Goal: Information Seeking & Learning: Learn about a topic

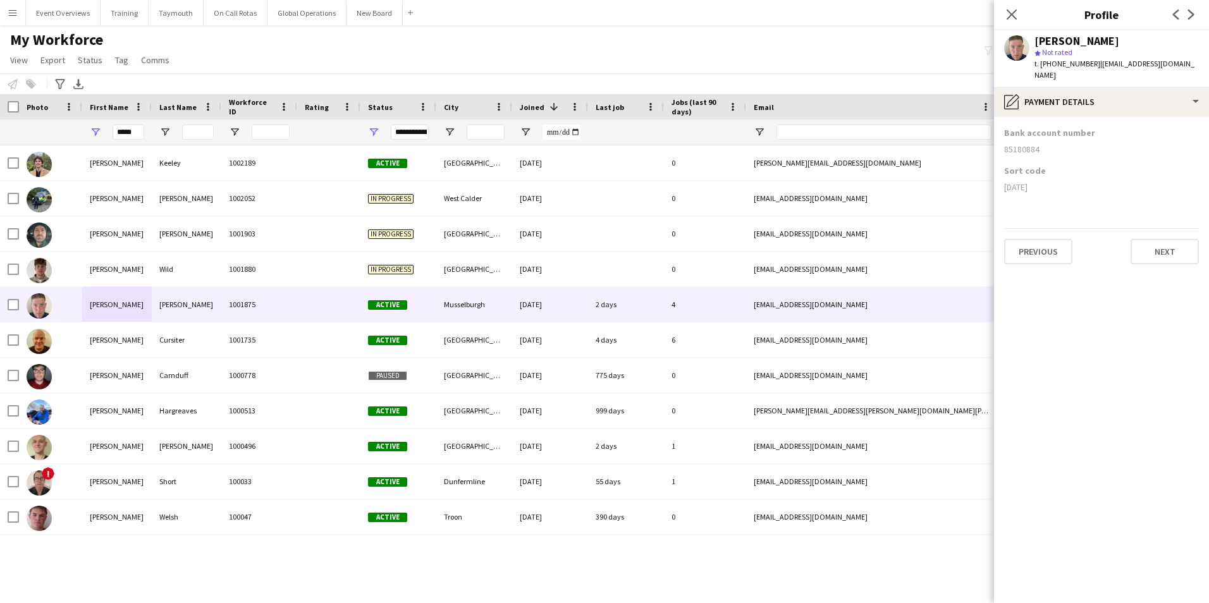
click at [9, 12] on app-icon "Menu" at bounding box center [13, 13] width 10 height 10
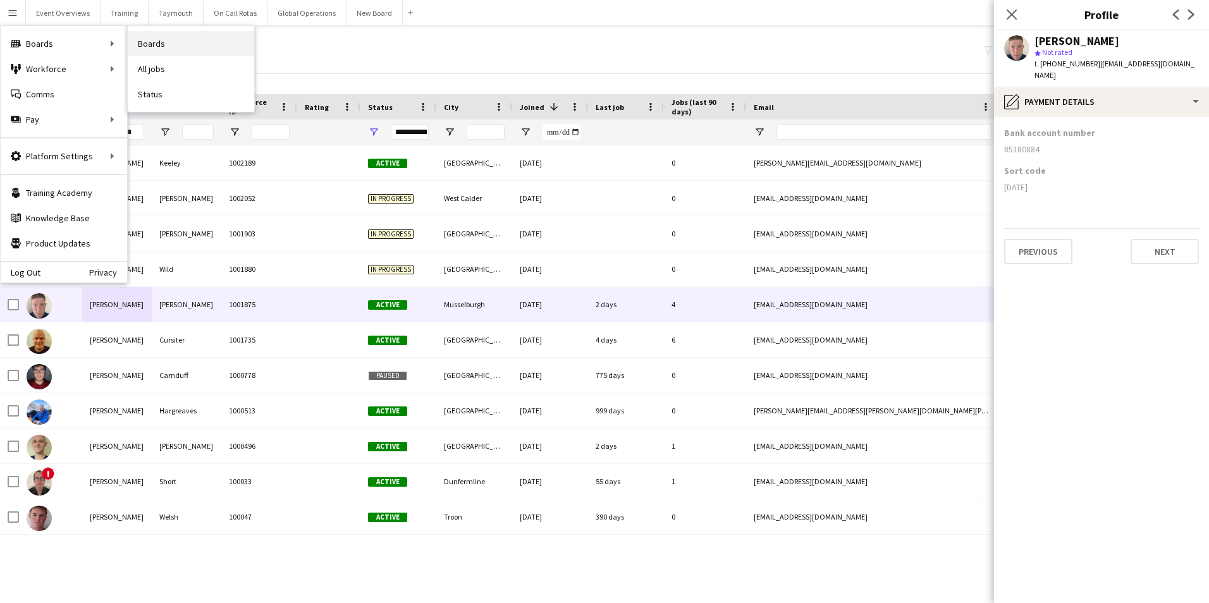
click at [171, 41] on link "Boards" at bounding box center [191, 43] width 126 height 25
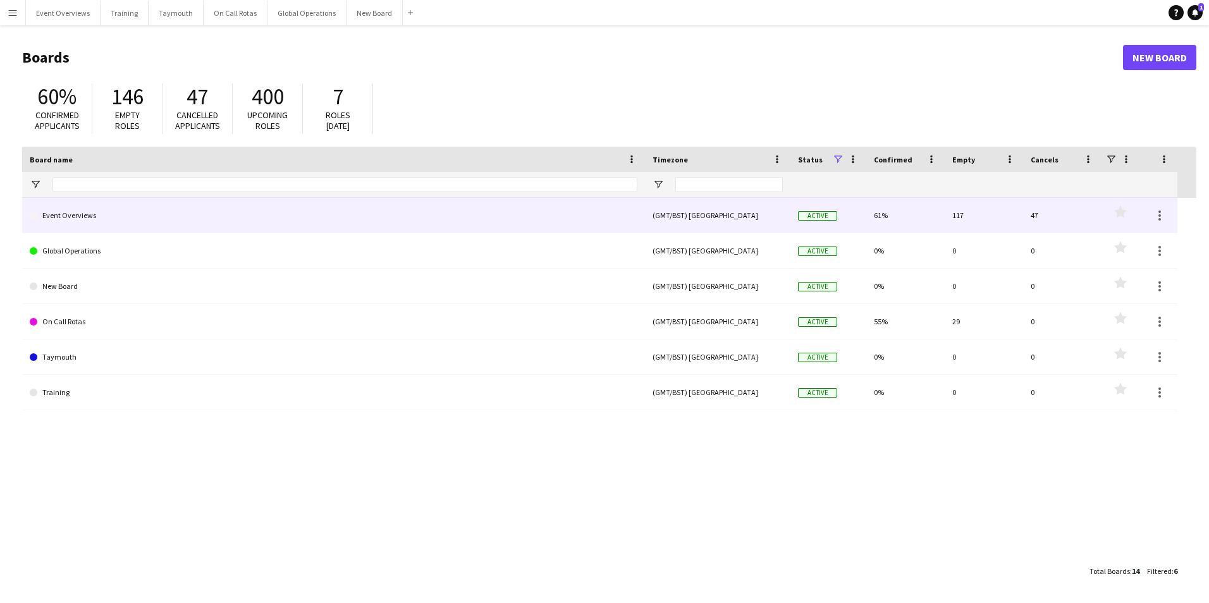
click at [94, 218] on link "Event Overviews" at bounding box center [334, 215] width 608 height 35
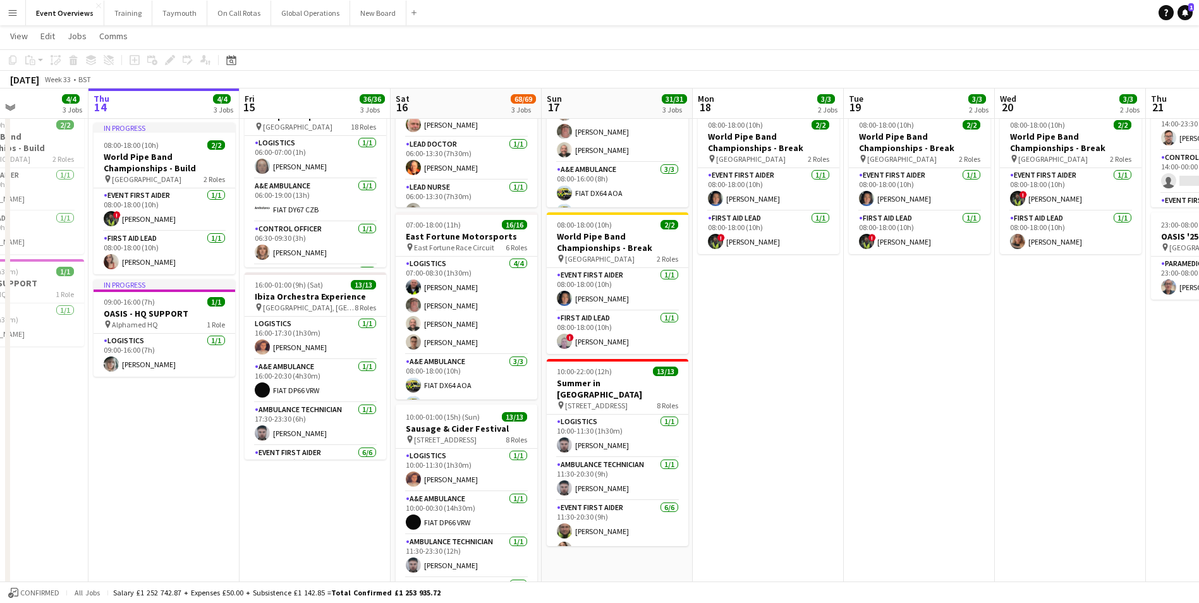
scroll to position [0, 357]
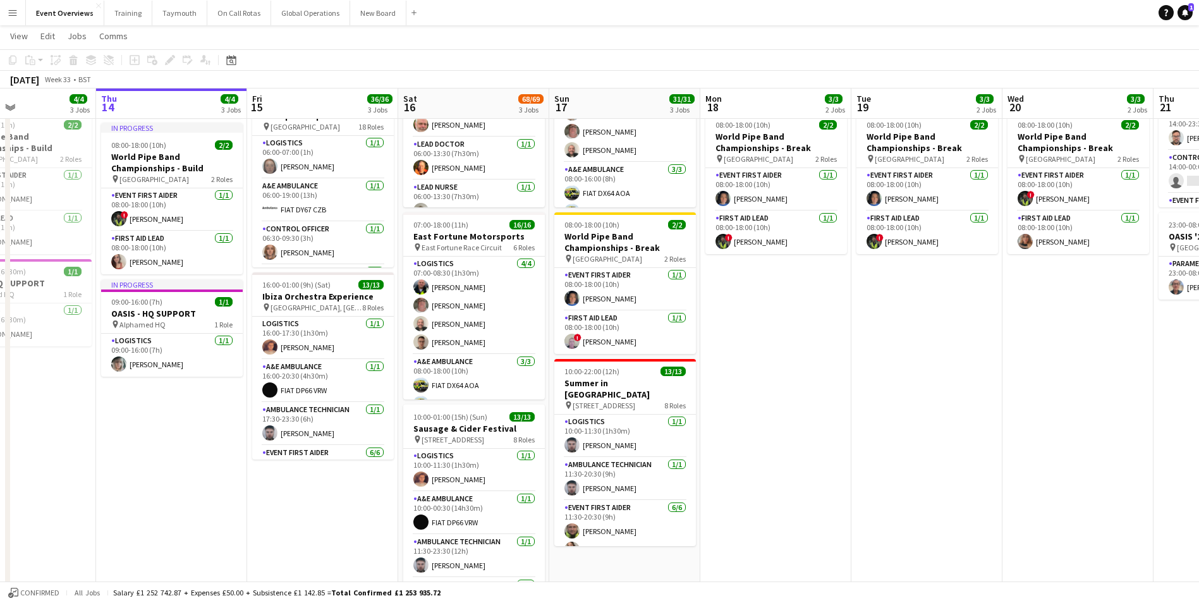
drag, startPoint x: 210, startPoint y: 508, endPoint x: 306, endPoint y: 516, distance: 96.4
click at [306, 516] on app-calendar-viewport "Mon 11 2/2 1 Job Tue 12 84/85 4 Jobs Wed 13 4/4 3 Jobs Thu 14 4/4 3 Jobs Fri 15…" at bounding box center [599, 354] width 1199 height 863
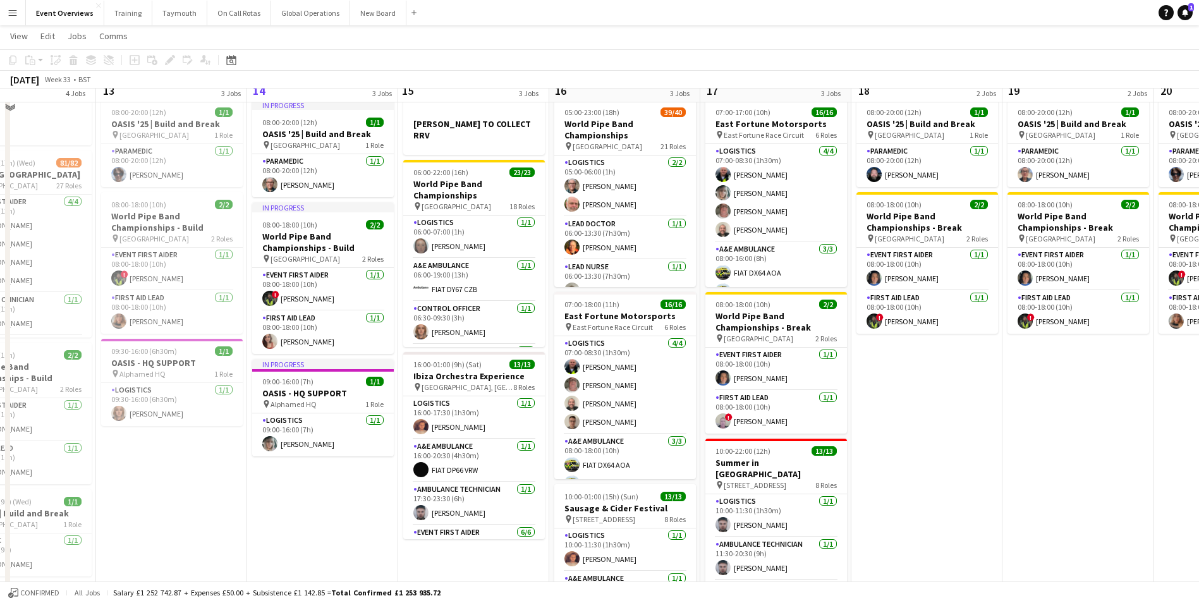
scroll to position [0, 0]
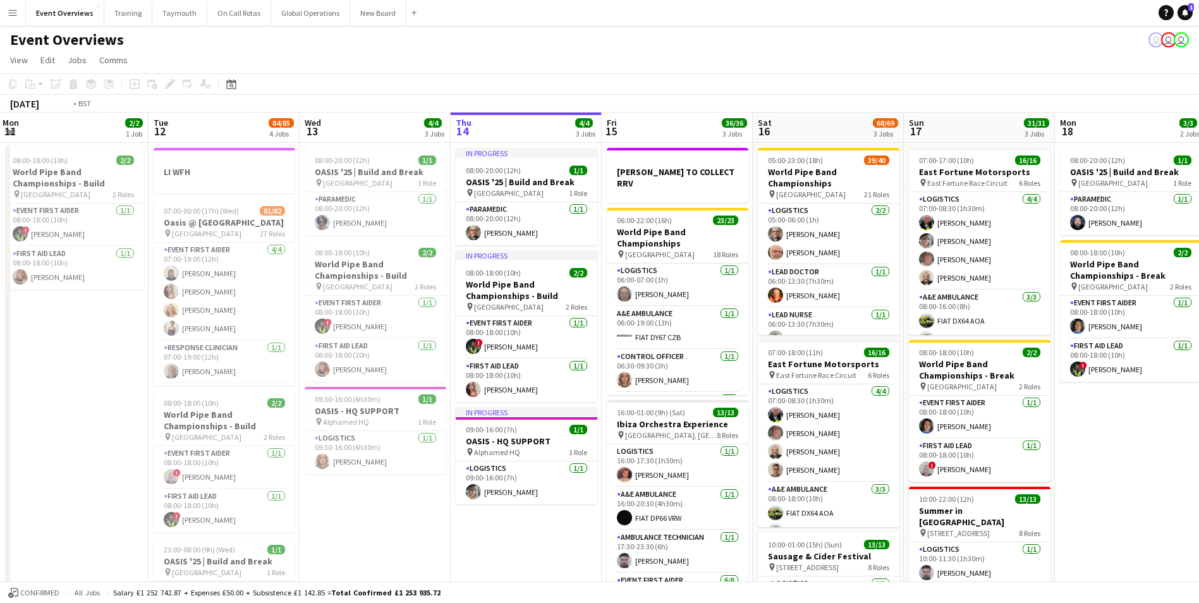
drag, startPoint x: 192, startPoint y: 514, endPoint x: 431, endPoint y: 501, distance: 239.3
click at [431, 501] on app-calendar-viewport "Sat 9 Sun 10 13/13 1 Job Mon 11 2/2 1 Job Tue 12 84/85 4 Jobs Wed 13 4/4 3 Jobs…" at bounding box center [599, 513] width 1199 height 801
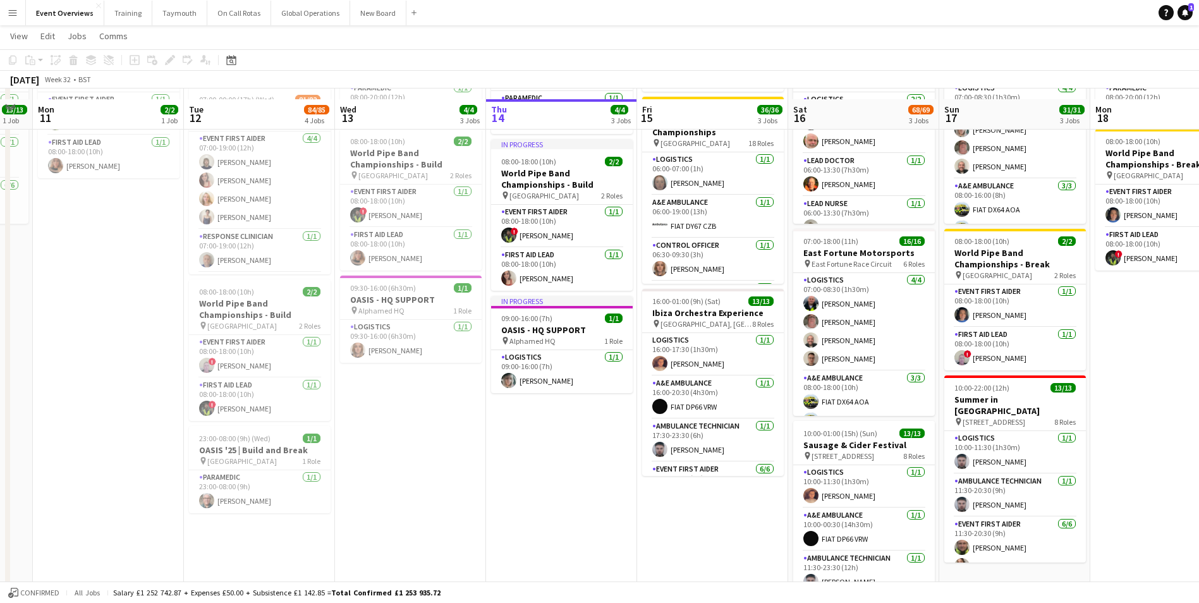
scroll to position [126, 0]
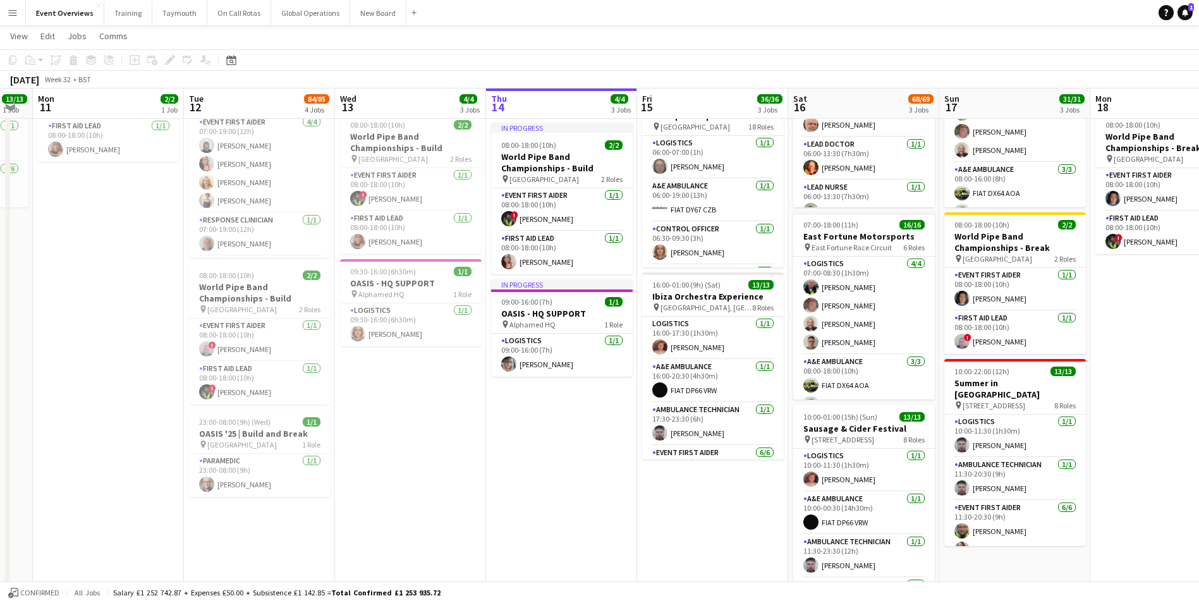
click at [16, 15] on app-icon "Menu" at bounding box center [13, 13] width 10 height 10
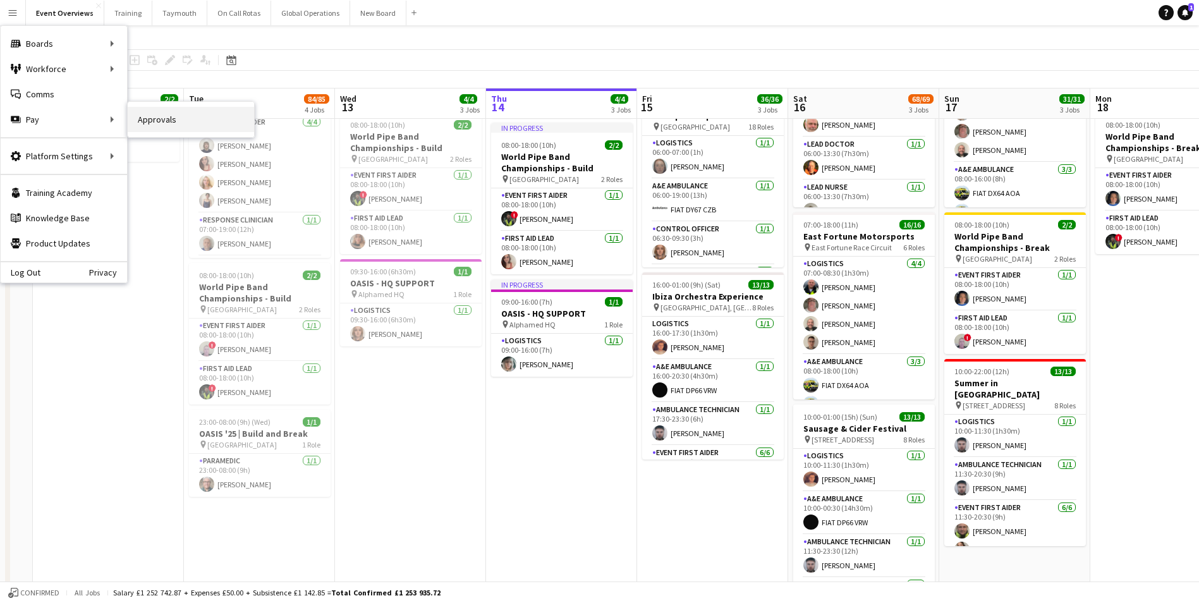
click at [149, 122] on link "Approvals" at bounding box center [191, 119] width 126 height 25
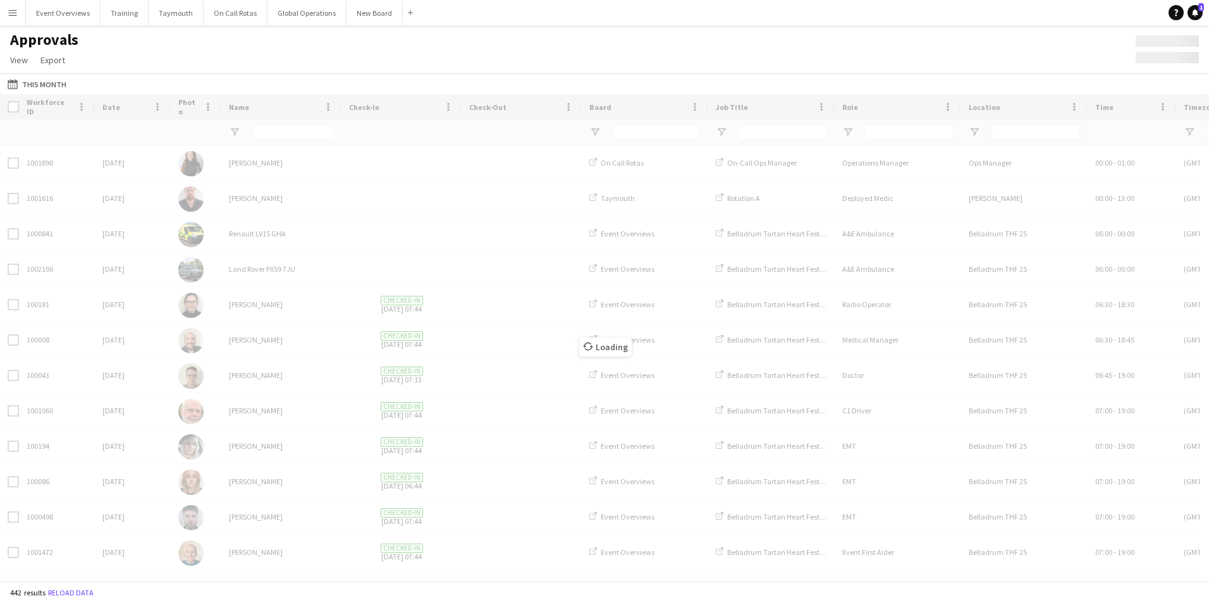
type input "*********"
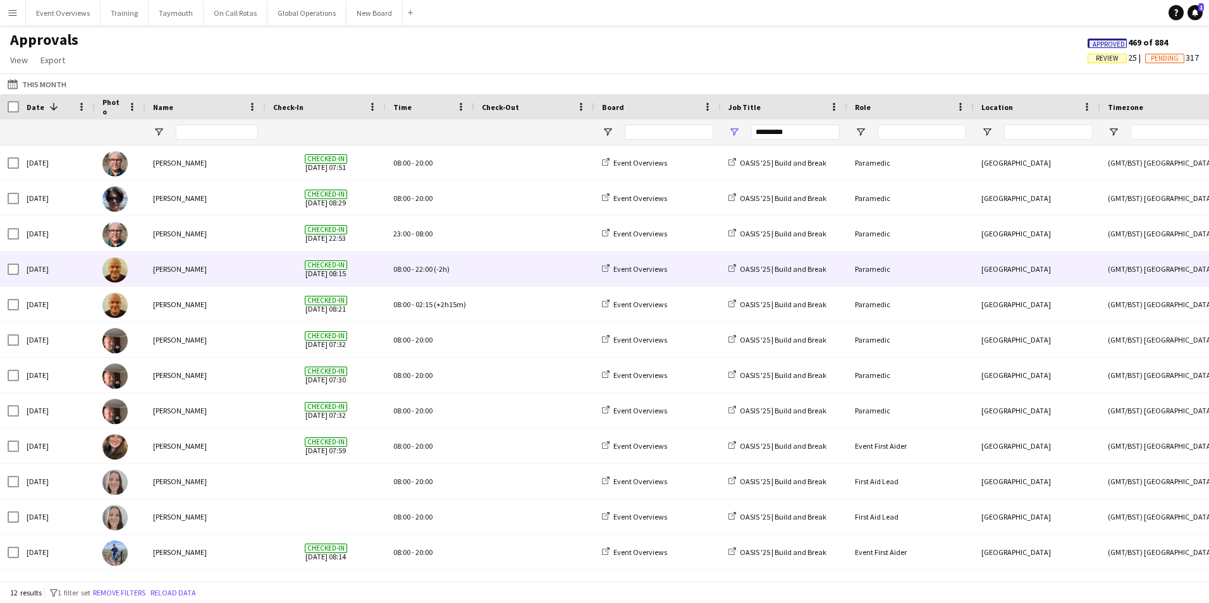
click at [329, 272] on span "Checked-in [DATE] 08:15" at bounding box center [325, 269] width 105 height 35
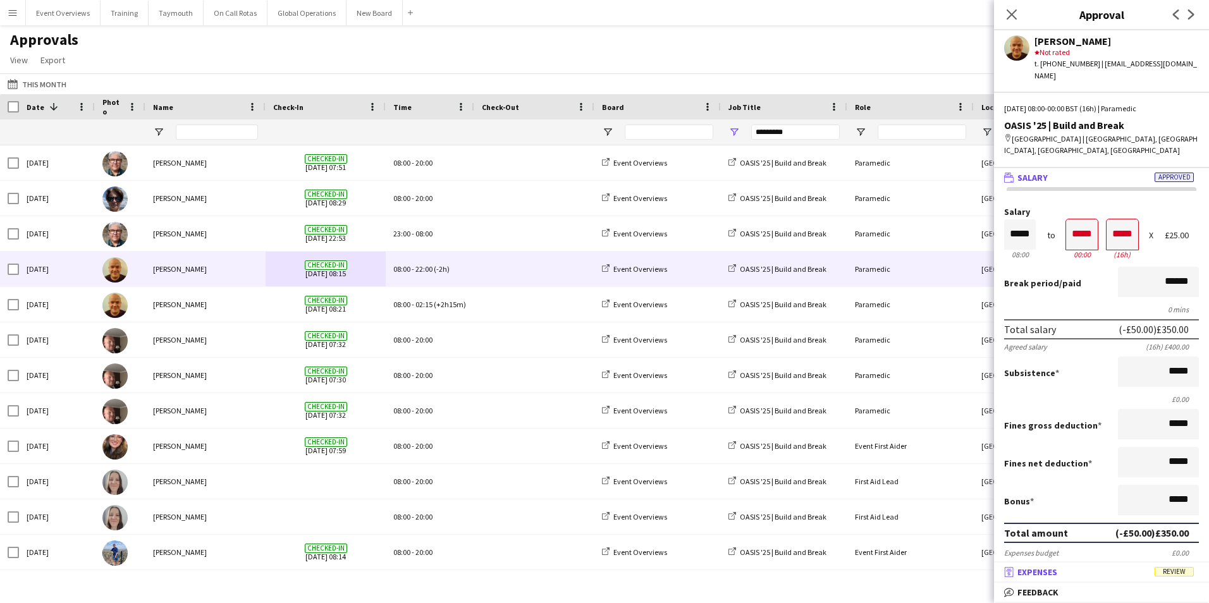
click at [1042, 570] on span "Expenses" at bounding box center [1037, 571] width 40 height 11
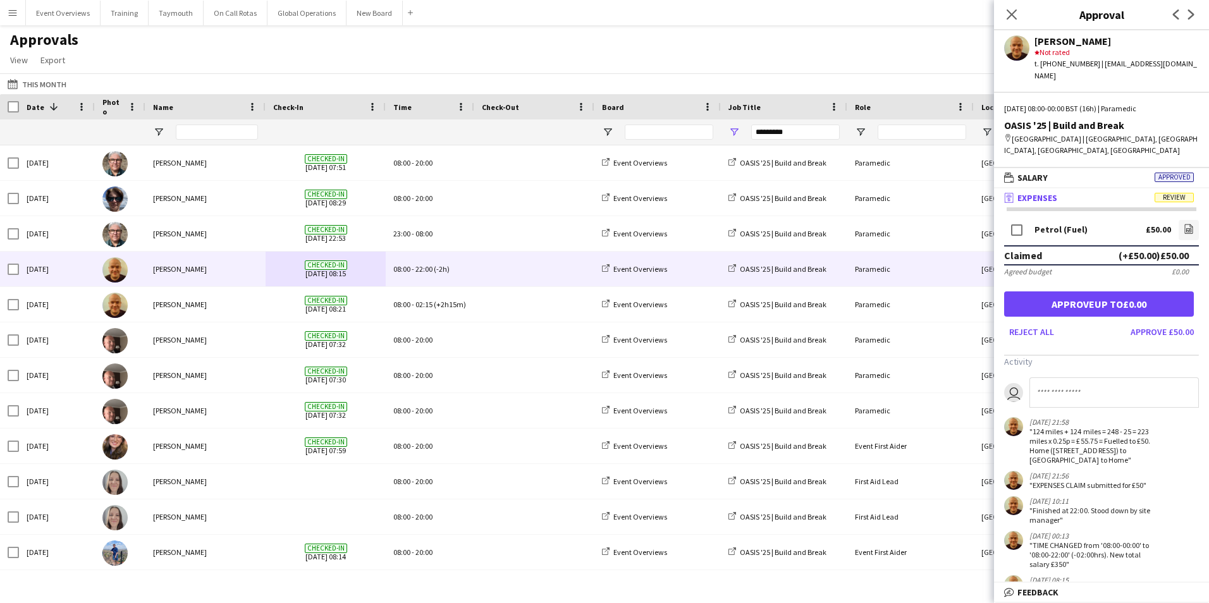
scroll to position [27, 0]
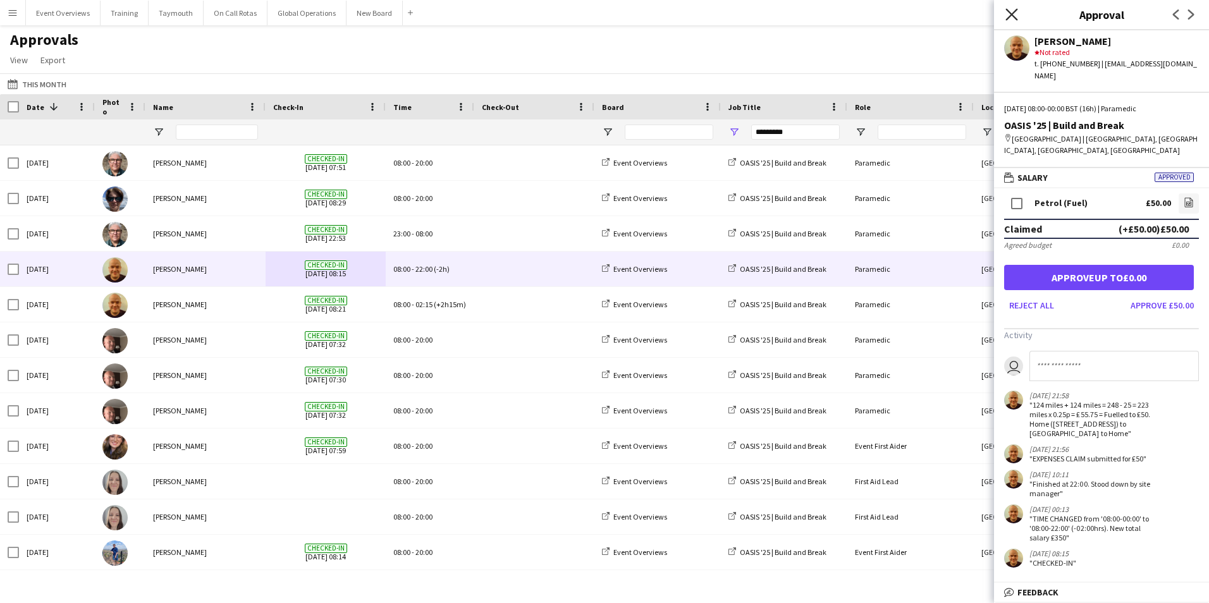
click at [1015, 13] on icon "Close pop-in" at bounding box center [1011, 14] width 12 height 12
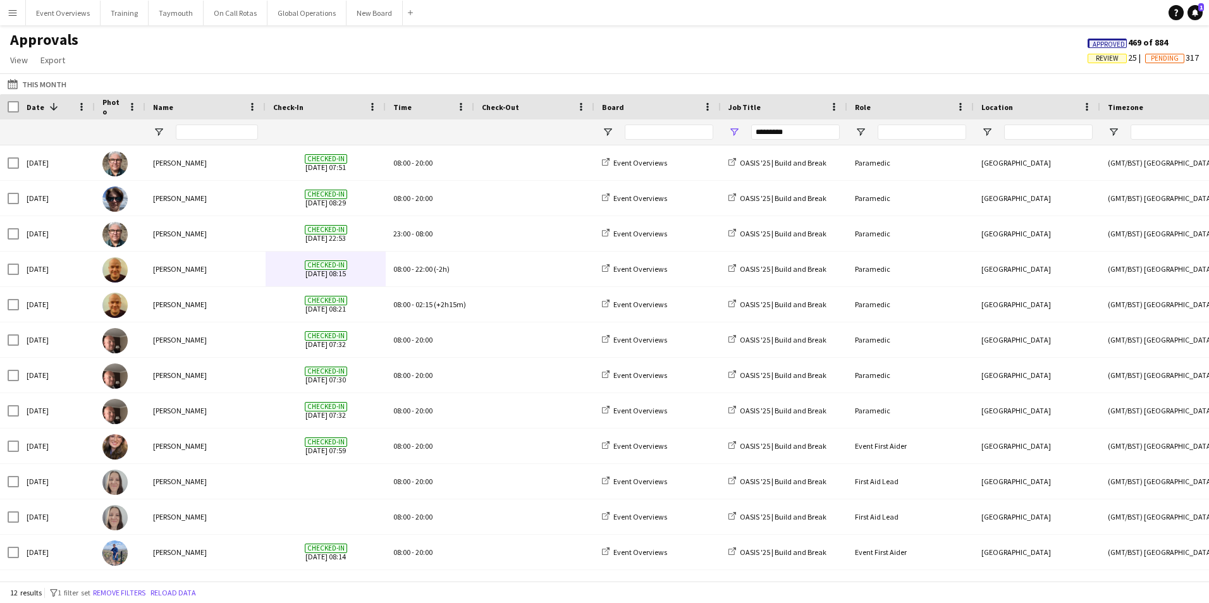
click at [11, 14] on app-icon "Menu" at bounding box center [13, 13] width 10 height 10
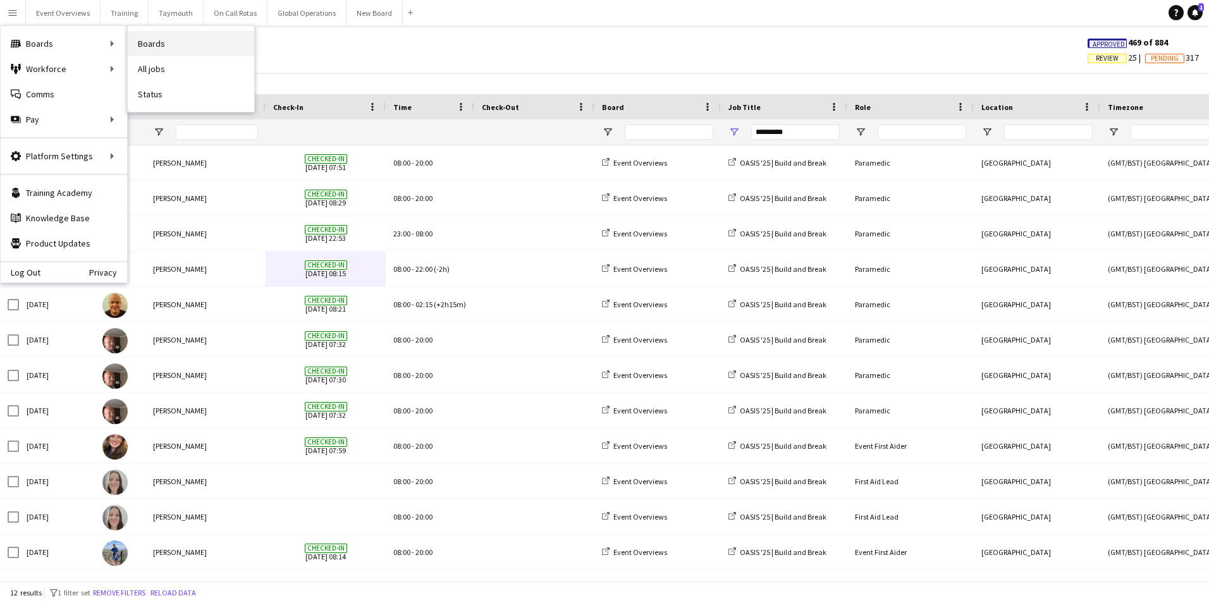
click at [144, 43] on link "Boards" at bounding box center [191, 43] width 126 height 25
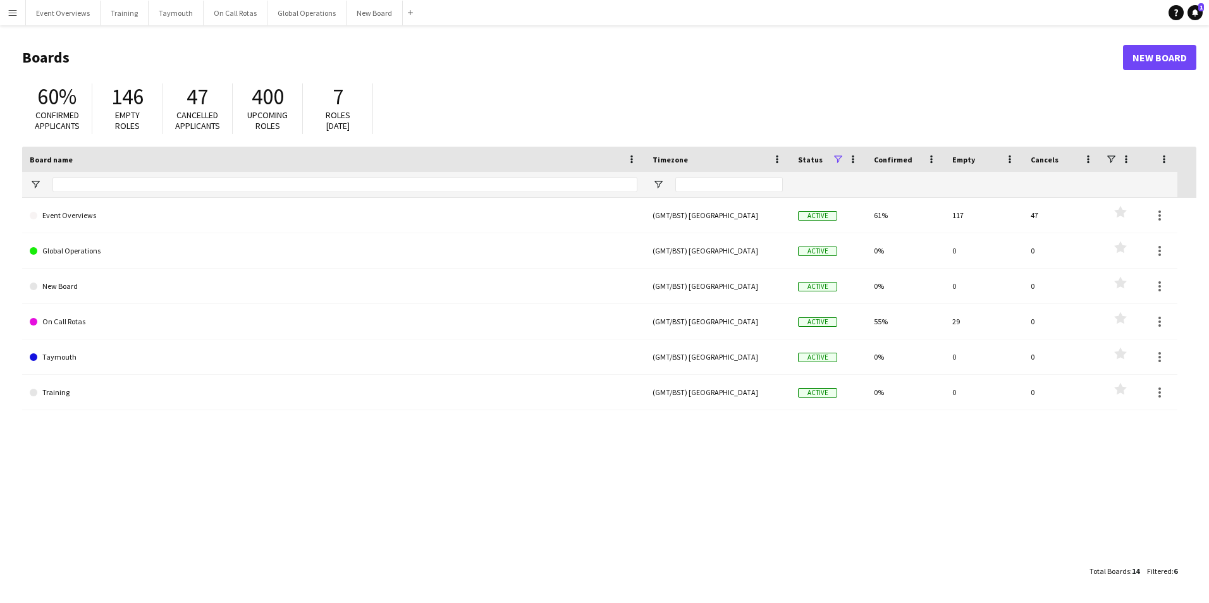
click at [20, 13] on button "Menu" at bounding box center [12, 12] width 25 height 25
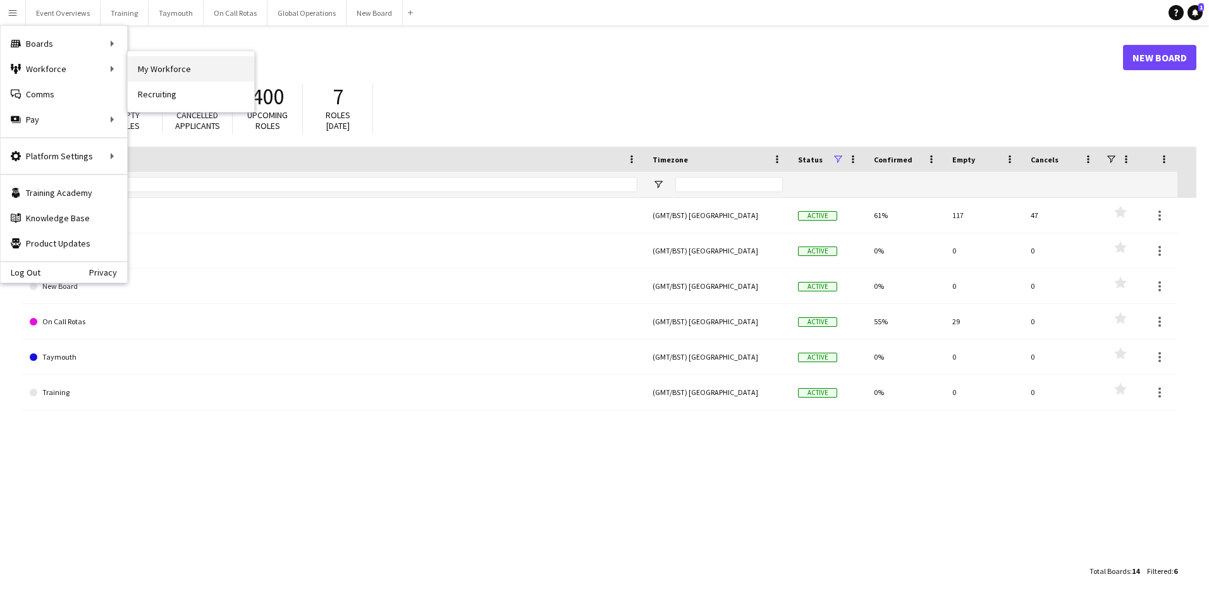
click at [166, 66] on link "My Workforce" at bounding box center [191, 68] width 126 height 25
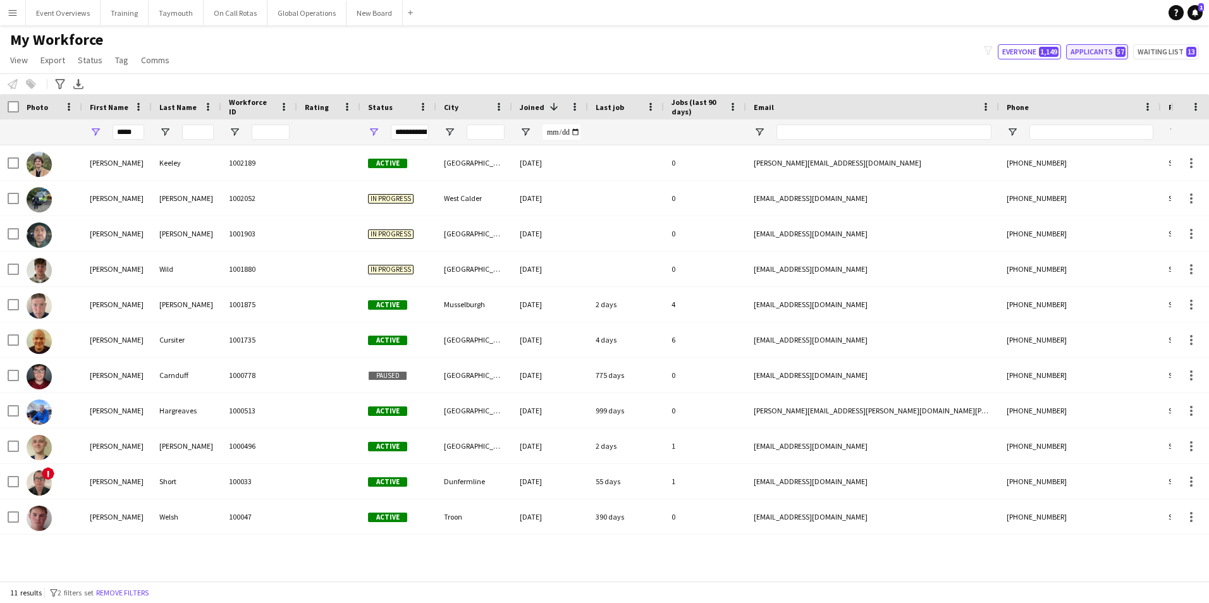
click at [1096, 51] on button "Applicants 57" at bounding box center [1097, 51] width 62 height 15
type input "**********"
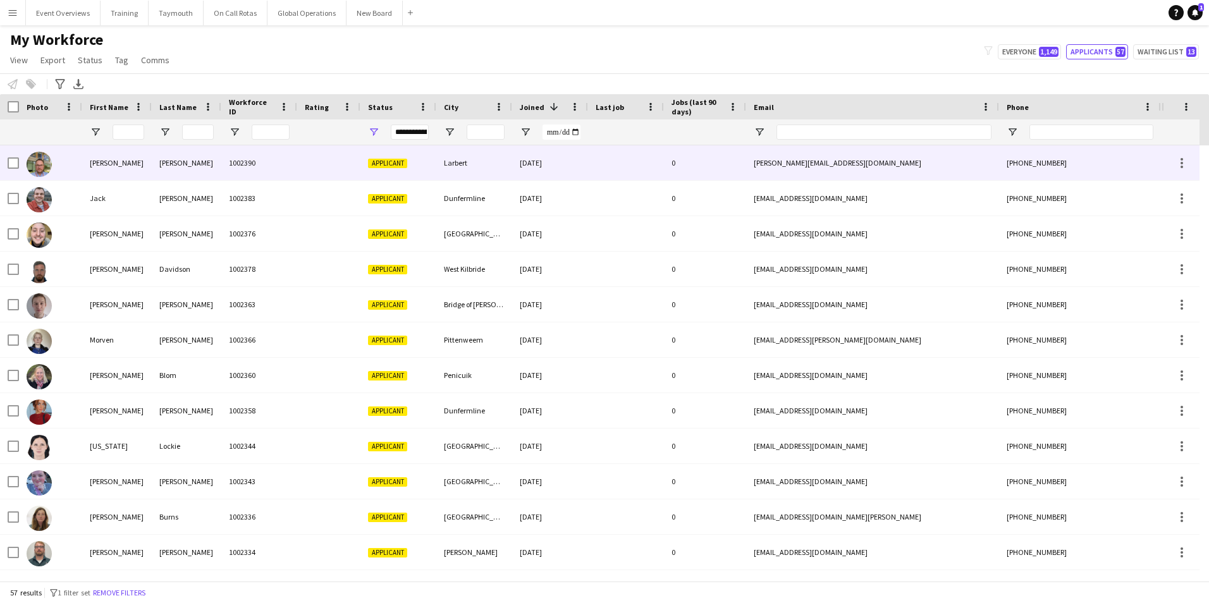
click at [101, 162] on div "[PERSON_NAME]" at bounding box center [117, 162] width 70 height 35
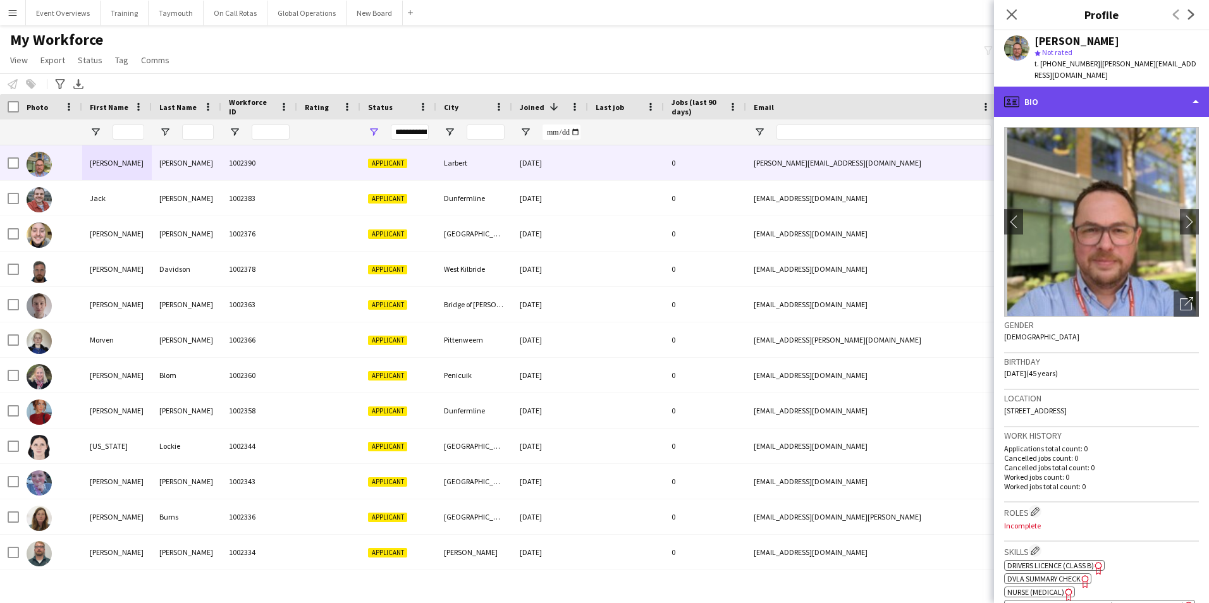
click at [1078, 87] on div "profile Bio" at bounding box center [1101, 102] width 215 height 30
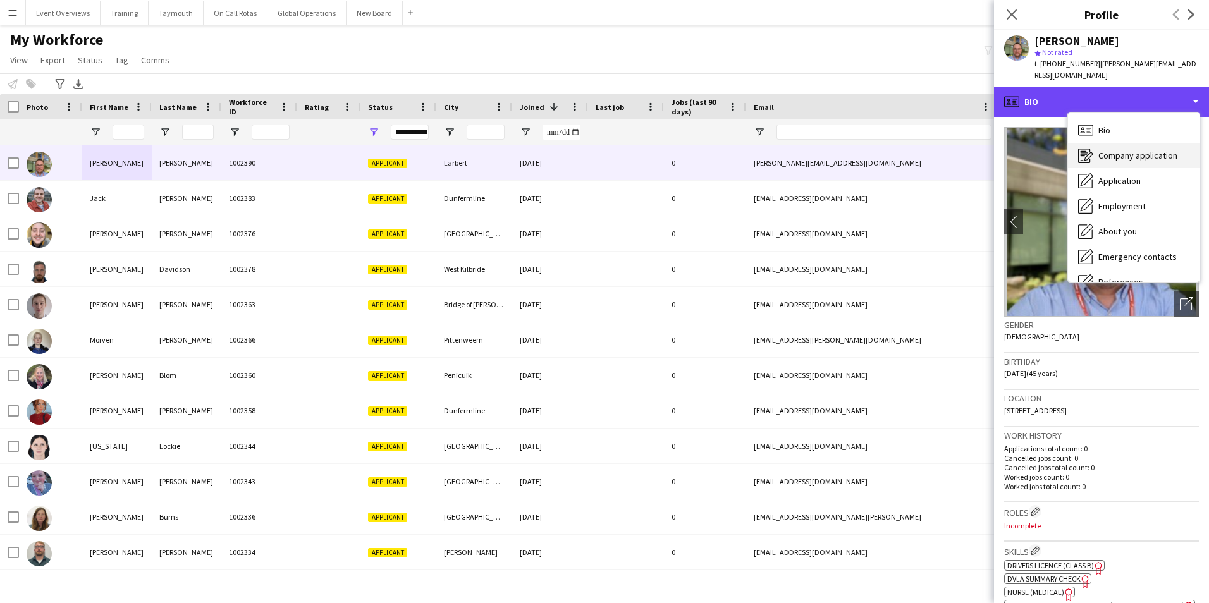
scroll to position [190, 0]
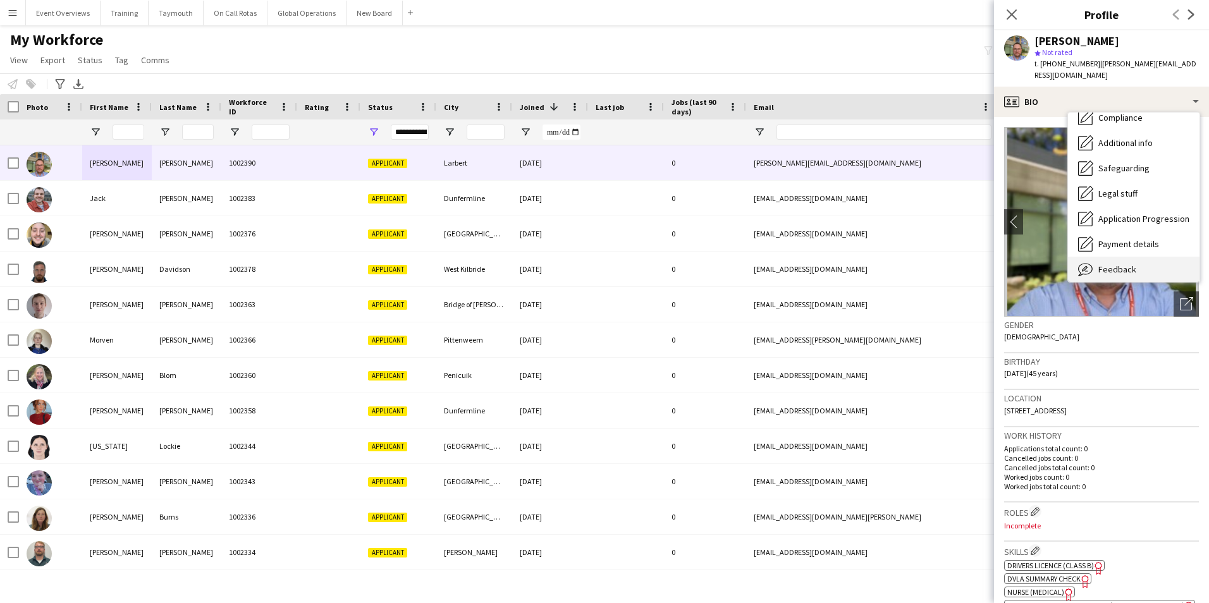
click at [1123, 264] on span "Feedback" at bounding box center [1117, 269] width 38 height 11
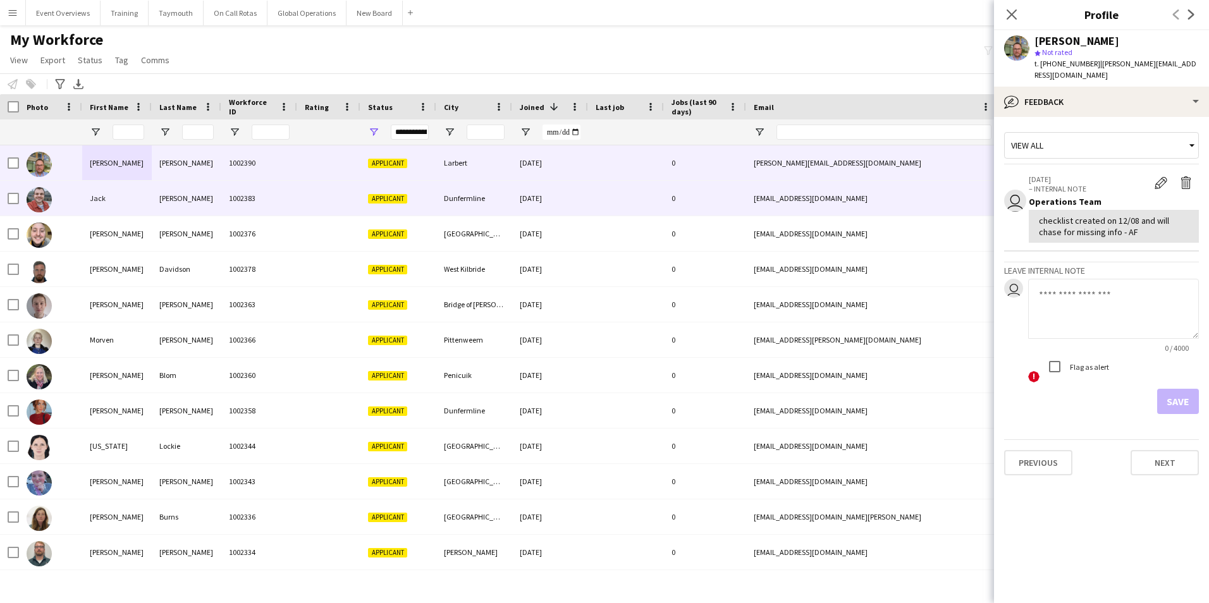
click at [98, 200] on div "Jack" at bounding box center [117, 198] width 70 height 35
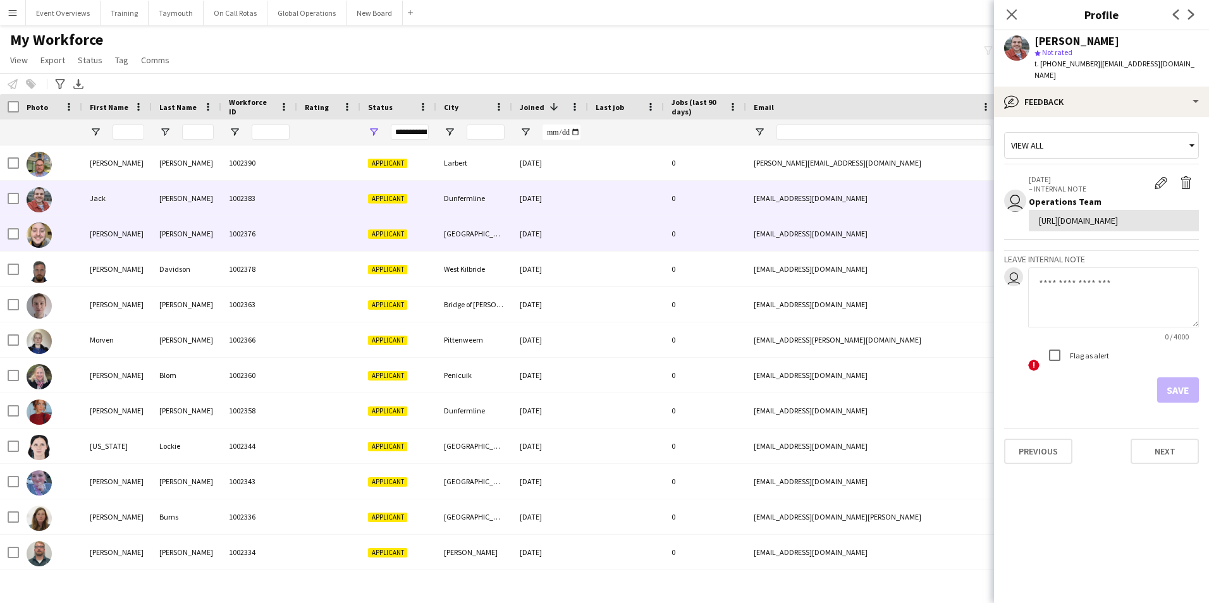
click at [87, 231] on div "[PERSON_NAME]" at bounding box center [117, 233] width 70 height 35
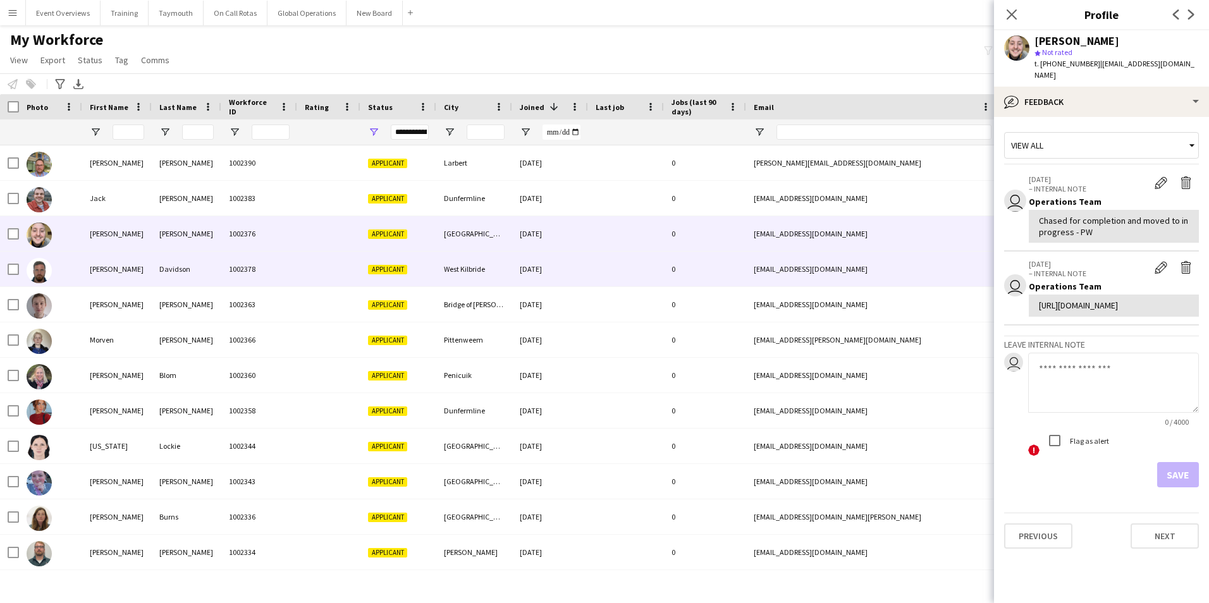
click at [101, 265] on div "[PERSON_NAME]" at bounding box center [117, 269] width 70 height 35
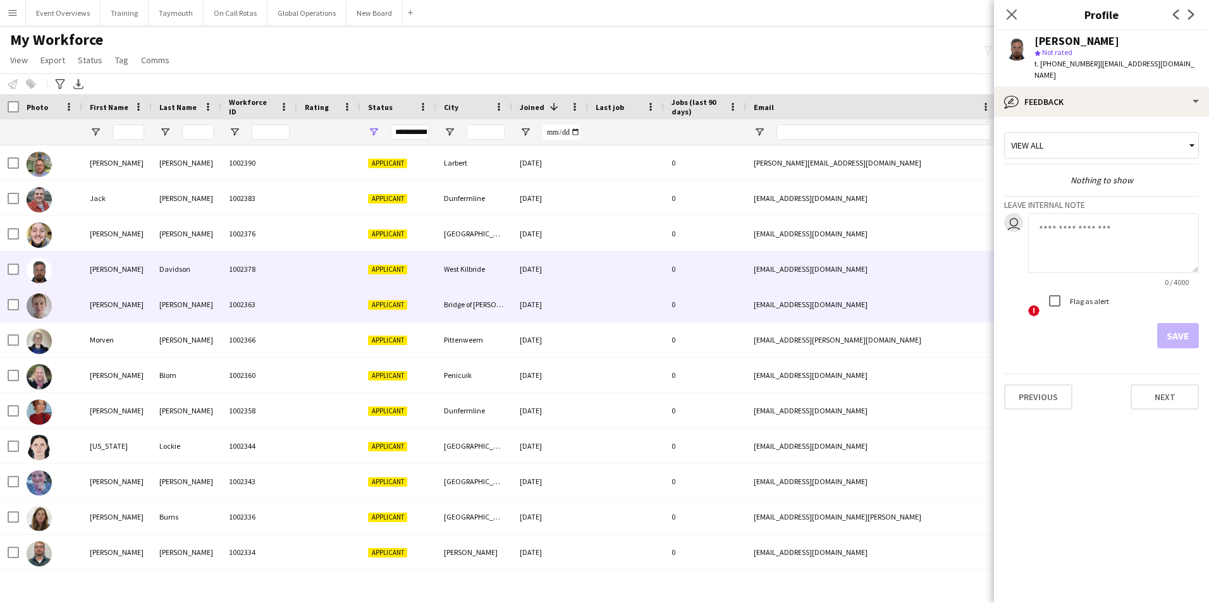
click at [95, 305] on div "[PERSON_NAME]" at bounding box center [117, 304] width 70 height 35
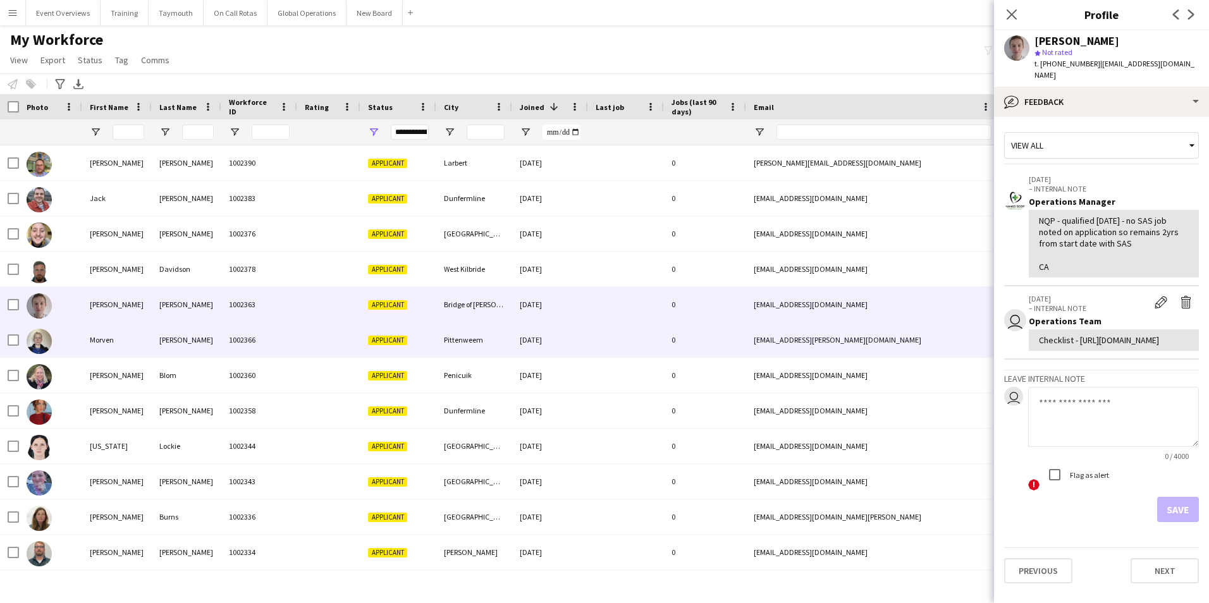
click at [97, 336] on div "Morven" at bounding box center [117, 339] width 70 height 35
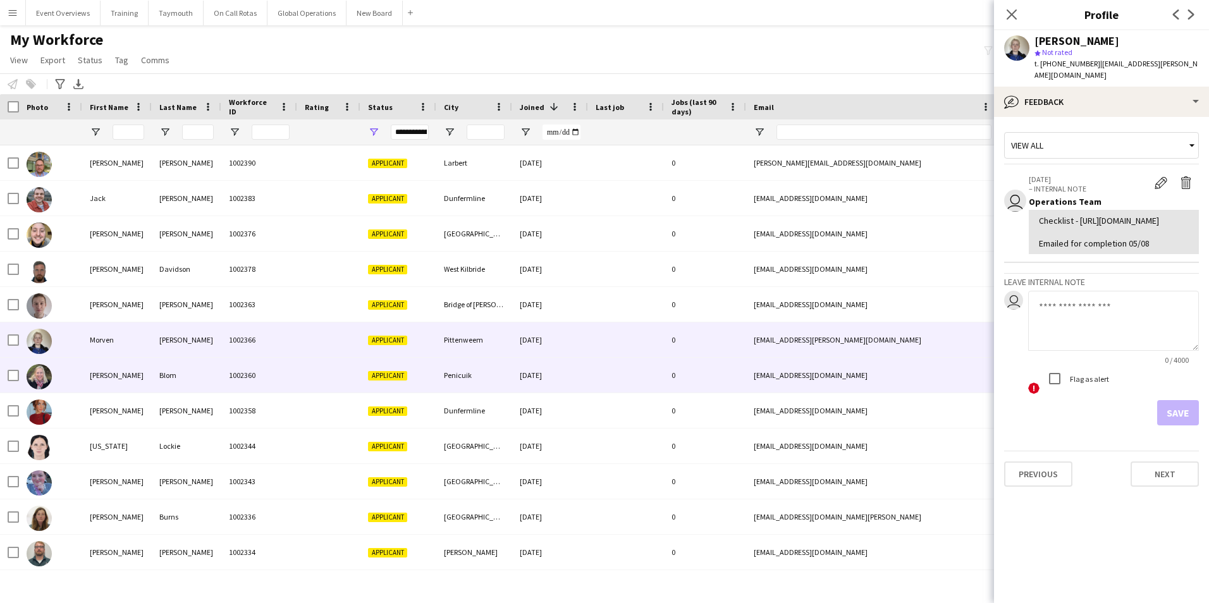
click at [95, 369] on div "[PERSON_NAME]" at bounding box center [117, 375] width 70 height 35
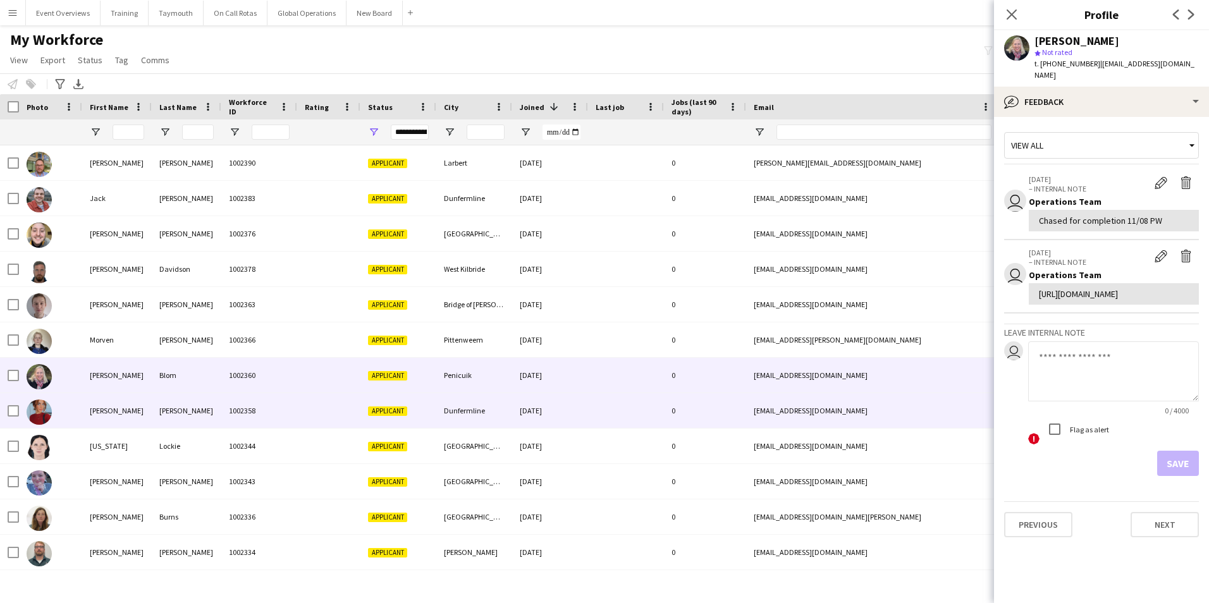
click at [107, 410] on div "[PERSON_NAME]" at bounding box center [117, 410] width 70 height 35
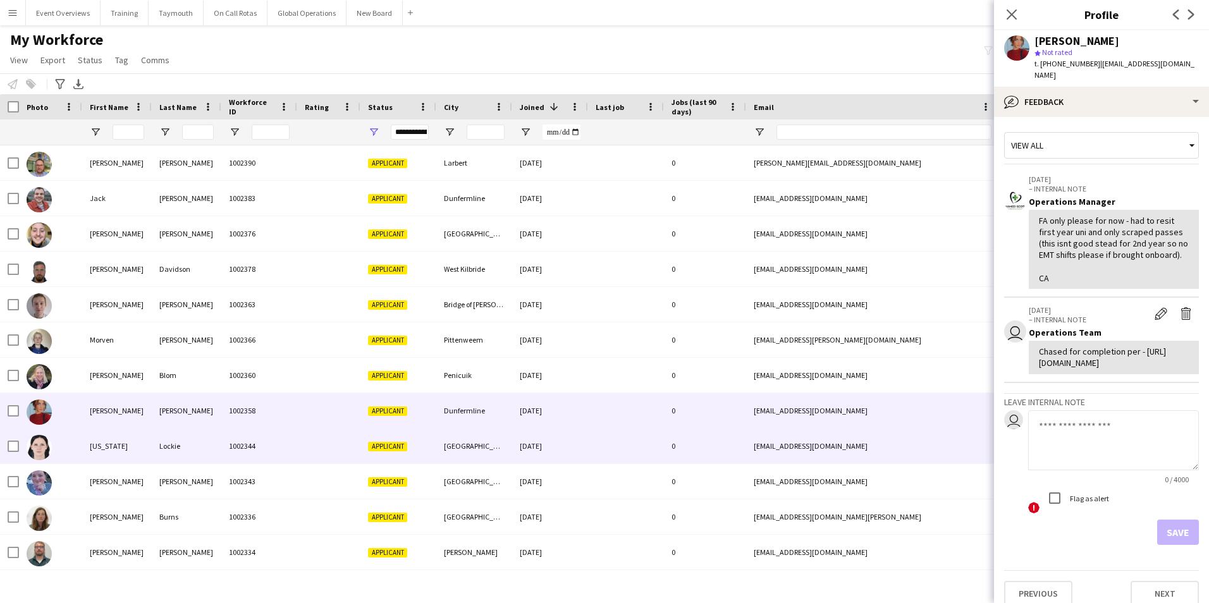
click at [93, 445] on div "[US_STATE]" at bounding box center [117, 446] width 70 height 35
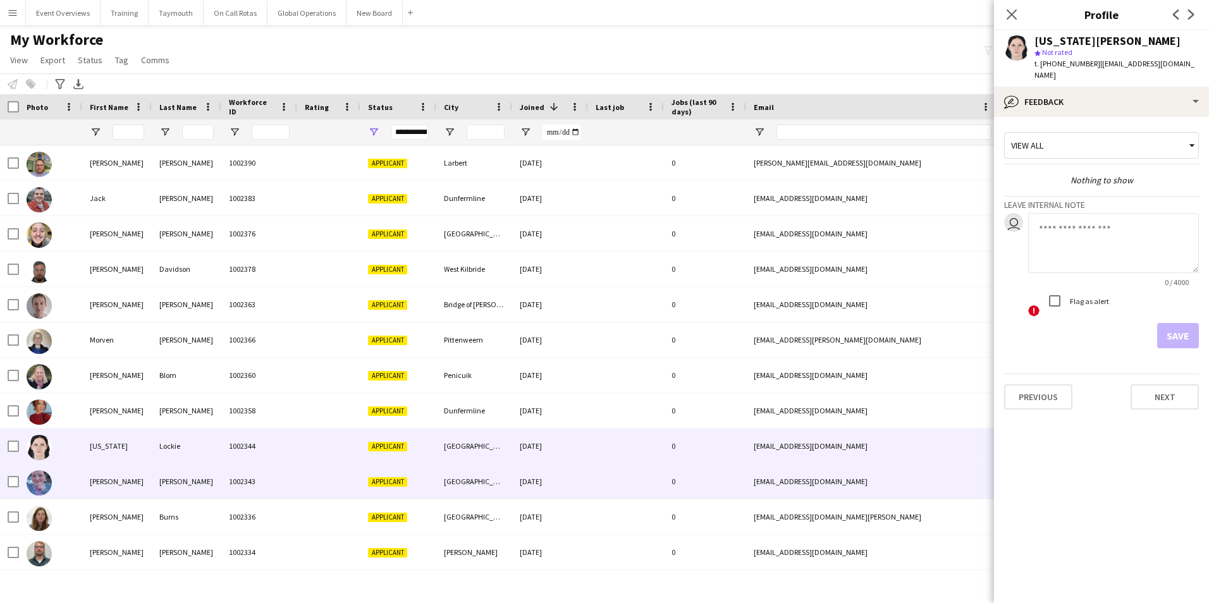
click at [102, 483] on div "[PERSON_NAME]" at bounding box center [117, 481] width 70 height 35
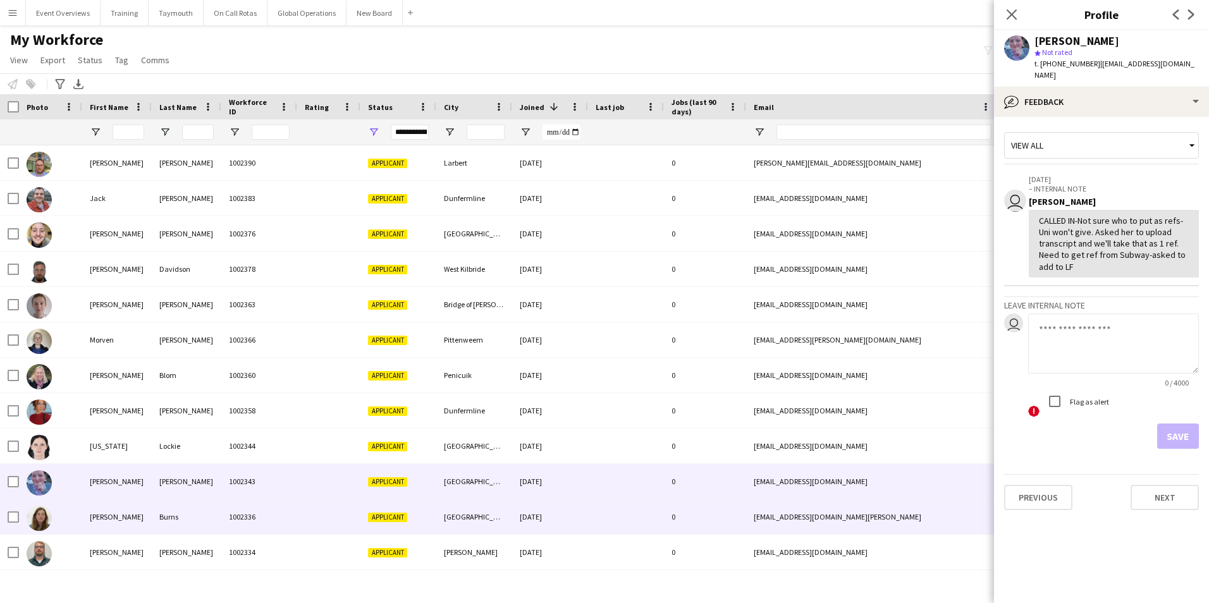
scroll to position [63, 0]
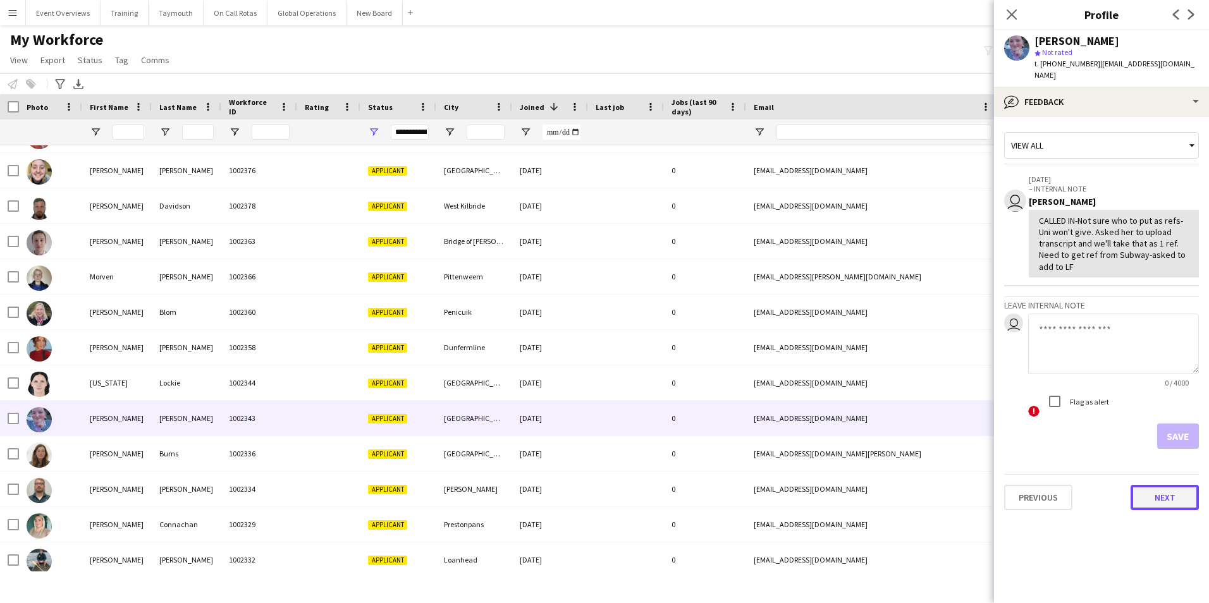
click at [1167, 491] on button "Next" at bounding box center [1164, 497] width 68 height 25
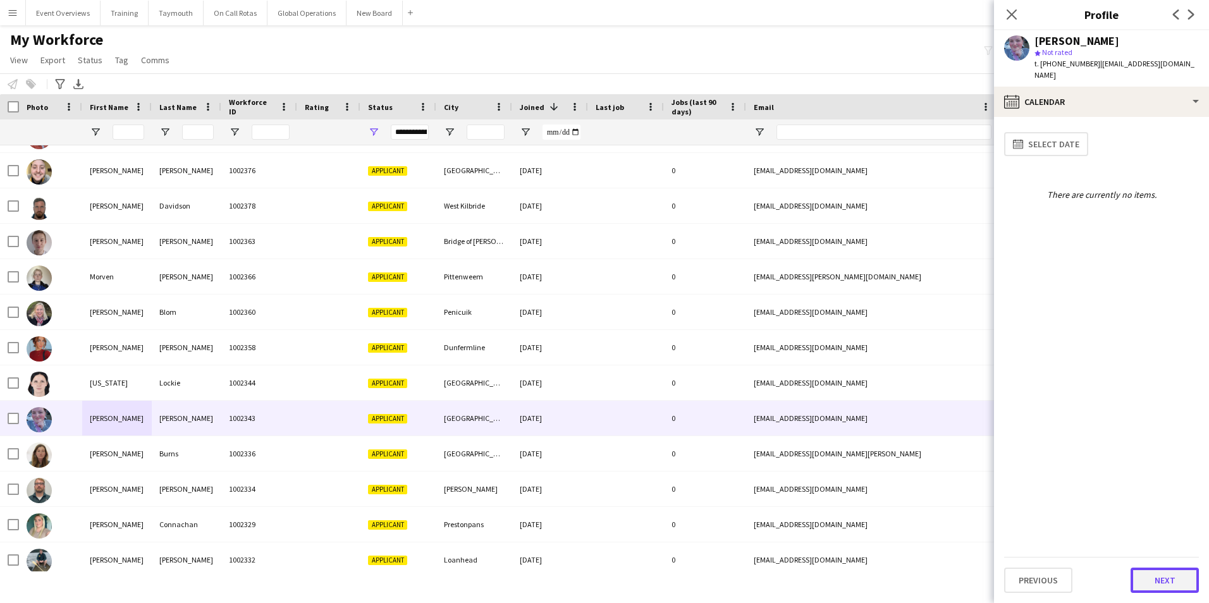
click at [1150, 577] on button "Next" at bounding box center [1164, 580] width 68 height 25
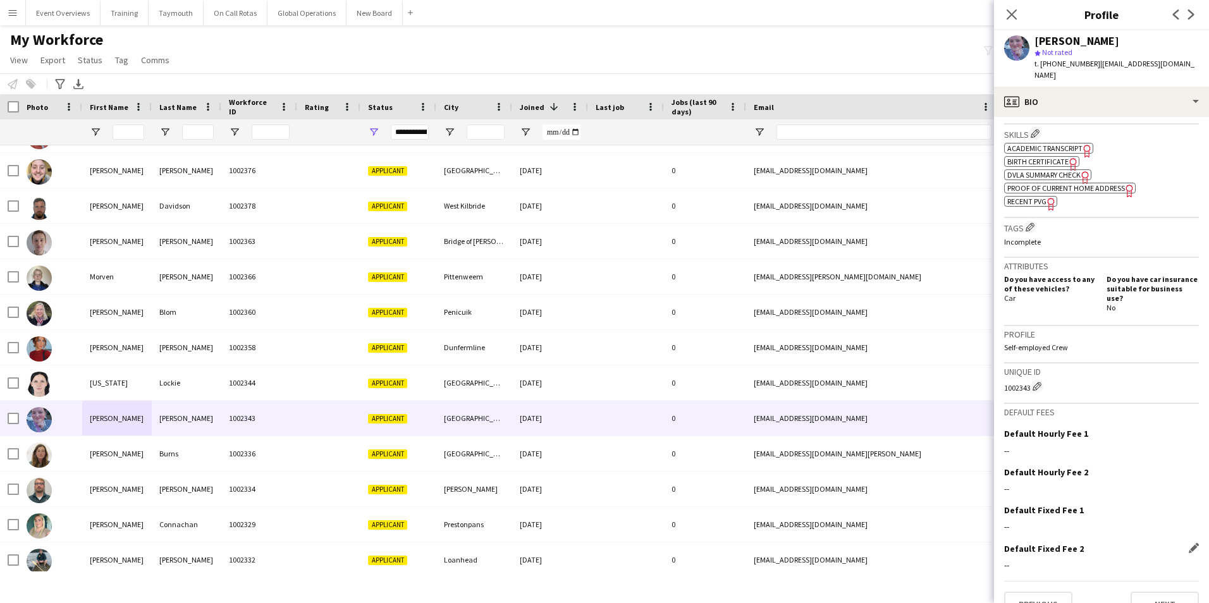
scroll to position [420, 0]
click at [1147, 589] on button "Next" at bounding box center [1164, 601] width 68 height 25
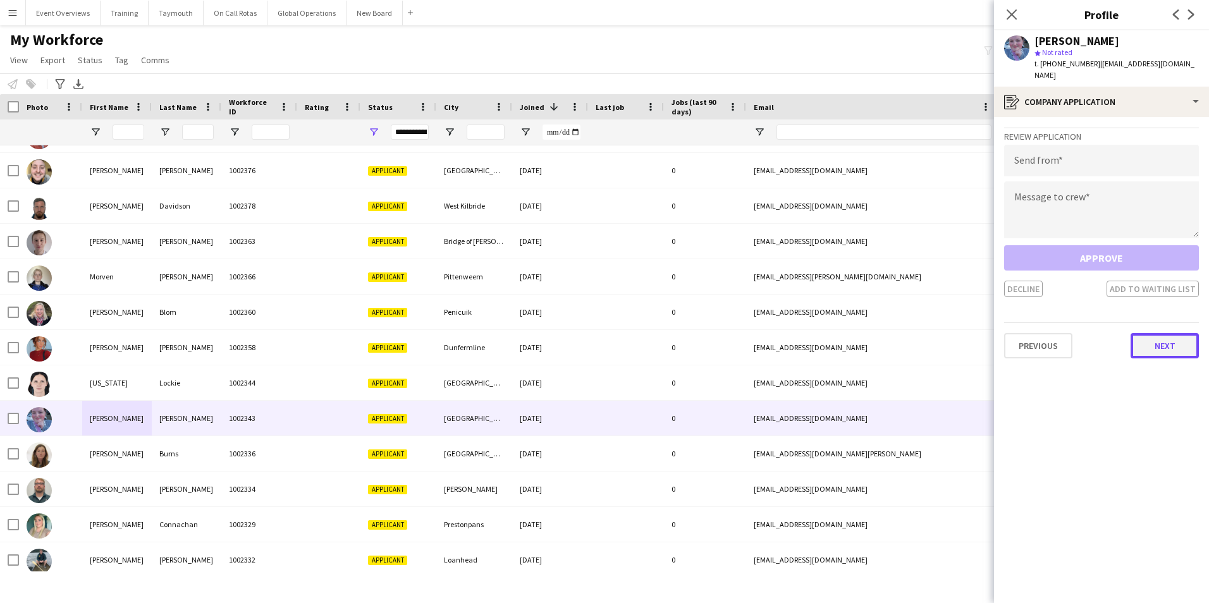
click at [1159, 333] on button "Next" at bounding box center [1164, 345] width 68 height 25
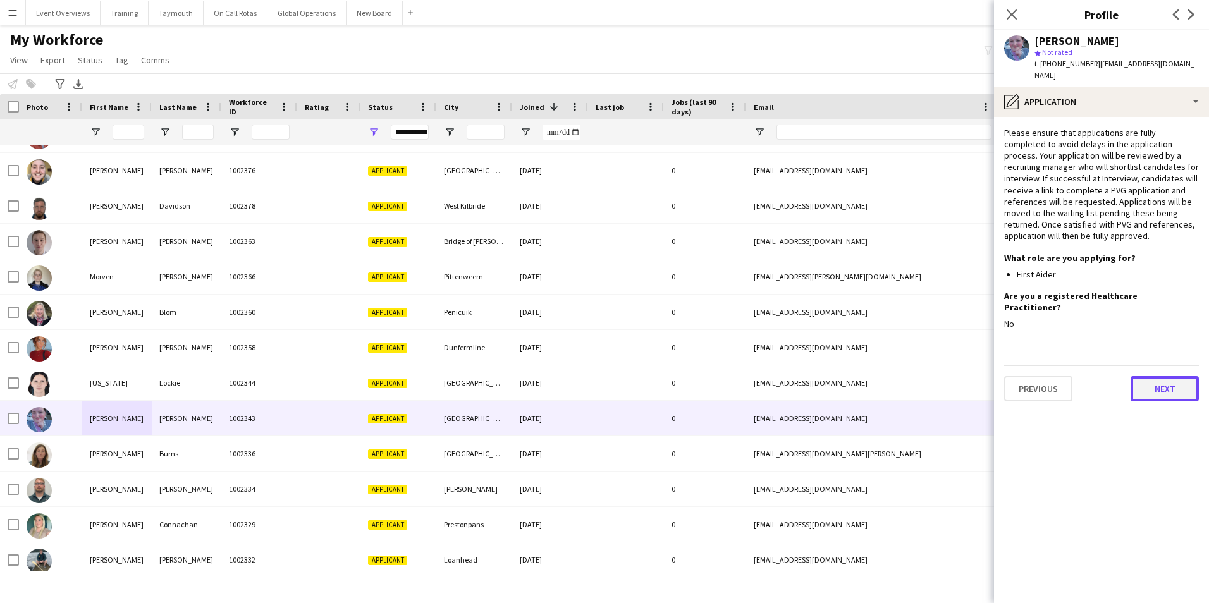
click at [1155, 376] on button "Next" at bounding box center [1164, 388] width 68 height 25
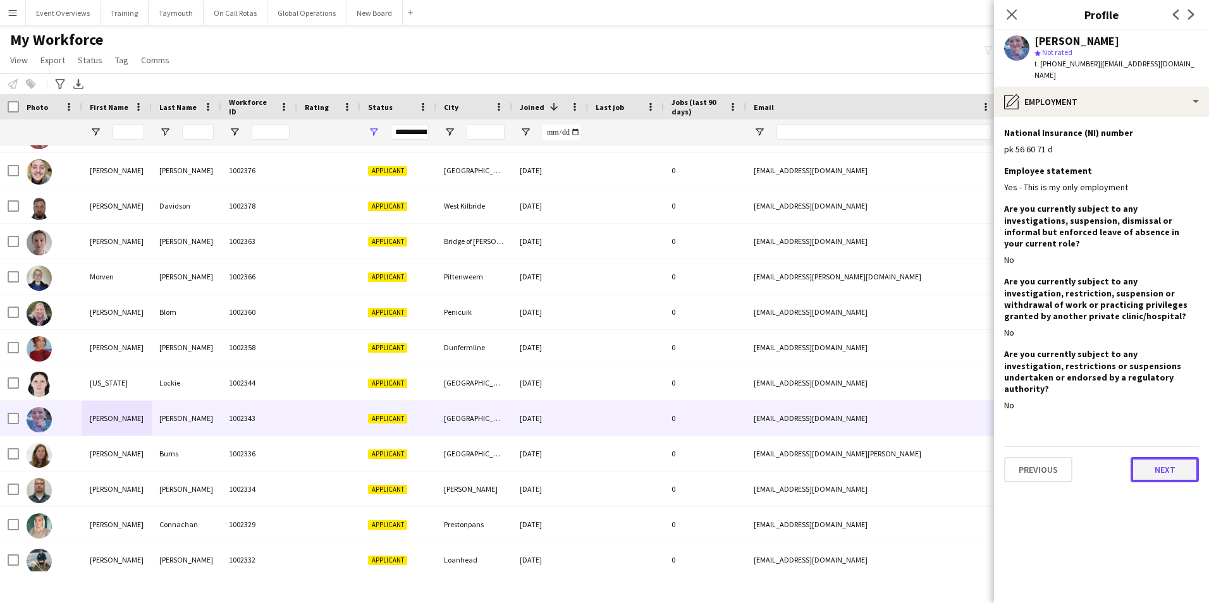
click at [1152, 457] on button "Next" at bounding box center [1164, 469] width 68 height 25
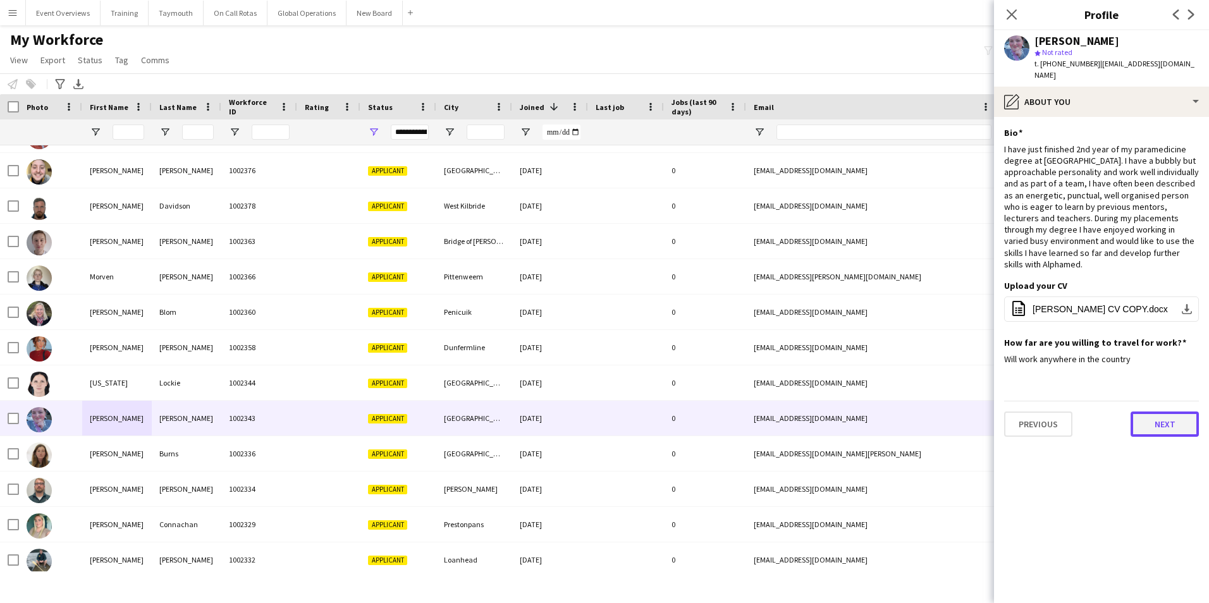
click at [1161, 412] on button "Next" at bounding box center [1164, 424] width 68 height 25
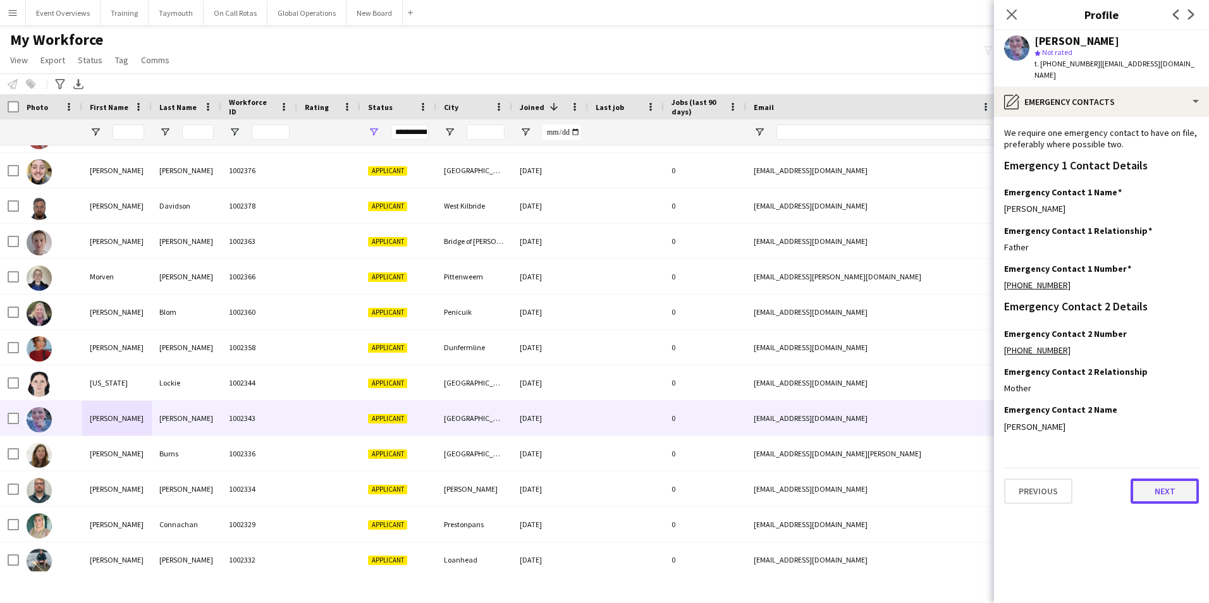
click at [1147, 479] on button "Next" at bounding box center [1164, 491] width 68 height 25
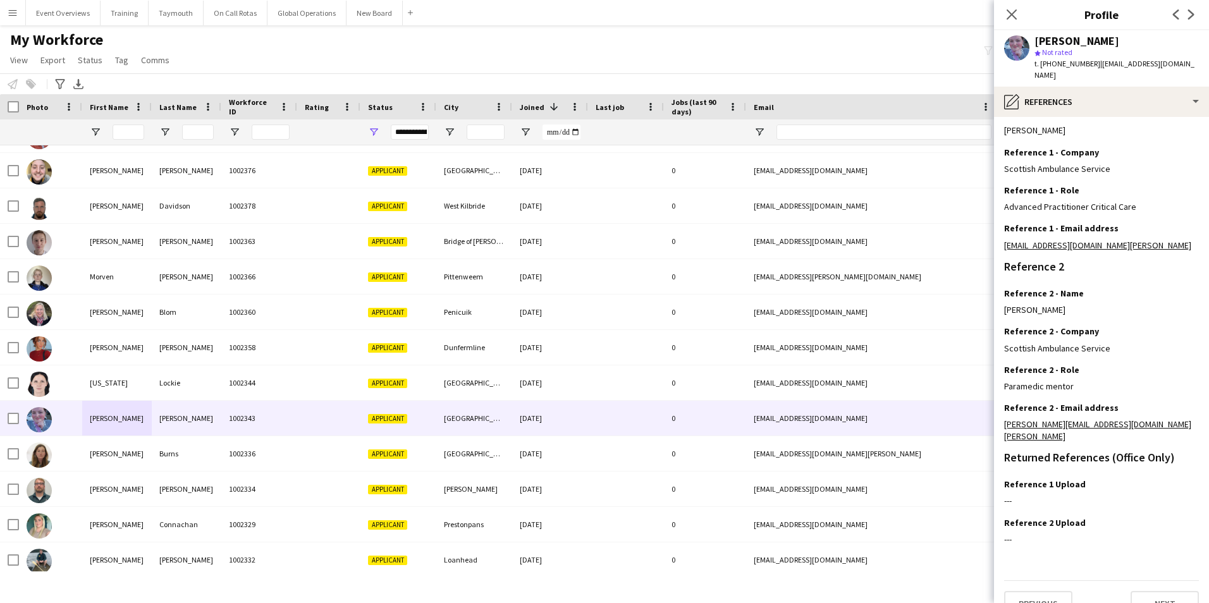
scroll to position [0, 0]
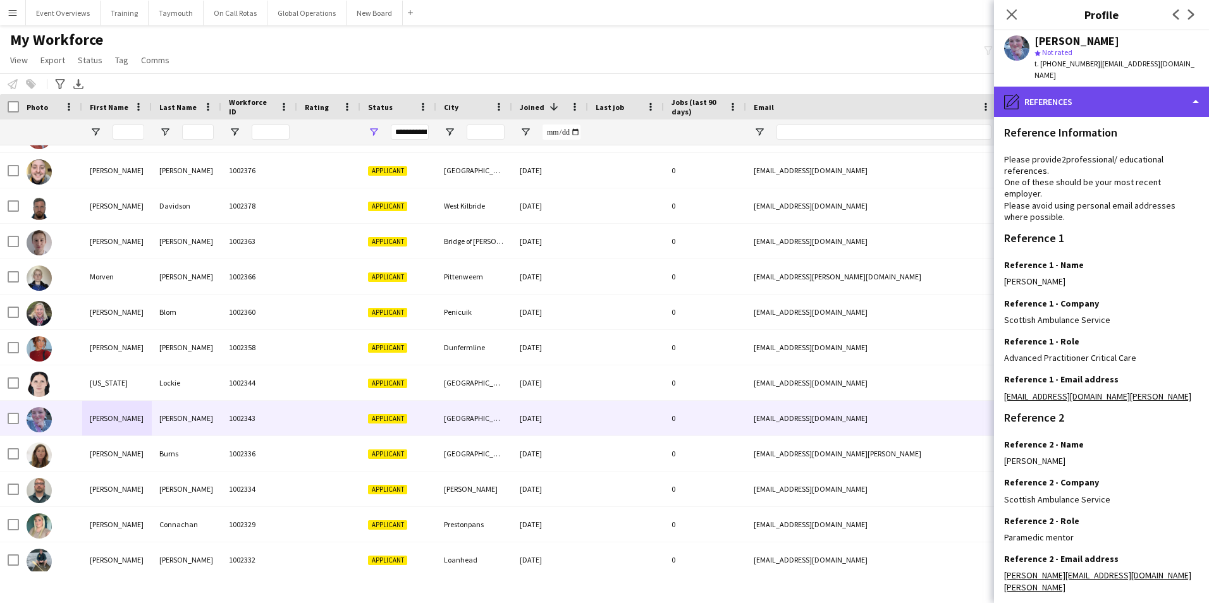
click at [1065, 93] on div "pencil4 References" at bounding box center [1101, 102] width 215 height 30
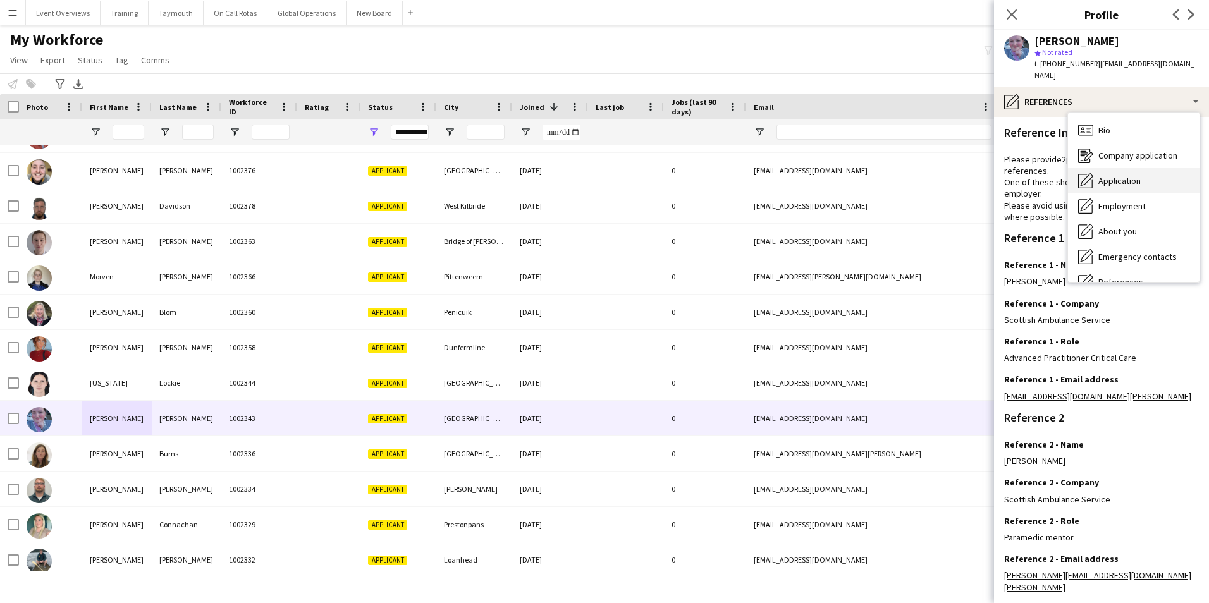
click at [1107, 175] on span "Application" at bounding box center [1119, 180] width 42 height 11
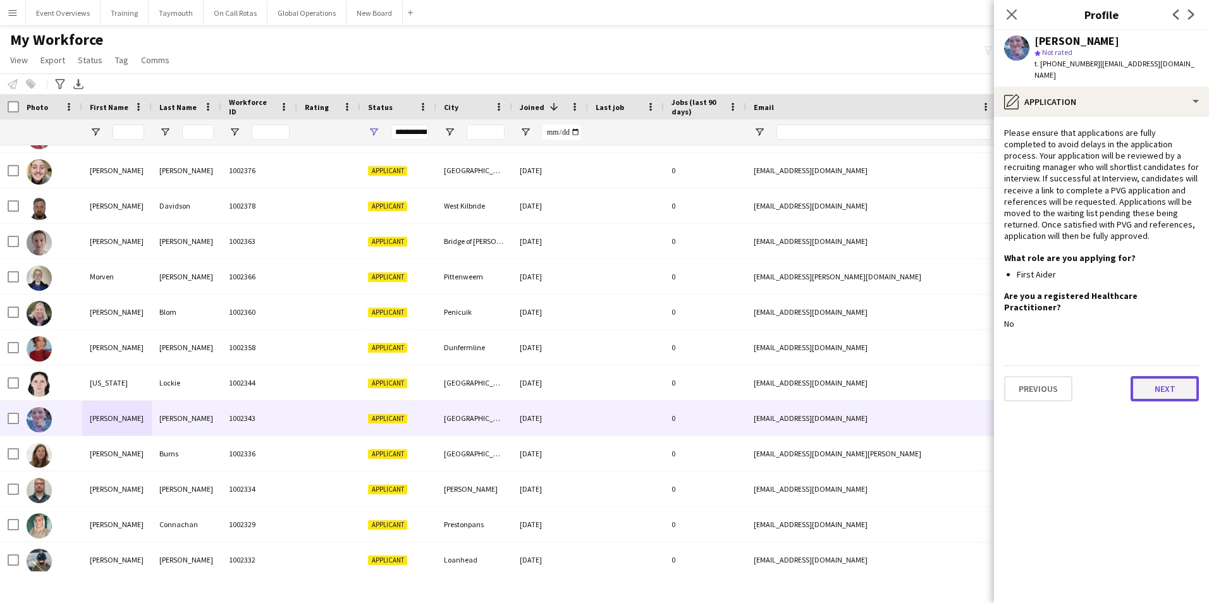
click at [1144, 376] on button "Next" at bounding box center [1164, 388] width 68 height 25
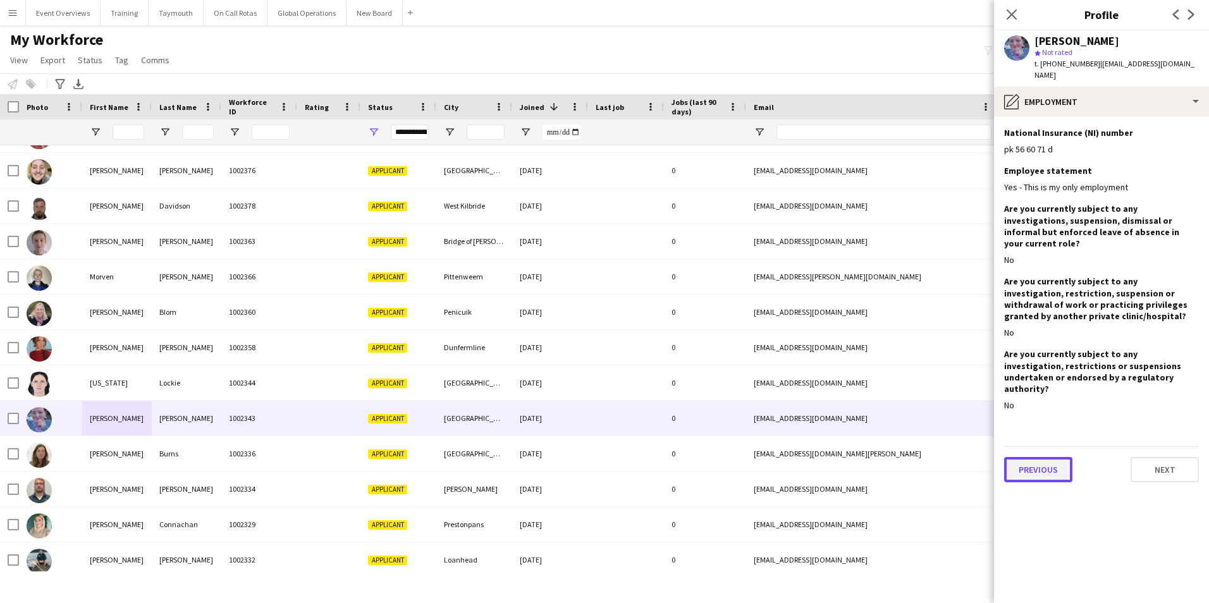
click at [1013, 457] on button "Previous" at bounding box center [1038, 469] width 68 height 25
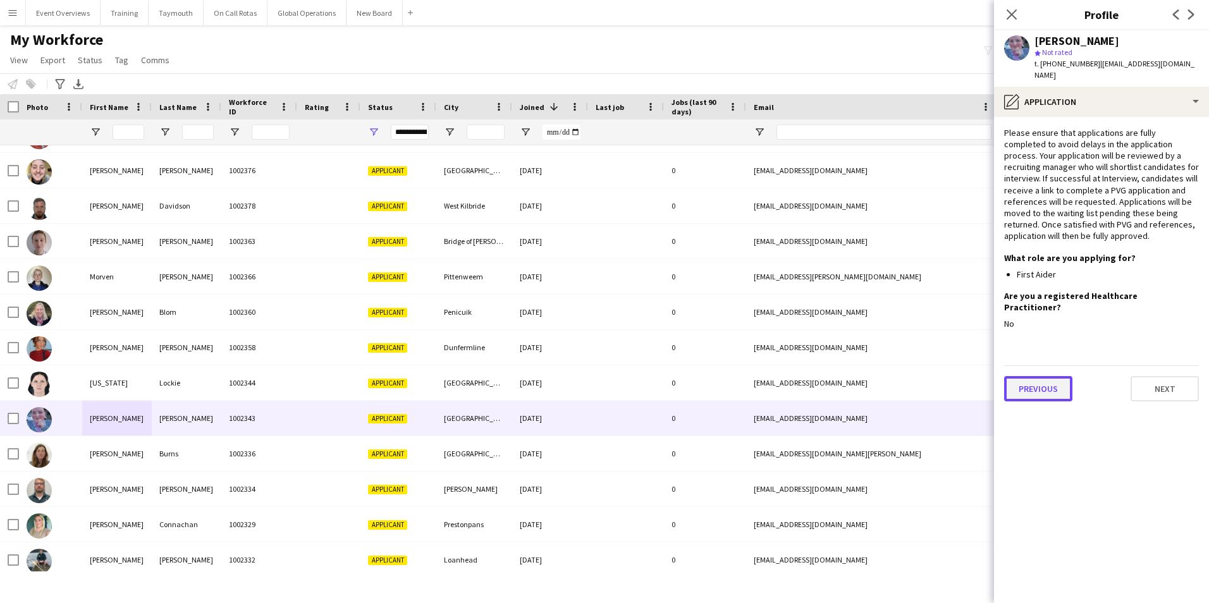
click at [1024, 376] on button "Previous" at bounding box center [1038, 388] width 68 height 25
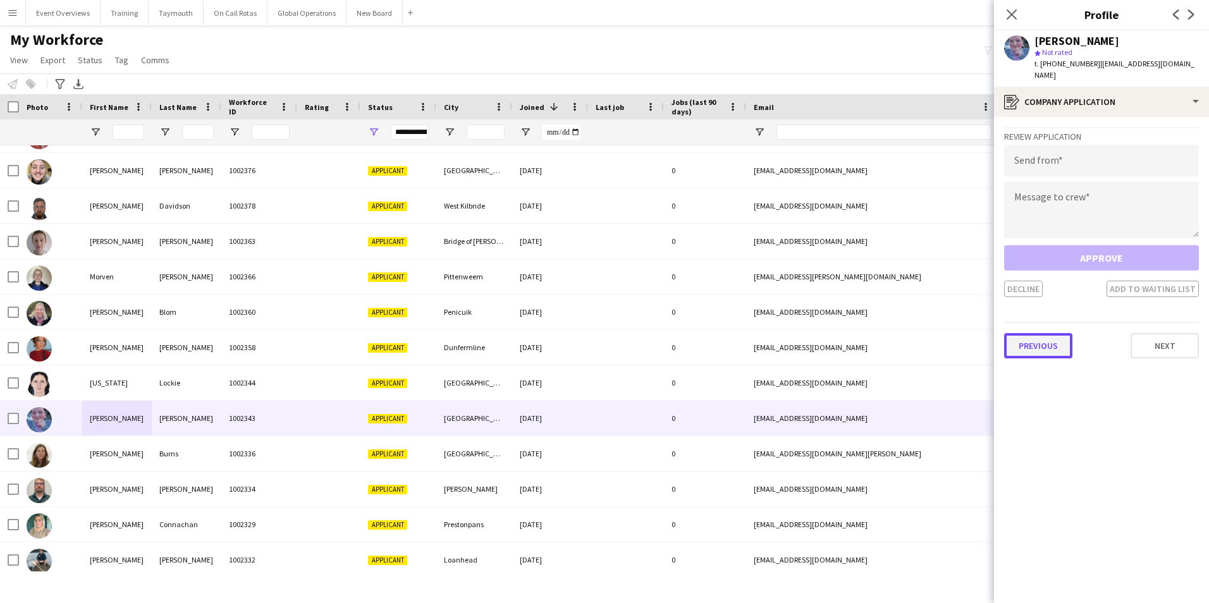
click at [1029, 334] on button "Previous" at bounding box center [1038, 345] width 68 height 25
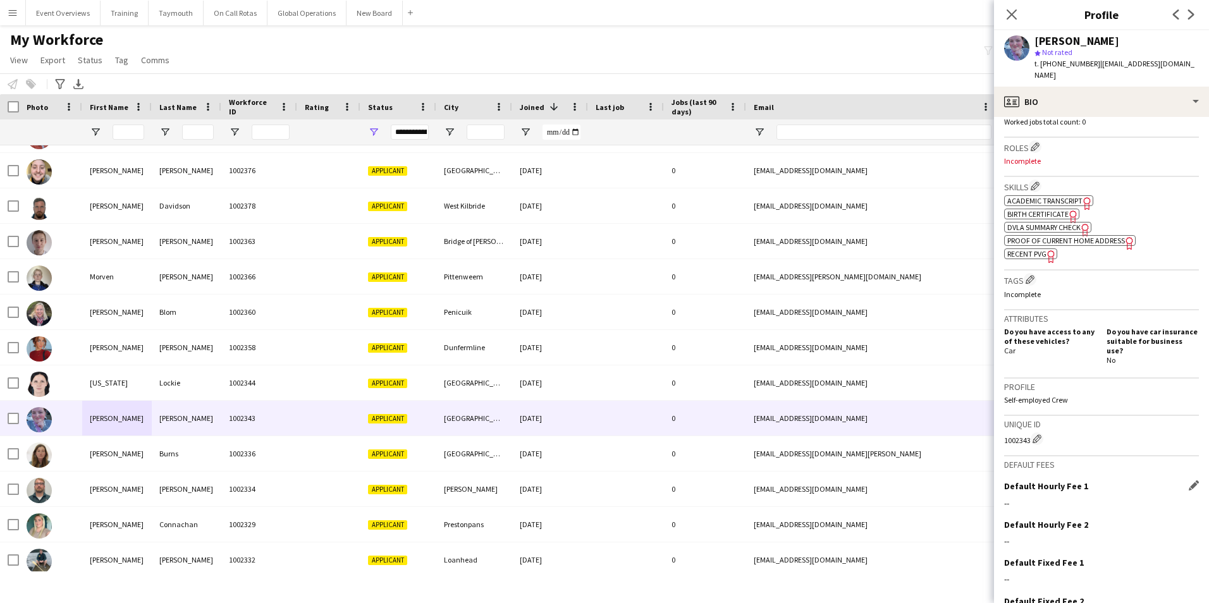
scroll to position [420, 0]
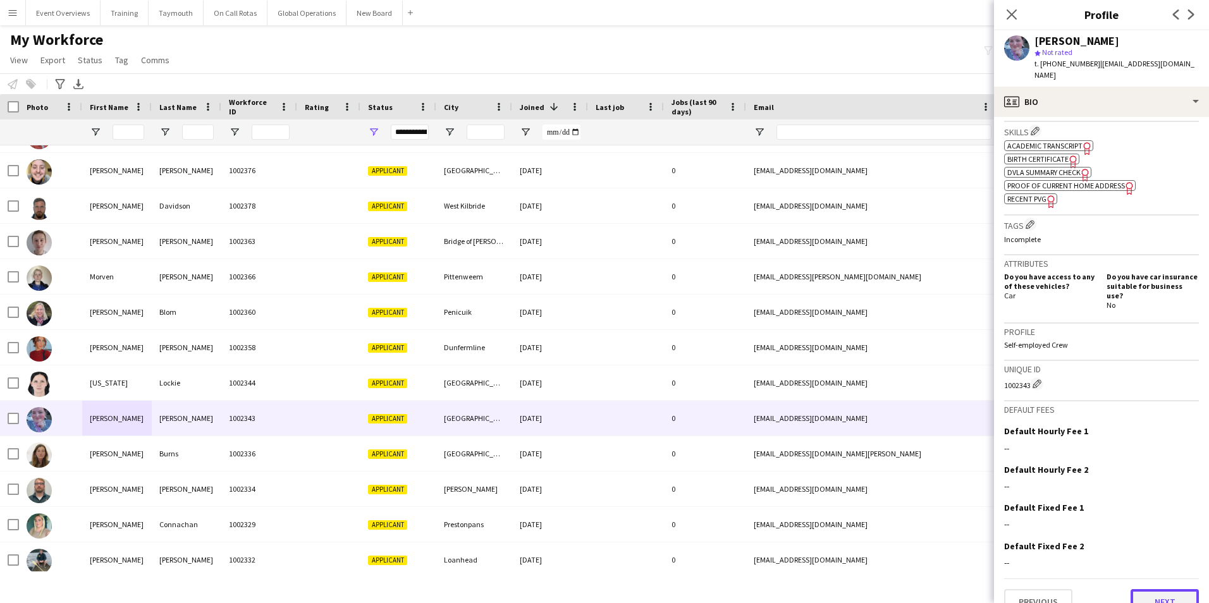
click at [1167, 589] on button "Next" at bounding box center [1164, 601] width 68 height 25
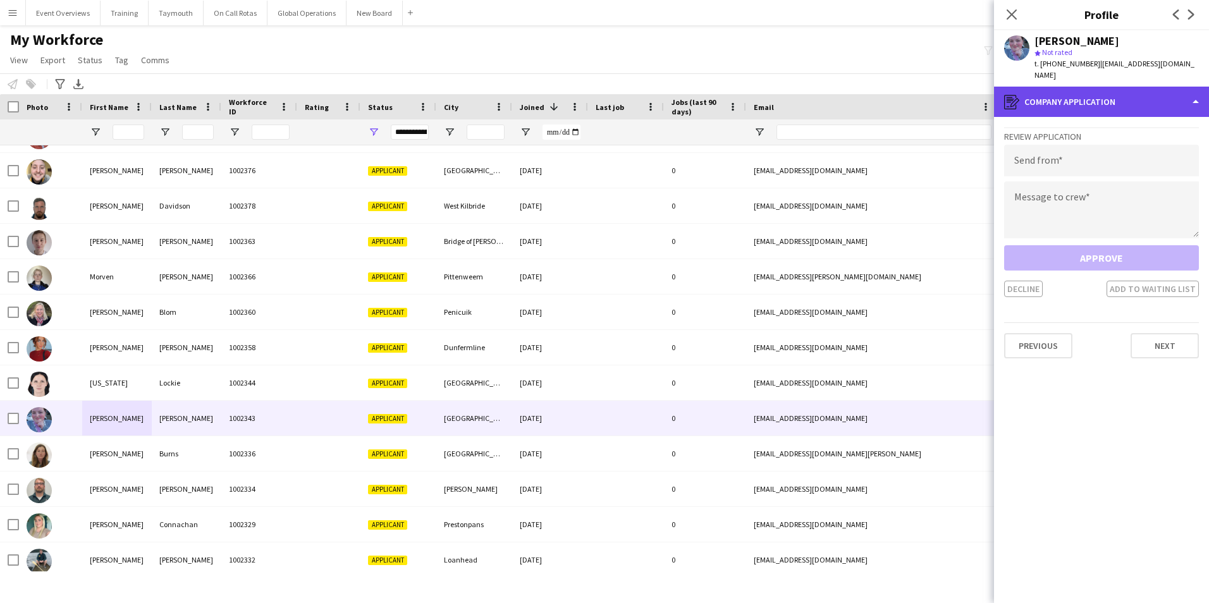
click at [1109, 90] on div "register Company application" at bounding box center [1101, 102] width 215 height 30
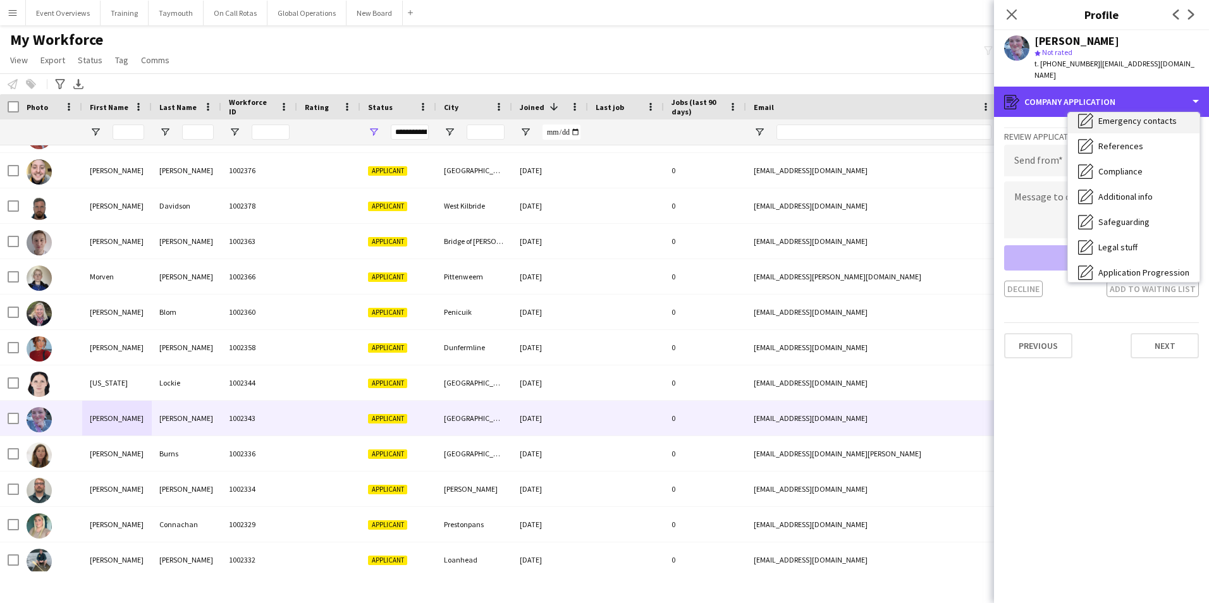
scroll to position [190, 0]
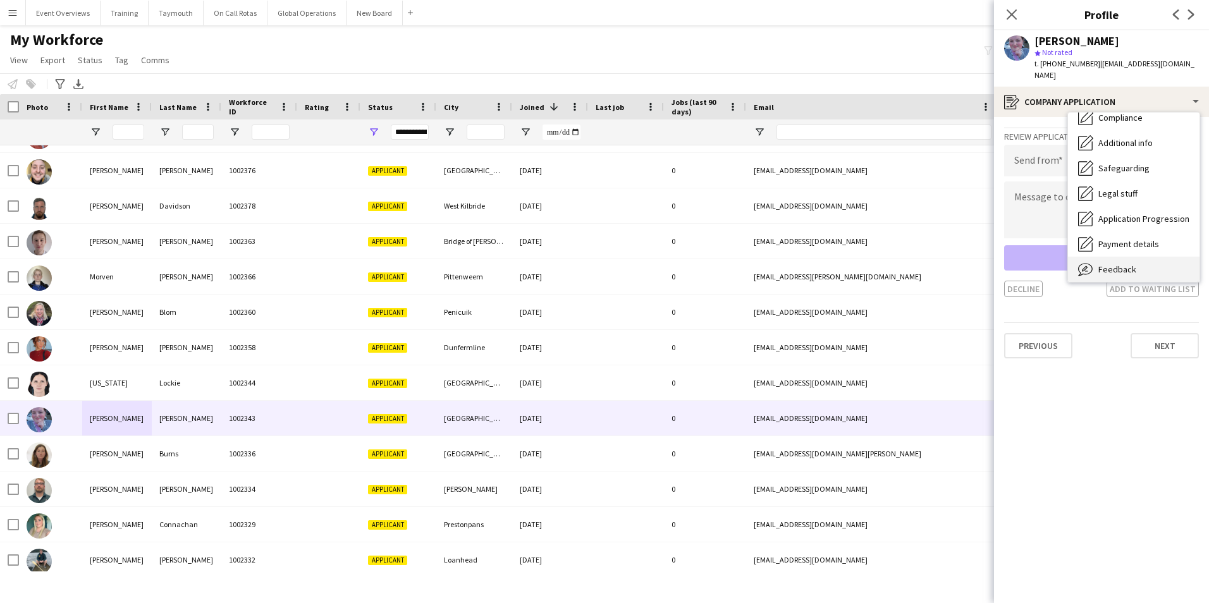
click at [1110, 264] on span "Feedback" at bounding box center [1117, 269] width 38 height 11
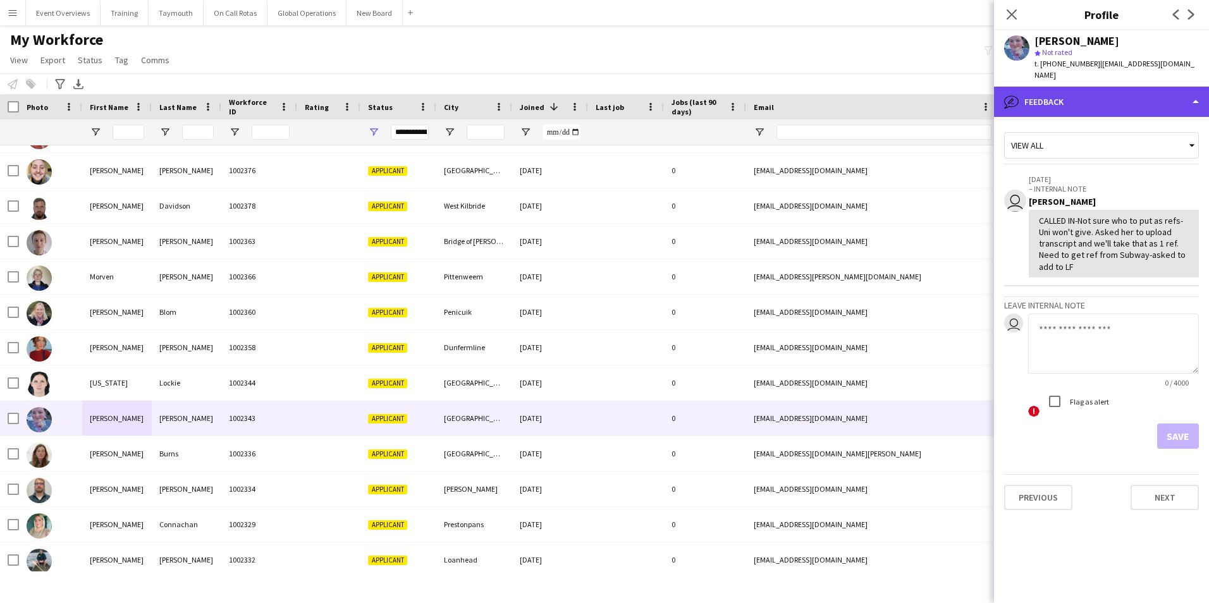
click at [1081, 90] on div "bubble-pencil Feedback" at bounding box center [1101, 102] width 215 height 30
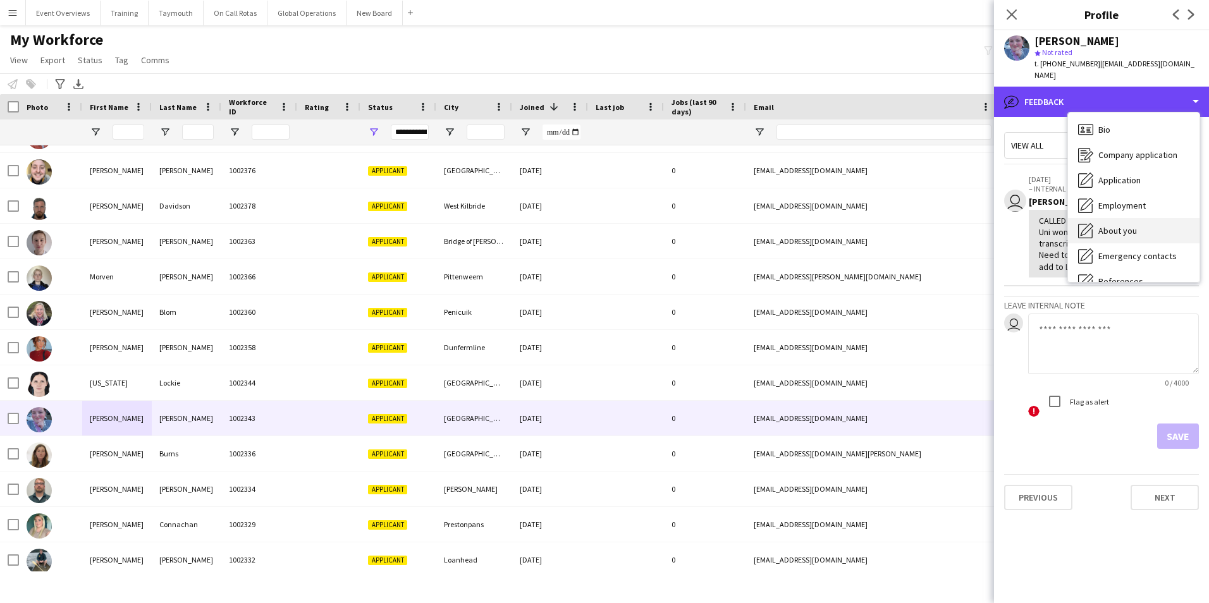
scroll to position [0, 0]
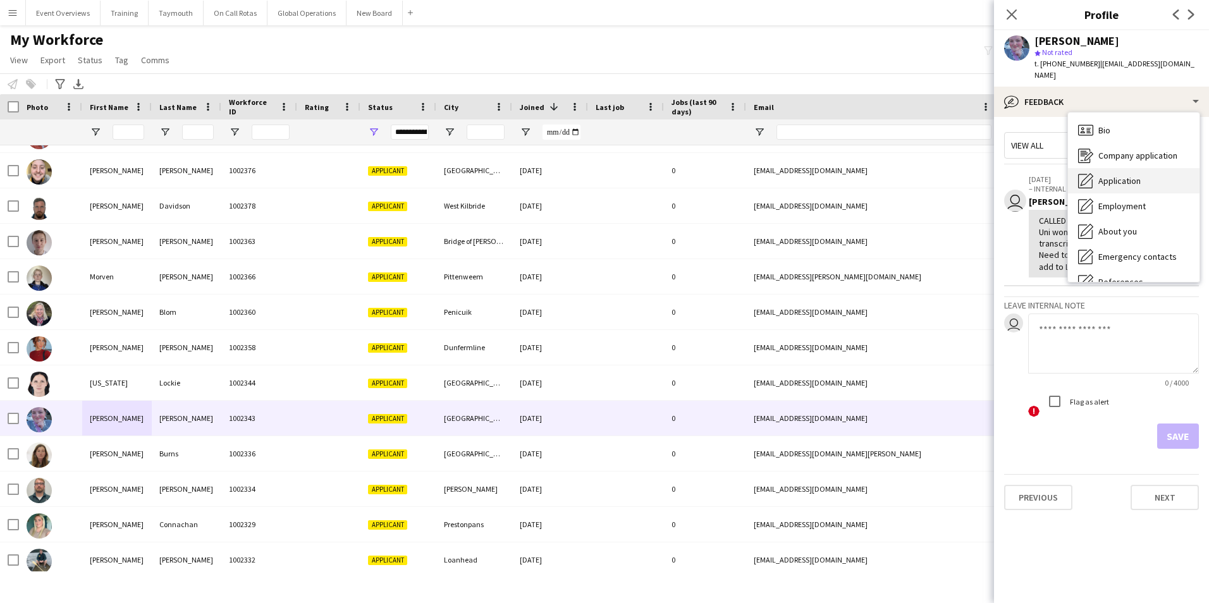
click at [1127, 175] on span "Application" at bounding box center [1119, 180] width 42 height 11
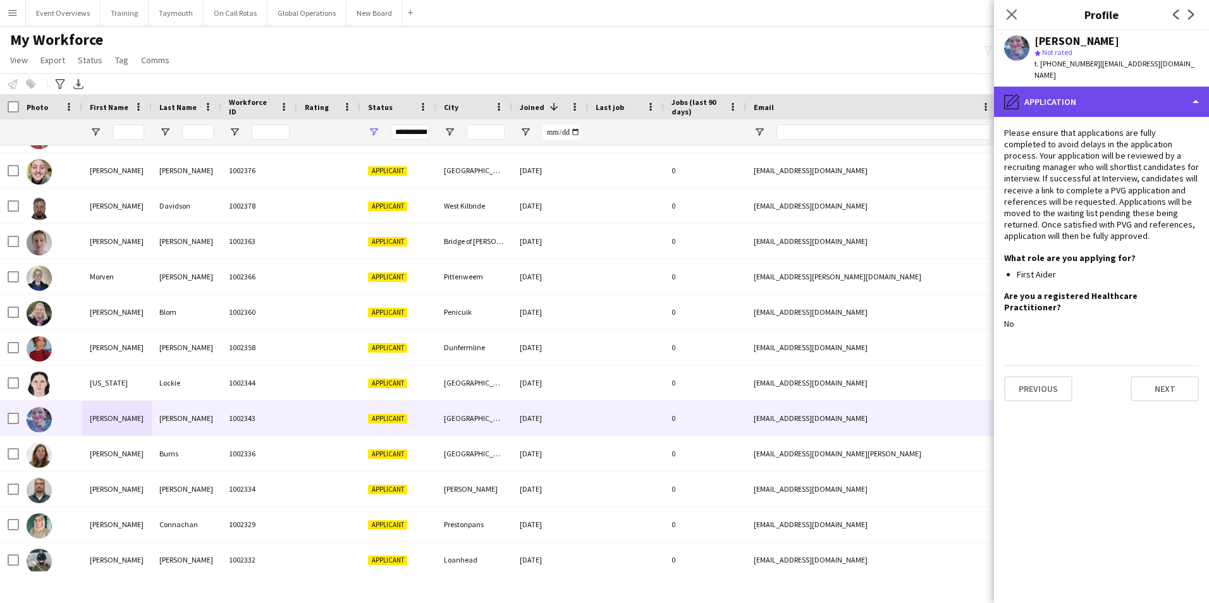
click at [1085, 92] on div "pencil4 Application" at bounding box center [1101, 102] width 215 height 30
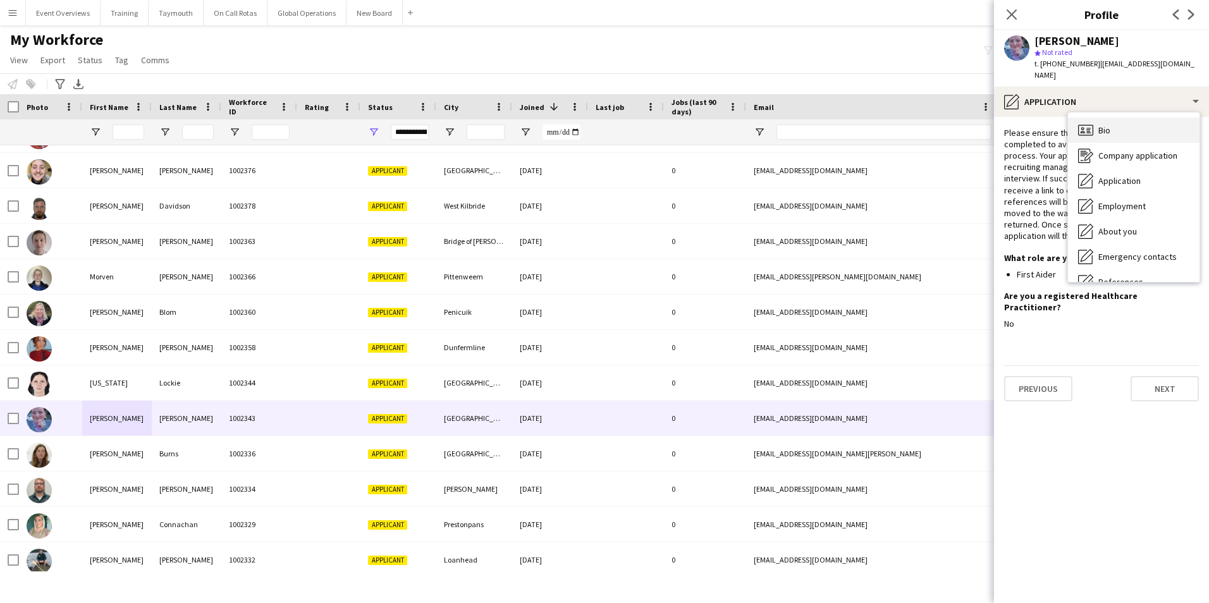
click at [1106, 125] on span "Bio" at bounding box center [1104, 130] width 12 height 11
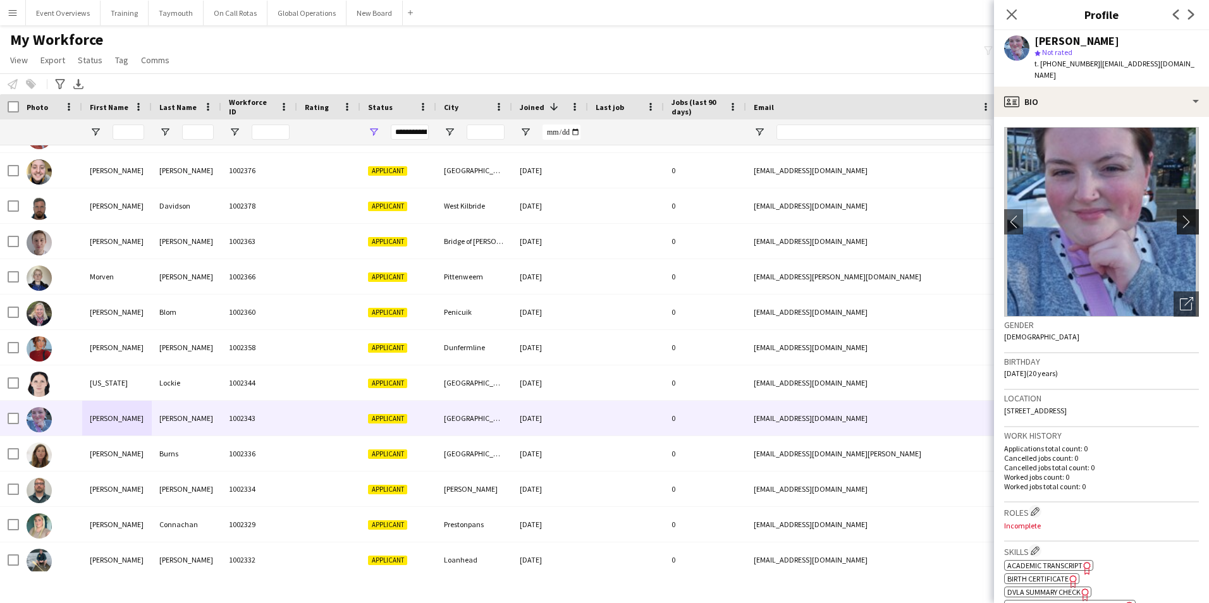
click at [1180, 215] on app-icon "chevron-right" at bounding box center [1190, 221] width 20 height 13
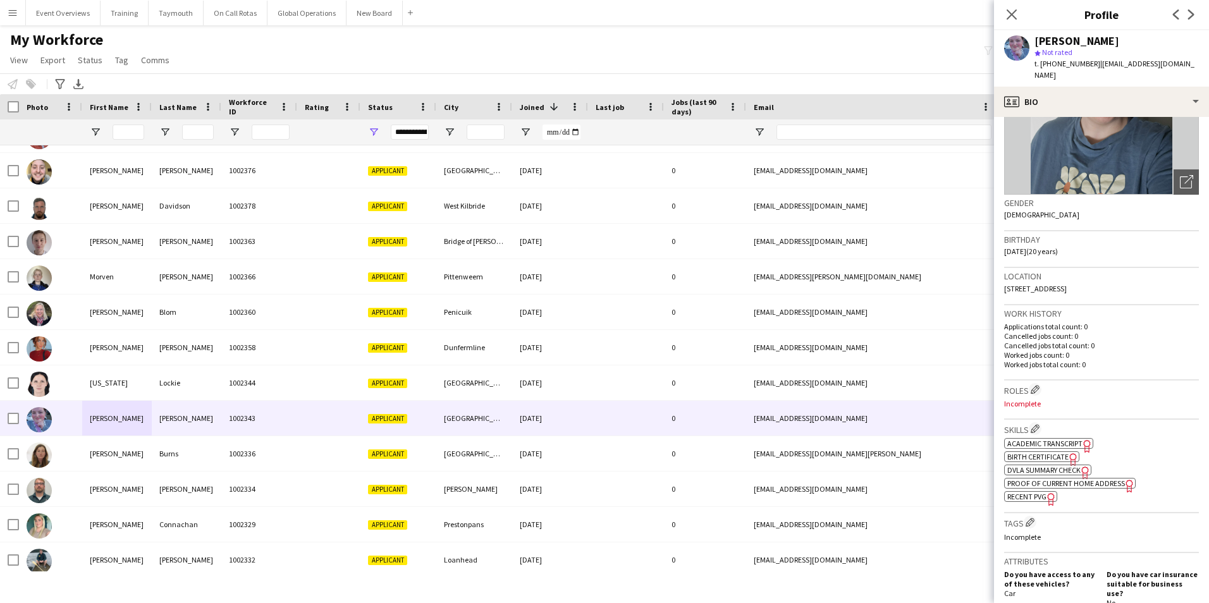
scroll to position [126, 0]
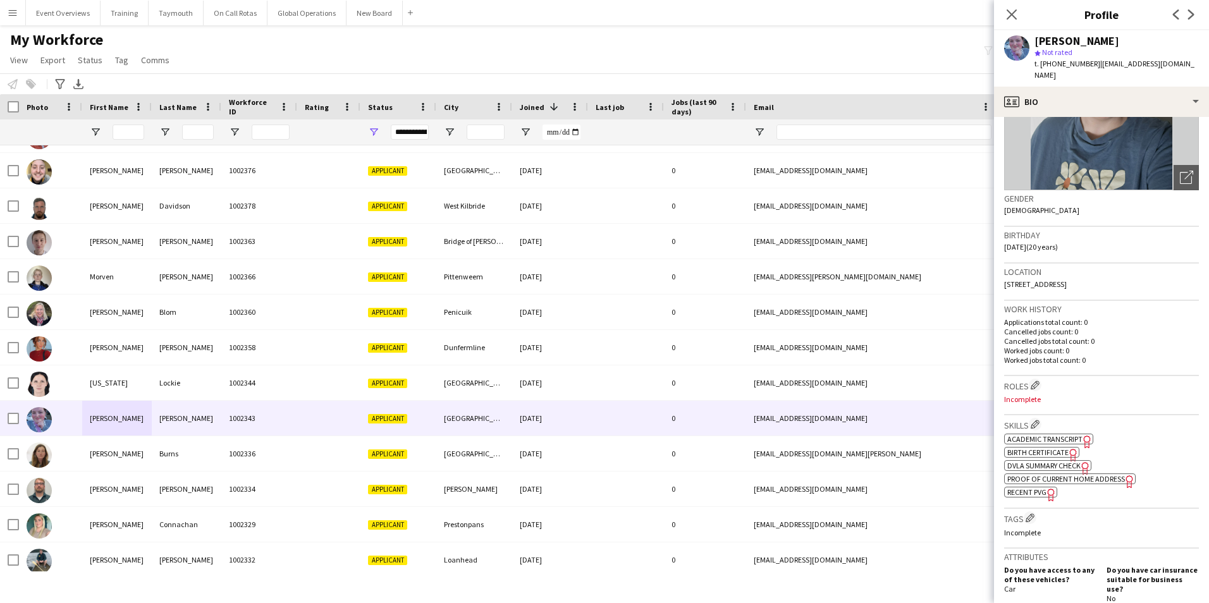
click at [1069, 434] on span "Academic Transcript" at bounding box center [1044, 438] width 75 height 9
click at [1089, 474] on span "Proof of Current Home Address" at bounding box center [1066, 478] width 118 height 9
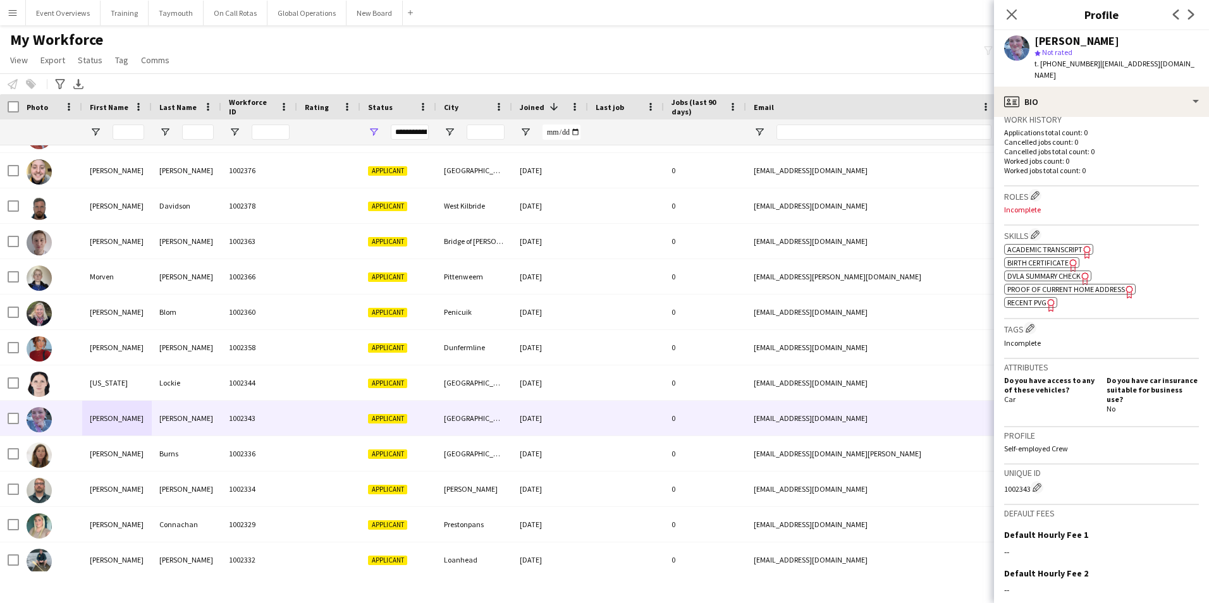
scroll to position [420, 0]
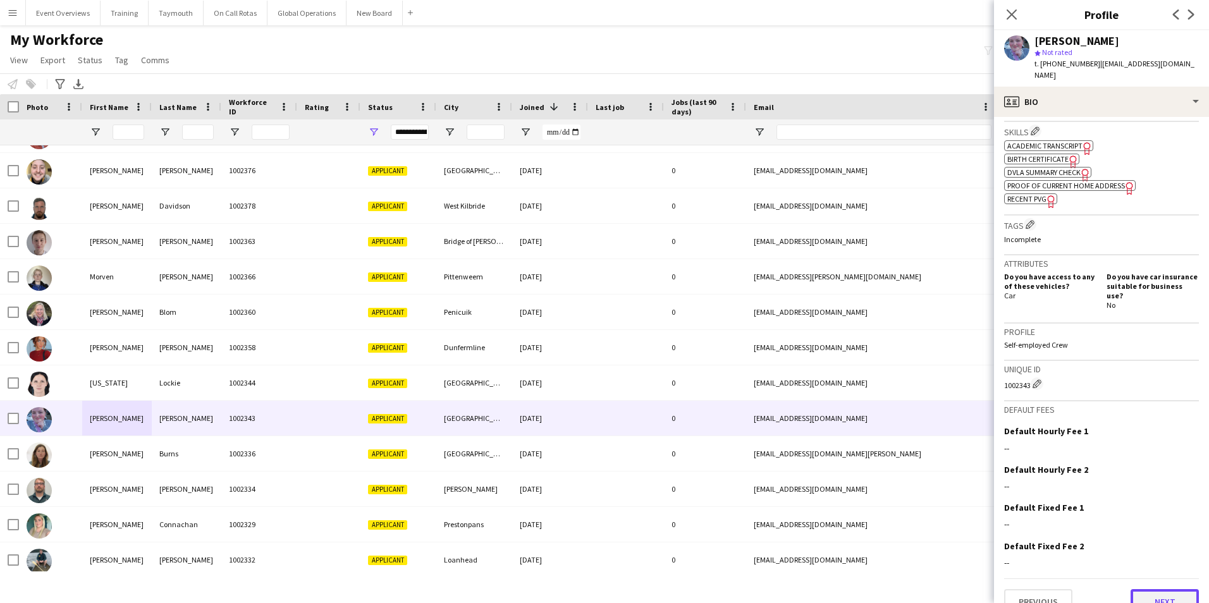
click at [1161, 589] on button "Next" at bounding box center [1164, 601] width 68 height 25
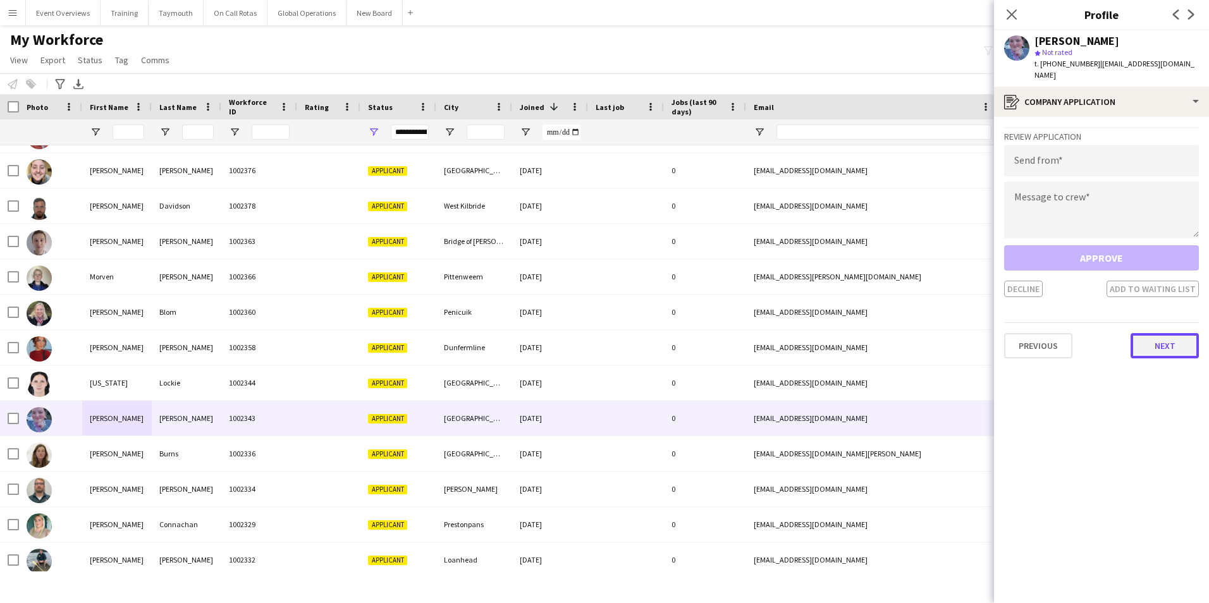
click at [1153, 334] on button "Next" at bounding box center [1164, 345] width 68 height 25
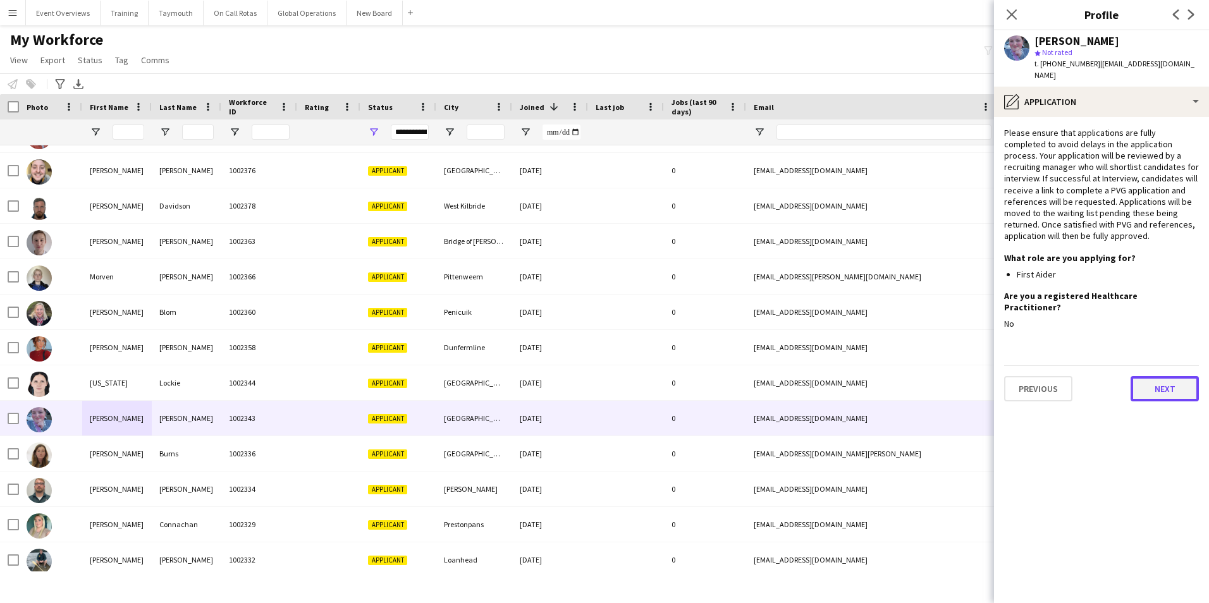
click at [1153, 376] on button "Next" at bounding box center [1164, 388] width 68 height 25
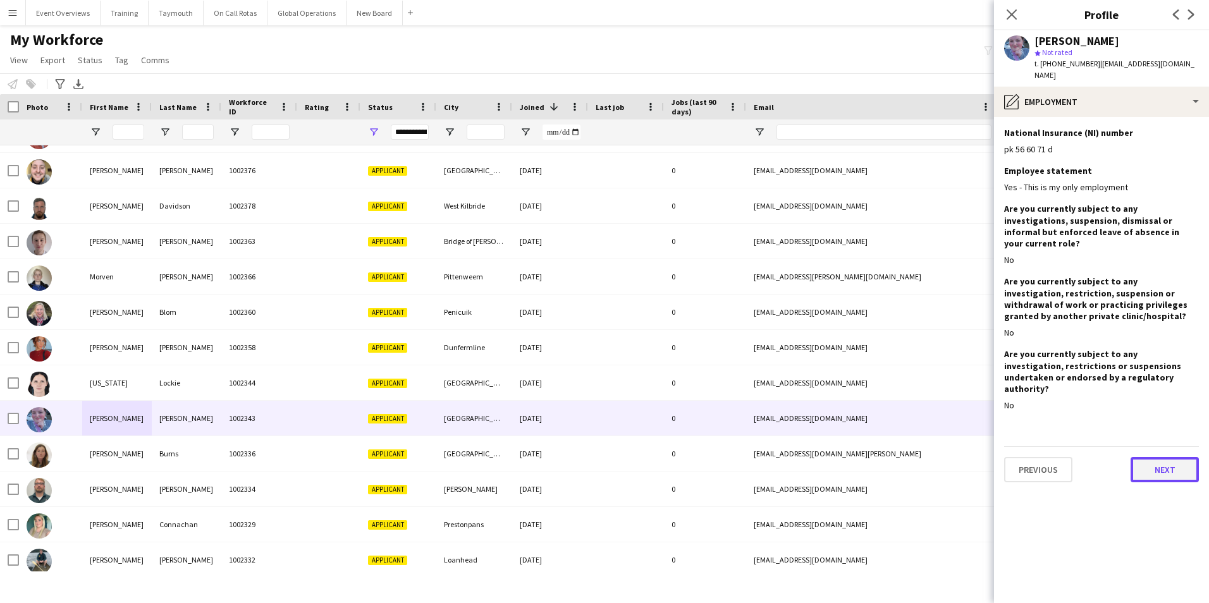
click at [1168, 457] on button "Next" at bounding box center [1164, 469] width 68 height 25
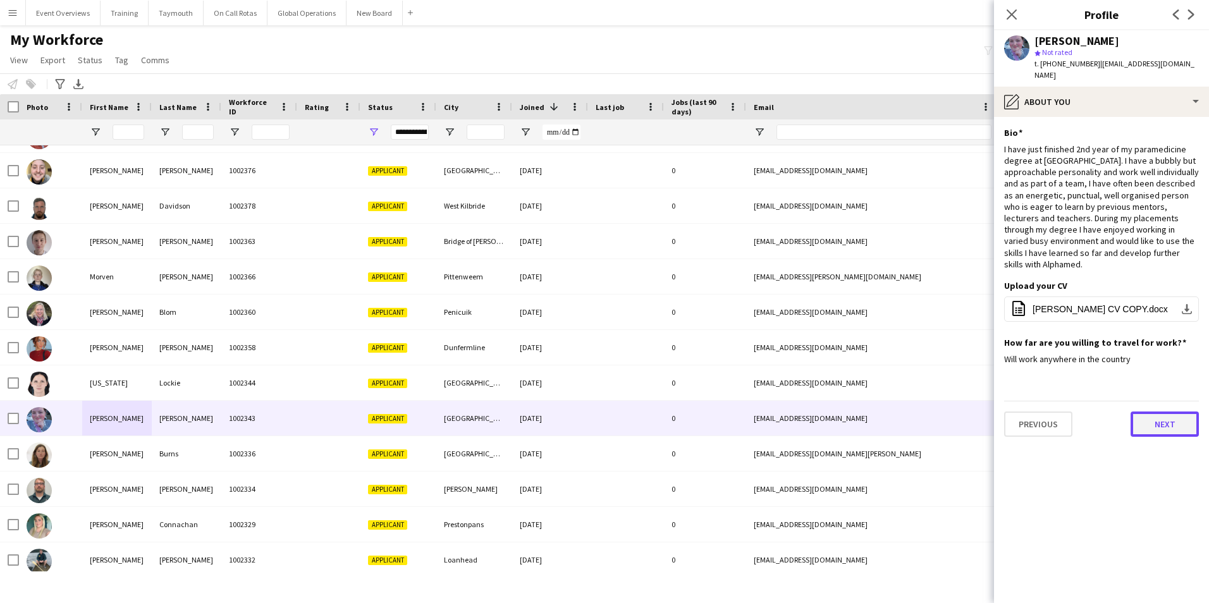
click at [1160, 412] on button "Next" at bounding box center [1164, 424] width 68 height 25
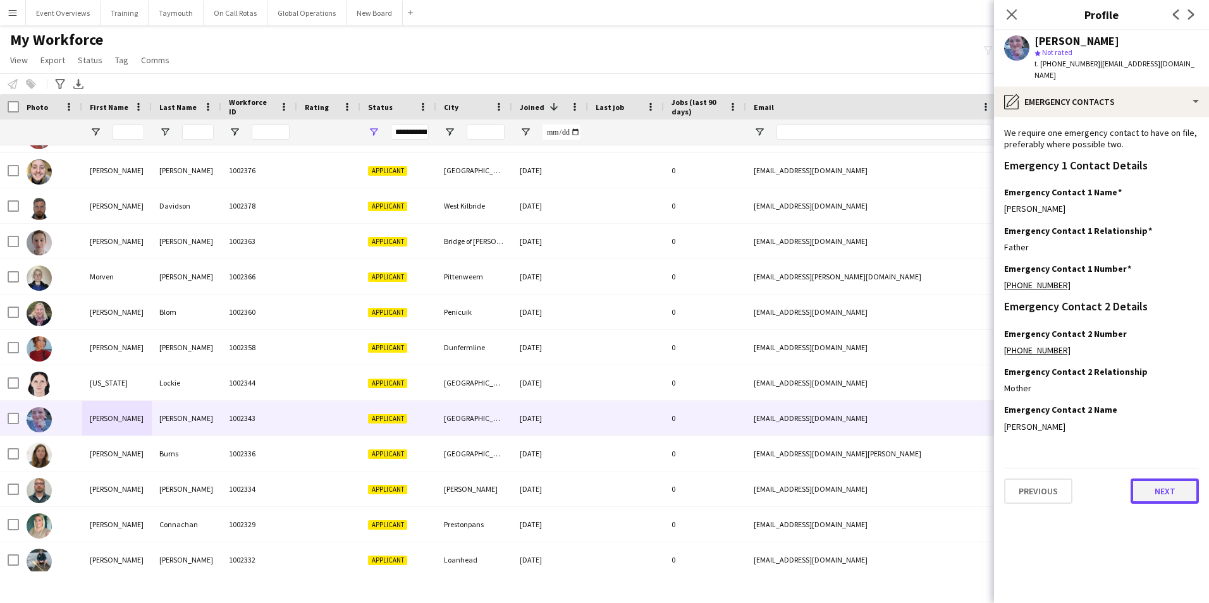
click at [1152, 483] on button "Next" at bounding box center [1164, 491] width 68 height 25
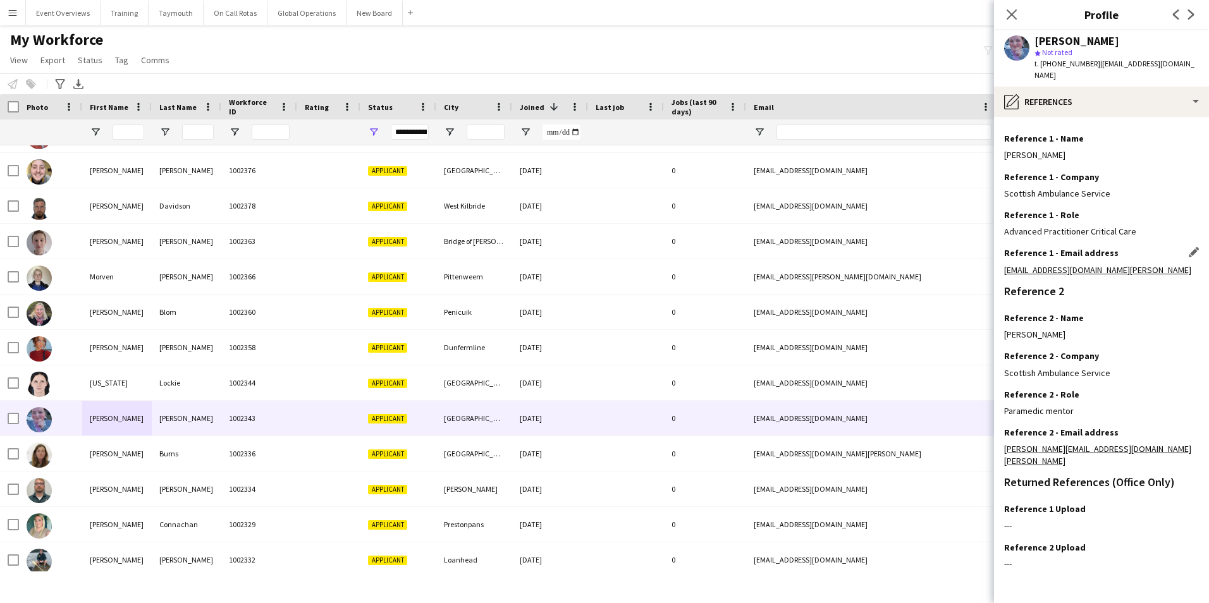
scroll to position [151, 0]
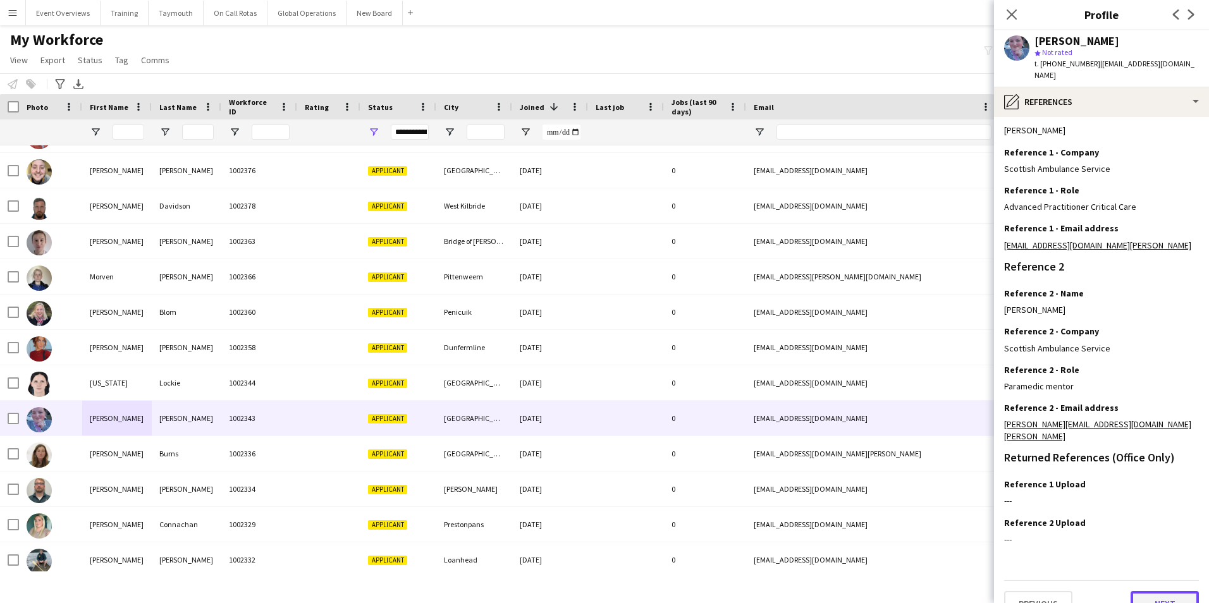
click at [1156, 591] on button "Next" at bounding box center [1164, 603] width 68 height 25
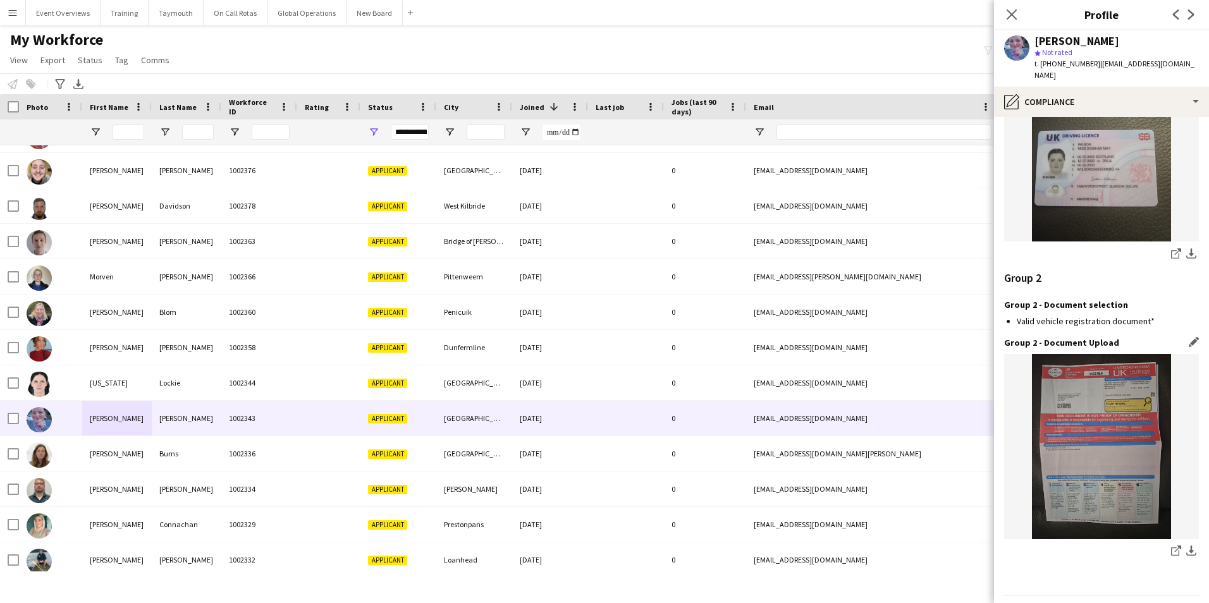
scroll to position [1319, 0]
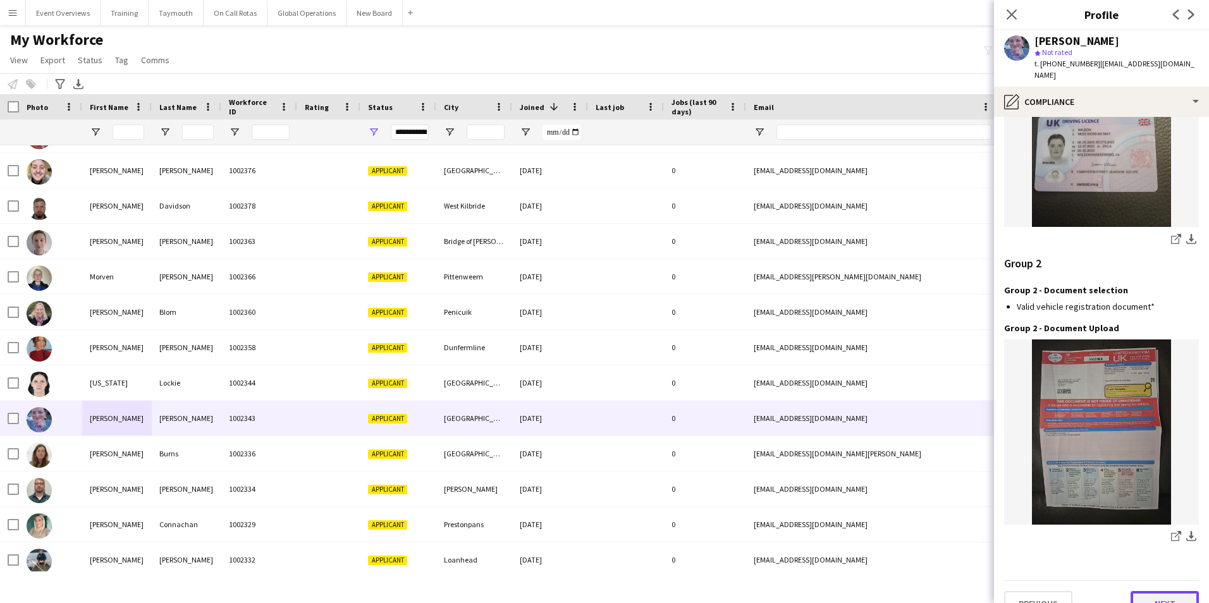
click at [1146, 591] on button "Next" at bounding box center [1164, 603] width 68 height 25
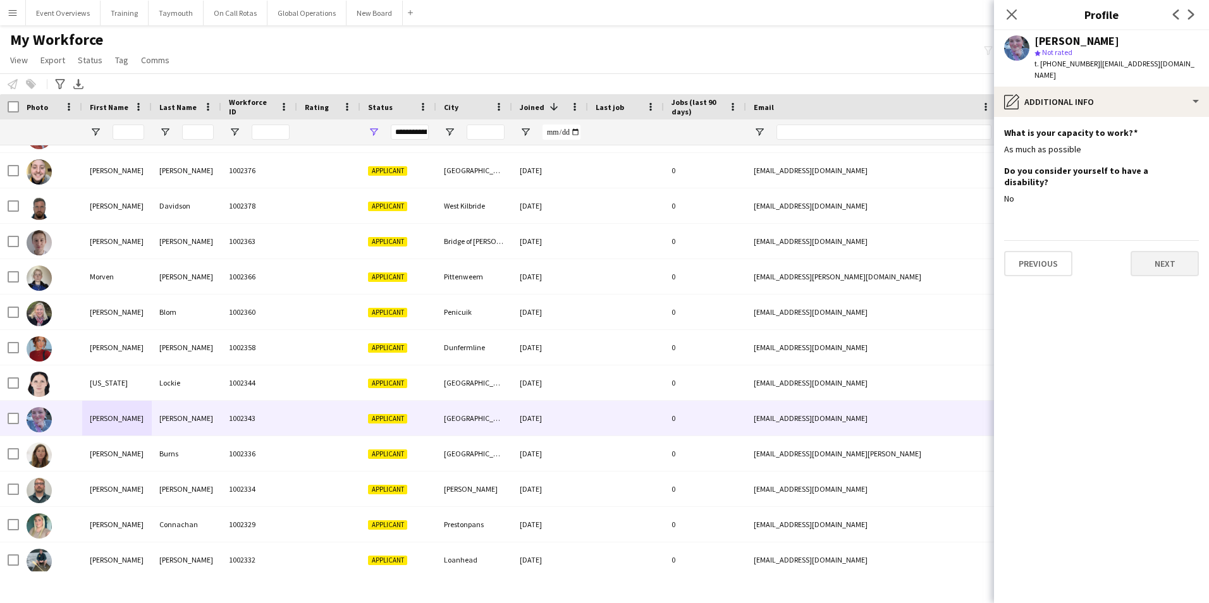
scroll to position [0, 0]
click at [1164, 251] on button "Next" at bounding box center [1164, 263] width 68 height 25
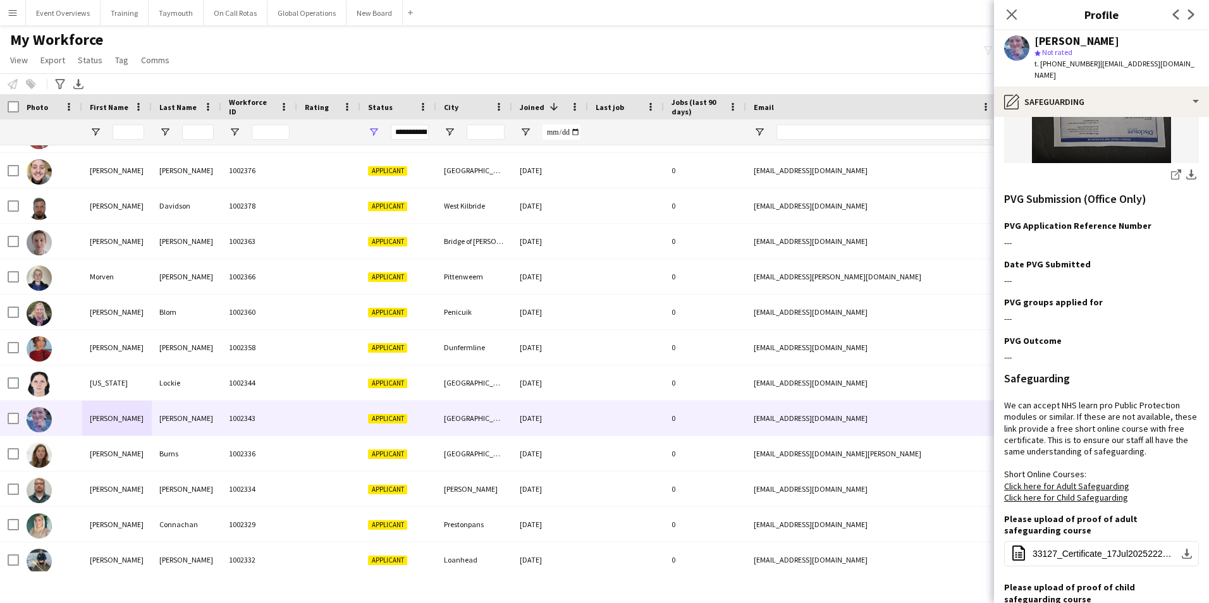
scroll to position [437, 0]
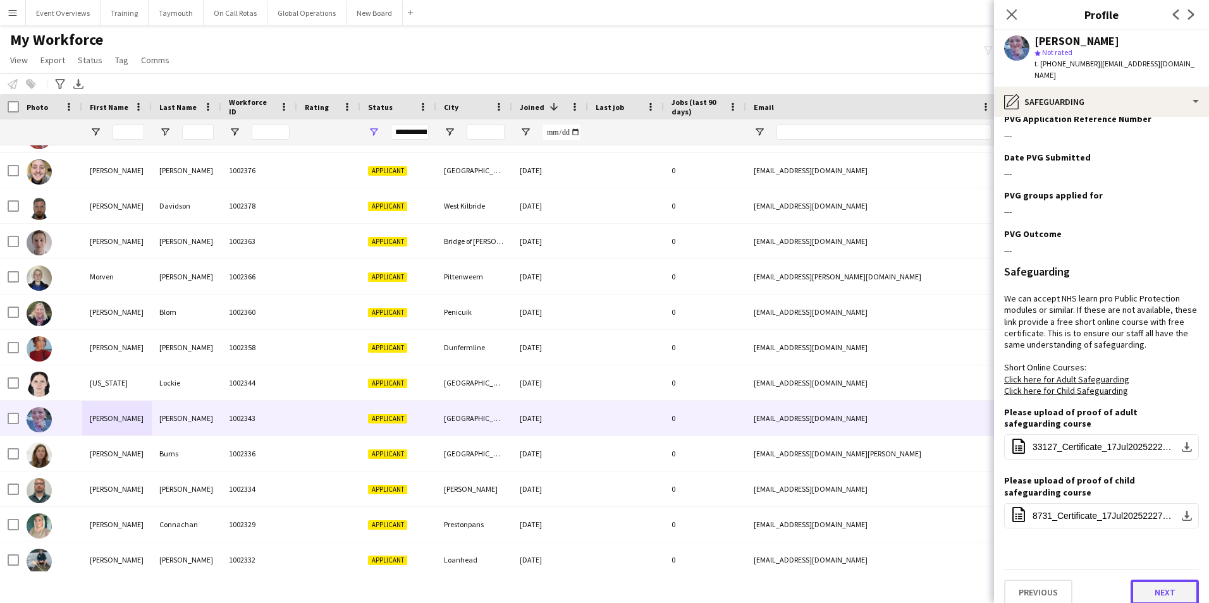
click at [1142, 580] on button "Next" at bounding box center [1164, 592] width 68 height 25
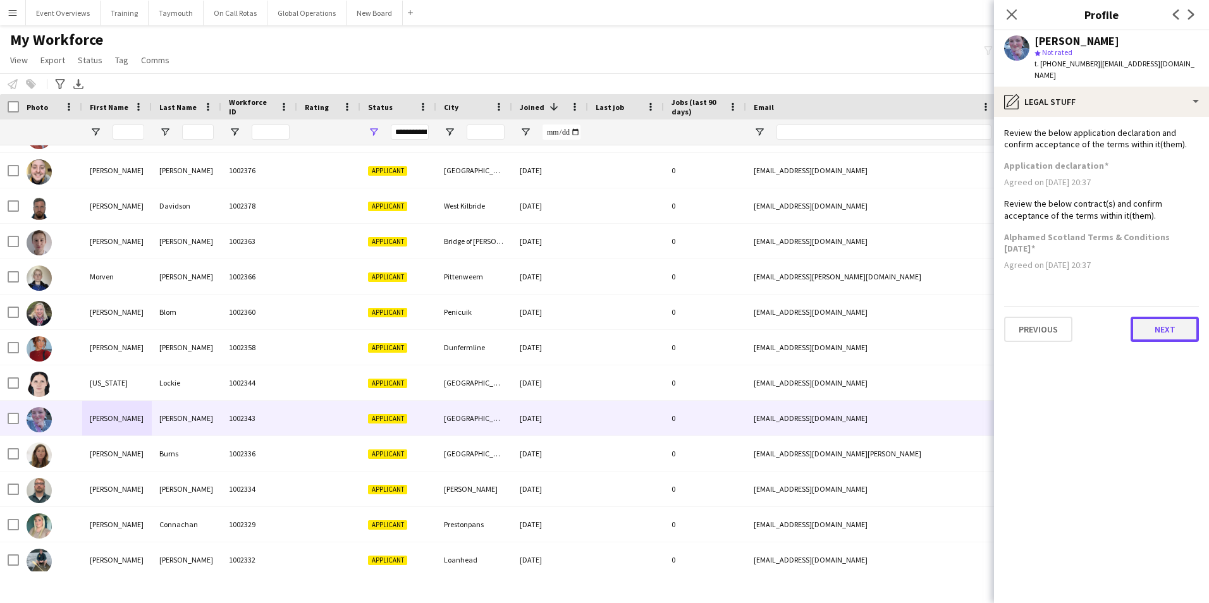
click at [1151, 321] on button "Next" at bounding box center [1164, 329] width 68 height 25
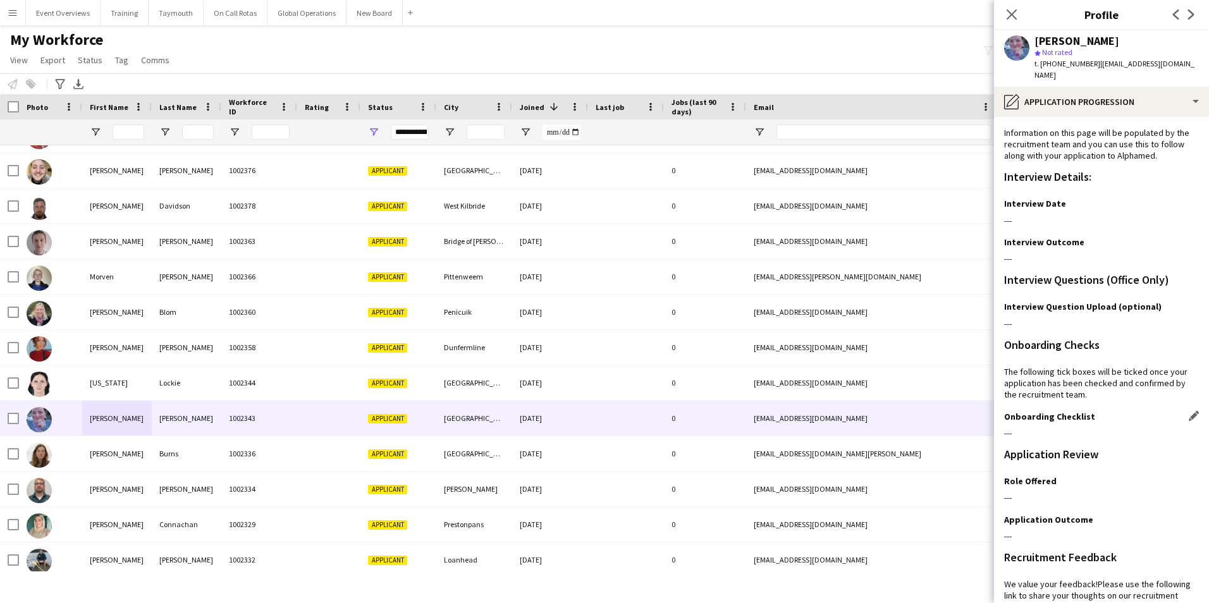
scroll to position [103, 0]
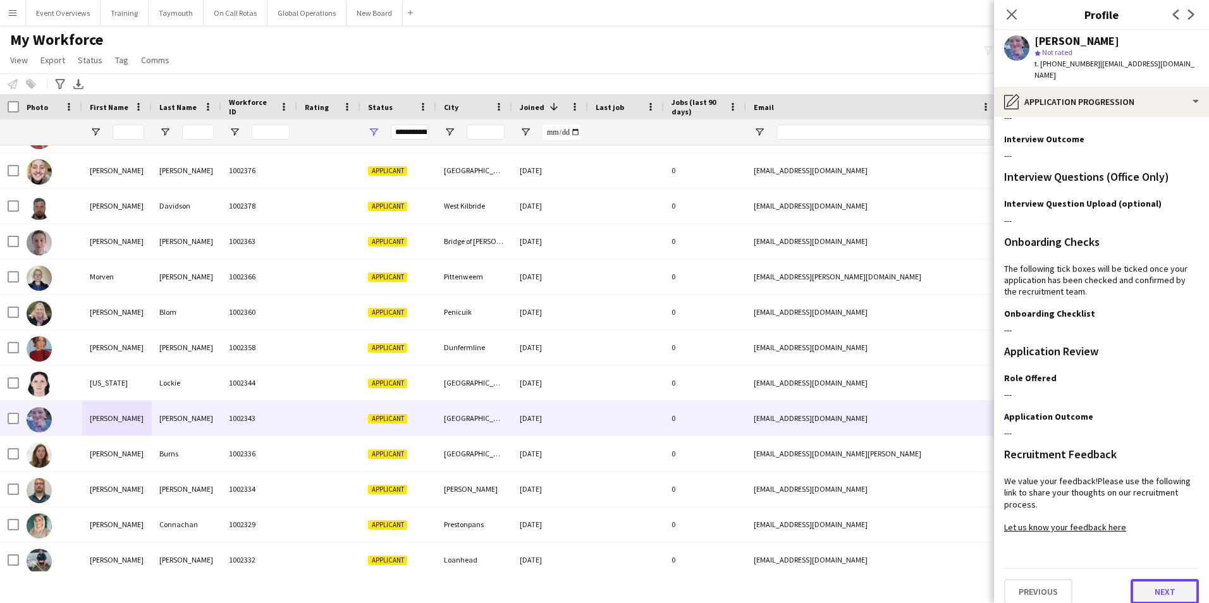
click at [1139, 579] on button "Next" at bounding box center [1164, 591] width 68 height 25
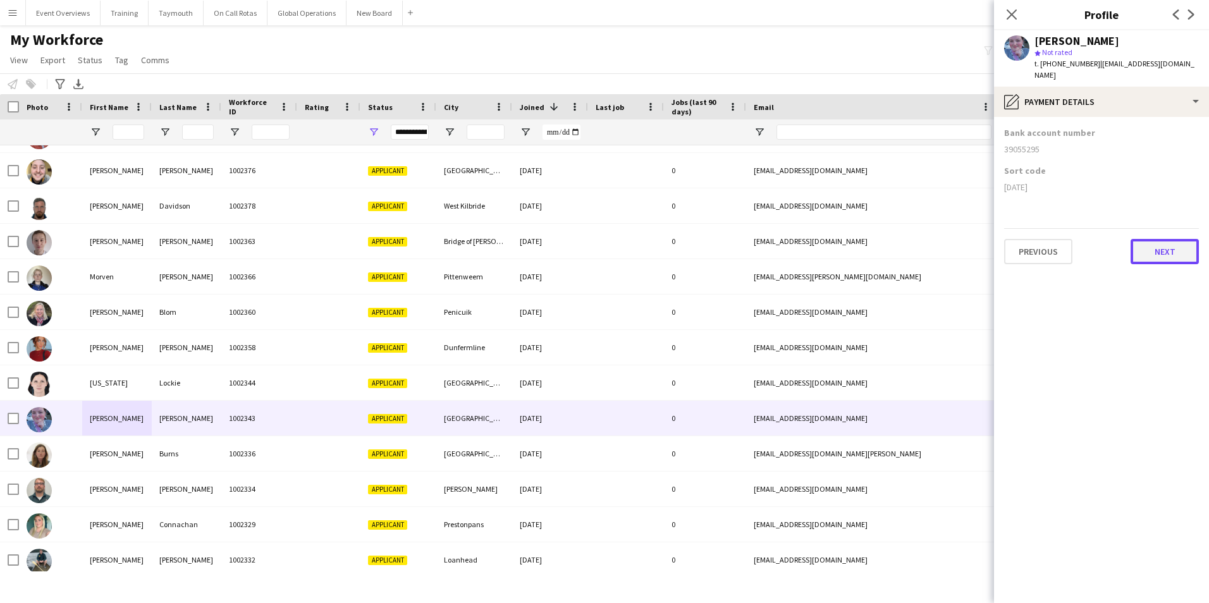
click at [1155, 239] on button "Next" at bounding box center [1164, 251] width 68 height 25
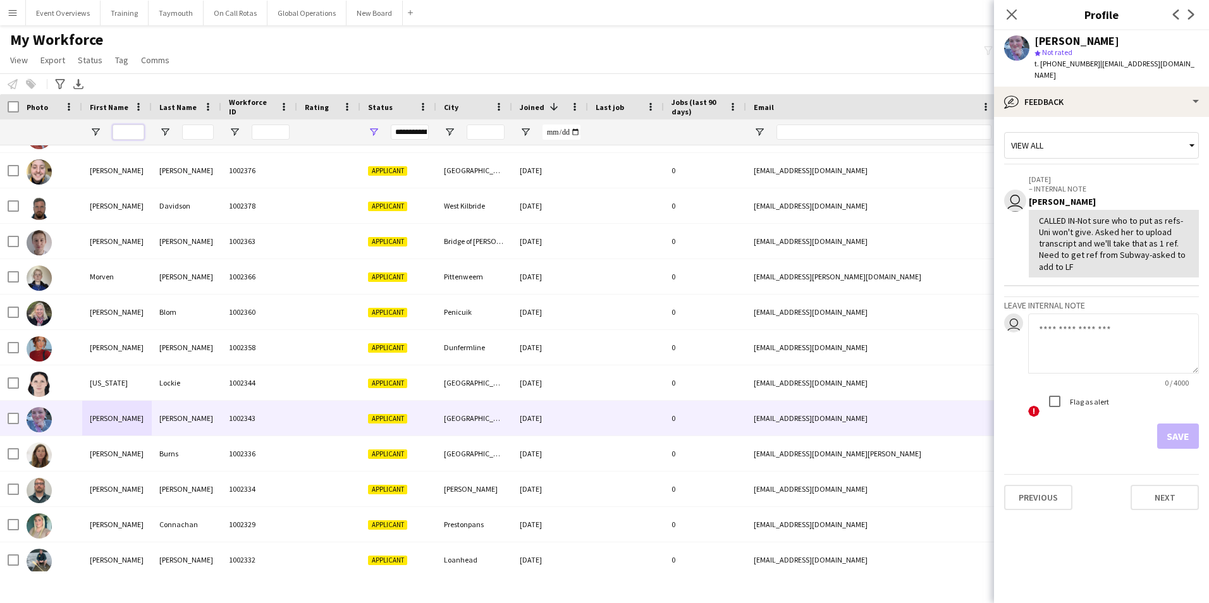
click at [126, 131] on input "First Name Filter Input" at bounding box center [129, 132] width 32 height 15
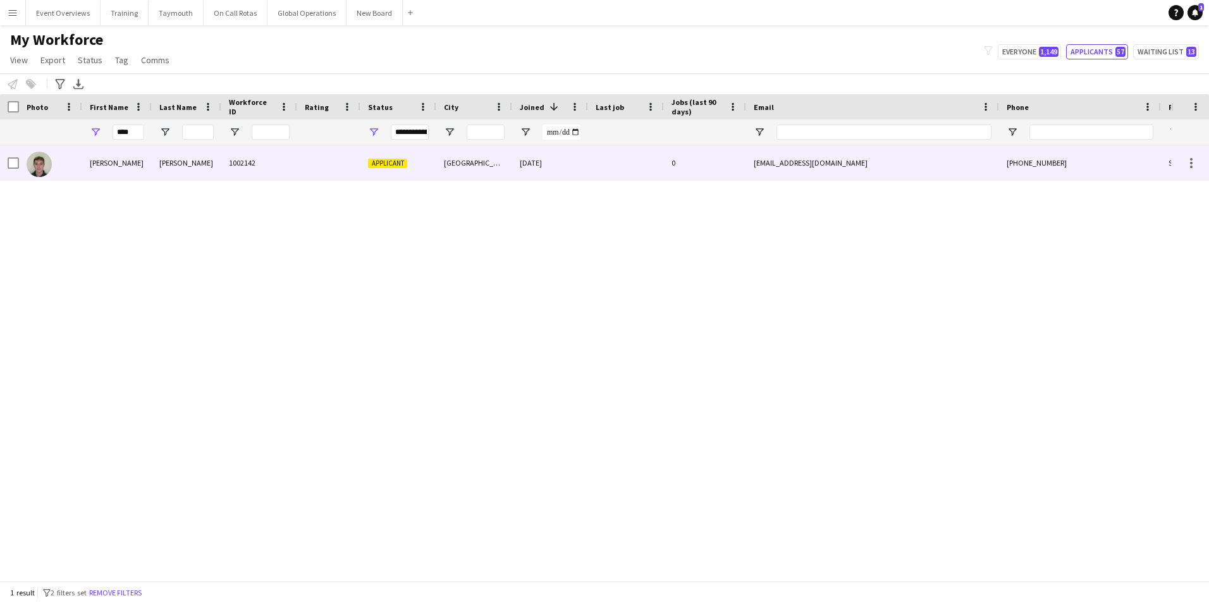
click at [97, 162] on div "[PERSON_NAME]" at bounding box center [117, 162] width 70 height 35
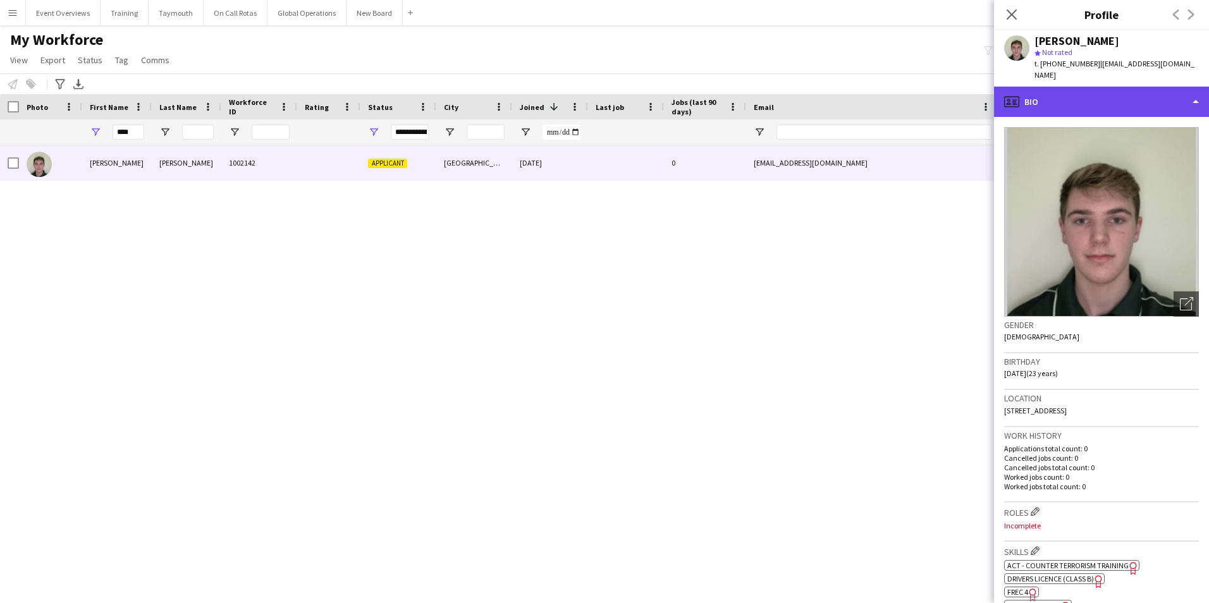
click at [1088, 97] on div "profile Bio" at bounding box center [1101, 102] width 215 height 30
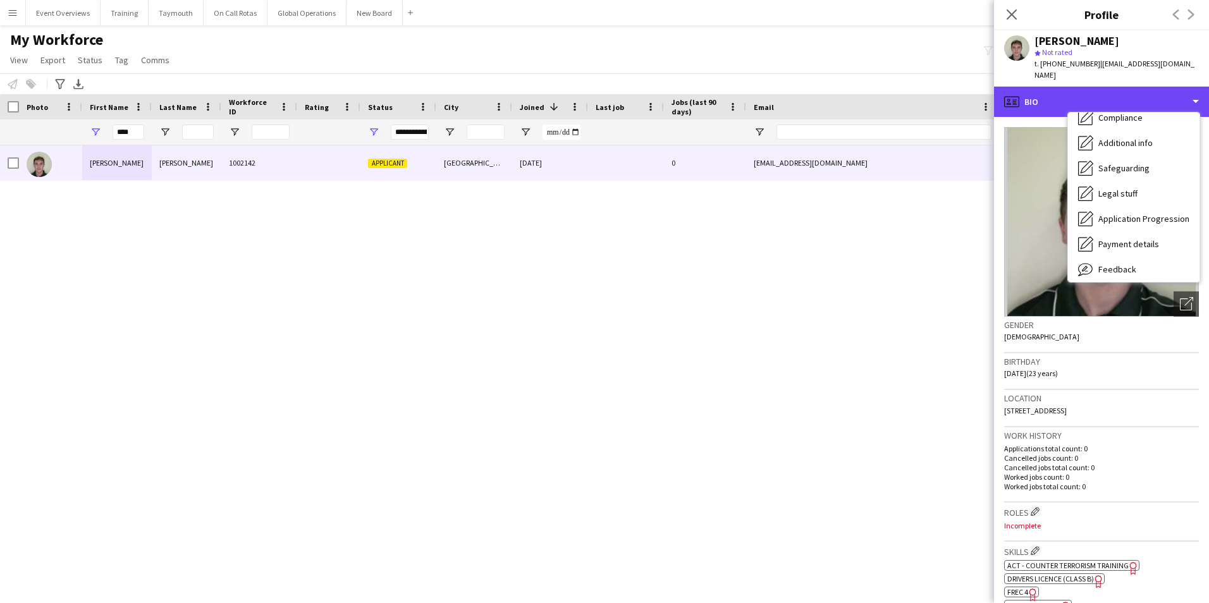
scroll to position [220, 0]
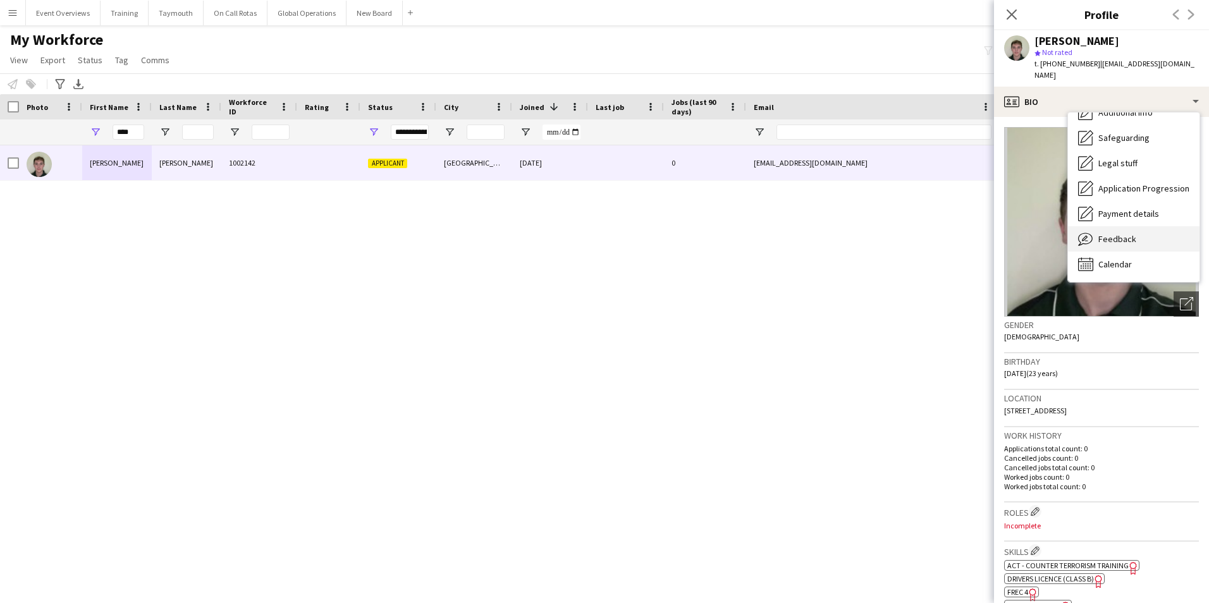
click at [1108, 235] on span "Feedback" at bounding box center [1117, 238] width 38 height 11
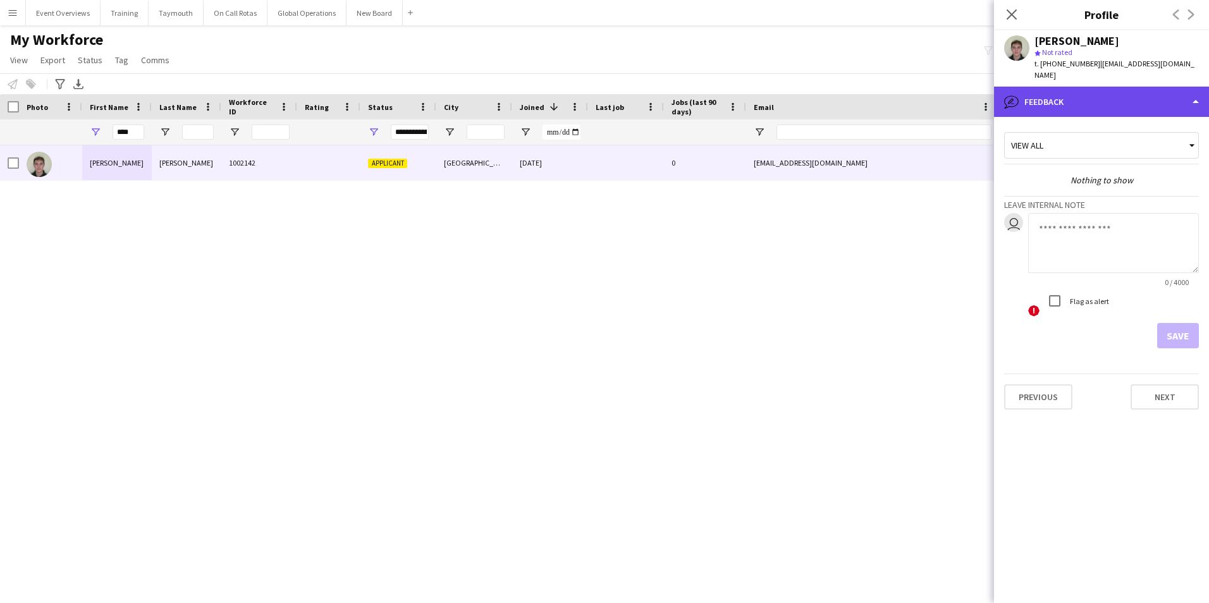
click at [1140, 108] on div "bubble-pencil Feedback" at bounding box center [1101, 102] width 215 height 30
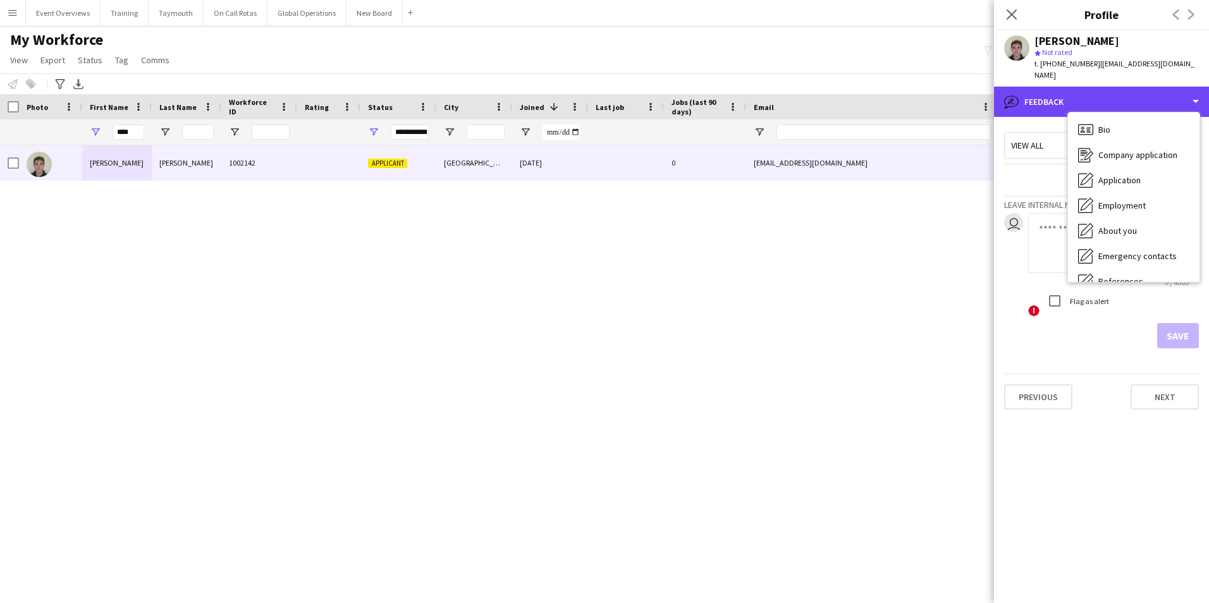
scroll to position [0, 0]
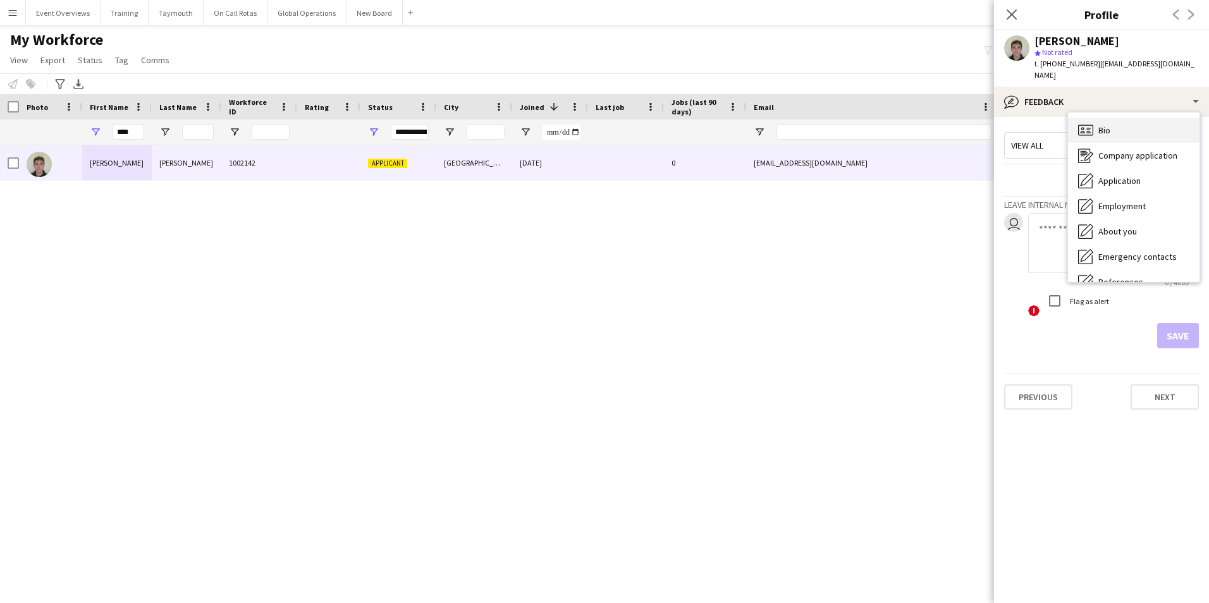
click at [1106, 127] on span "Bio" at bounding box center [1104, 130] width 12 height 11
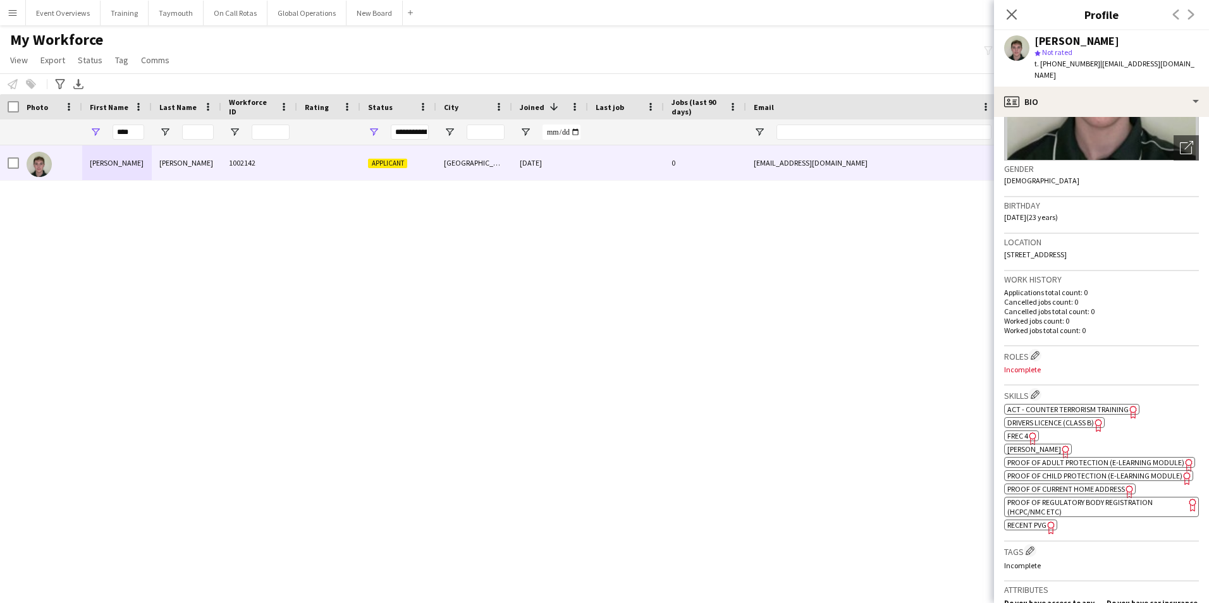
scroll to position [190, 0]
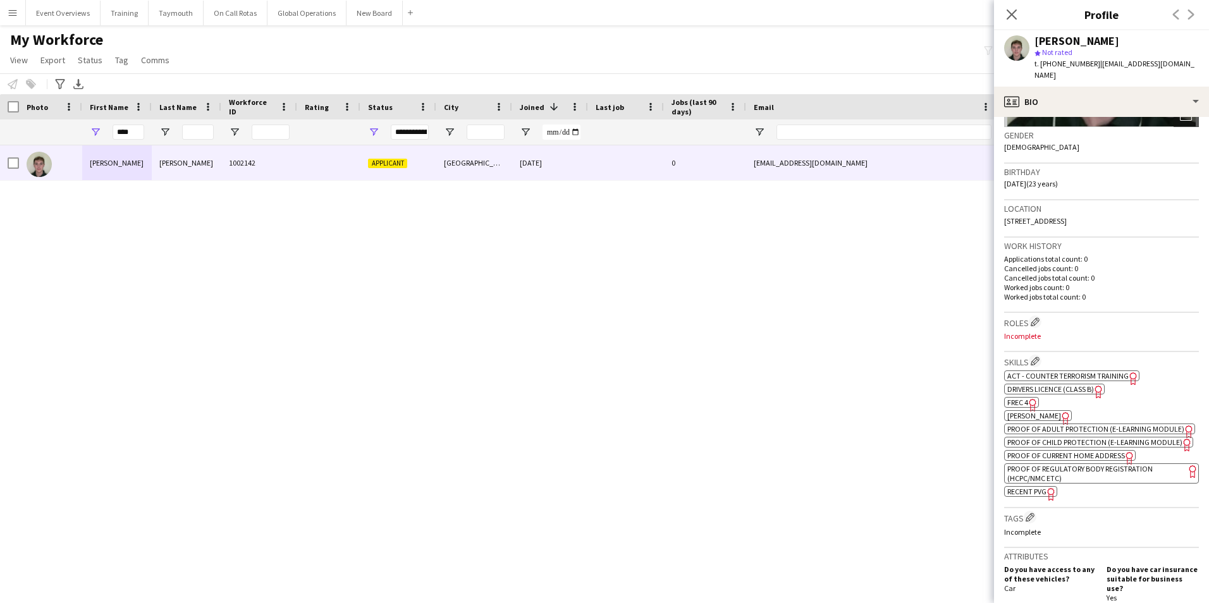
click at [1017, 403] on span "FREC 4" at bounding box center [1017, 402] width 21 height 9
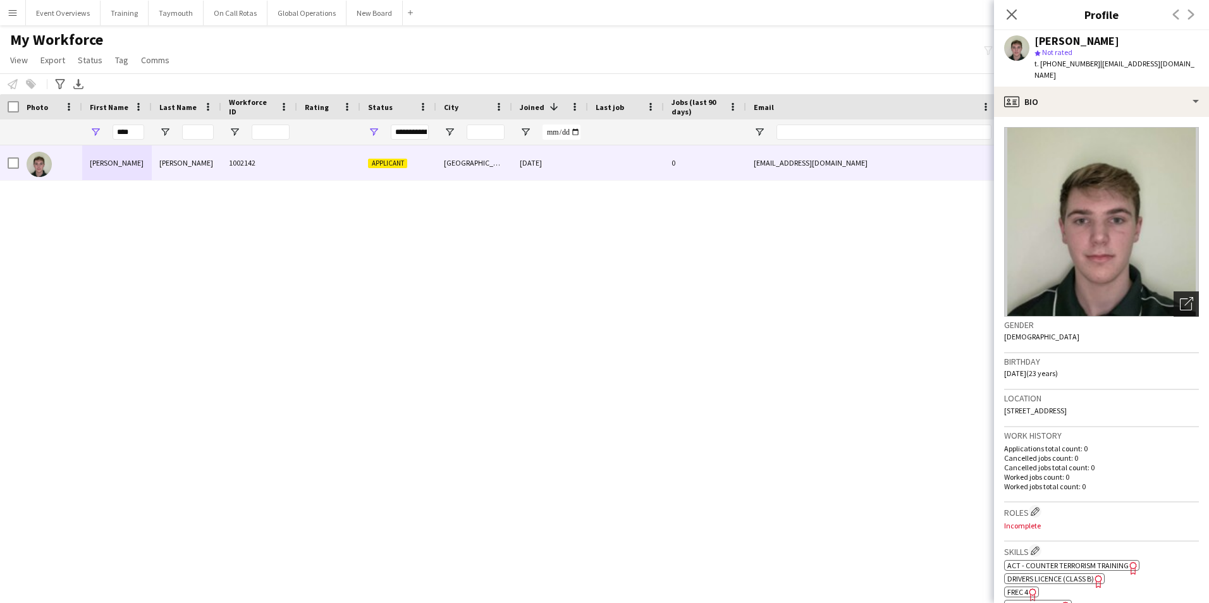
click at [1180, 303] on icon "Open photos pop-in" at bounding box center [1186, 303] width 13 height 13
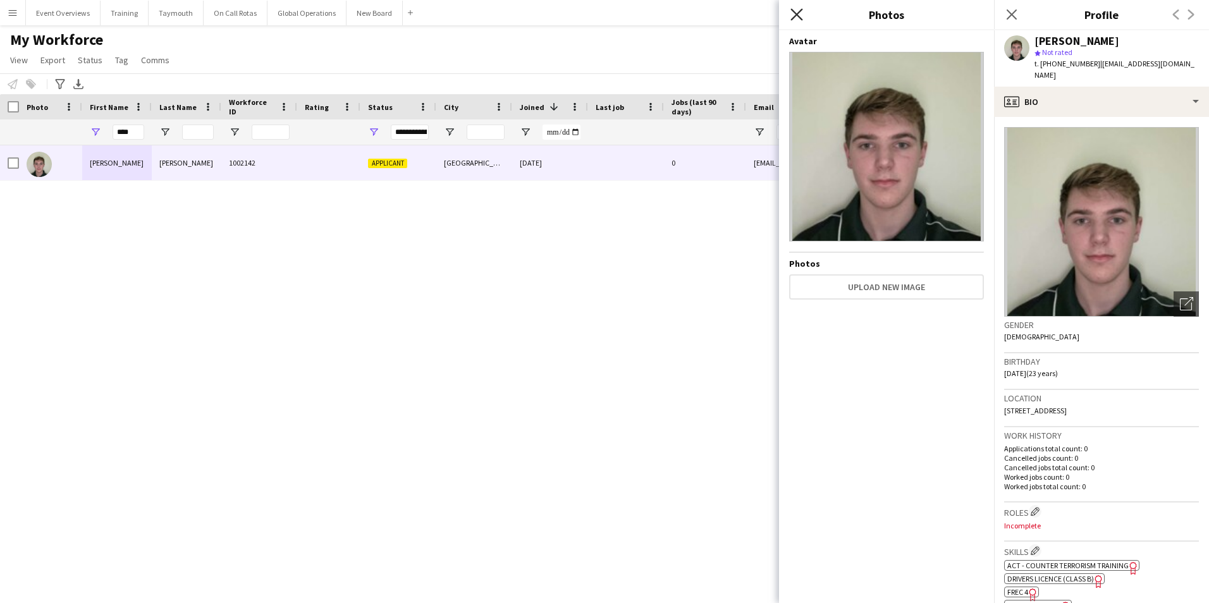
click at [802, 16] on icon "Close pop-in" at bounding box center [796, 14] width 12 height 12
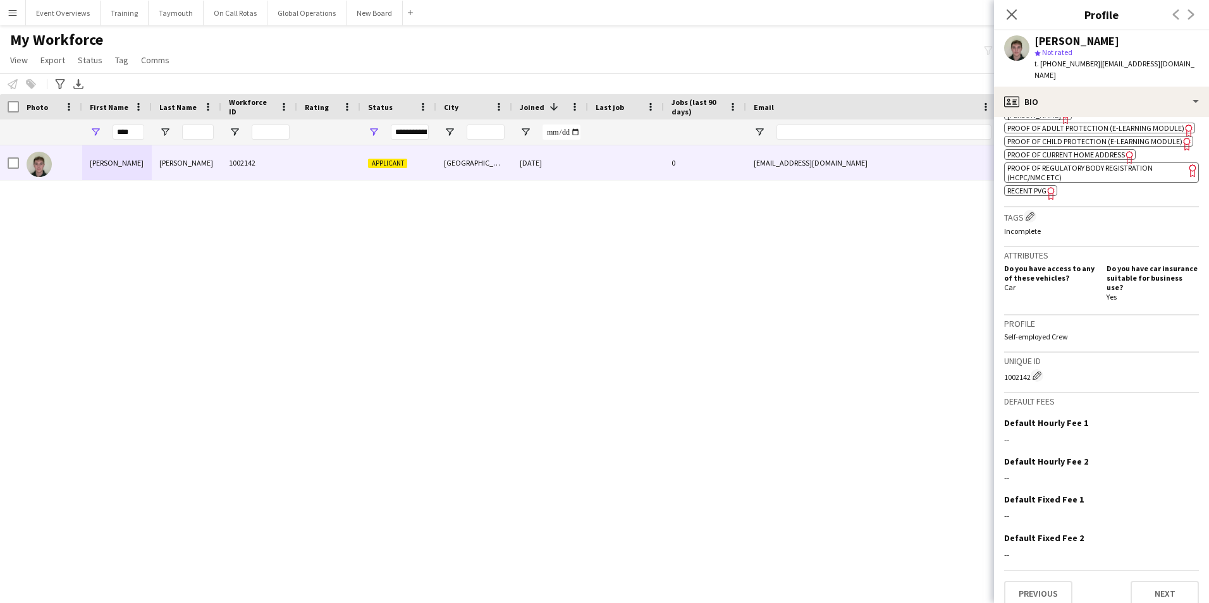
scroll to position [513, 0]
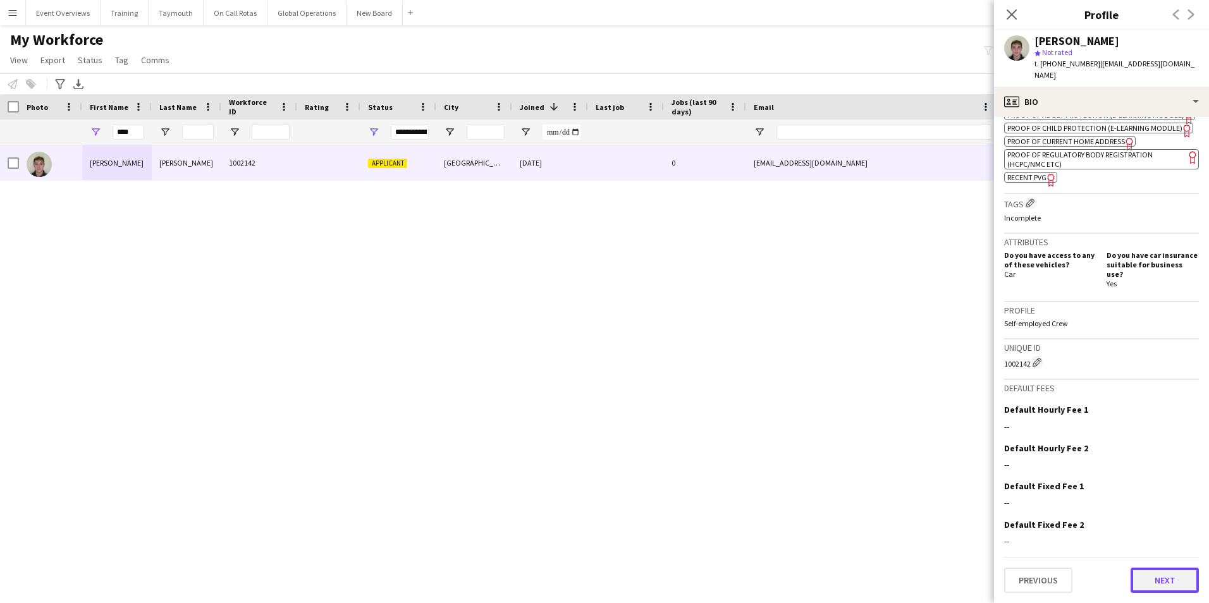
click at [1171, 574] on button "Next" at bounding box center [1164, 580] width 68 height 25
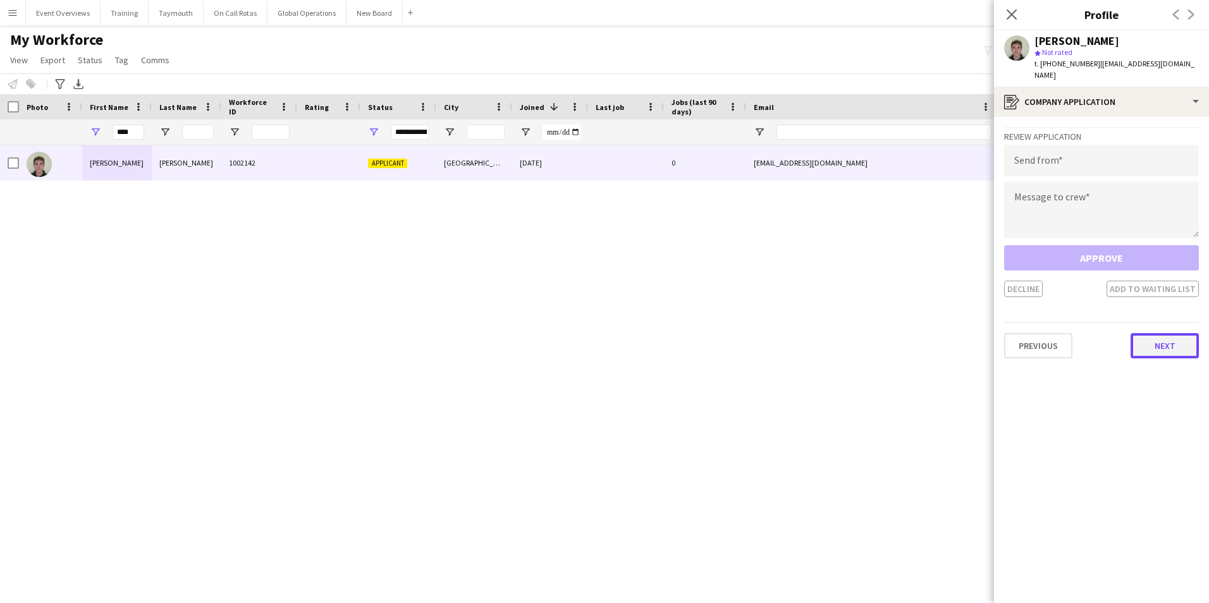
click at [1144, 343] on button "Next" at bounding box center [1164, 345] width 68 height 25
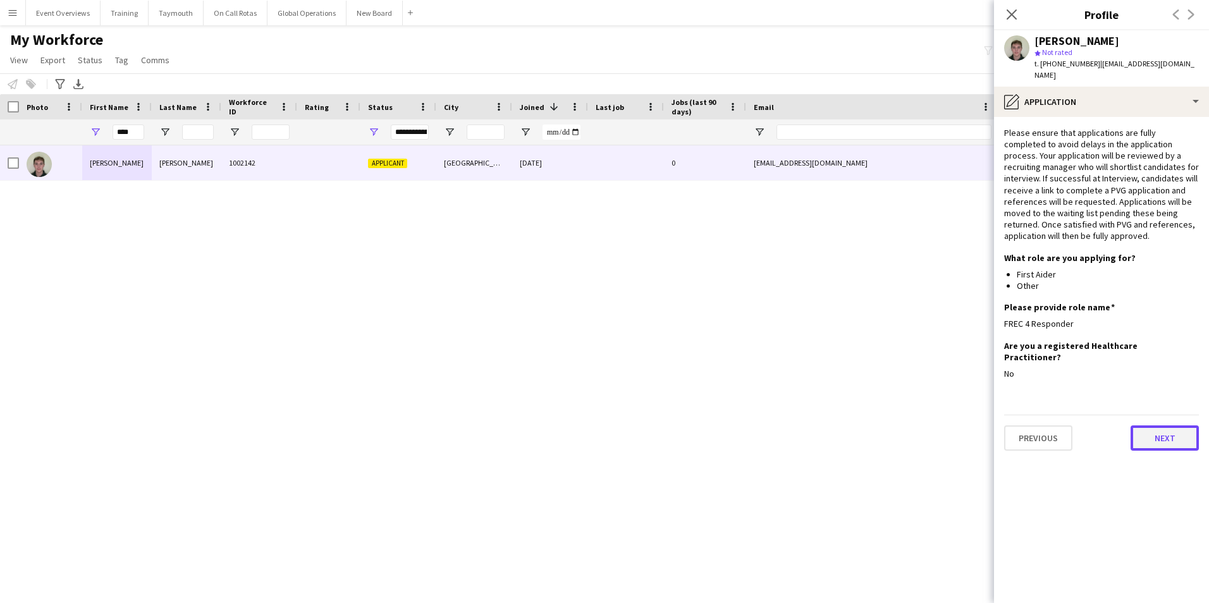
click at [1148, 427] on button "Next" at bounding box center [1164, 437] width 68 height 25
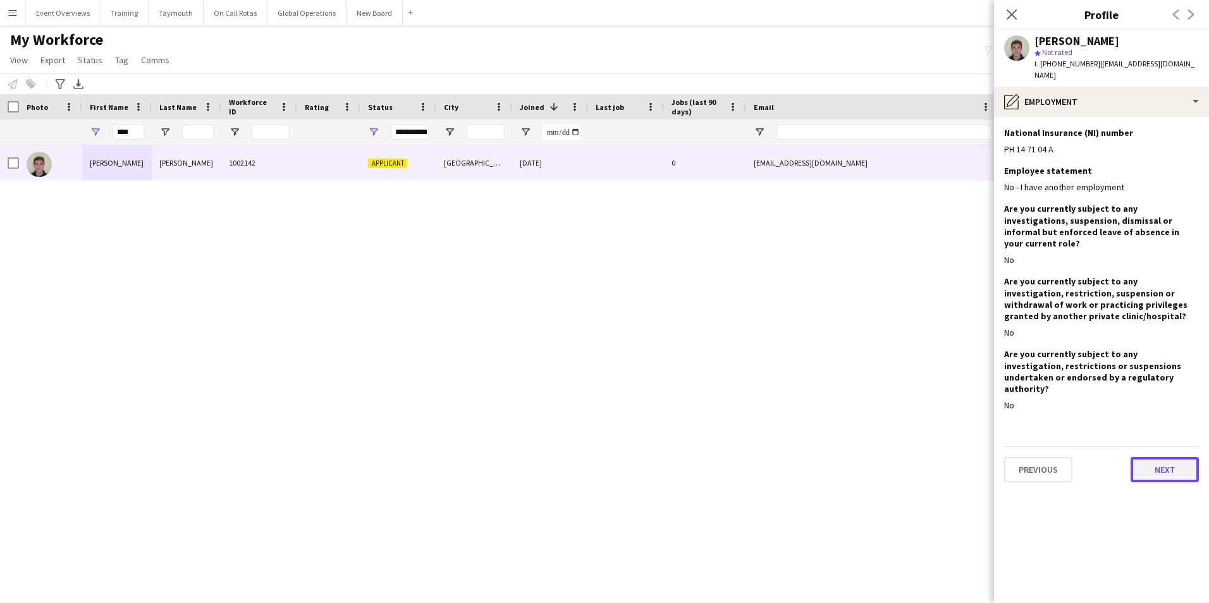
click at [1174, 457] on button "Next" at bounding box center [1164, 469] width 68 height 25
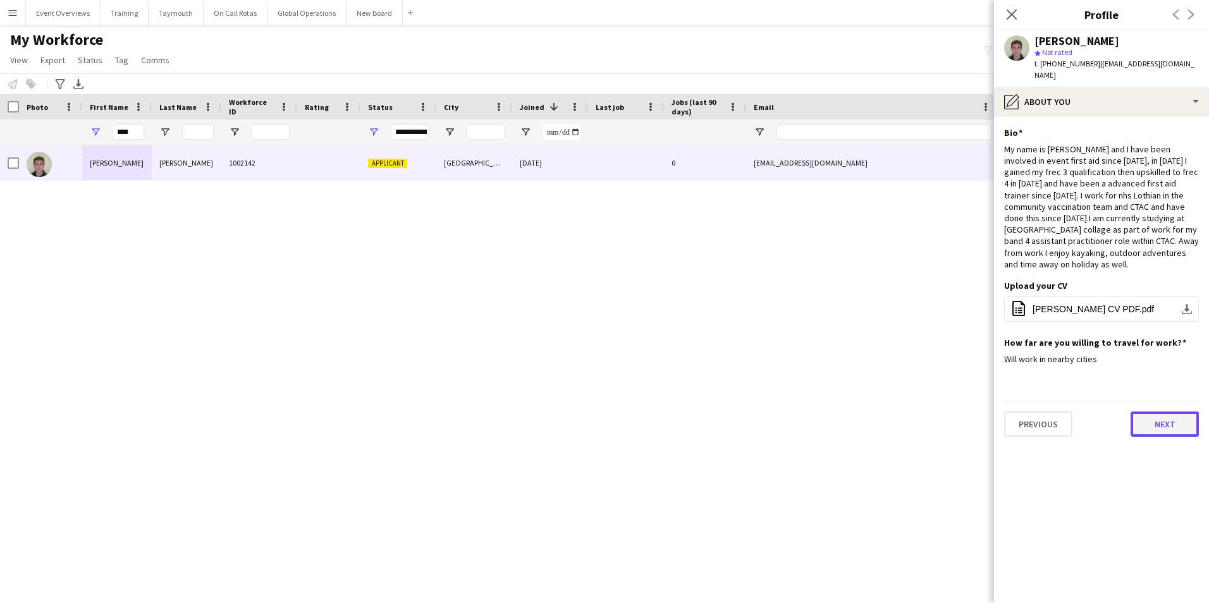
click at [1152, 417] on button "Next" at bounding box center [1164, 424] width 68 height 25
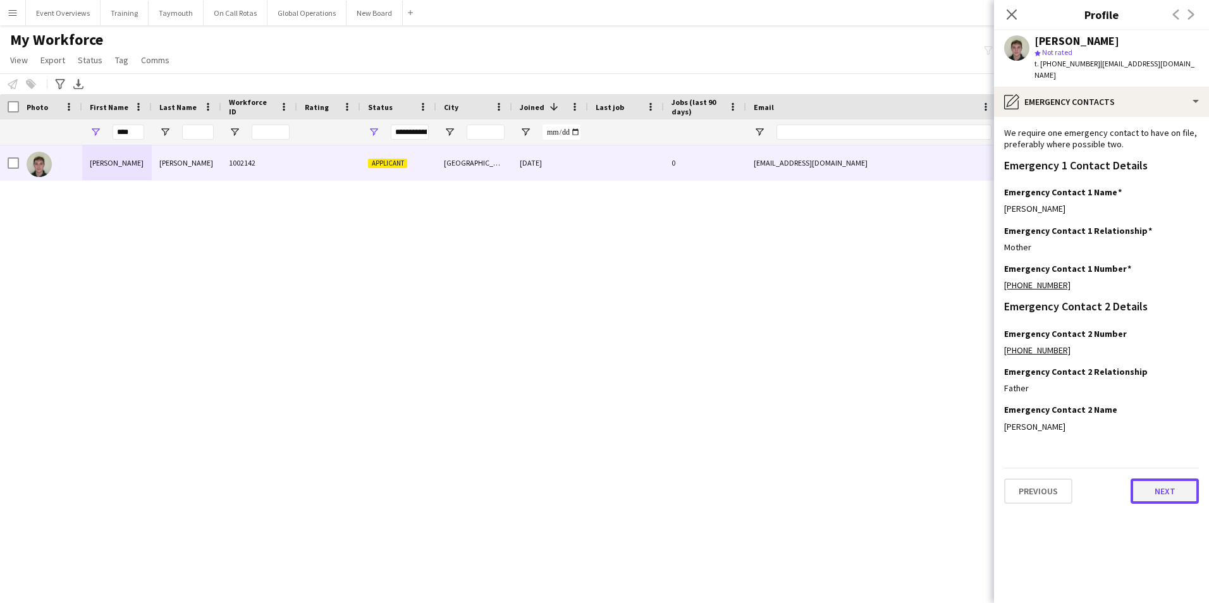
click at [1170, 492] on button "Next" at bounding box center [1164, 491] width 68 height 25
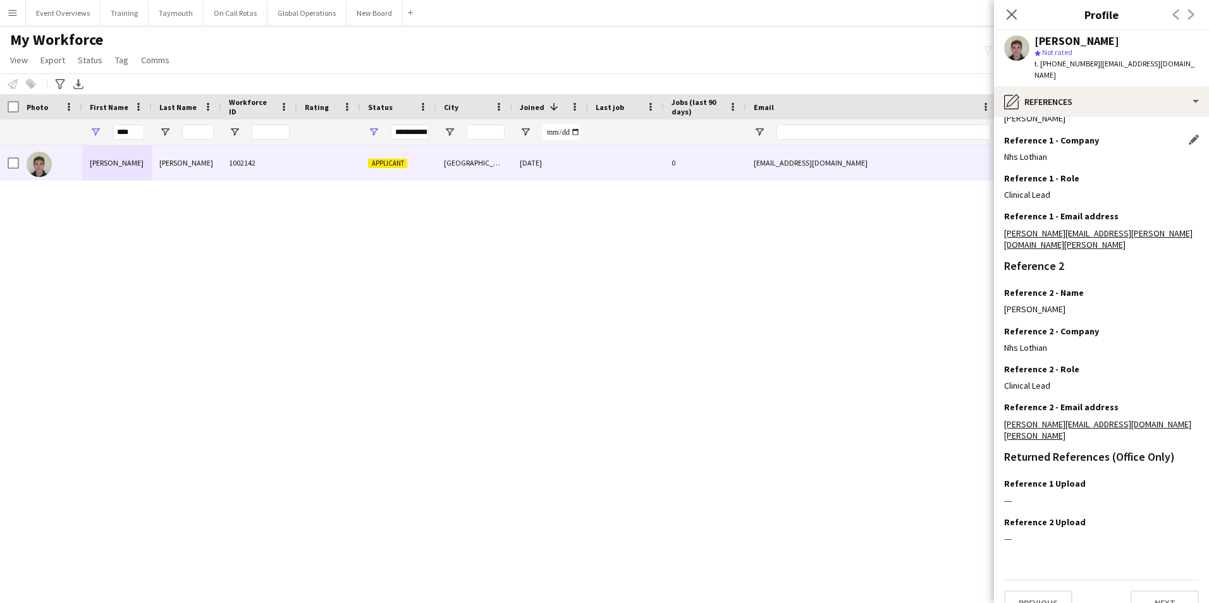
scroll to position [0, 0]
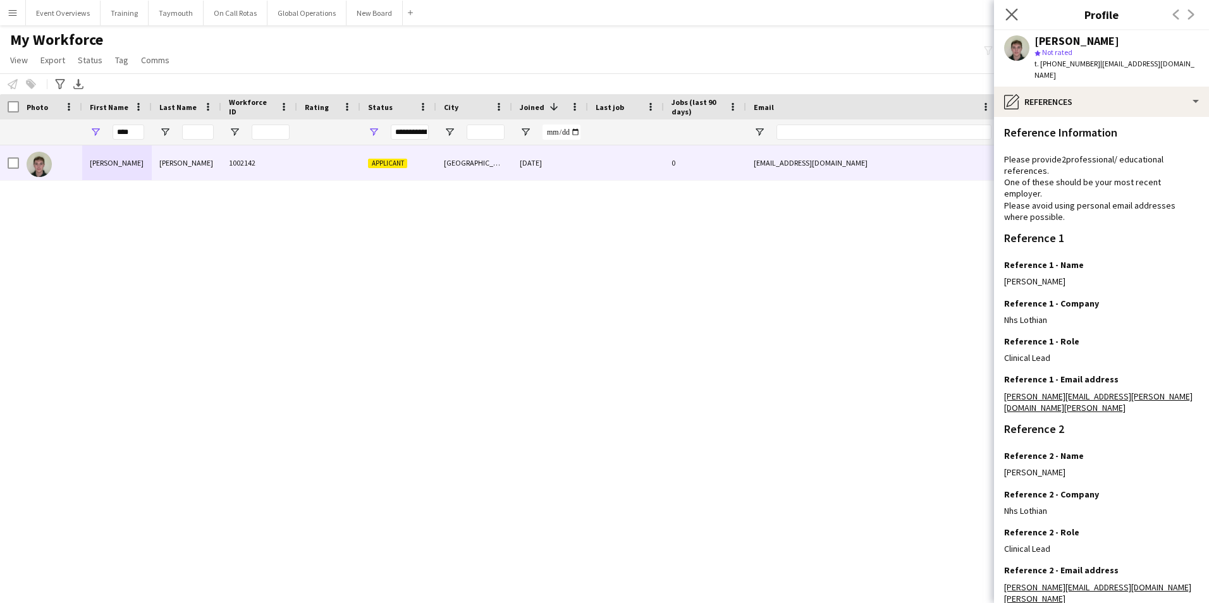
click at [1018, 19] on app-icon "Close pop-in" at bounding box center [1012, 15] width 18 height 18
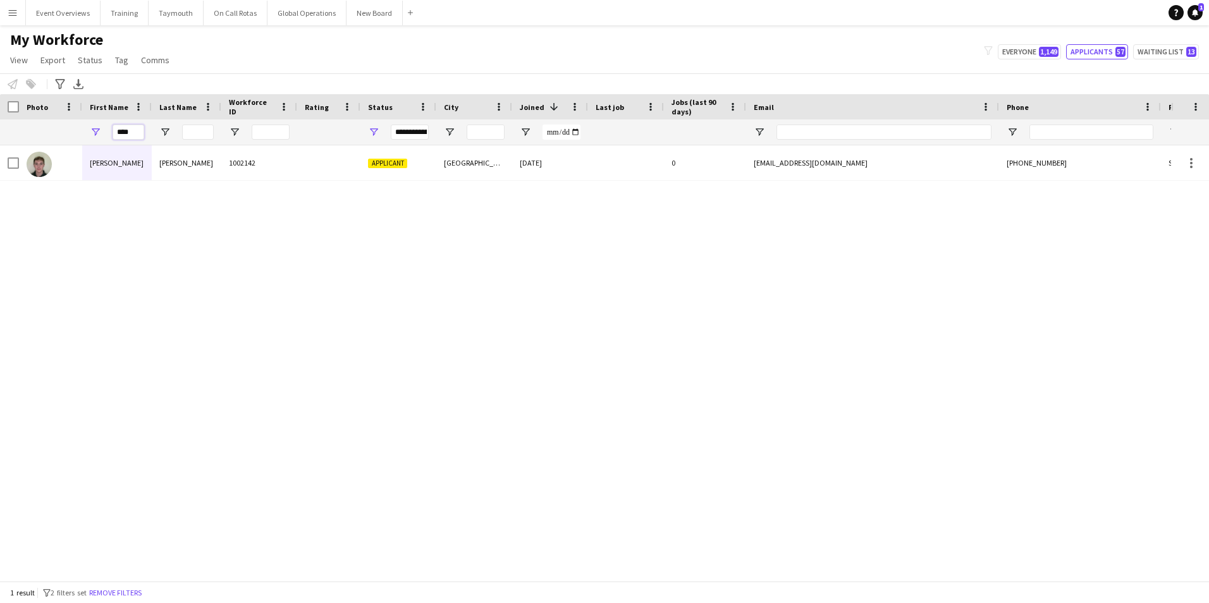
click at [135, 135] on input "****" at bounding box center [129, 132] width 32 height 15
type input "*"
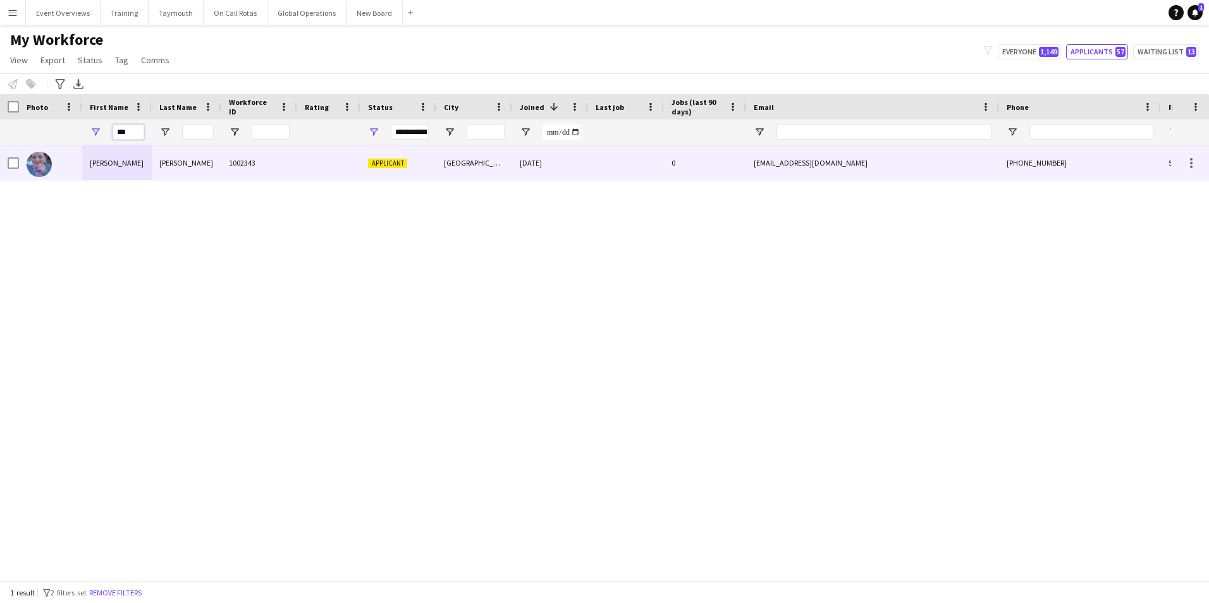
type input "***"
click at [97, 161] on div "[PERSON_NAME]" at bounding box center [117, 162] width 70 height 35
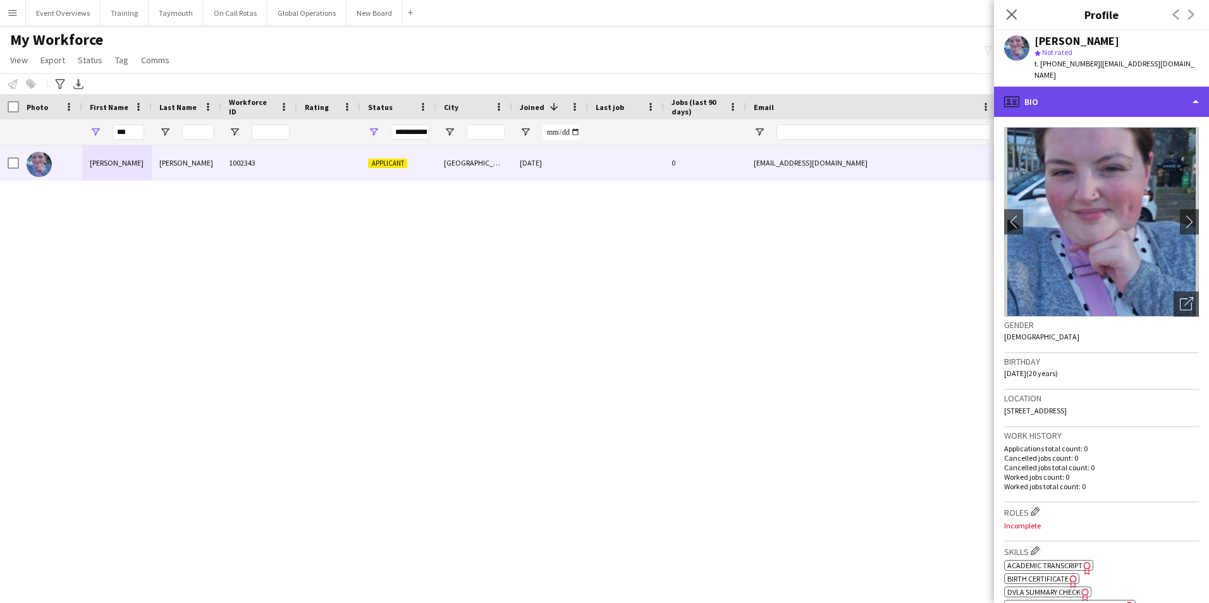
click at [1128, 87] on div "profile Bio" at bounding box center [1101, 102] width 215 height 30
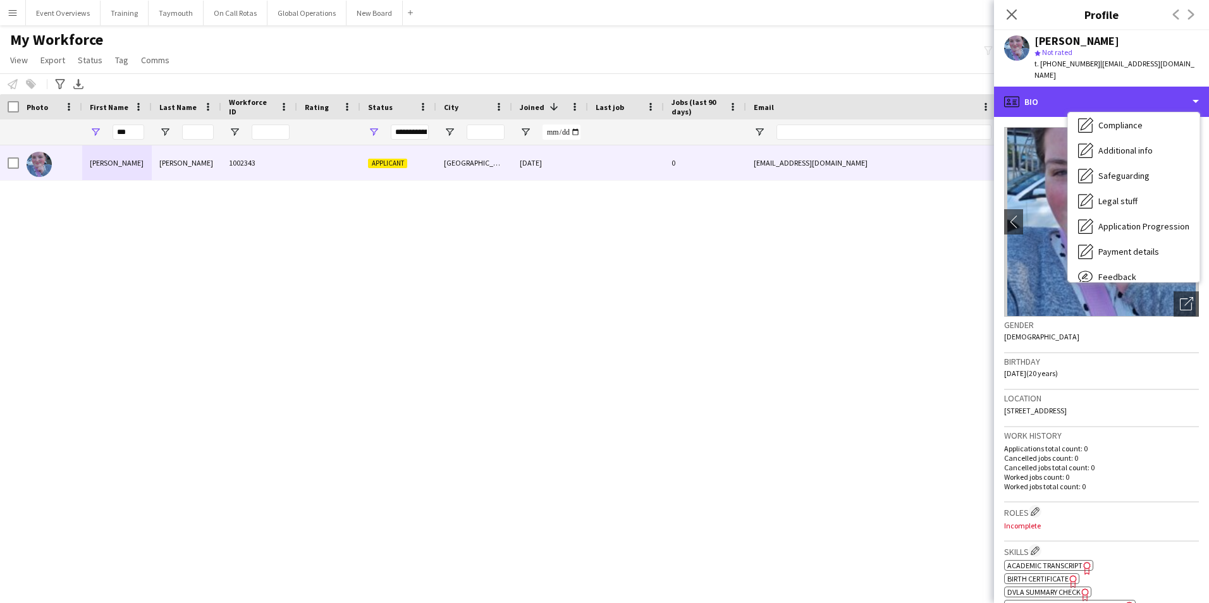
scroll to position [190, 0]
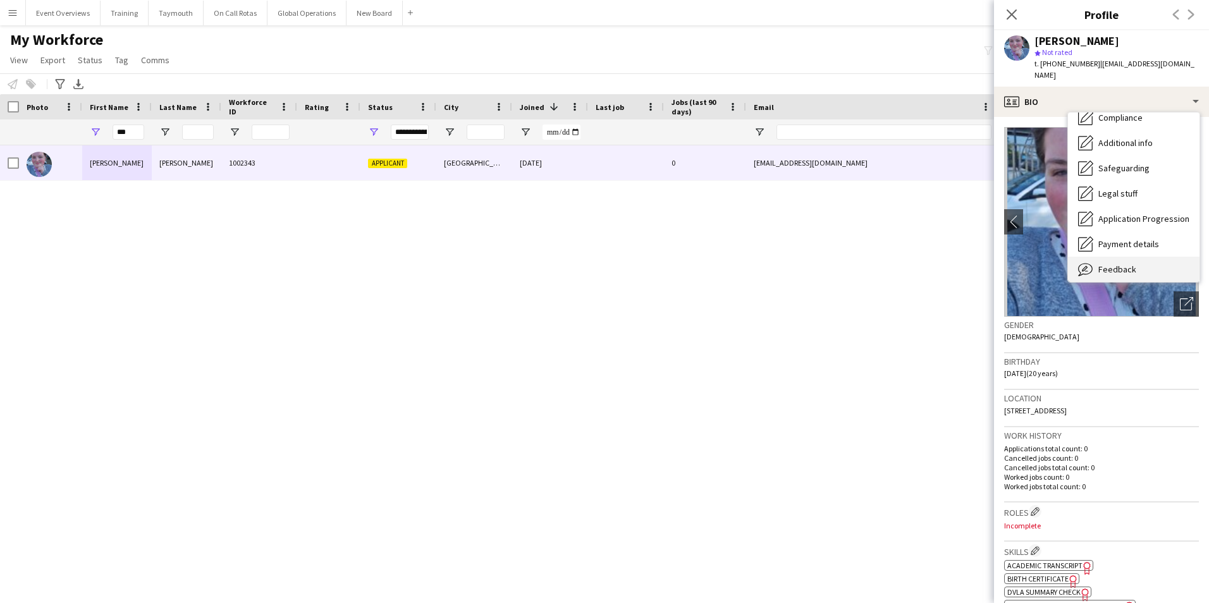
click at [1105, 264] on span "Feedback" at bounding box center [1117, 269] width 38 height 11
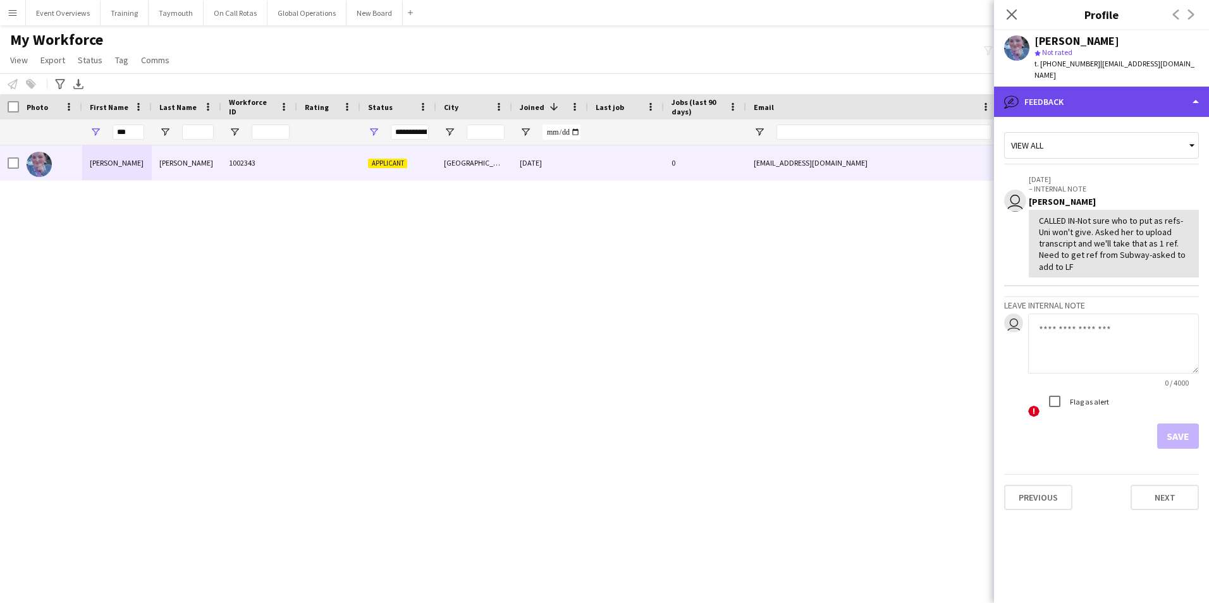
click at [1080, 92] on div "bubble-pencil Feedback" at bounding box center [1101, 102] width 215 height 30
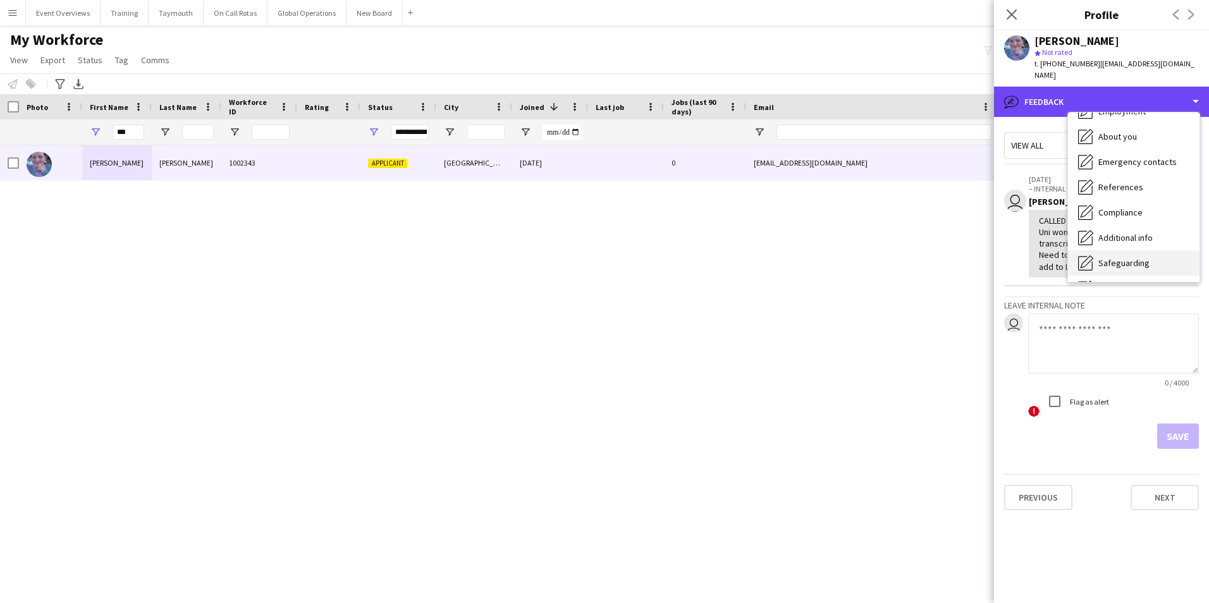
scroll to position [0, 0]
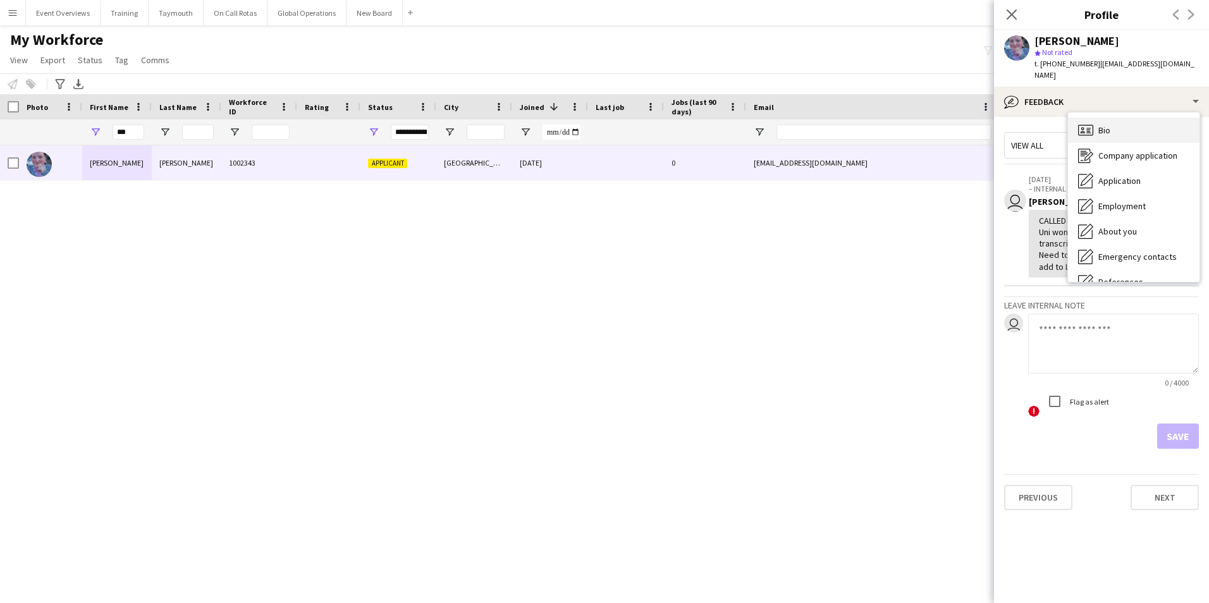
click at [1109, 125] on span "Bio" at bounding box center [1104, 130] width 12 height 11
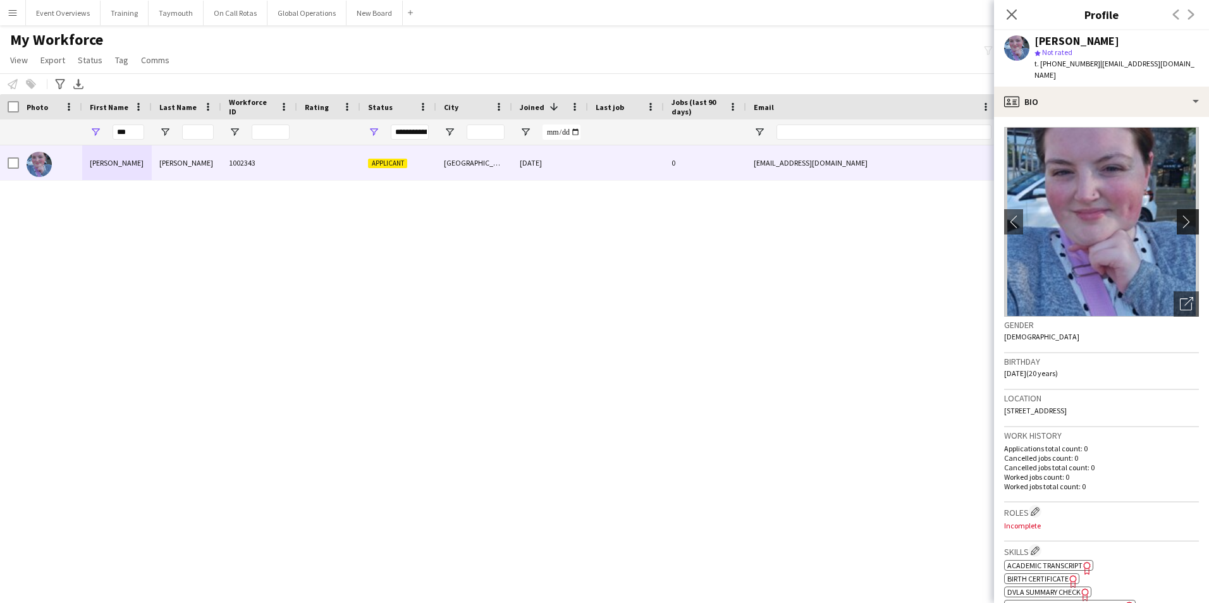
click at [1180, 215] on app-icon "chevron-right" at bounding box center [1190, 221] width 20 height 13
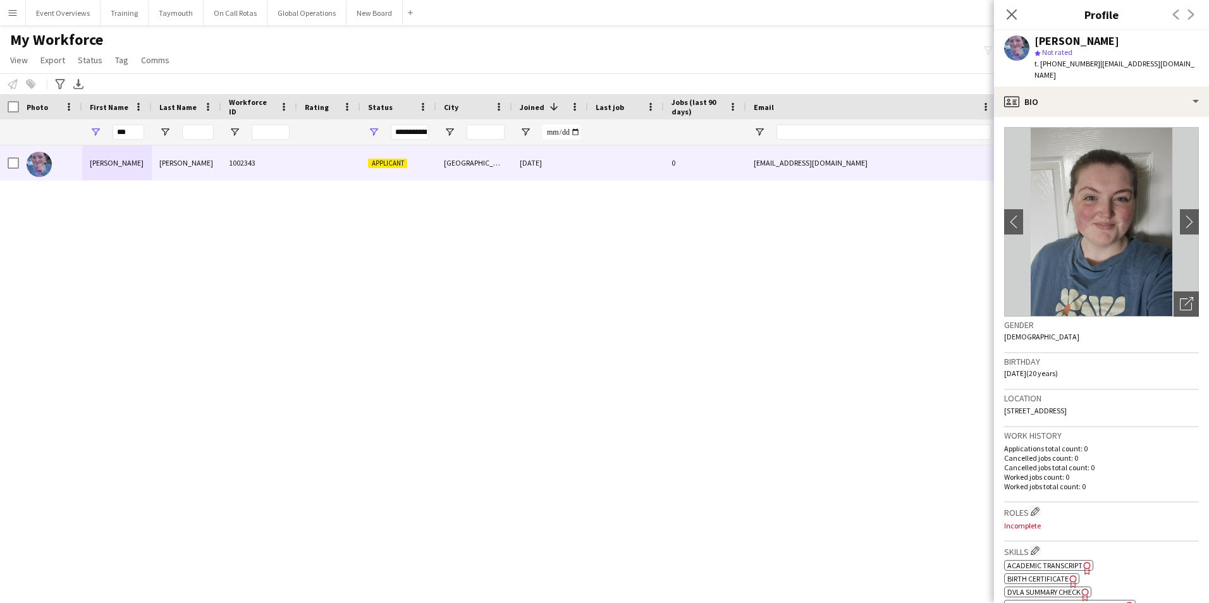
click at [1108, 226] on img at bounding box center [1101, 222] width 195 height 190
click at [1008, 215] on app-icon "chevron-left" at bounding box center [1014, 221] width 20 height 13
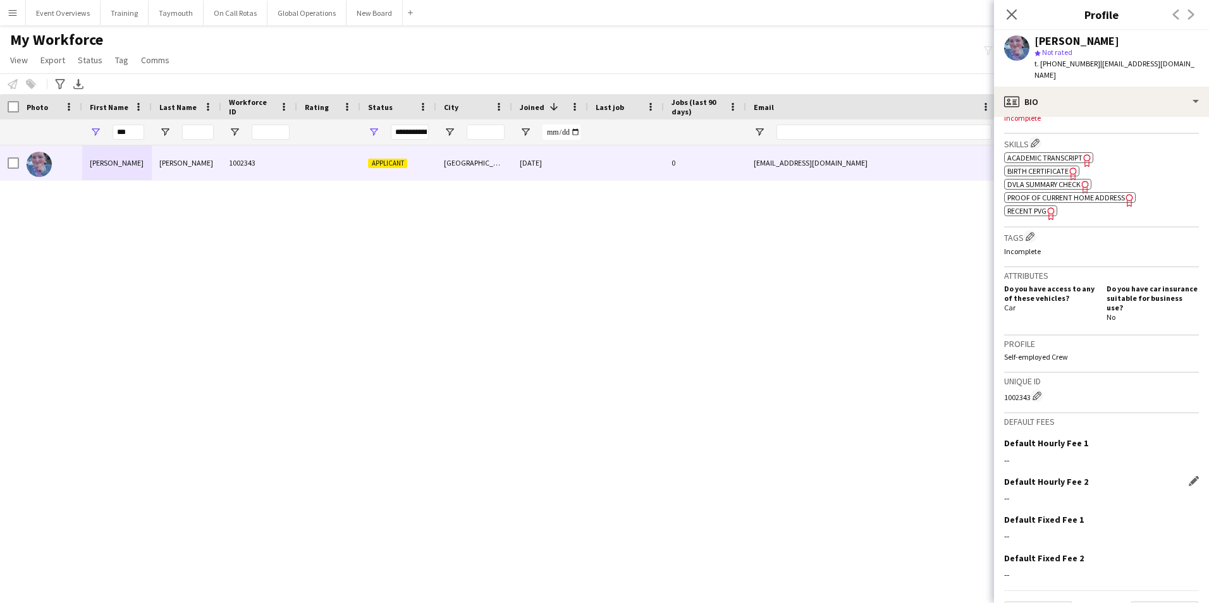
scroll to position [420, 0]
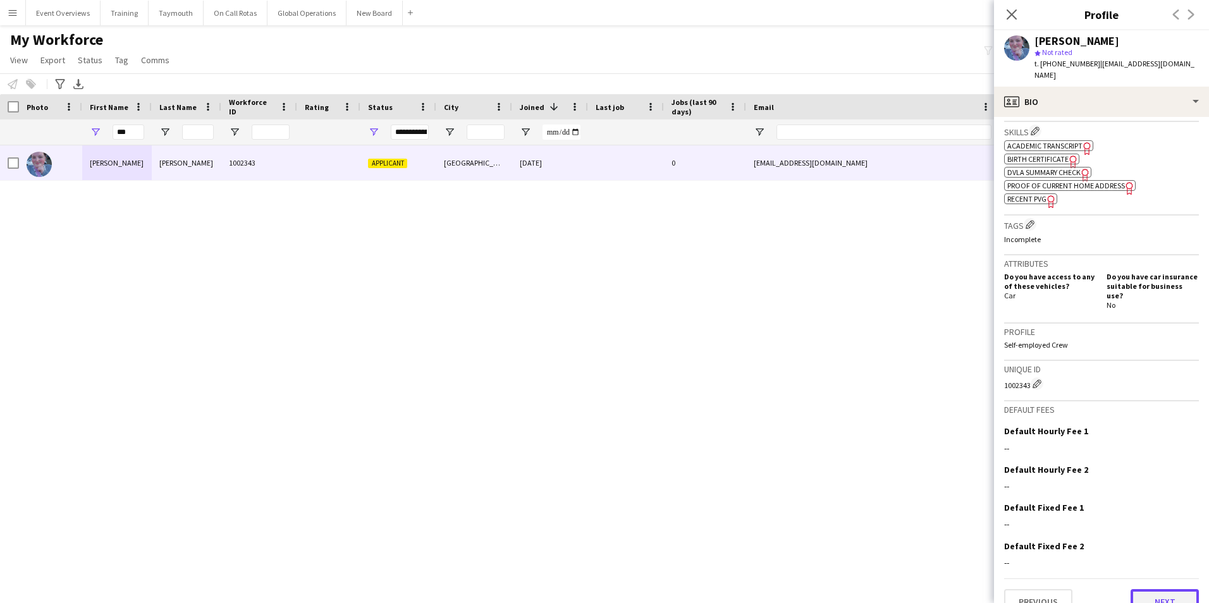
click at [1142, 589] on button "Next" at bounding box center [1164, 601] width 68 height 25
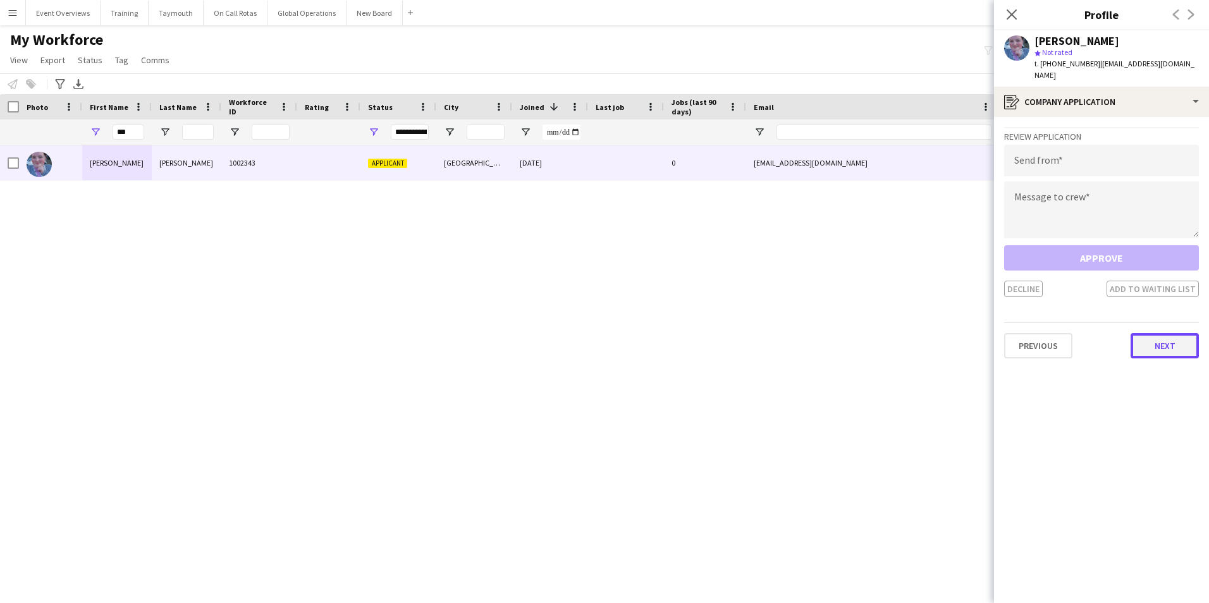
click at [1150, 338] on button "Next" at bounding box center [1164, 345] width 68 height 25
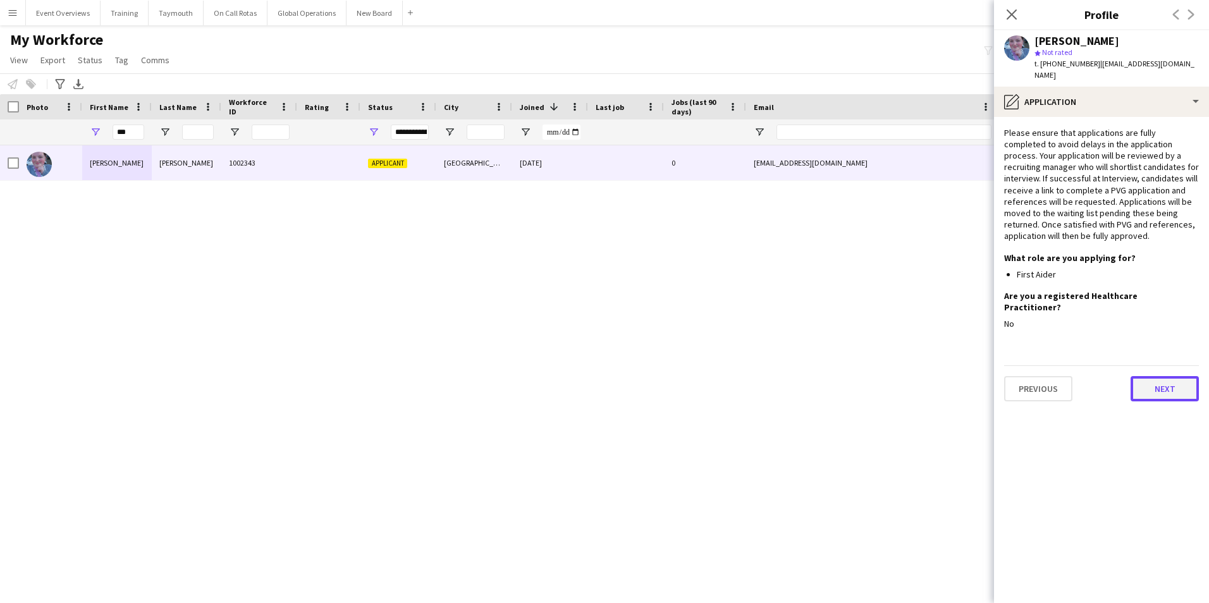
click at [1156, 376] on button "Next" at bounding box center [1164, 388] width 68 height 25
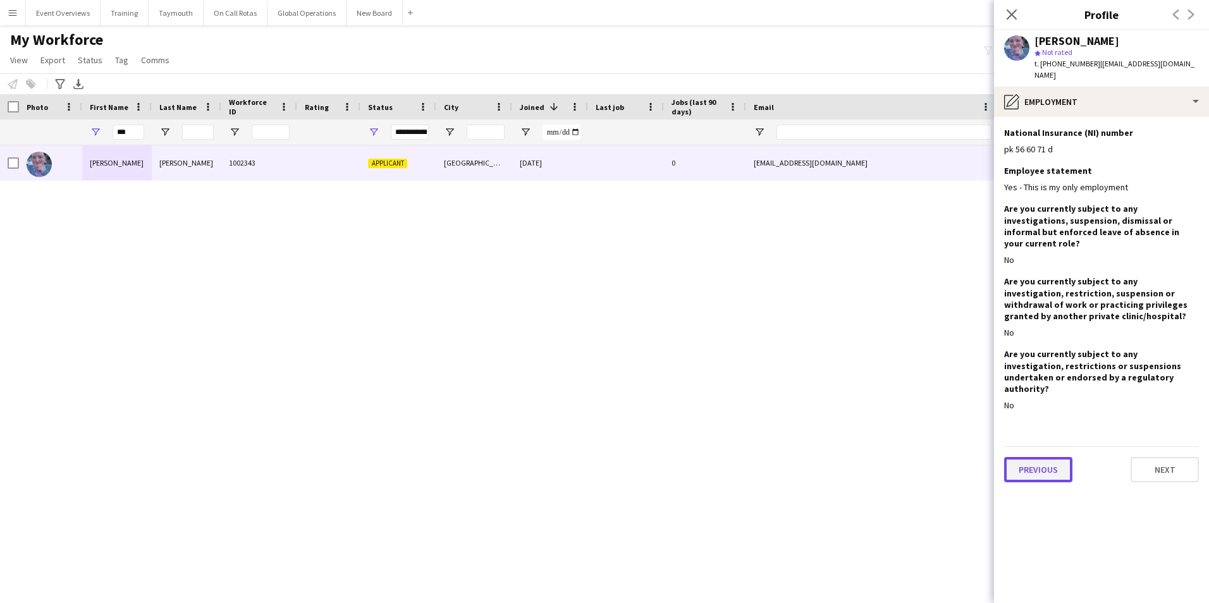
click at [1053, 457] on button "Previous" at bounding box center [1038, 469] width 68 height 25
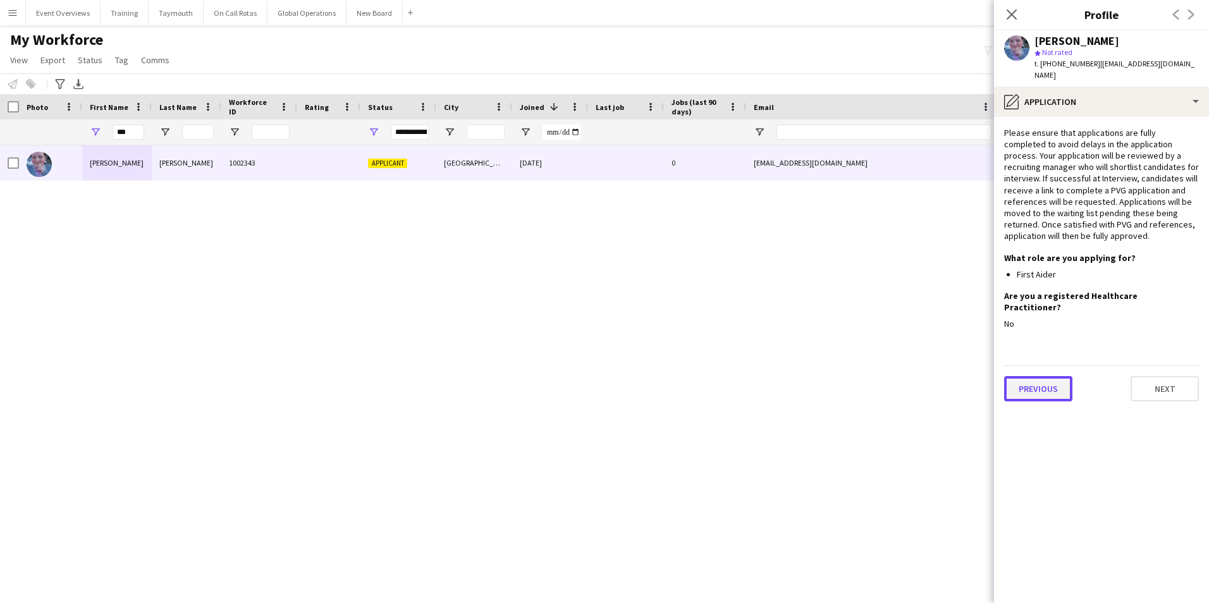
click at [1037, 376] on button "Previous" at bounding box center [1038, 388] width 68 height 25
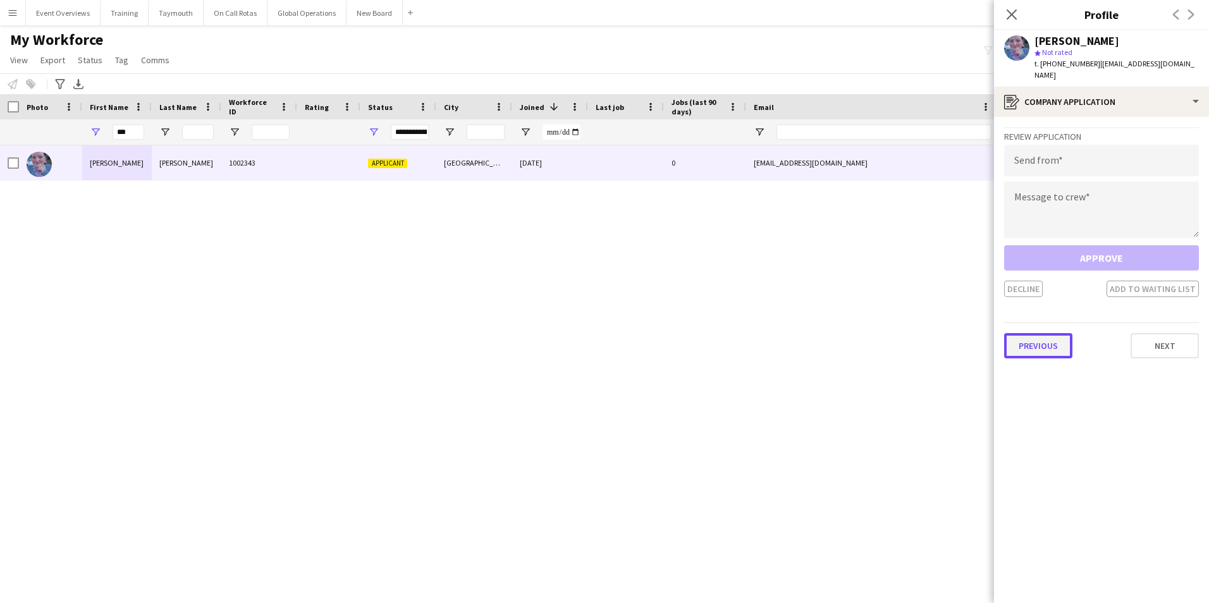
click at [1040, 341] on button "Previous" at bounding box center [1038, 345] width 68 height 25
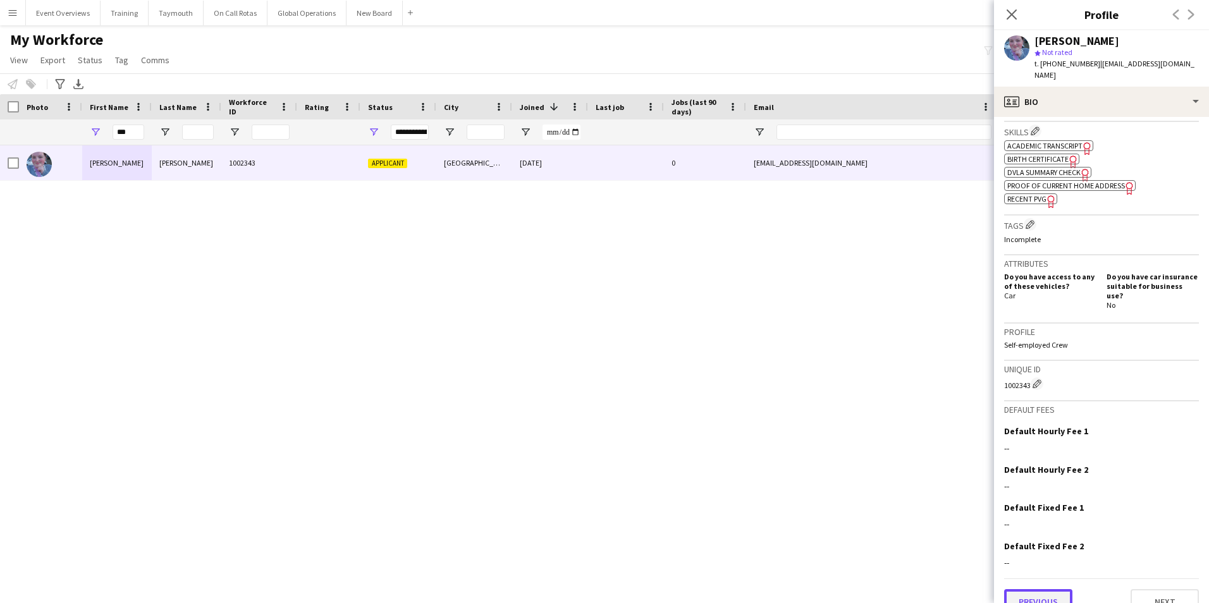
click at [1044, 589] on button "Previous" at bounding box center [1038, 601] width 68 height 25
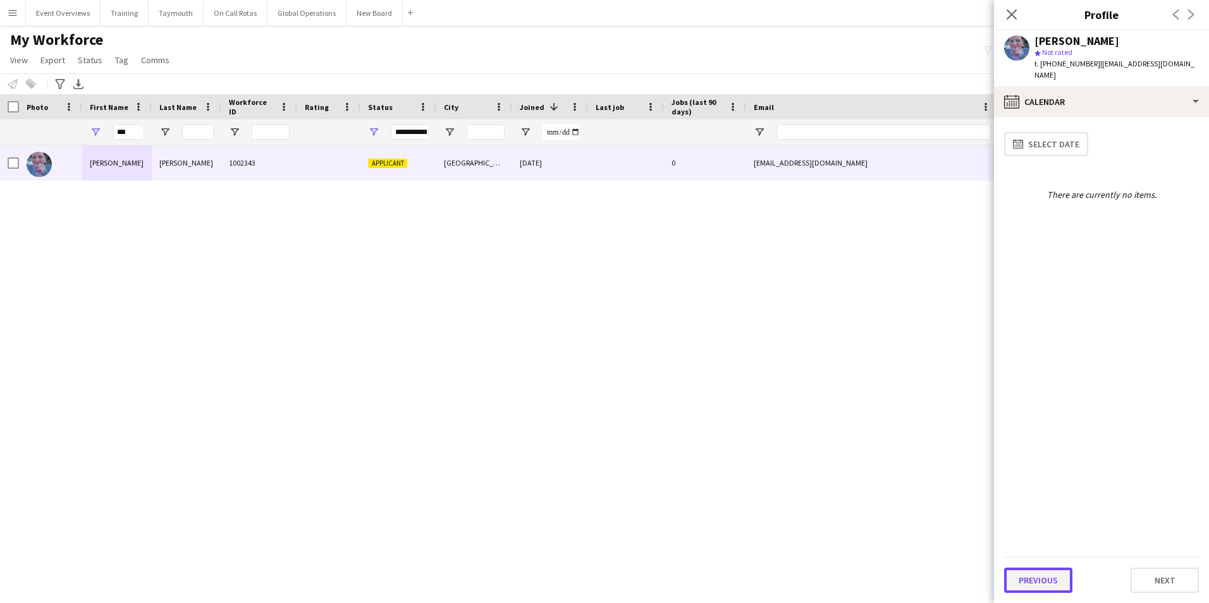
click at [1032, 580] on button "Previous" at bounding box center [1038, 580] width 68 height 25
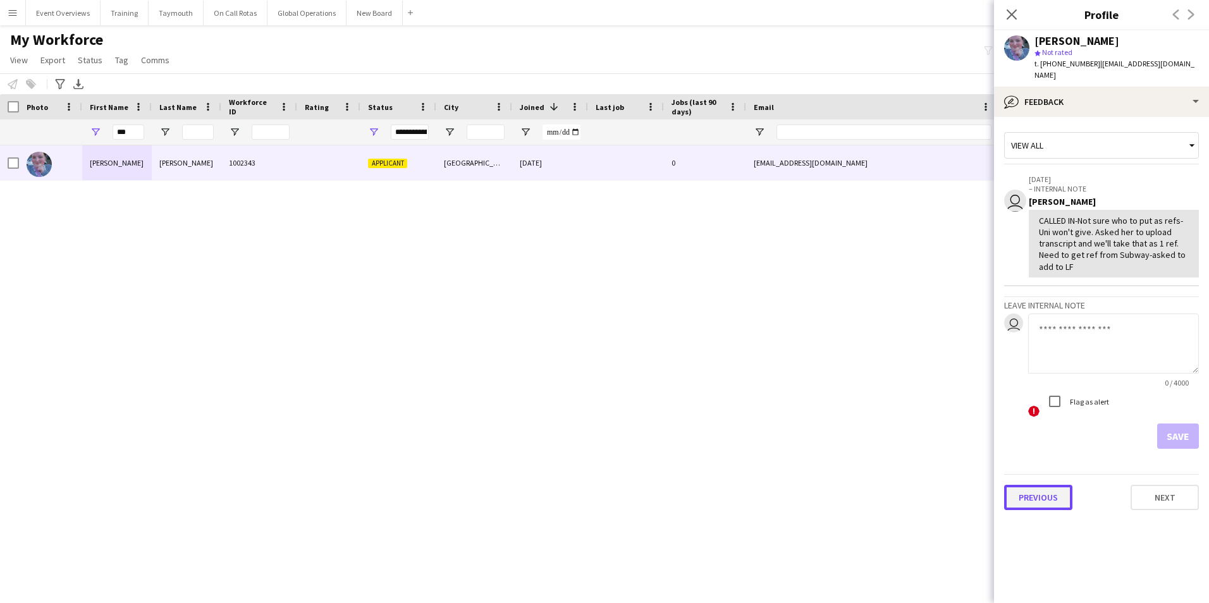
click at [1027, 489] on button "Previous" at bounding box center [1038, 497] width 68 height 25
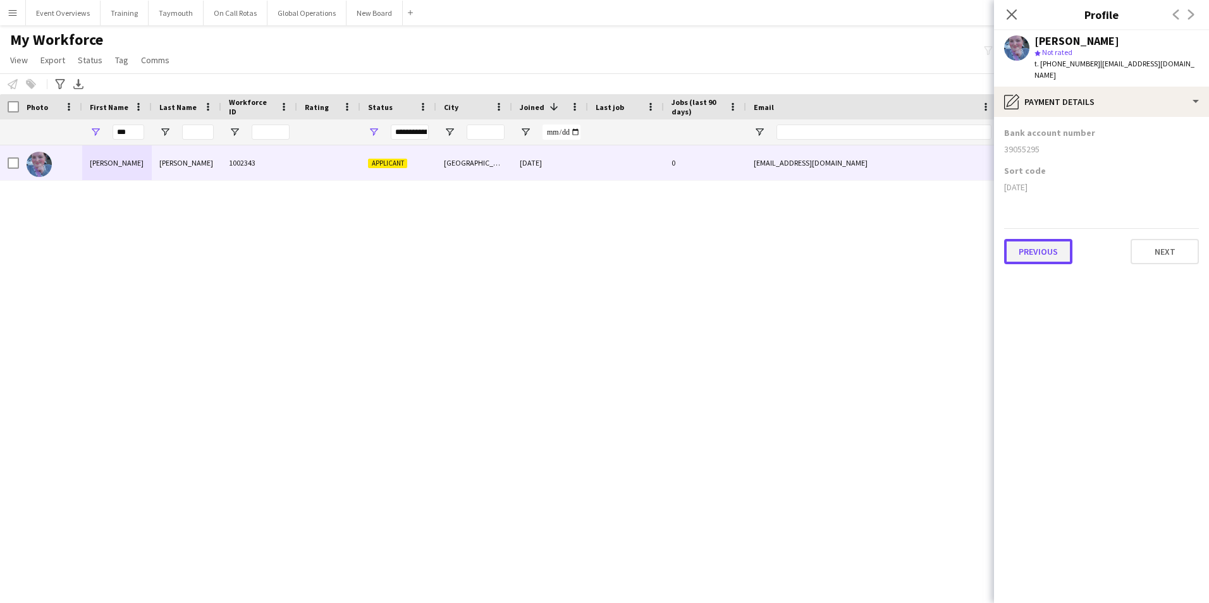
click at [1047, 241] on button "Previous" at bounding box center [1038, 251] width 68 height 25
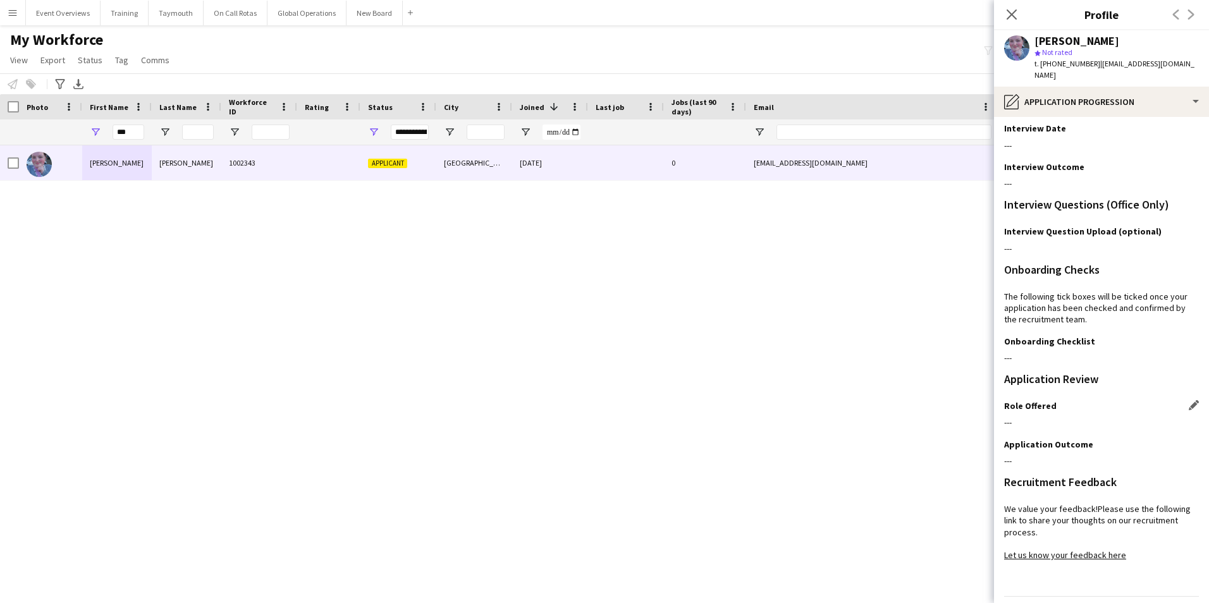
scroll to position [103, 0]
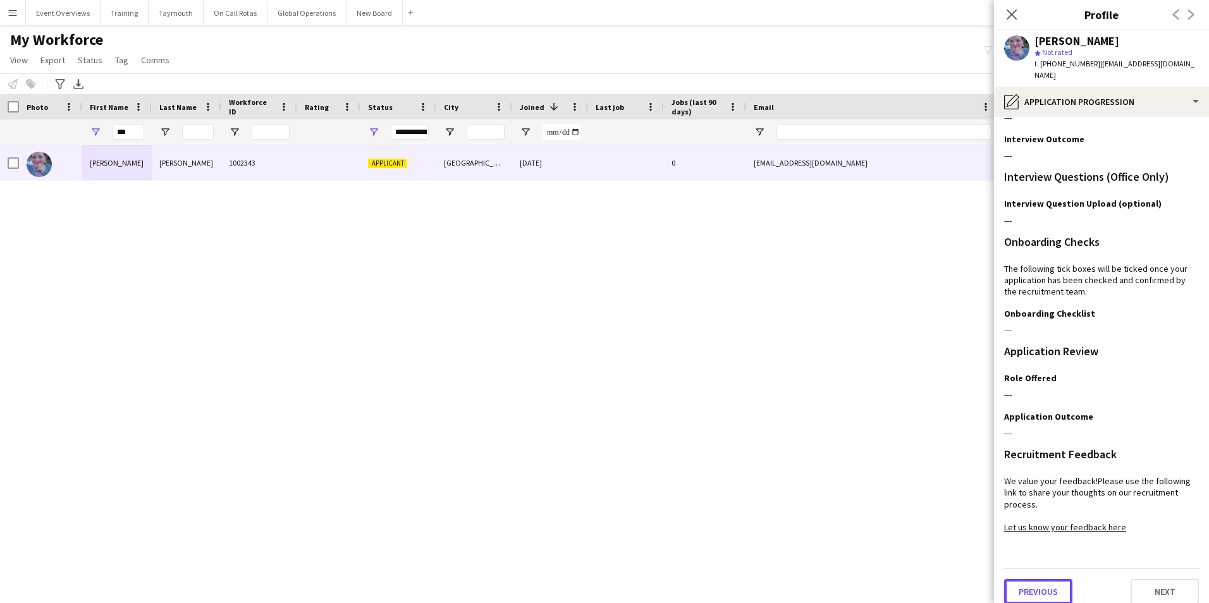
drag, startPoint x: 1052, startPoint y: 575, endPoint x: 1056, endPoint y: 570, distance: 6.7
click at [1052, 579] on button "Previous" at bounding box center [1038, 591] width 68 height 25
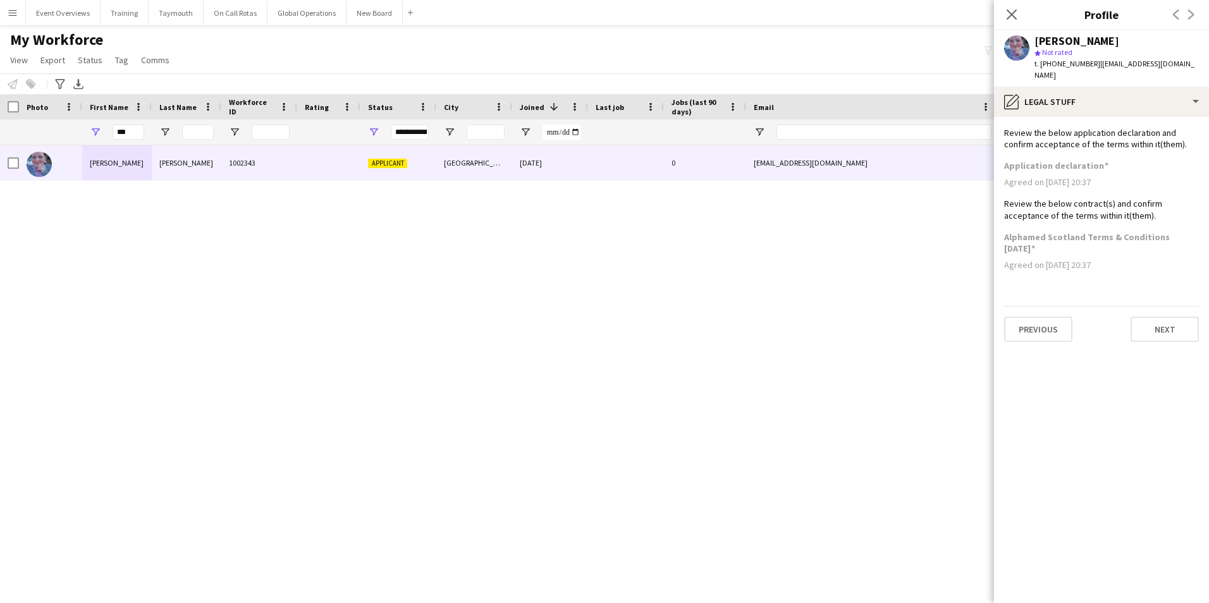
scroll to position [0, 0]
click at [1045, 317] on button "Previous" at bounding box center [1038, 329] width 68 height 25
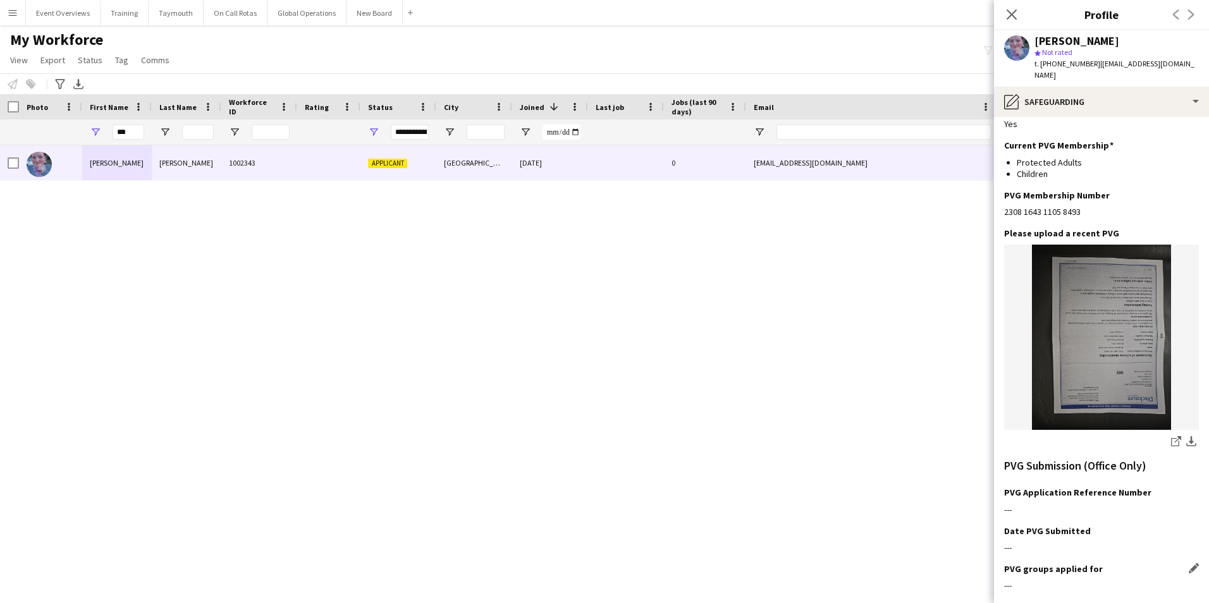
scroll to position [437, 0]
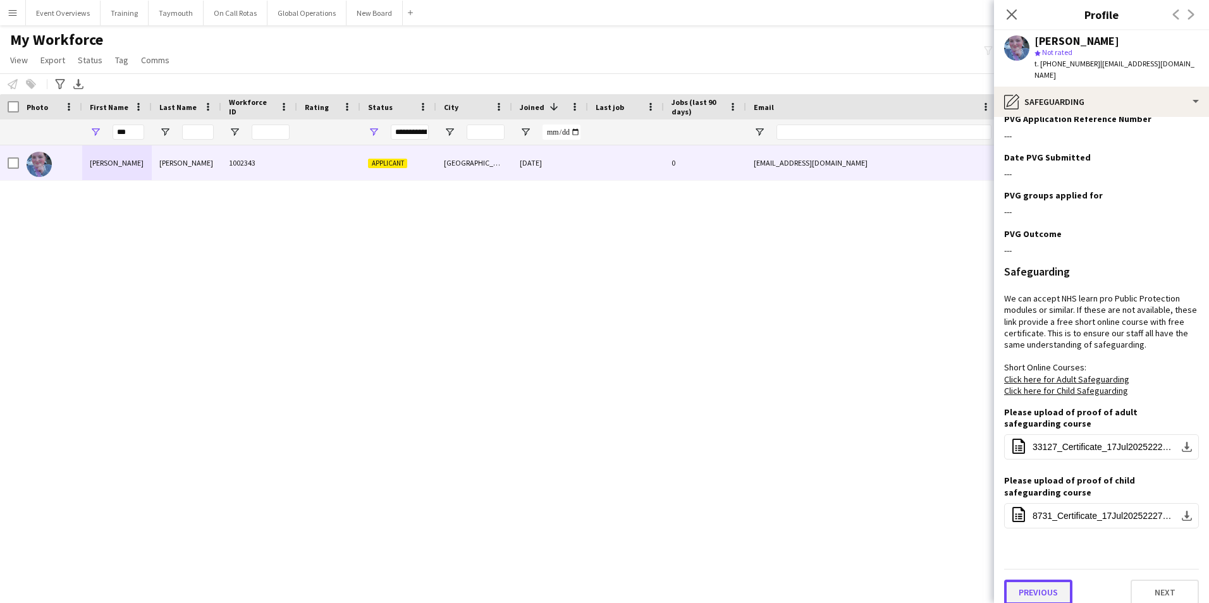
click at [1050, 582] on button "Previous" at bounding box center [1038, 592] width 68 height 25
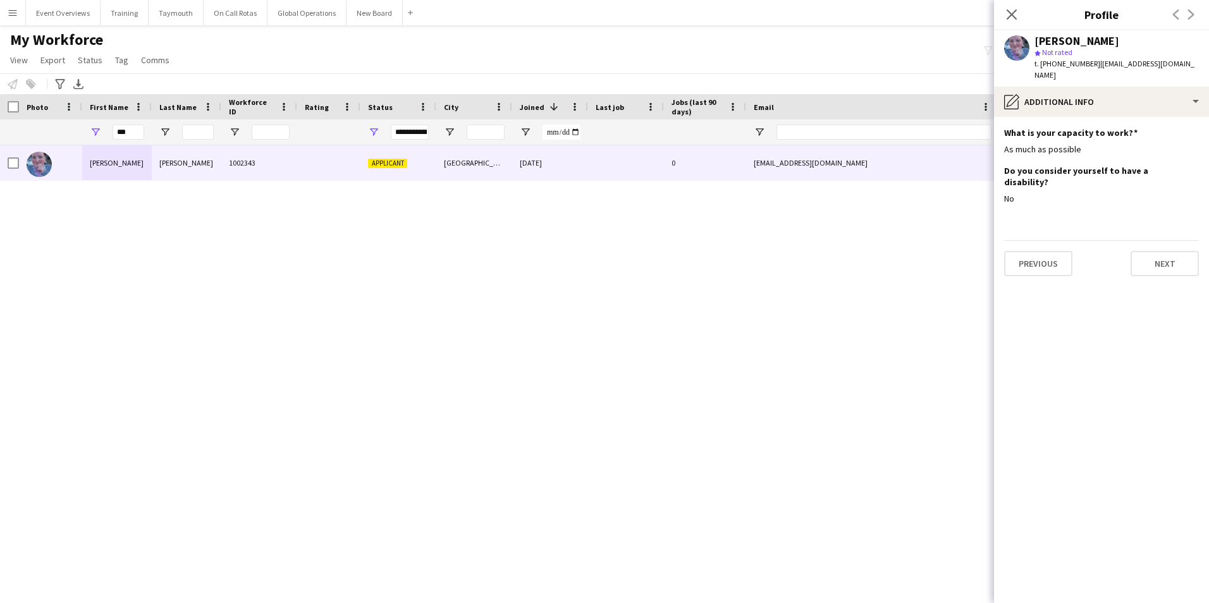
scroll to position [0, 0]
click at [1038, 251] on button "Previous" at bounding box center [1038, 263] width 68 height 25
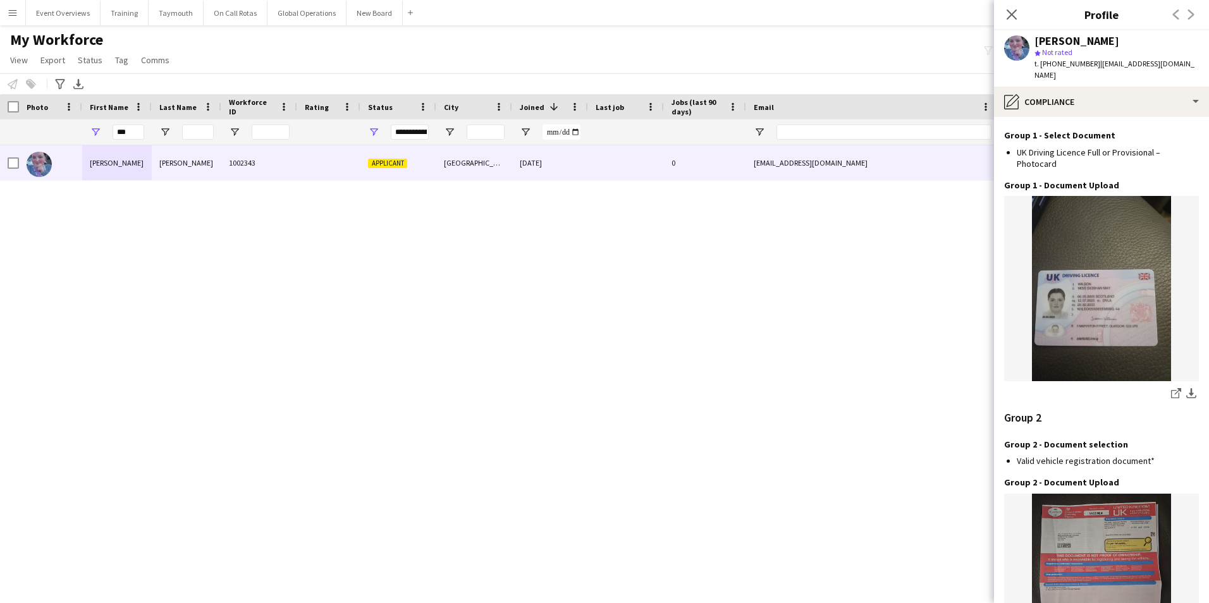
scroll to position [1319, 0]
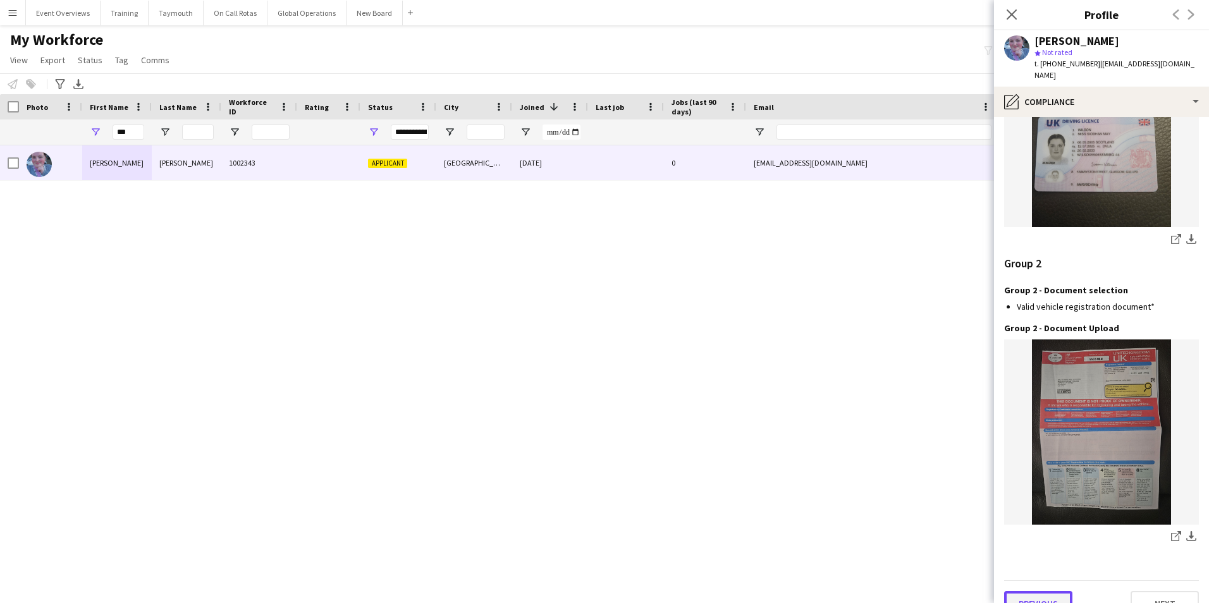
click at [1037, 591] on button "Previous" at bounding box center [1038, 603] width 68 height 25
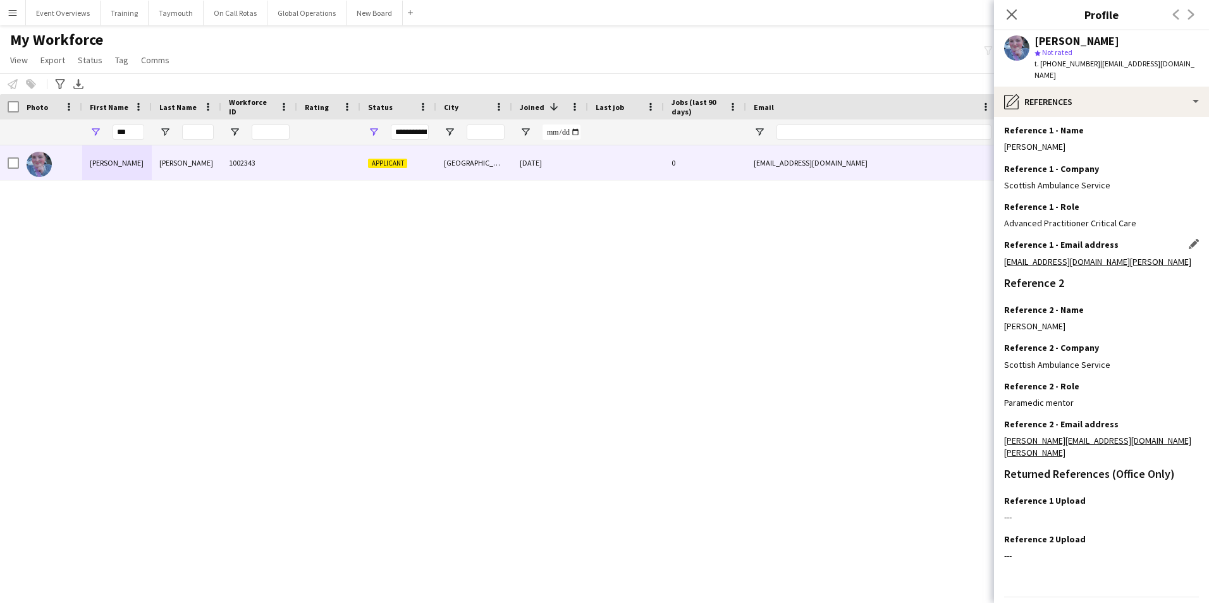
scroll to position [151, 0]
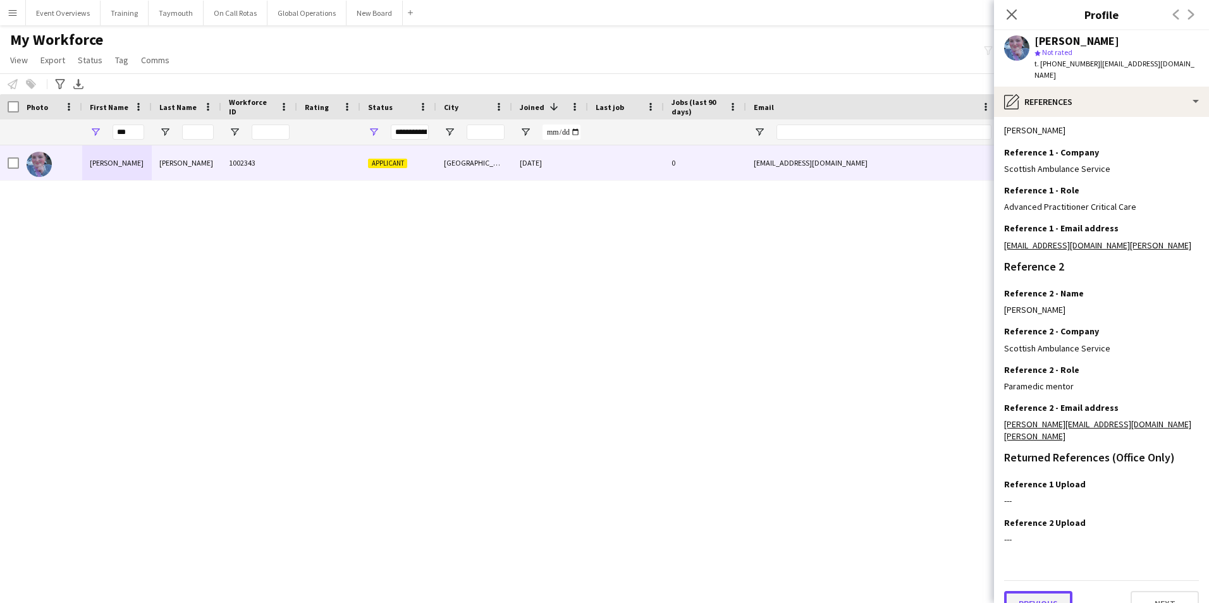
click at [1044, 591] on button "Previous" at bounding box center [1038, 603] width 68 height 25
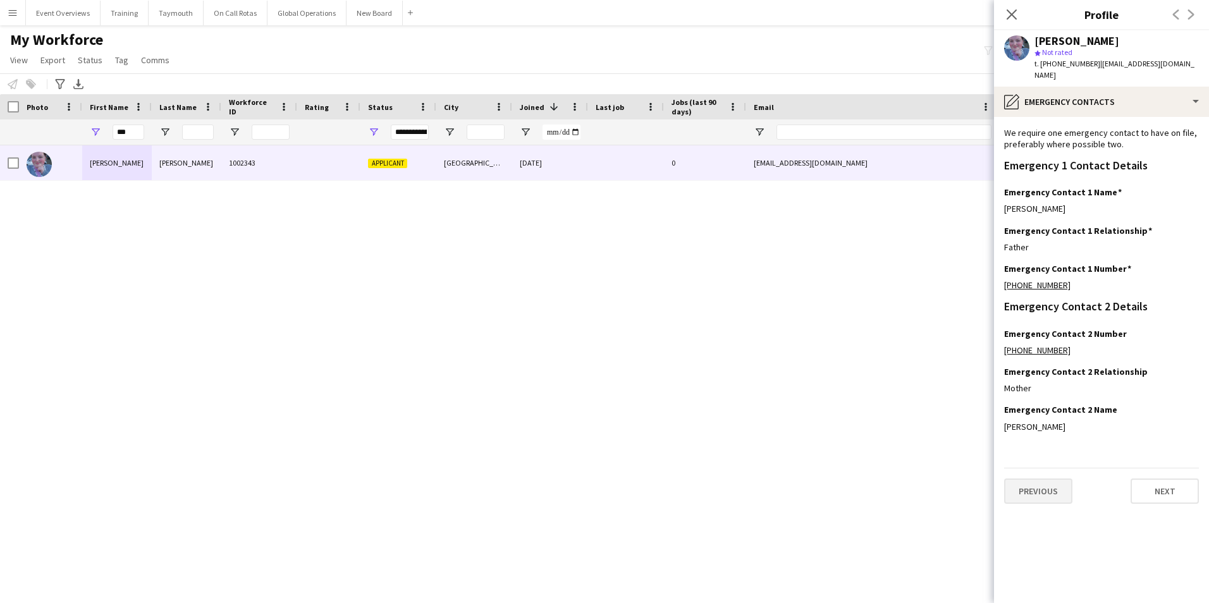
scroll to position [0, 0]
click at [1030, 486] on button "Previous" at bounding box center [1038, 491] width 68 height 25
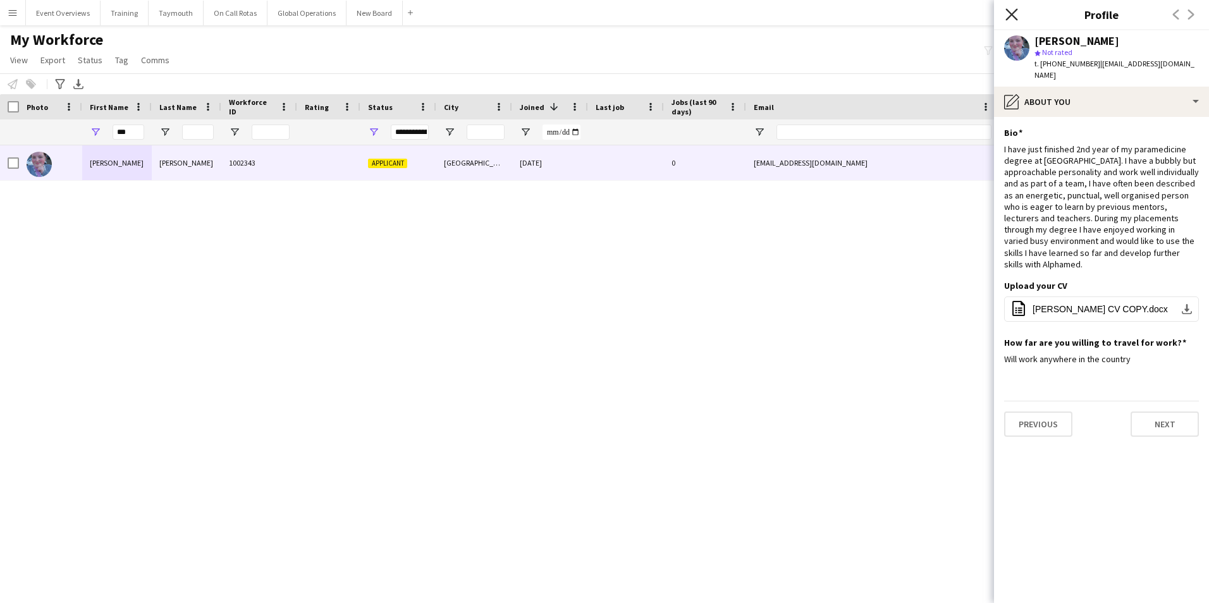
click at [1010, 10] on icon "Close pop-in" at bounding box center [1011, 14] width 12 height 12
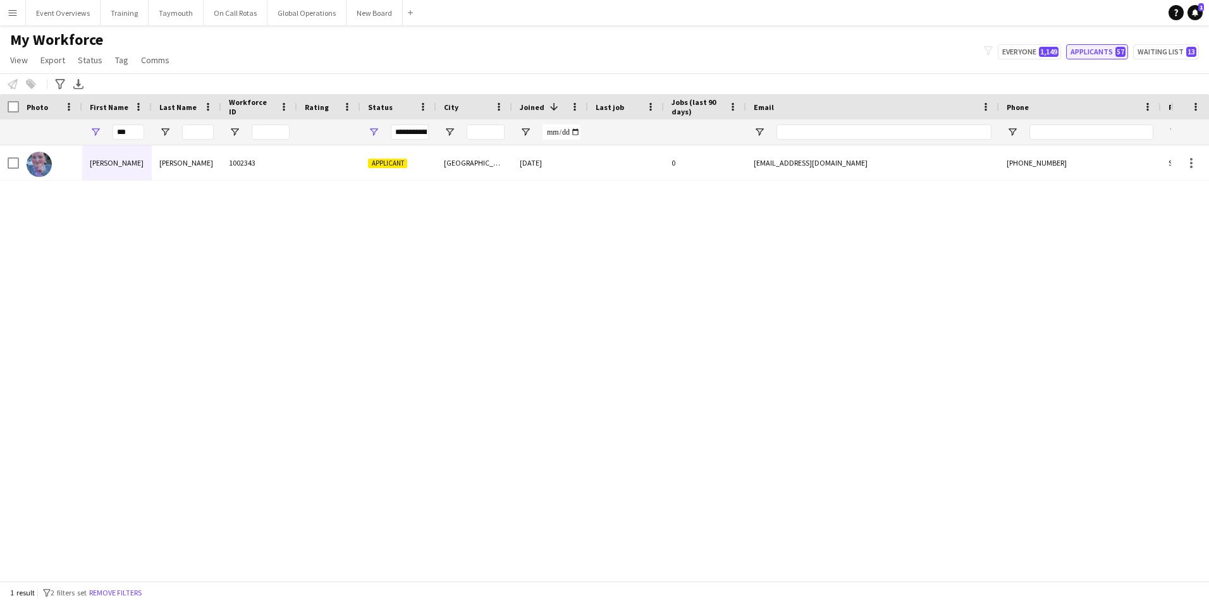
click at [1077, 53] on button "Applicants 57" at bounding box center [1097, 51] width 62 height 15
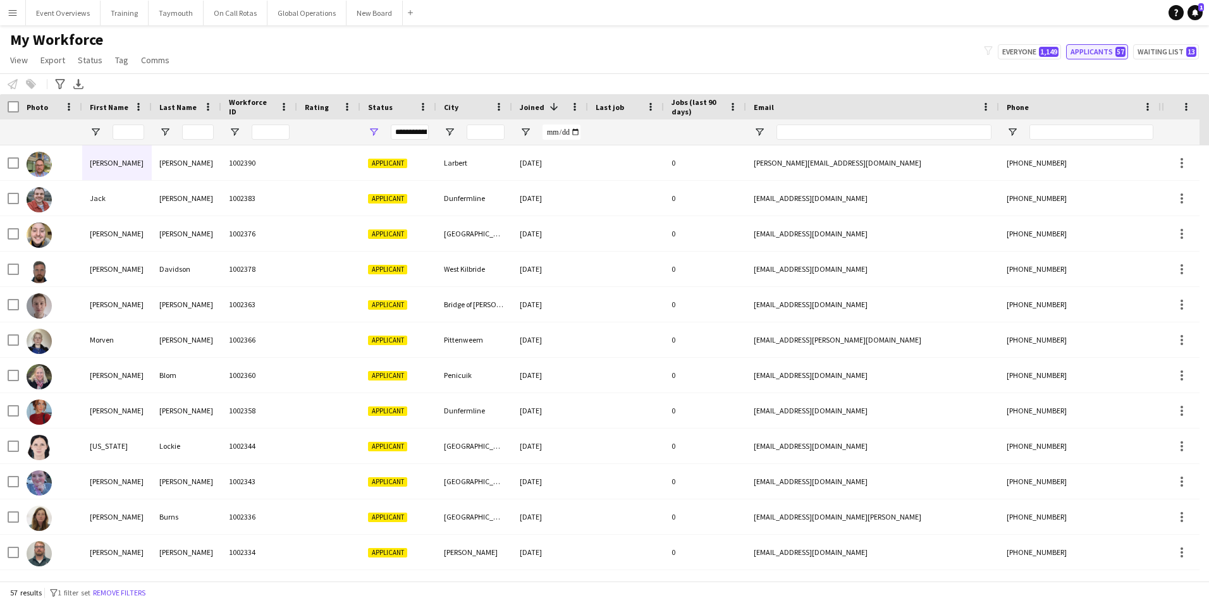
click at [1092, 51] on button "Applicants 57" at bounding box center [1097, 51] width 62 height 15
click at [140, 128] on input "First Name Filter Input" at bounding box center [129, 132] width 32 height 15
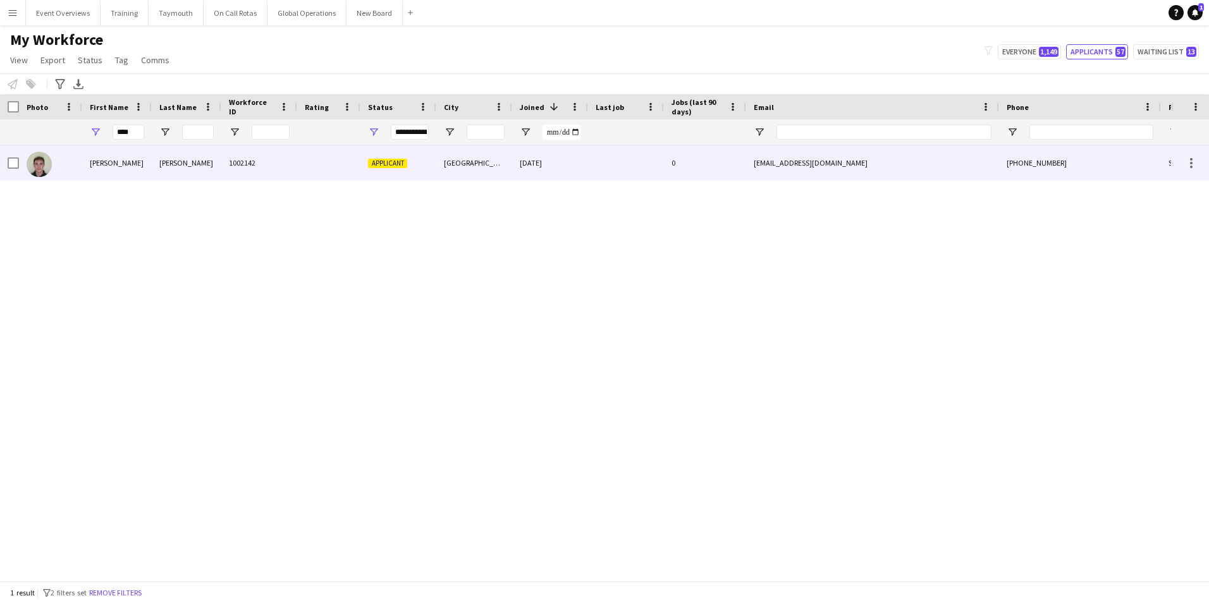
click at [94, 162] on div "[PERSON_NAME]" at bounding box center [117, 162] width 70 height 35
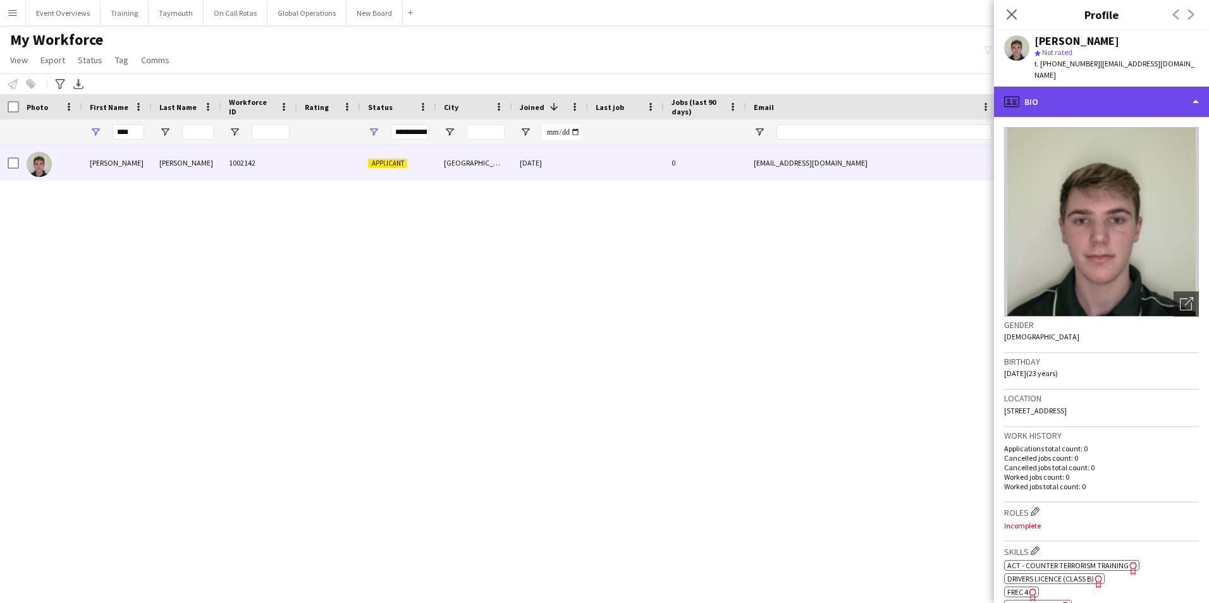
click at [1062, 107] on div "profile Bio" at bounding box center [1101, 102] width 215 height 30
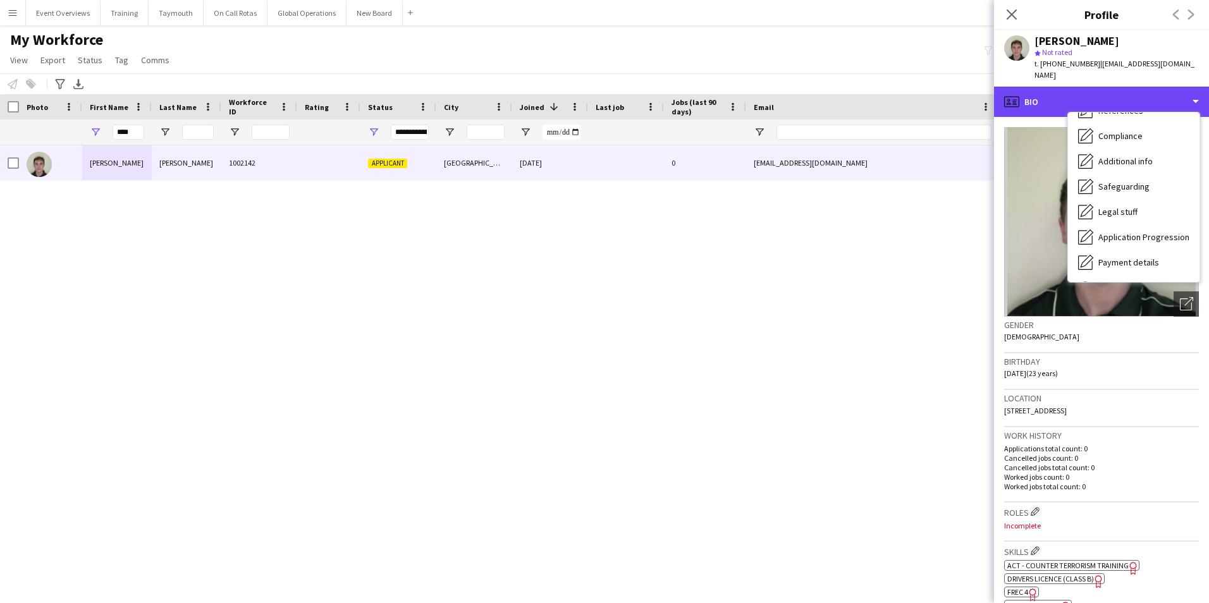
scroll to position [190, 0]
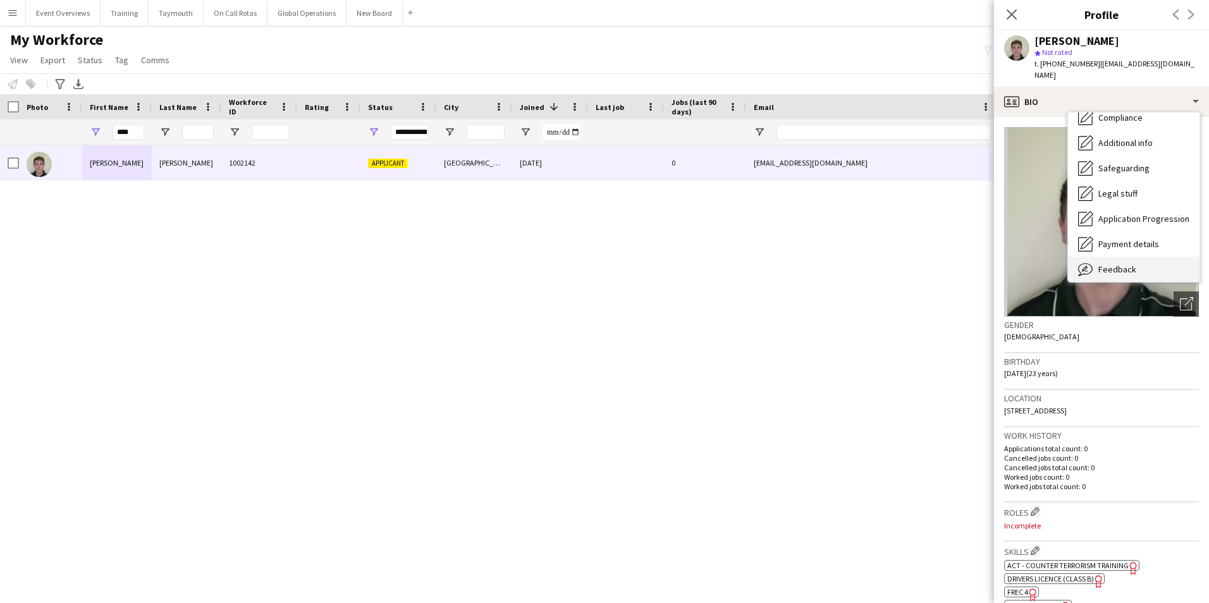
click at [1109, 266] on span "Feedback" at bounding box center [1117, 269] width 38 height 11
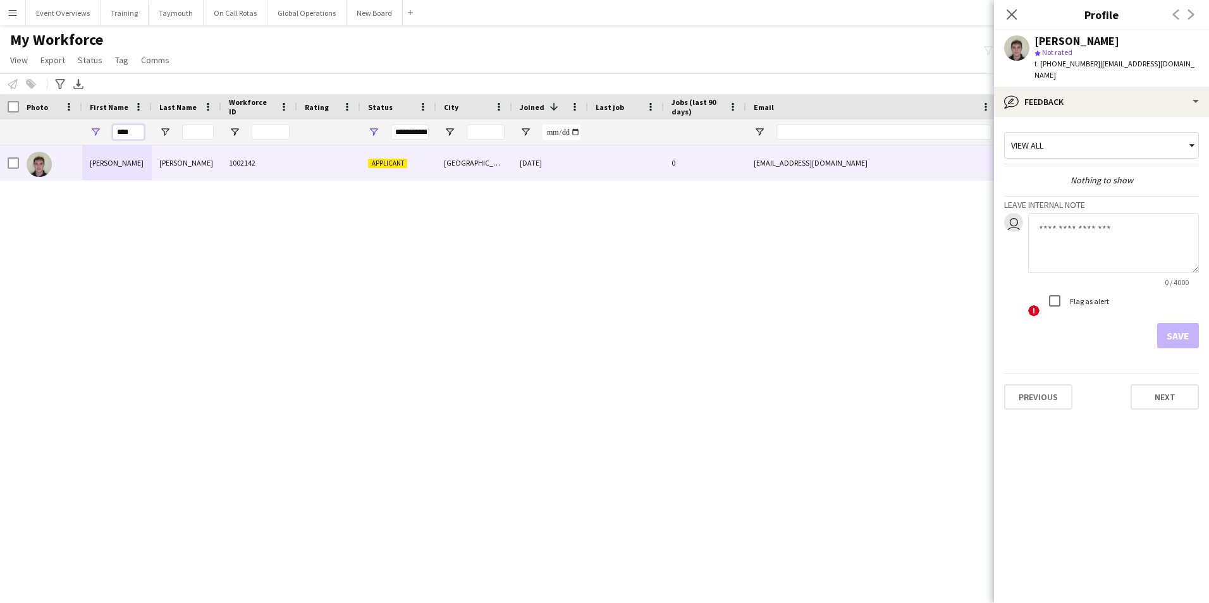
click at [134, 128] on input "****" at bounding box center [129, 132] width 32 height 15
type input "*"
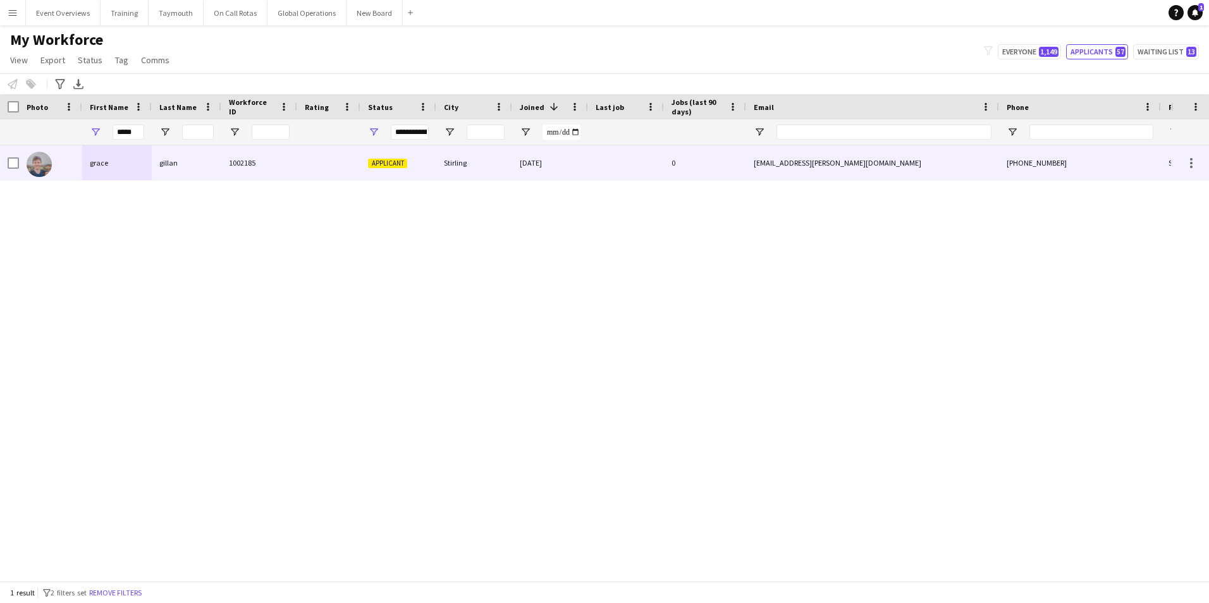
click at [104, 161] on div "grace" at bounding box center [117, 162] width 70 height 35
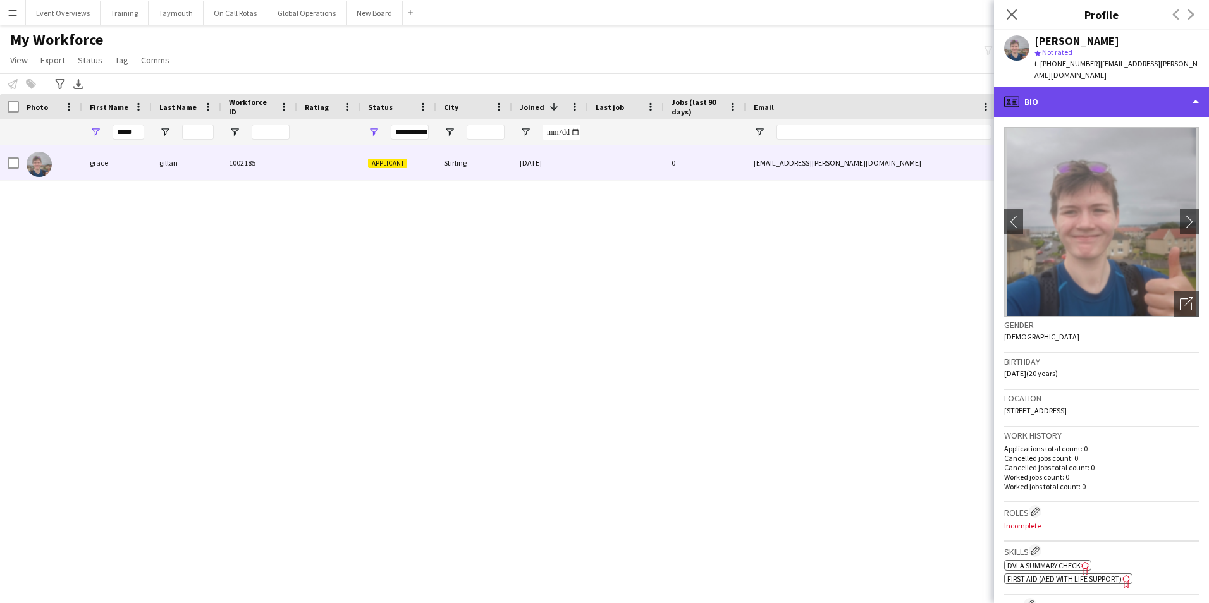
click at [1046, 91] on div "profile Bio" at bounding box center [1101, 102] width 215 height 30
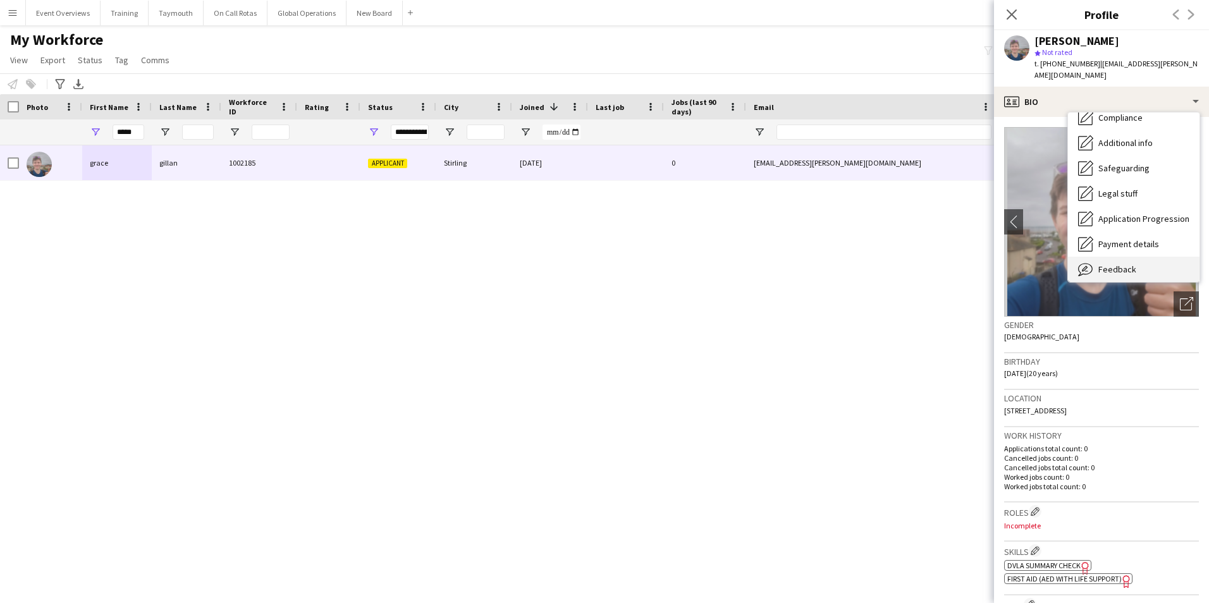
click at [1115, 264] on span "Feedback" at bounding box center [1117, 269] width 38 height 11
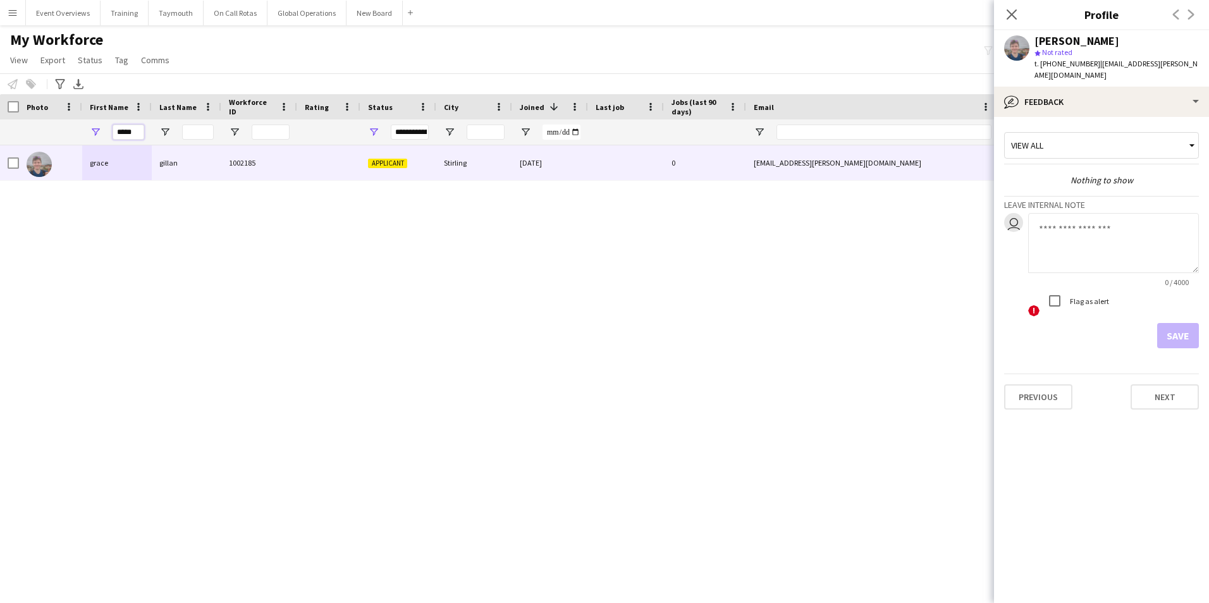
click at [139, 135] on input "*****" at bounding box center [129, 132] width 32 height 15
type input "*"
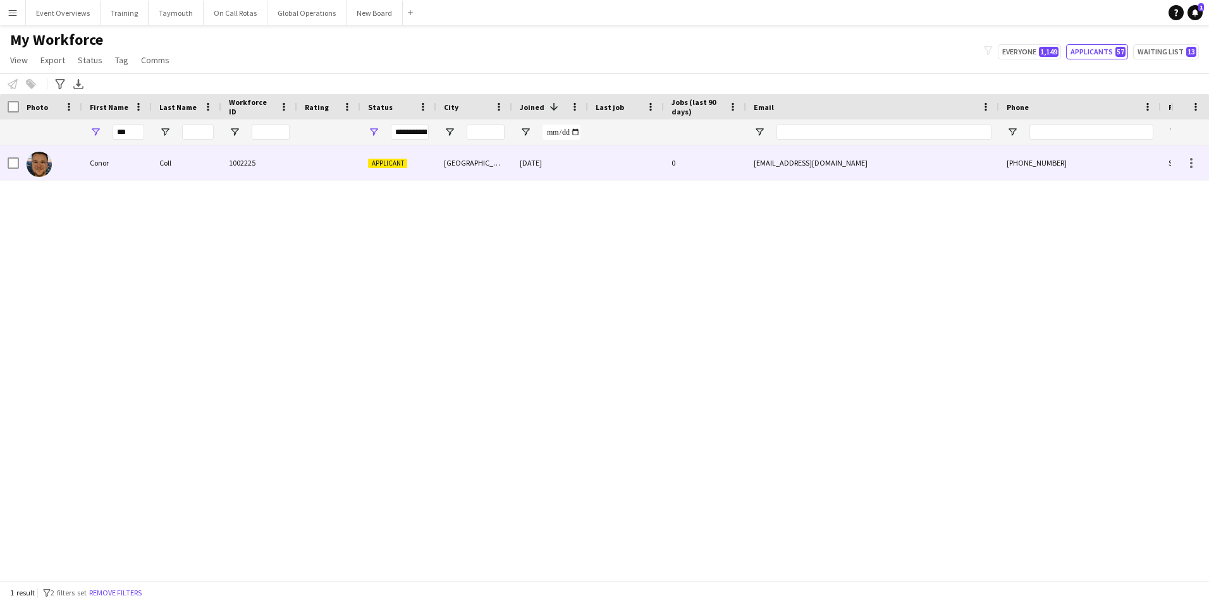
click at [109, 162] on div "Conor" at bounding box center [117, 162] width 70 height 35
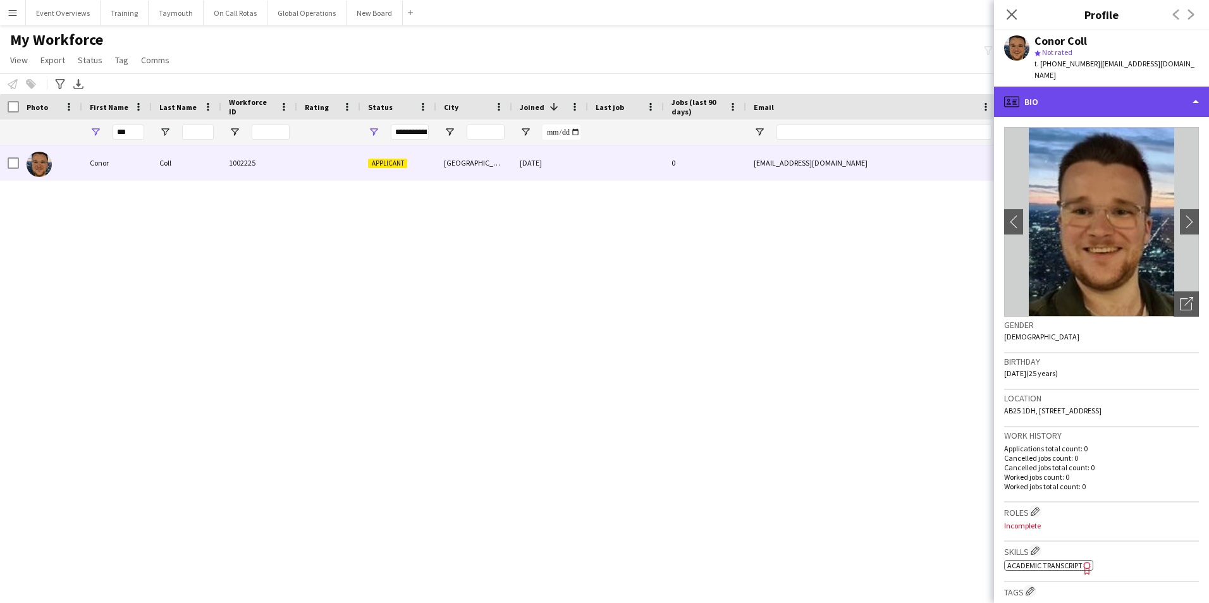
click at [1089, 91] on div "profile Bio" at bounding box center [1101, 102] width 215 height 30
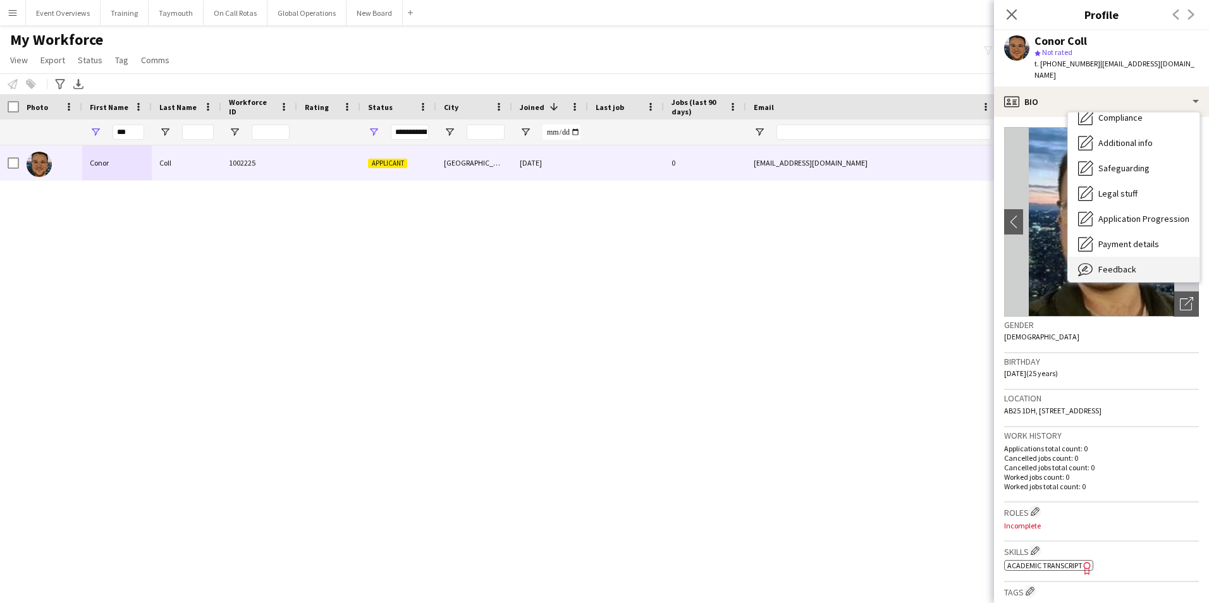
click at [1114, 257] on div "Feedback Feedback" at bounding box center [1133, 269] width 131 height 25
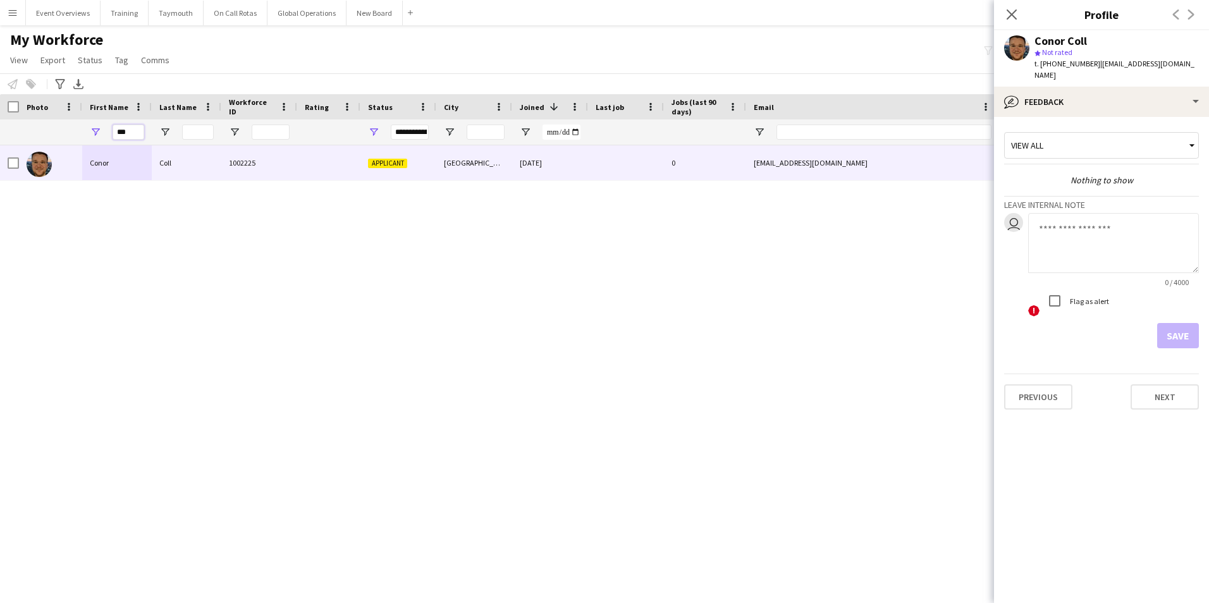
click at [136, 128] on input "***" at bounding box center [129, 132] width 32 height 15
type input "*"
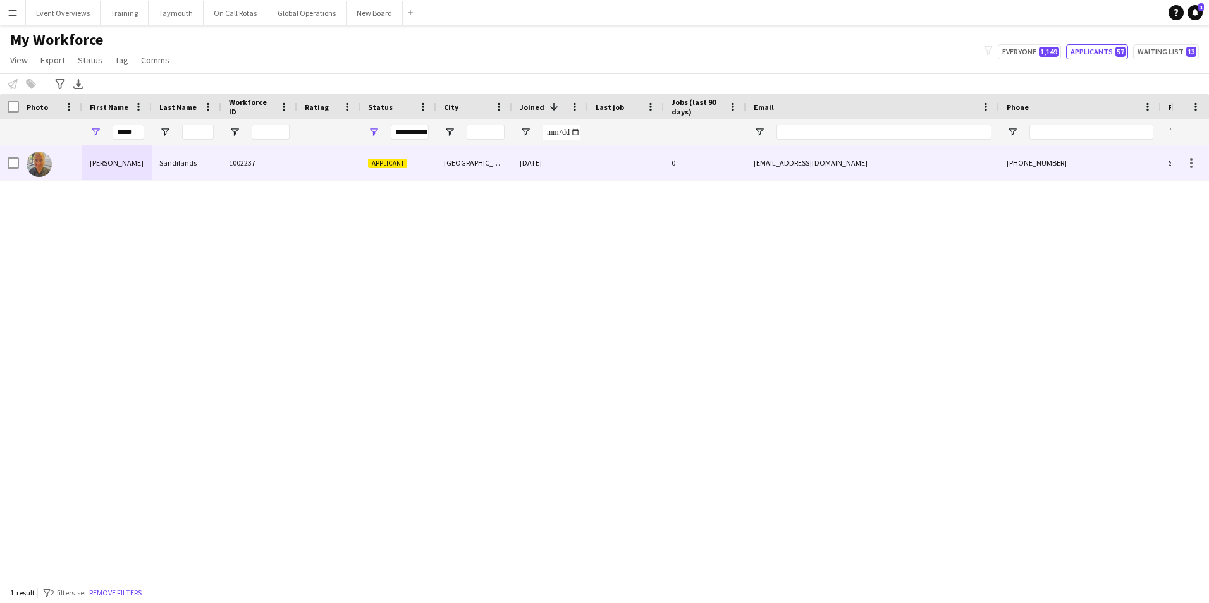
click at [99, 164] on div "[PERSON_NAME]" at bounding box center [117, 162] width 70 height 35
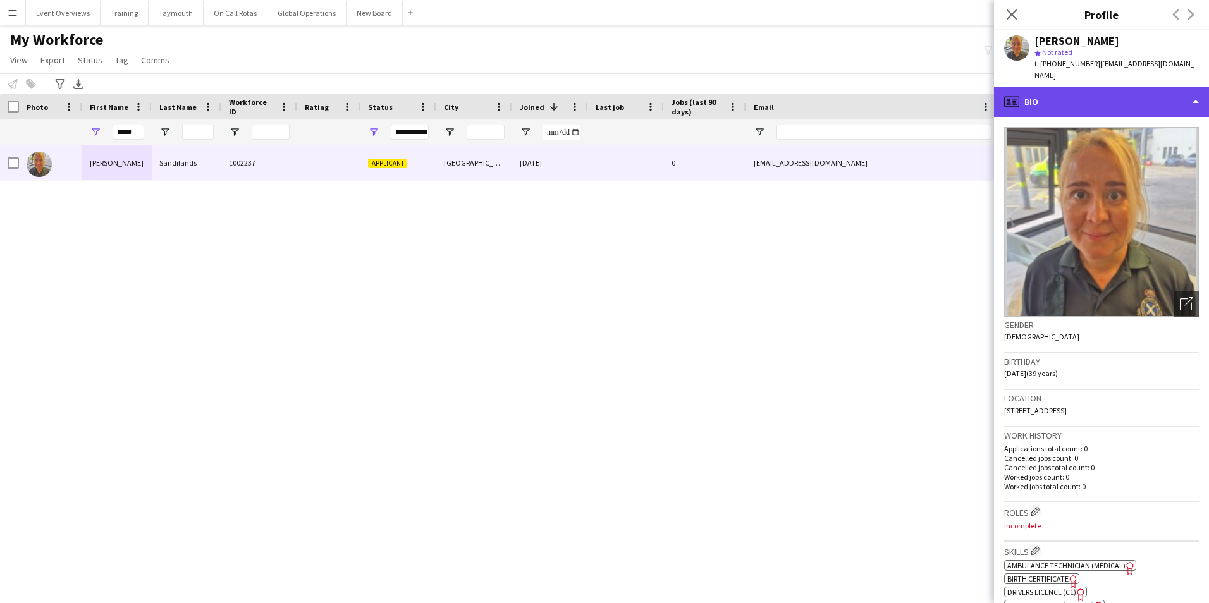
click at [1115, 92] on div "profile Bio" at bounding box center [1101, 102] width 215 height 30
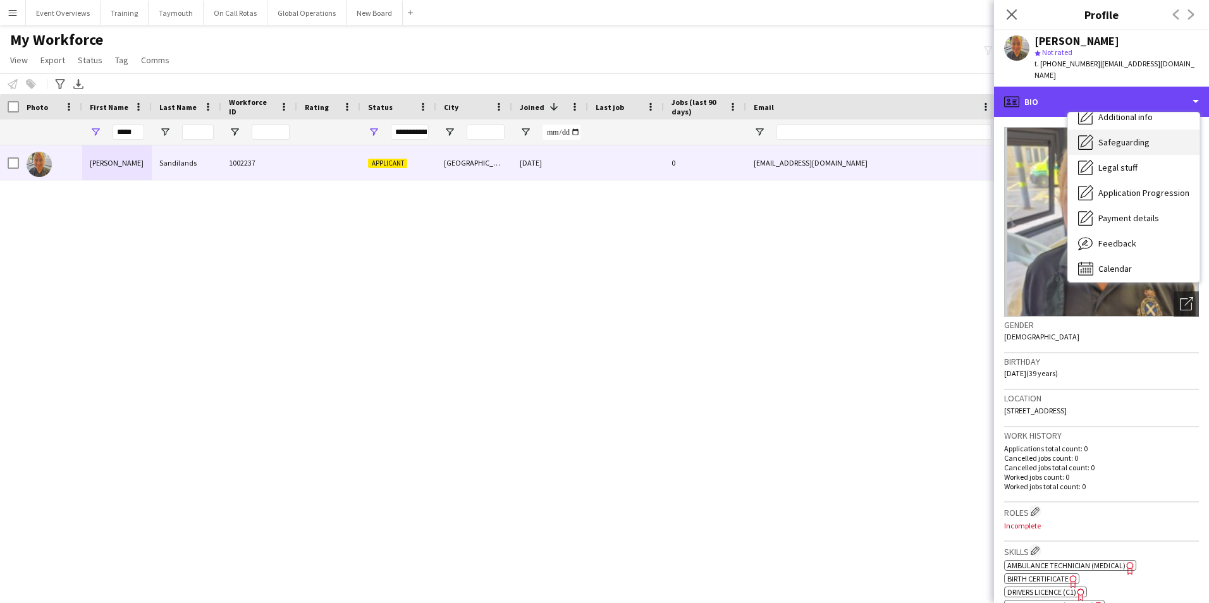
scroll to position [220, 0]
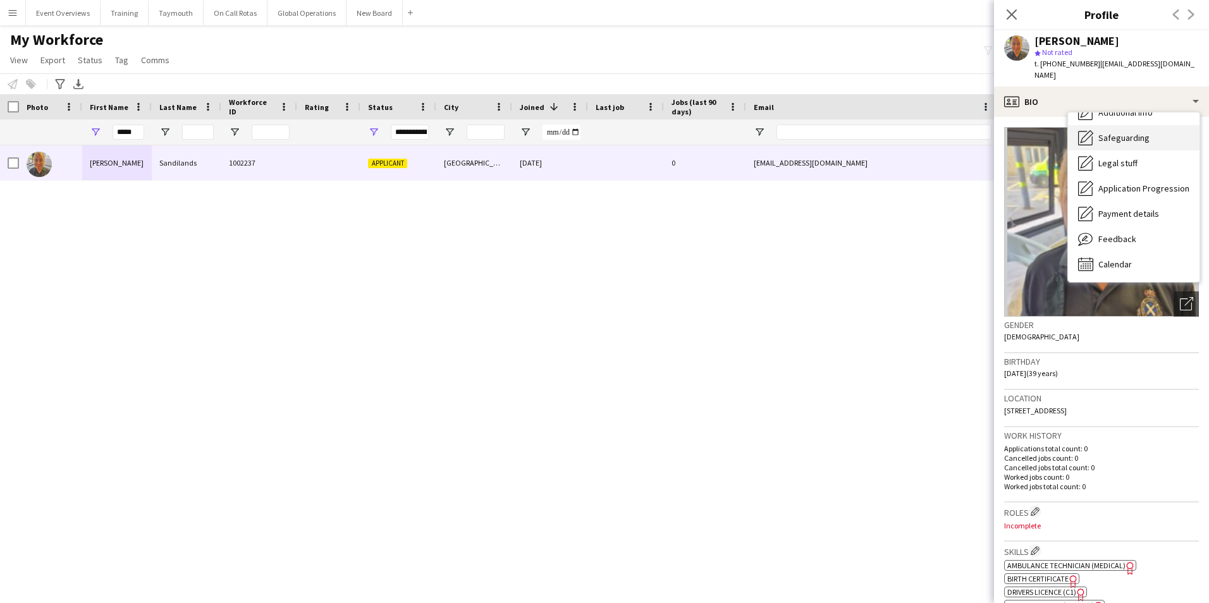
click at [1108, 233] on span "Feedback" at bounding box center [1117, 238] width 38 height 11
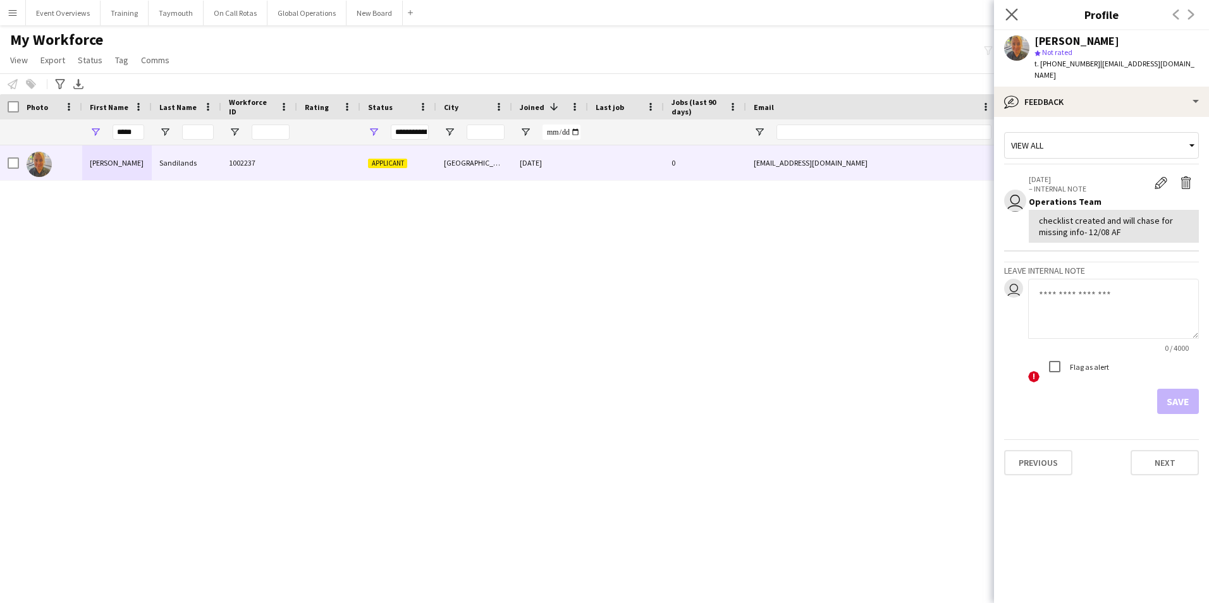
click at [1008, 8] on app-icon "Close pop-in" at bounding box center [1012, 15] width 18 height 18
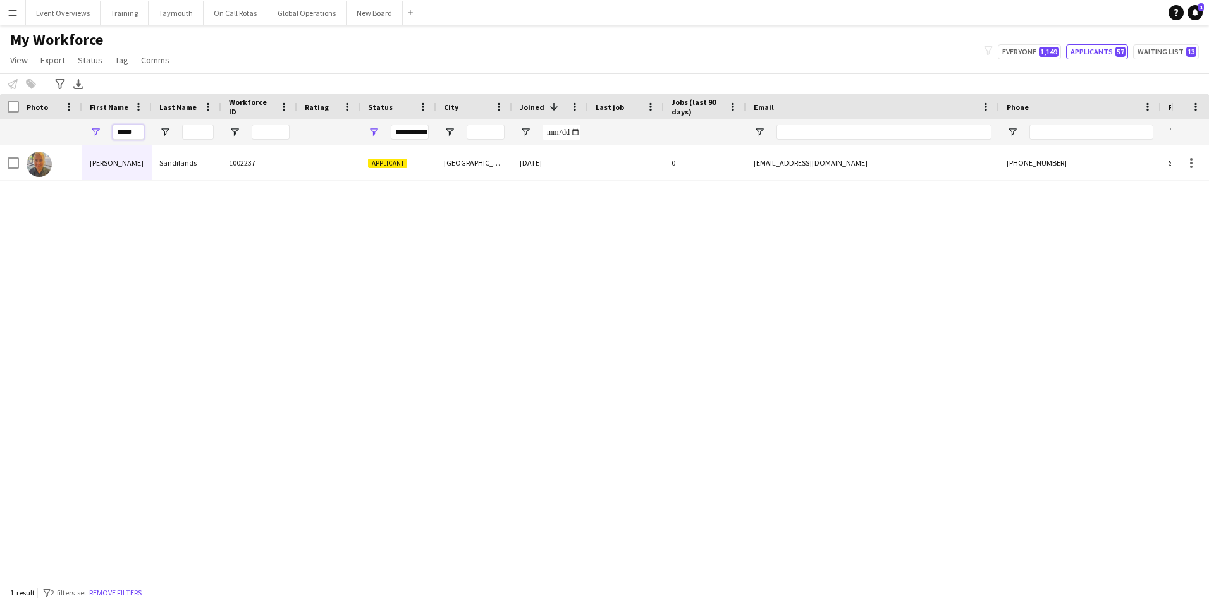
click at [144, 132] on input "*****" at bounding box center [129, 132] width 32 height 15
type input "*"
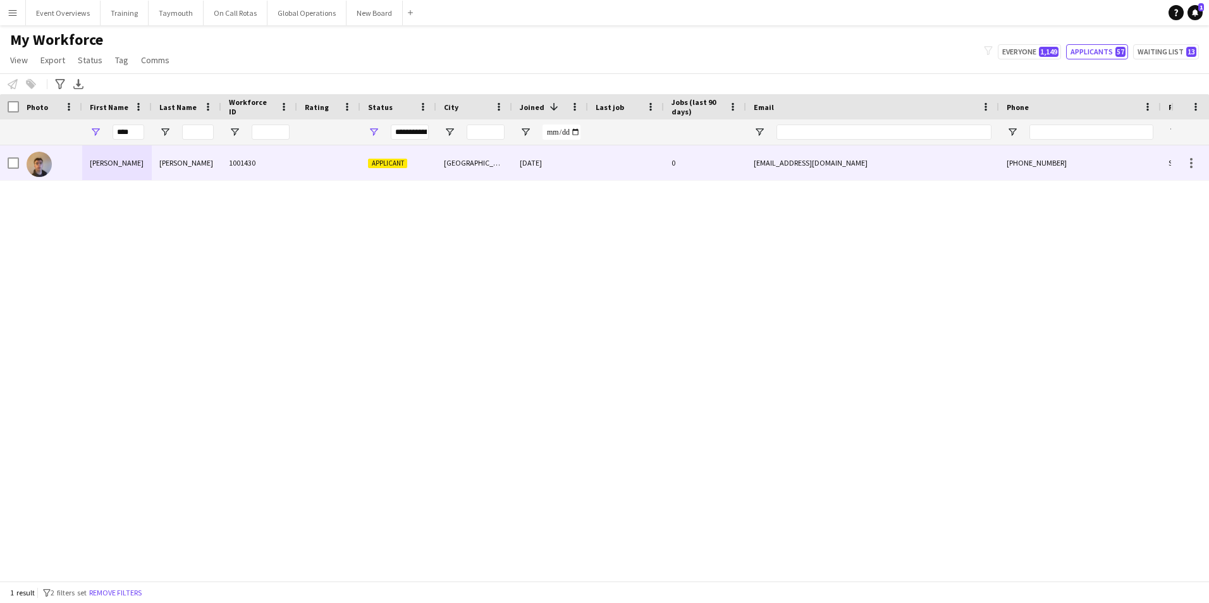
click at [94, 167] on div "[PERSON_NAME]" at bounding box center [117, 162] width 70 height 35
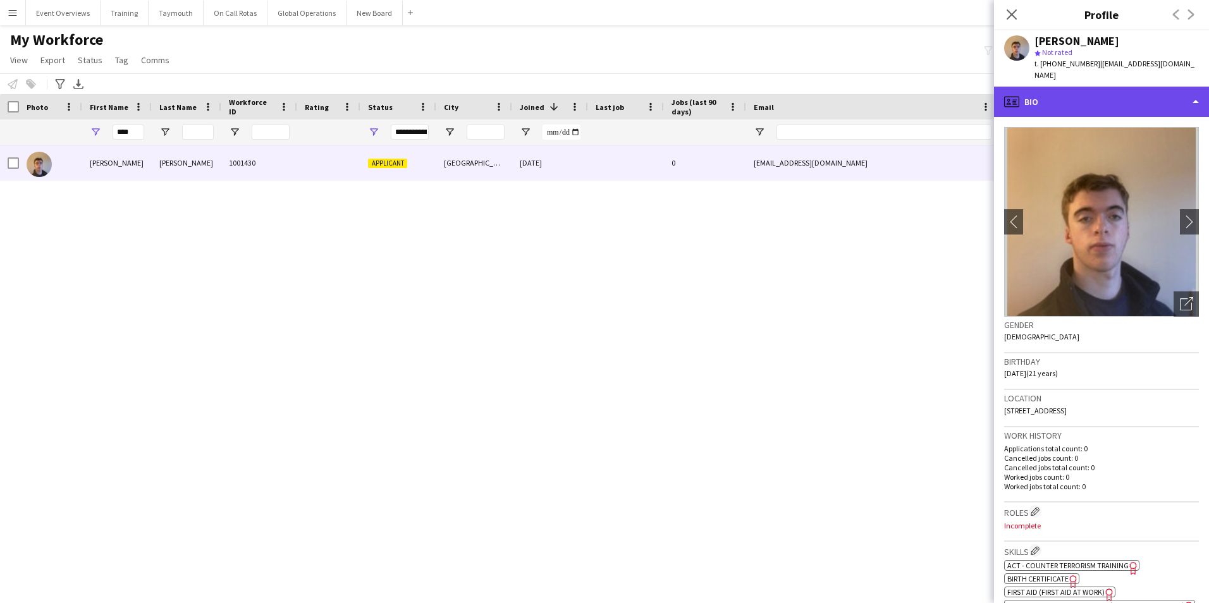
click at [1079, 90] on div "profile Bio" at bounding box center [1101, 102] width 215 height 30
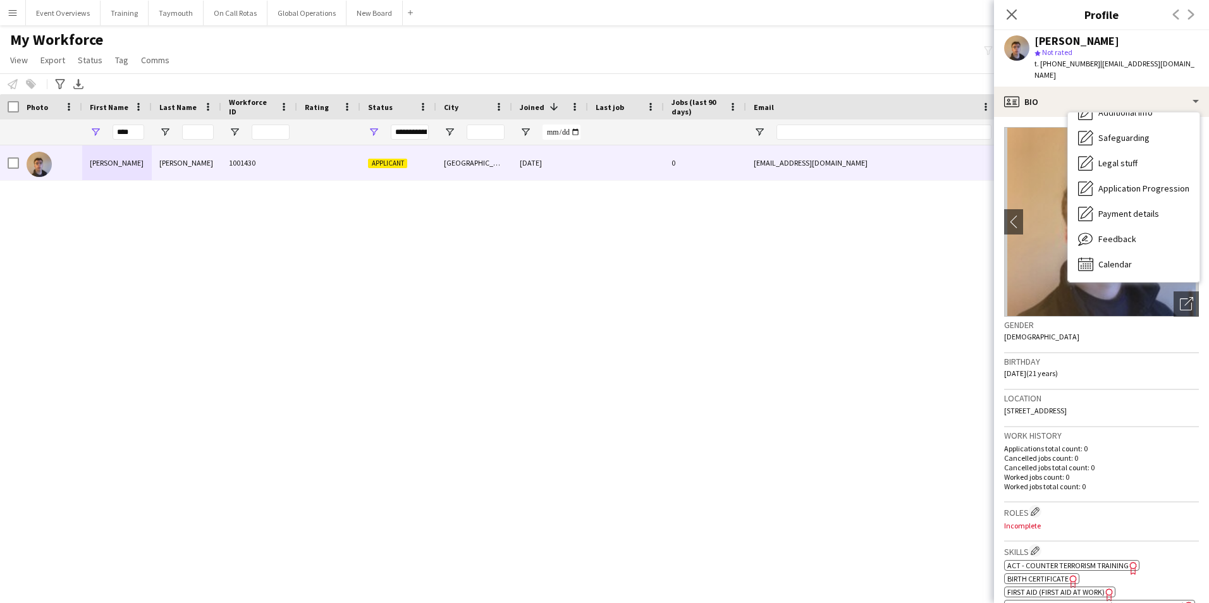
click at [1121, 233] on span "Feedback" at bounding box center [1117, 238] width 38 height 11
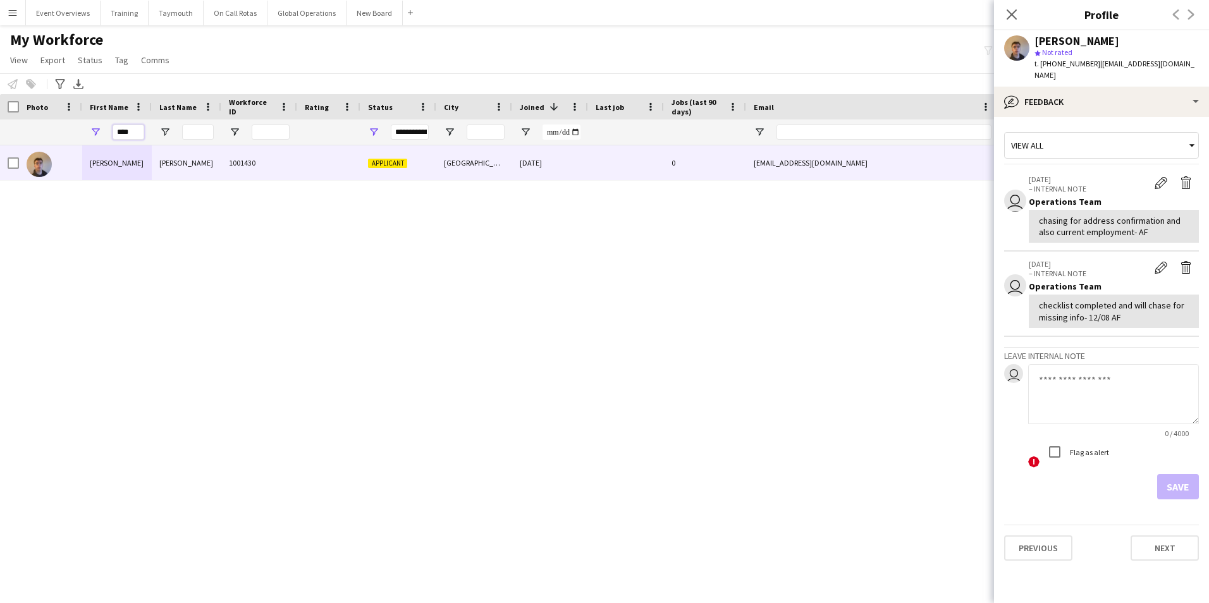
click at [137, 131] on input "****" at bounding box center [129, 132] width 32 height 15
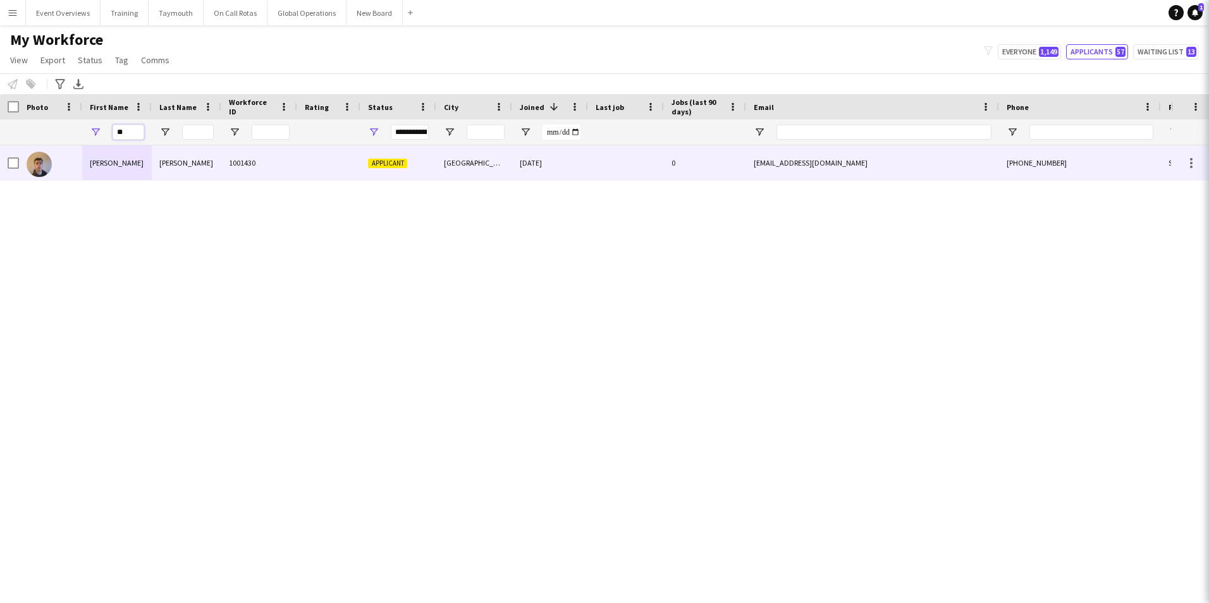
type input "*"
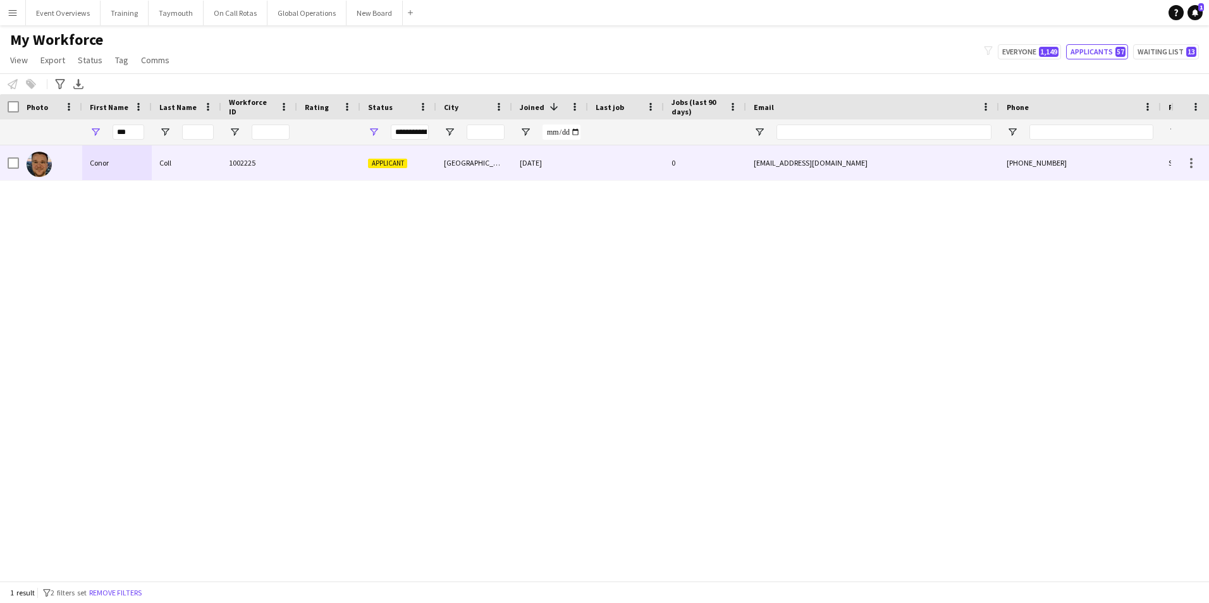
click at [99, 158] on div "Conor" at bounding box center [117, 162] width 70 height 35
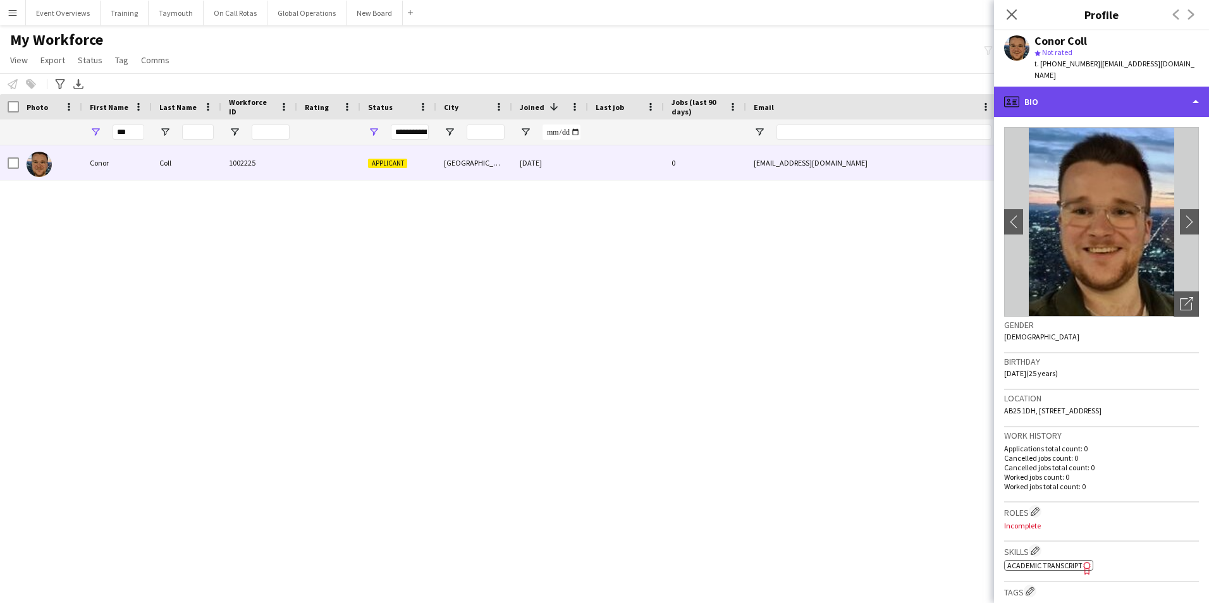
click at [1112, 87] on div "profile Bio" at bounding box center [1101, 102] width 215 height 30
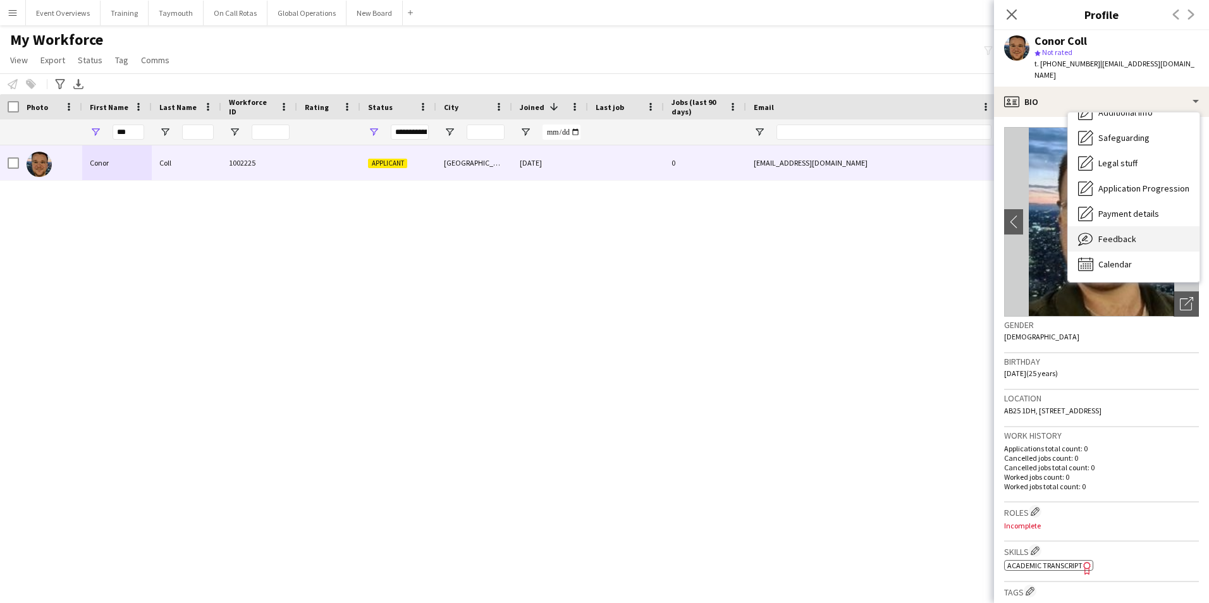
click at [1105, 226] on div "Feedback Feedback" at bounding box center [1133, 238] width 131 height 25
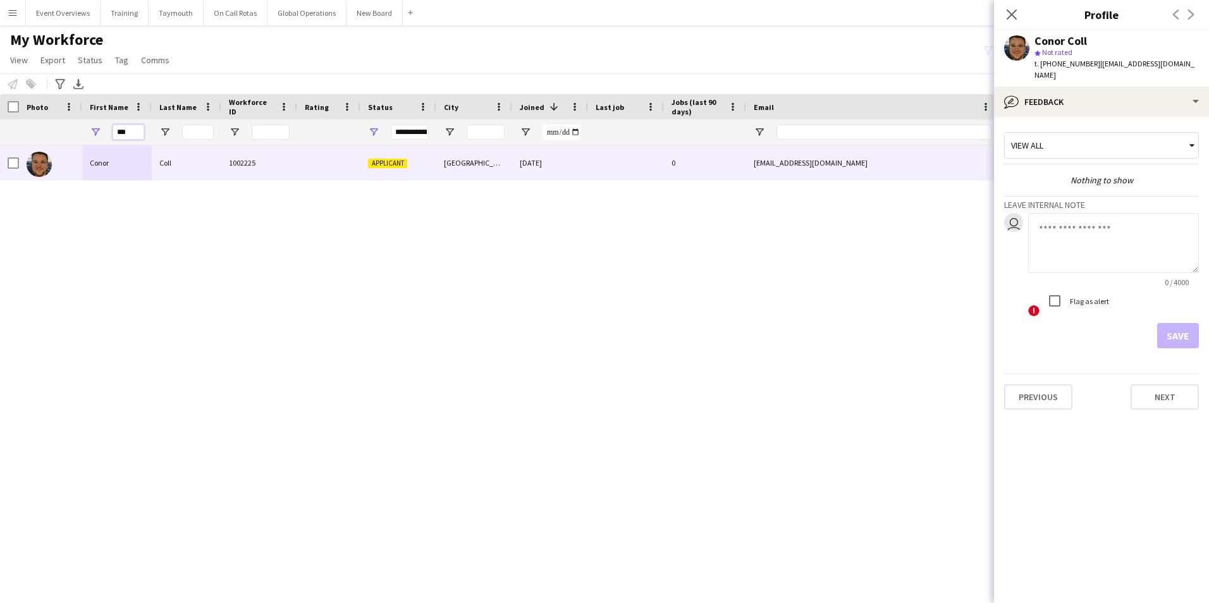
click at [137, 134] on input "***" at bounding box center [129, 132] width 32 height 15
type input "*"
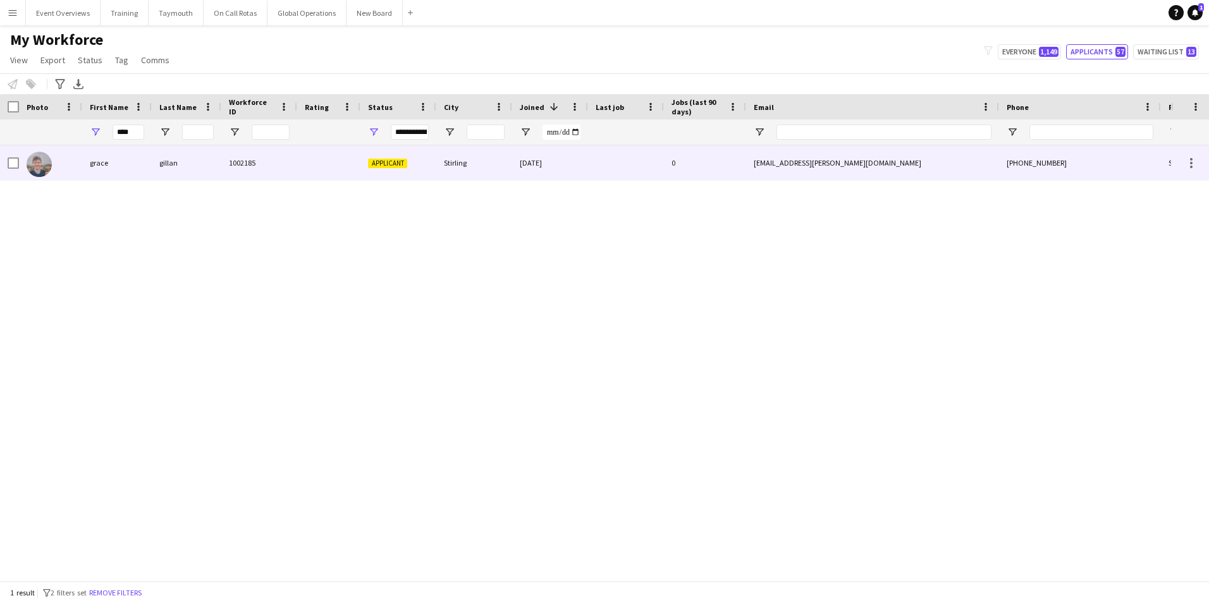
click at [101, 162] on div "grace" at bounding box center [117, 162] width 70 height 35
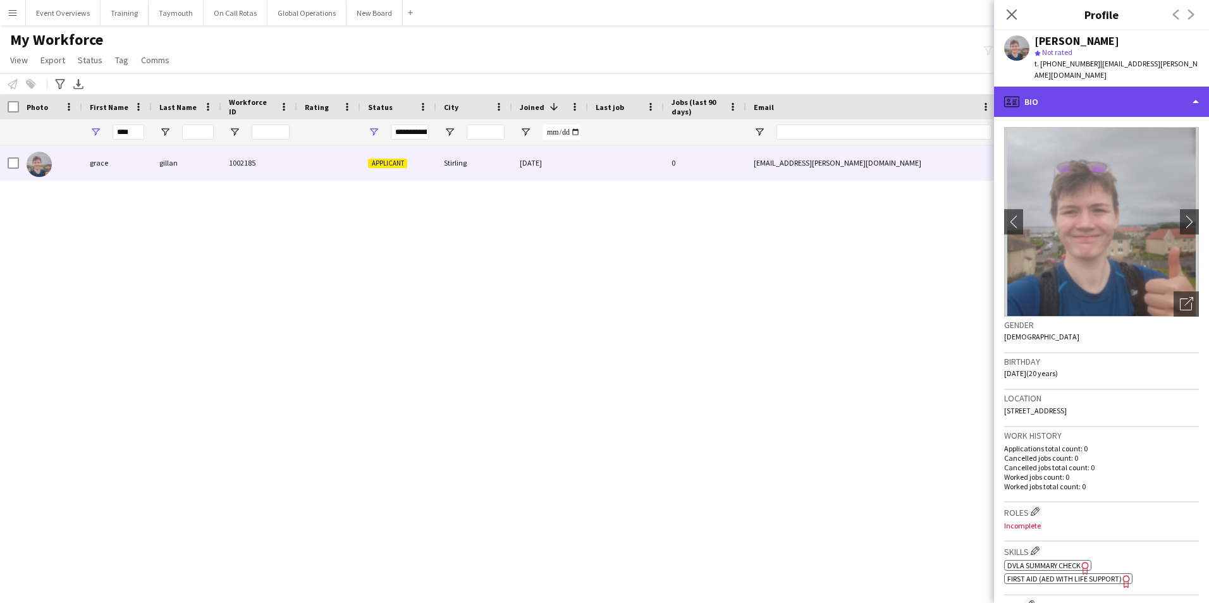
click at [1105, 93] on div "profile Bio" at bounding box center [1101, 102] width 215 height 30
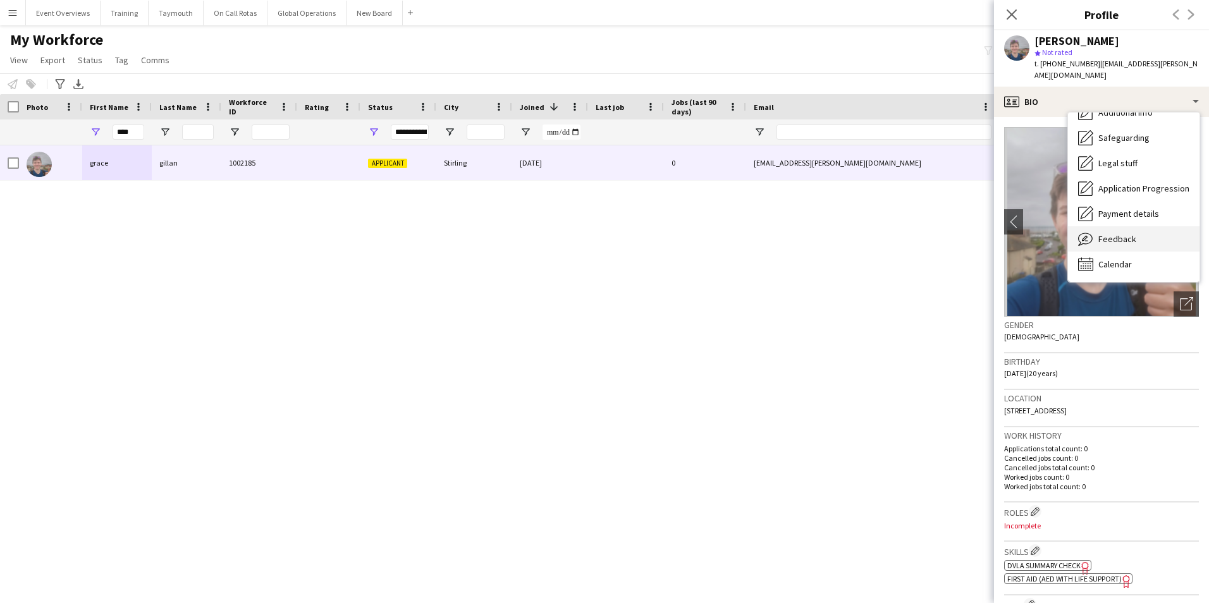
click at [1113, 233] on span "Feedback" at bounding box center [1117, 238] width 38 height 11
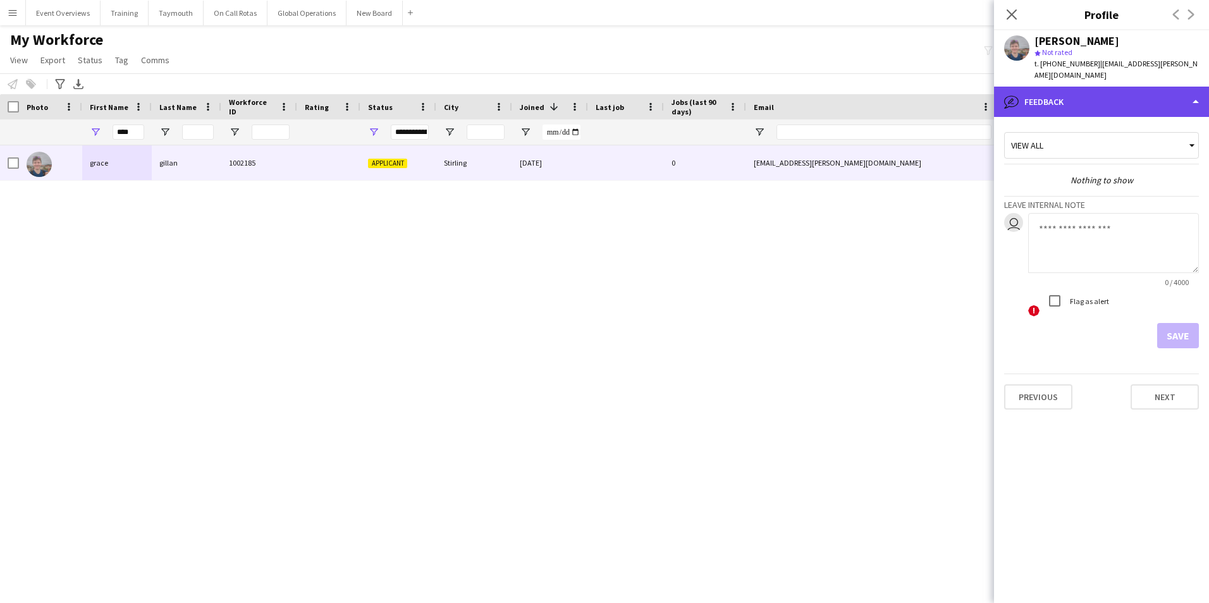
click at [1060, 89] on div "bubble-pencil Feedback" at bounding box center [1101, 102] width 215 height 30
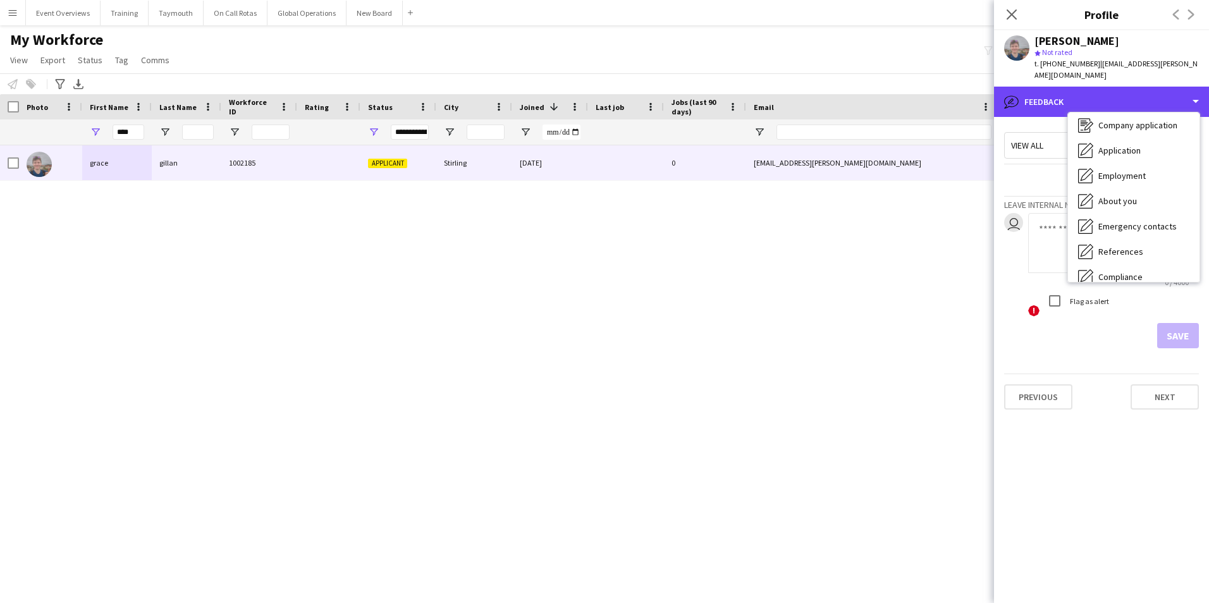
scroll to position [0, 0]
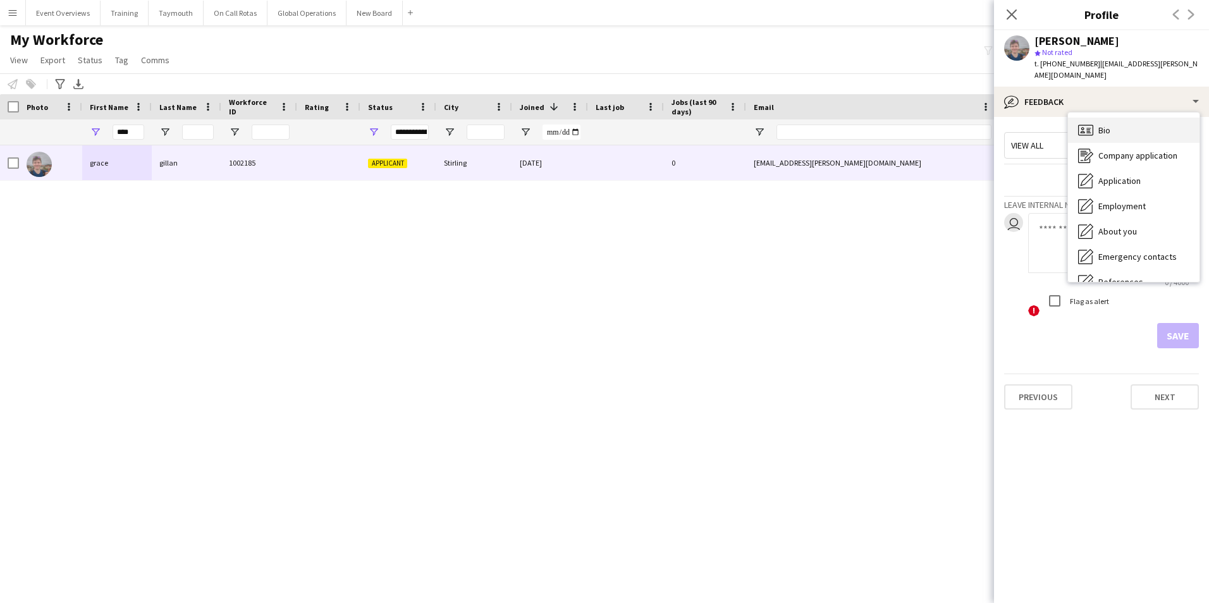
click at [1104, 125] on span "Bio" at bounding box center [1104, 130] width 12 height 11
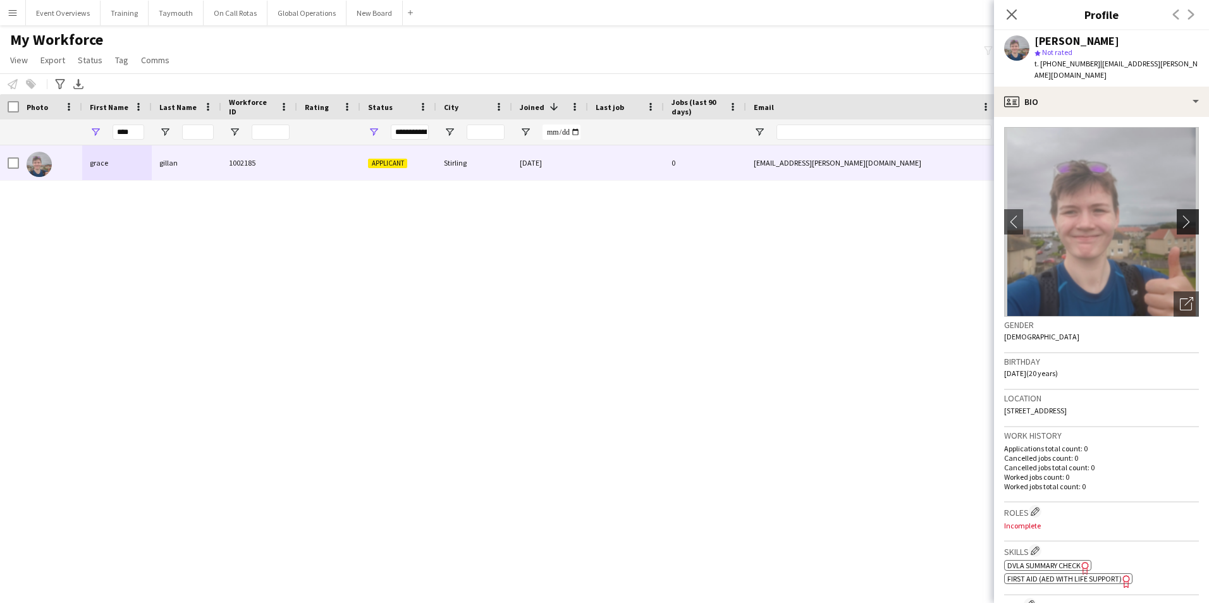
click at [1180, 215] on app-icon "chevron-right" at bounding box center [1190, 221] width 20 height 13
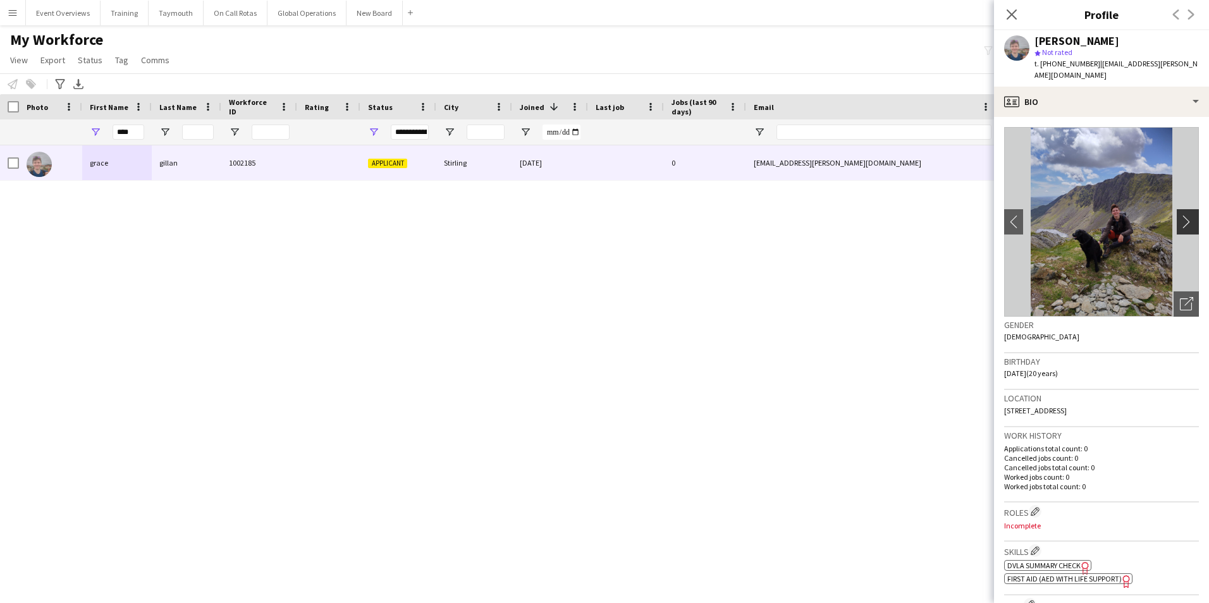
click at [1180, 215] on app-icon "chevron-right" at bounding box center [1190, 221] width 20 height 13
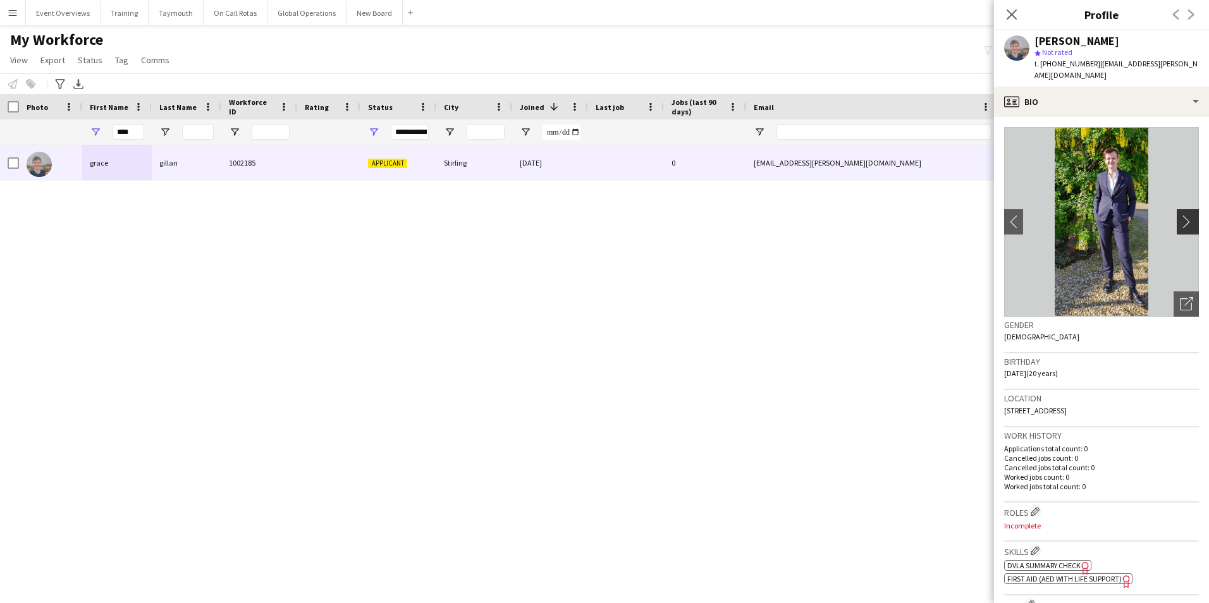
click at [1180, 215] on app-icon "chevron-right" at bounding box center [1190, 221] width 20 height 13
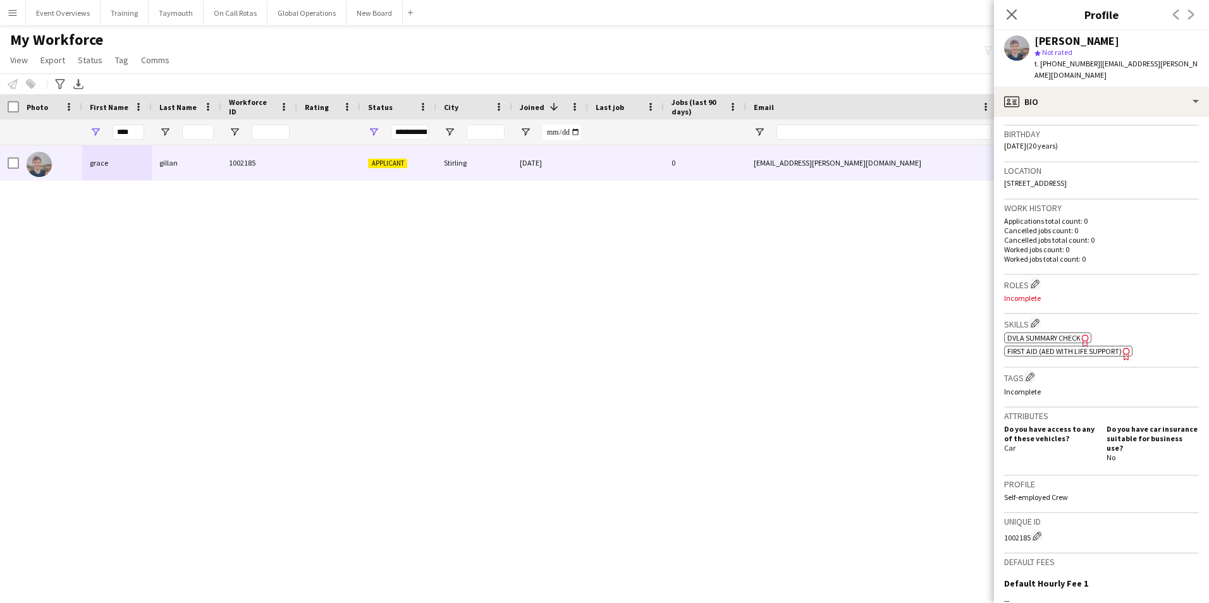
scroll to position [253, 0]
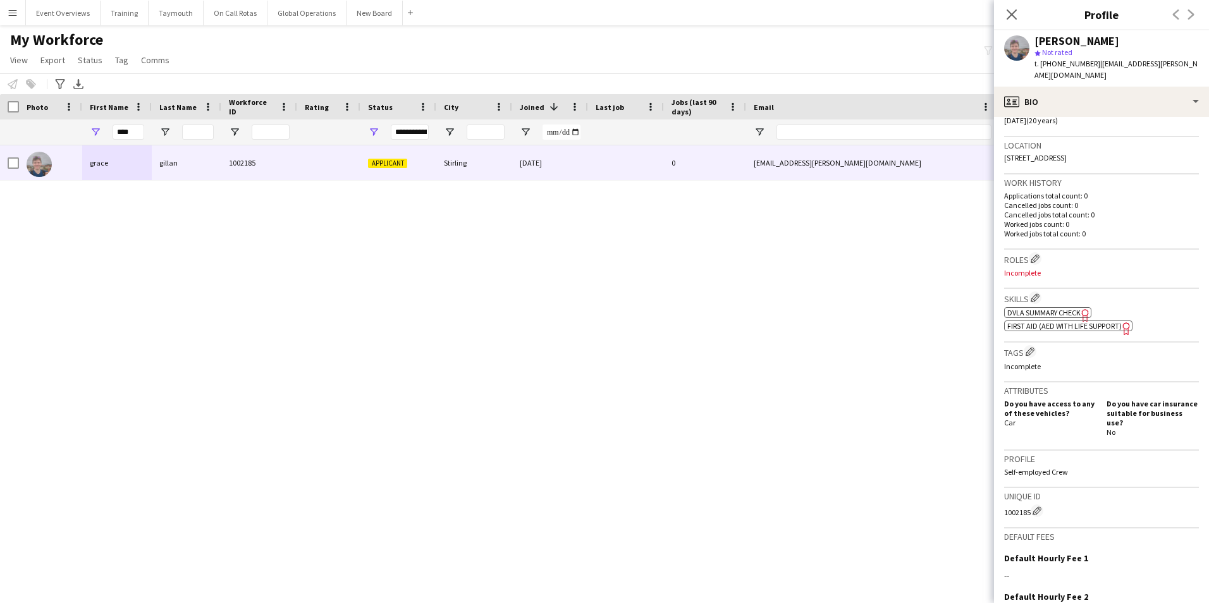
click at [1068, 321] on span "First Aid (AED with life support)" at bounding box center [1064, 325] width 114 height 9
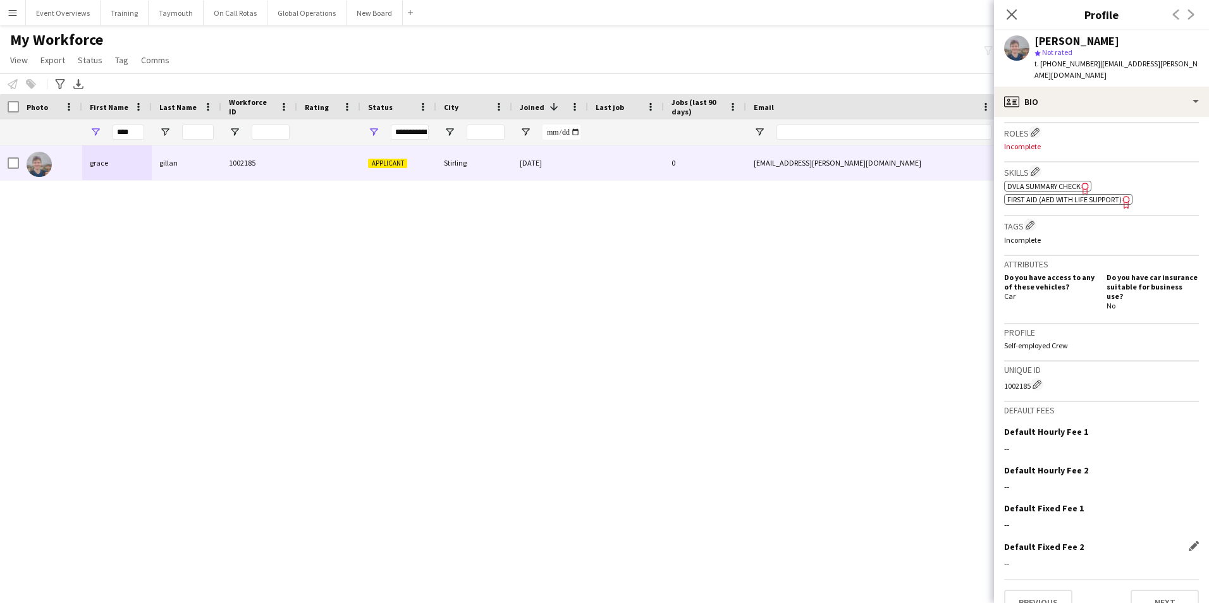
scroll to position [380, 0]
click at [1132, 589] on button "Next" at bounding box center [1164, 601] width 68 height 25
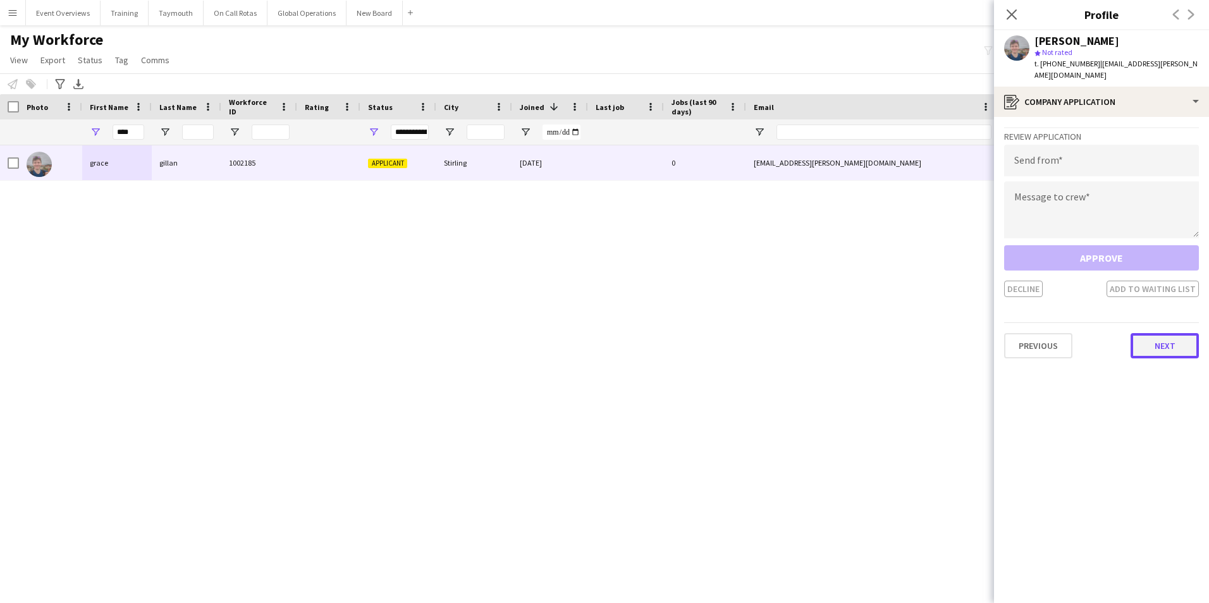
click at [1160, 335] on button "Next" at bounding box center [1164, 345] width 68 height 25
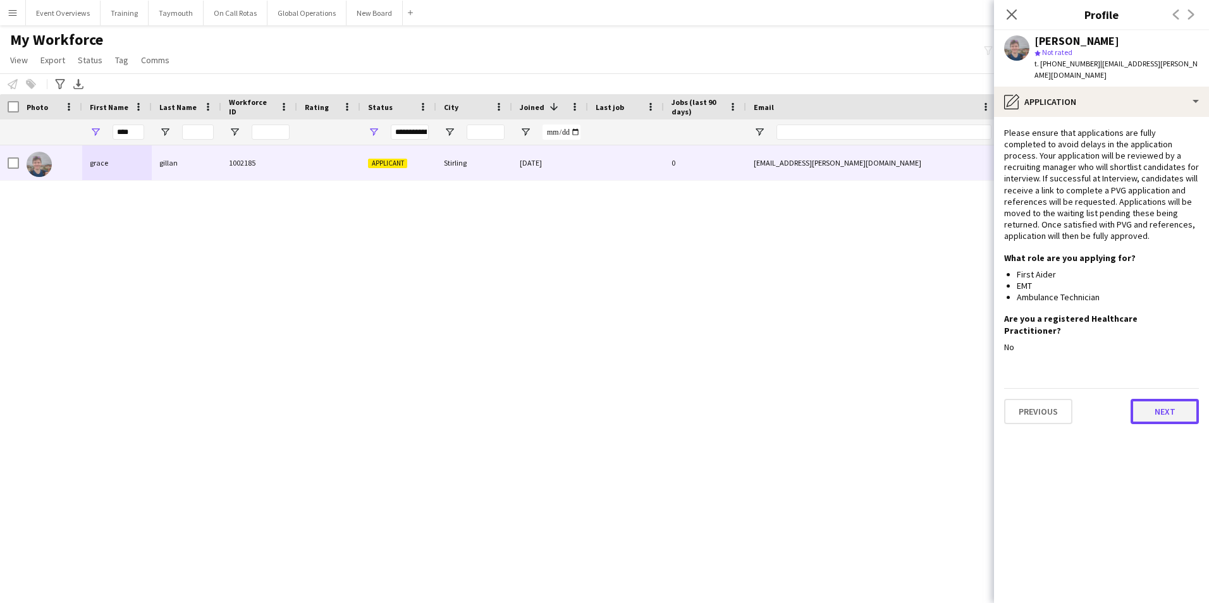
click at [1162, 399] on button "Next" at bounding box center [1164, 411] width 68 height 25
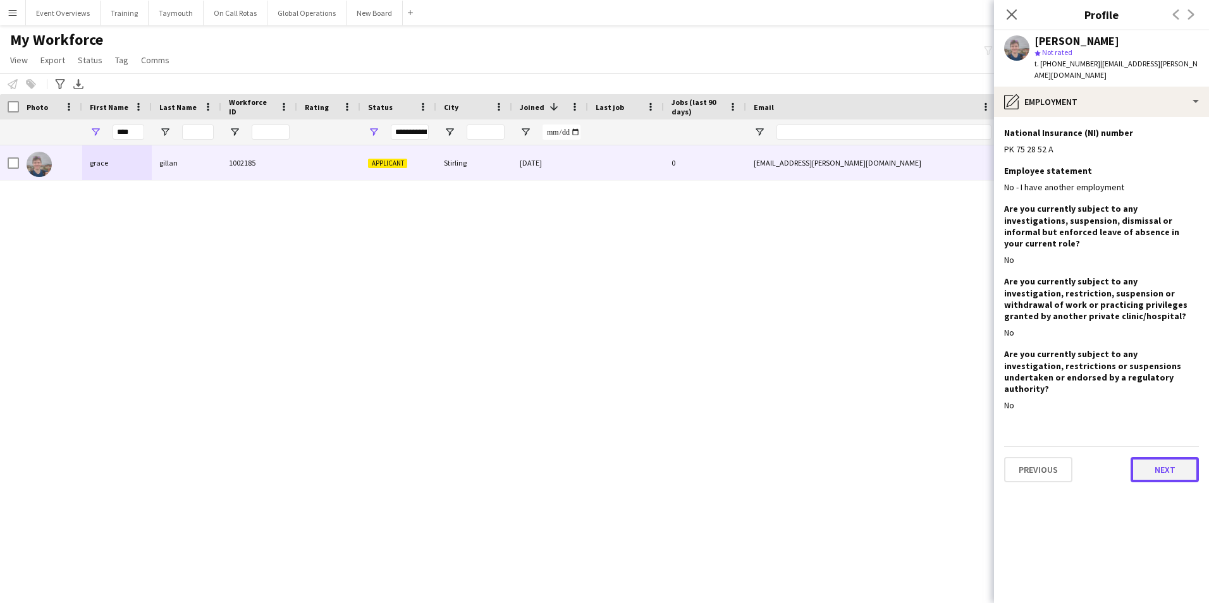
click at [1157, 457] on button "Next" at bounding box center [1164, 469] width 68 height 25
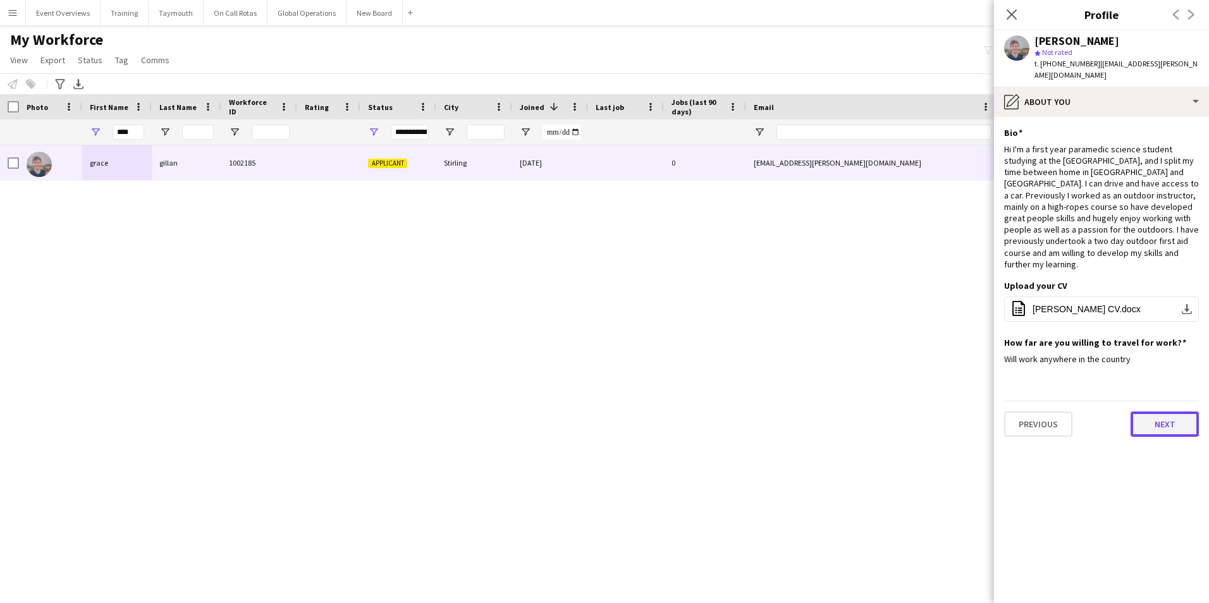
click at [1164, 412] on button "Next" at bounding box center [1164, 424] width 68 height 25
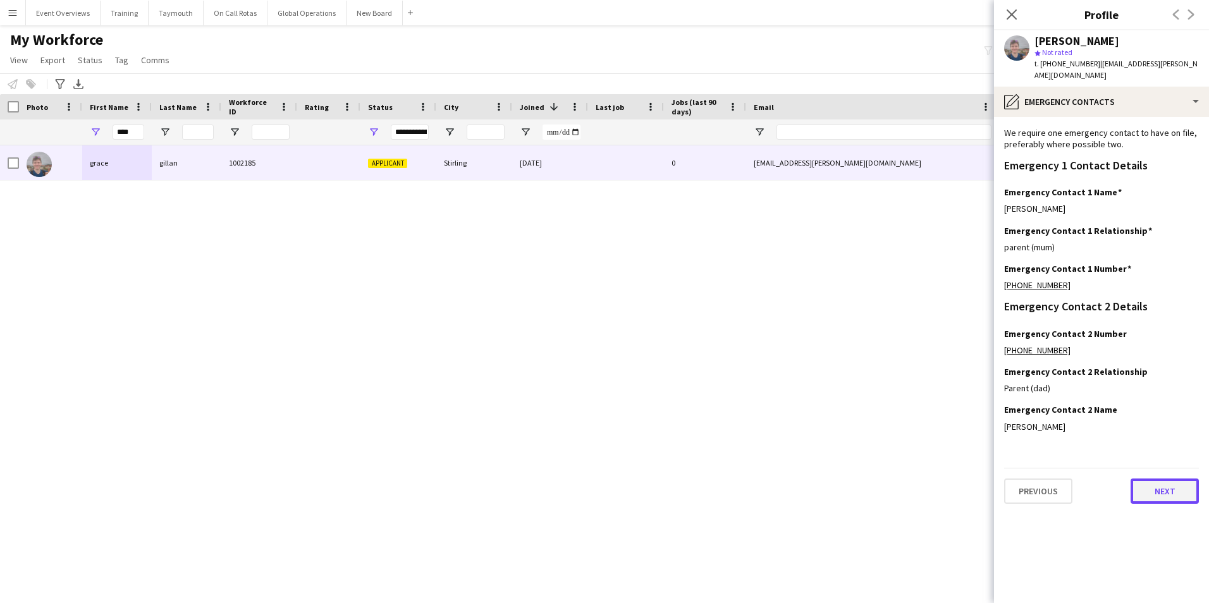
click at [1155, 479] on button "Next" at bounding box center [1164, 491] width 68 height 25
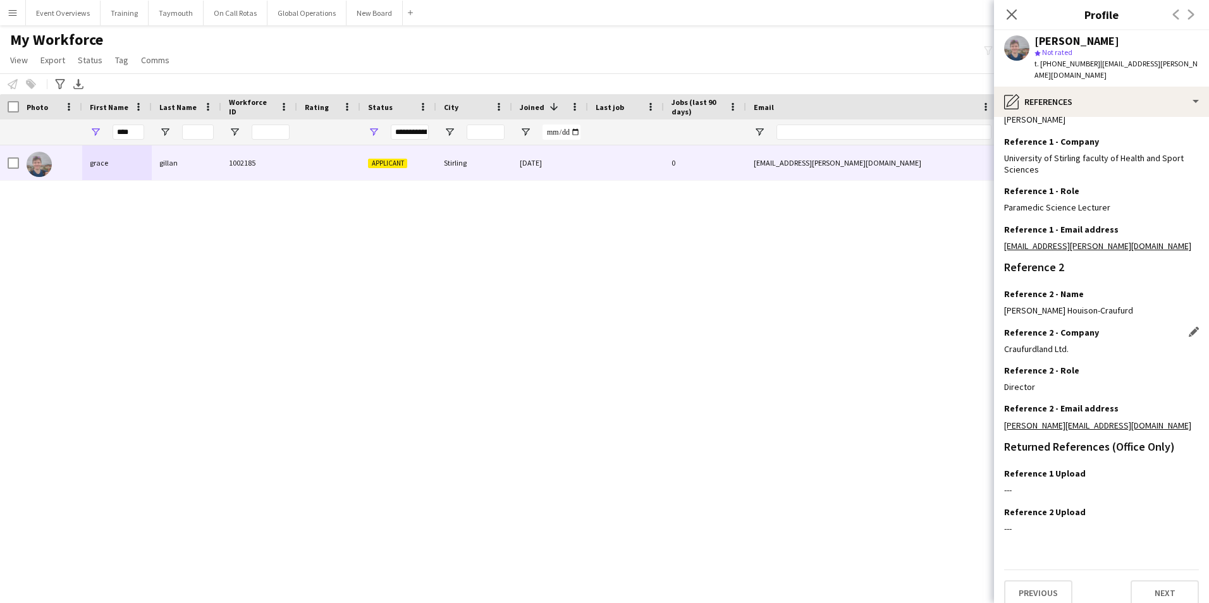
scroll to position [162, 0]
click at [1142, 580] on button "Next" at bounding box center [1164, 592] width 68 height 25
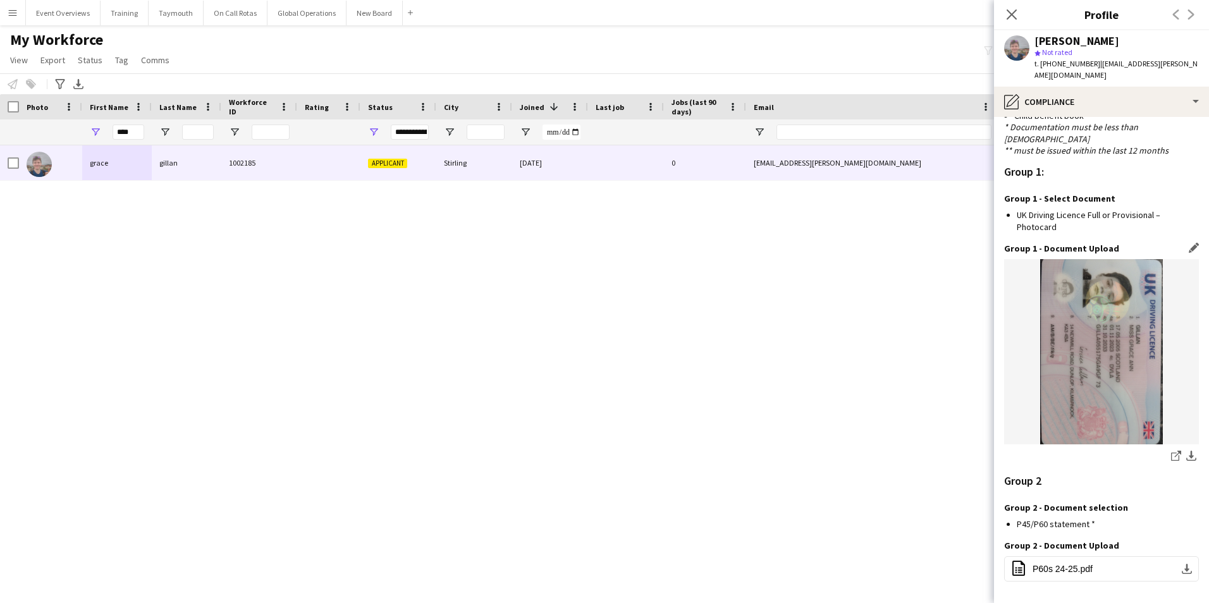
scroll to position [1133, 0]
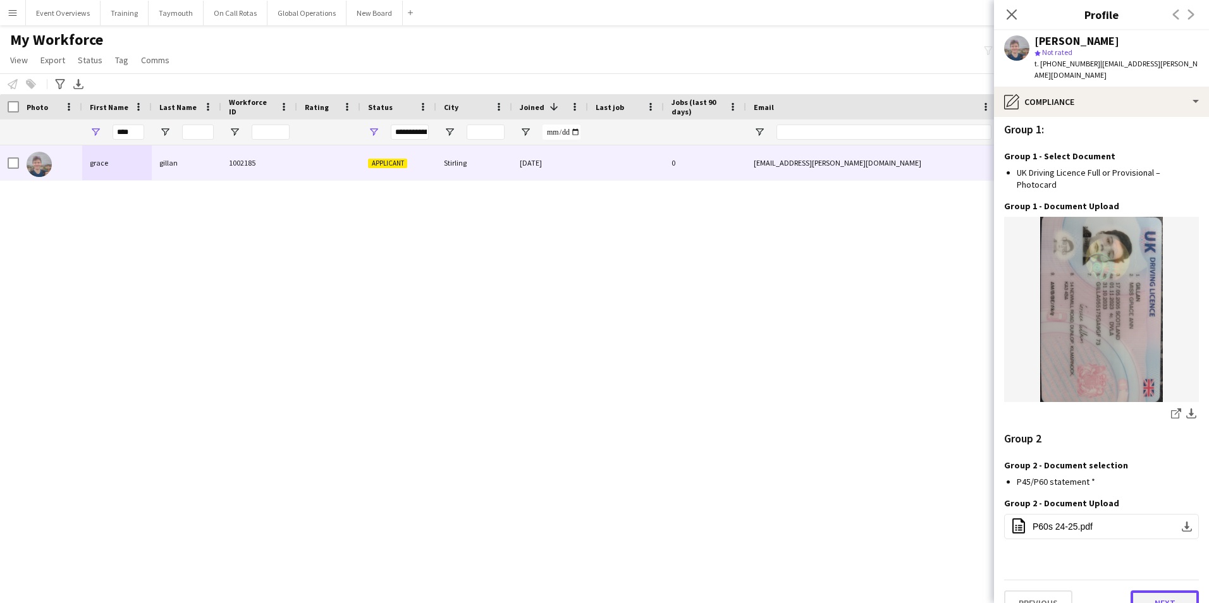
click at [1144, 590] on button "Next" at bounding box center [1164, 602] width 68 height 25
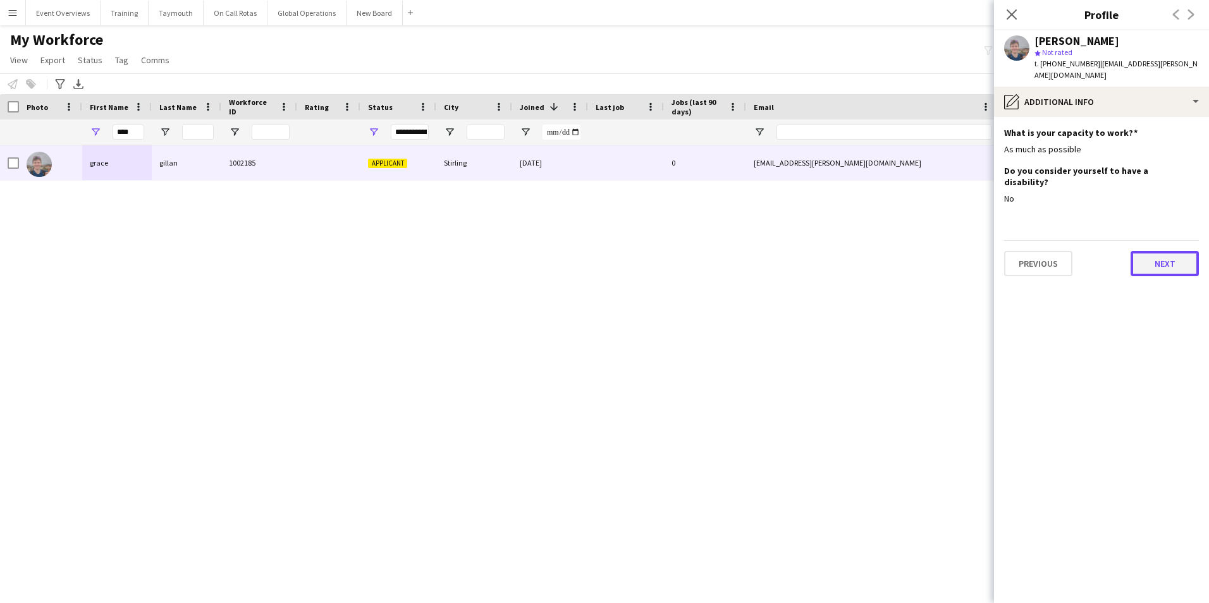
click at [1166, 251] on button "Next" at bounding box center [1164, 263] width 68 height 25
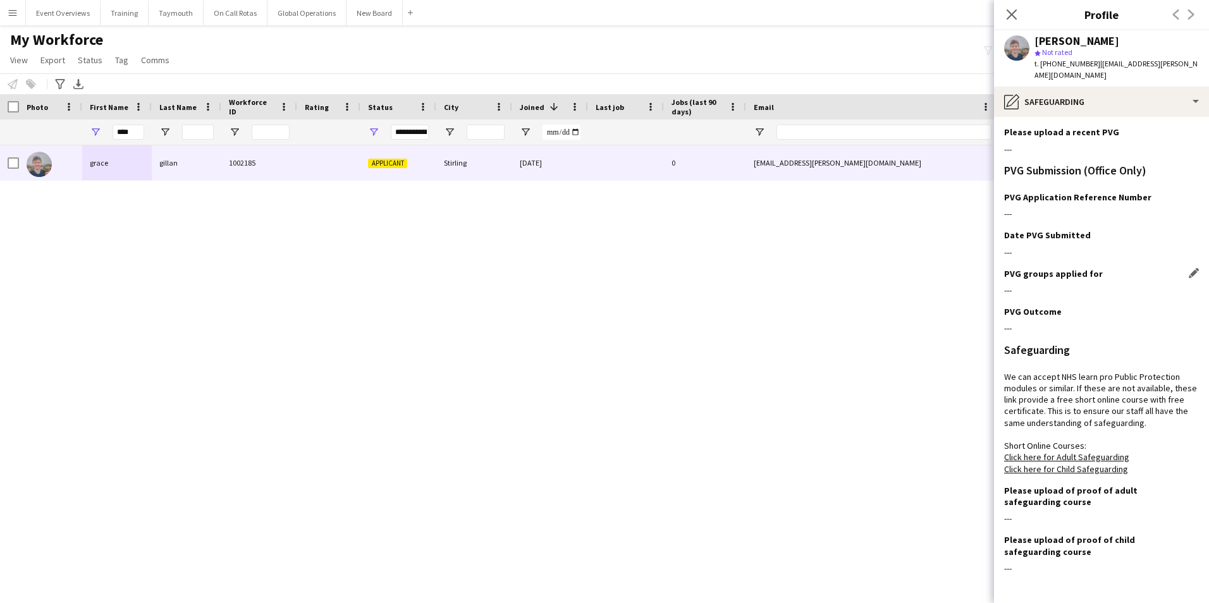
scroll to position [205, 0]
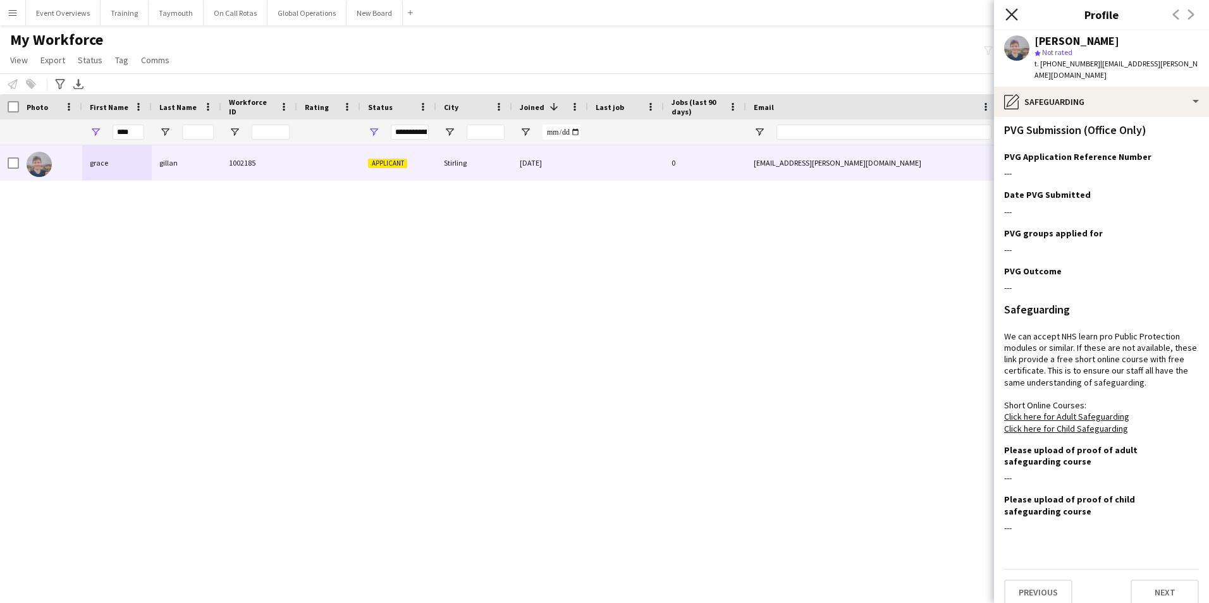
click at [1012, 15] on icon at bounding box center [1011, 14] width 12 height 12
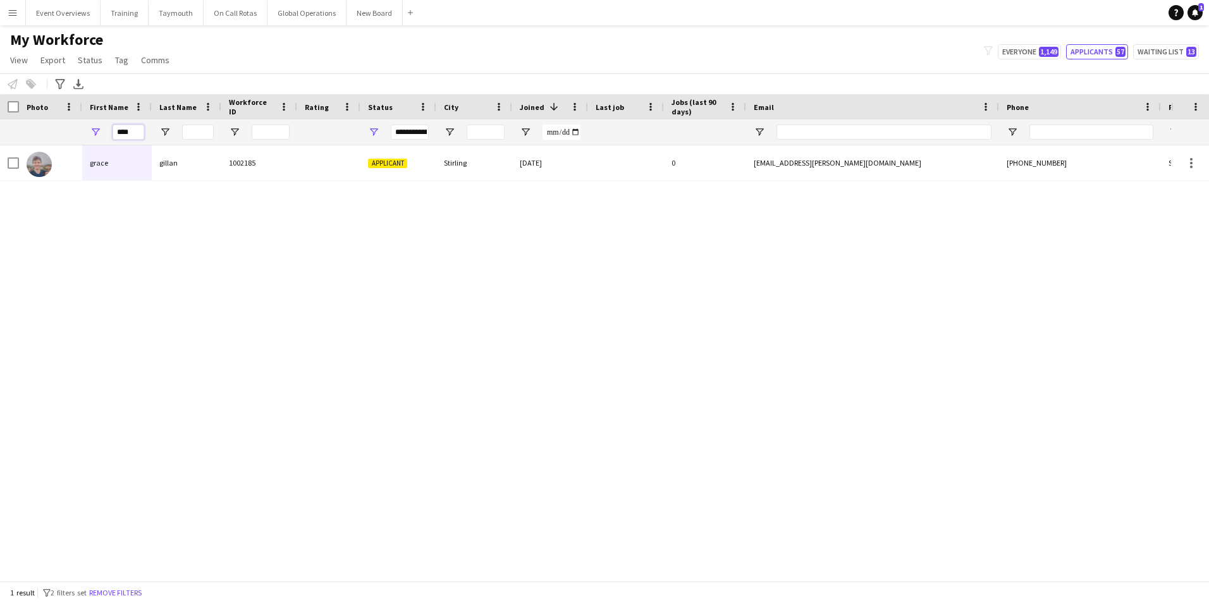
click at [135, 129] on input "****" at bounding box center [129, 132] width 32 height 15
type input "*"
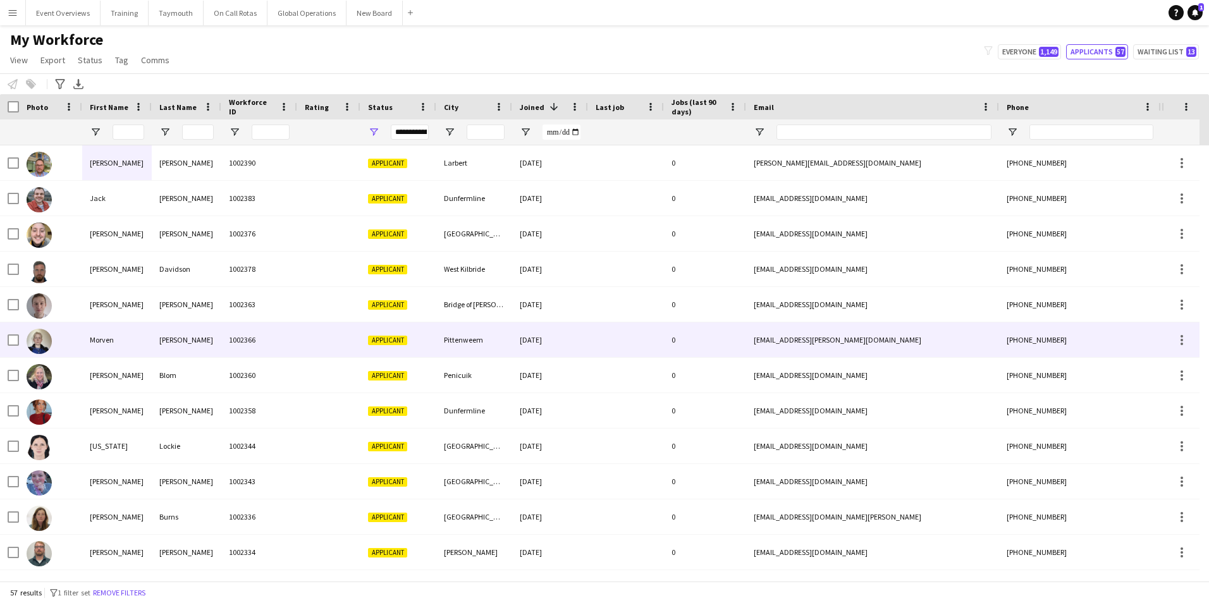
click at [111, 338] on div "Morven" at bounding box center [117, 339] width 70 height 35
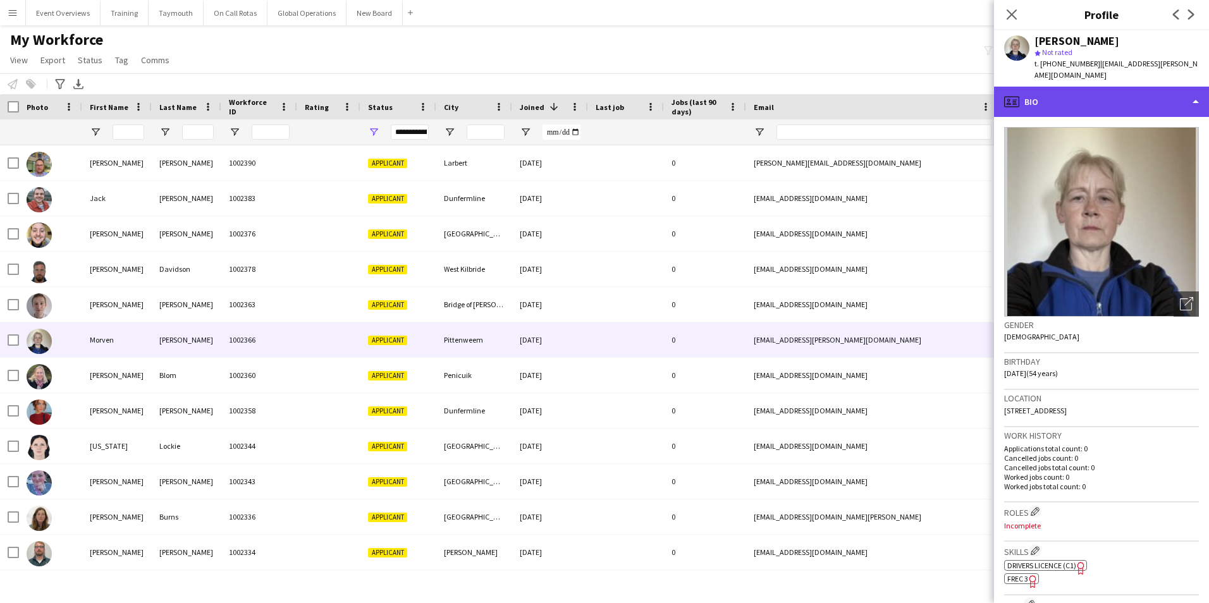
click at [1077, 88] on div "profile Bio" at bounding box center [1101, 102] width 215 height 30
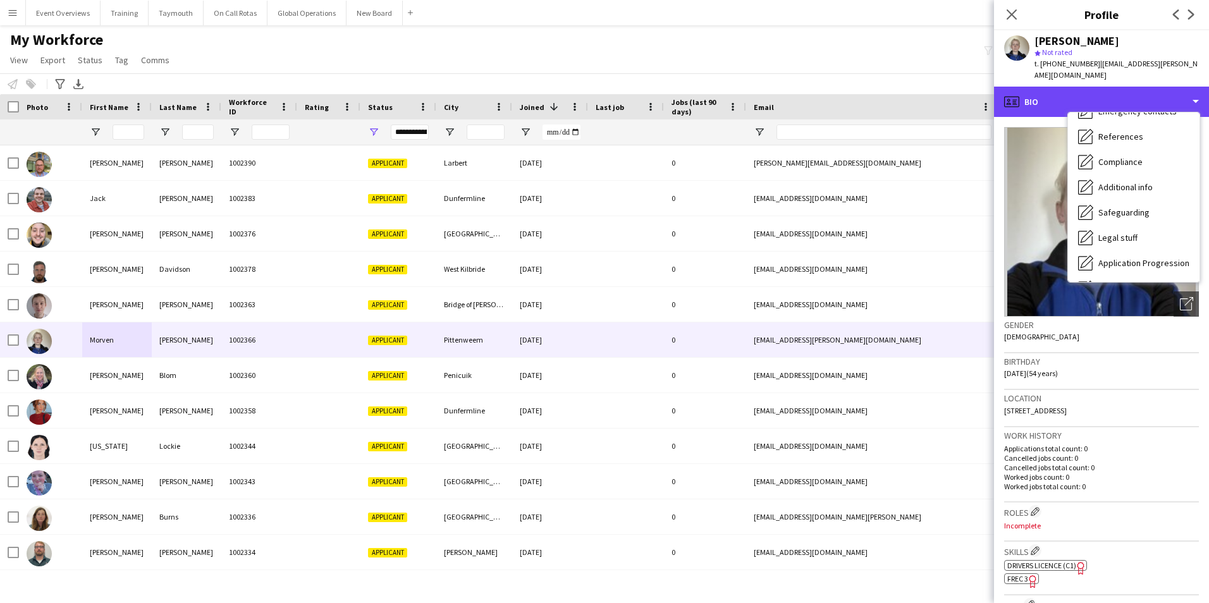
scroll to position [220, 0]
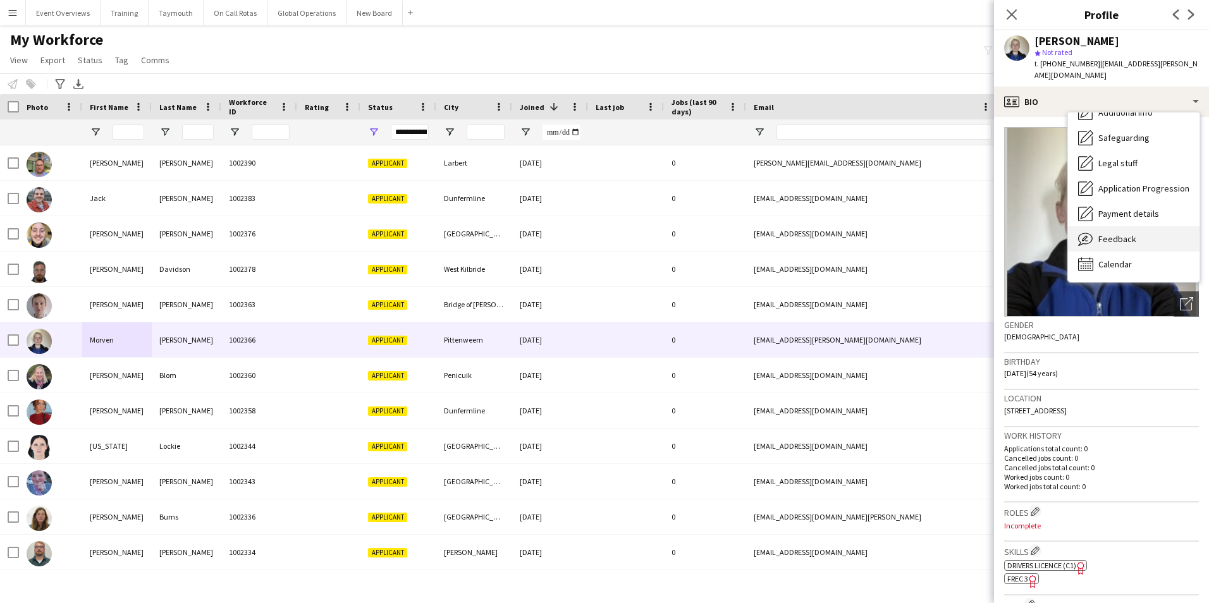
click at [1102, 233] on span "Feedback" at bounding box center [1117, 238] width 38 height 11
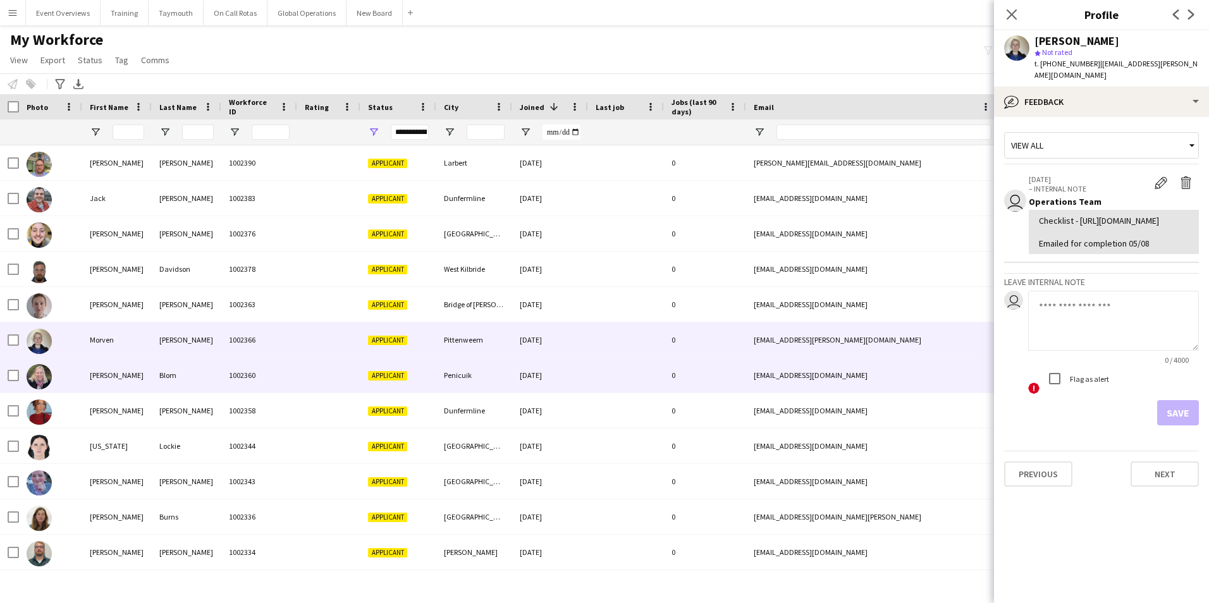
click at [103, 377] on div "[PERSON_NAME]" at bounding box center [117, 375] width 70 height 35
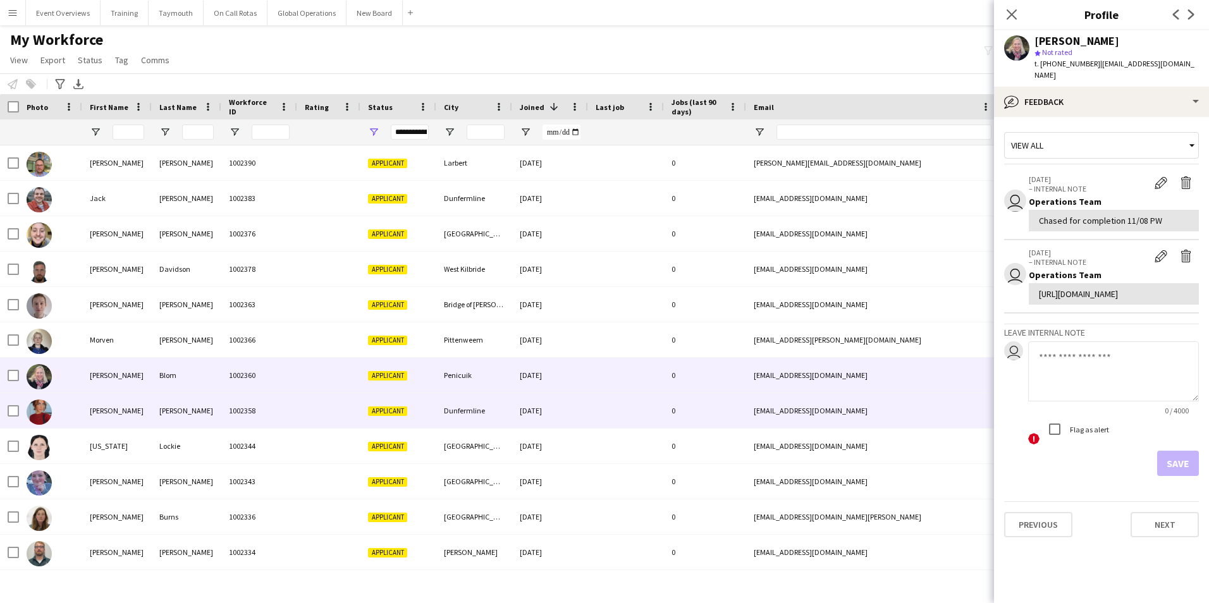
click at [104, 408] on div "[PERSON_NAME]" at bounding box center [117, 410] width 70 height 35
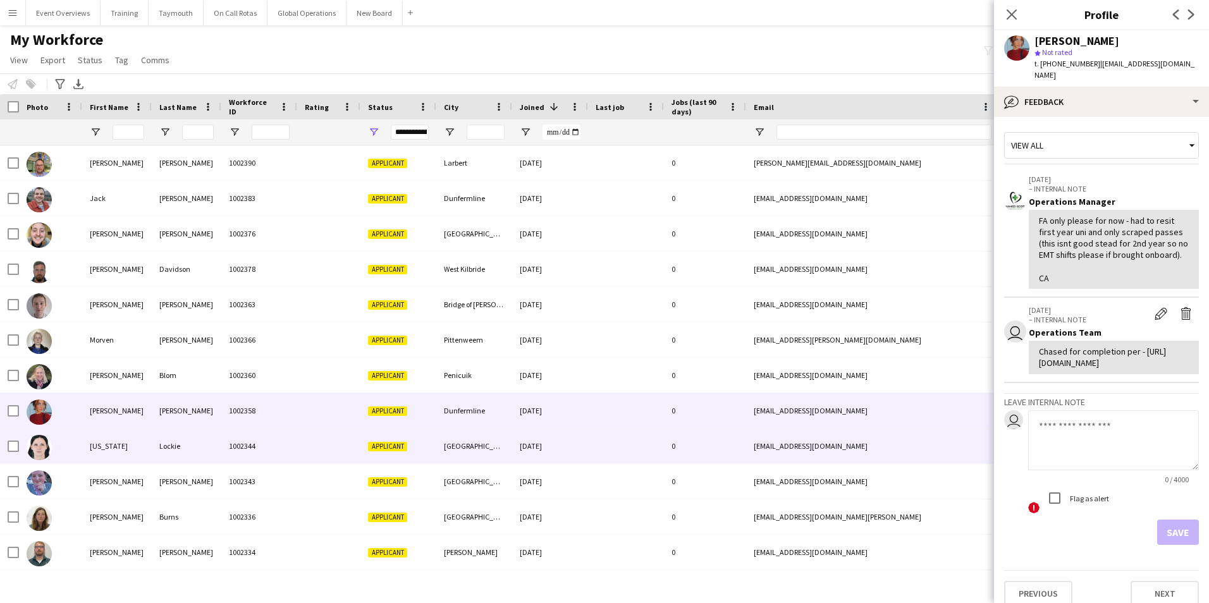
click at [108, 443] on div "[US_STATE]" at bounding box center [117, 446] width 70 height 35
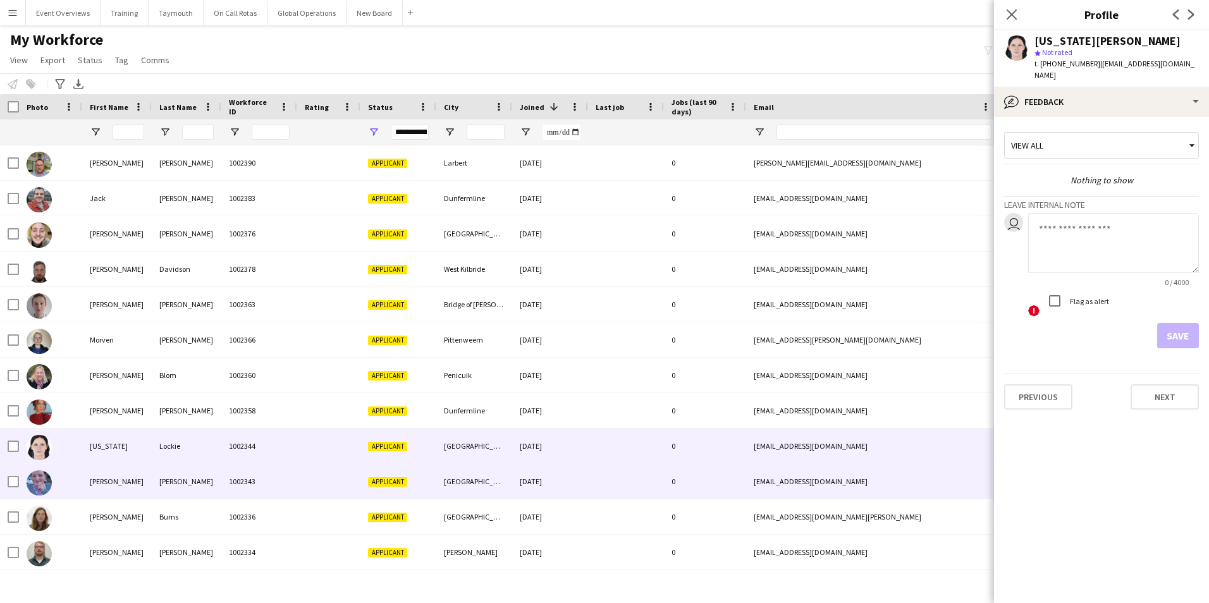
click at [111, 479] on div "[PERSON_NAME]" at bounding box center [117, 481] width 70 height 35
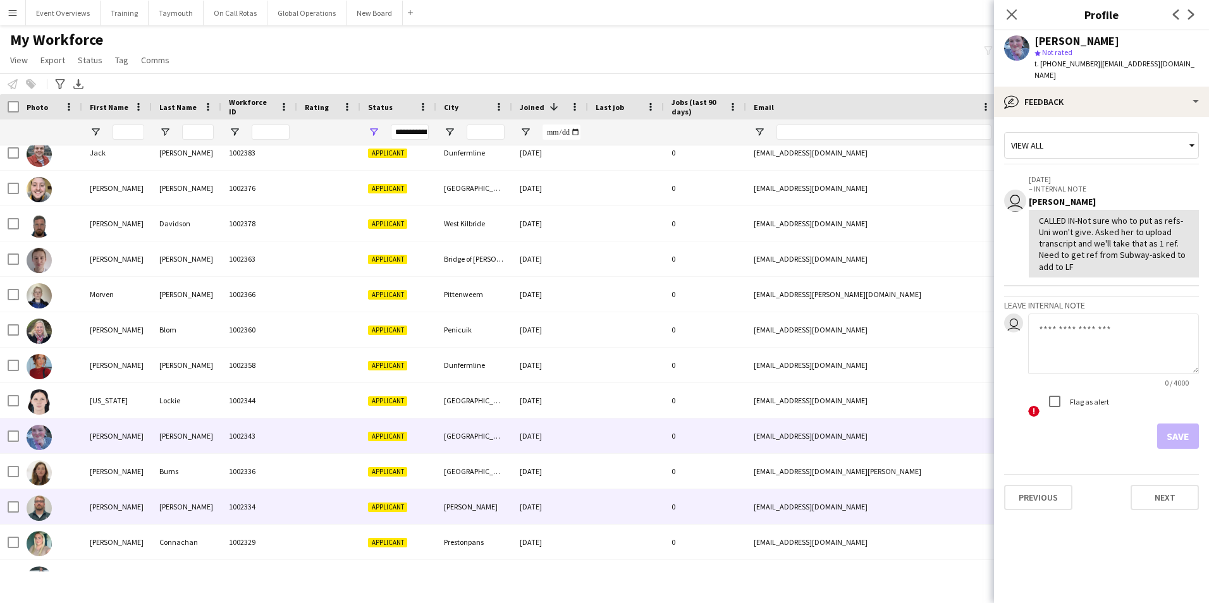
scroll to position [63, 0]
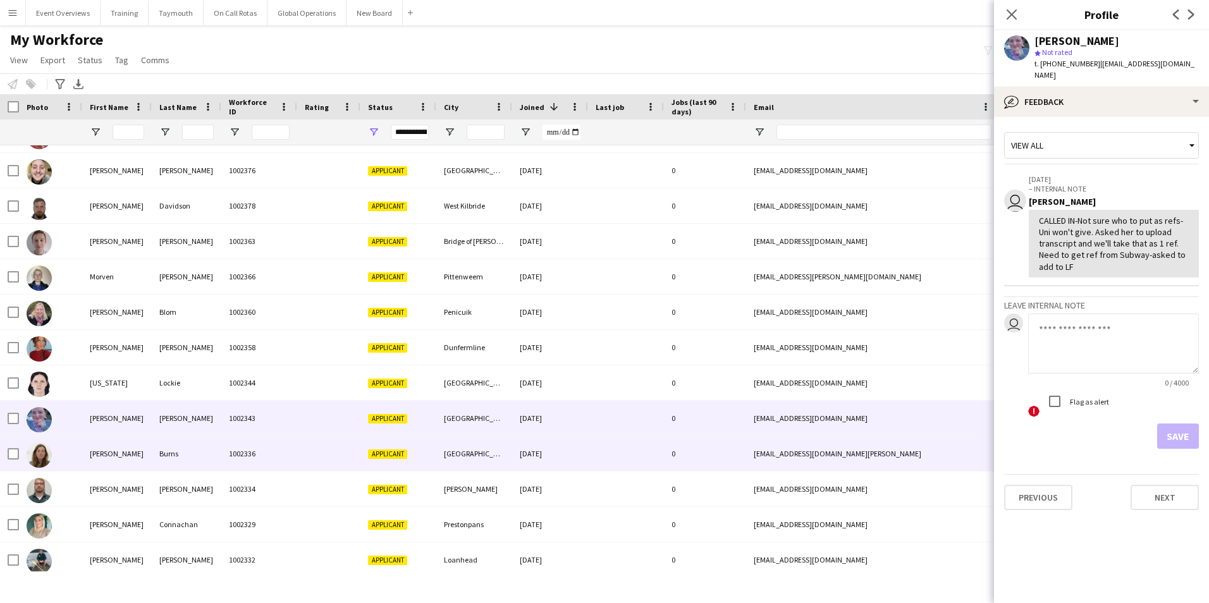
click at [106, 457] on div "[PERSON_NAME]" at bounding box center [117, 453] width 70 height 35
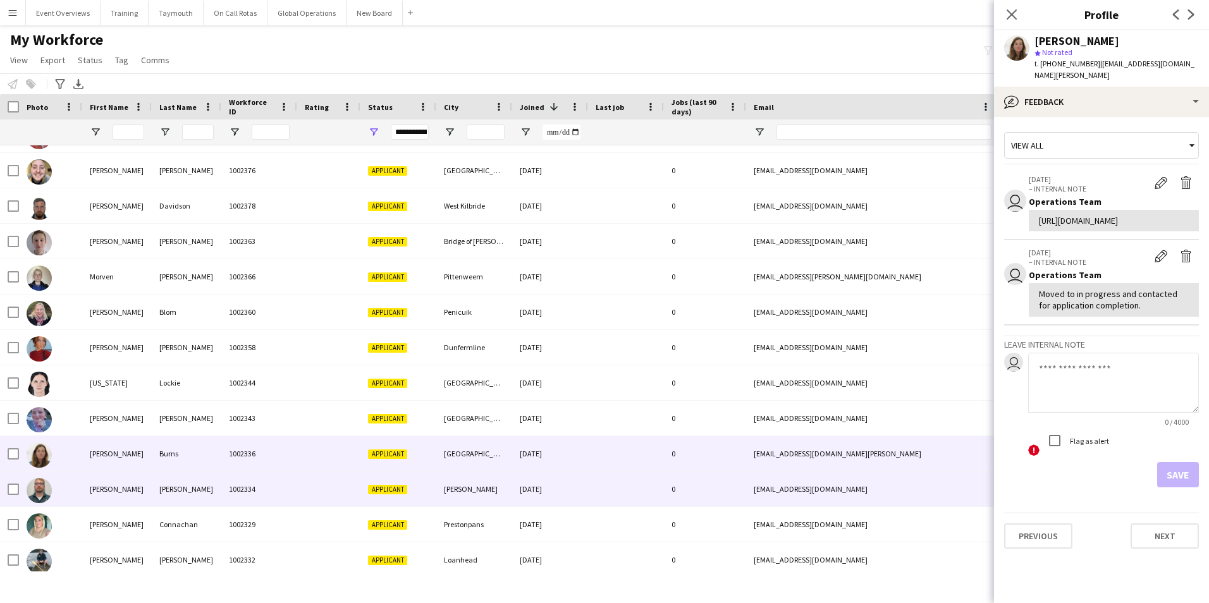
click at [102, 489] on div "[PERSON_NAME]" at bounding box center [117, 489] width 70 height 35
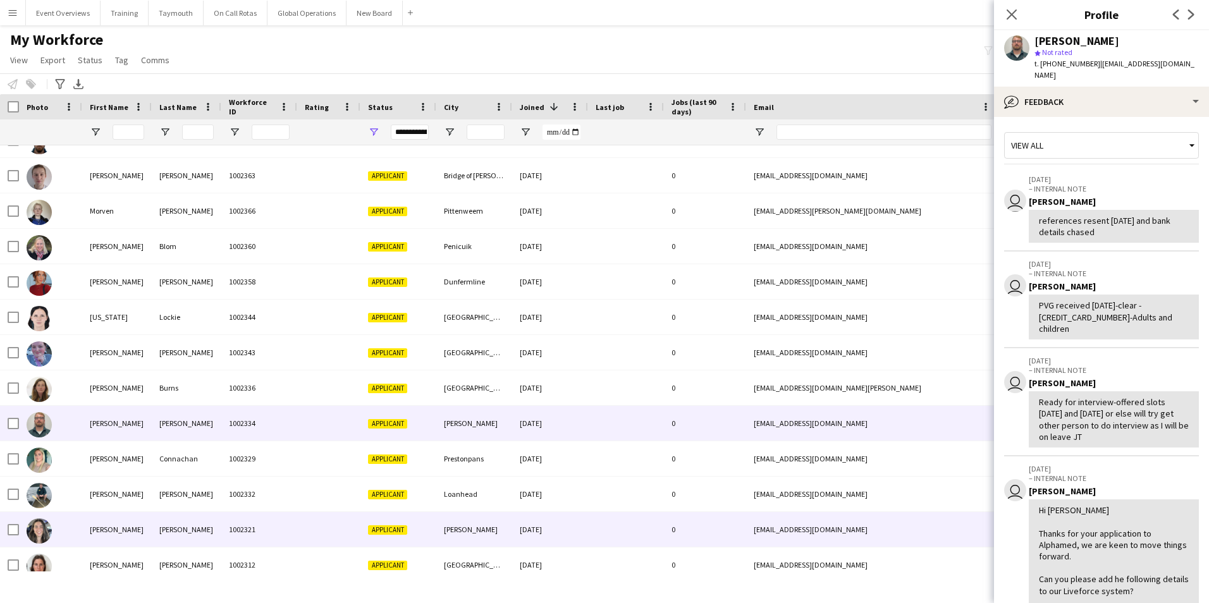
scroll to position [190, 0]
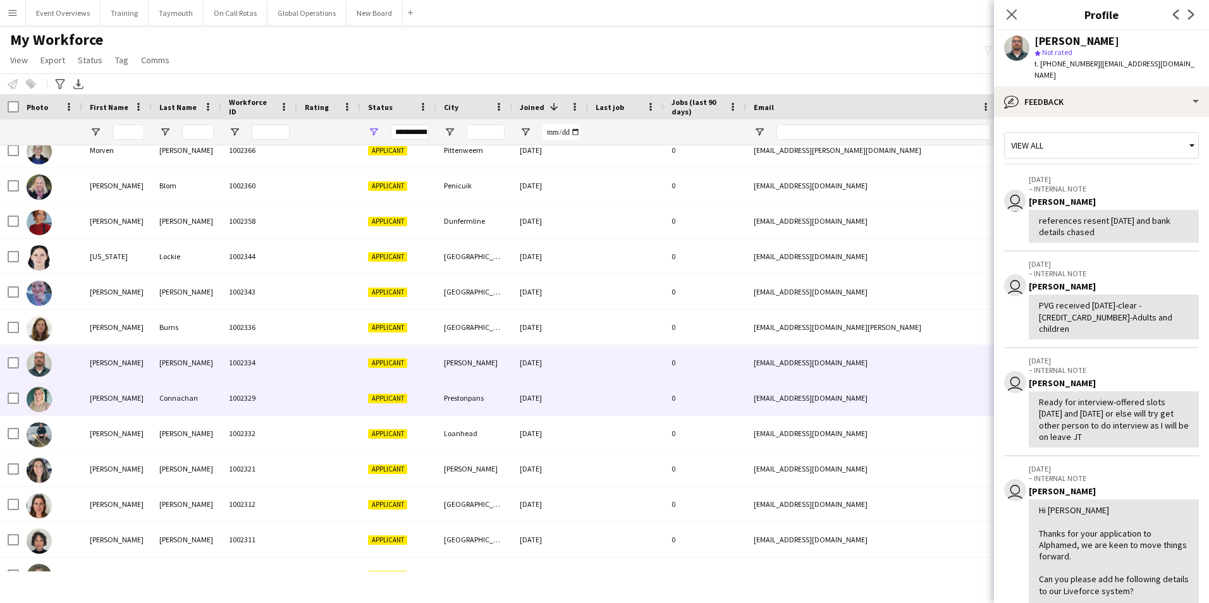
click at [98, 398] on div "[PERSON_NAME]" at bounding box center [117, 398] width 70 height 35
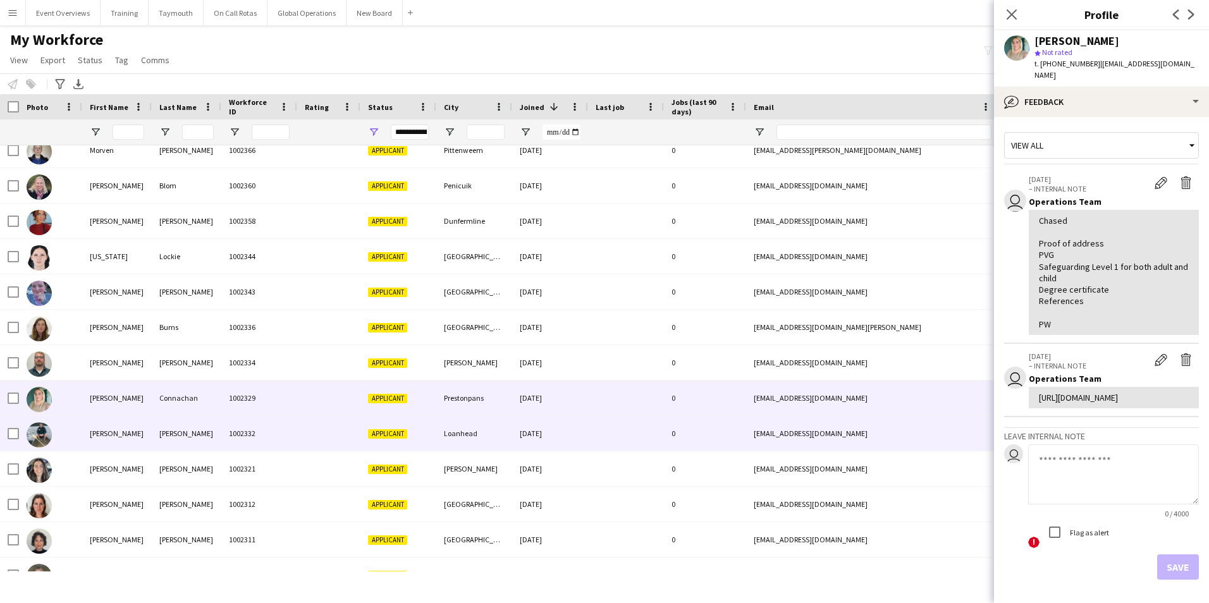
click at [97, 431] on div "[PERSON_NAME]" at bounding box center [117, 433] width 70 height 35
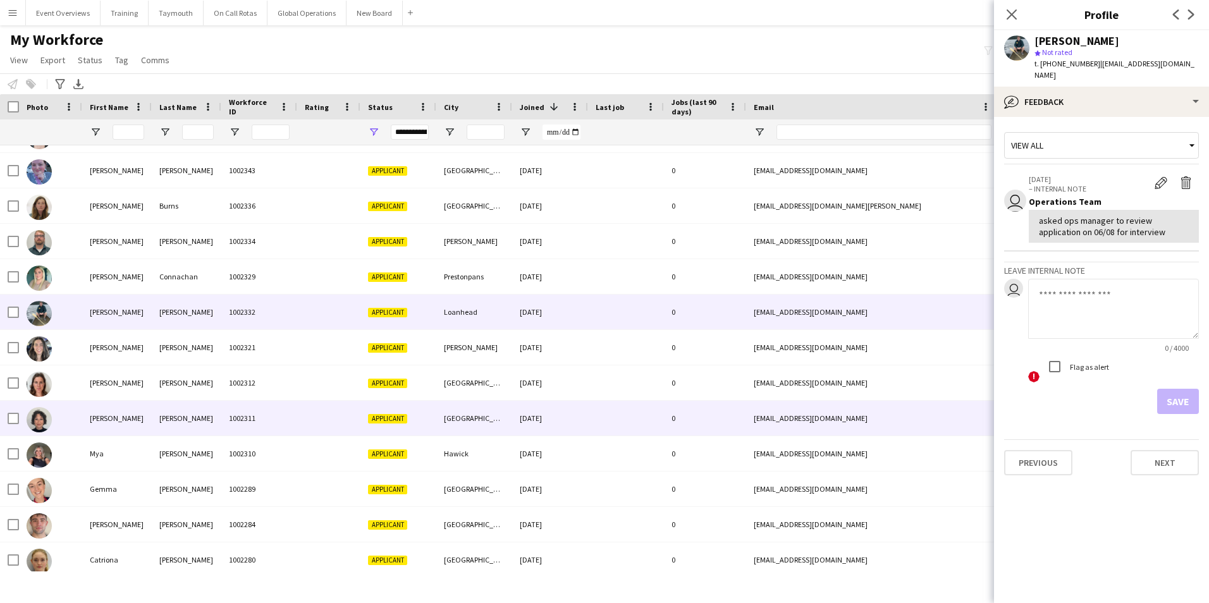
scroll to position [316, 0]
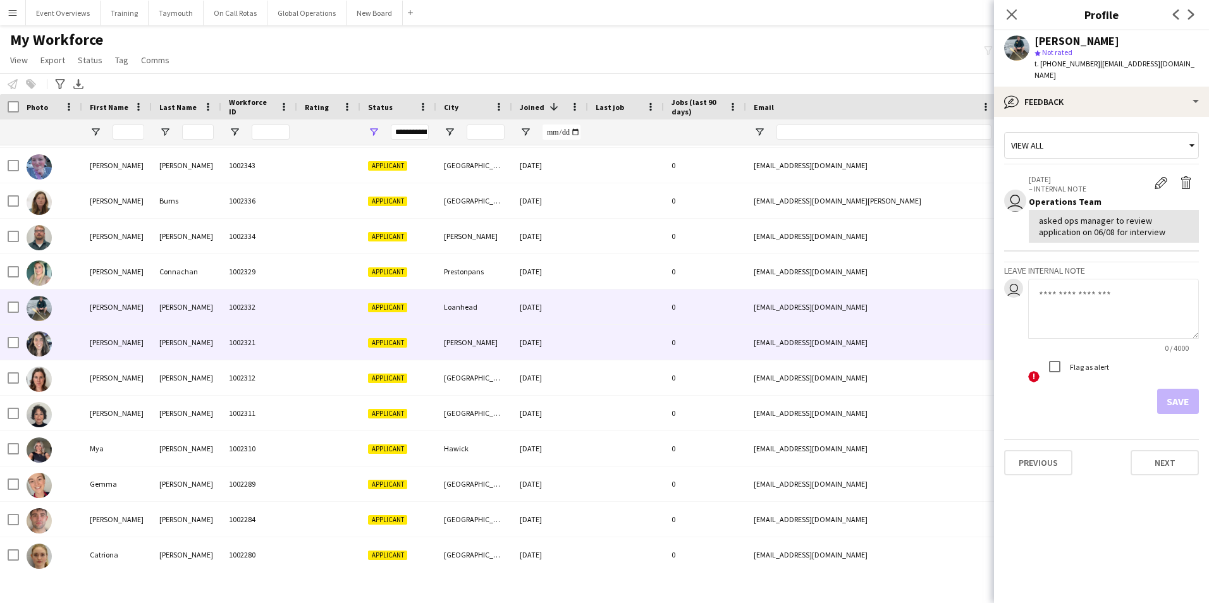
click at [101, 345] on div "[PERSON_NAME]" at bounding box center [117, 342] width 70 height 35
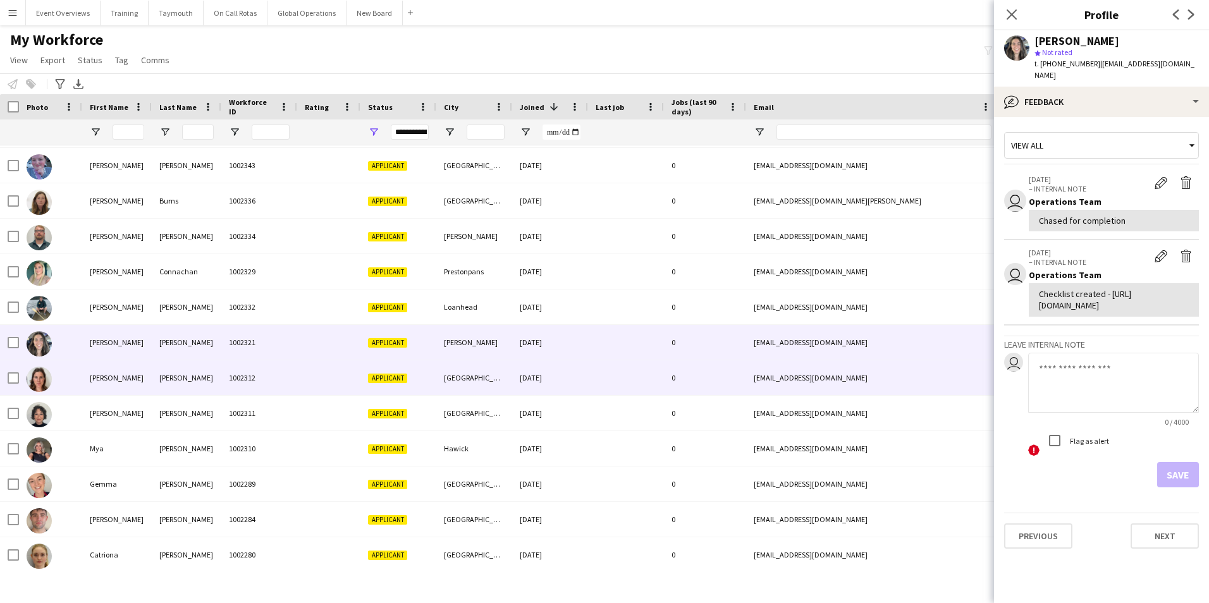
click at [104, 374] on div "[PERSON_NAME]" at bounding box center [117, 377] width 70 height 35
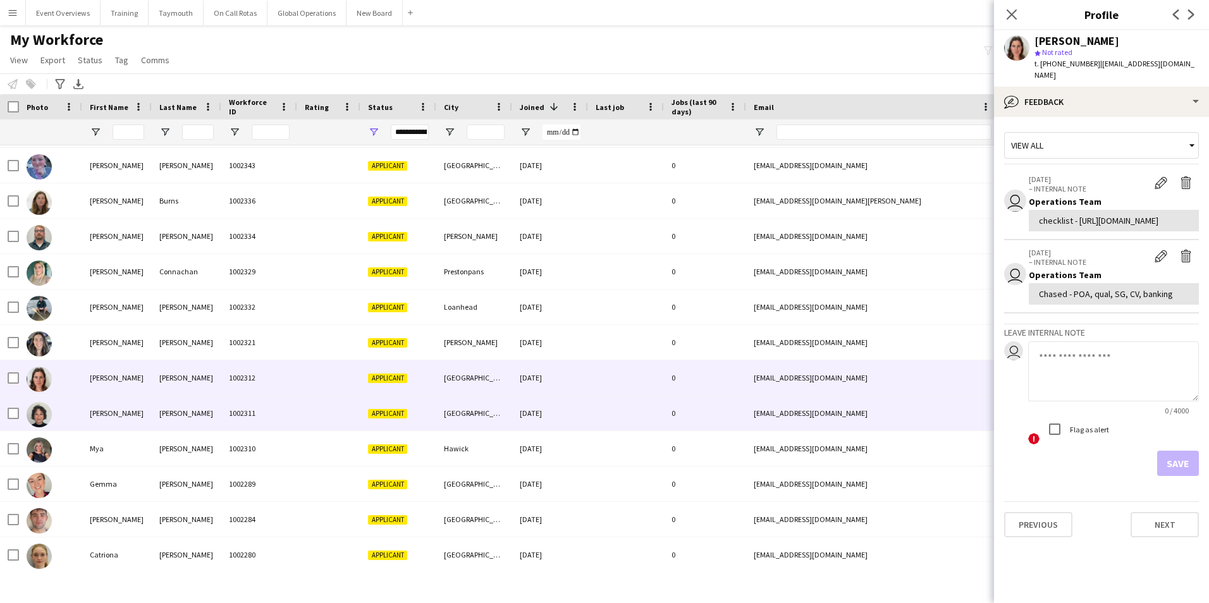
click at [95, 409] on div "[PERSON_NAME]" at bounding box center [117, 413] width 70 height 35
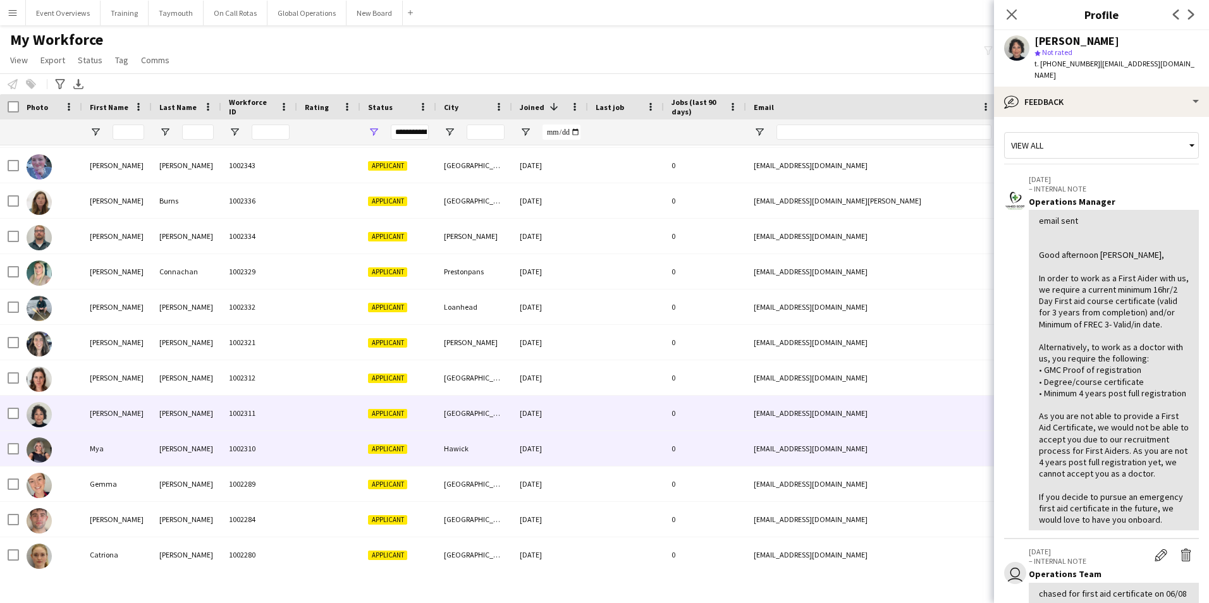
click at [100, 446] on div "Mya" at bounding box center [117, 448] width 70 height 35
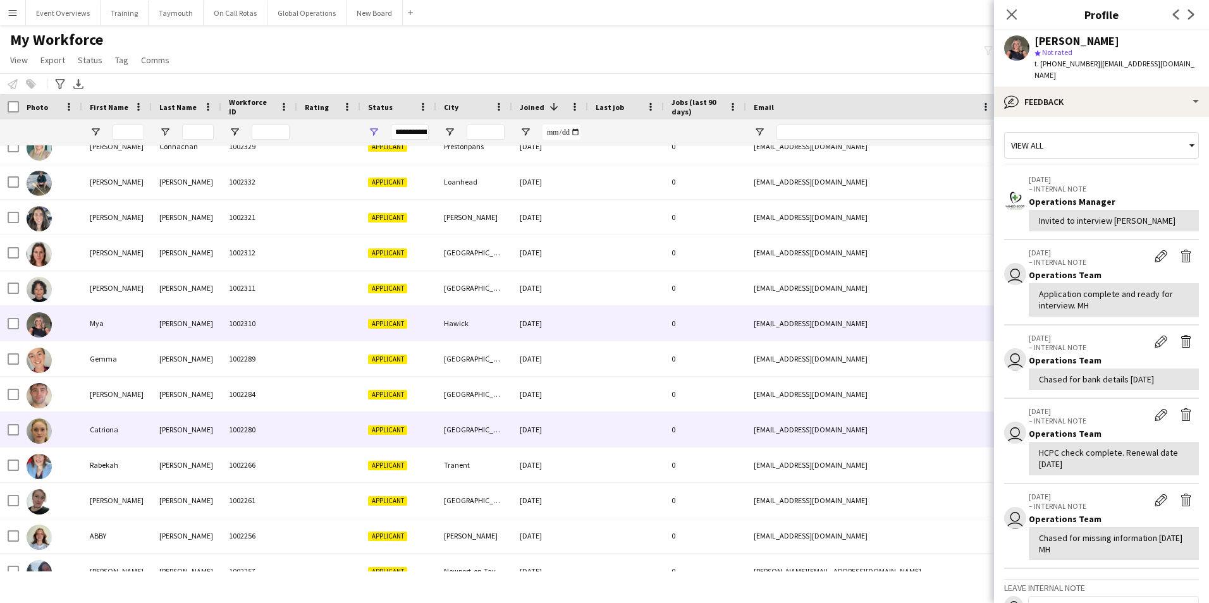
scroll to position [443, 0]
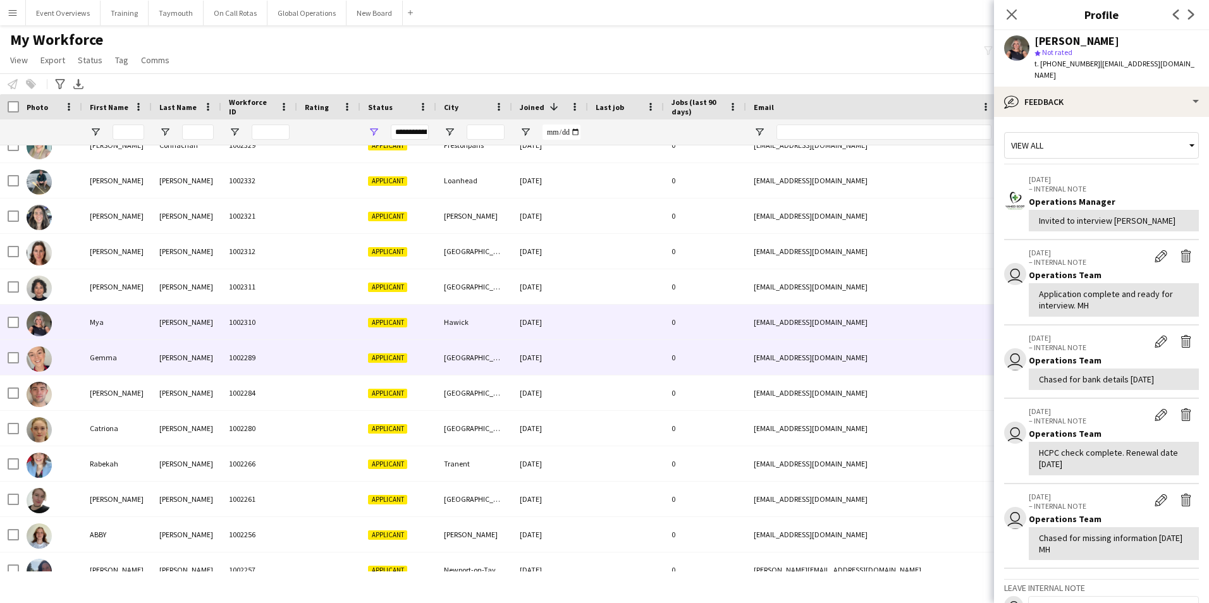
click at [103, 356] on div "Gemma" at bounding box center [117, 357] width 70 height 35
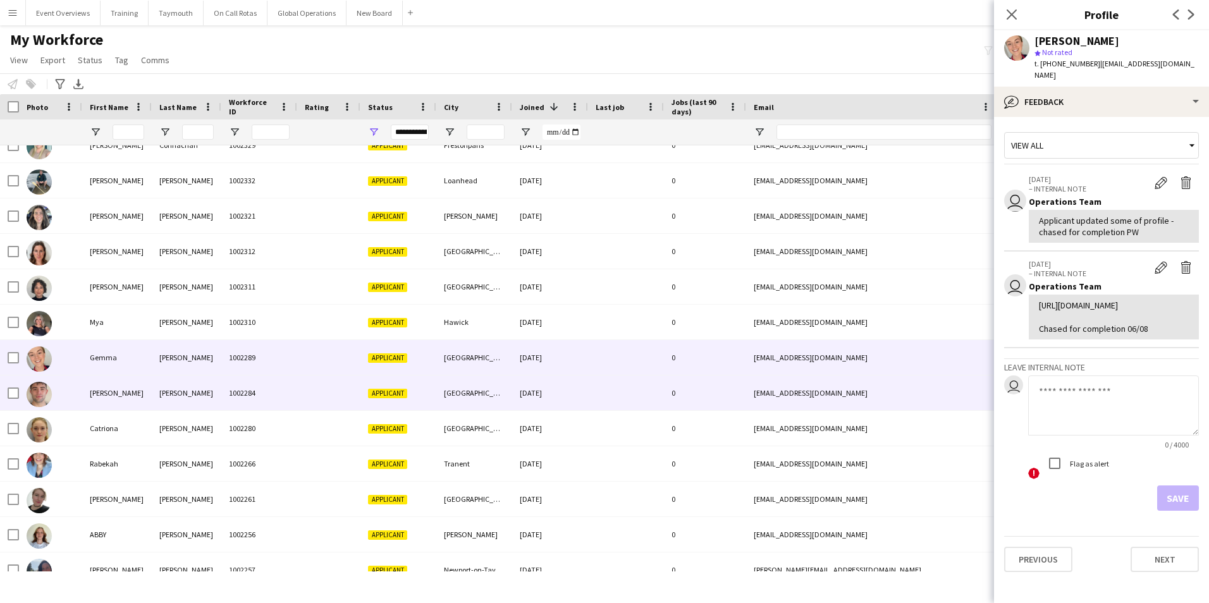
click at [99, 393] on div "[PERSON_NAME]" at bounding box center [117, 393] width 70 height 35
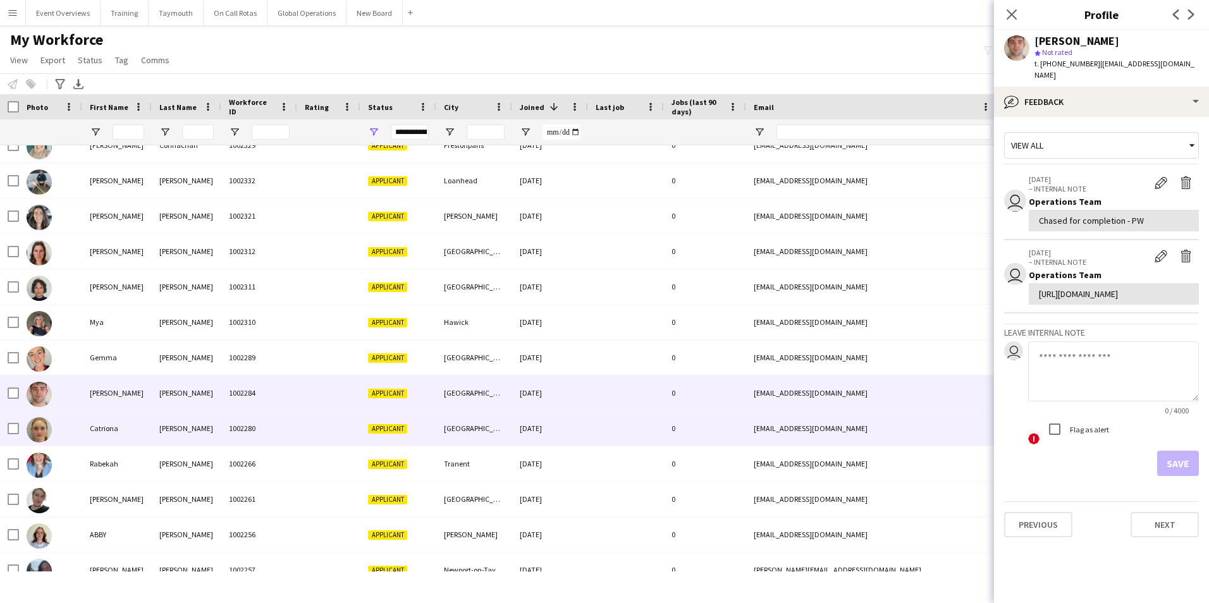
click at [98, 431] on div "Catriona" at bounding box center [117, 428] width 70 height 35
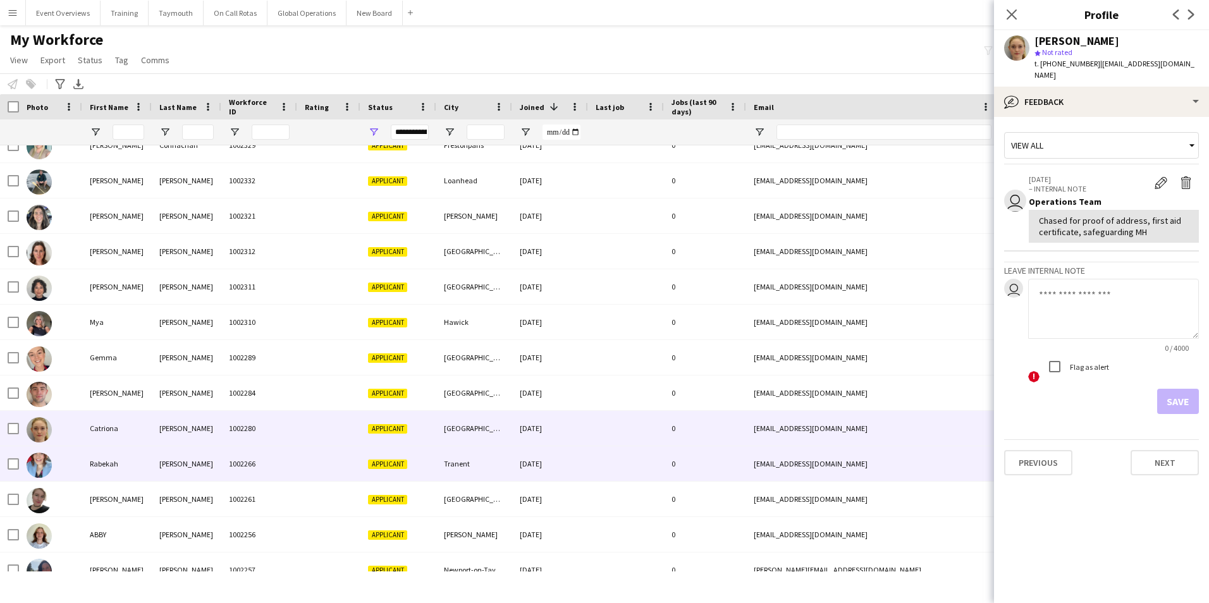
click at [106, 460] on div "Rabekah" at bounding box center [117, 463] width 70 height 35
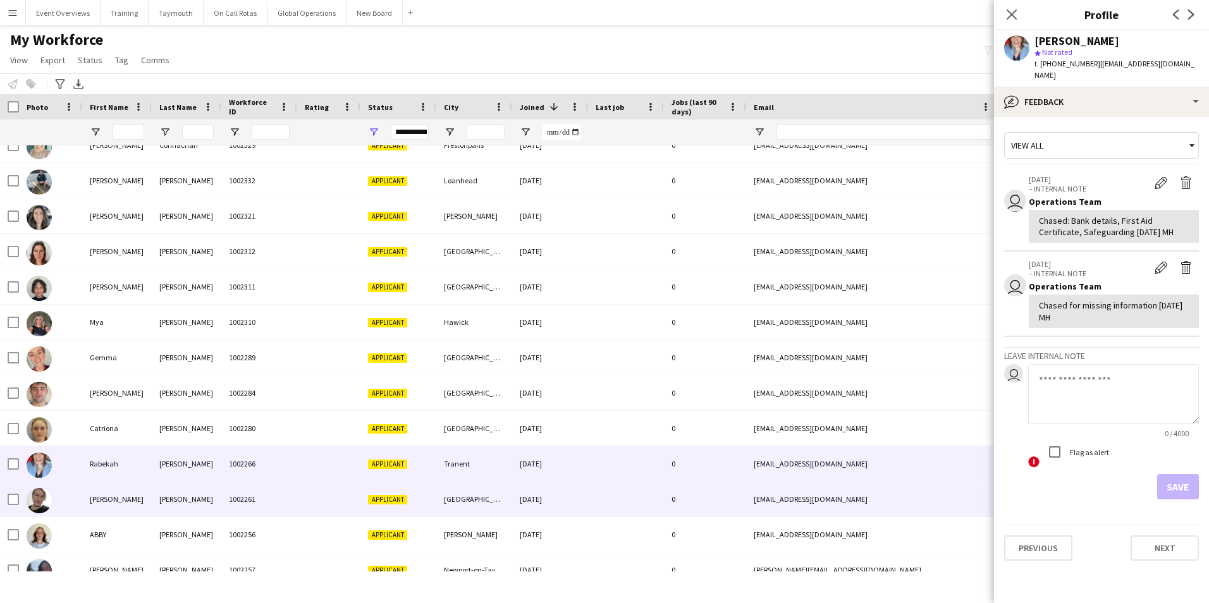
click at [99, 497] on div "[PERSON_NAME]" at bounding box center [117, 499] width 70 height 35
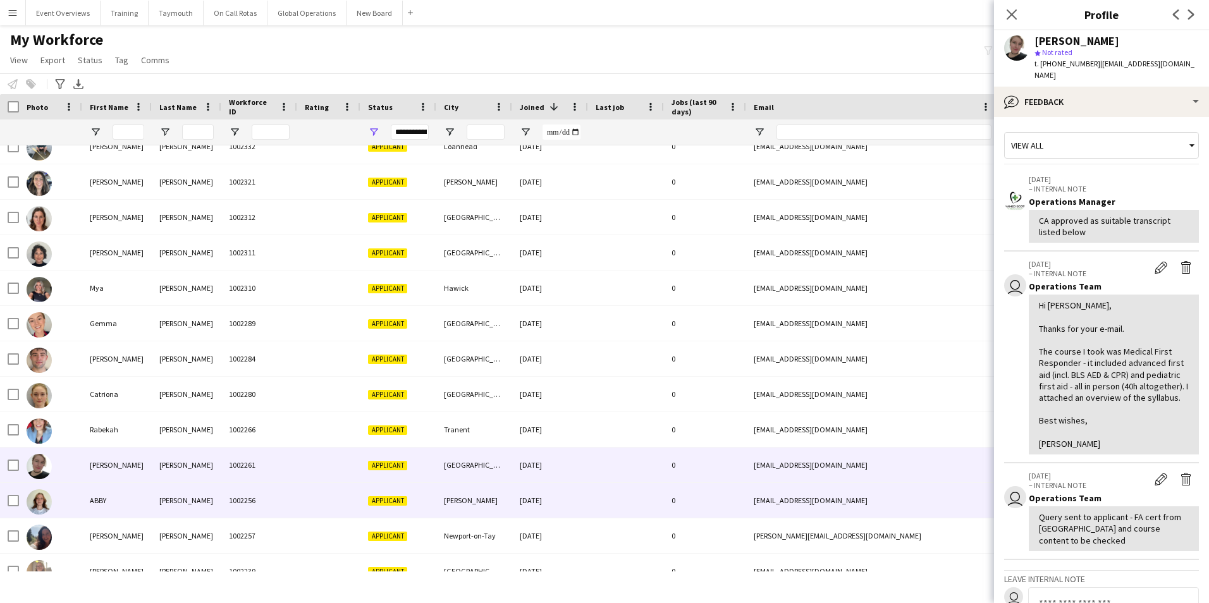
scroll to position [506, 0]
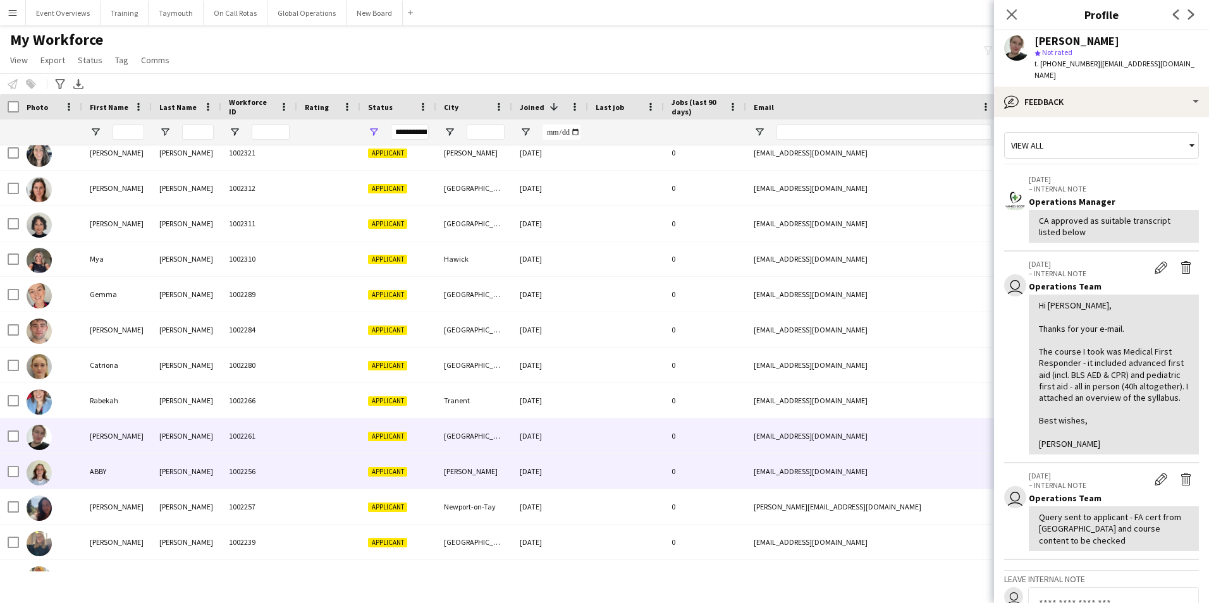
click at [97, 467] on div "ABBY" at bounding box center [117, 471] width 70 height 35
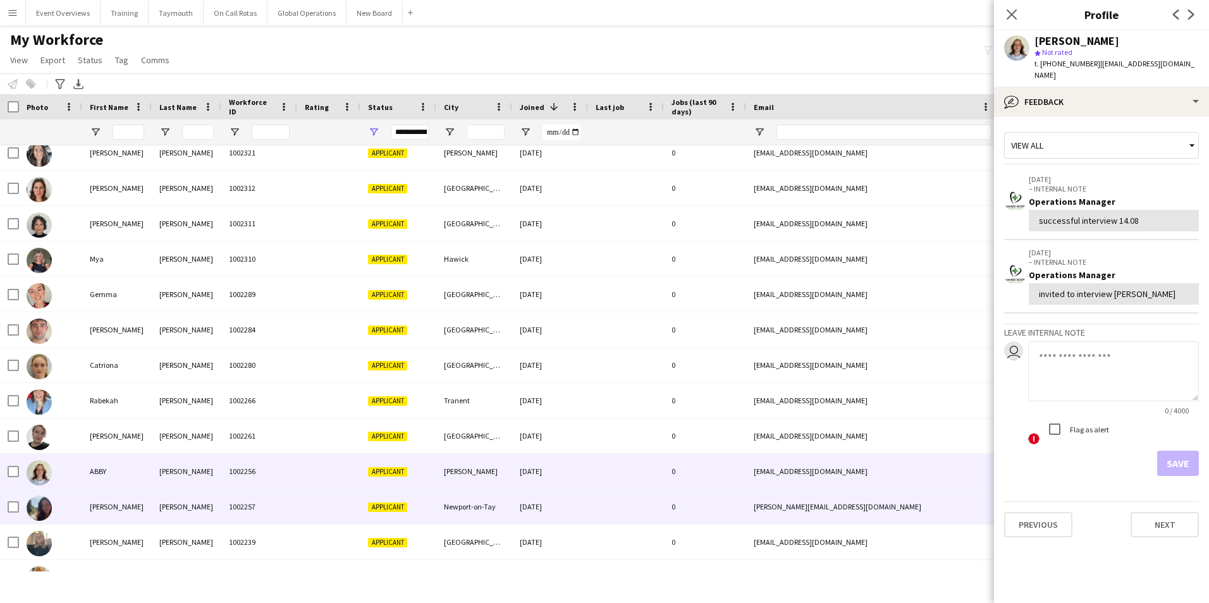
click at [95, 501] on div "[PERSON_NAME]" at bounding box center [117, 506] width 70 height 35
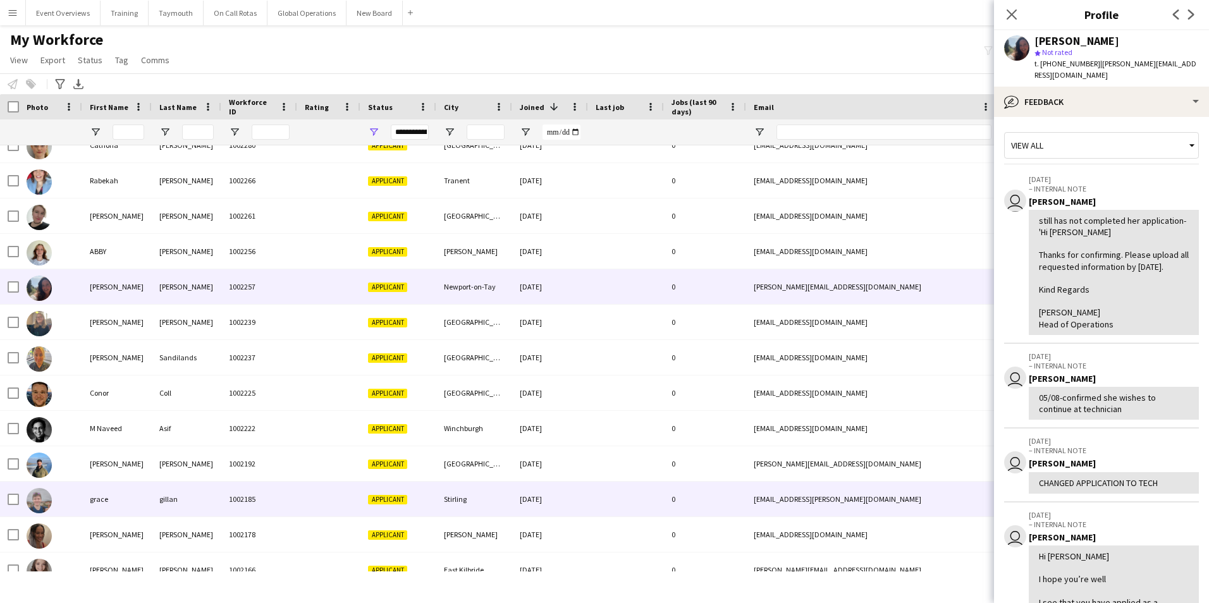
scroll to position [759, 0]
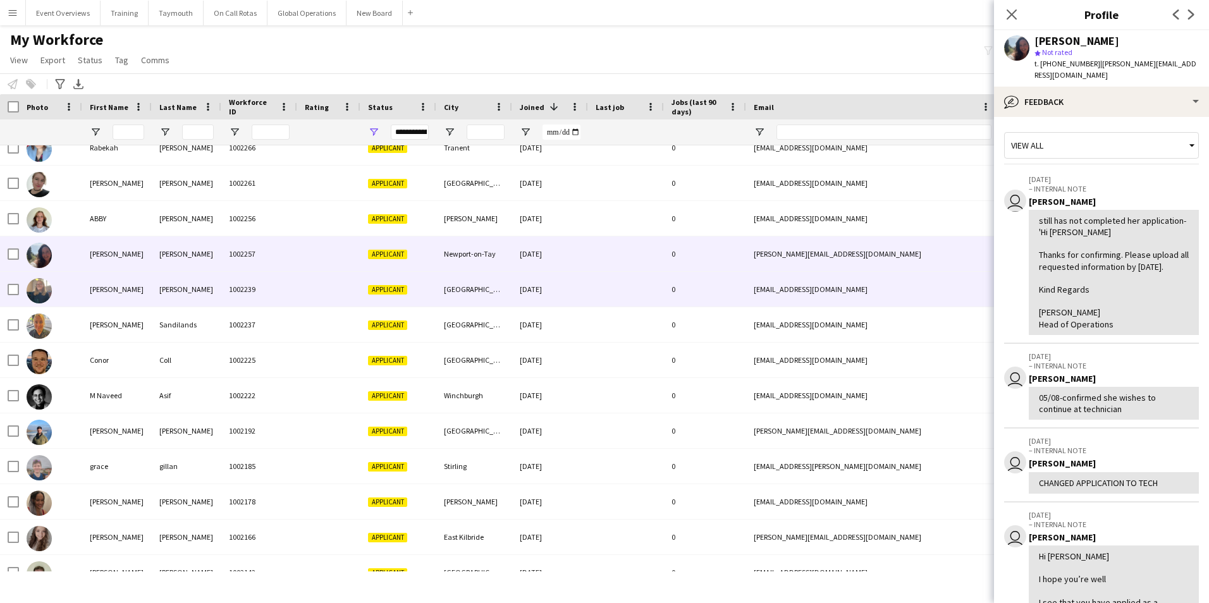
click at [92, 291] on div "[PERSON_NAME]" at bounding box center [117, 289] width 70 height 35
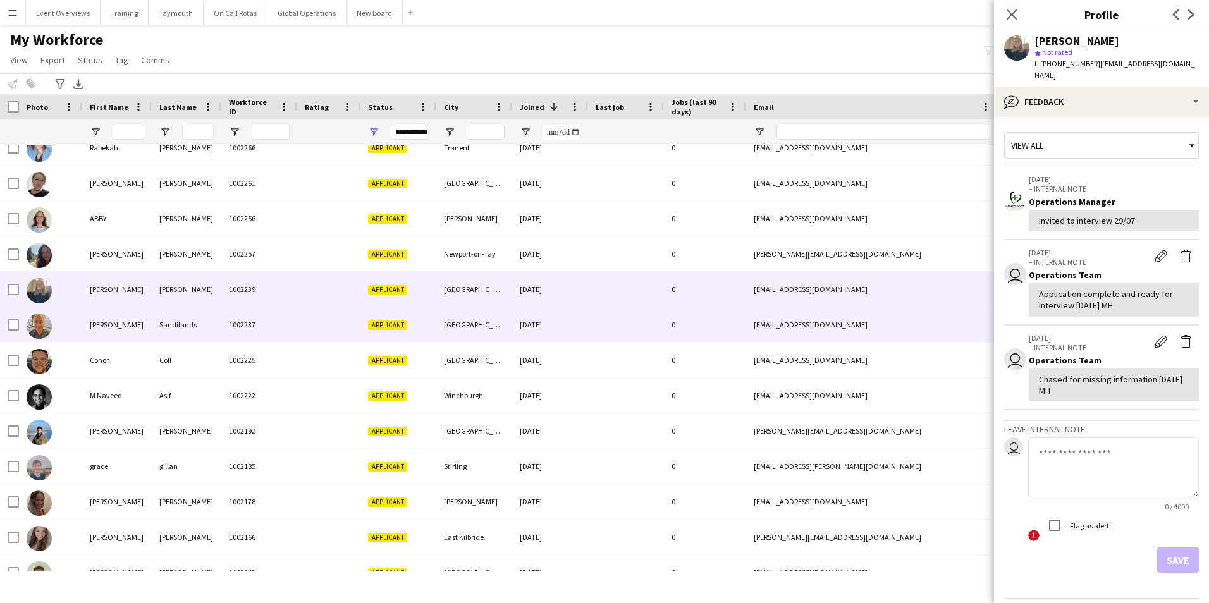
click at [86, 328] on div "[PERSON_NAME]" at bounding box center [117, 324] width 70 height 35
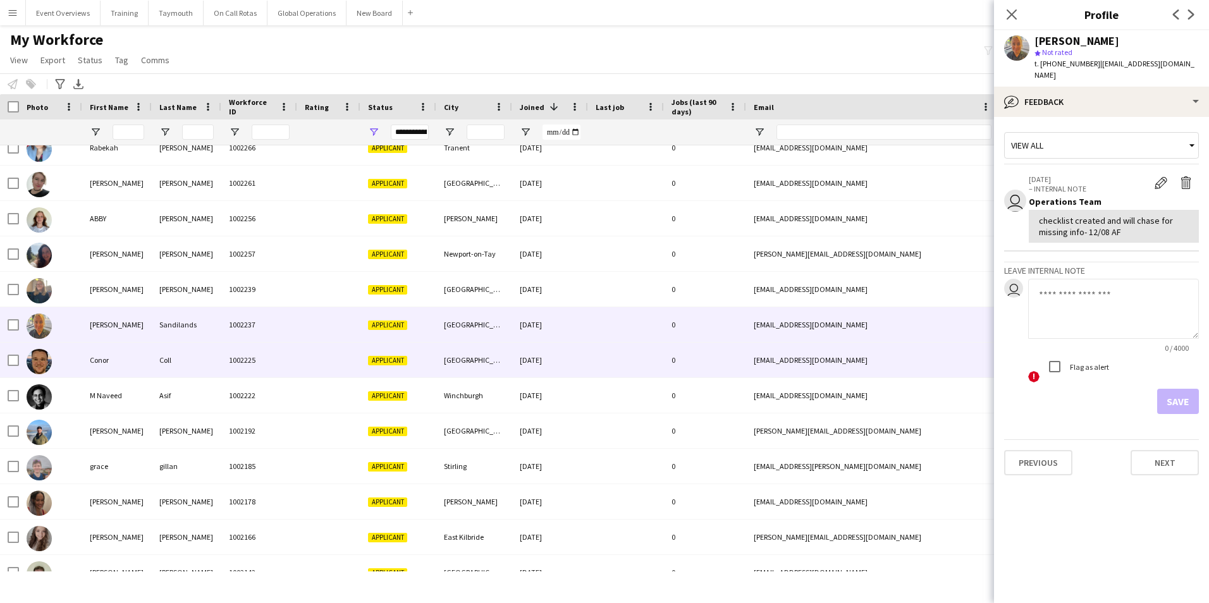
click at [96, 356] on div "Conor" at bounding box center [117, 360] width 70 height 35
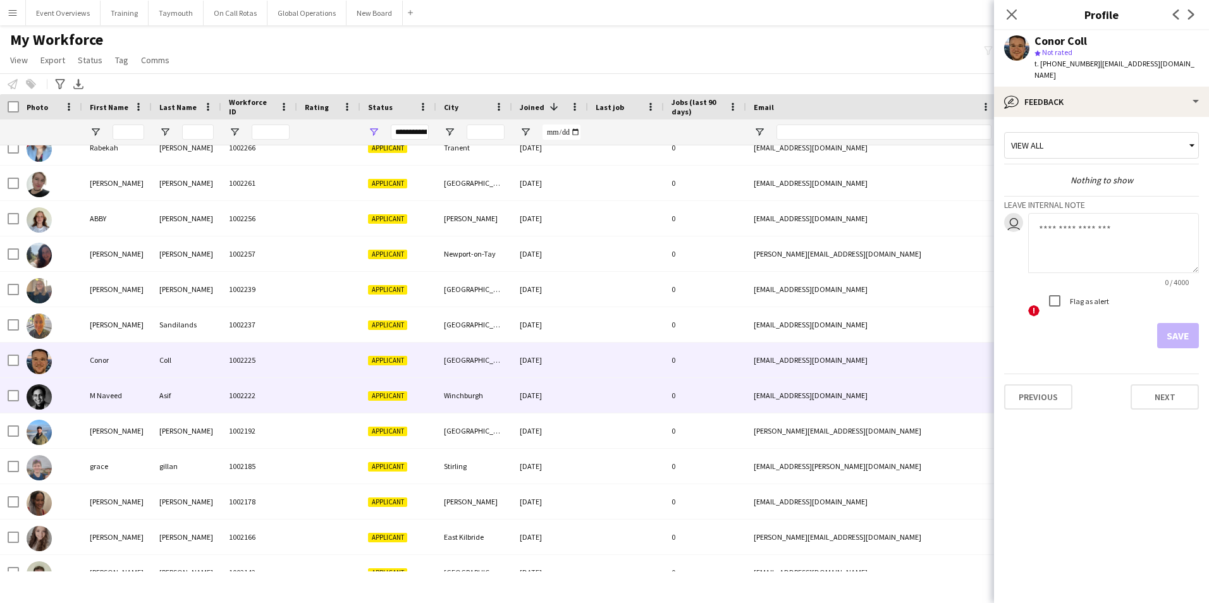
click at [104, 390] on div "M Naveed" at bounding box center [117, 395] width 70 height 35
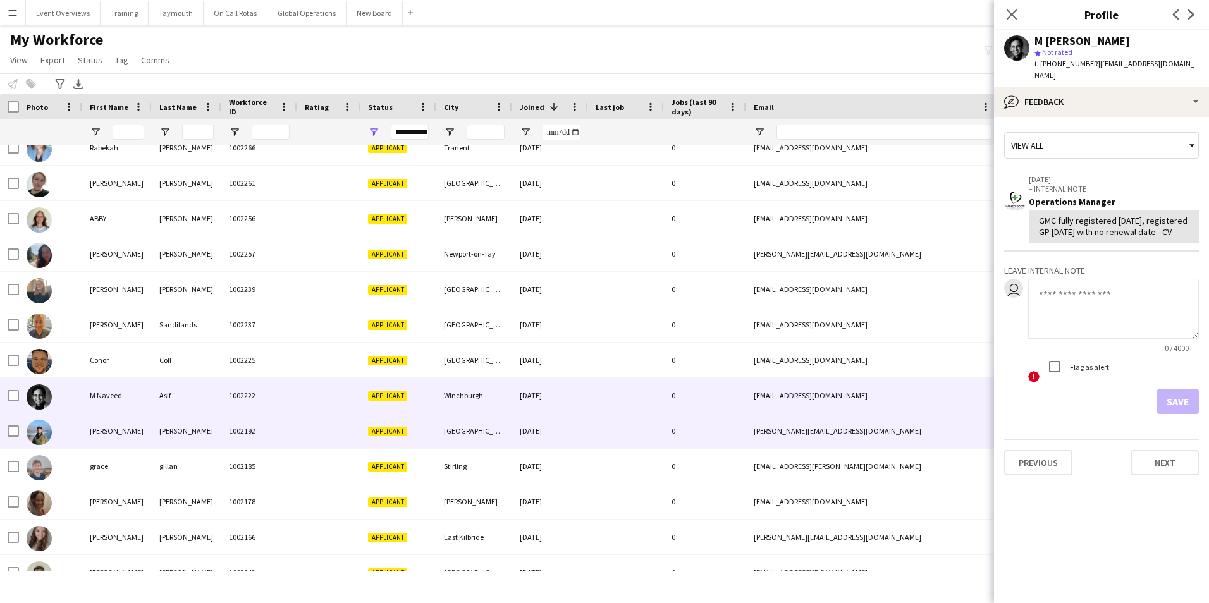
click at [99, 428] on div "[PERSON_NAME]" at bounding box center [117, 430] width 70 height 35
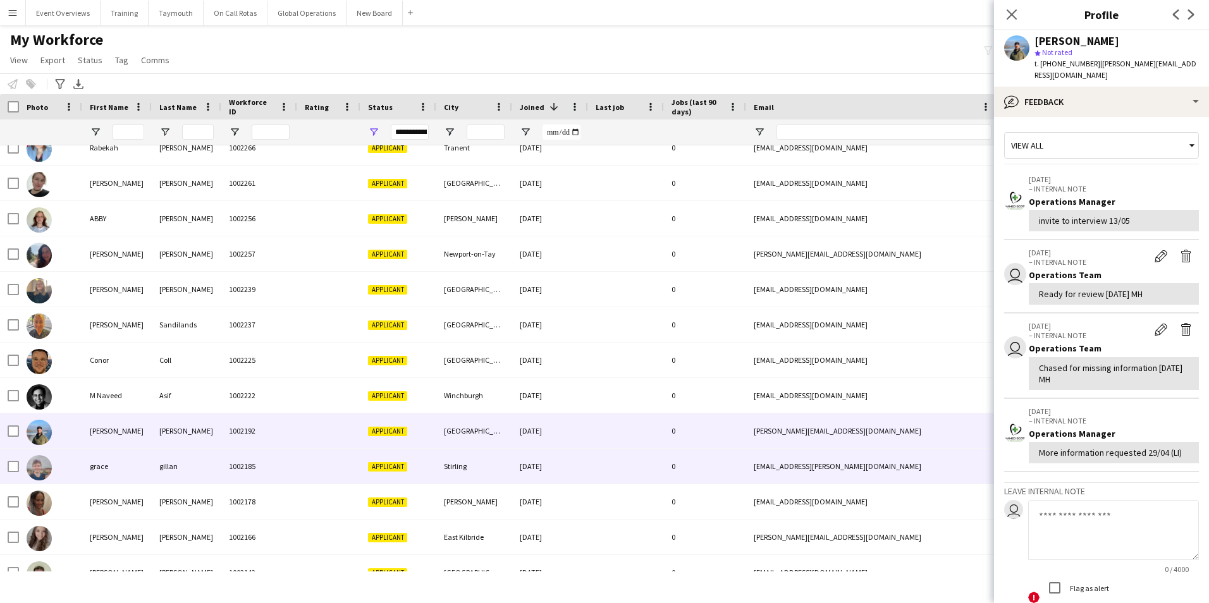
click at [106, 471] on div "grace" at bounding box center [117, 466] width 70 height 35
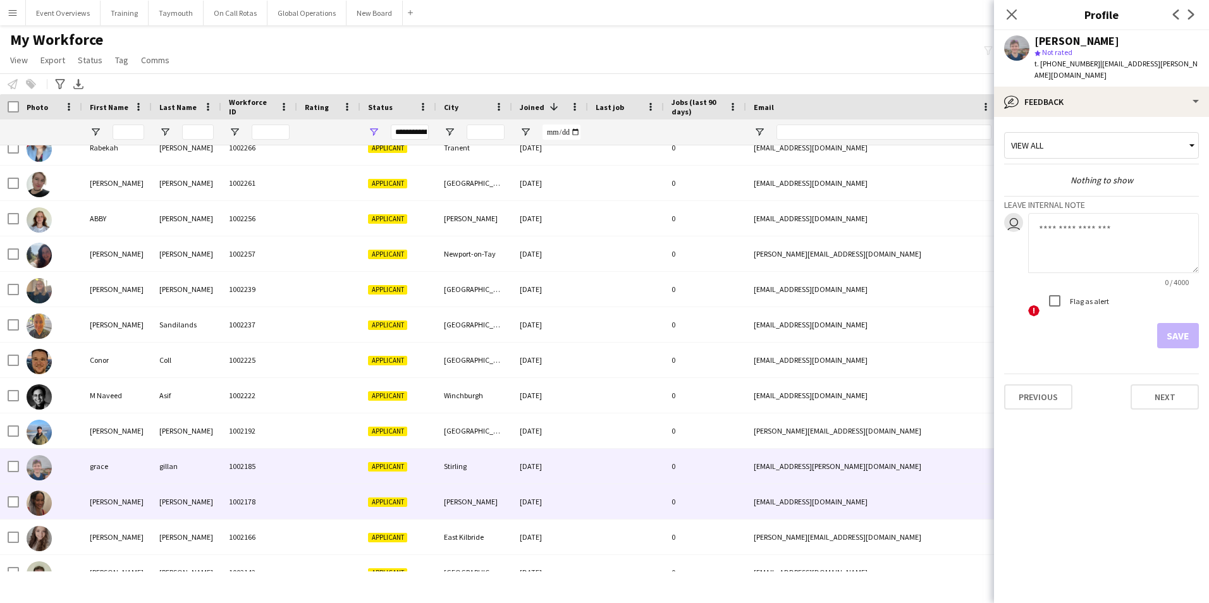
click at [96, 501] on div "[PERSON_NAME]" at bounding box center [117, 501] width 70 height 35
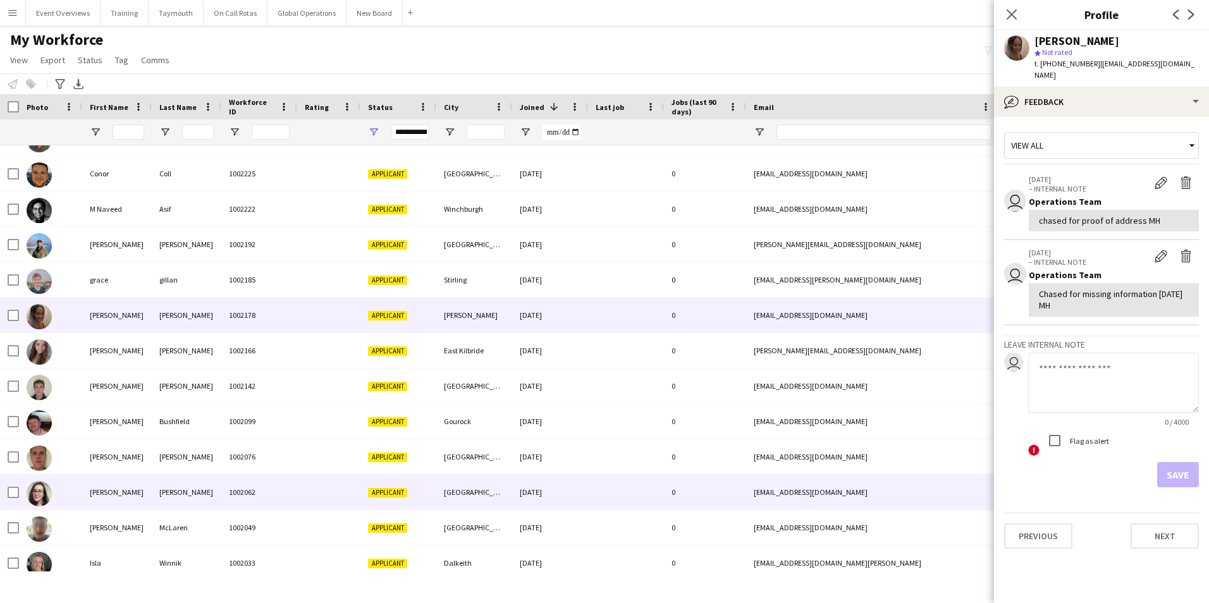
scroll to position [948, 0]
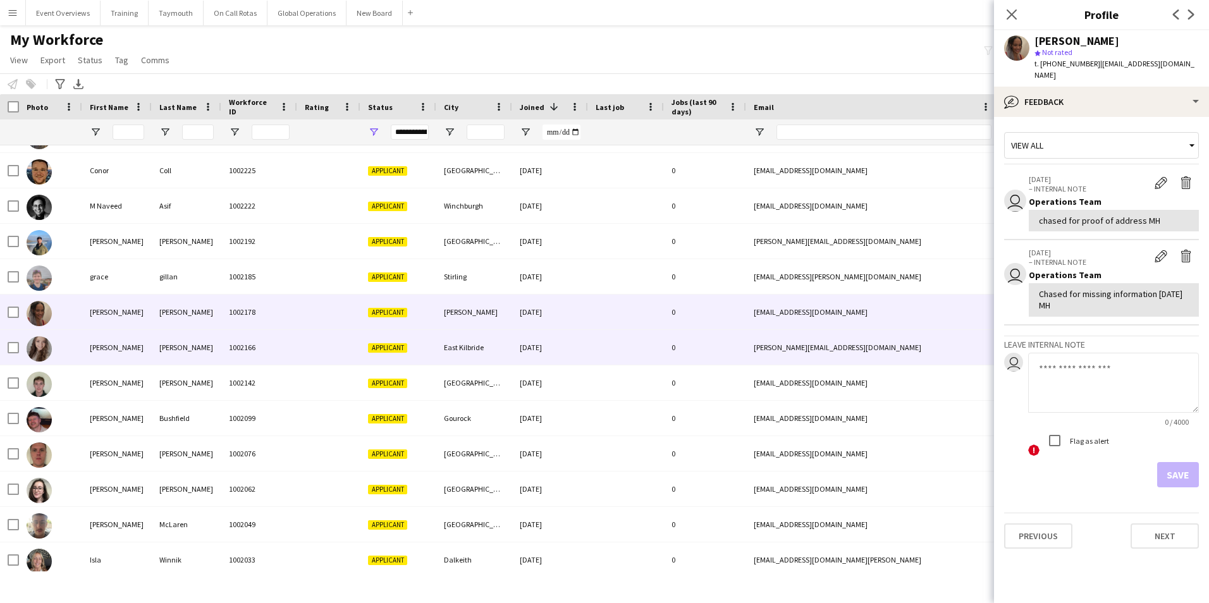
click at [101, 345] on div "[PERSON_NAME]" at bounding box center [117, 347] width 70 height 35
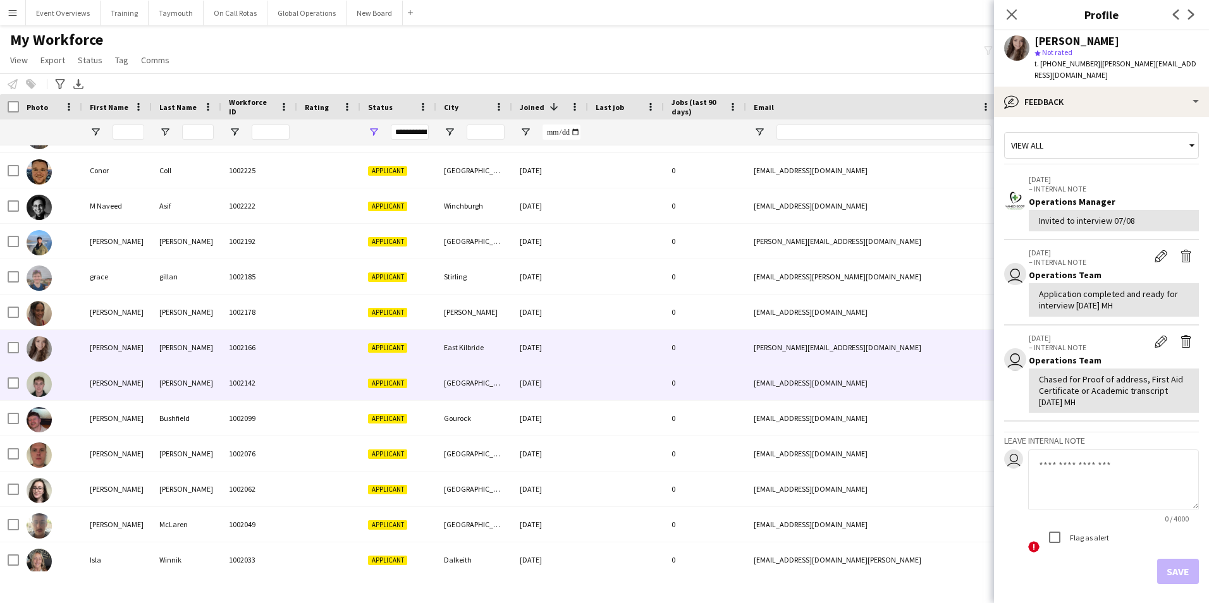
click at [104, 382] on div "[PERSON_NAME]" at bounding box center [117, 382] width 70 height 35
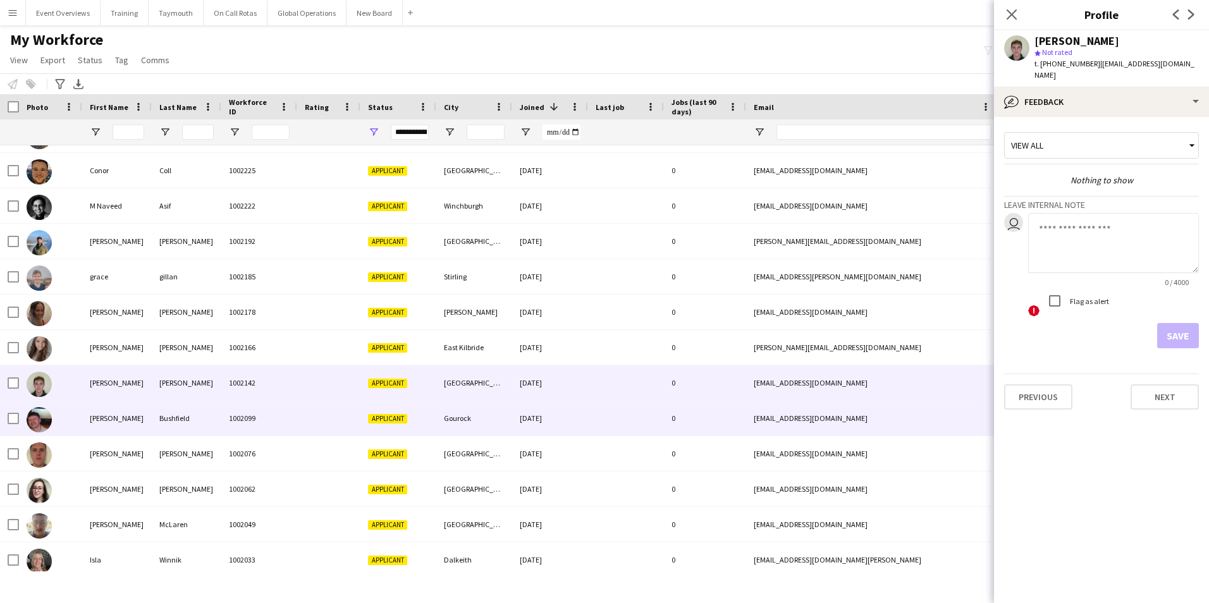
click at [94, 419] on div "[PERSON_NAME]" at bounding box center [117, 418] width 70 height 35
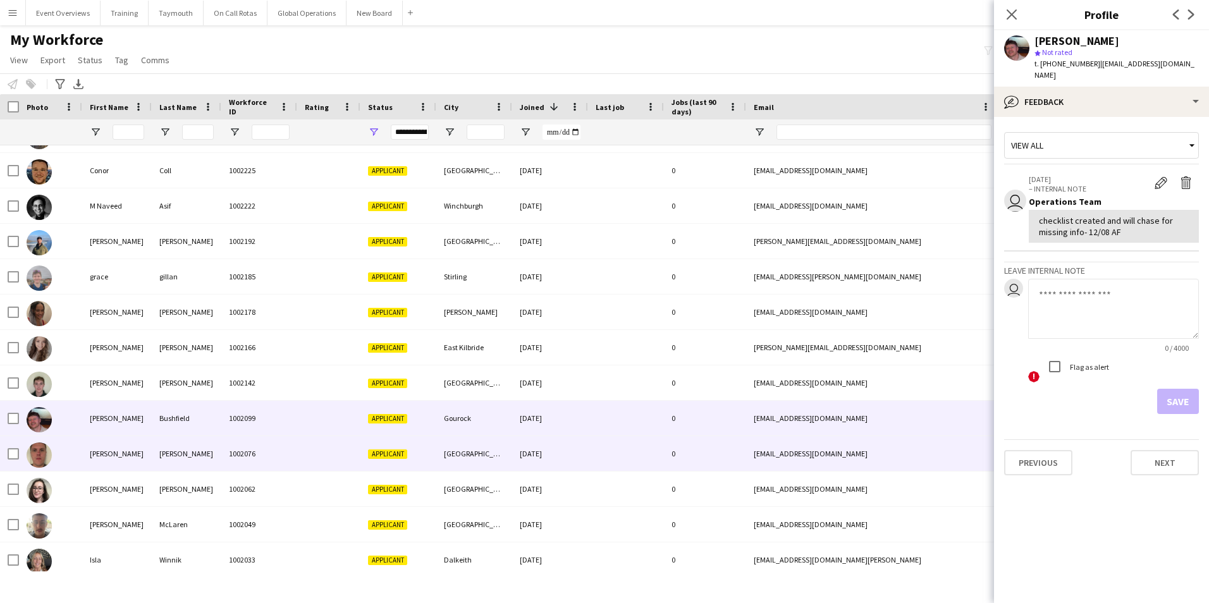
click at [98, 451] on div "[PERSON_NAME]" at bounding box center [117, 453] width 70 height 35
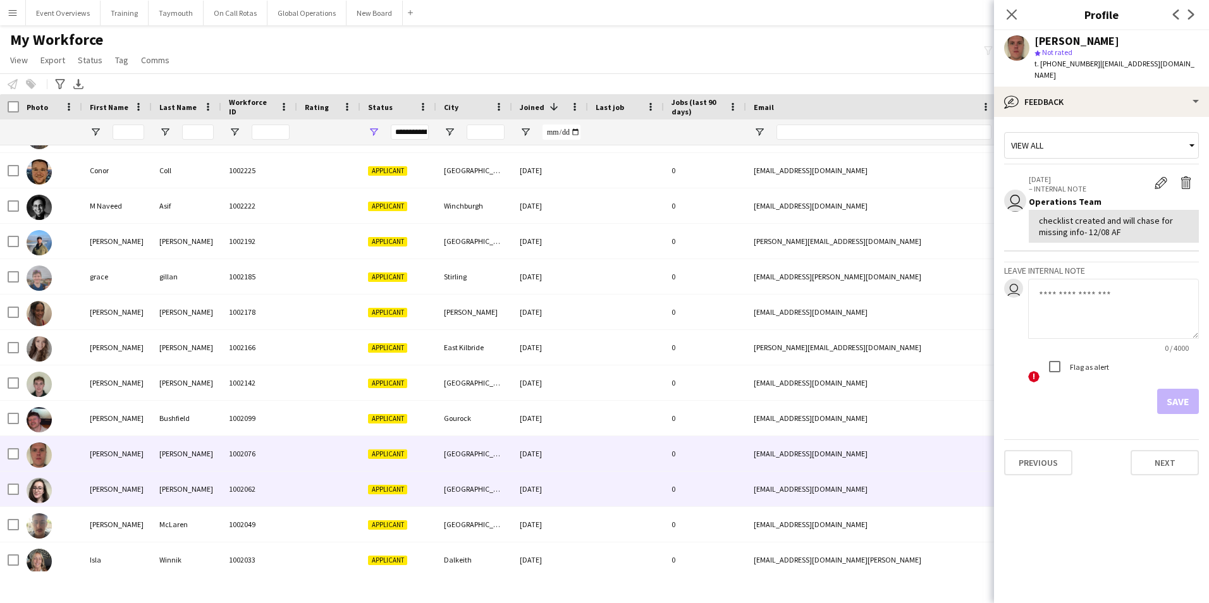
click at [94, 489] on div "[PERSON_NAME]" at bounding box center [117, 489] width 70 height 35
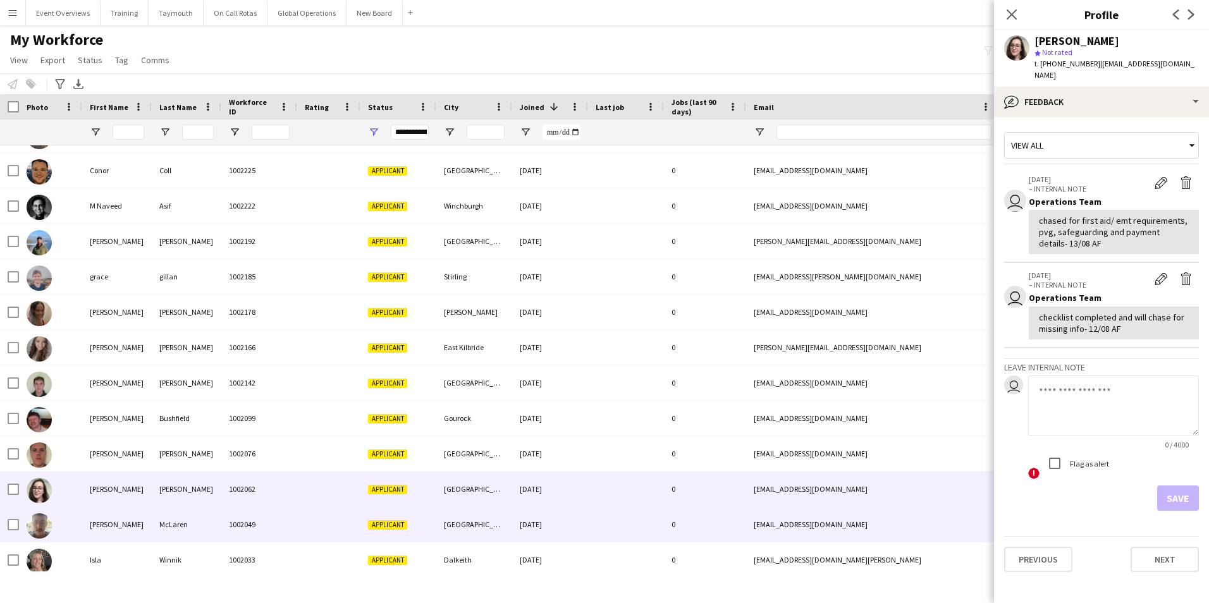
click at [95, 514] on div "[PERSON_NAME]" at bounding box center [117, 524] width 70 height 35
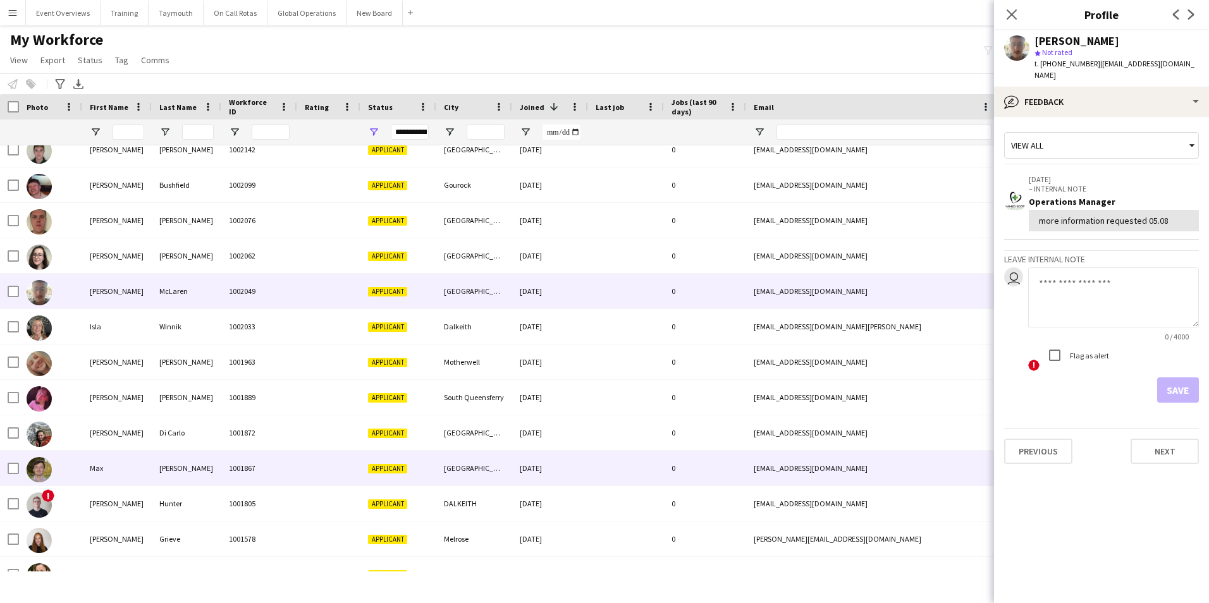
scroll to position [0, 0]
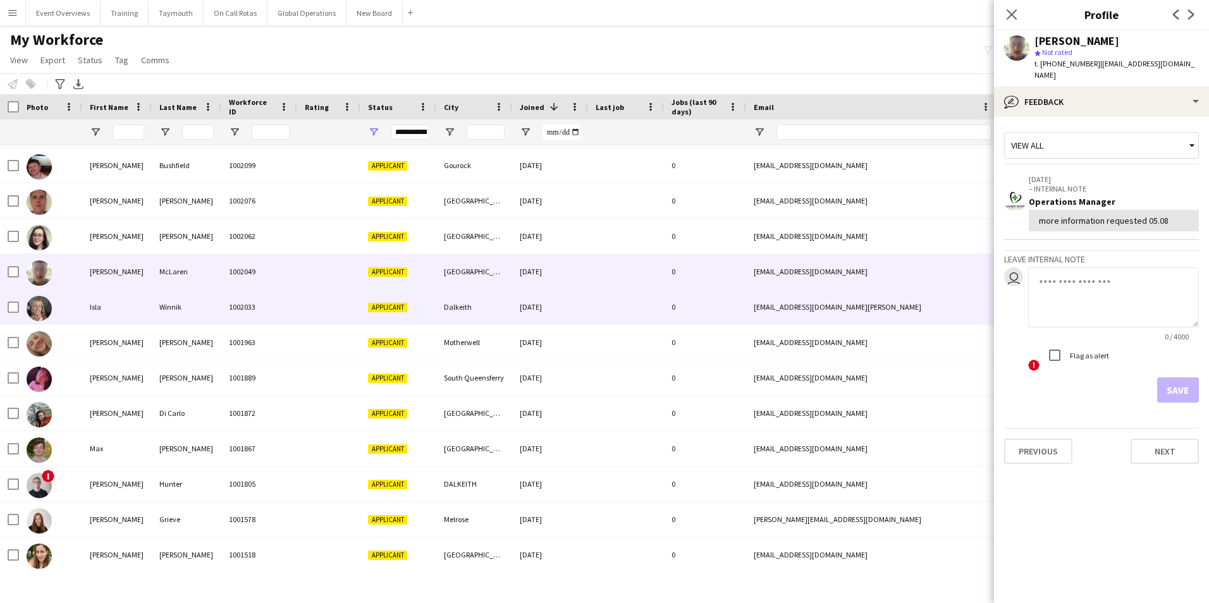
click at [96, 308] on div "Isla" at bounding box center [117, 307] width 70 height 35
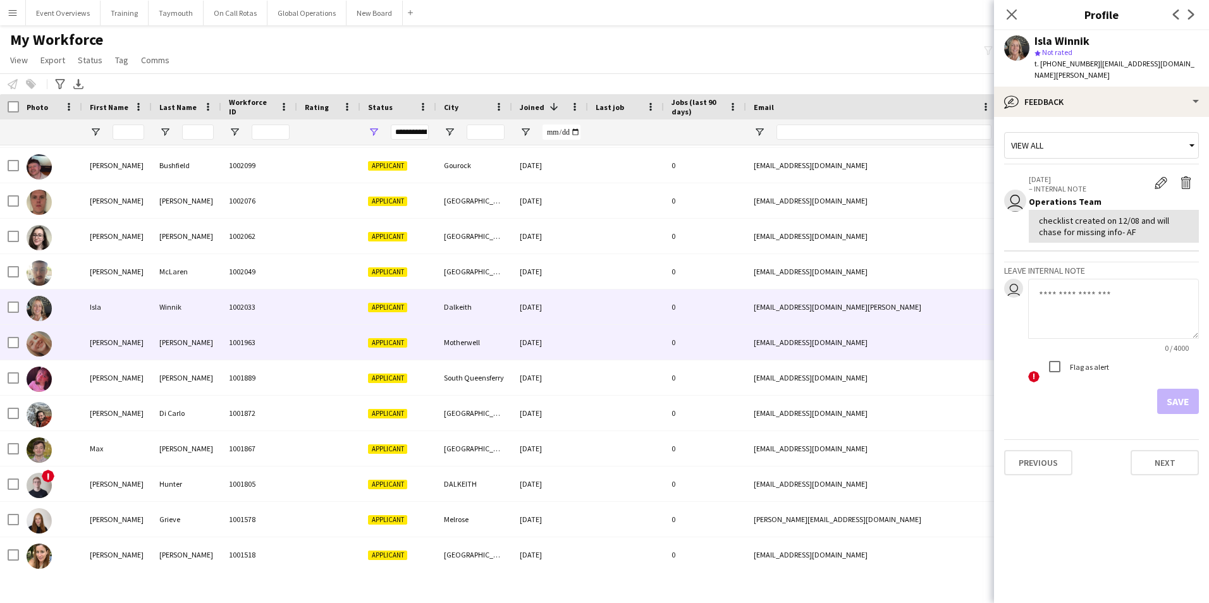
click at [97, 342] on div "[PERSON_NAME]" at bounding box center [117, 342] width 70 height 35
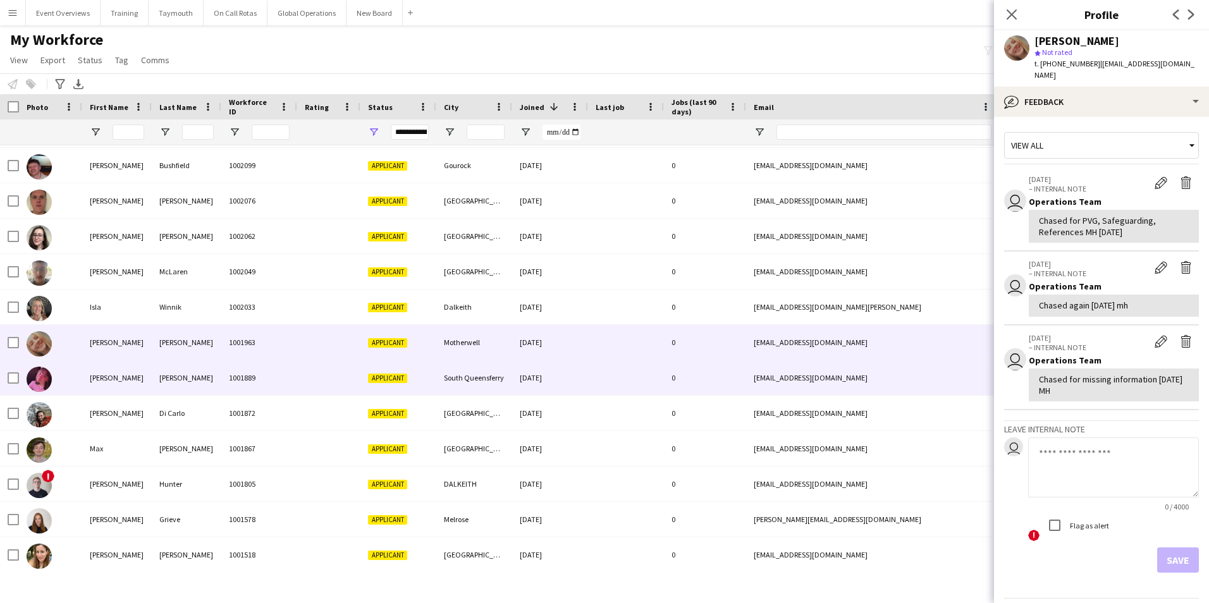
click at [94, 377] on div "[PERSON_NAME]" at bounding box center [117, 377] width 70 height 35
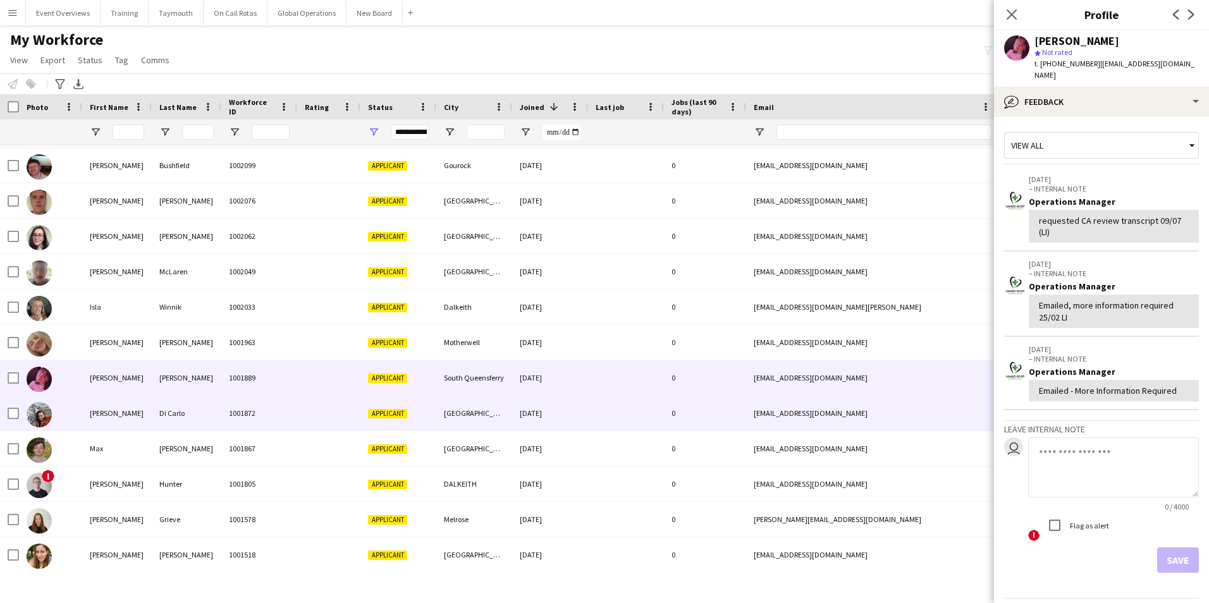
click at [96, 413] on div "[PERSON_NAME]" at bounding box center [117, 413] width 70 height 35
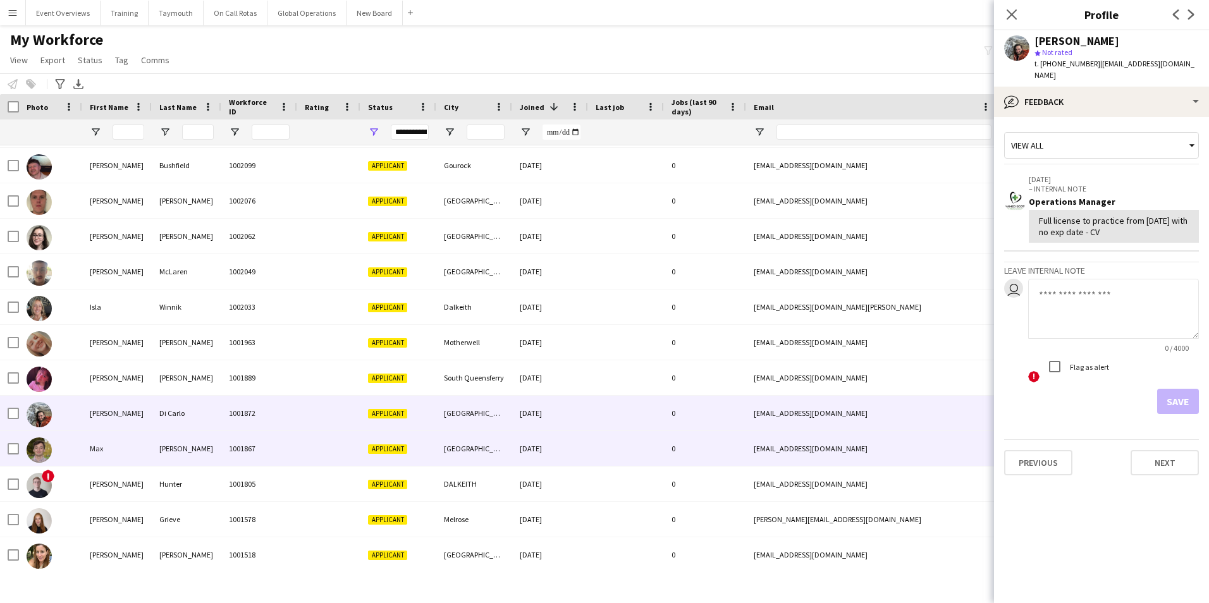
click at [98, 443] on div "Max" at bounding box center [117, 448] width 70 height 35
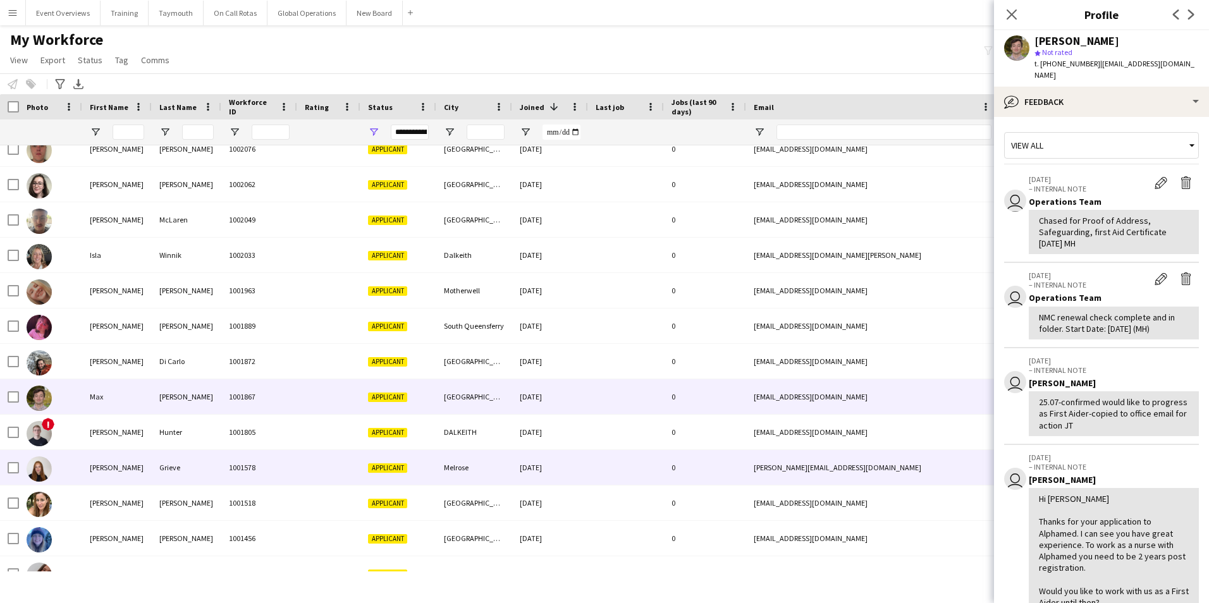
scroll to position [1328, 0]
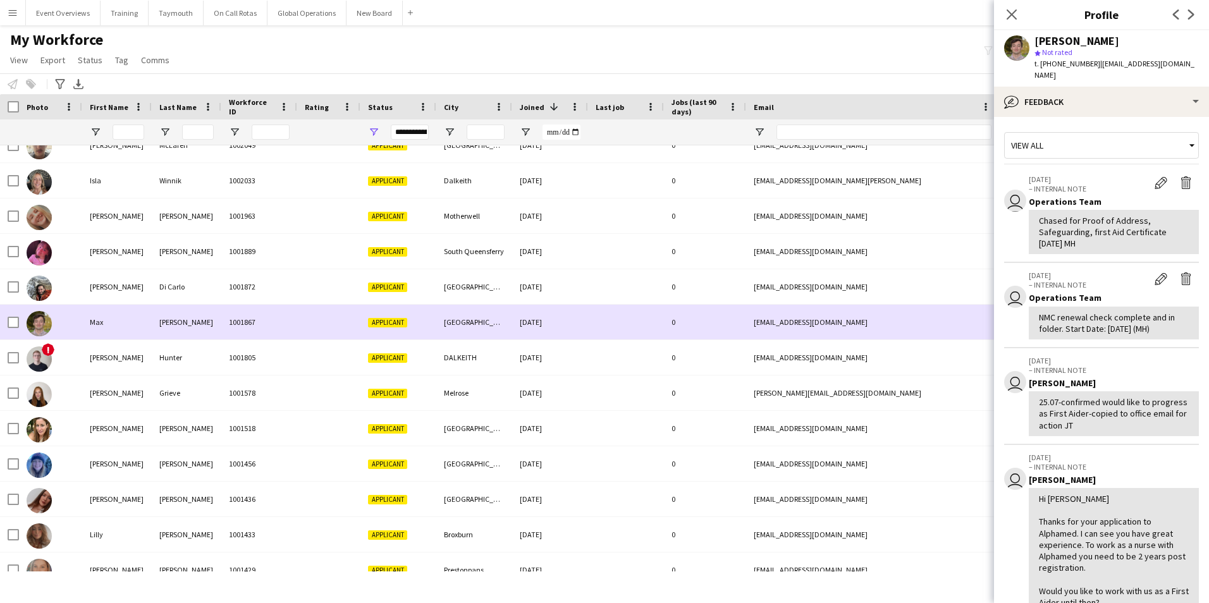
click at [100, 317] on div "Max" at bounding box center [117, 322] width 70 height 35
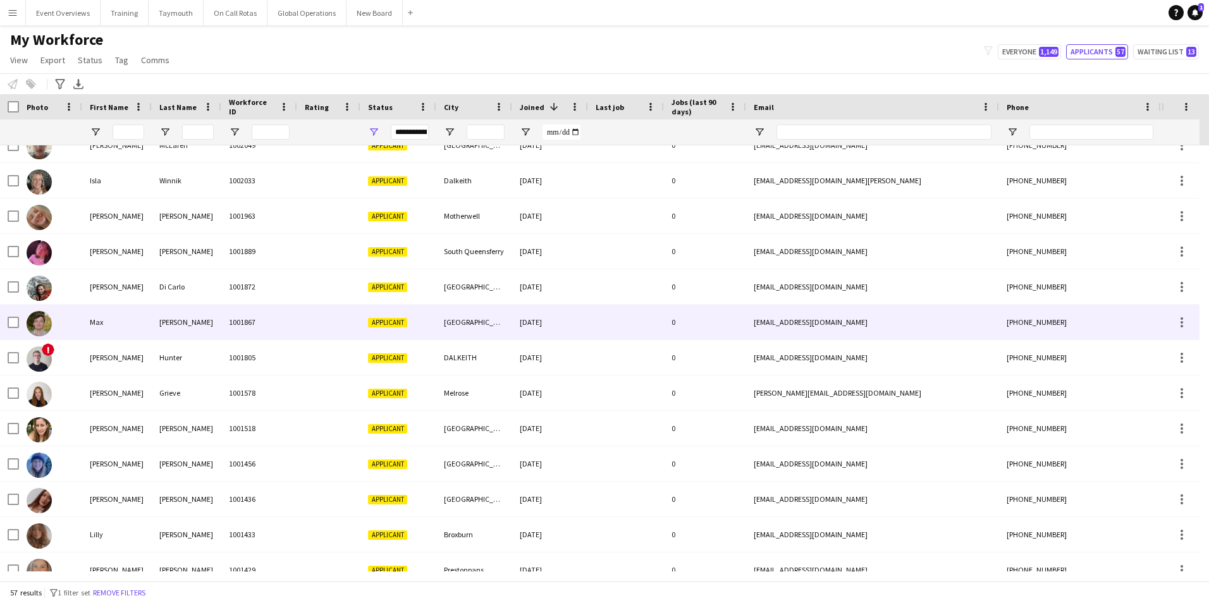
click at [100, 317] on div "Max" at bounding box center [117, 322] width 70 height 35
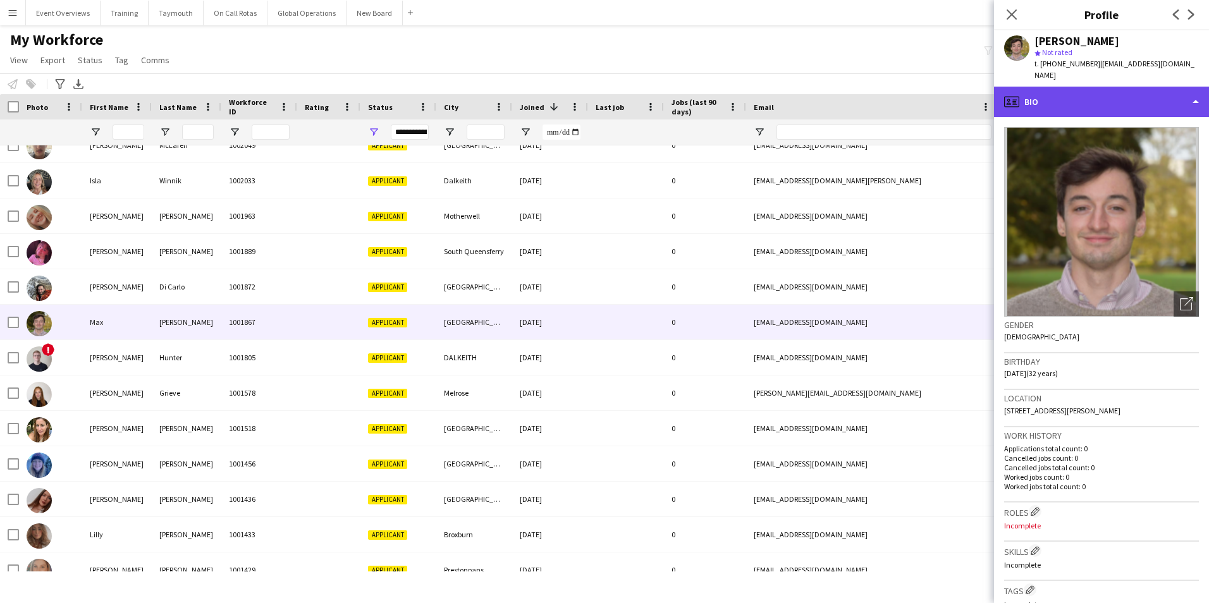
click at [1108, 87] on div "profile Bio" at bounding box center [1101, 102] width 215 height 30
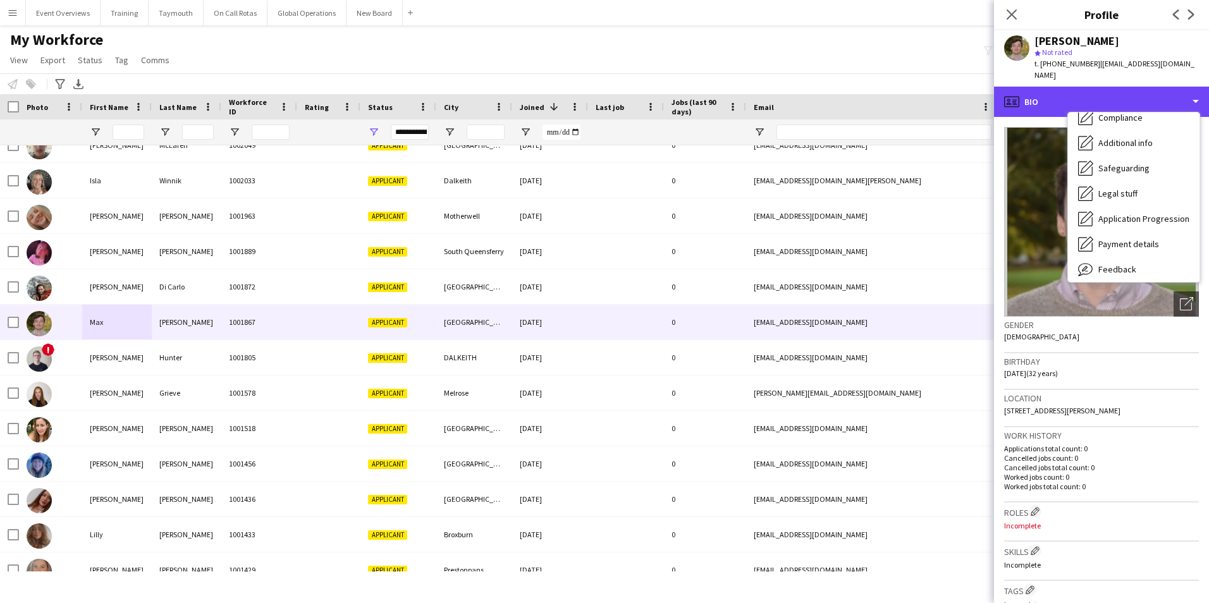
scroll to position [220, 0]
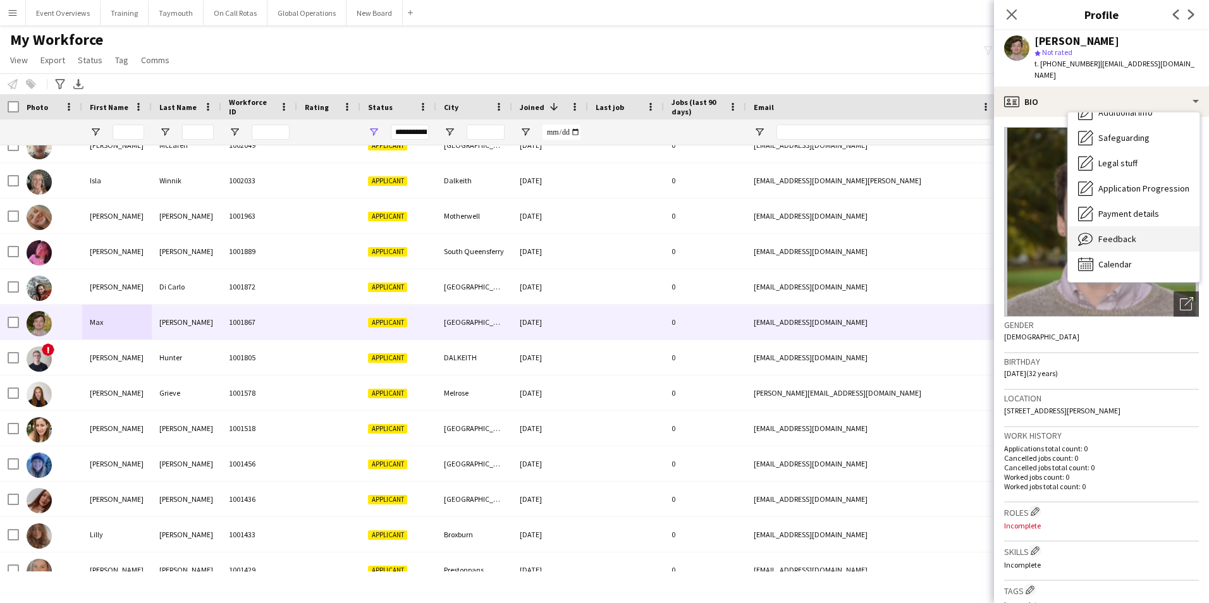
click at [1101, 233] on span "Feedback" at bounding box center [1117, 238] width 38 height 11
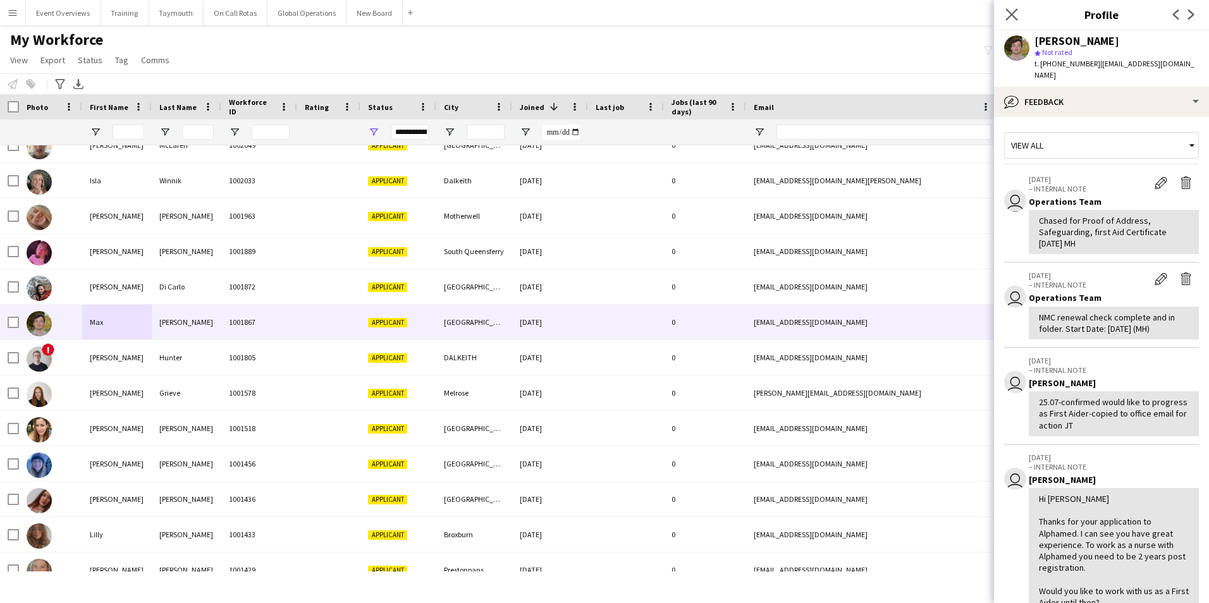
click at [1003, 10] on div "Close pop-in" at bounding box center [1011, 14] width 35 height 29
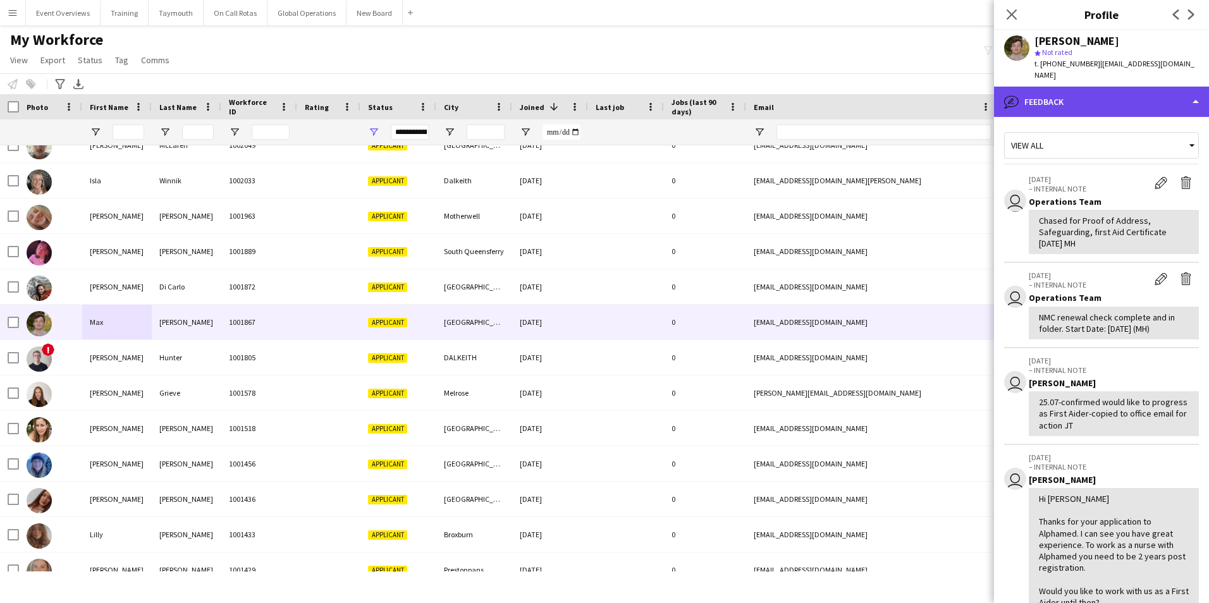
click at [1076, 88] on div "bubble-pencil Feedback" at bounding box center [1101, 102] width 215 height 30
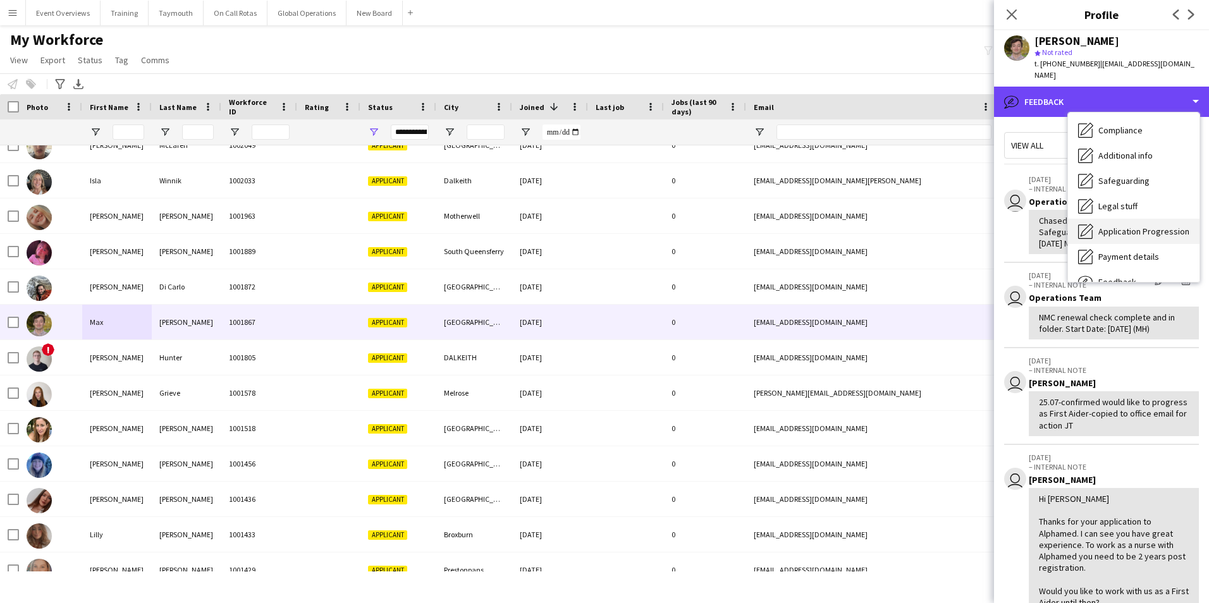
scroll to position [157, 0]
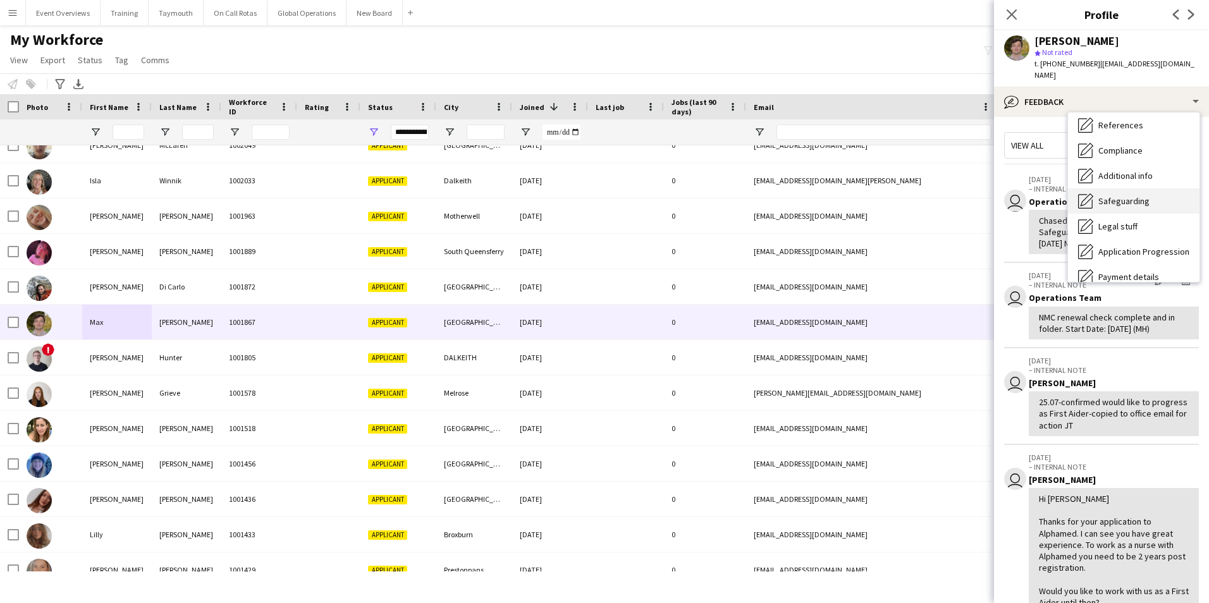
click at [1115, 195] on span "Safeguarding" at bounding box center [1123, 200] width 51 height 11
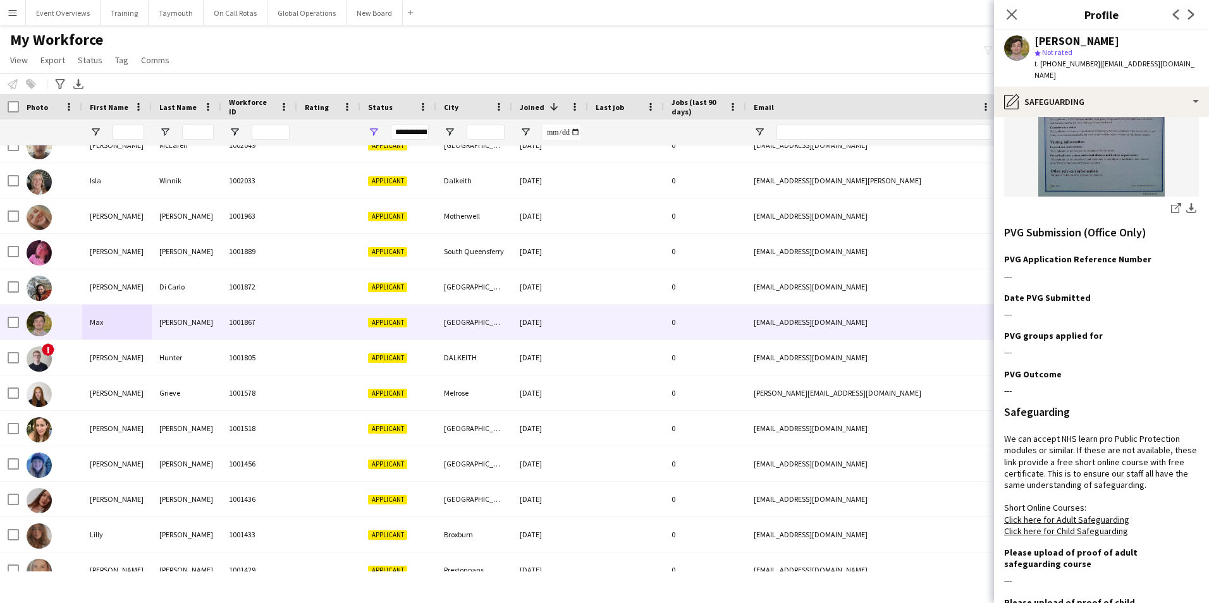
scroll to position [147, 0]
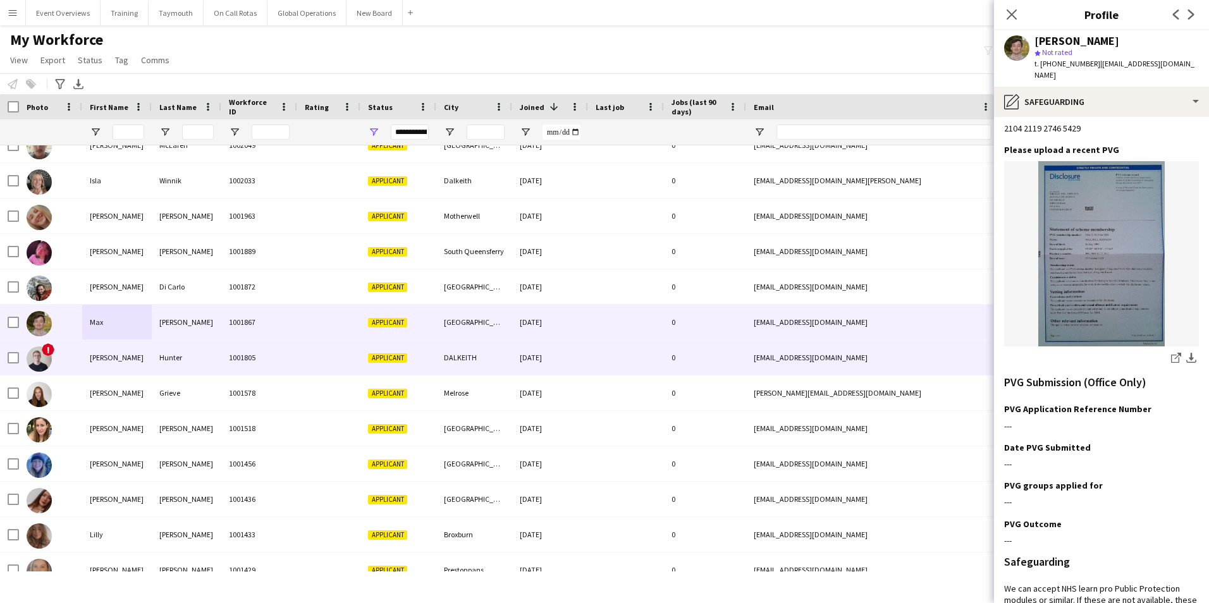
click at [106, 355] on div "[PERSON_NAME]" at bounding box center [117, 357] width 70 height 35
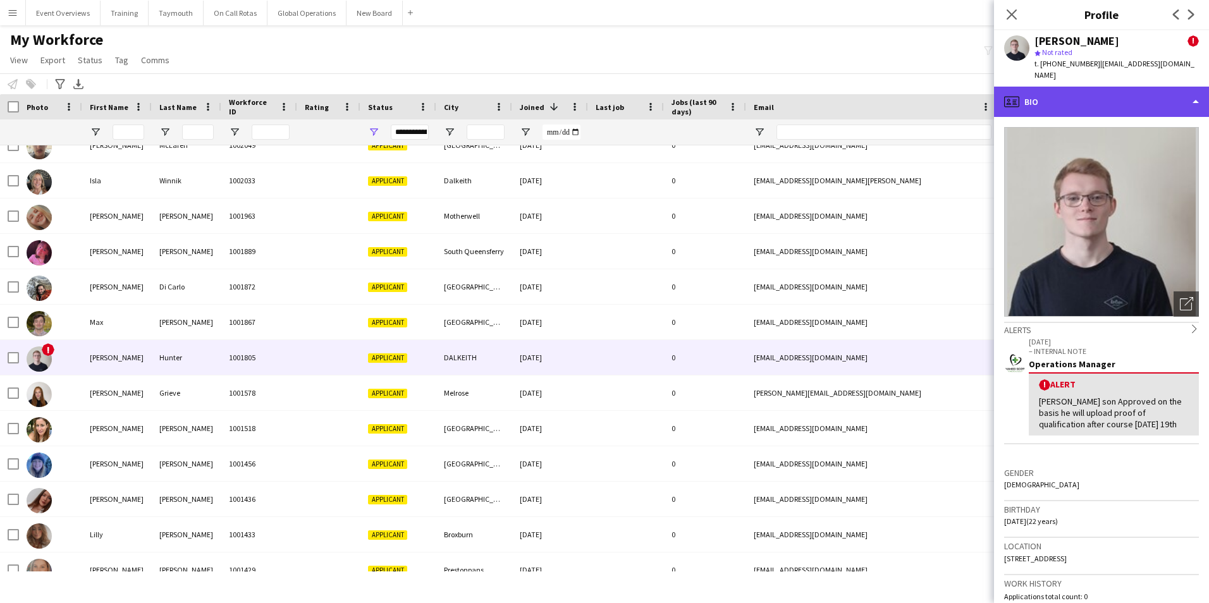
click at [1047, 94] on div "profile Bio" at bounding box center [1101, 102] width 215 height 30
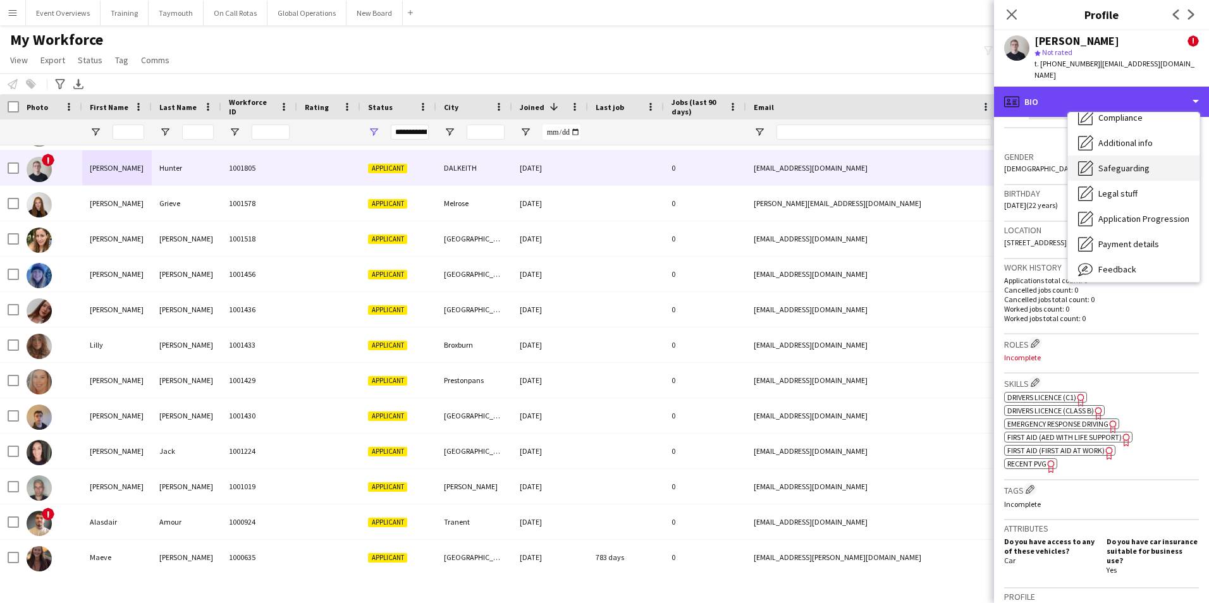
scroll to position [220, 0]
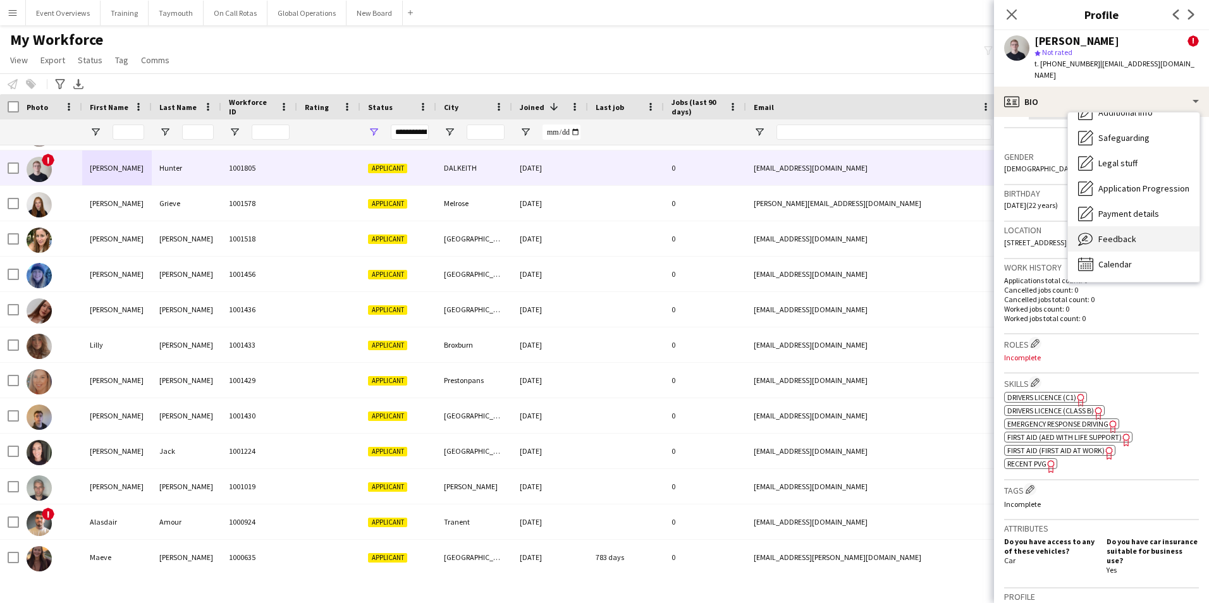
click at [1125, 226] on div "Feedback Feedback" at bounding box center [1133, 238] width 131 height 25
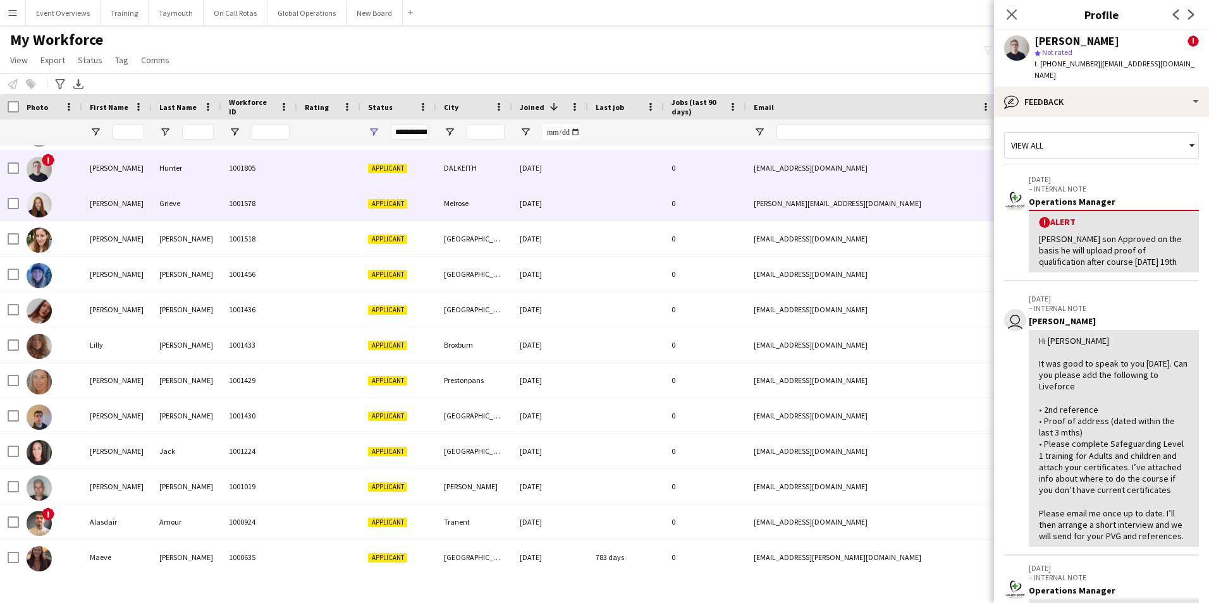
click at [99, 200] on div "[PERSON_NAME]" at bounding box center [117, 203] width 70 height 35
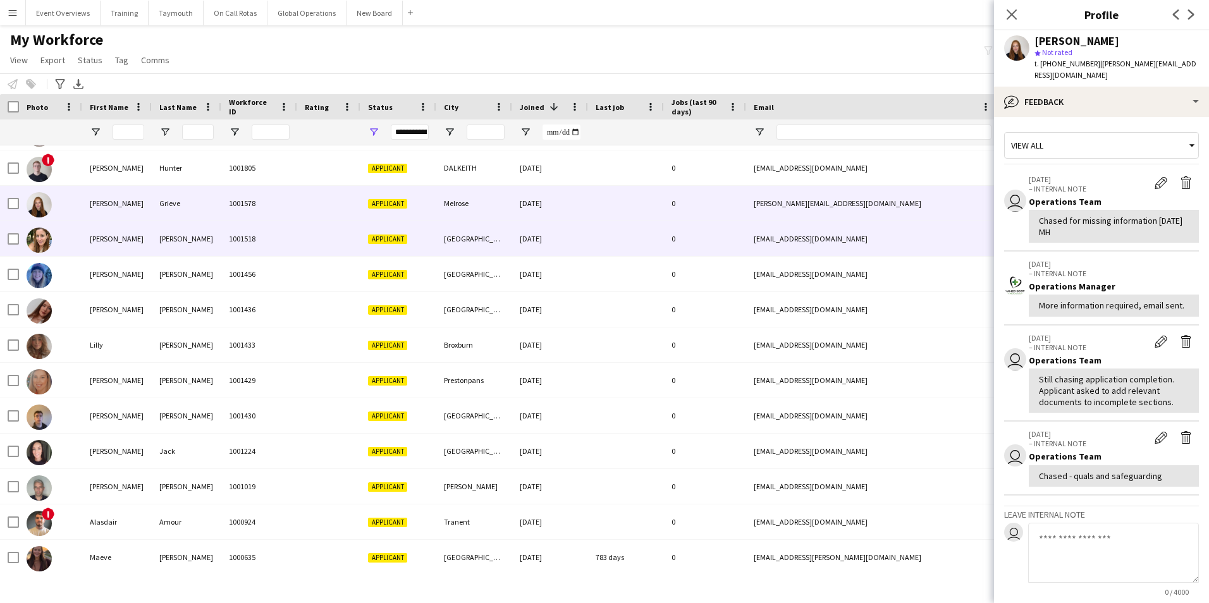
click at [104, 241] on div "[PERSON_NAME]" at bounding box center [117, 238] width 70 height 35
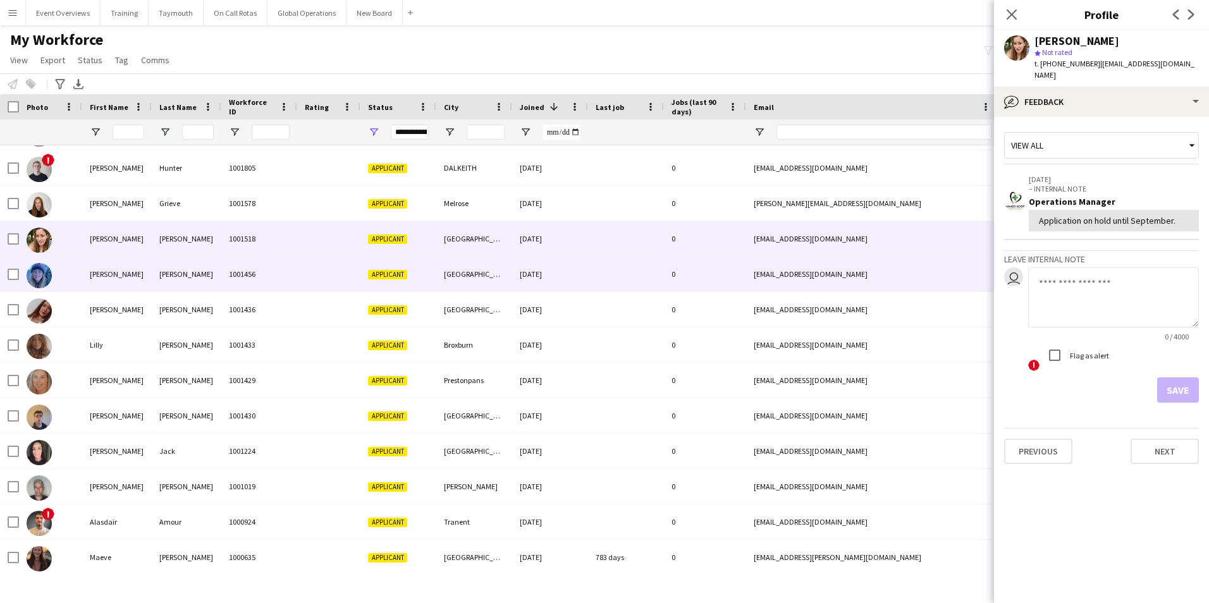
click at [100, 272] on div "[PERSON_NAME]" at bounding box center [117, 274] width 70 height 35
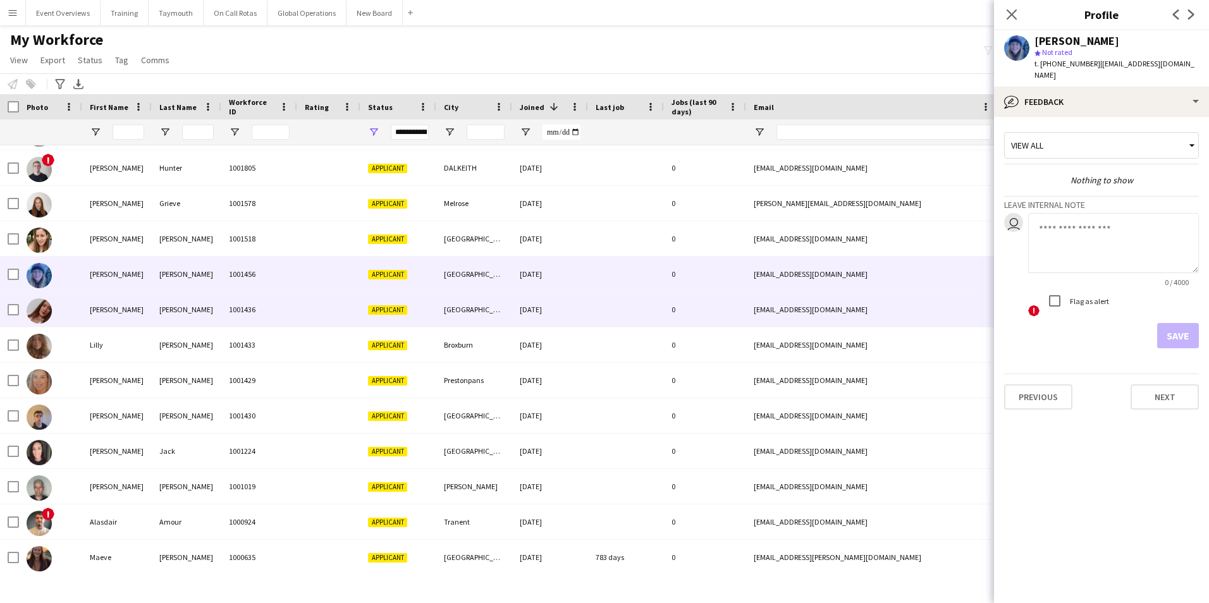
click at [100, 308] on div "[PERSON_NAME]" at bounding box center [117, 309] width 70 height 35
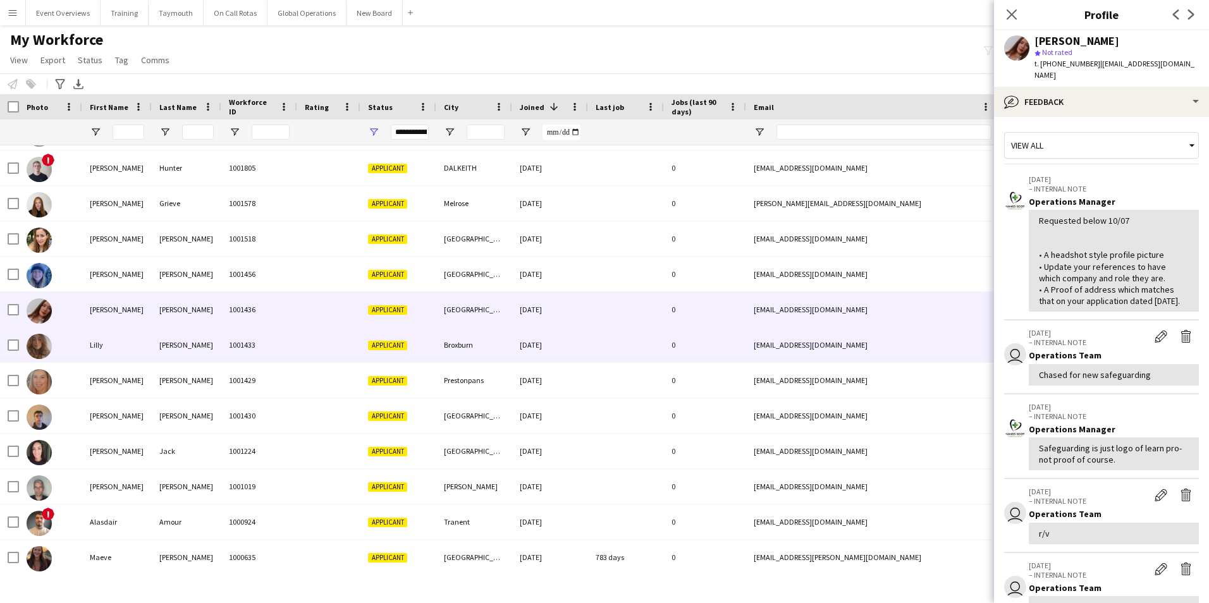
click at [99, 345] on div "Lilly" at bounding box center [117, 344] width 70 height 35
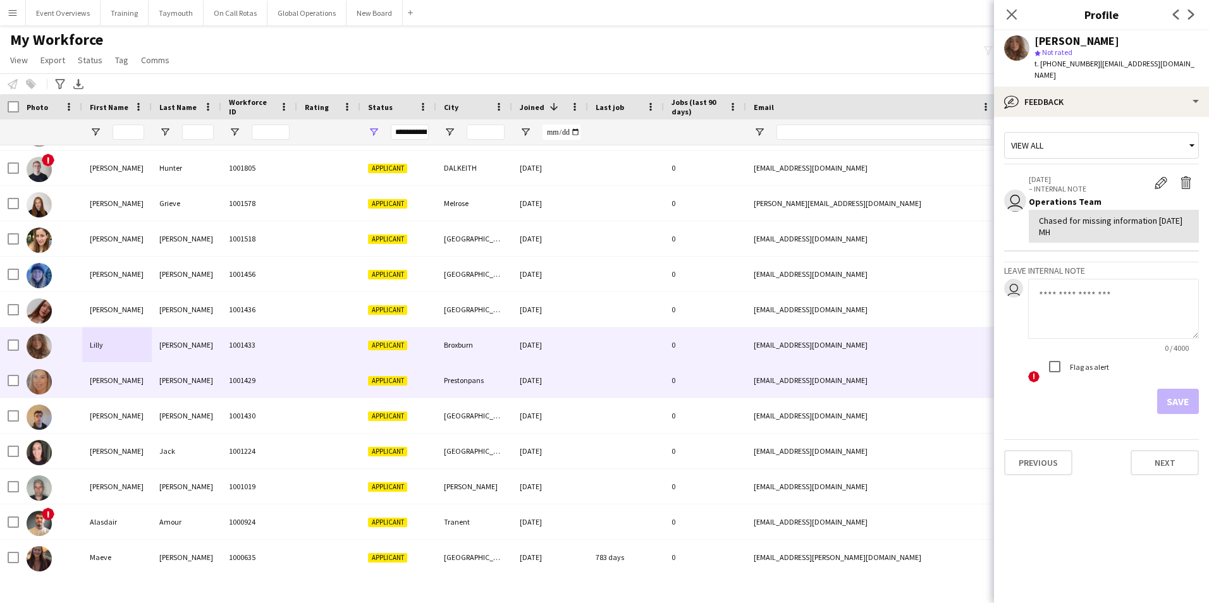
click at [95, 381] on div "[PERSON_NAME]" at bounding box center [117, 380] width 70 height 35
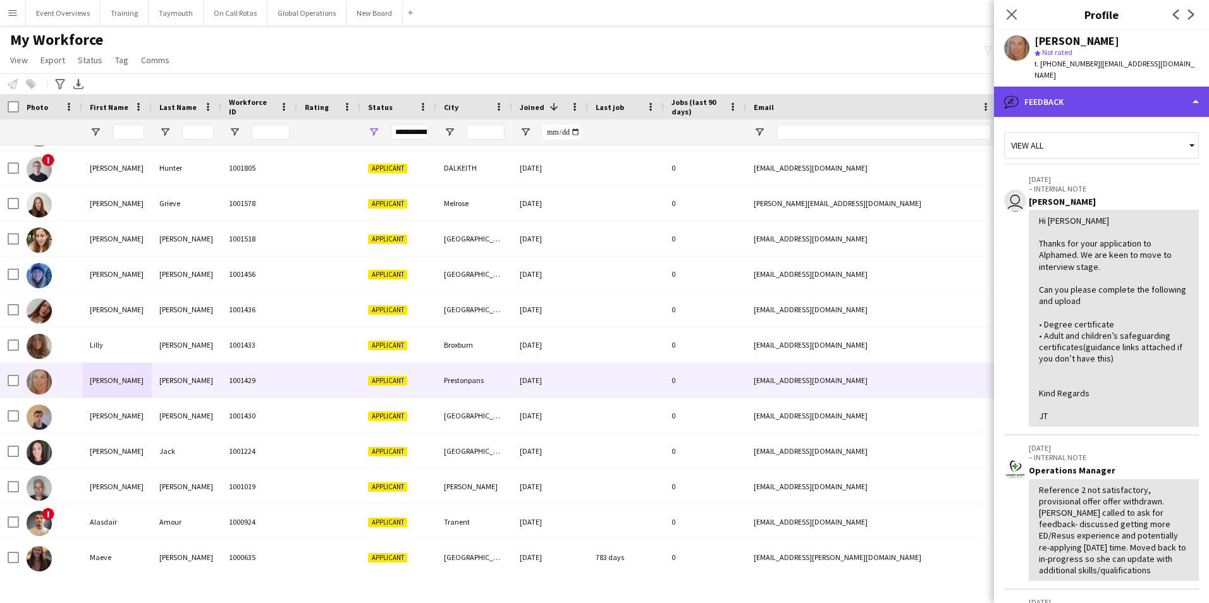
click at [1092, 105] on div "bubble-pencil Feedback" at bounding box center [1101, 102] width 215 height 30
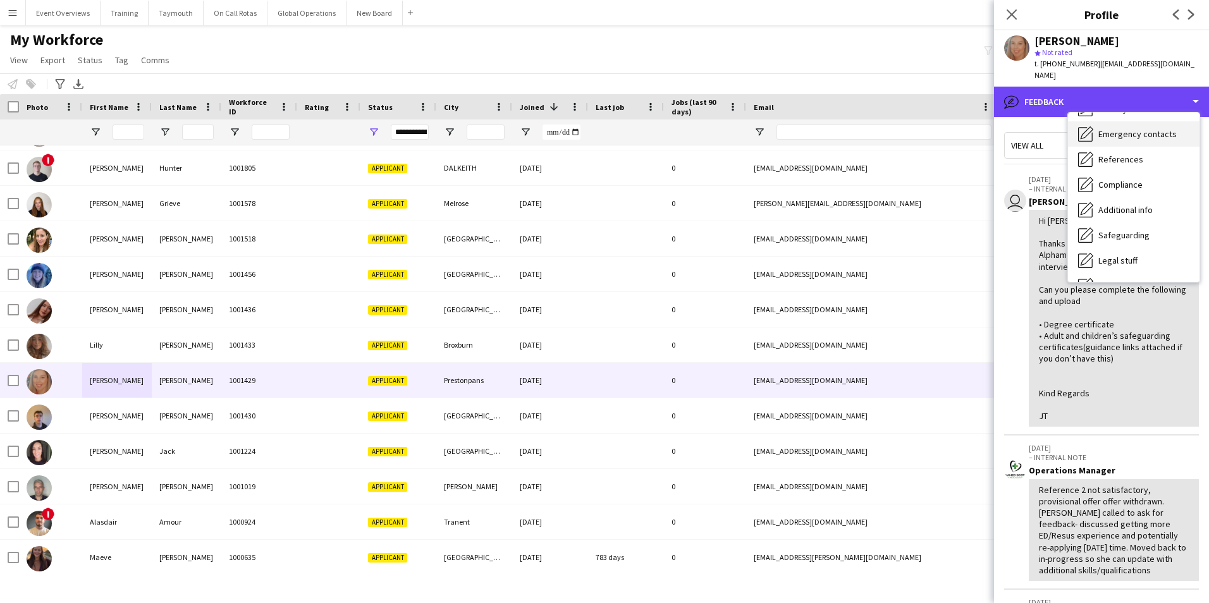
scroll to position [126, 0]
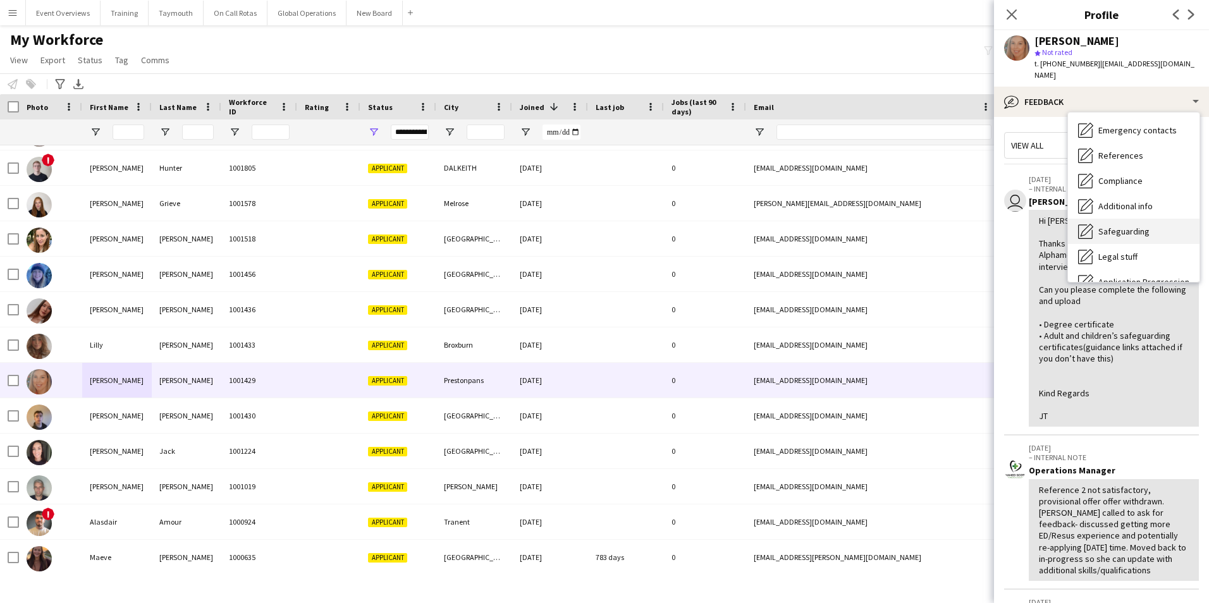
click at [1108, 229] on span "Safeguarding" at bounding box center [1123, 231] width 51 height 11
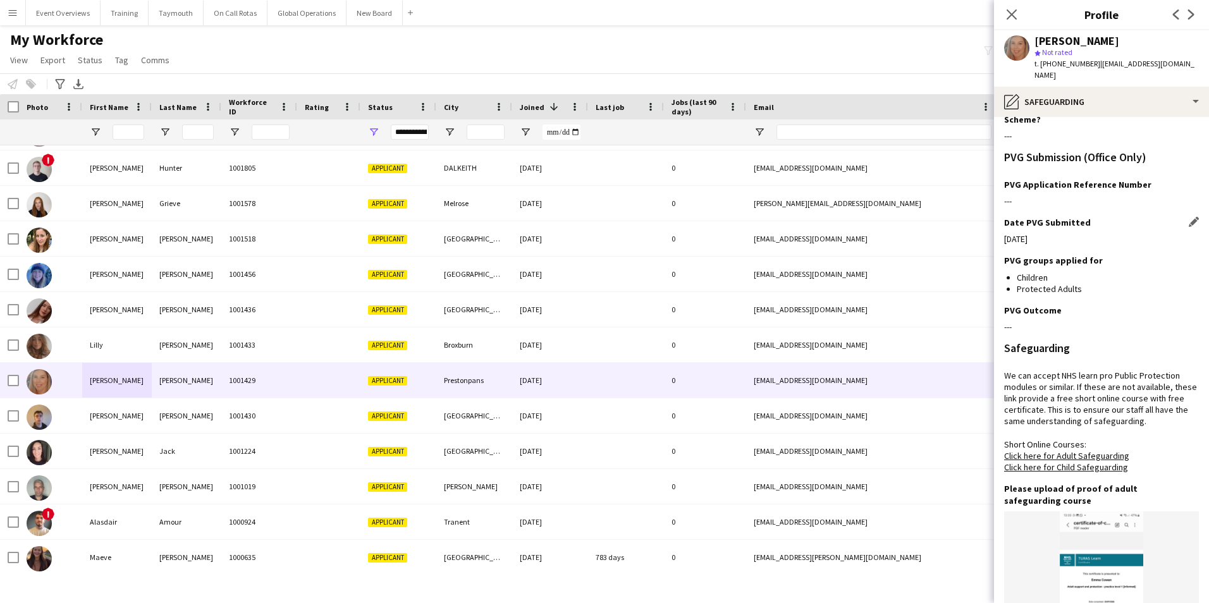
scroll to position [0, 0]
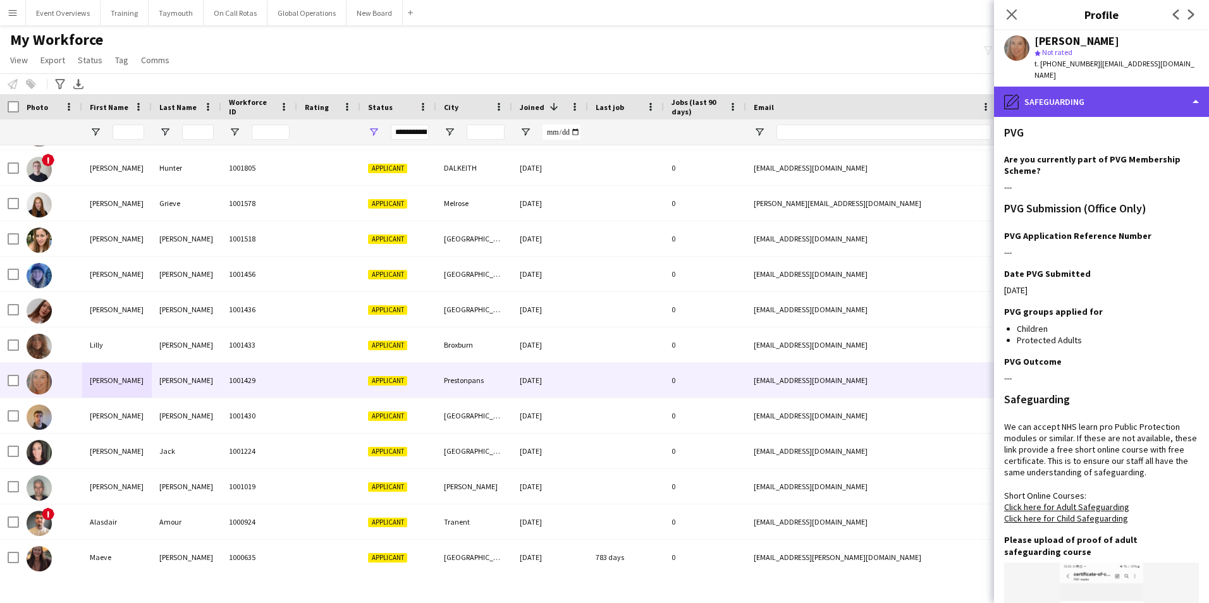
click at [1038, 105] on div "pencil4 Safeguarding" at bounding box center [1101, 102] width 215 height 30
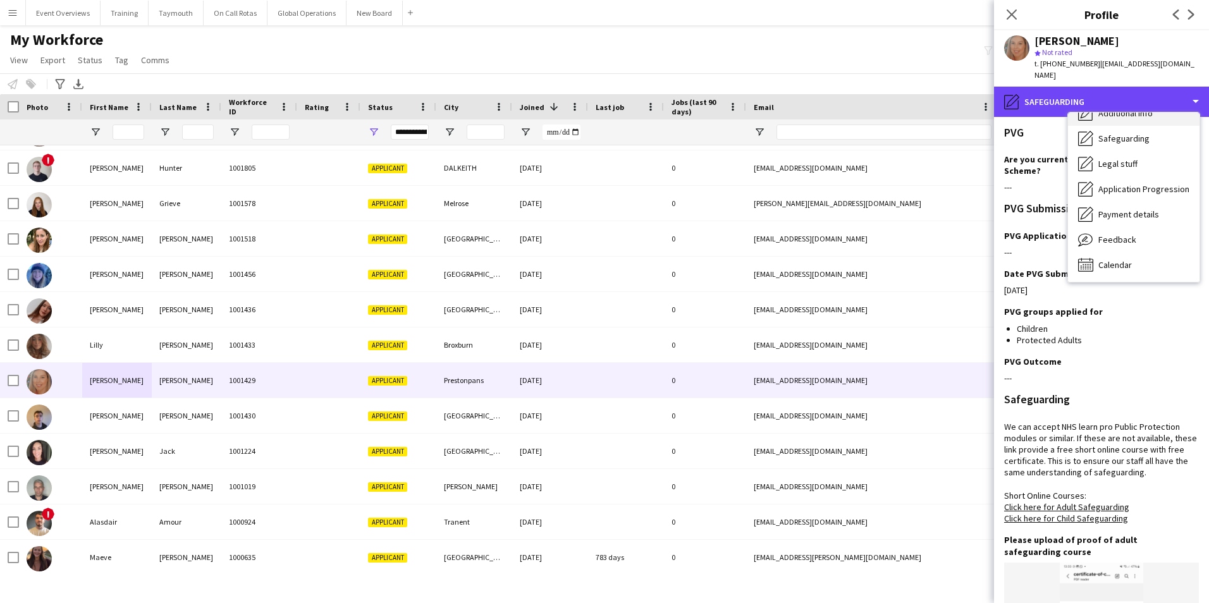
scroll to position [220, 0]
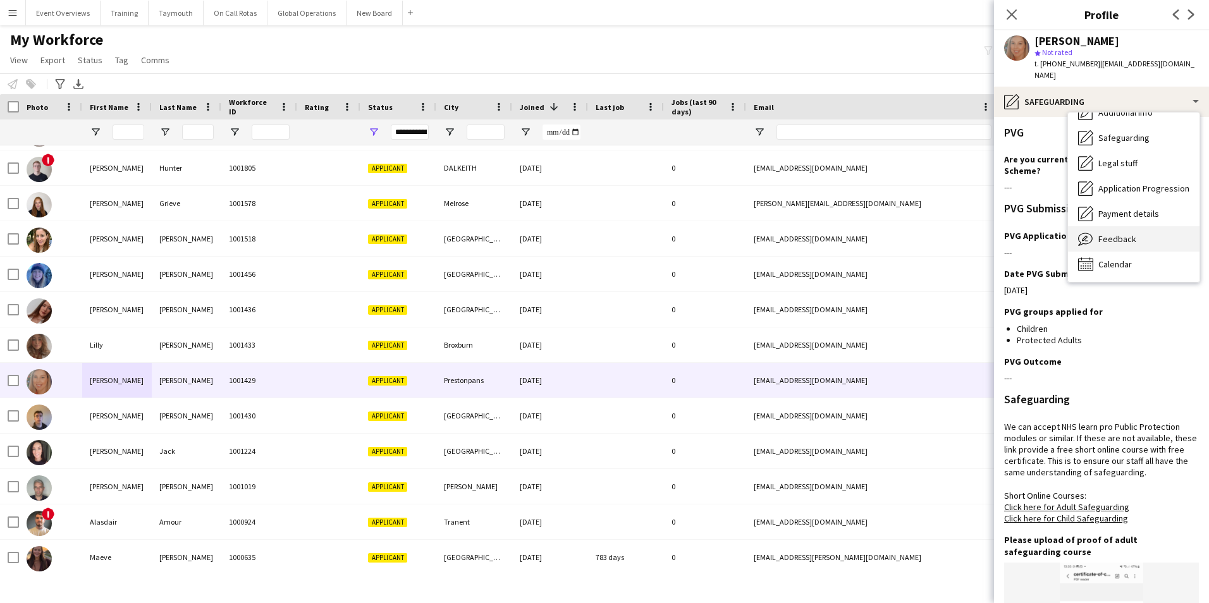
click at [1111, 235] on span "Feedback" at bounding box center [1117, 238] width 38 height 11
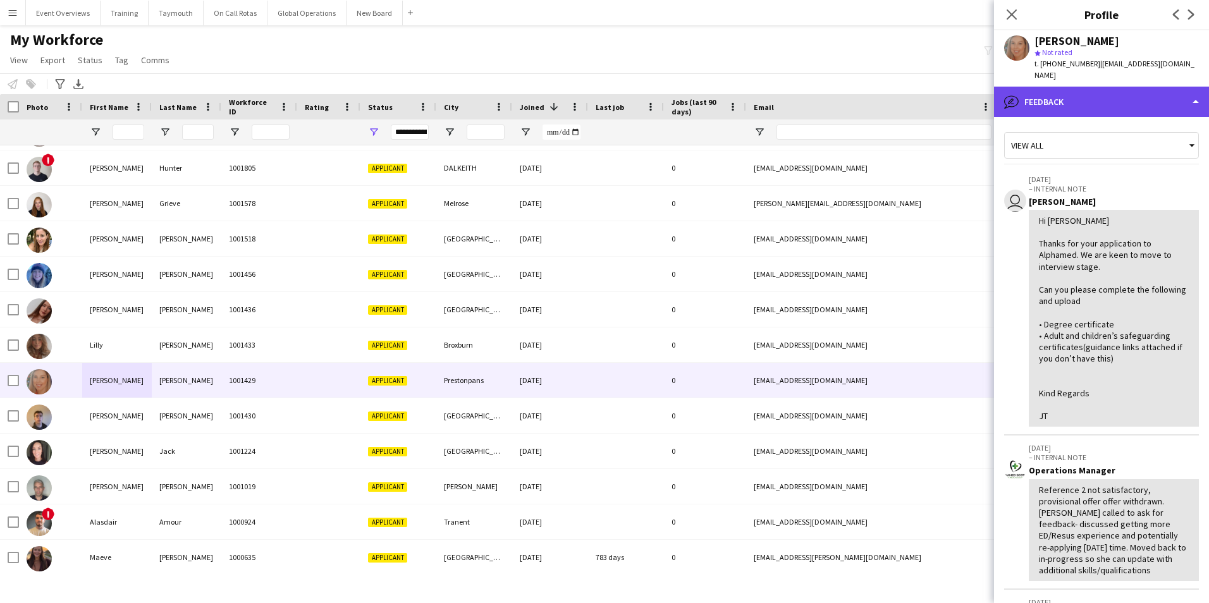
click at [1058, 97] on div "bubble-pencil Feedback" at bounding box center [1101, 102] width 215 height 30
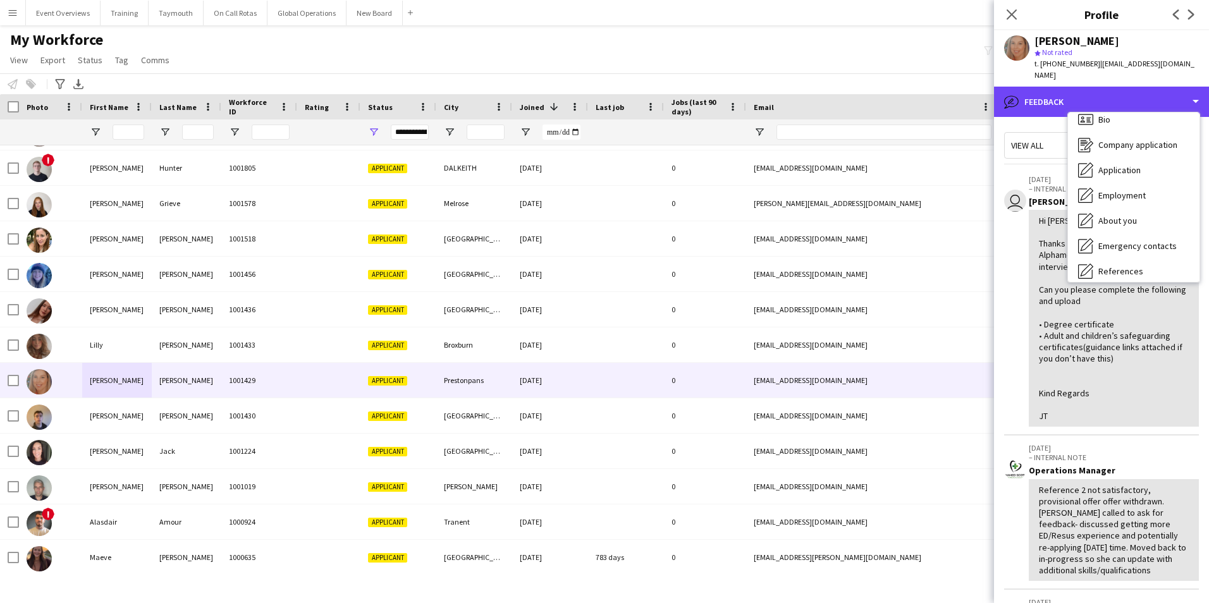
scroll to position [0, 0]
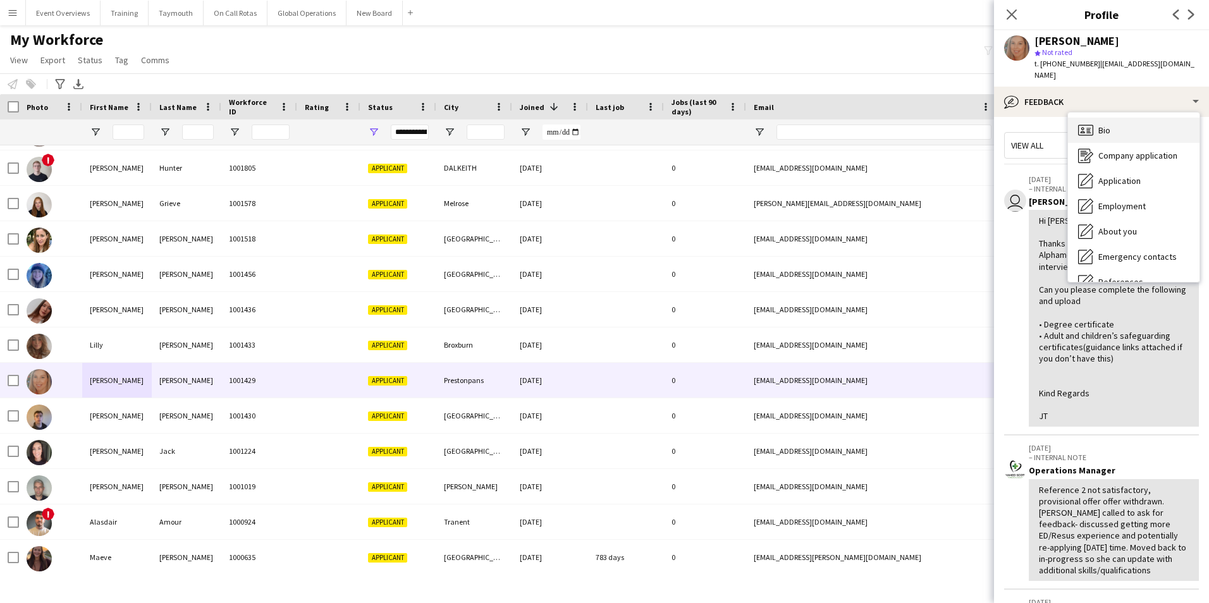
click at [1105, 130] on span "Bio" at bounding box center [1104, 130] width 12 height 11
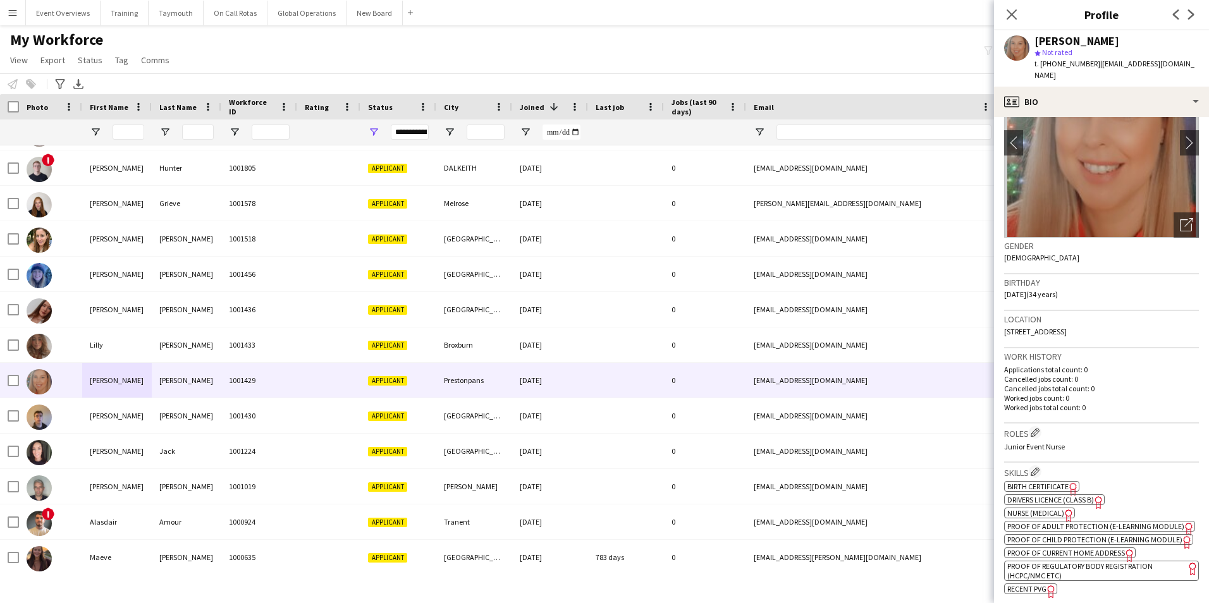
scroll to position [190, 0]
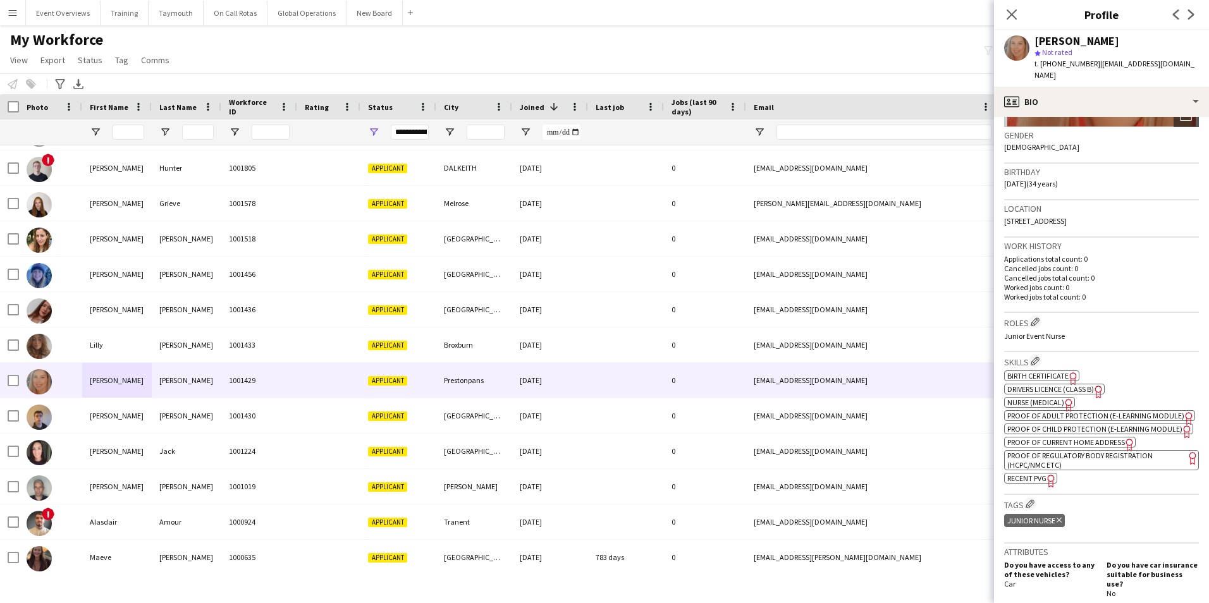
click at [1053, 400] on span "Nurse (Medical)" at bounding box center [1035, 402] width 57 height 9
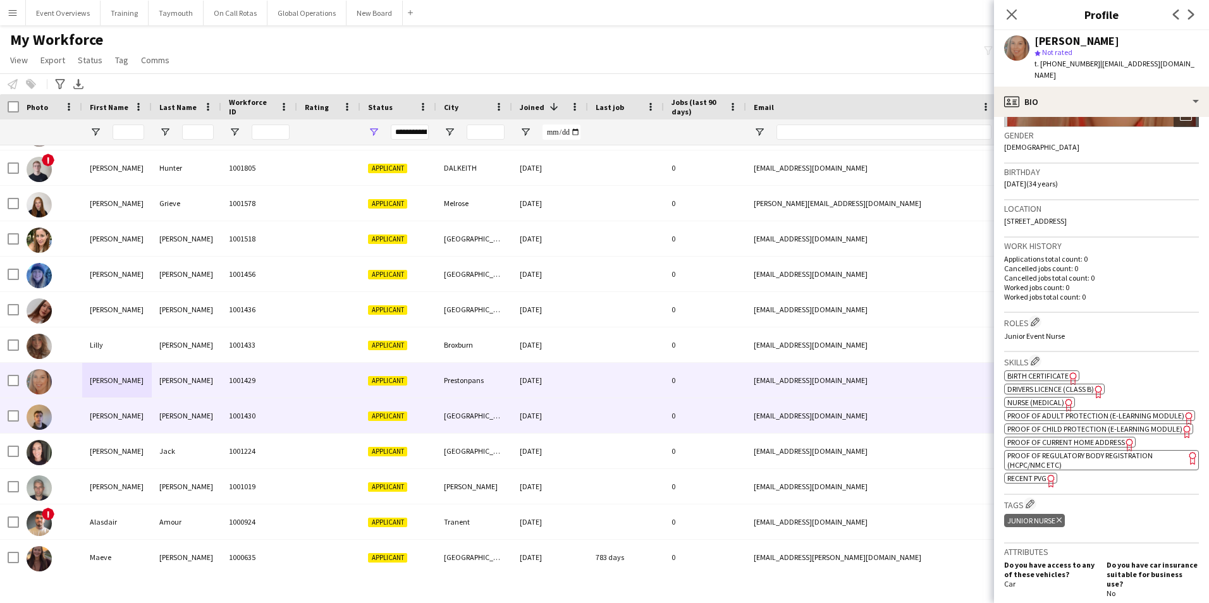
click at [94, 420] on div "[PERSON_NAME]" at bounding box center [117, 415] width 70 height 35
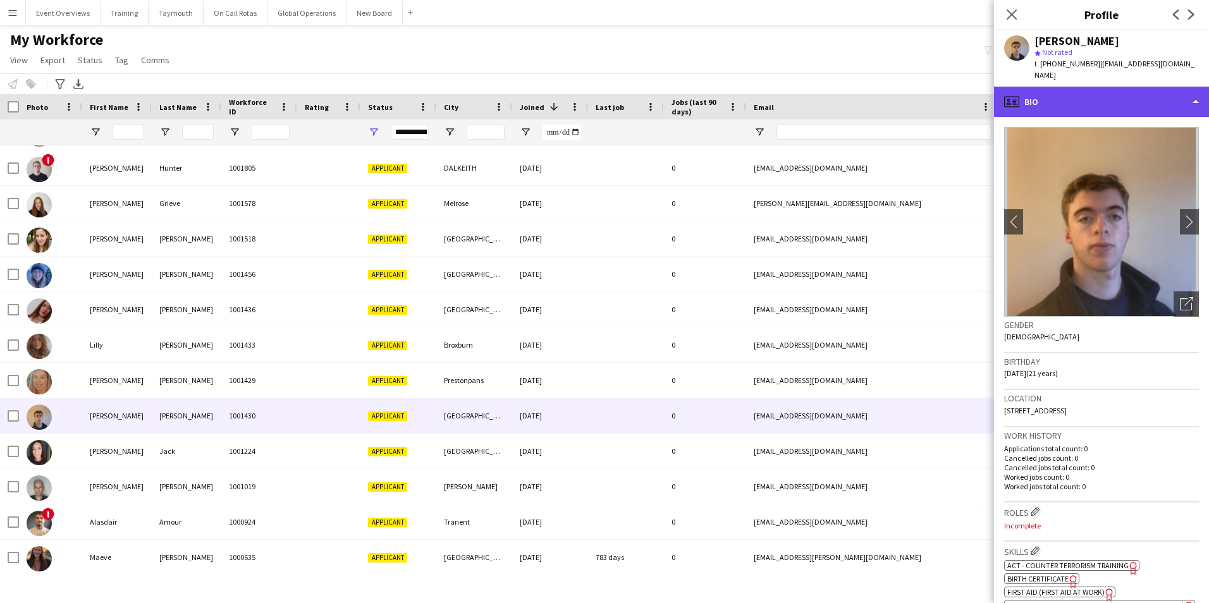
click at [1049, 93] on div "profile Bio" at bounding box center [1101, 102] width 215 height 30
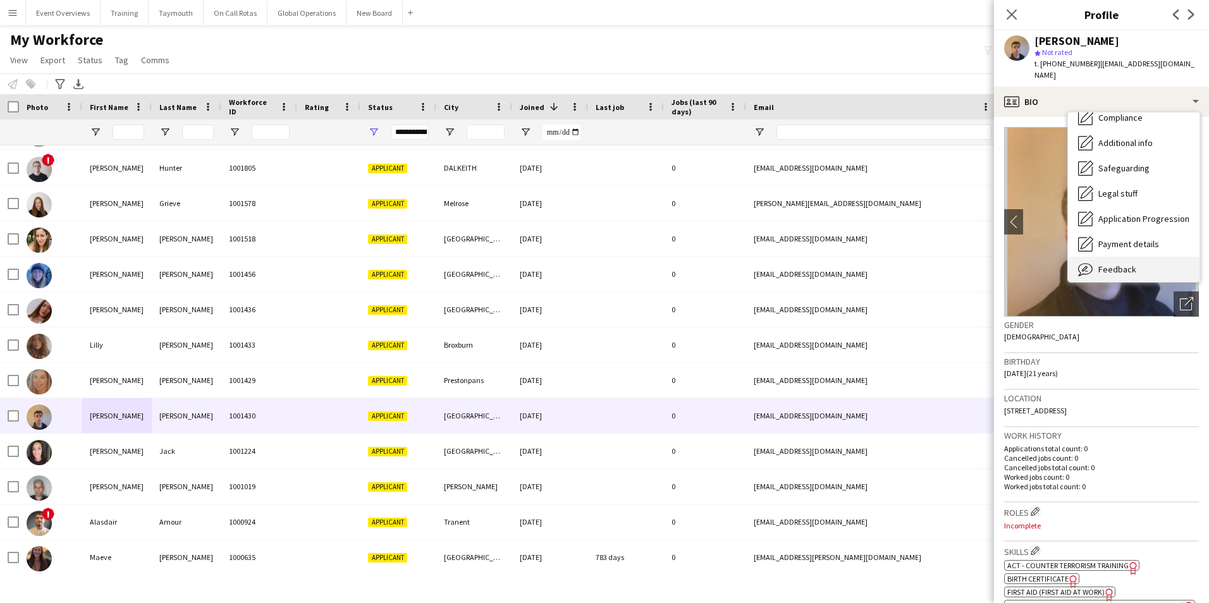
click at [1116, 264] on span "Feedback" at bounding box center [1117, 269] width 38 height 11
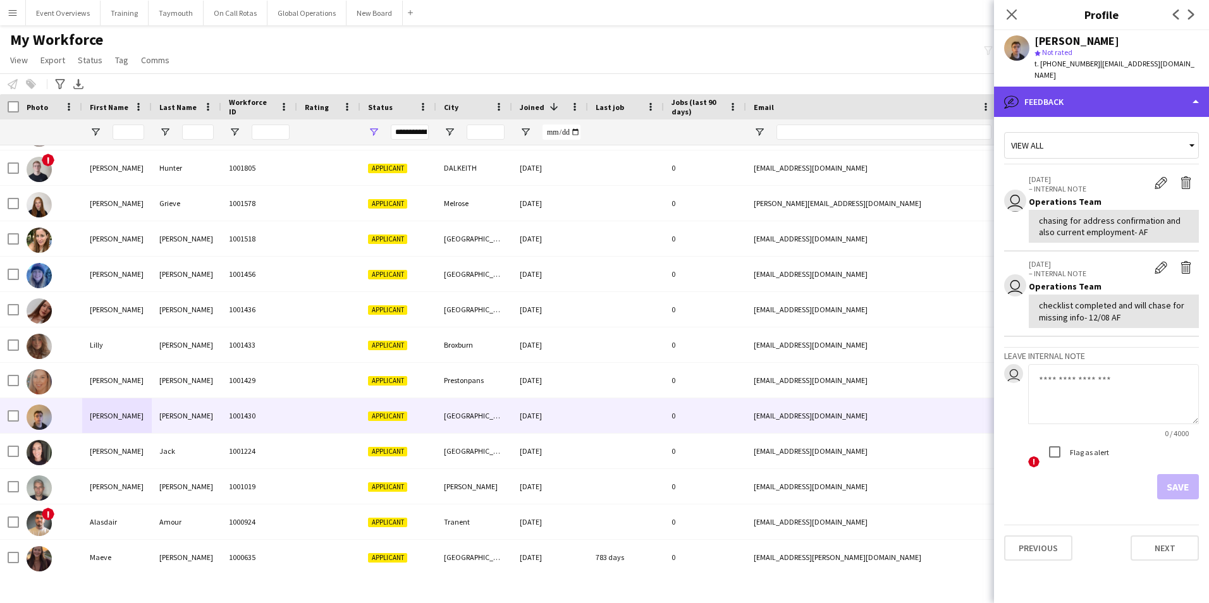
click at [1053, 92] on div "bubble-pencil Feedback" at bounding box center [1101, 102] width 215 height 30
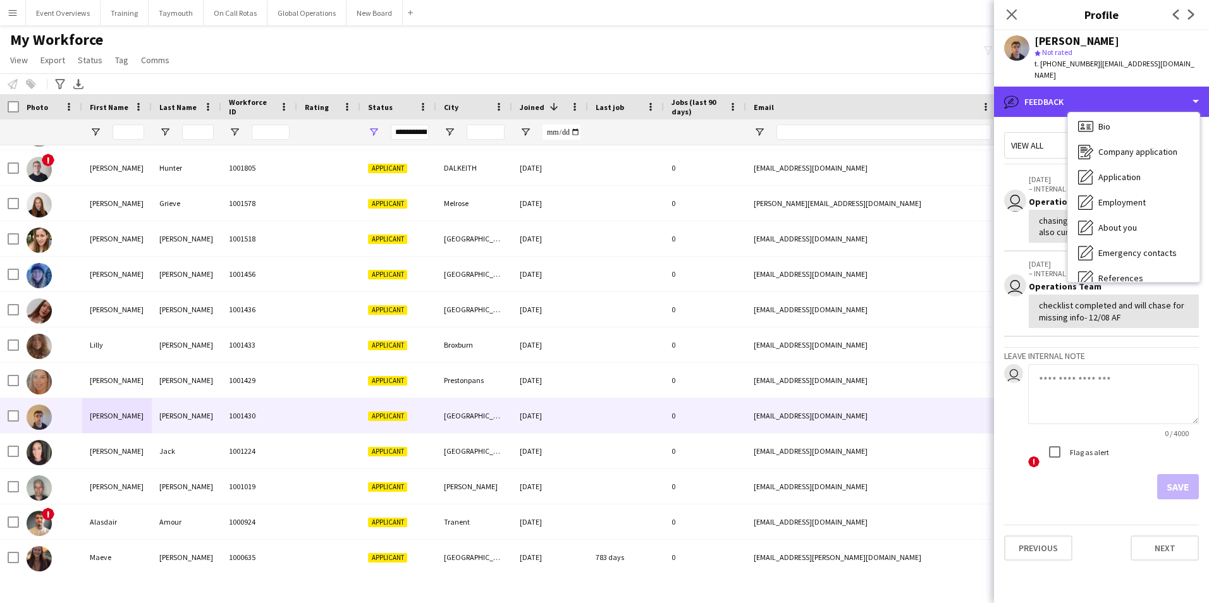
scroll to position [0, 0]
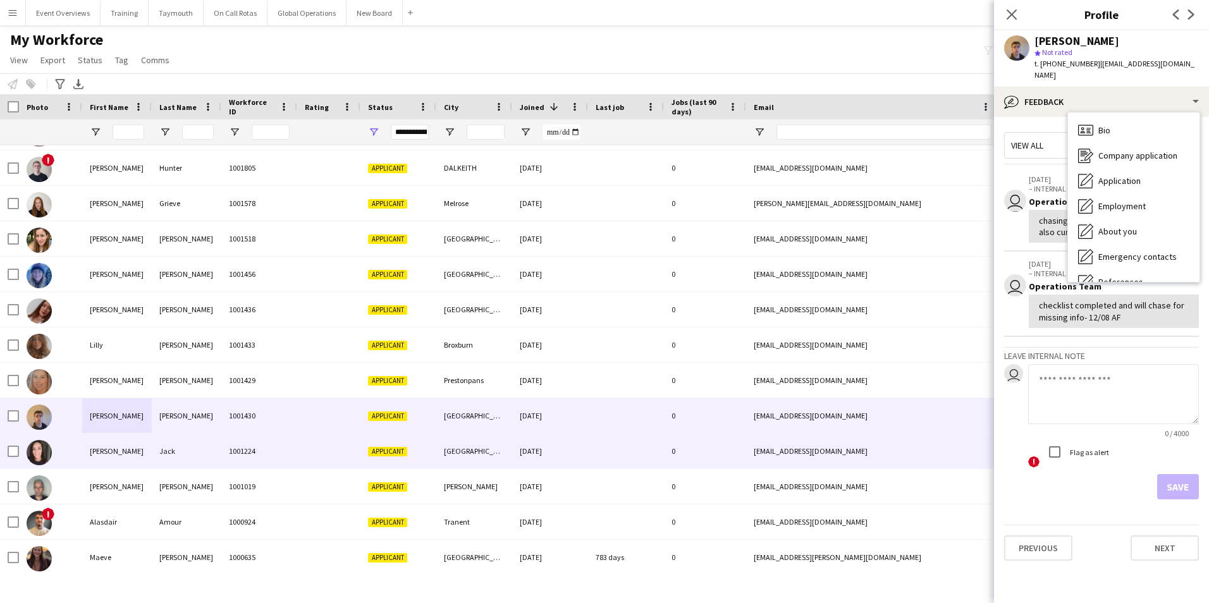
click at [100, 453] on div "[PERSON_NAME]" at bounding box center [117, 451] width 70 height 35
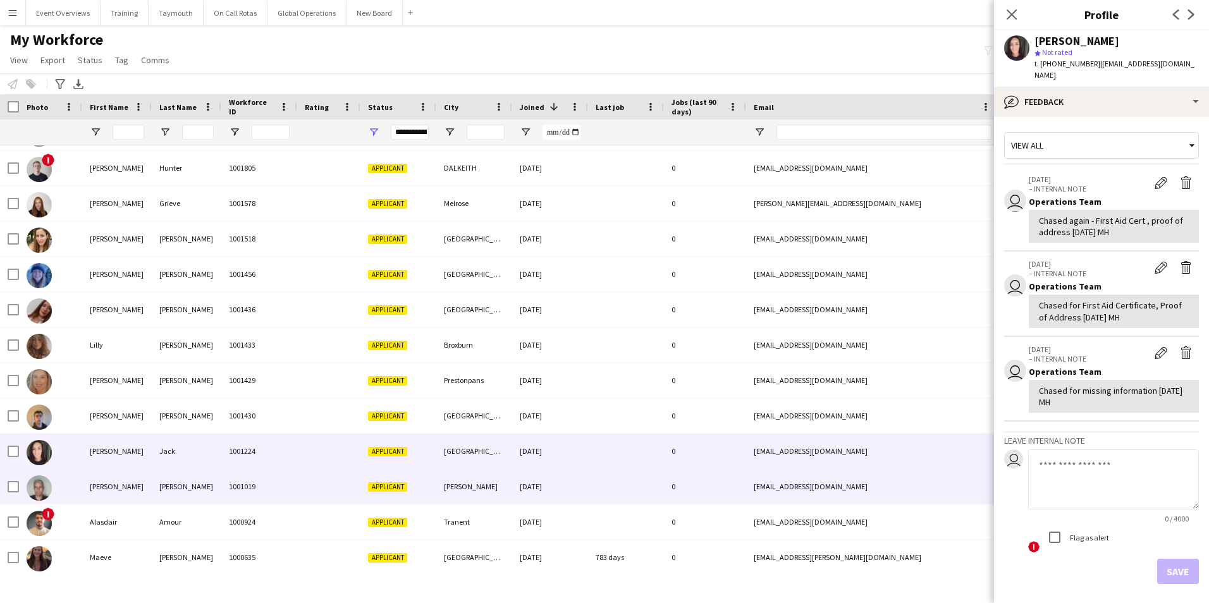
click at [100, 489] on div "[PERSON_NAME]" at bounding box center [117, 486] width 70 height 35
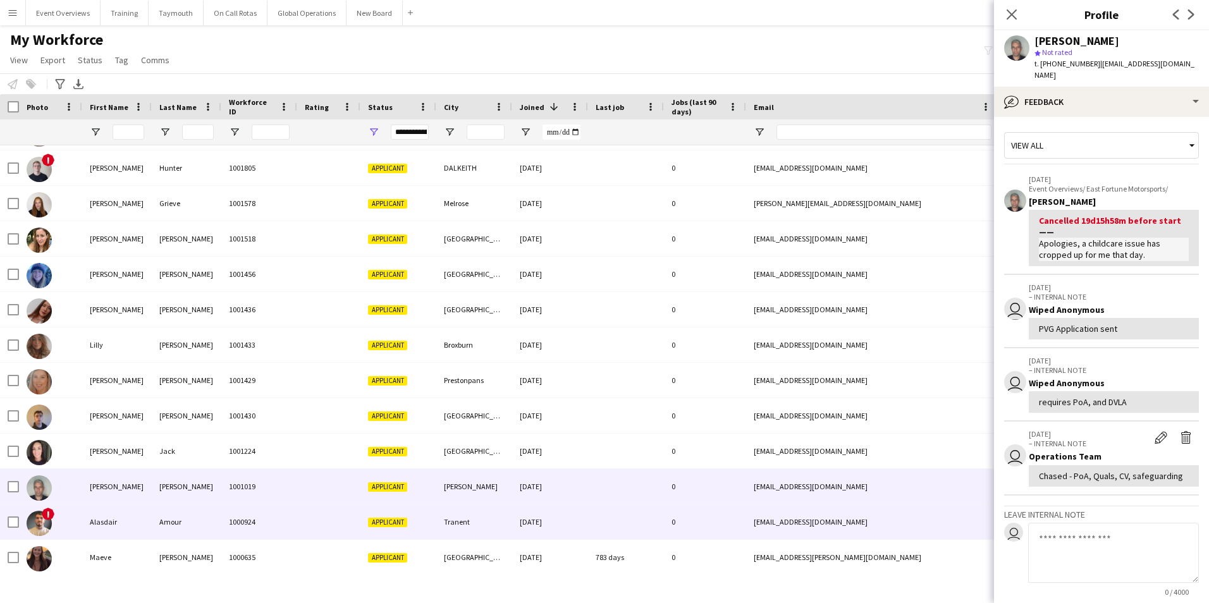
click at [108, 520] on div "Alasdair" at bounding box center [117, 521] width 70 height 35
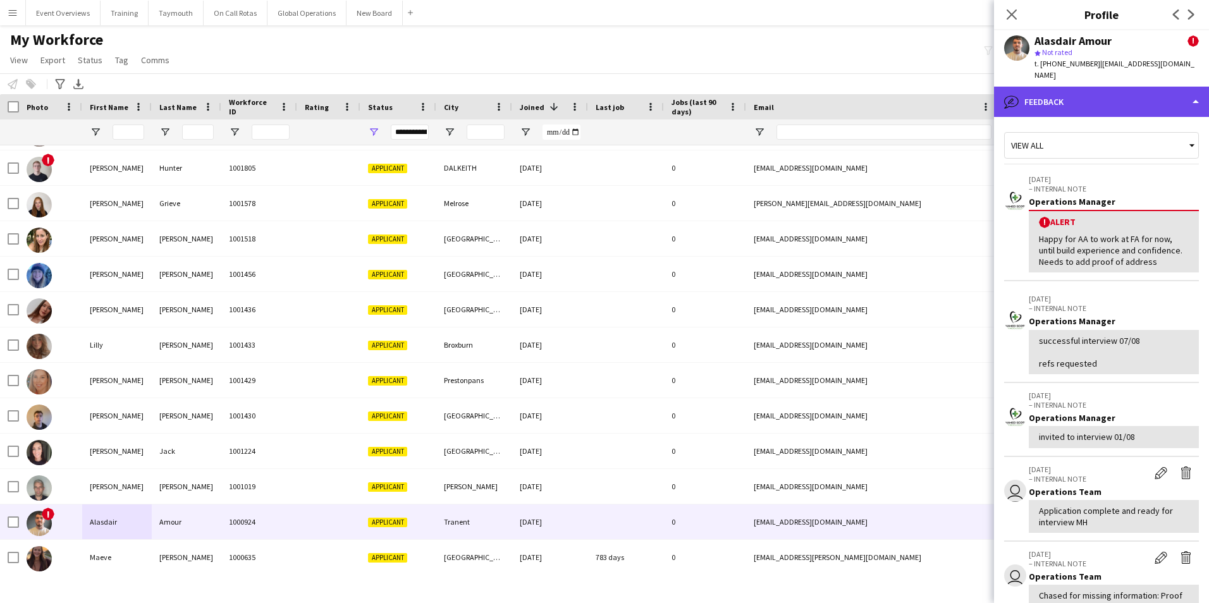
click at [1046, 87] on div "bubble-pencil Feedback" at bounding box center [1101, 102] width 215 height 30
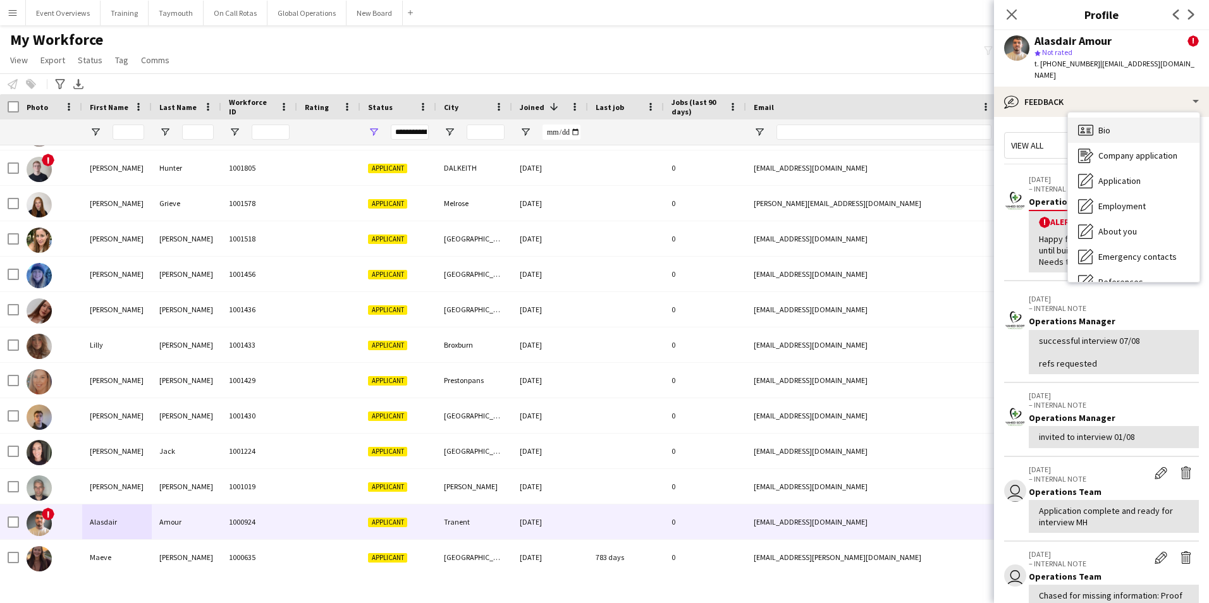
click at [1102, 125] on span "Bio" at bounding box center [1104, 130] width 12 height 11
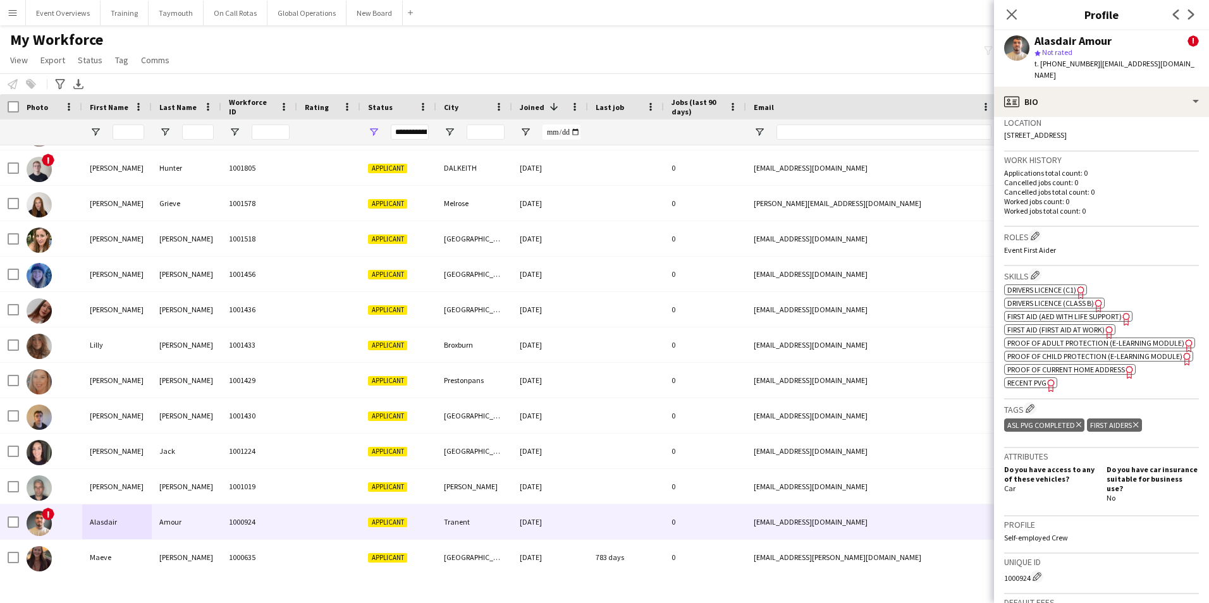
scroll to position [443, 0]
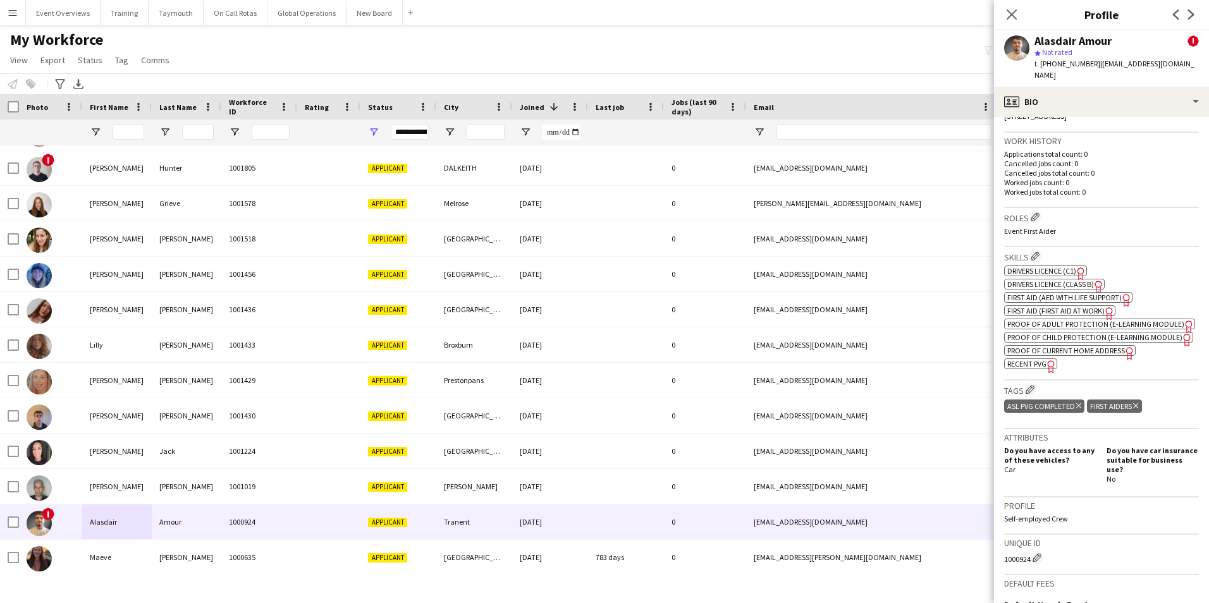
click at [1094, 355] on span "Proof of Current Home Address" at bounding box center [1066, 350] width 118 height 9
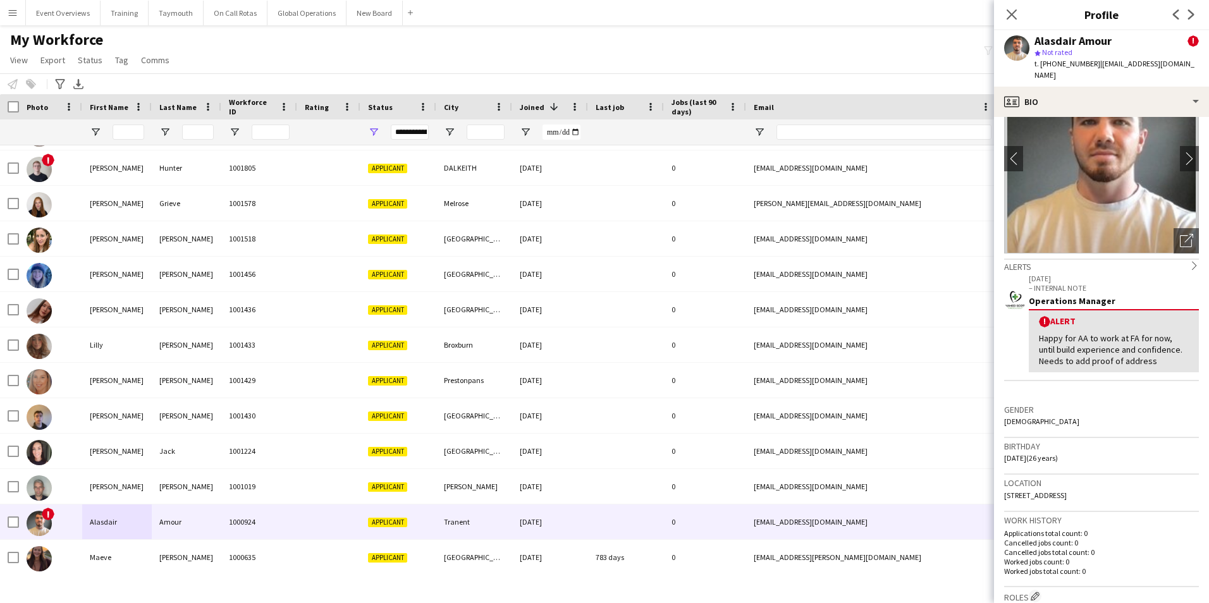
scroll to position [0, 0]
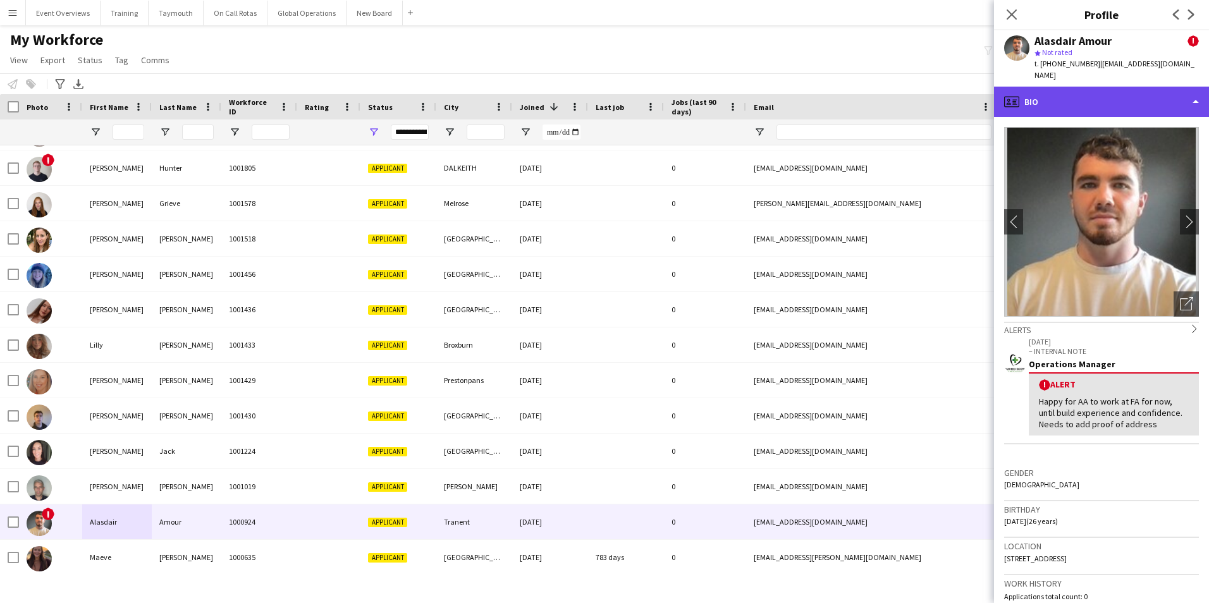
click at [1069, 90] on div "profile Bio" at bounding box center [1101, 102] width 215 height 30
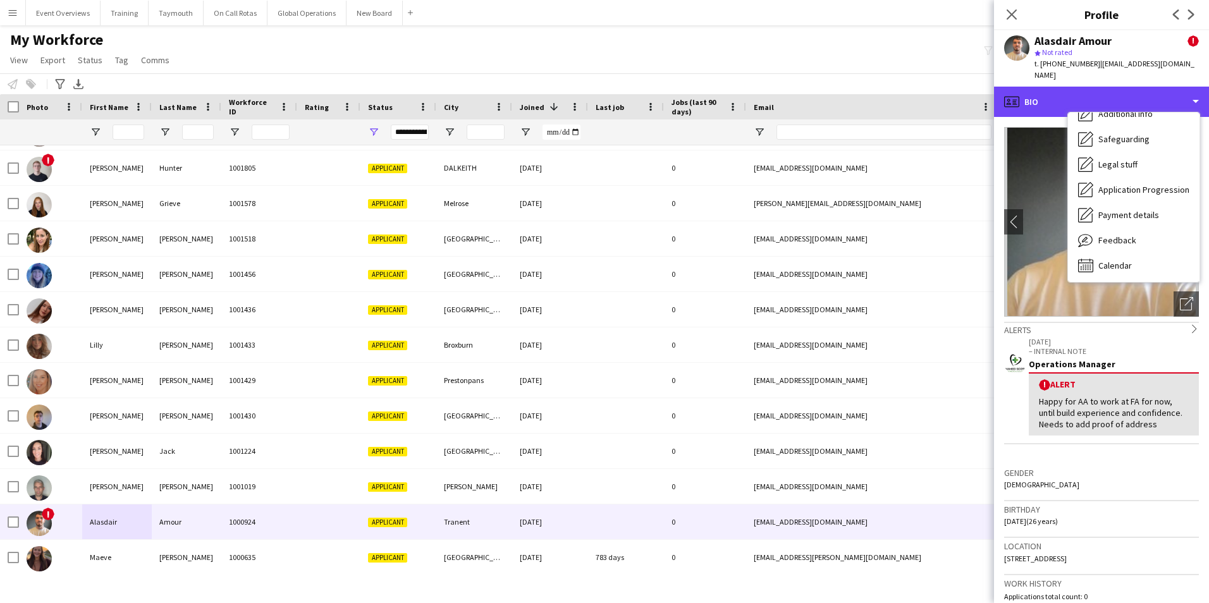
scroll to position [220, 0]
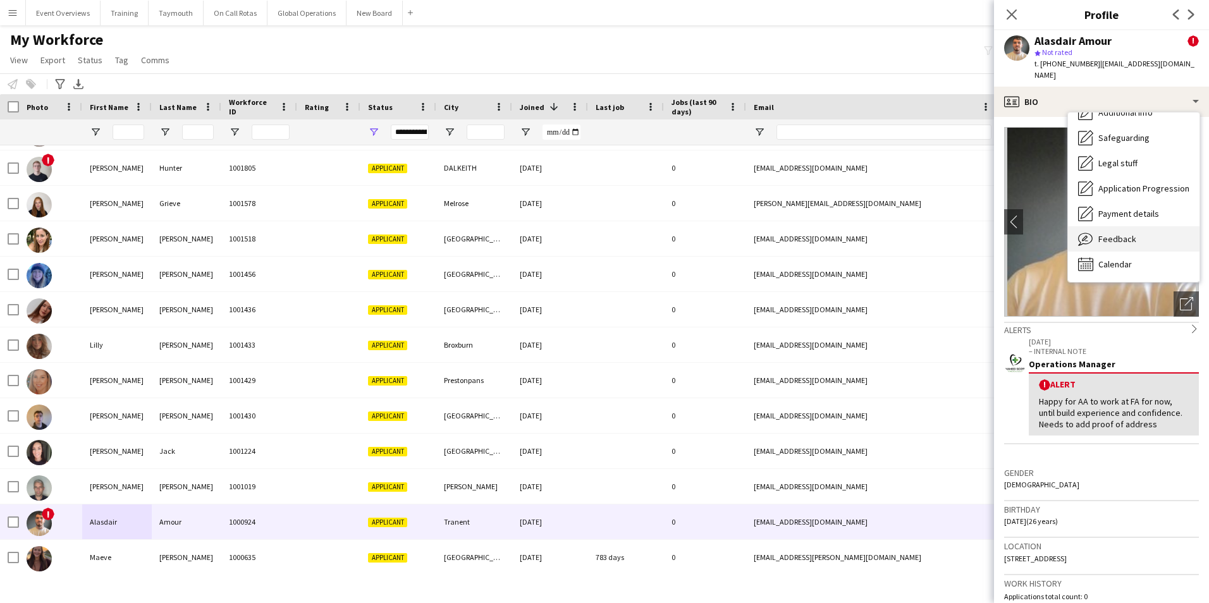
click at [1127, 226] on div "Feedback Feedback" at bounding box center [1133, 238] width 131 height 25
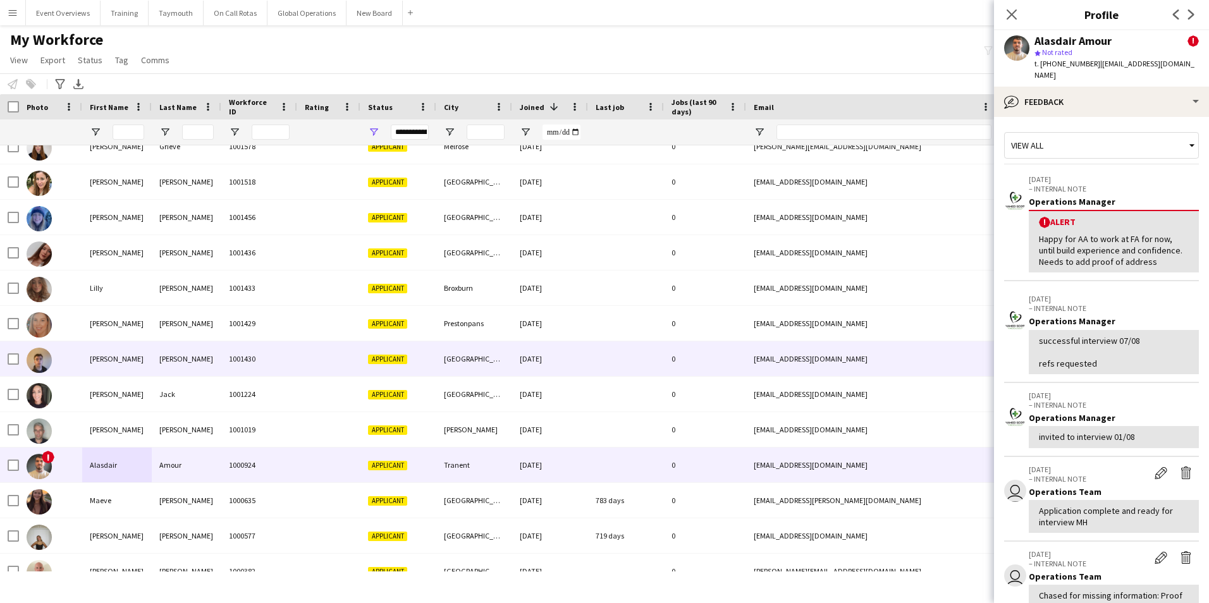
scroll to position [1592, 0]
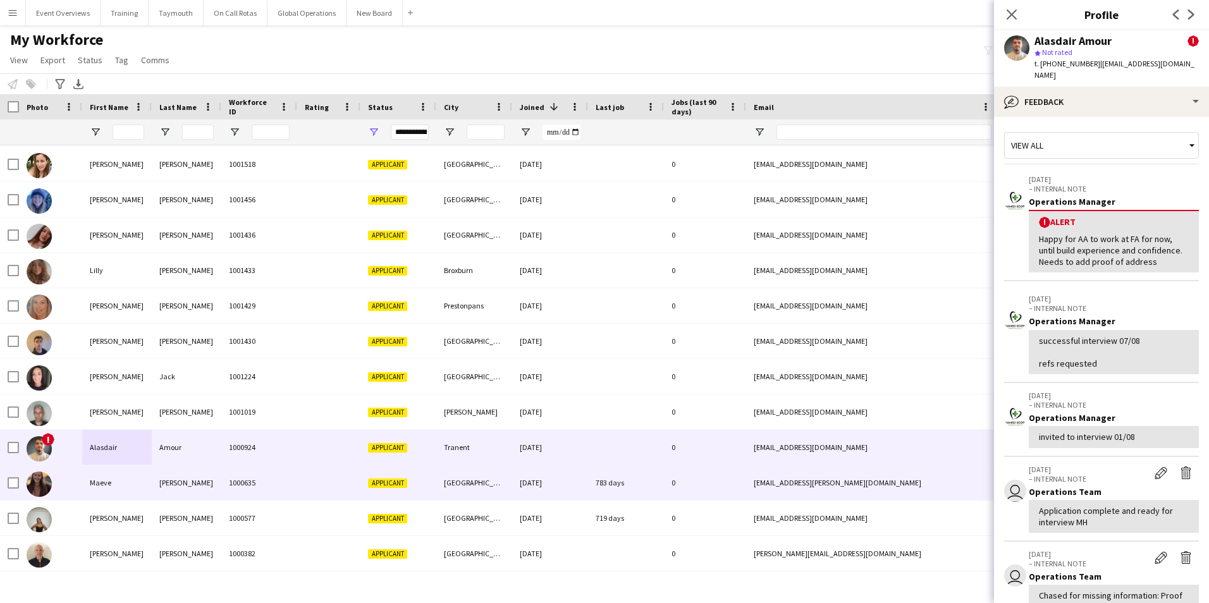
click at [100, 485] on div "Maeve" at bounding box center [117, 482] width 70 height 35
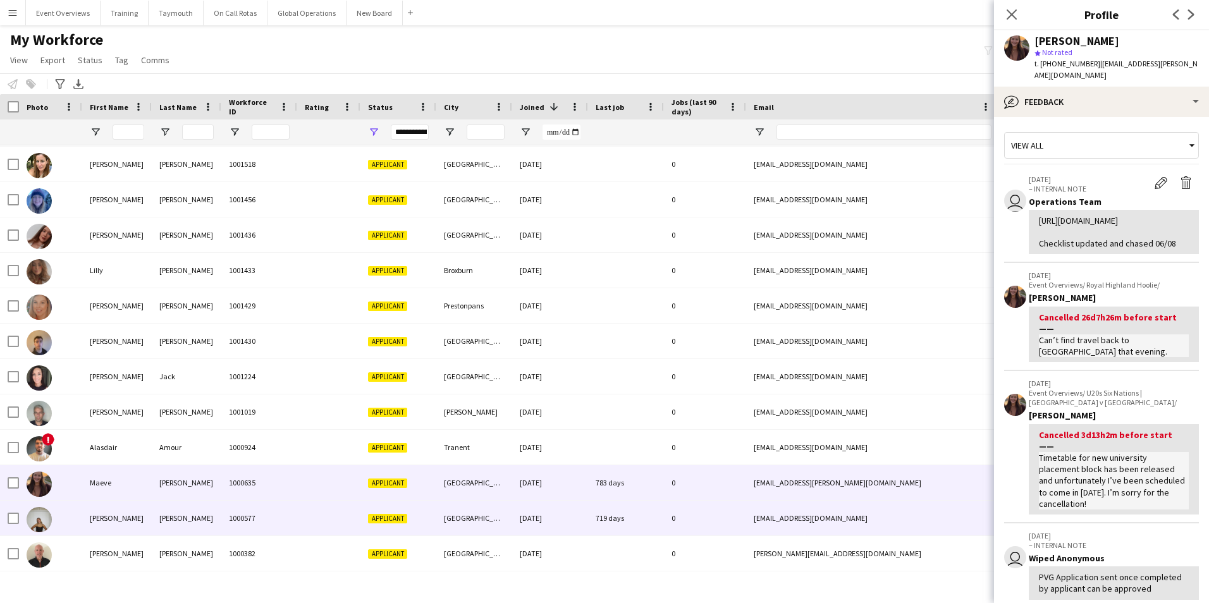
click at [90, 515] on div "[PERSON_NAME]" at bounding box center [117, 518] width 70 height 35
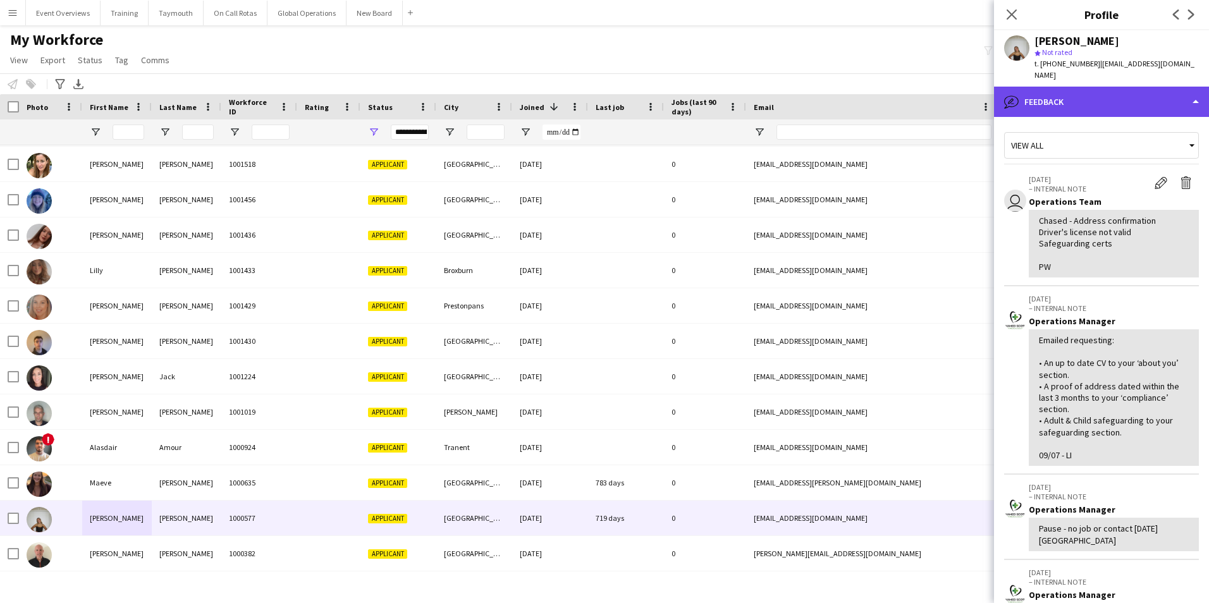
click at [1061, 89] on div "bubble-pencil Feedback" at bounding box center [1101, 102] width 215 height 30
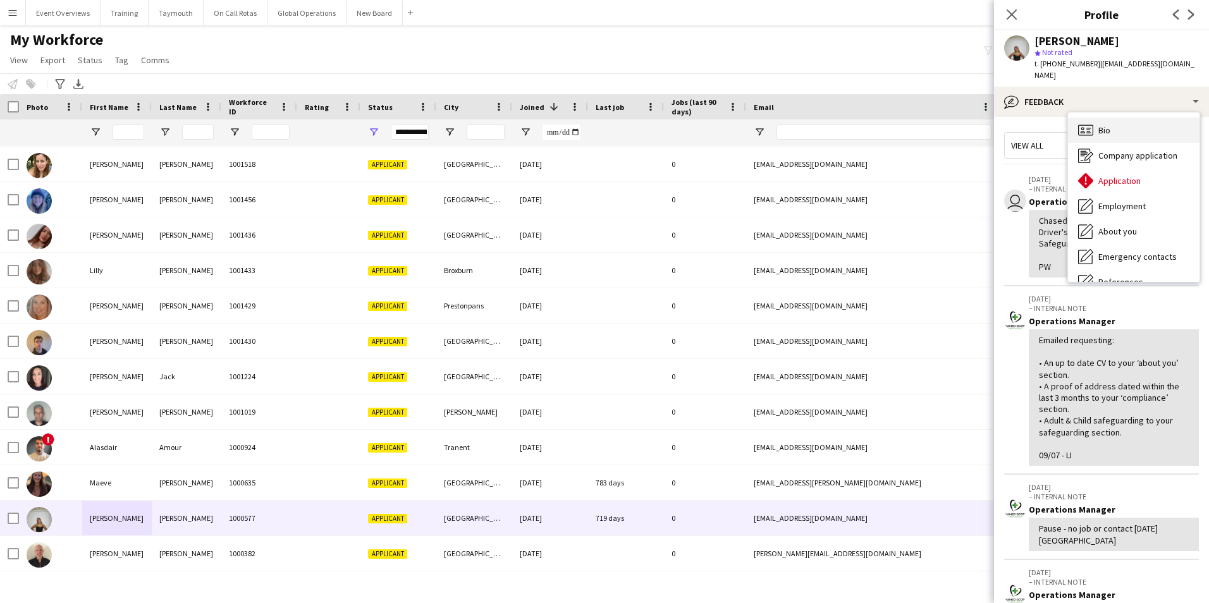
click at [1101, 125] on span "Bio" at bounding box center [1104, 130] width 12 height 11
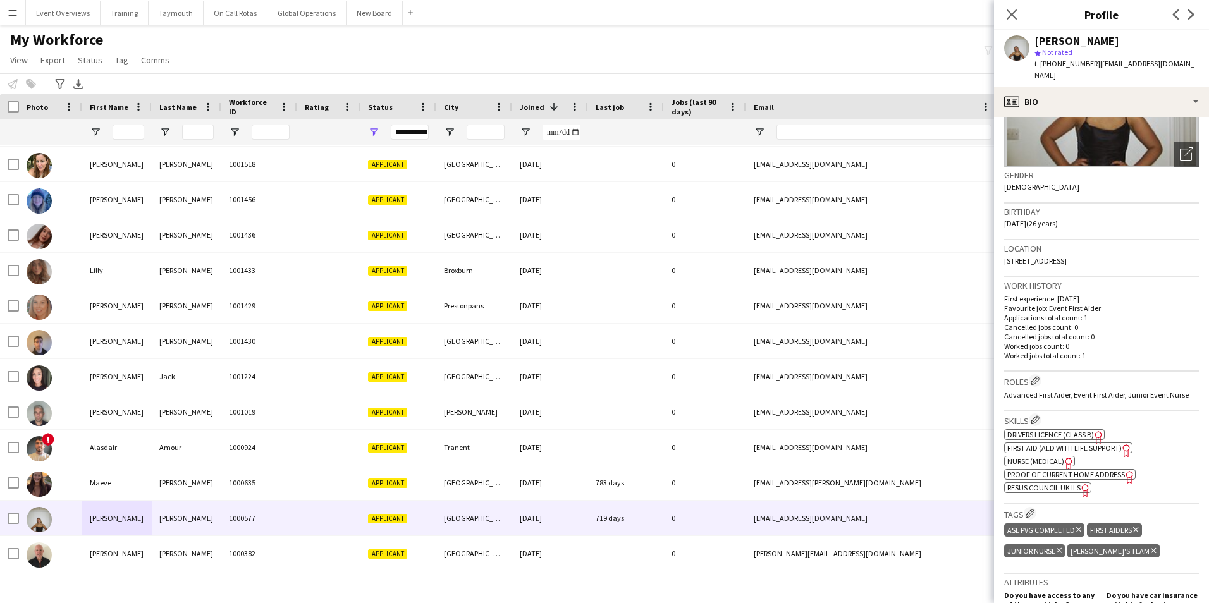
scroll to position [190, 0]
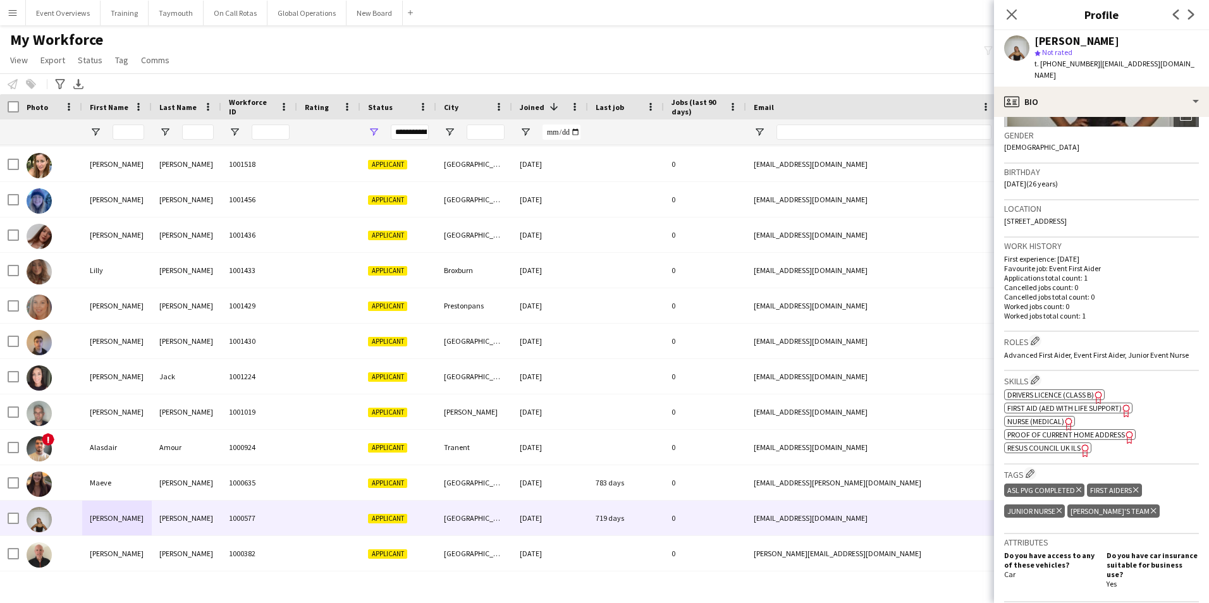
click at [1073, 390] on span "Drivers Licence (Class B)" at bounding box center [1050, 394] width 87 height 9
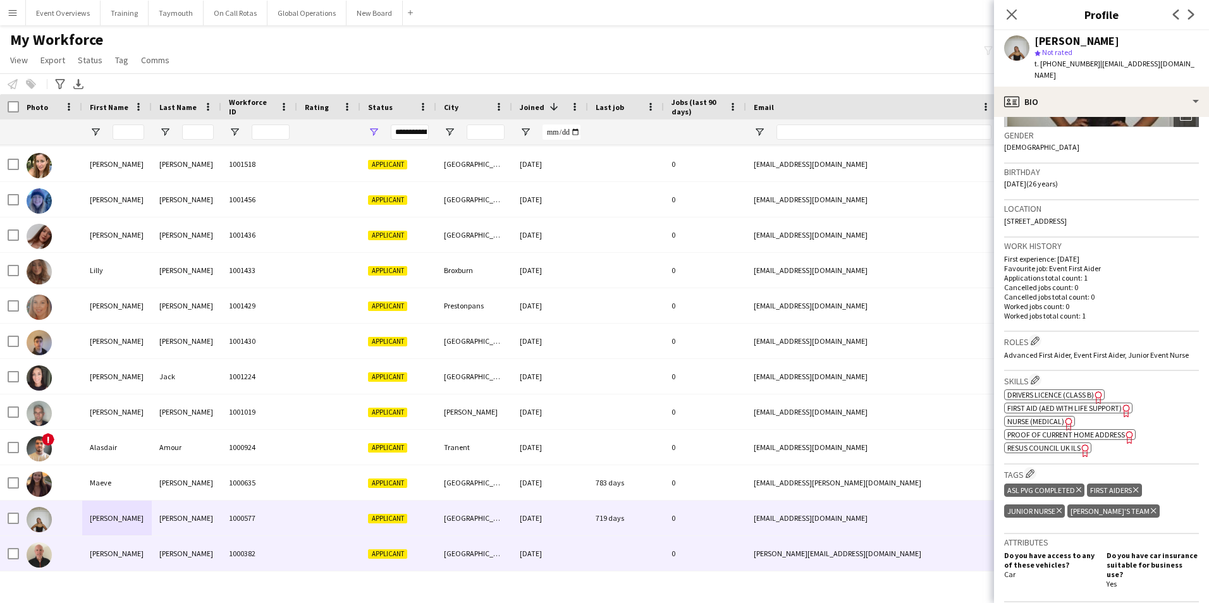
click at [109, 551] on div "[PERSON_NAME]" at bounding box center [117, 553] width 70 height 35
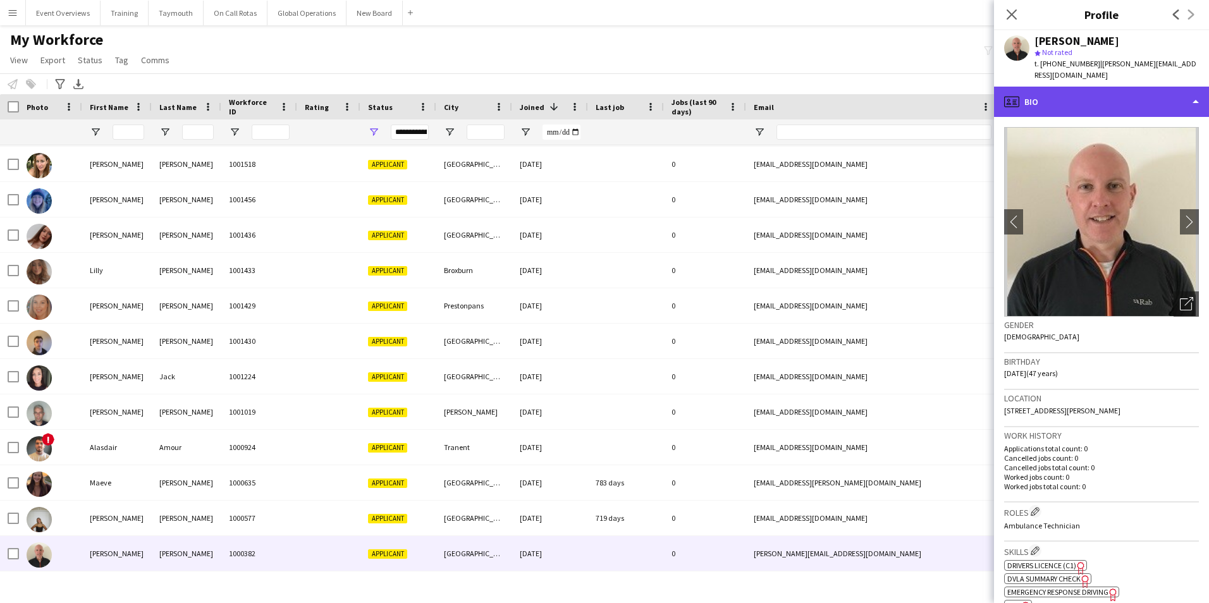
click at [1087, 102] on div "profile Bio" at bounding box center [1101, 102] width 215 height 30
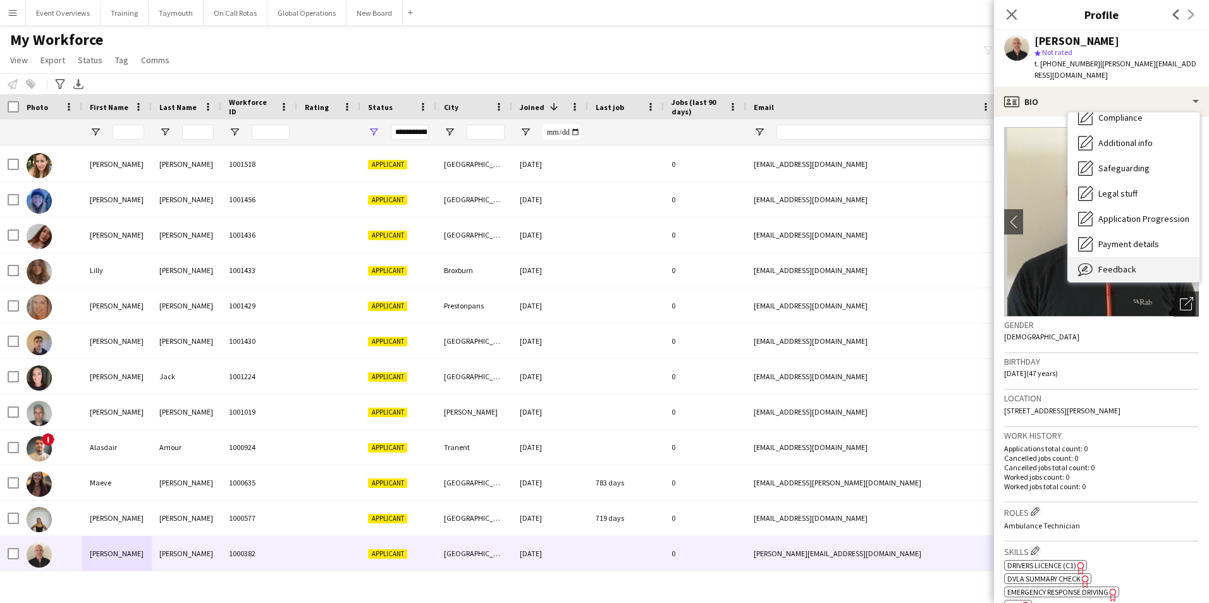
click at [1107, 264] on span "Feedback" at bounding box center [1117, 269] width 38 height 11
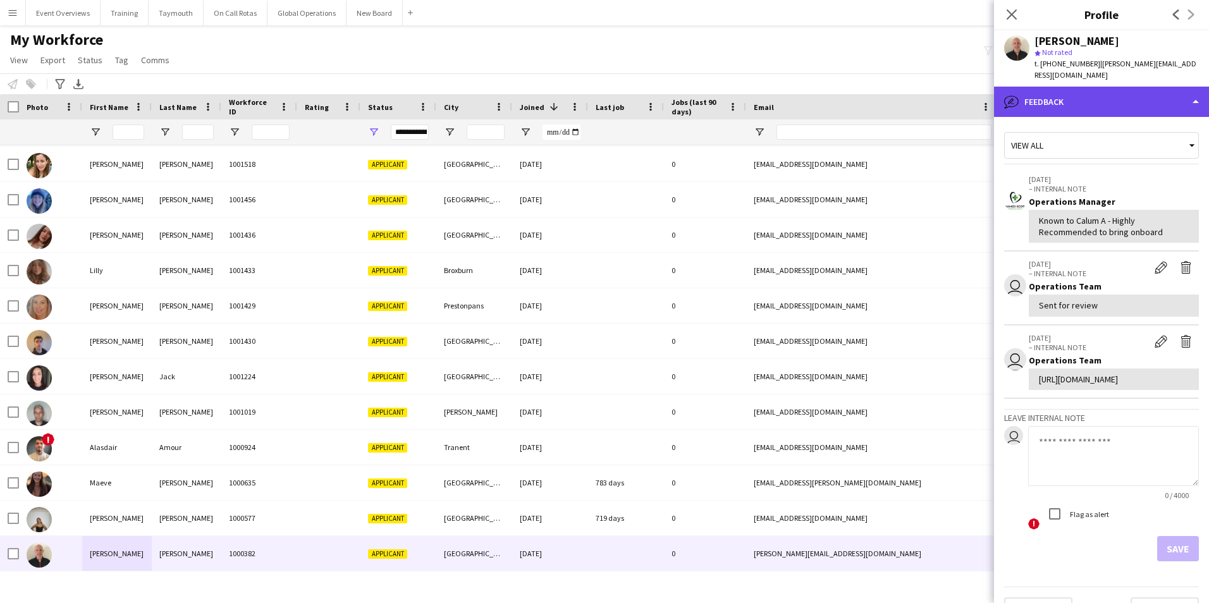
click at [1097, 102] on div "bubble-pencil Feedback" at bounding box center [1101, 102] width 215 height 30
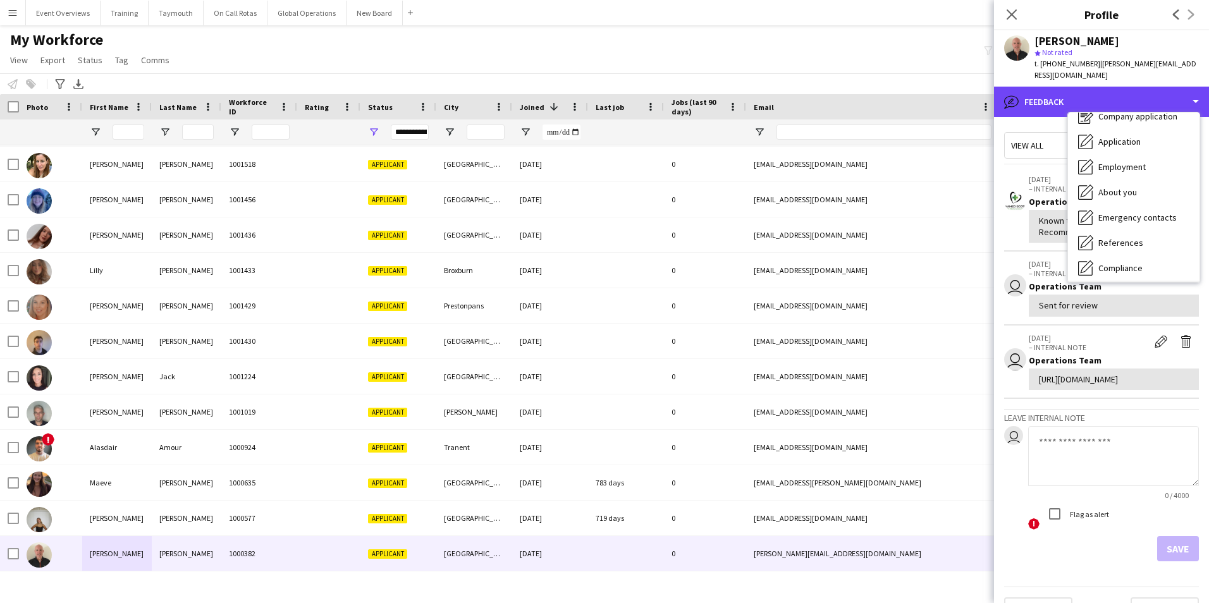
scroll to position [0, 0]
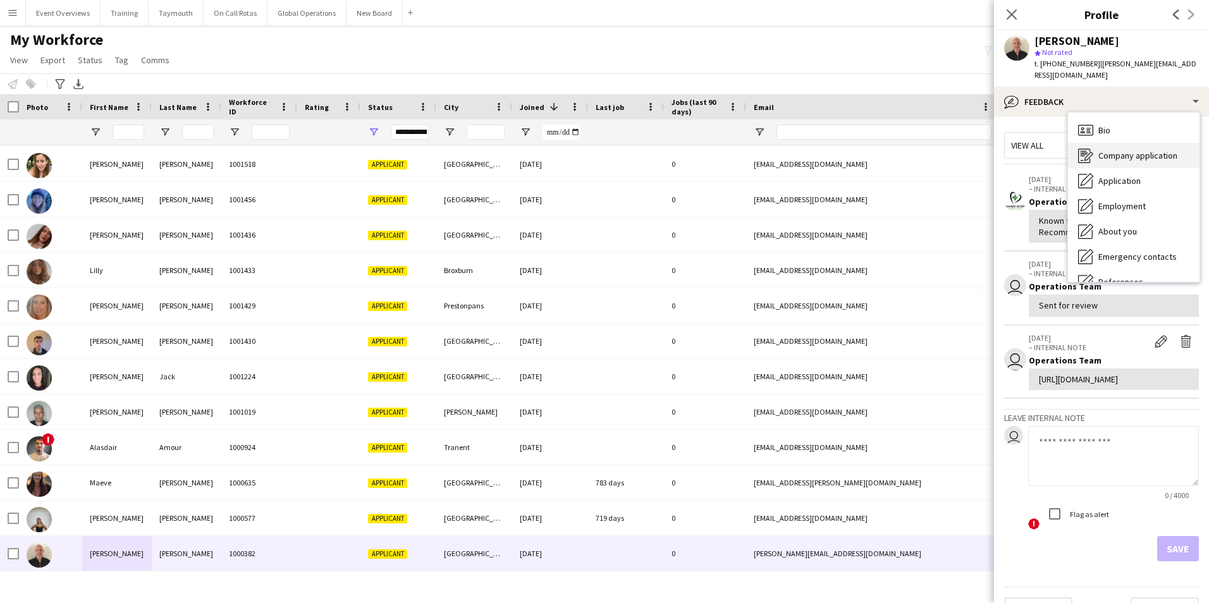
click at [1130, 153] on span "Company application" at bounding box center [1137, 155] width 79 height 11
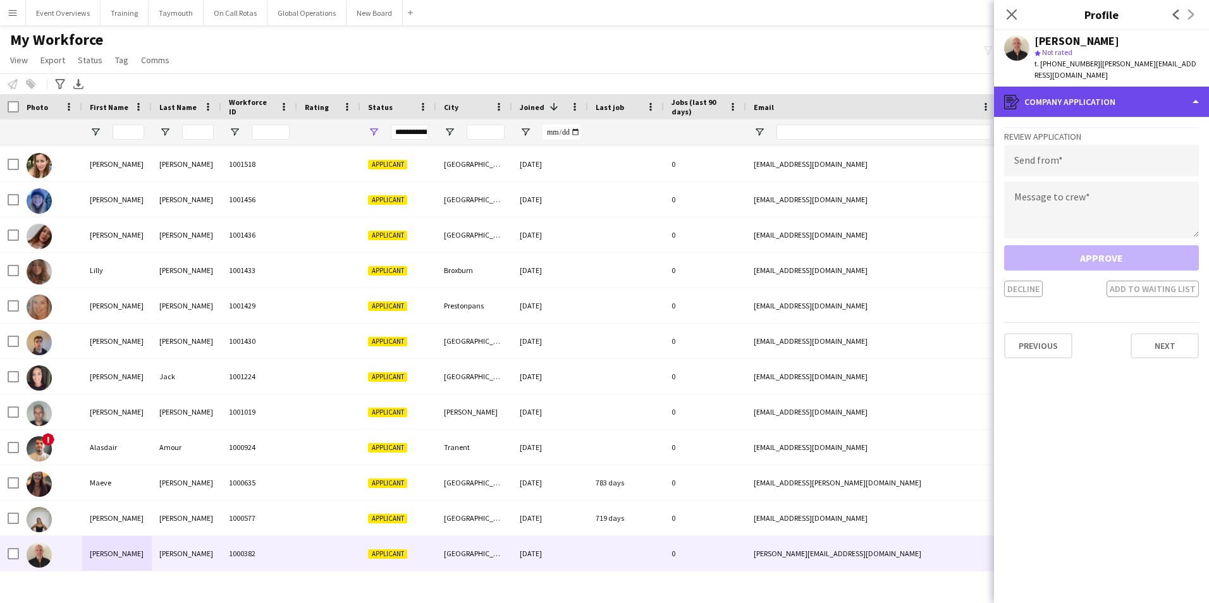
click at [1130, 103] on div "register Company application" at bounding box center [1101, 102] width 215 height 30
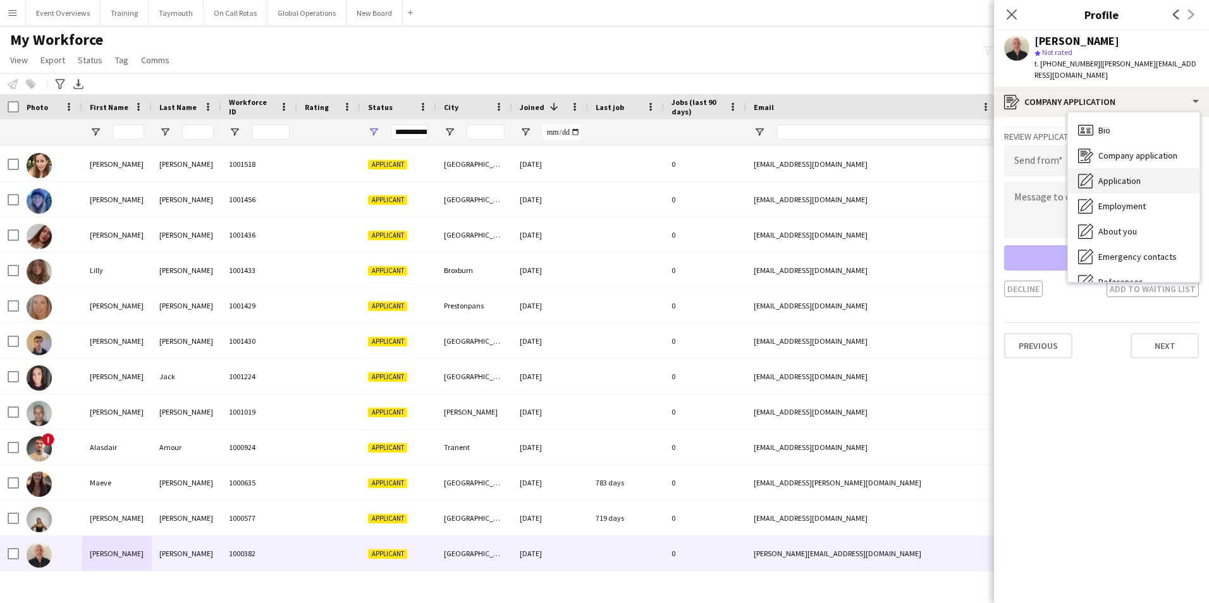
click at [1140, 181] on span "Application" at bounding box center [1119, 180] width 42 height 11
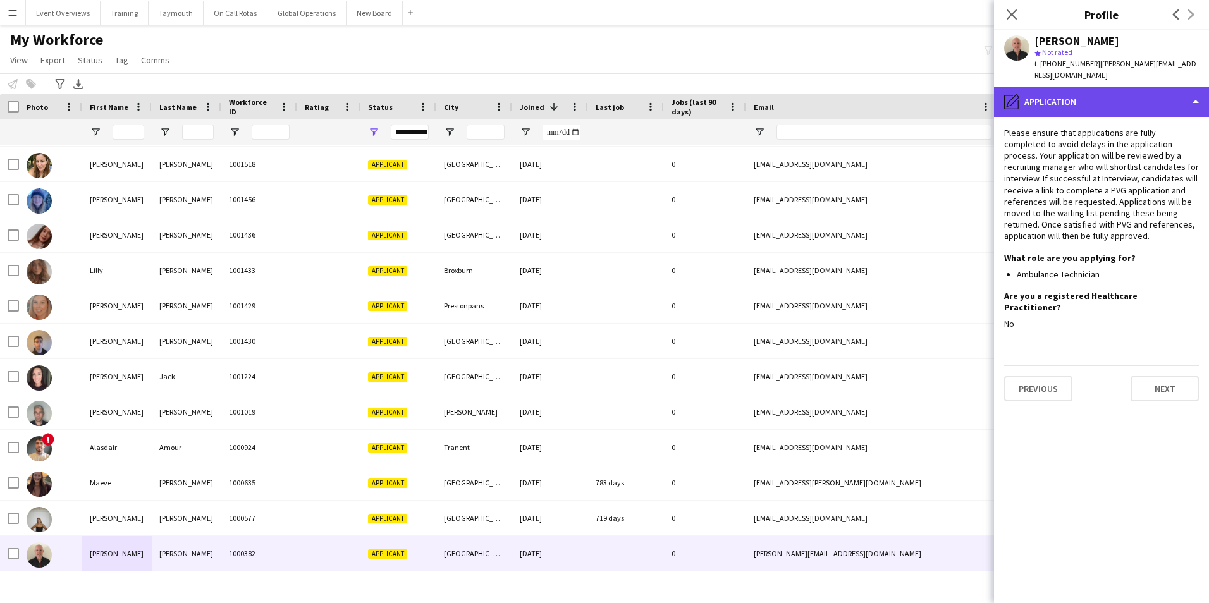
click at [1099, 105] on div "pencil4 Application" at bounding box center [1101, 102] width 215 height 30
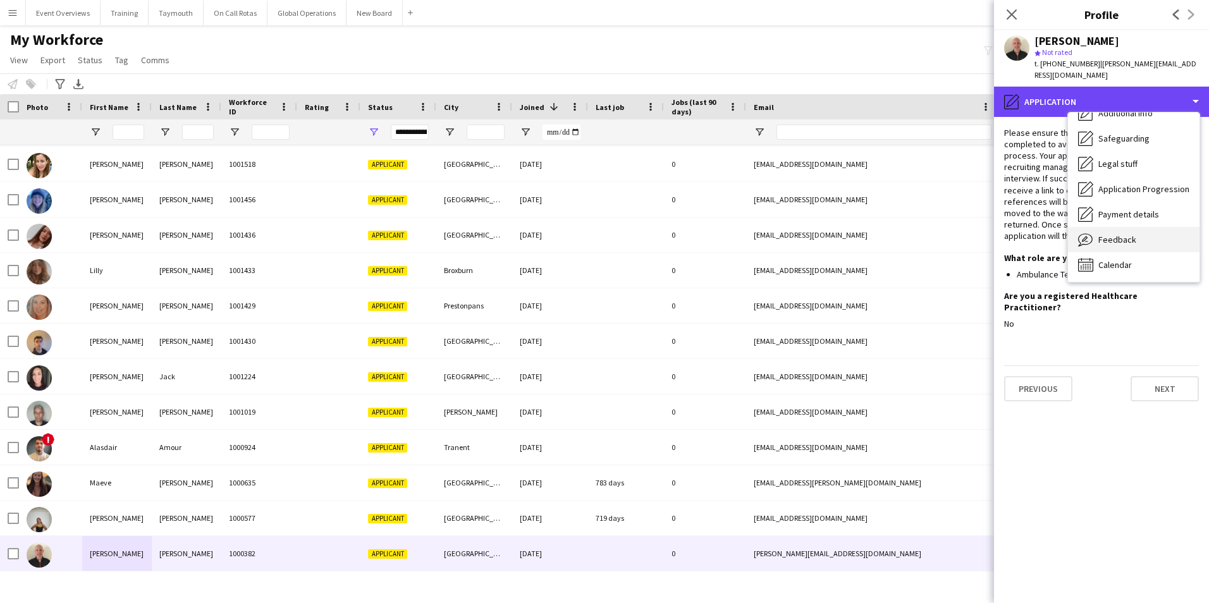
scroll to position [220, 0]
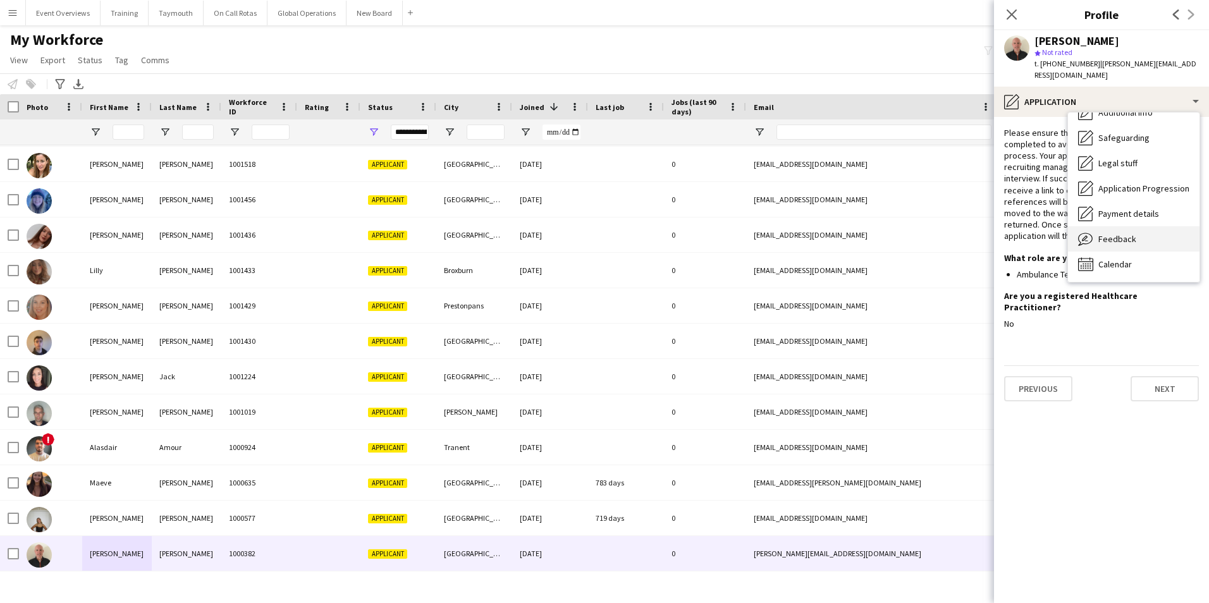
click at [1113, 234] on span "Feedback" at bounding box center [1117, 238] width 38 height 11
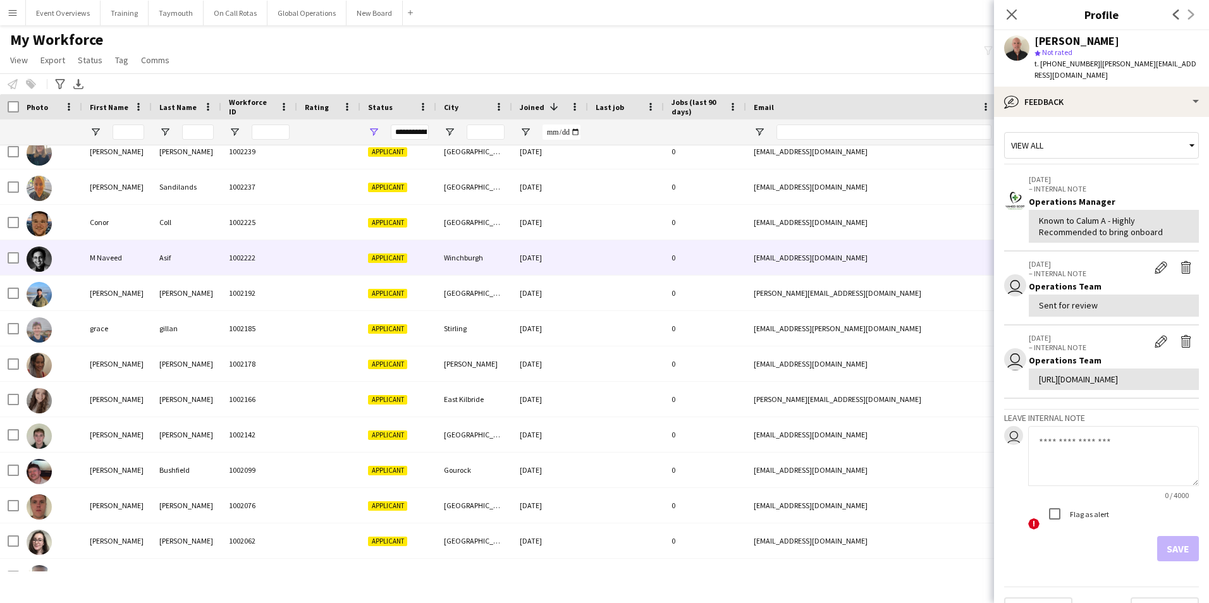
scroll to position [834, 0]
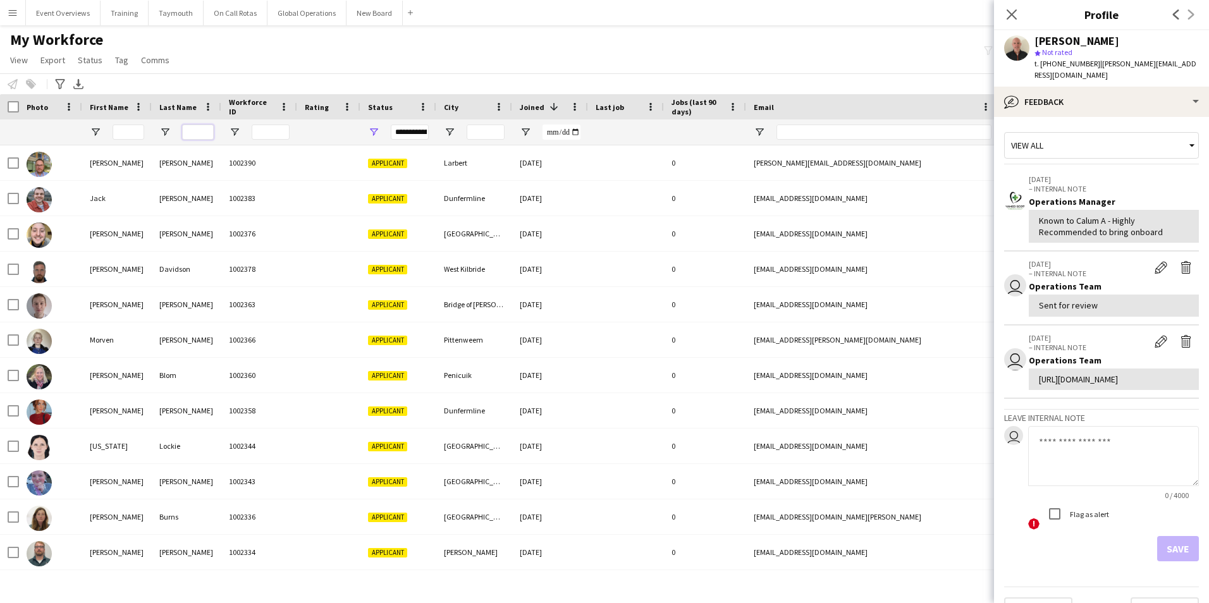
click at [204, 130] on input "Last Name Filter Input" at bounding box center [198, 132] width 32 height 15
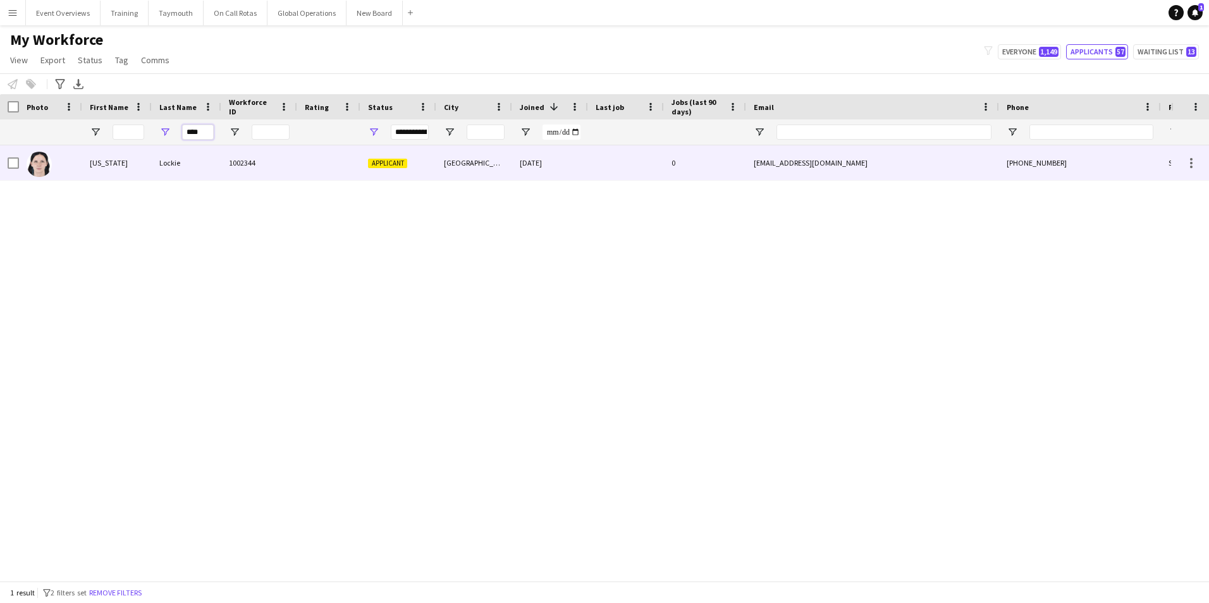
type input "****"
click at [182, 160] on div "Lockie" at bounding box center [187, 162] width 70 height 35
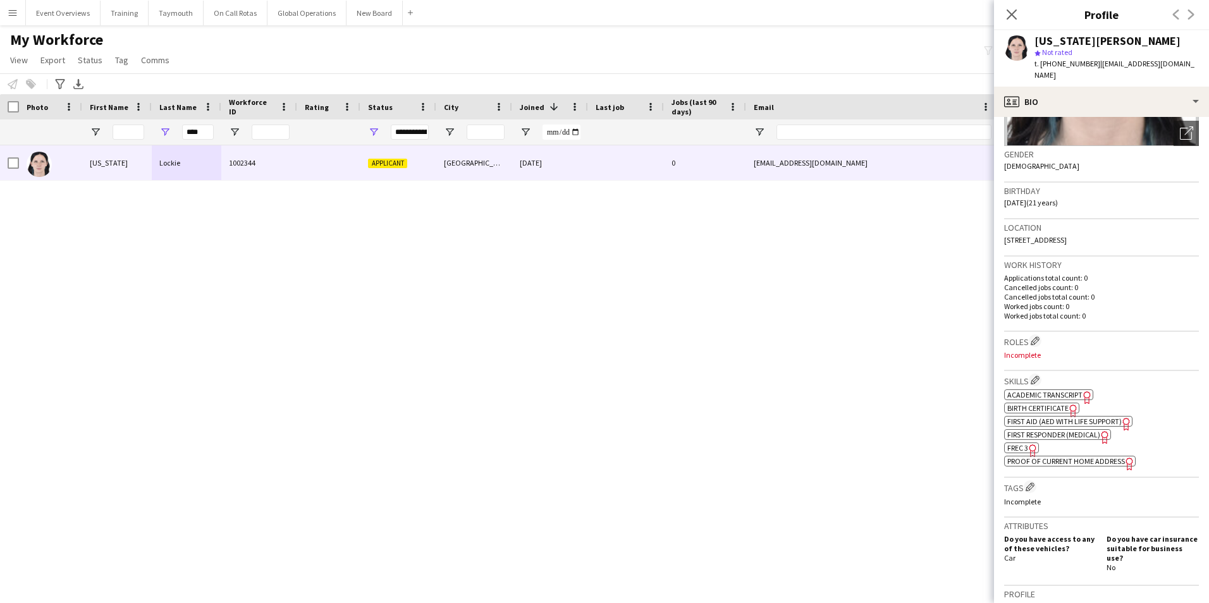
scroll to position [190, 0]
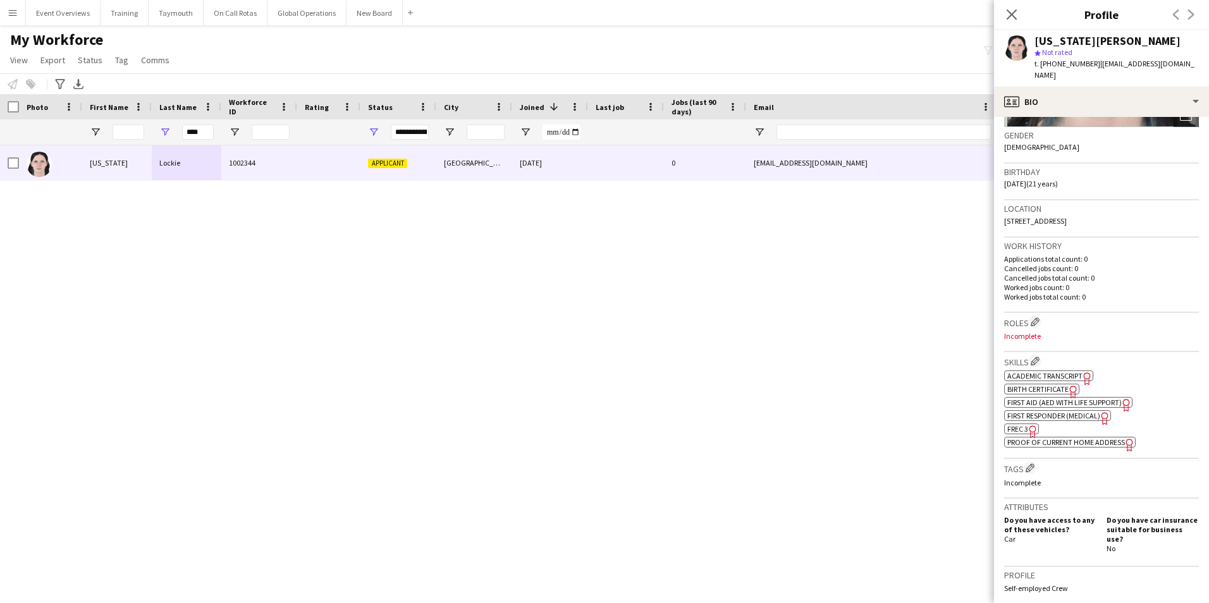
click at [1047, 437] on span "Proof of Current Home Address" at bounding box center [1066, 441] width 118 height 9
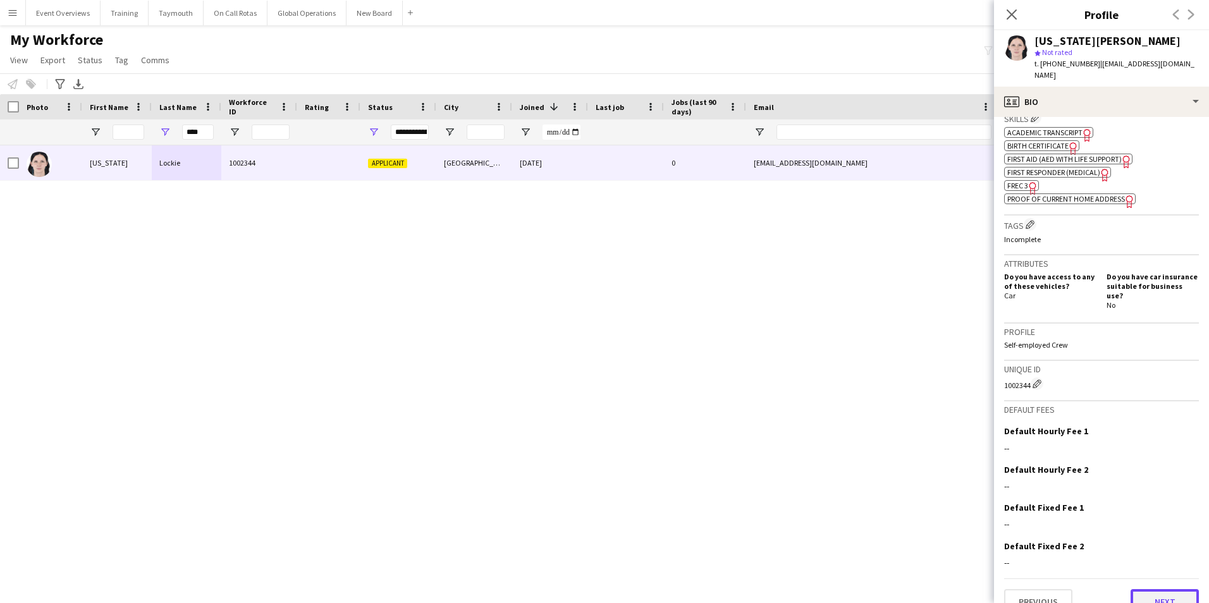
click at [1157, 589] on button "Next" at bounding box center [1164, 601] width 68 height 25
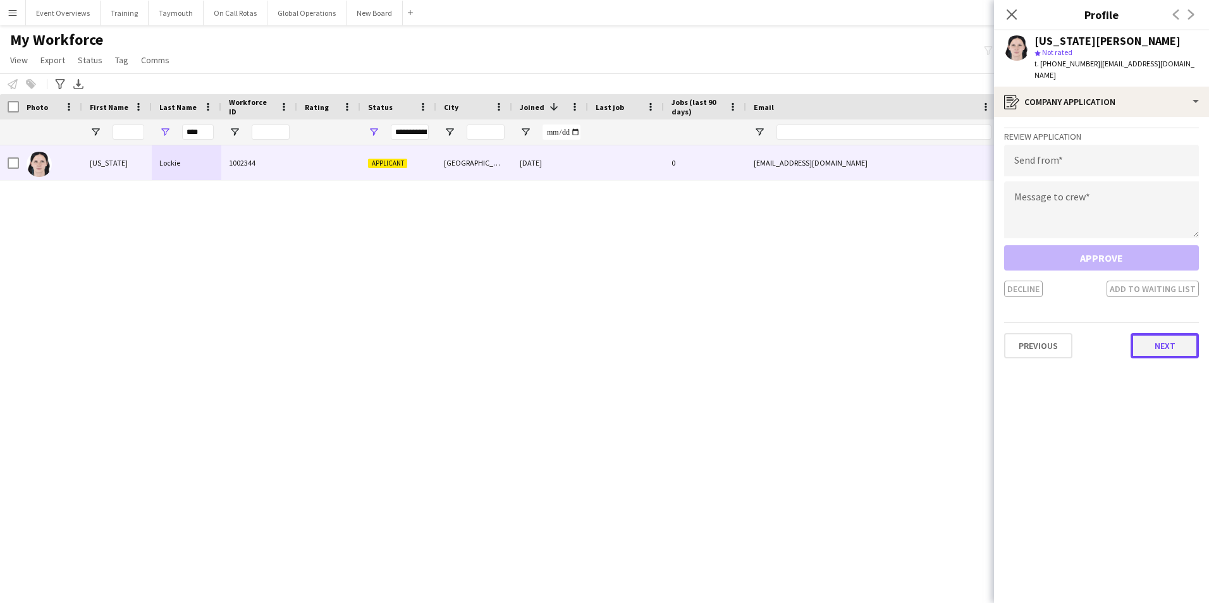
click at [1161, 334] on button "Next" at bounding box center [1164, 345] width 68 height 25
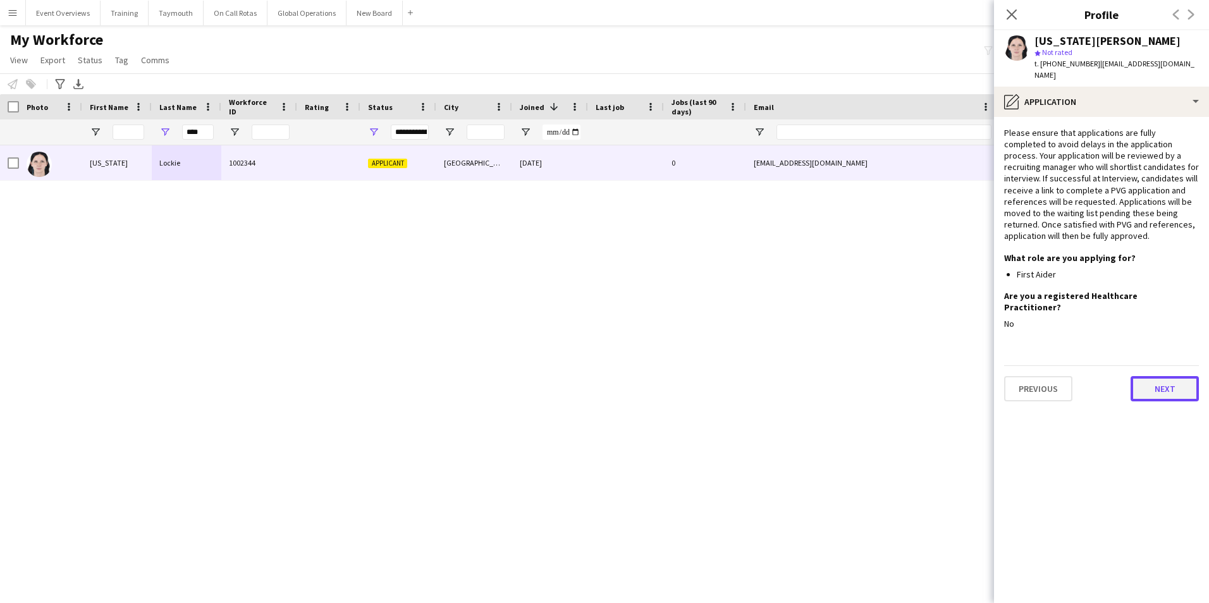
click at [1153, 376] on button "Next" at bounding box center [1164, 388] width 68 height 25
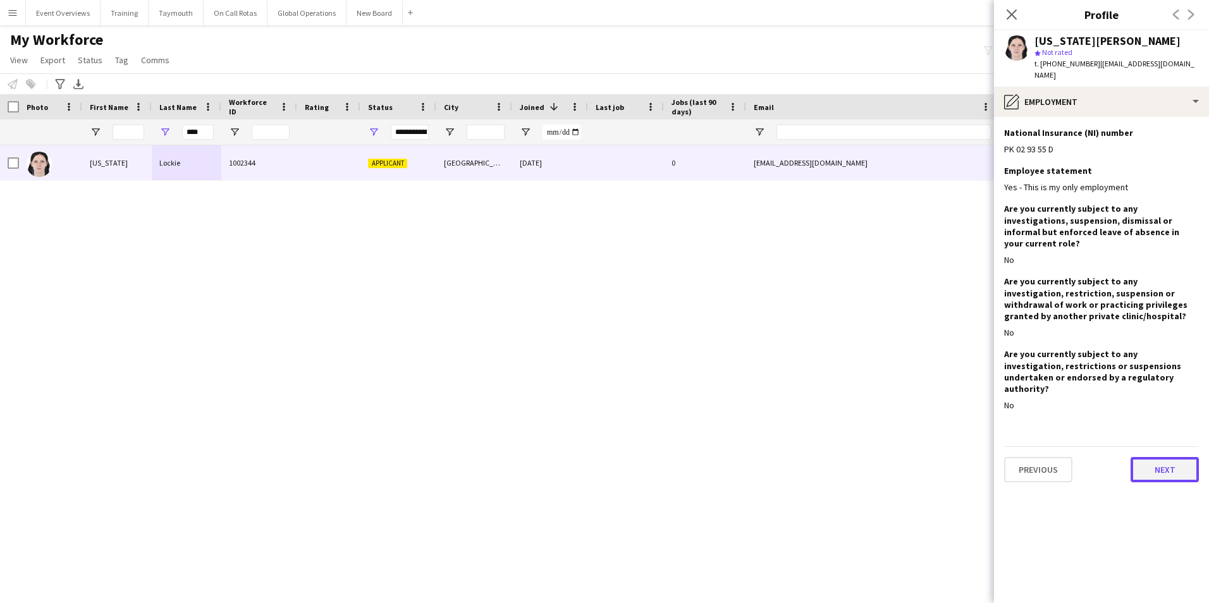
click at [1156, 457] on button "Next" at bounding box center [1164, 469] width 68 height 25
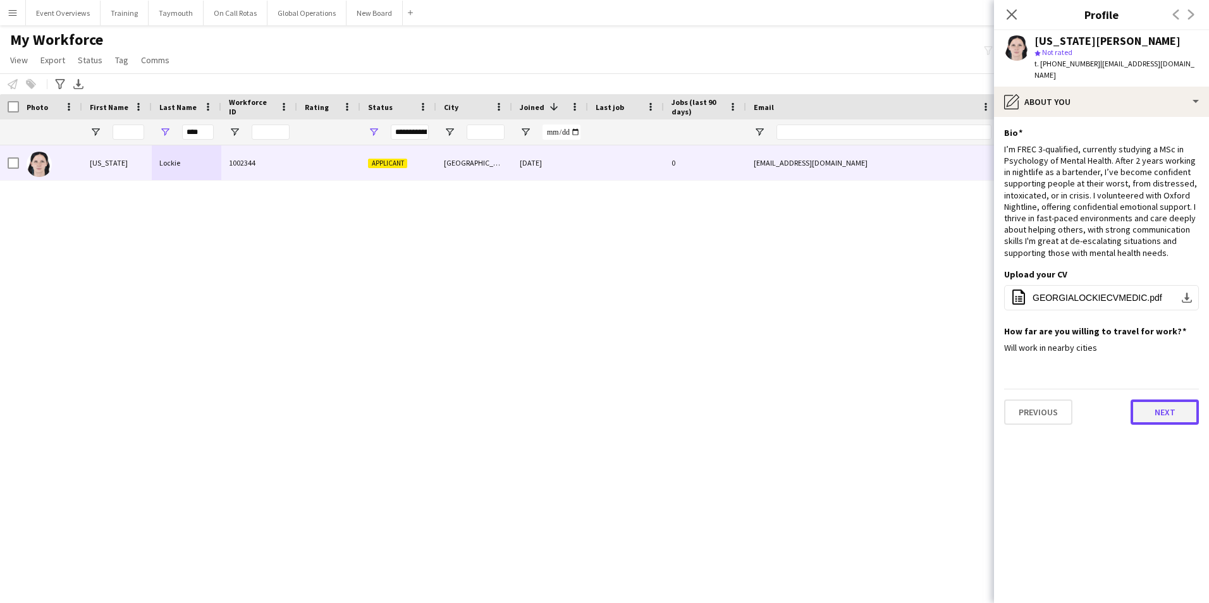
click at [1161, 400] on button "Next" at bounding box center [1164, 412] width 68 height 25
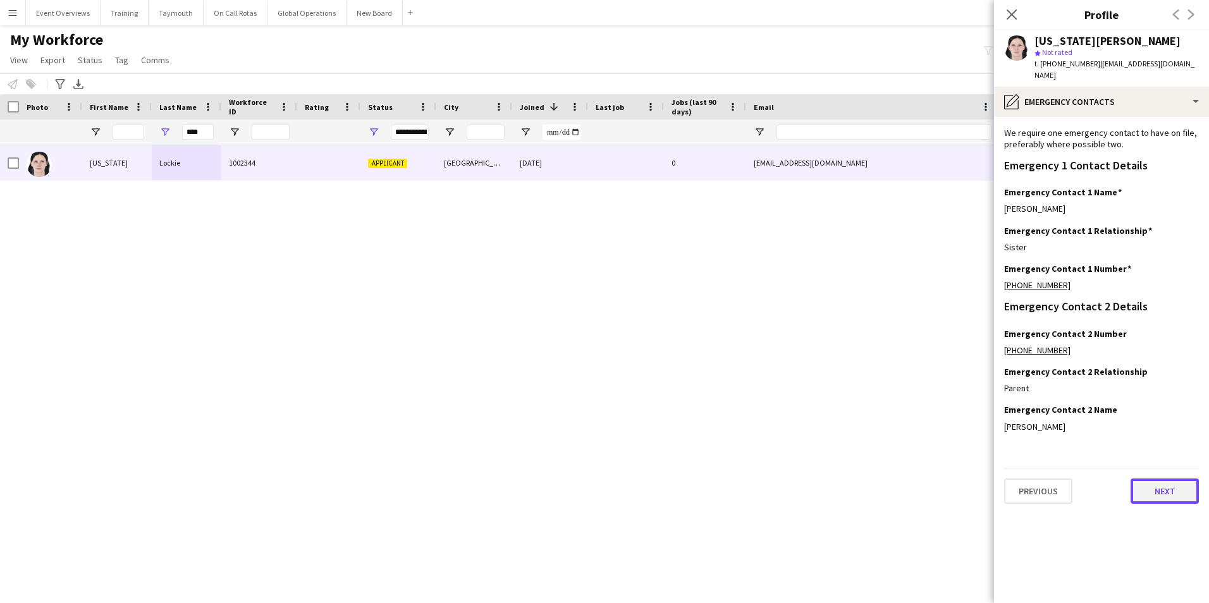
click at [1159, 479] on button "Next" at bounding box center [1164, 491] width 68 height 25
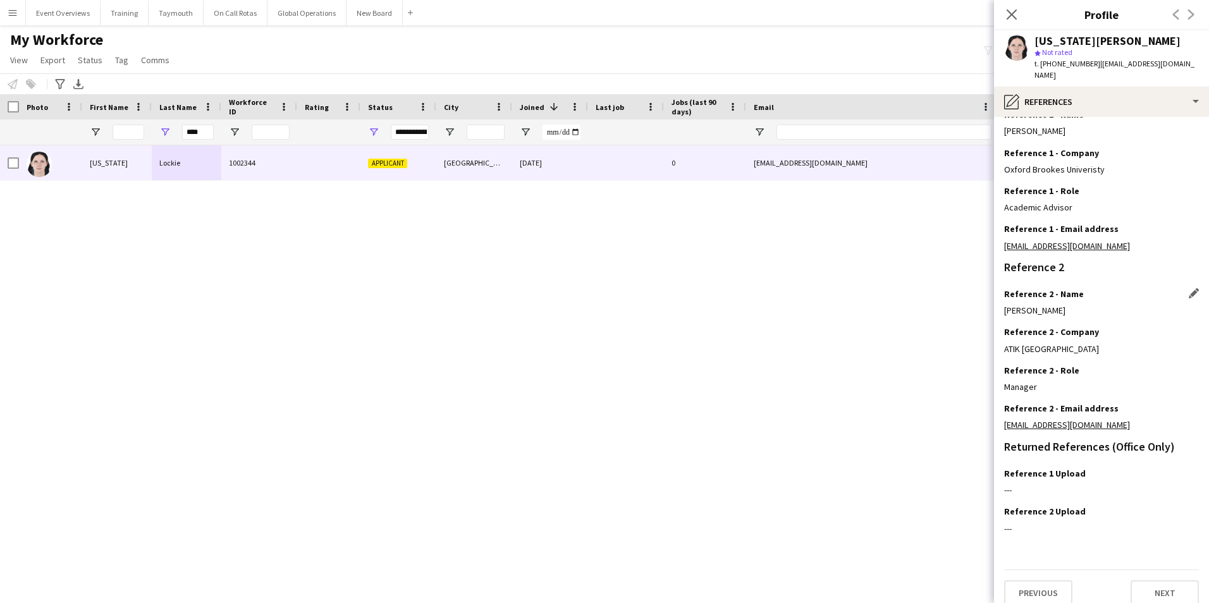
scroll to position [151, 0]
click at [1149, 580] on button "Next" at bounding box center [1164, 592] width 68 height 25
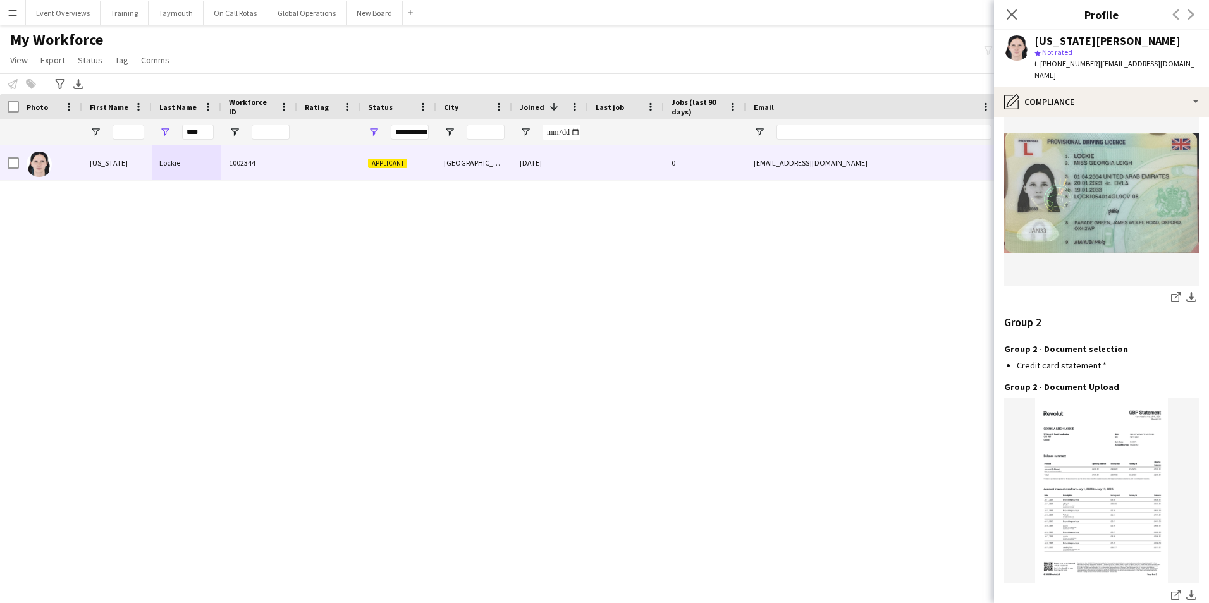
scroll to position [1308, 0]
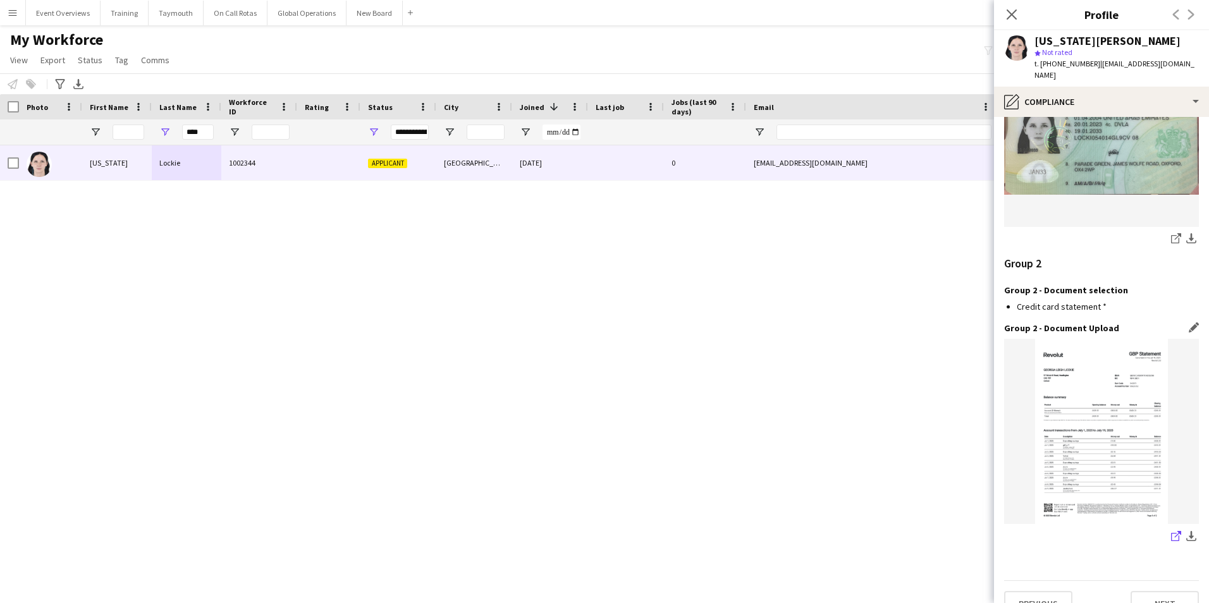
click at [1171, 533] on icon at bounding box center [1175, 537] width 8 height 8
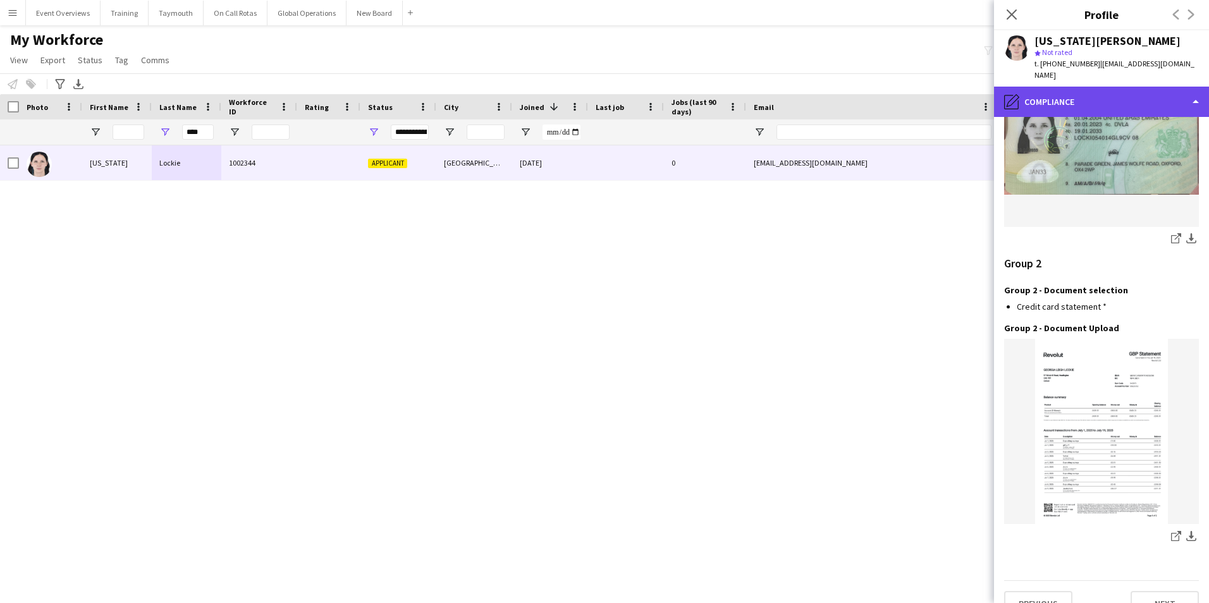
click at [1065, 87] on div "pencil4 Compliance" at bounding box center [1101, 102] width 215 height 30
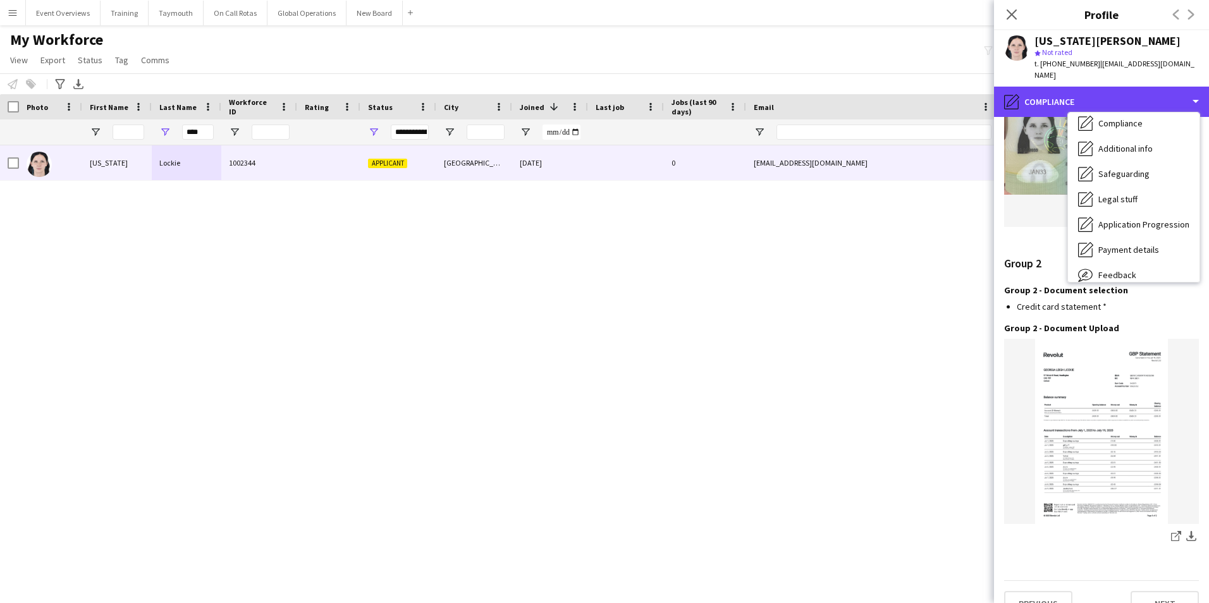
scroll to position [190, 0]
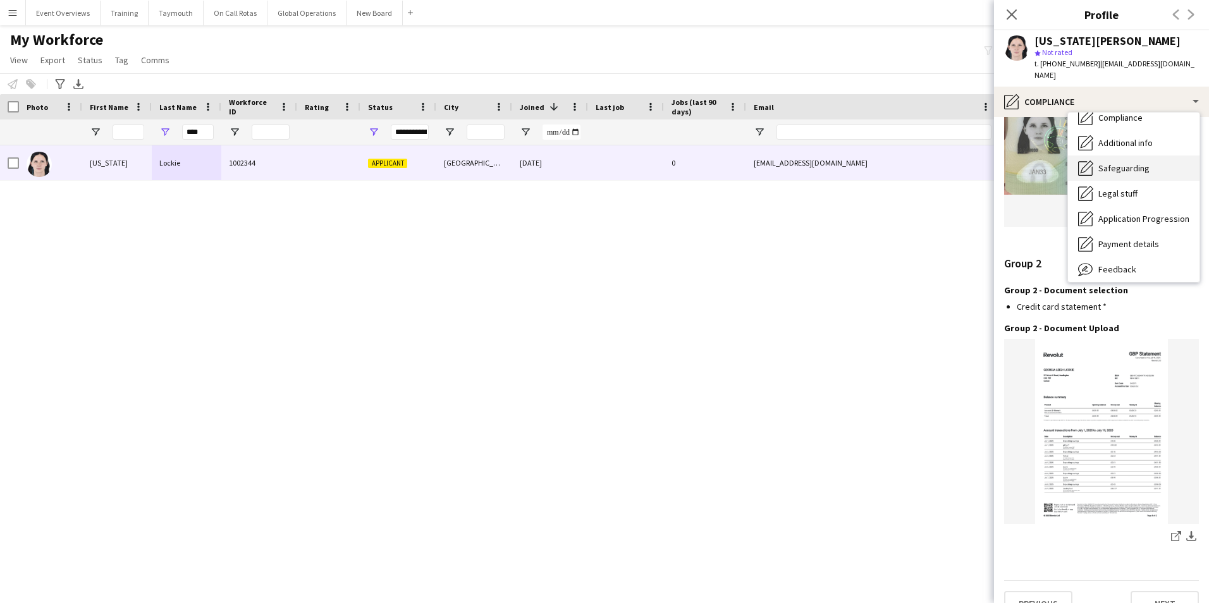
click at [1108, 162] on span "Safeguarding" at bounding box center [1123, 167] width 51 height 11
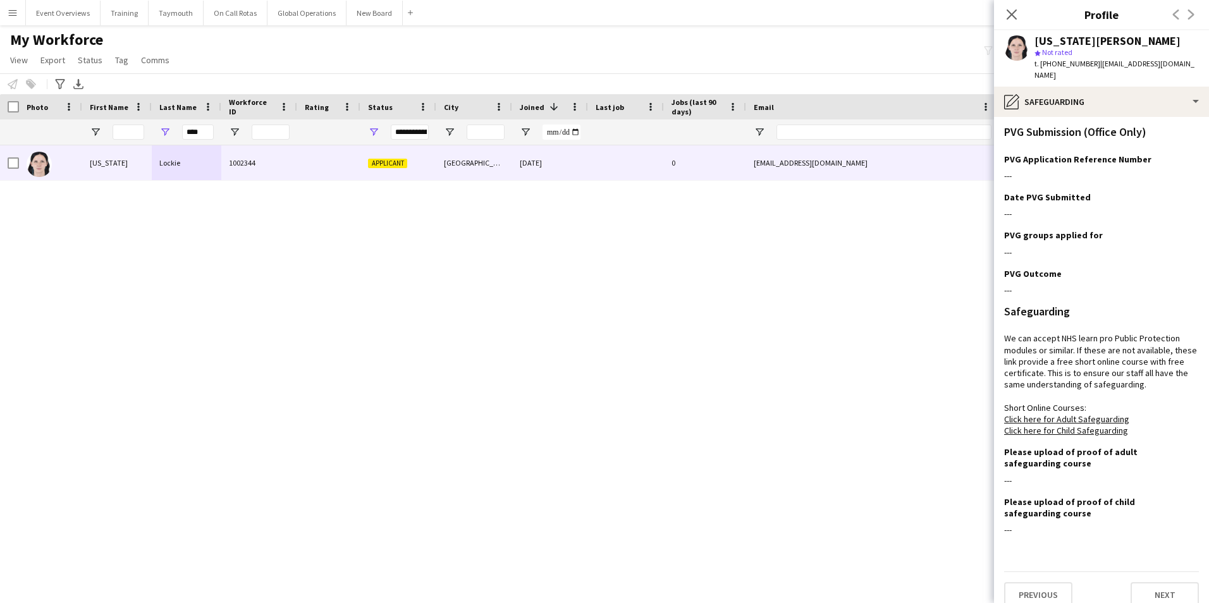
scroll to position [79, 0]
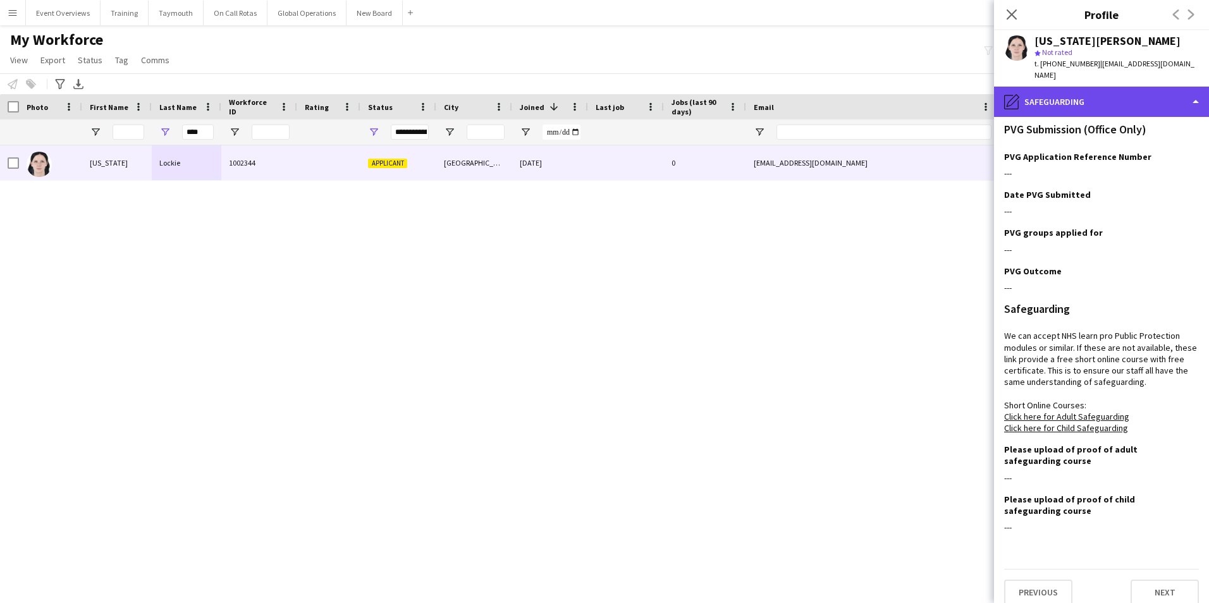
click at [1072, 93] on div "pencil4 Safeguarding" at bounding box center [1101, 102] width 215 height 30
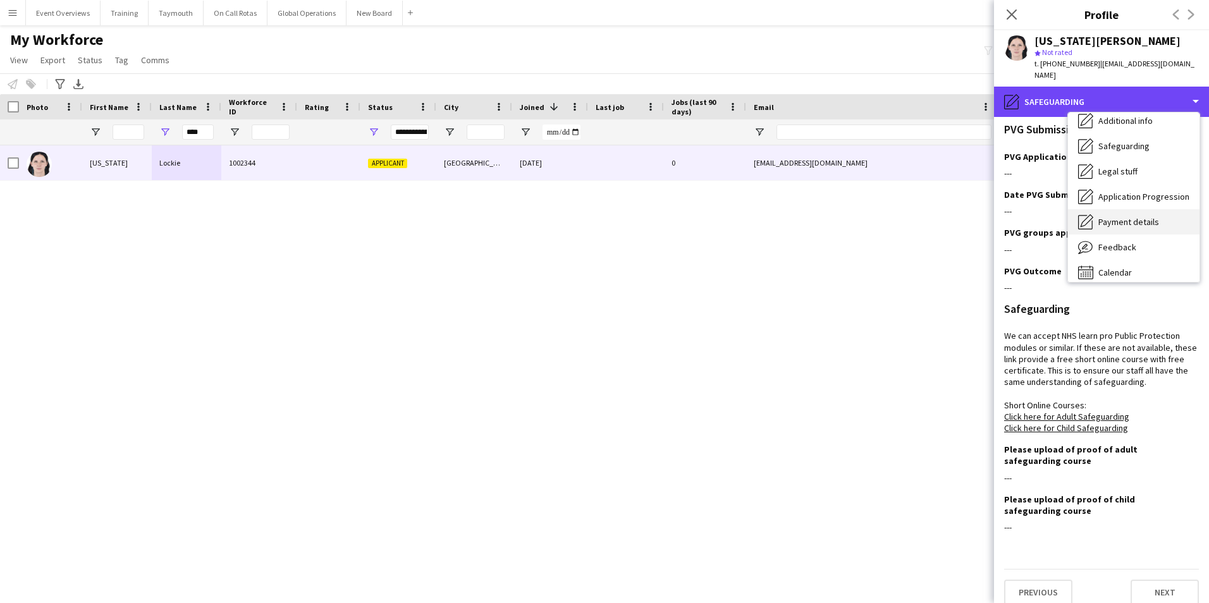
scroll to position [220, 0]
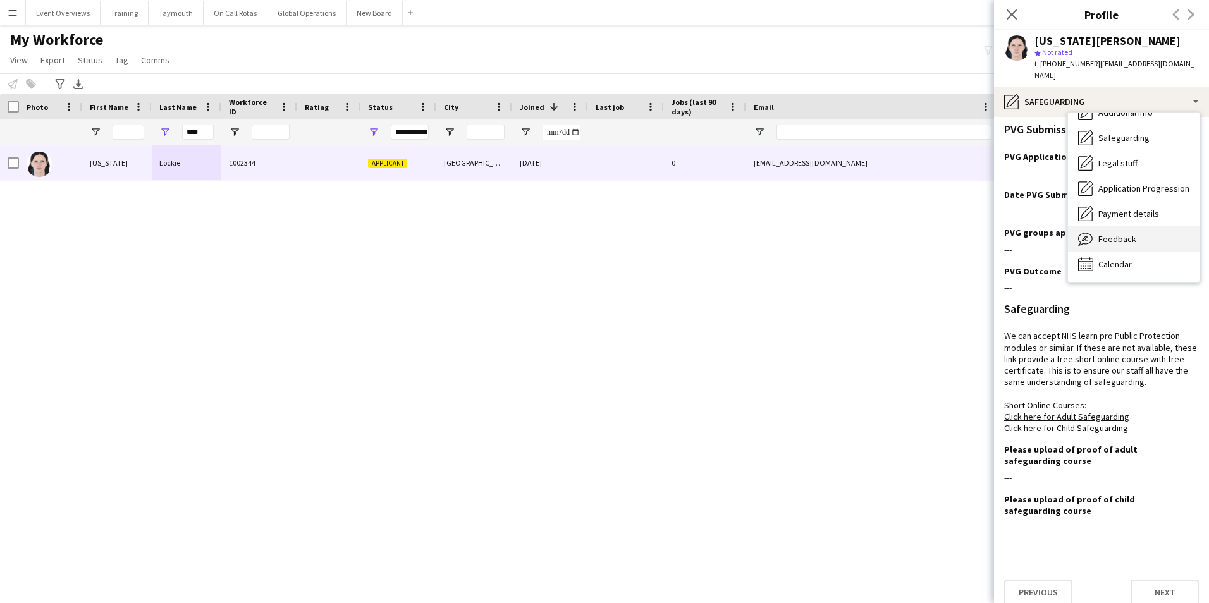
click at [1117, 233] on span "Feedback" at bounding box center [1117, 238] width 38 height 11
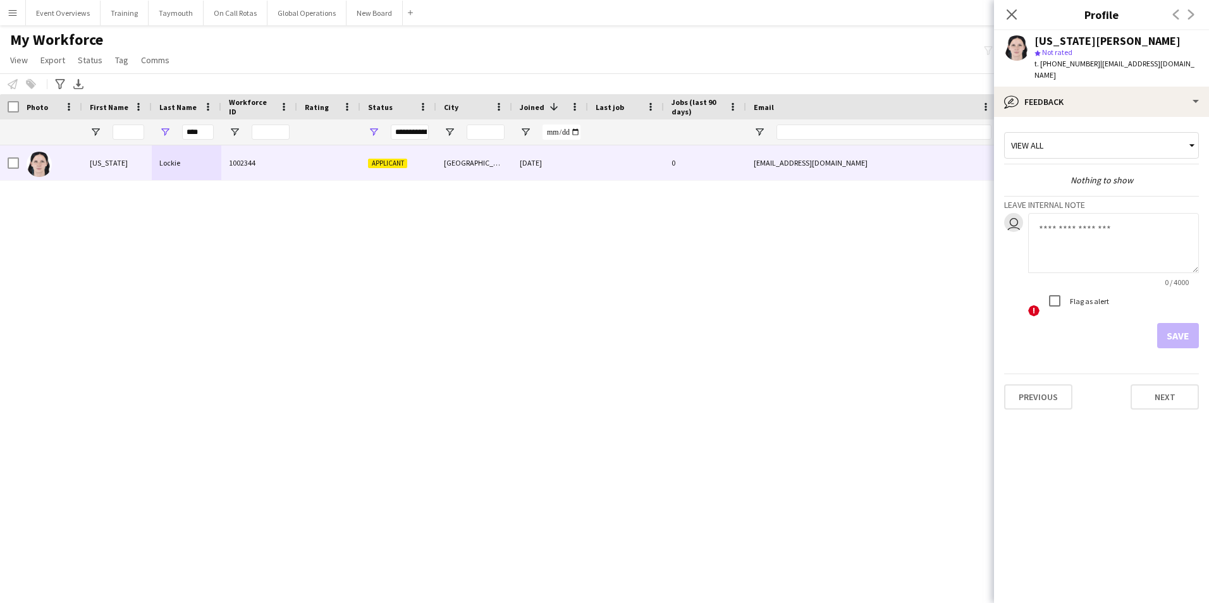
click at [1066, 229] on textarea at bounding box center [1113, 243] width 171 height 60
type textarea "**********"
click at [1179, 323] on button "Save" at bounding box center [1178, 335] width 42 height 25
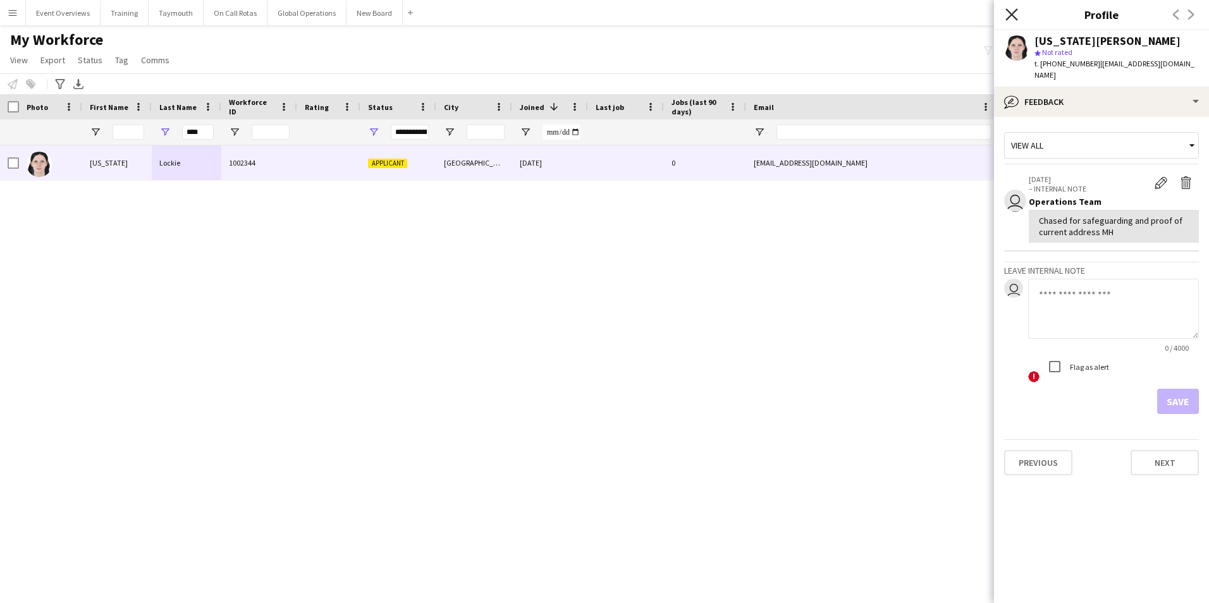
click at [1009, 15] on icon "Close pop-in" at bounding box center [1011, 14] width 12 height 12
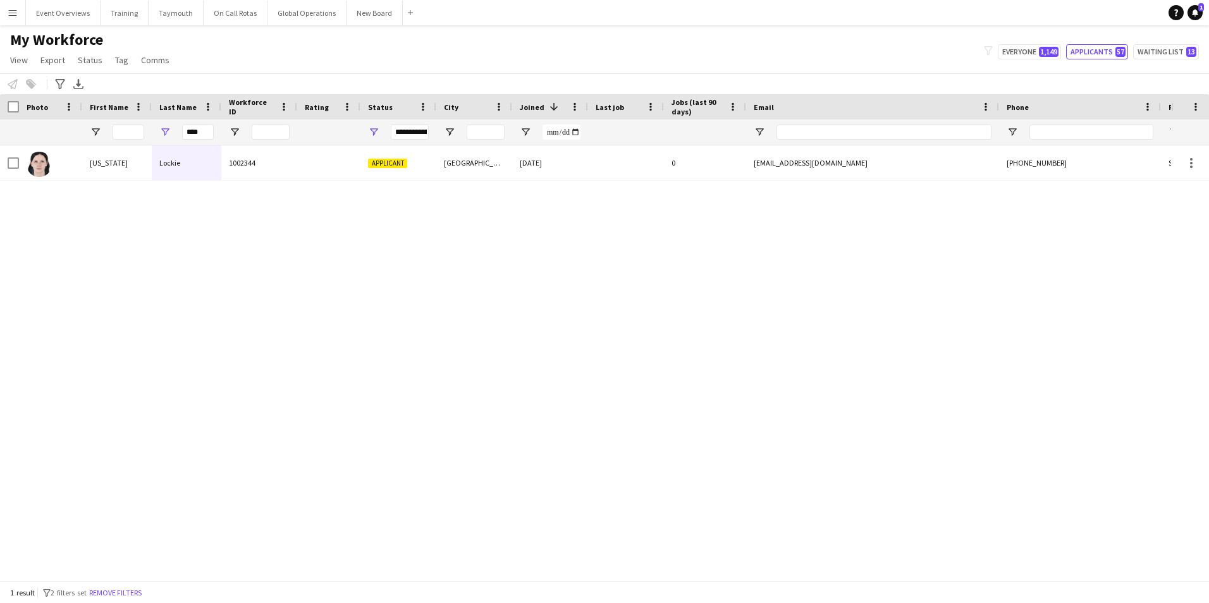
click at [13, 10] on app-icon "Menu" at bounding box center [13, 13] width 10 height 10
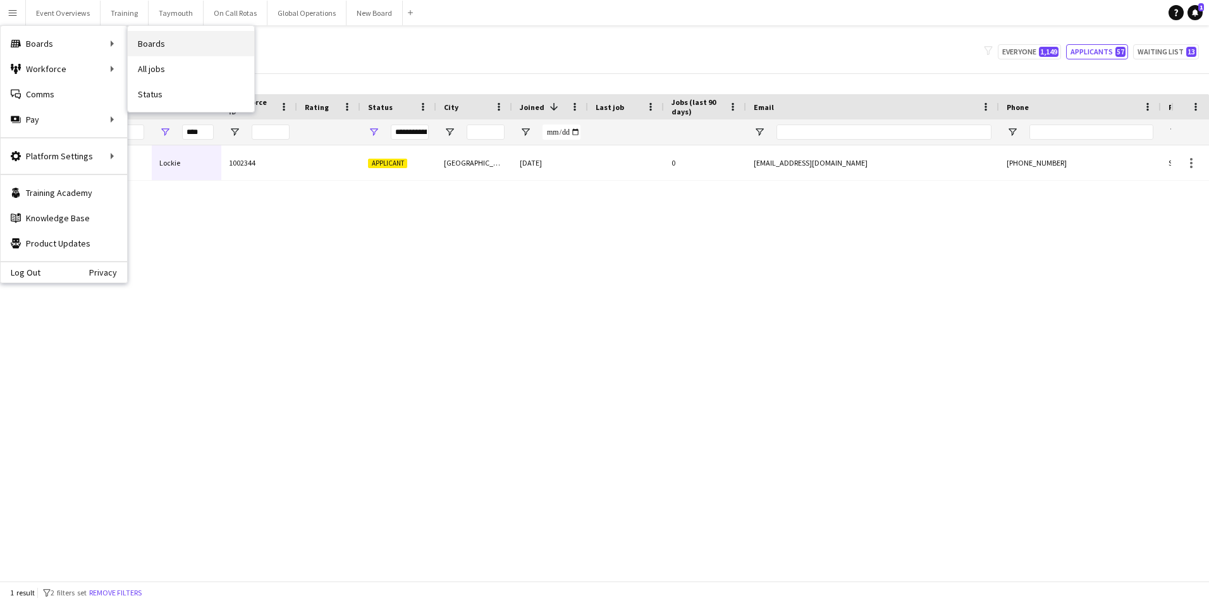
click at [156, 42] on link "Boards" at bounding box center [191, 43] width 126 height 25
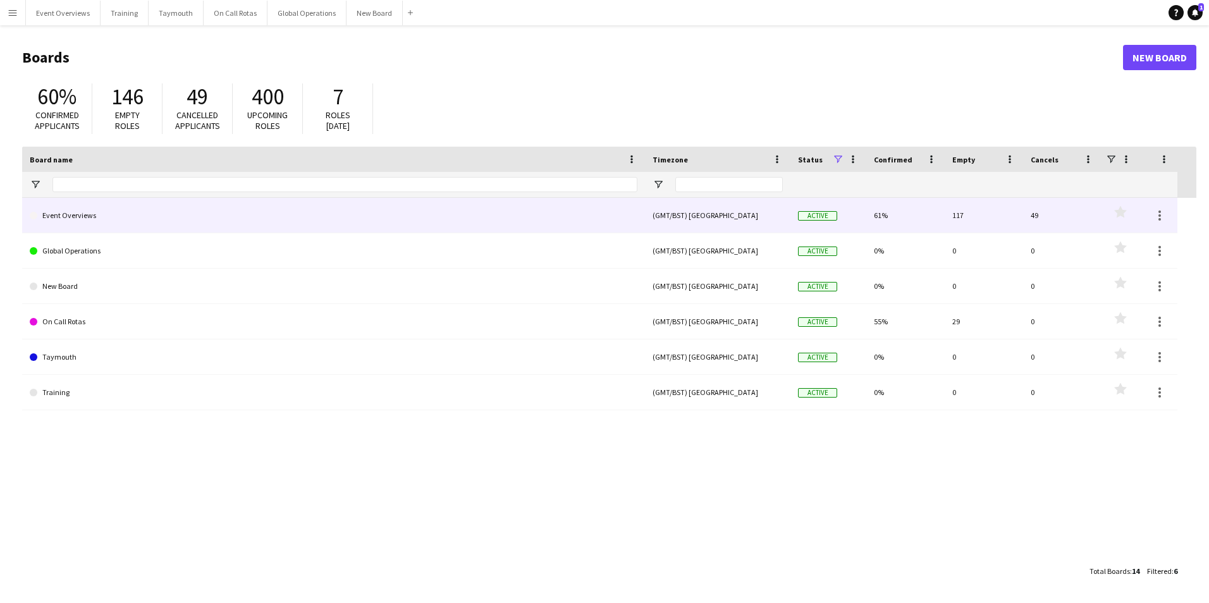
click at [73, 211] on link "Event Overviews" at bounding box center [334, 215] width 608 height 35
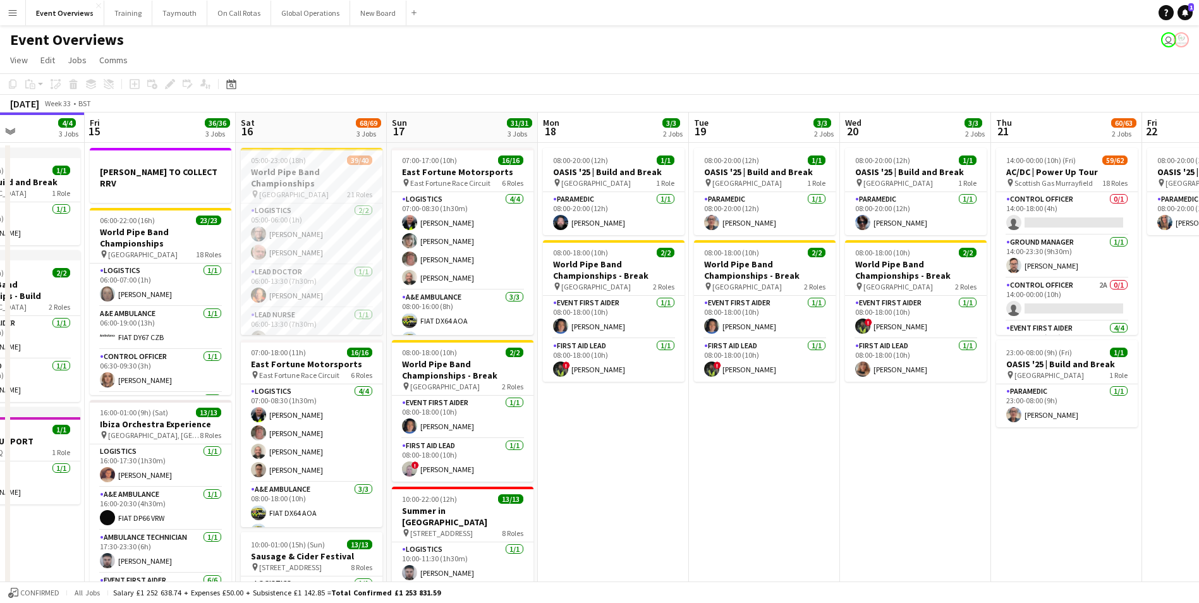
drag, startPoint x: 1003, startPoint y: 484, endPoint x: 635, endPoint y: 518, distance: 370.1
click at [635, 518] on app-calendar-viewport "Tue 12 84/85 4 Jobs Wed 13 4/4 3 Jobs Thu 14 4/4 3 Jobs Fri 15 36/36 3 Jobs Sat…" at bounding box center [599, 513] width 1199 height 801
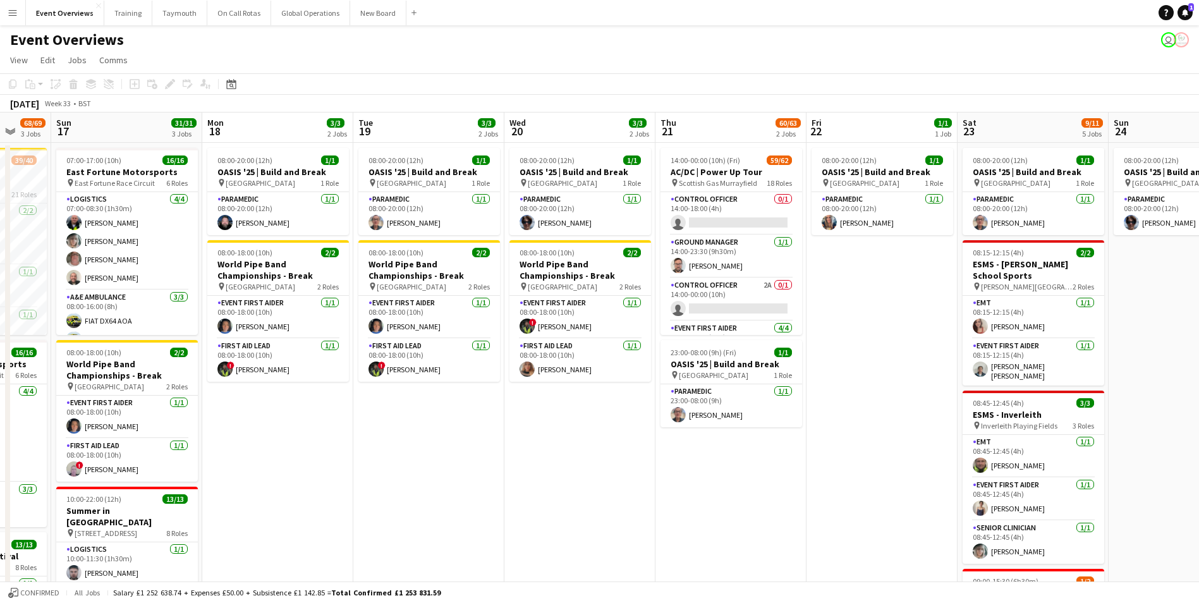
drag, startPoint x: 692, startPoint y: 507, endPoint x: 590, endPoint y: 508, distance: 101.1
click at [590, 508] on app-calendar-viewport "Thu 14 4/4 3 Jobs Fri 15 36/36 3 Jobs Sat 16 68/69 3 Jobs Sun 17 31/31 3 Jobs M…" at bounding box center [599, 513] width 1199 height 801
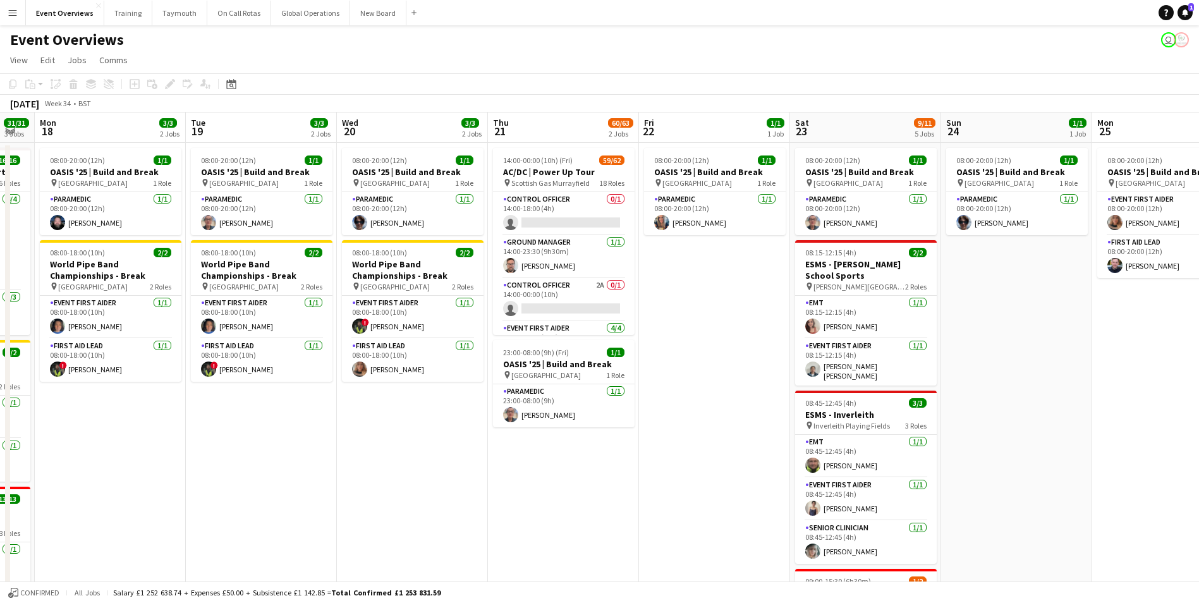
scroll to position [0, 372]
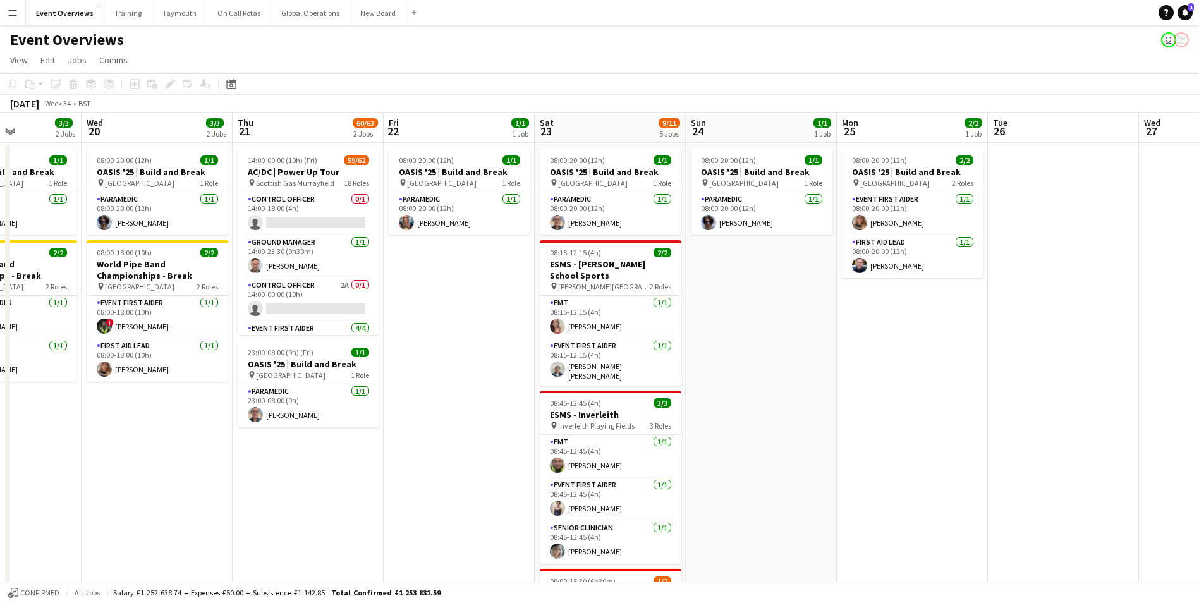
drag, startPoint x: 743, startPoint y: 496, endPoint x: 321, endPoint y: 479, distance: 422.6
click at [321, 479] on app-calendar-viewport "Sun 17 31/31 3 Jobs Mon 18 3/3 2 Jobs Tue 19 3/3 2 Jobs Wed 20 3/3 2 Jobs Thu 2…" at bounding box center [599, 513] width 1199 height 801
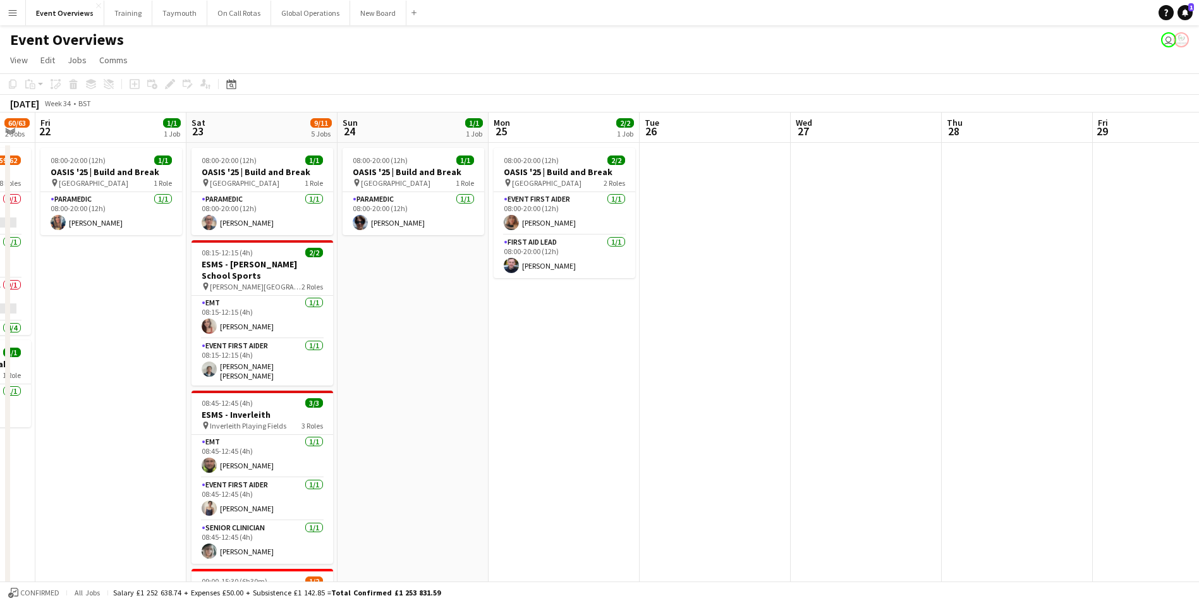
scroll to position [0, 423]
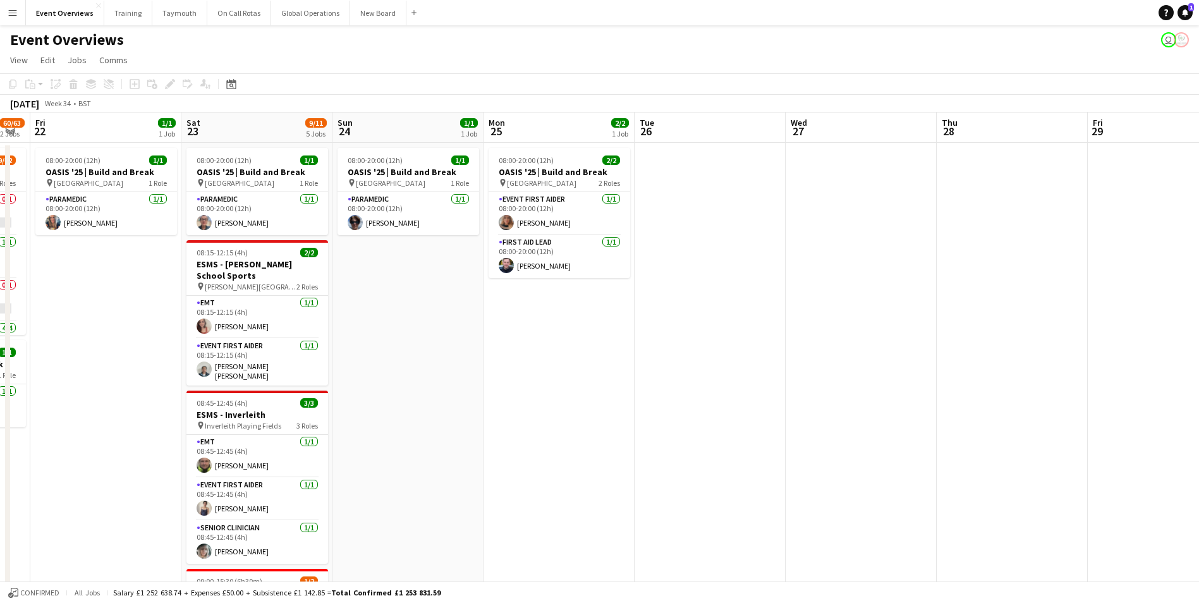
drag, startPoint x: 870, startPoint y: 410, endPoint x: 517, endPoint y: 432, distance: 354.1
click at [517, 432] on app-calendar-viewport "Tue 19 3/3 2 Jobs Wed 20 3/3 2 Jobs Thu 21 60/63 2 Jobs Fri 22 1/1 1 Job Sat 23…" at bounding box center [599, 542] width 1199 height 858
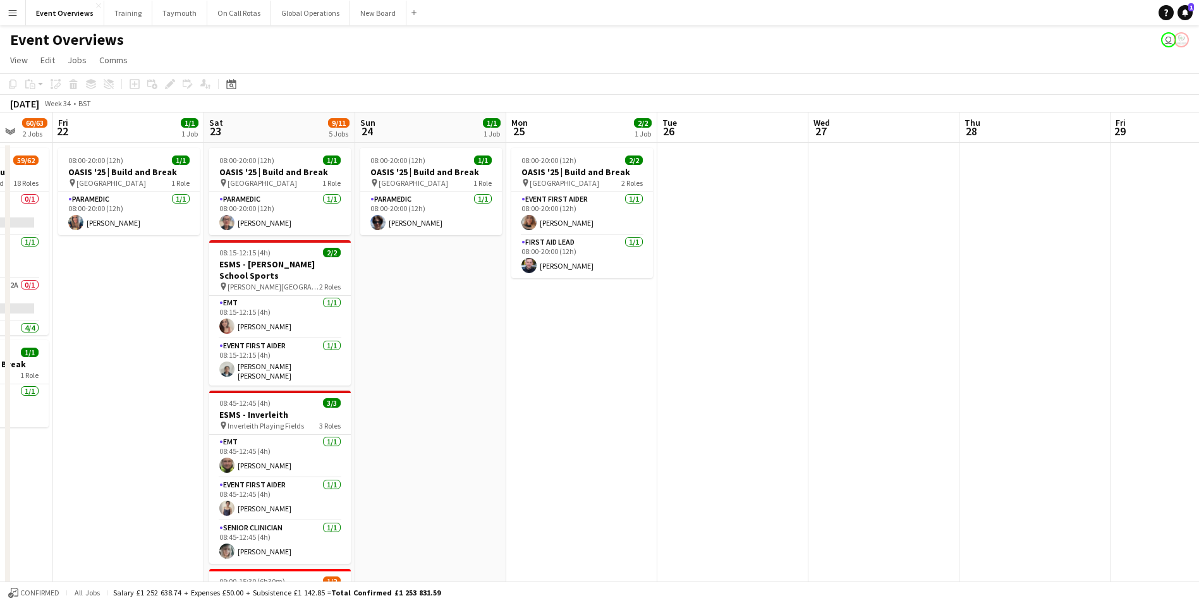
scroll to position [0, 397]
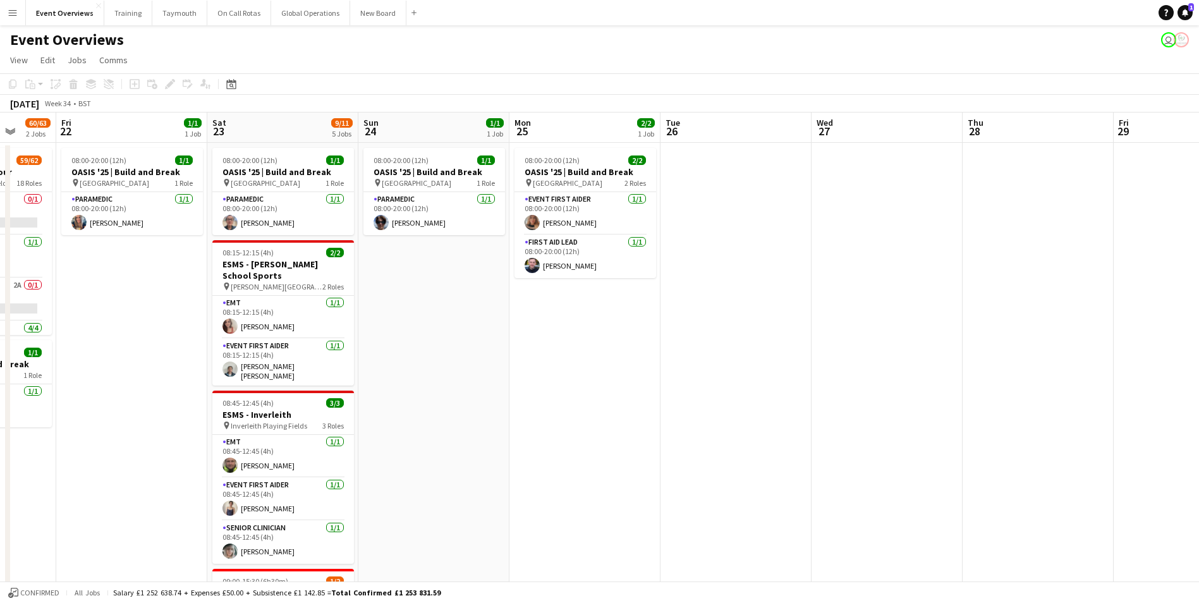
drag, startPoint x: 452, startPoint y: 444, endPoint x: 629, endPoint y: 433, distance: 177.3
click at [629, 433] on app-calendar-viewport "Tue 19 3/3 2 Jobs Wed 20 3/3 2 Jobs Thu 21 60/63 2 Jobs Fri 22 1/1 1 Job Sat 23…" at bounding box center [599, 542] width 1199 height 858
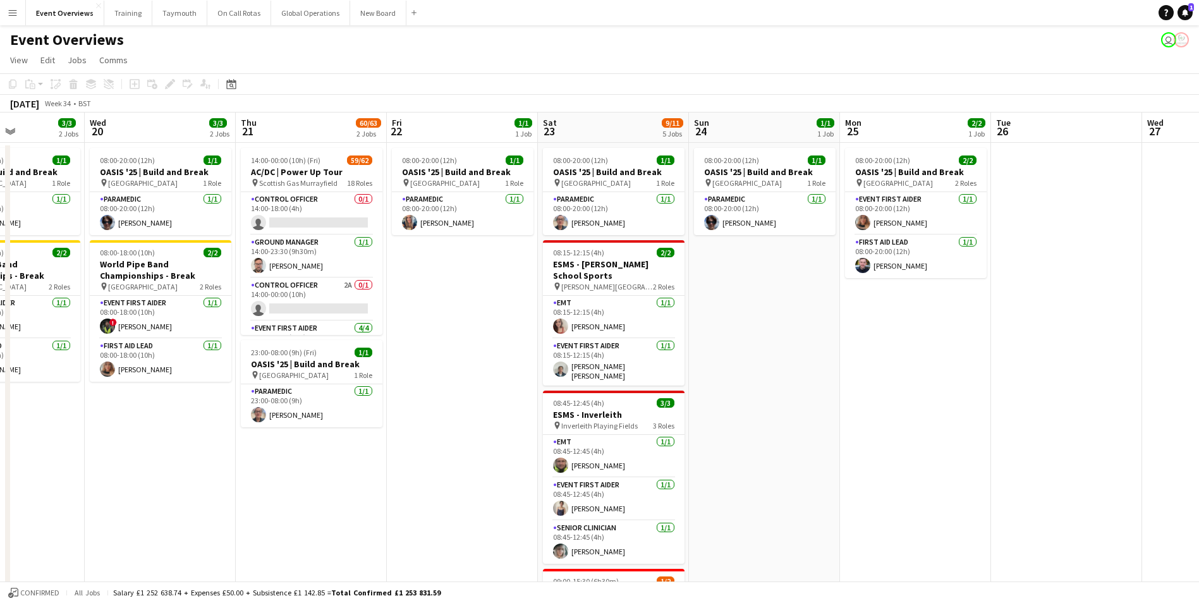
scroll to position [0, 358]
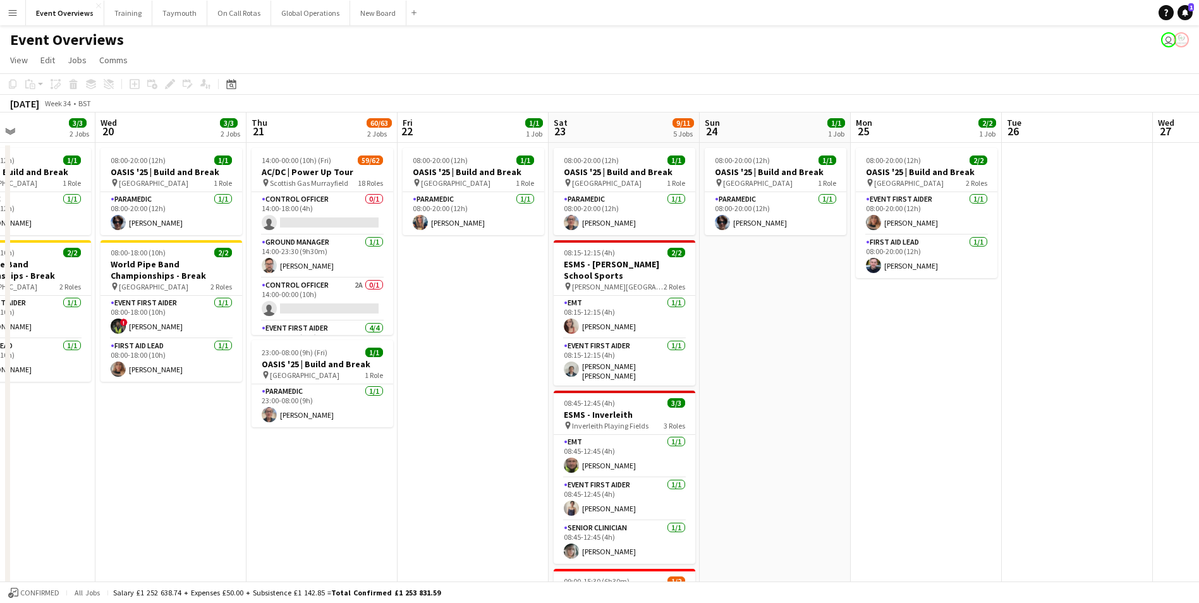
drag, startPoint x: 283, startPoint y: 377, endPoint x: 470, endPoint y: 383, distance: 187.8
click at [470, 383] on app-calendar-viewport "Sun 17 31/31 3 Jobs Mon 18 3/3 2 Jobs Tue 19 3/3 2 Jobs Wed 20 3/3 2 Jobs Thu 2…" at bounding box center [599, 542] width 1199 height 858
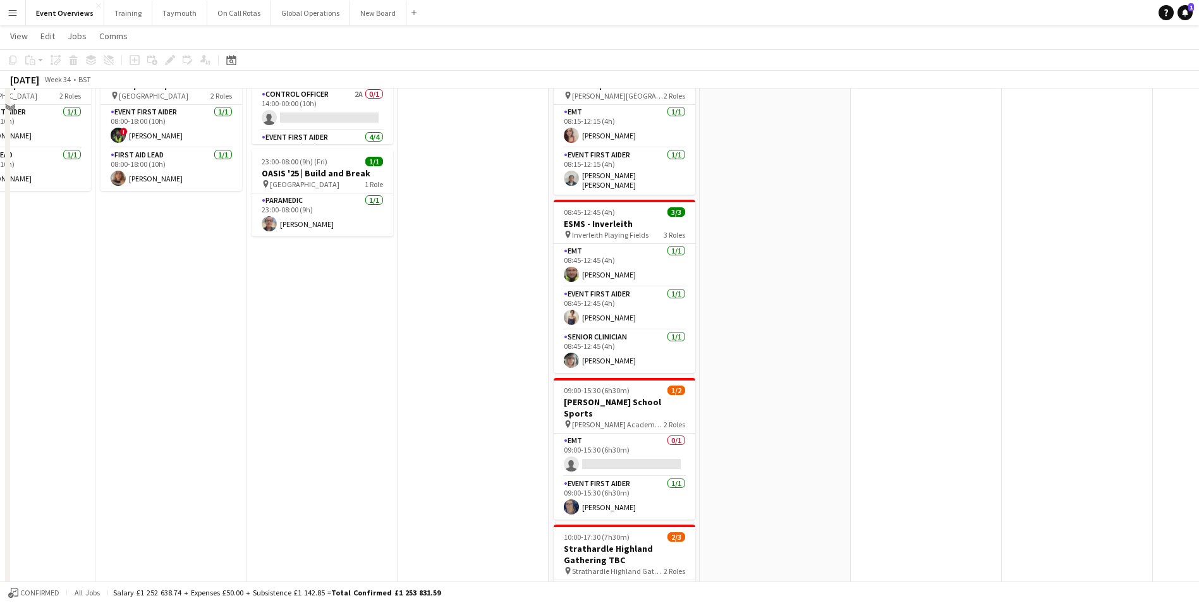
scroll to position [0, 0]
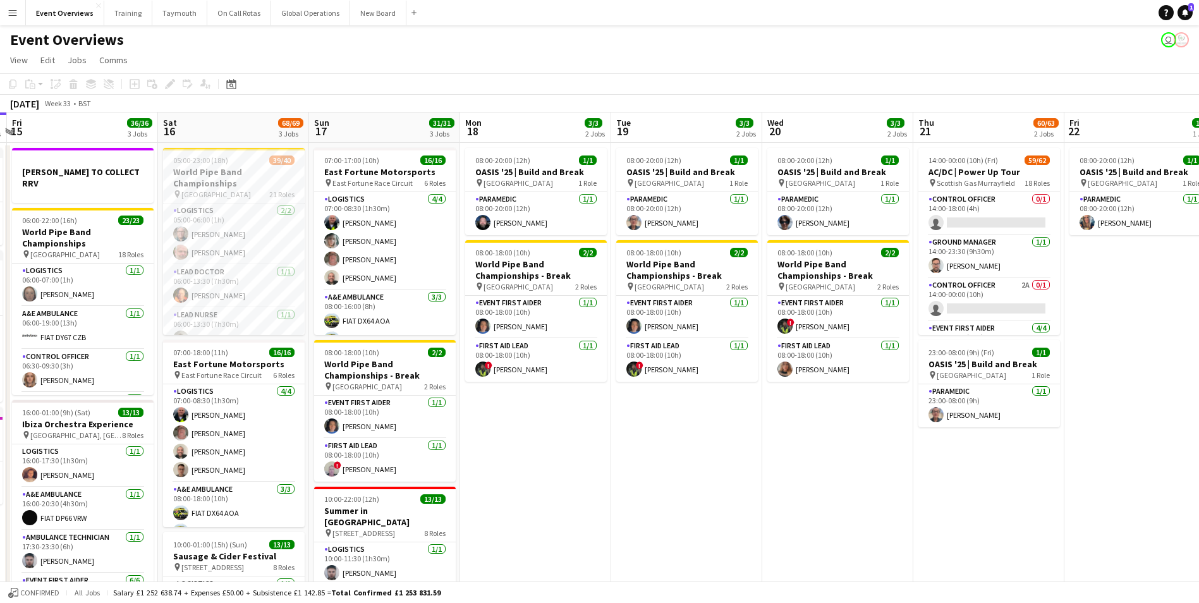
drag, startPoint x: 242, startPoint y: 477, endPoint x: 652, endPoint y: 468, distance: 410.4
click at [901, 444] on app-calendar-viewport "Wed 13 4/4 3 Jobs Thu 14 4/4 3 Jobs Fri 15 36/36 3 Jobs Sat 16 68/69 3 Jobs Sun…" at bounding box center [599, 542] width 1199 height 858
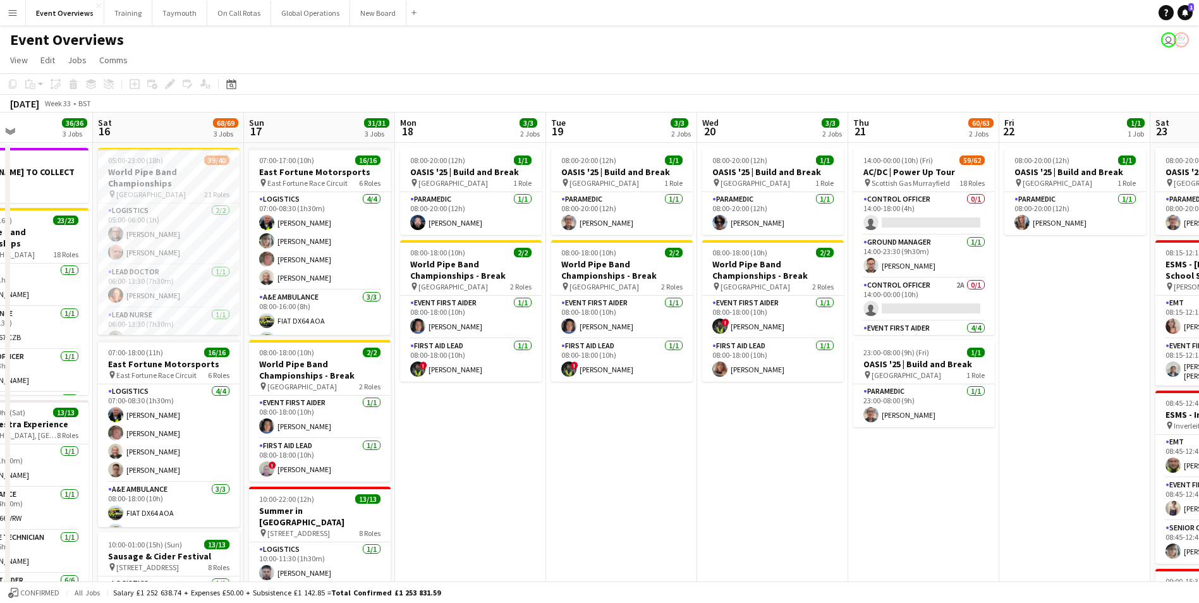
scroll to position [0, 360]
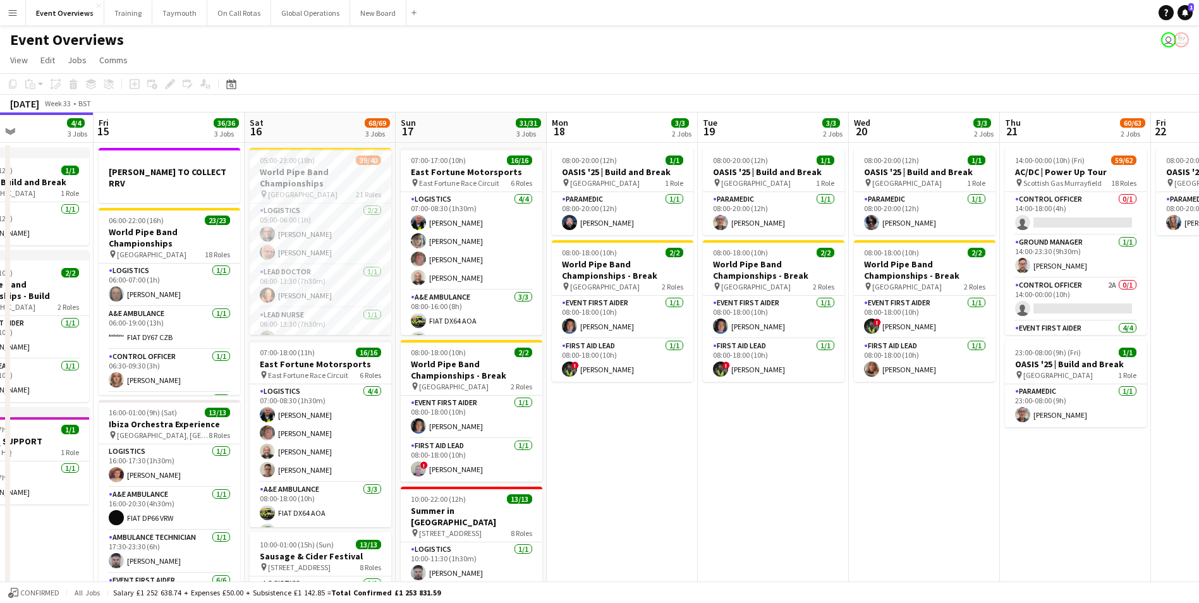
drag, startPoint x: 515, startPoint y: 451, endPoint x: 608, endPoint y: 447, distance: 93.0
click at [608, 447] on app-calendar-viewport "Tue 12 84/85 4 Jobs Wed 13 4/4 3 Jobs Thu 14 4/4 3 Jobs Fri 15 36/36 3 Jobs Sat…" at bounding box center [599, 542] width 1199 height 858
click at [628, 497] on app-date-cell "08:00-20:00 (12h) 1/1 OASIS '25 | Build and Break pin [GEOGRAPHIC_DATA] 1 Role …" at bounding box center [622, 557] width 151 height 828
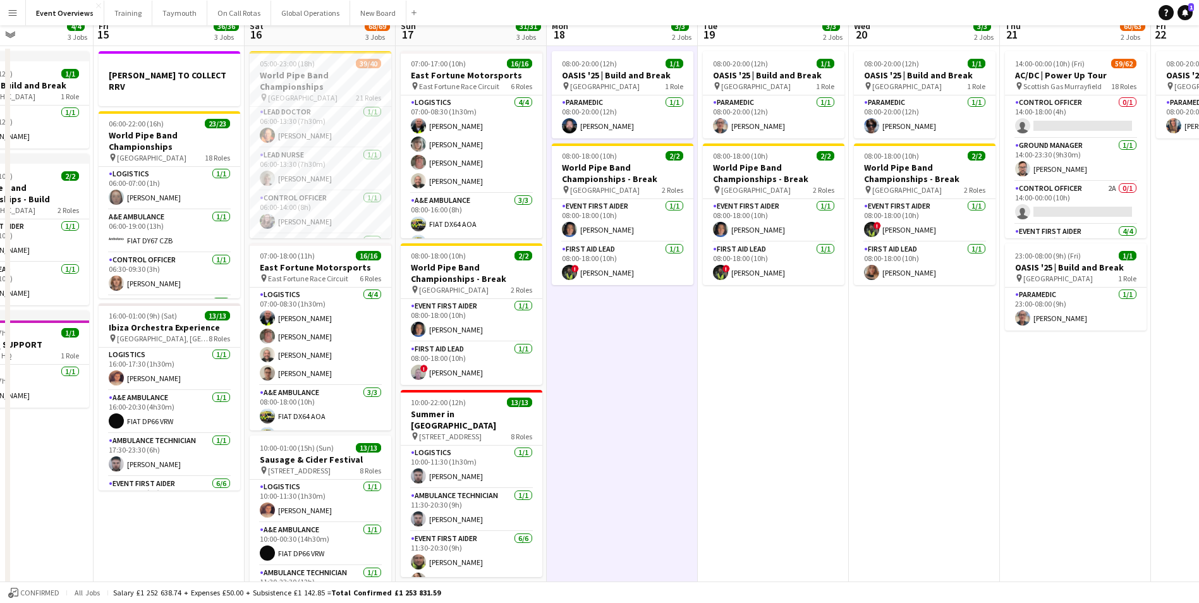
scroll to position [0, 0]
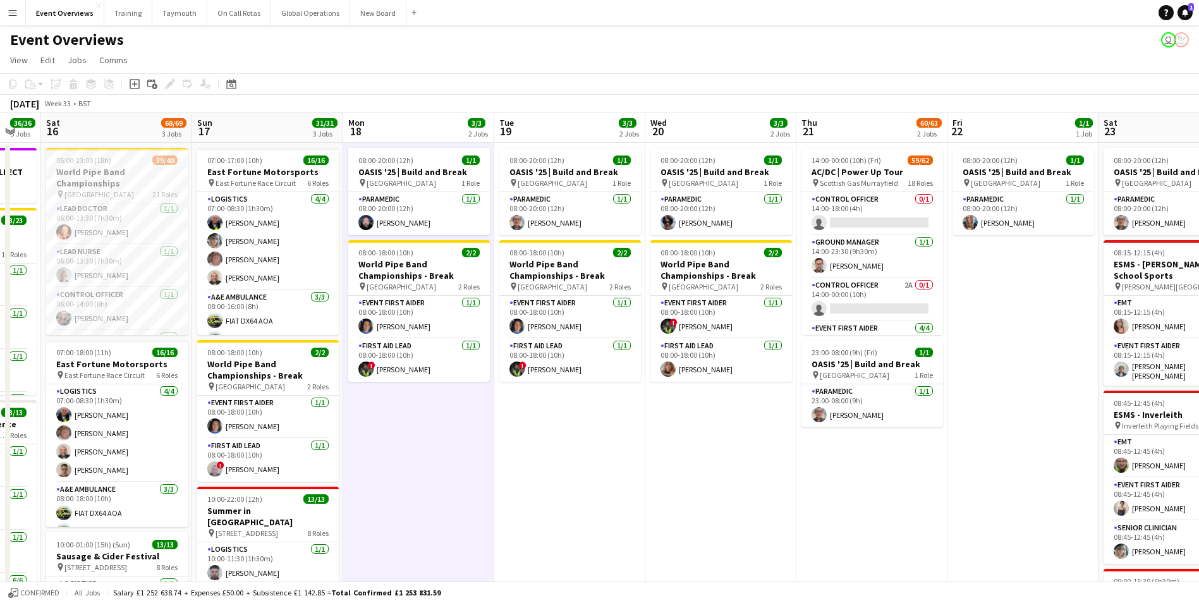
drag, startPoint x: 913, startPoint y: 467, endPoint x: 754, endPoint y: 484, distance: 160.9
click at [754, 484] on app-calendar-viewport "Wed 13 4/4 3 Jobs Thu 14 4/4 3 Jobs Fri 15 36/36 3 Jobs Sat 16 68/69 3 Jobs Sun…" at bounding box center [599, 542] width 1199 height 858
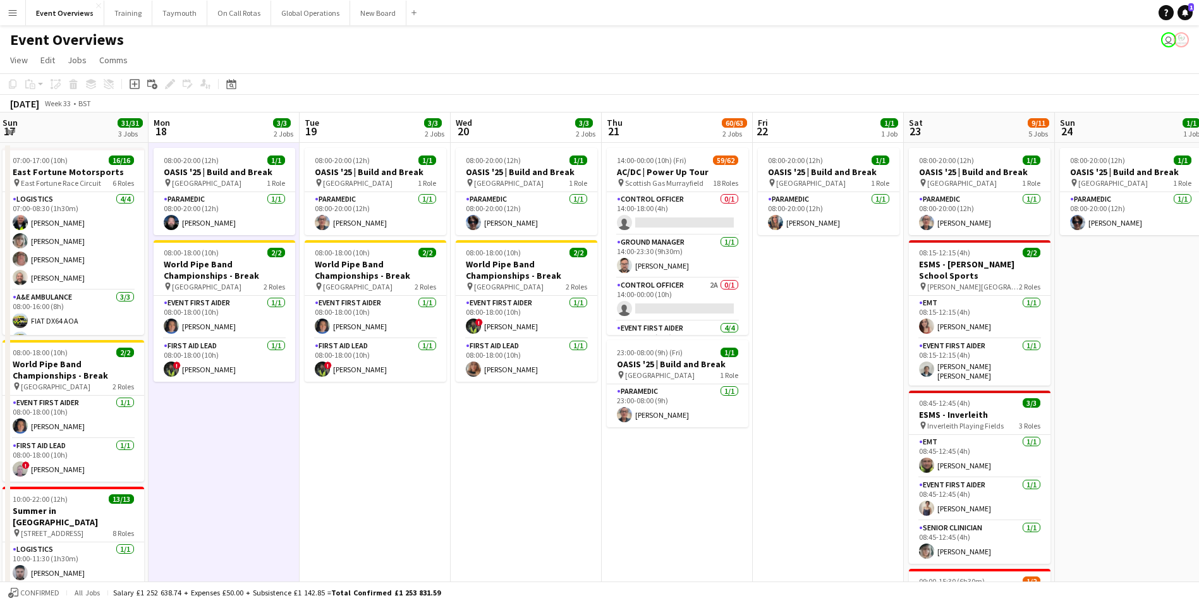
drag, startPoint x: 826, startPoint y: 496, endPoint x: 684, endPoint y: 501, distance: 141.7
click at [684, 501] on app-calendar-viewport "Thu 14 4/4 3 Jobs Fri 15 36/36 3 Jobs Sat 16 68/69 3 Jobs Sun 17 31/31 3 Jobs M…" at bounding box center [599, 542] width 1199 height 858
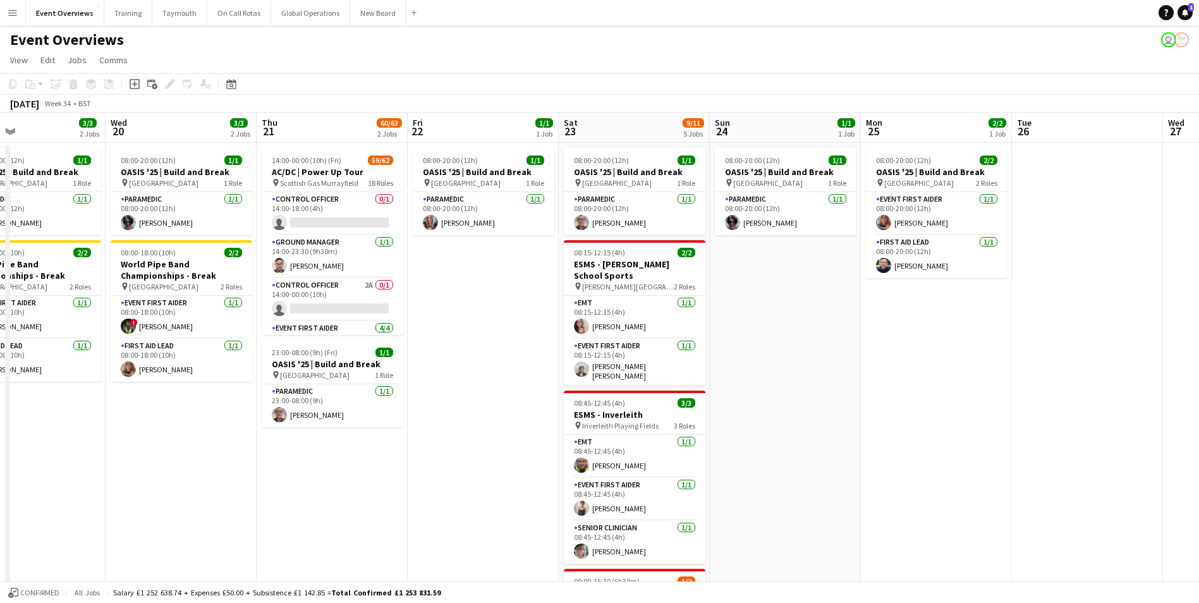
scroll to position [0, 401]
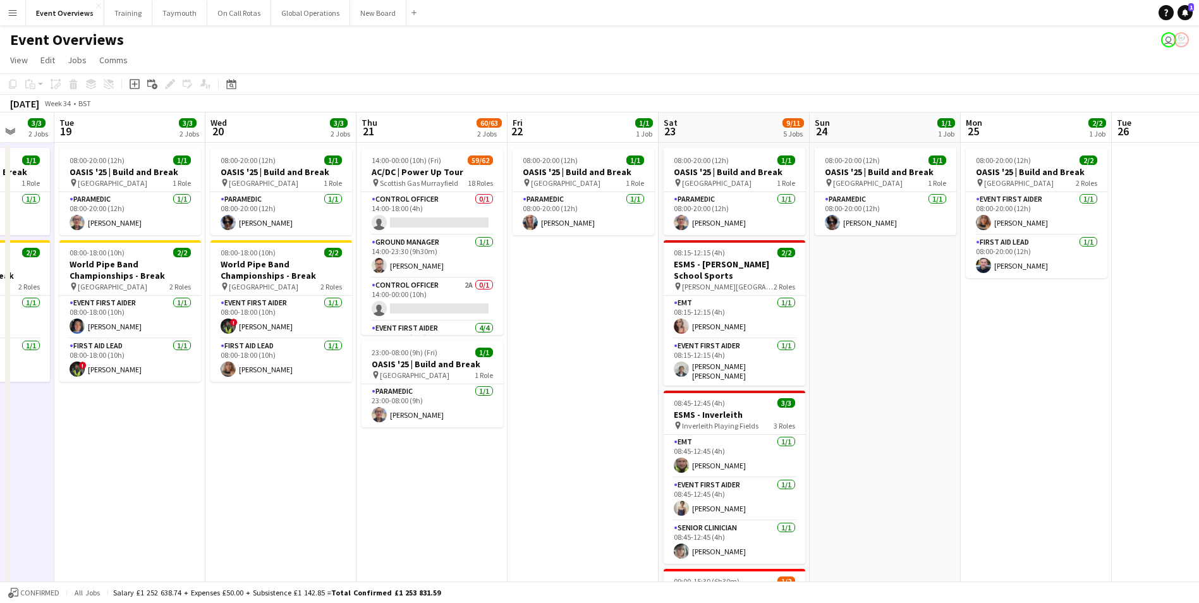
drag, startPoint x: 828, startPoint y: 452, endPoint x: 582, endPoint y: 482, distance: 248.4
click at [580, 483] on app-calendar-viewport "Sat 16 68/69 3 Jobs Sun 17 31/31 3 Jobs Mon 18 3/3 2 Jobs Tue 19 3/3 2 Jobs Wed…" at bounding box center [599, 542] width 1199 height 858
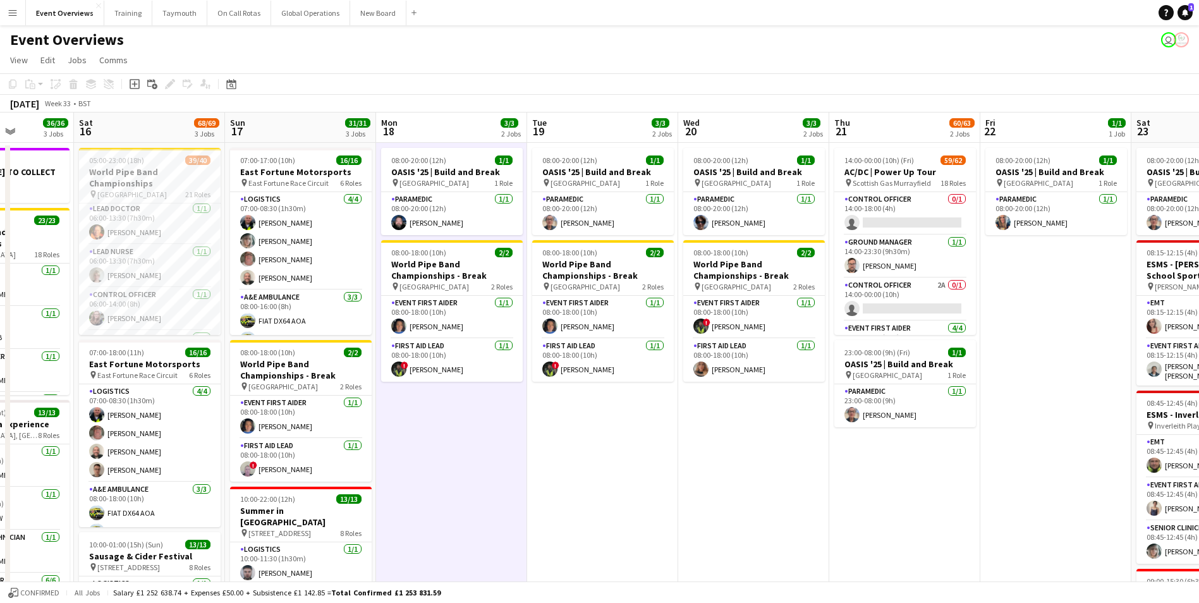
drag, startPoint x: 542, startPoint y: 534, endPoint x: 798, endPoint y: 492, distance: 258.7
click at [1015, 496] on app-calendar-viewport "Wed 13 4/4 3 Jobs Thu 14 4/4 3 Jobs Fri 15 36/36 3 Jobs Sat 16 68/69 3 Jobs Sun…" at bounding box center [599, 542] width 1199 height 858
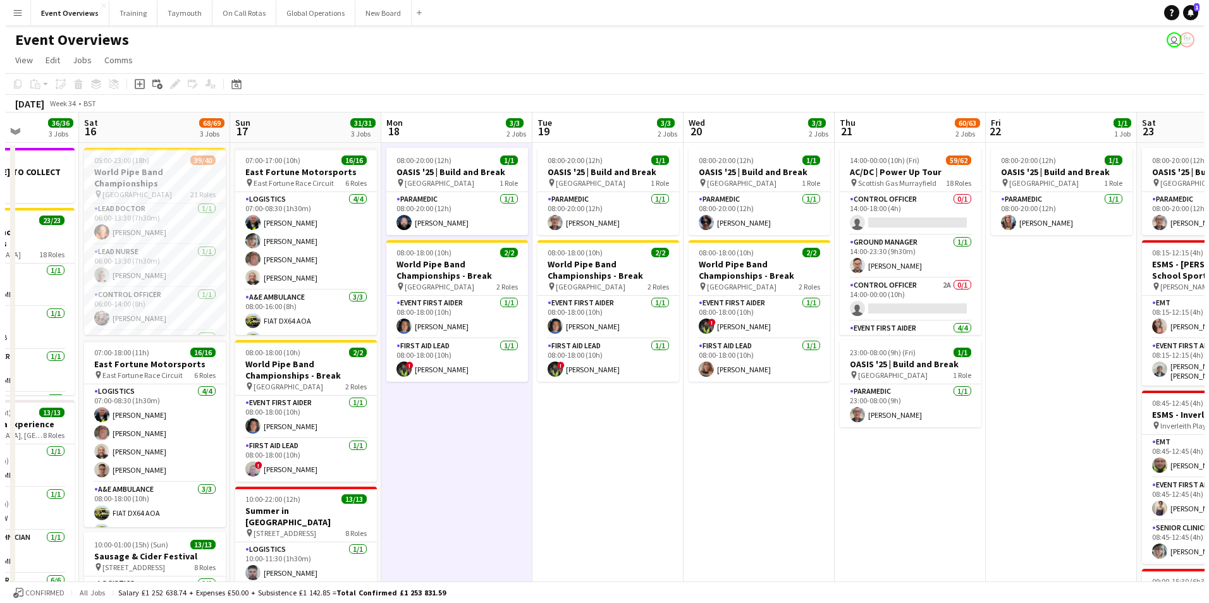
scroll to position [0, 382]
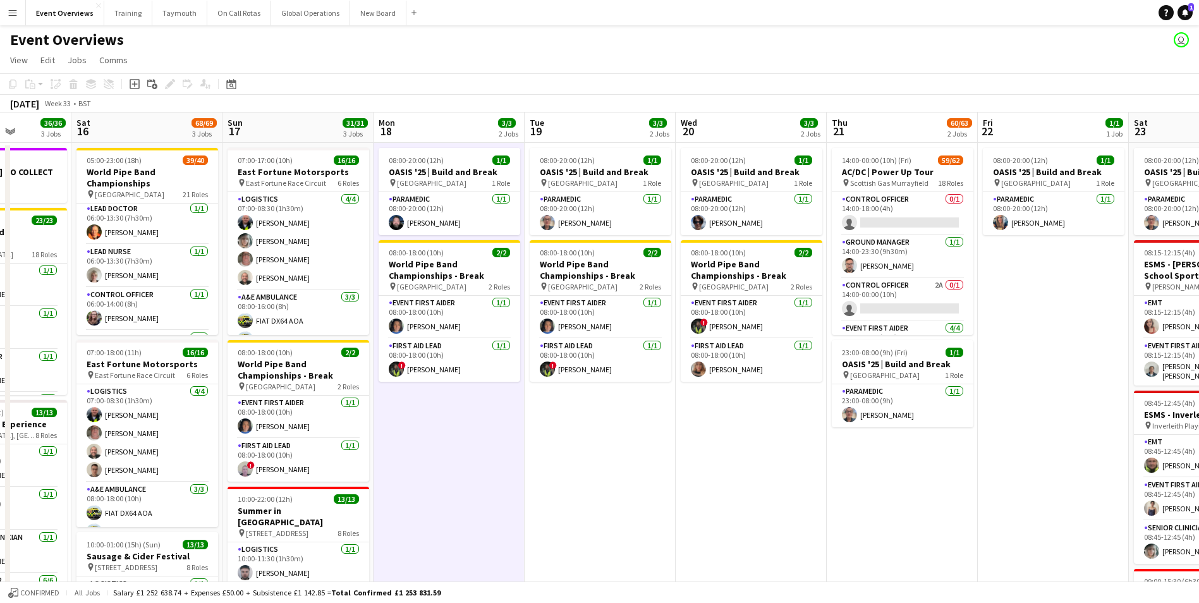
click at [13, 9] on app-icon "Menu" at bounding box center [13, 13] width 10 height 10
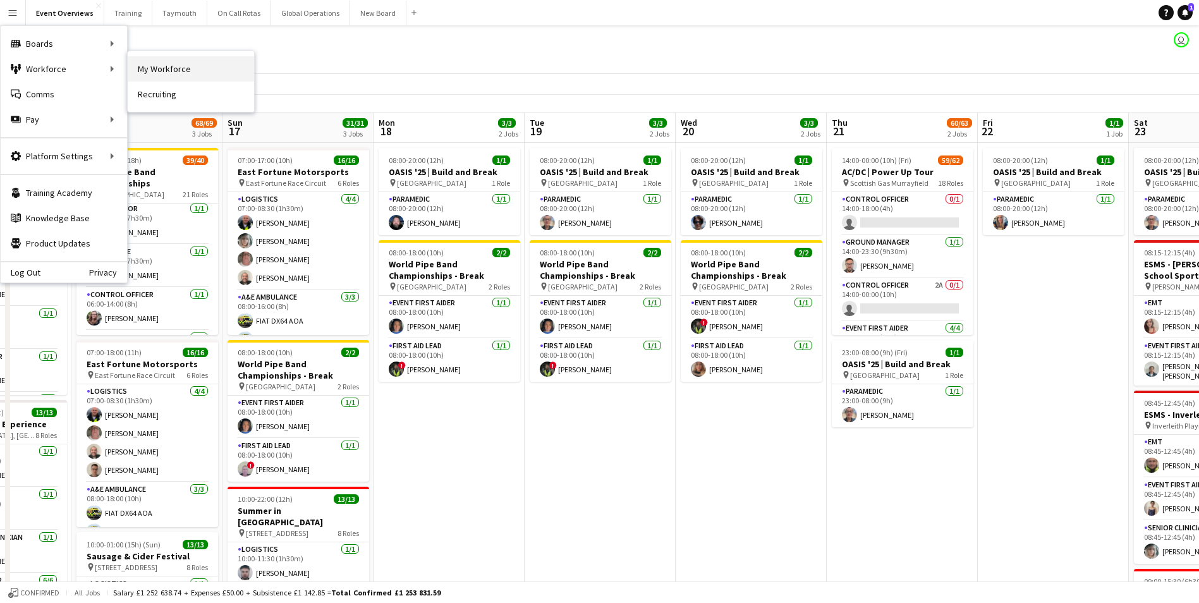
click at [160, 70] on link "My Workforce" at bounding box center [191, 68] width 126 height 25
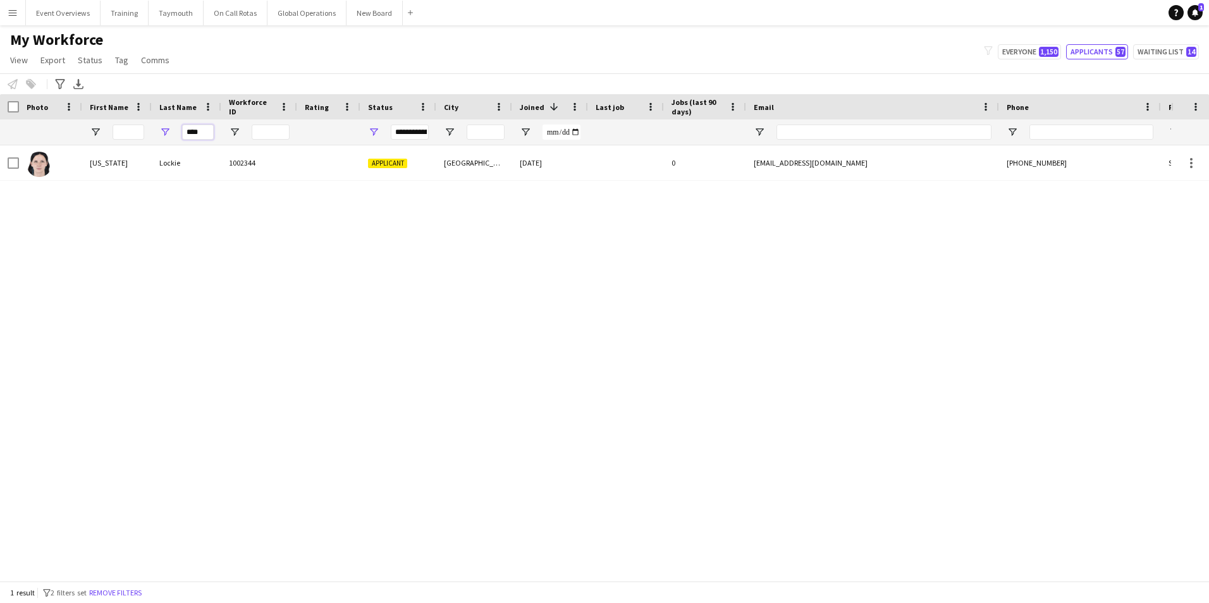
click at [210, 136] on input "****" at bounding box center [198, 132] width 32 height 15
type input "*"
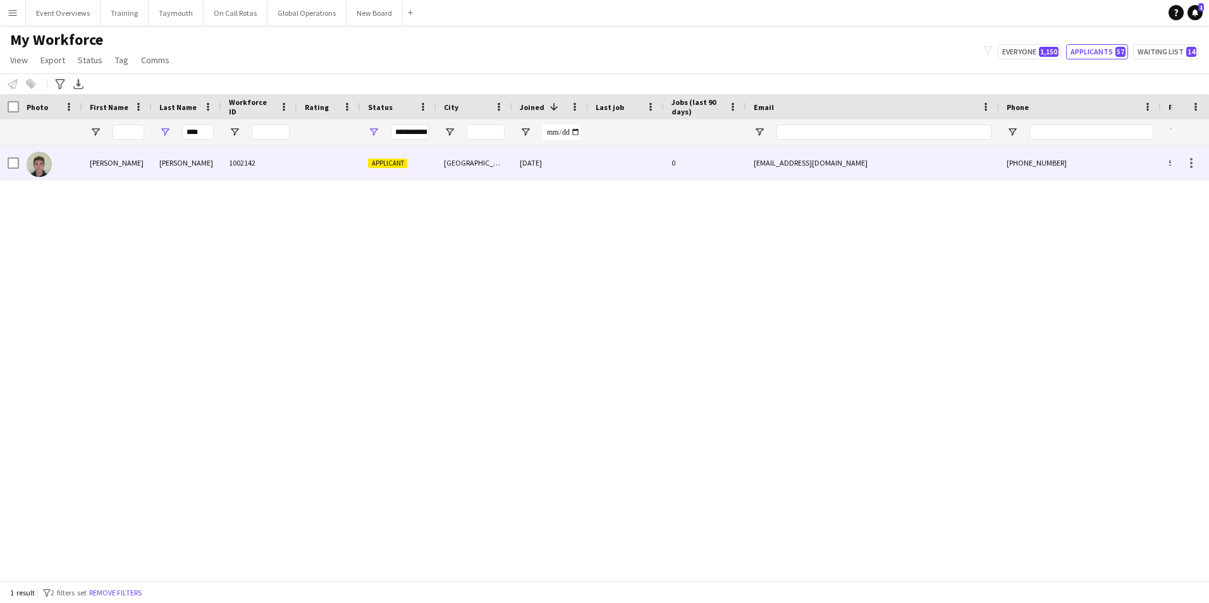
click at [99, 161] on div "[PERSON_NAME]" at bounding box center [117, 162] width 70 height 35
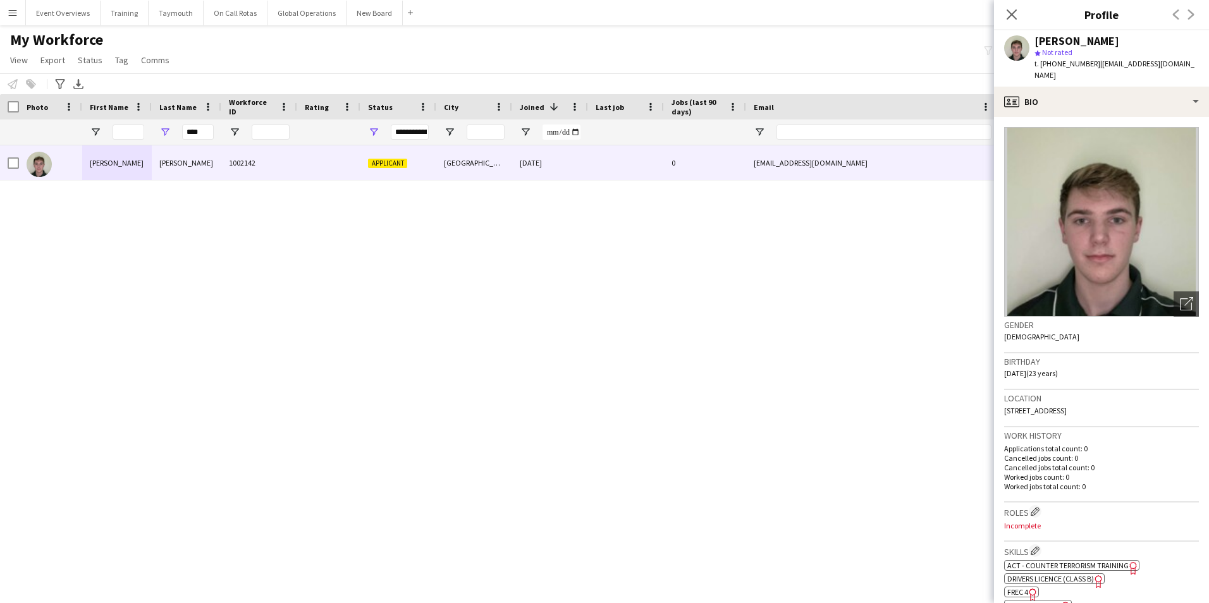
scroll to position [190, 0]
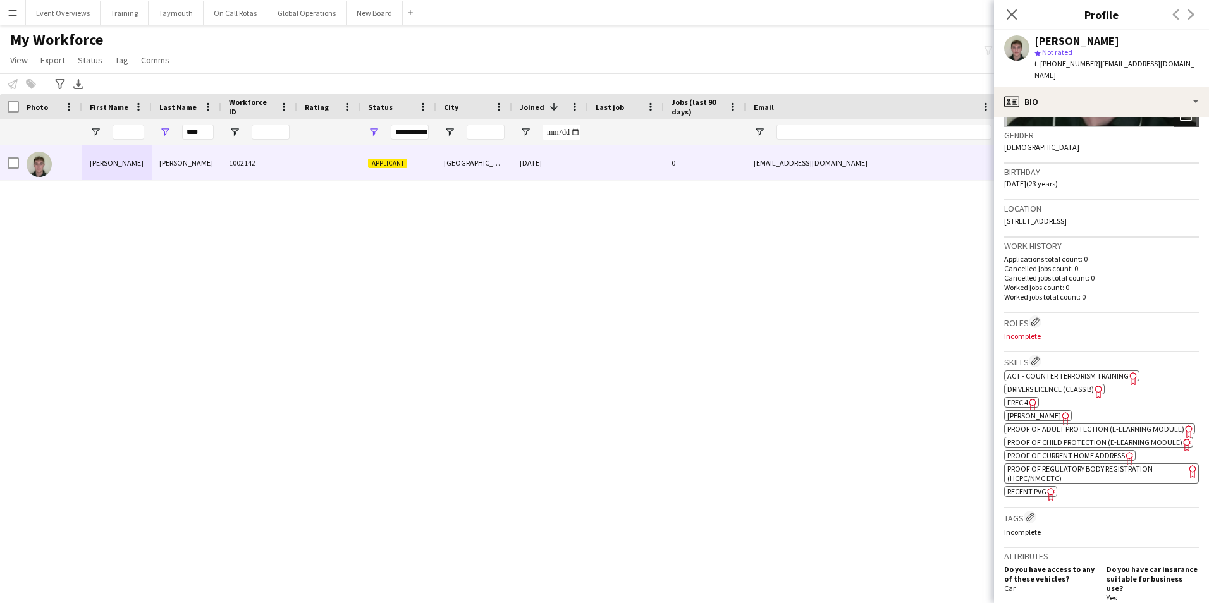
click at [1020, 496] on span "Recent PVG" at bounding box center [1026, 491] width 39 height 9
click at [1073, 376] on span "ACT - Counter Terrorism Training" at bounding box center [1067, 375] width 121 height 9
click at [1069, 390] on span "Drivers Licence (Class B)" at bounding box center [1050, 388] width 87 height 9
click at [1018, 430] on span "Proof of Adult Protection (e-Learning Module)" at bounding box center [1095, 428] width 177 height 9
click at [1028, 447] on span "Proof of Child Protection (e-Learning Module)" at bounding box center [1094, 441] width 175 height 9
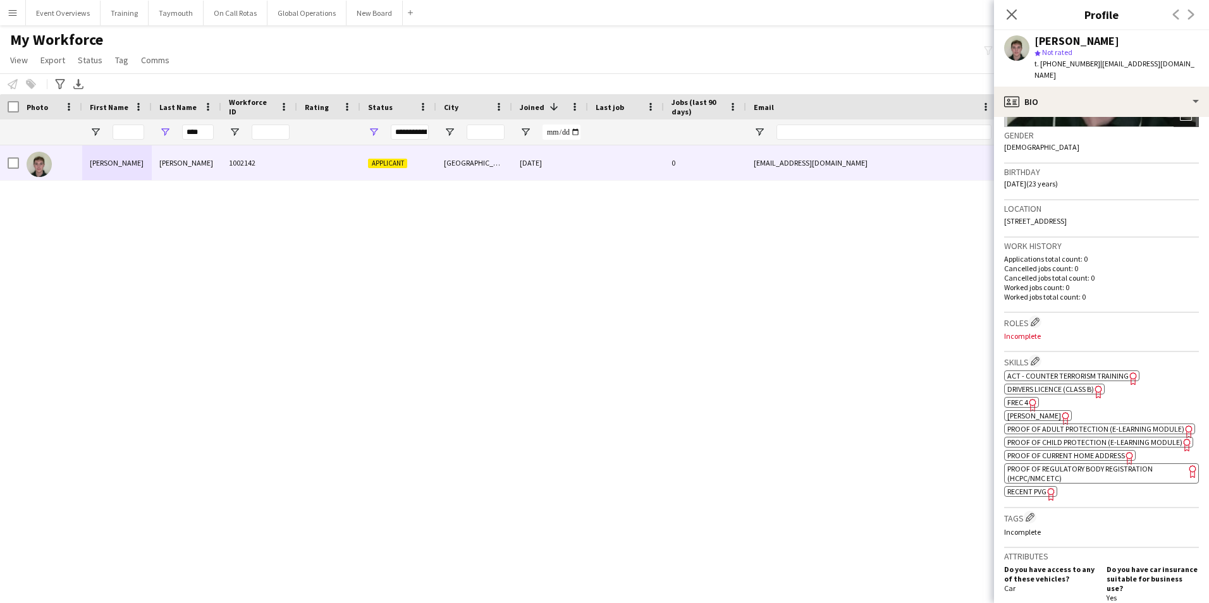
click at [1063, 460] on span "Proof of Current Home Address" at bounding box center [1066, 455] width 118 height 9
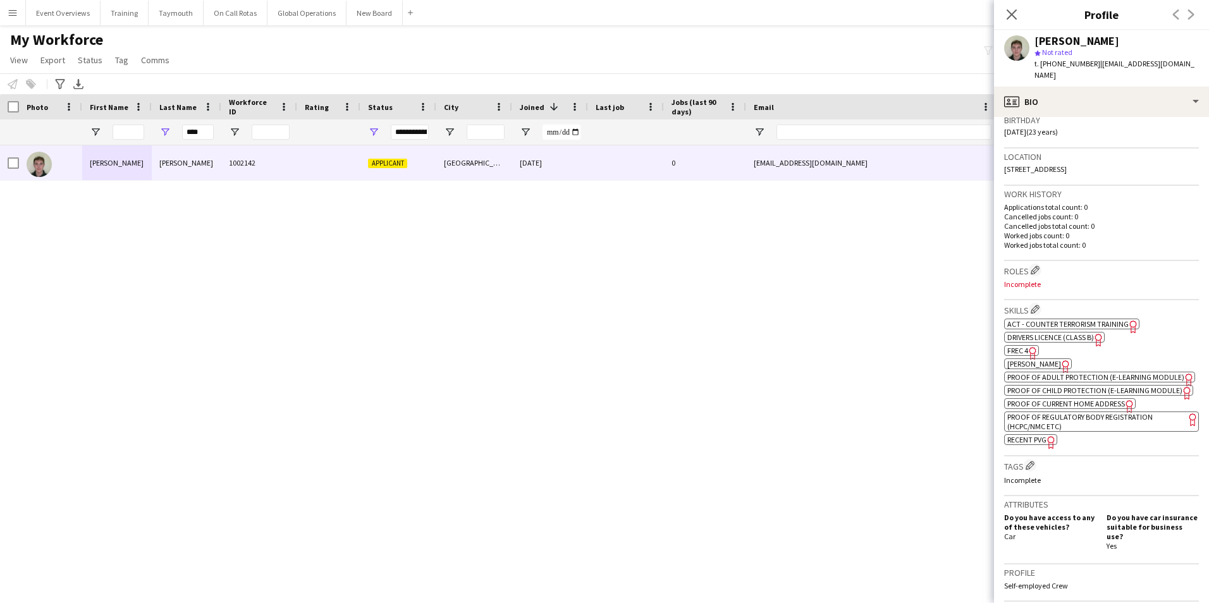
scroll to position [253, 0]
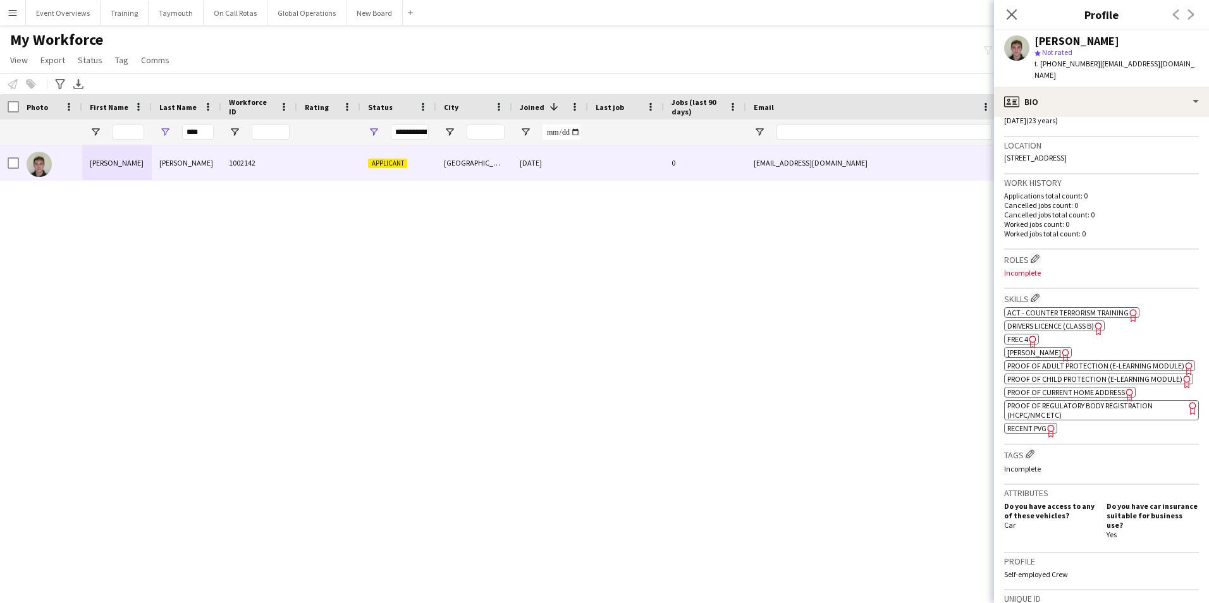
click at [1073, 420] on span "Proof of Regulatory Body Registration (HCPC/NMC etc)" at bounding box center [1079, 410] width 145 height 19
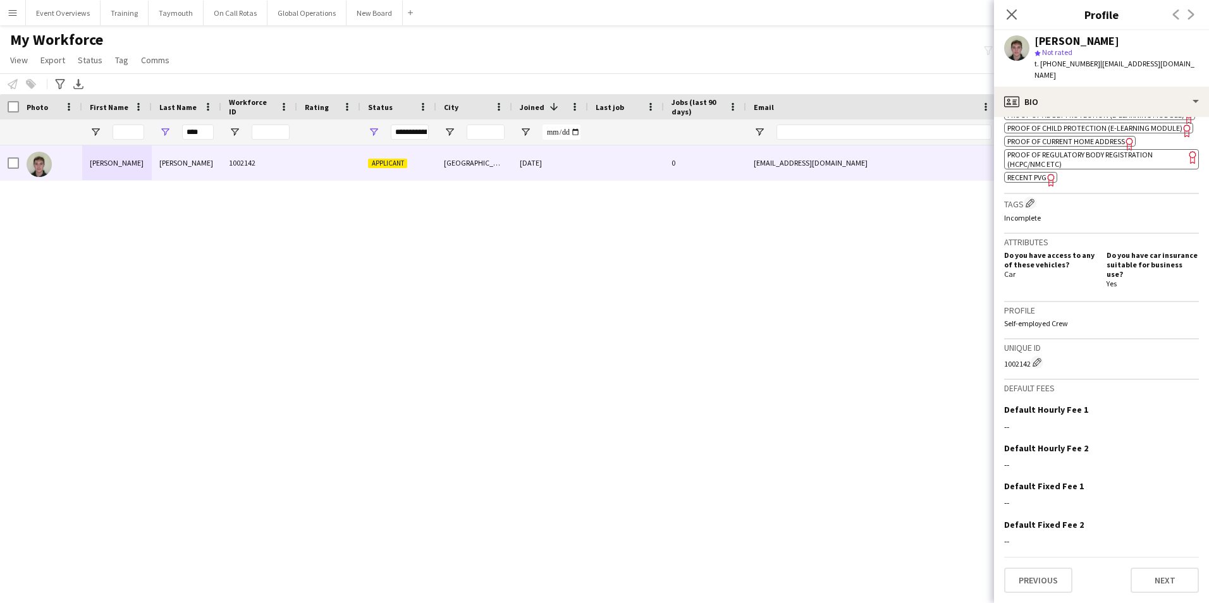
scroll to position [260, 0]
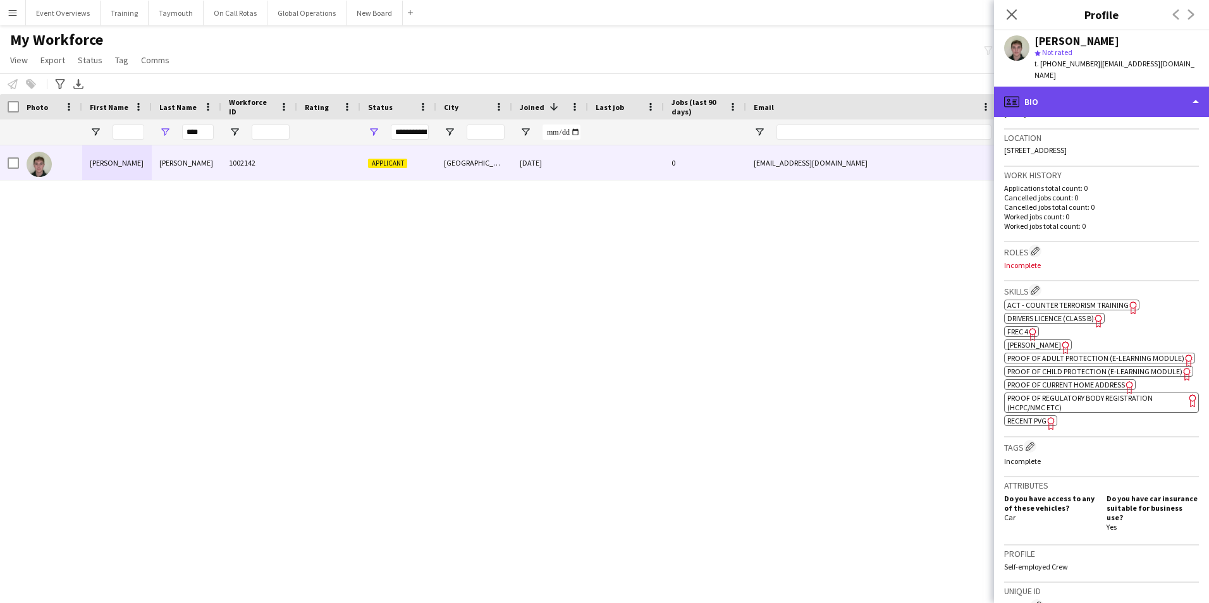
click at [1054, 106] on div "profile Bio" at bounding box center [1101, 102] width 215 height 30
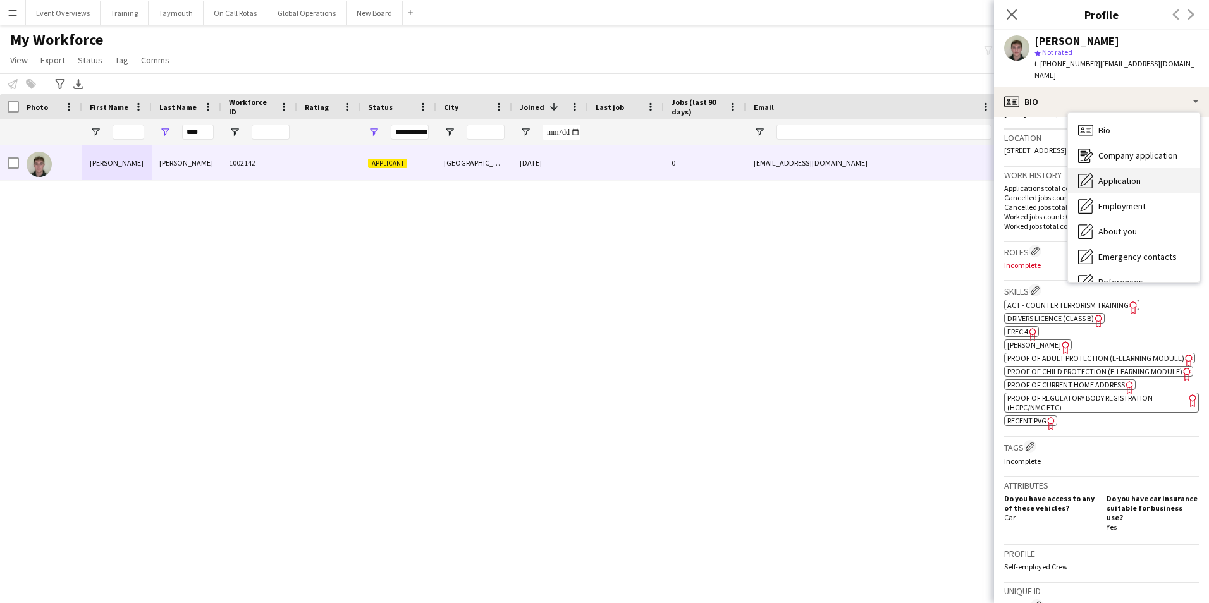
click at [1109, 174] on div "Application Application" at bounding box center [1133, 180] width 131 height 25
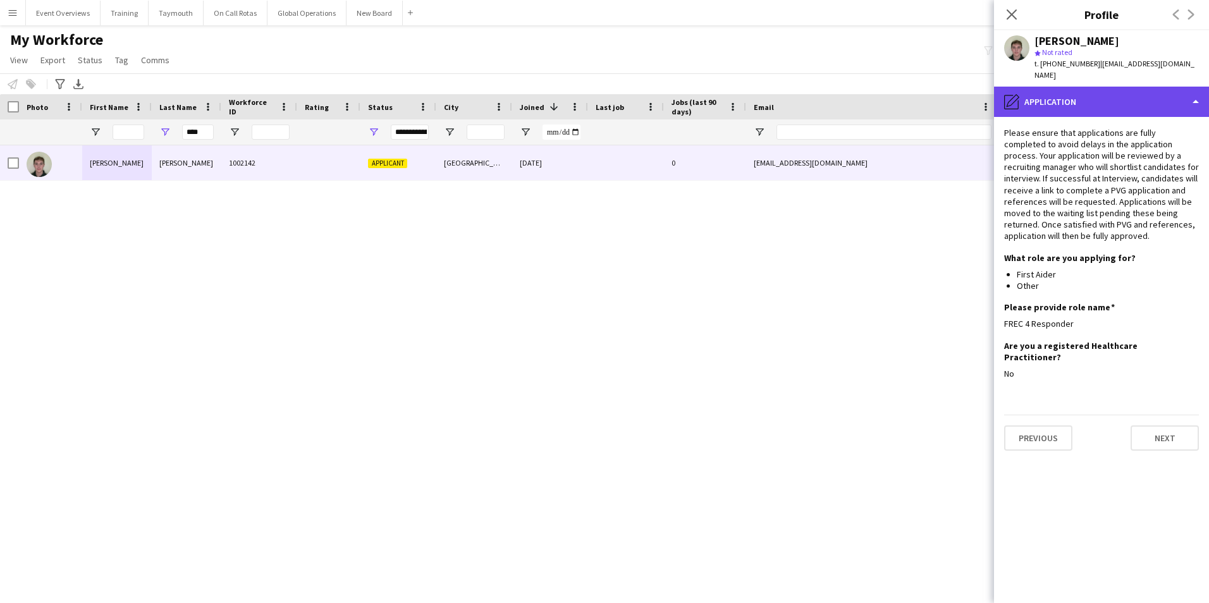
click at [1090, 99] on div "pencil4 Application" at bounding box center [1101, 102] width 215 height 30
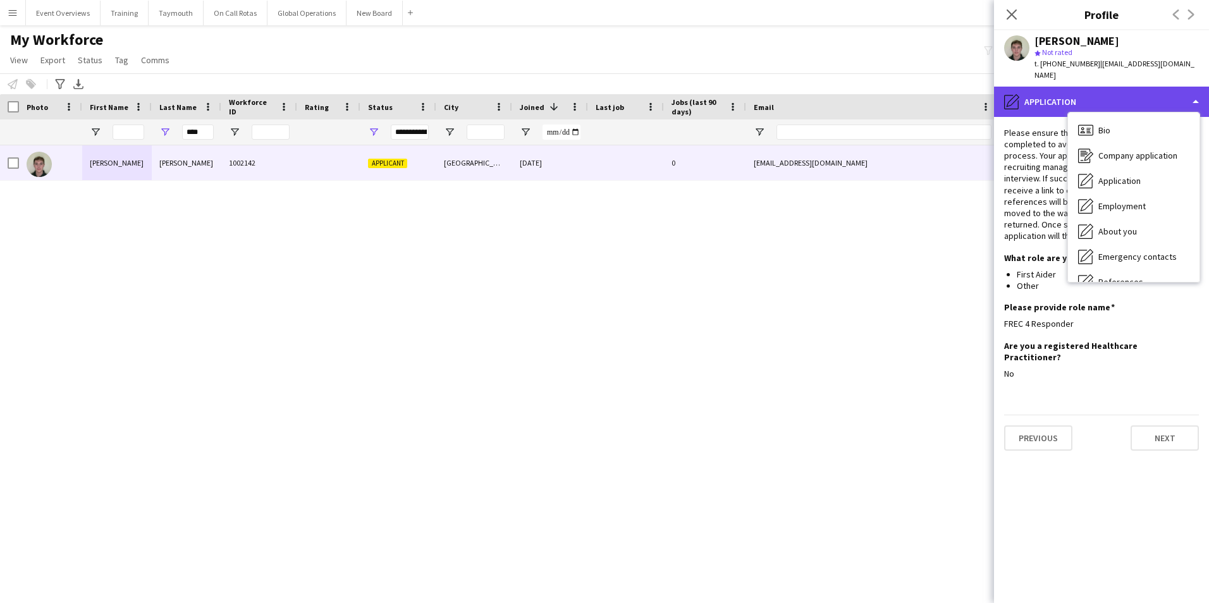
click at [1041, 96] on div "pencil4 Application" at bounding box center [1101, 102] width 215 height 30
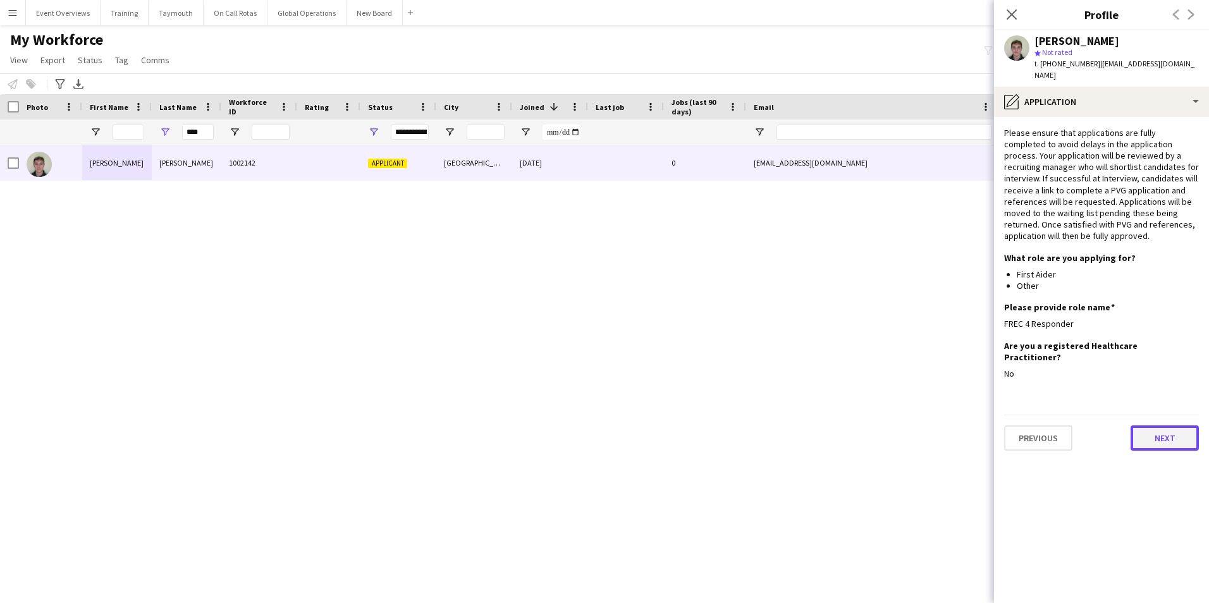
click at [1167, 431] on button "Next" at bounding box center [1164, 437] width 68 height 25
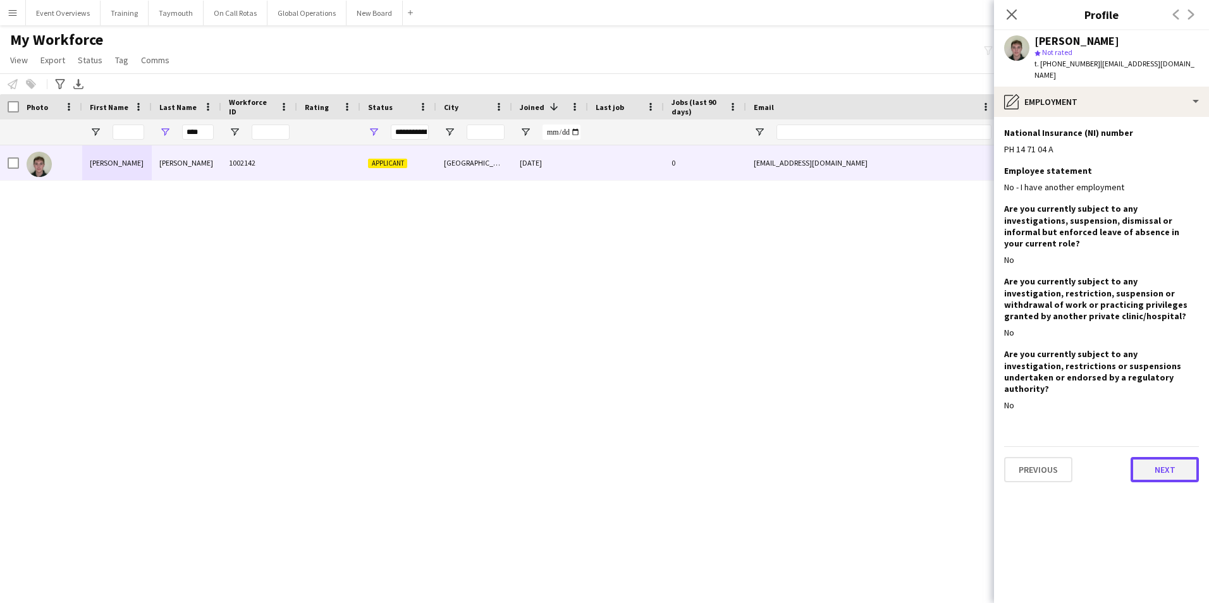
click at [1168, 457] on button "Next" at bounding box center [1164, 469] width 68 height 25
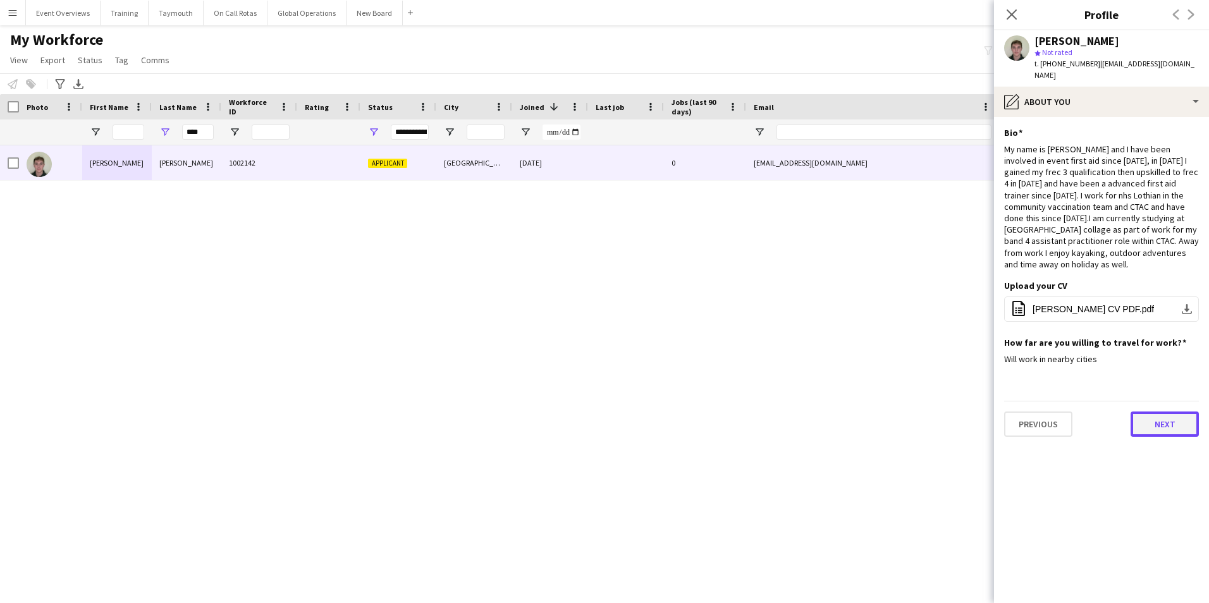
click at [1170, 412] on button "Next" at bounding box center [1164, 424] width 68 height 25
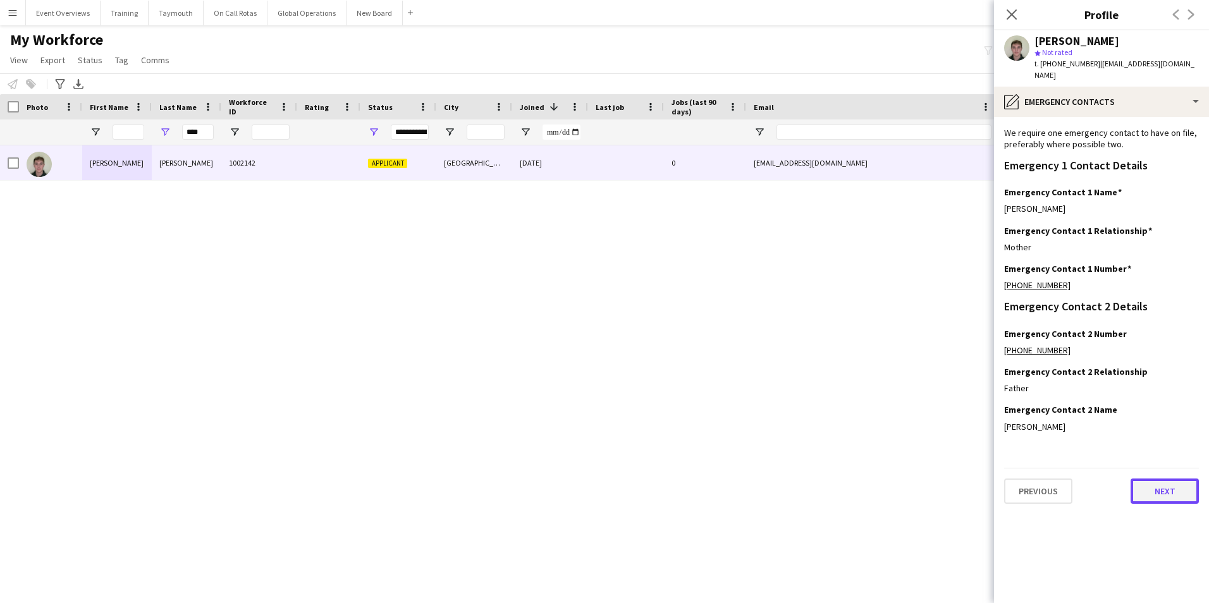
click at [1170, 489] on button "Next" at bounding box center [1164, 491] width 68 height 25
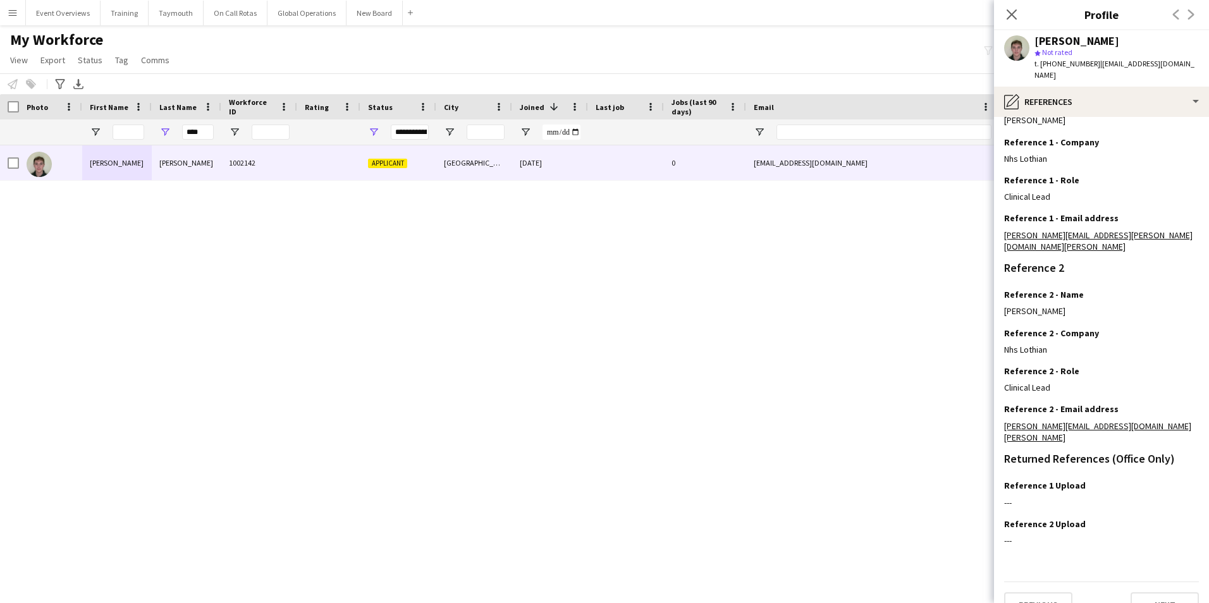
scroll to position [163, 0]
click at [1165, 590] on button "Next" at bounding box center [1164, 602] width 68 height 25
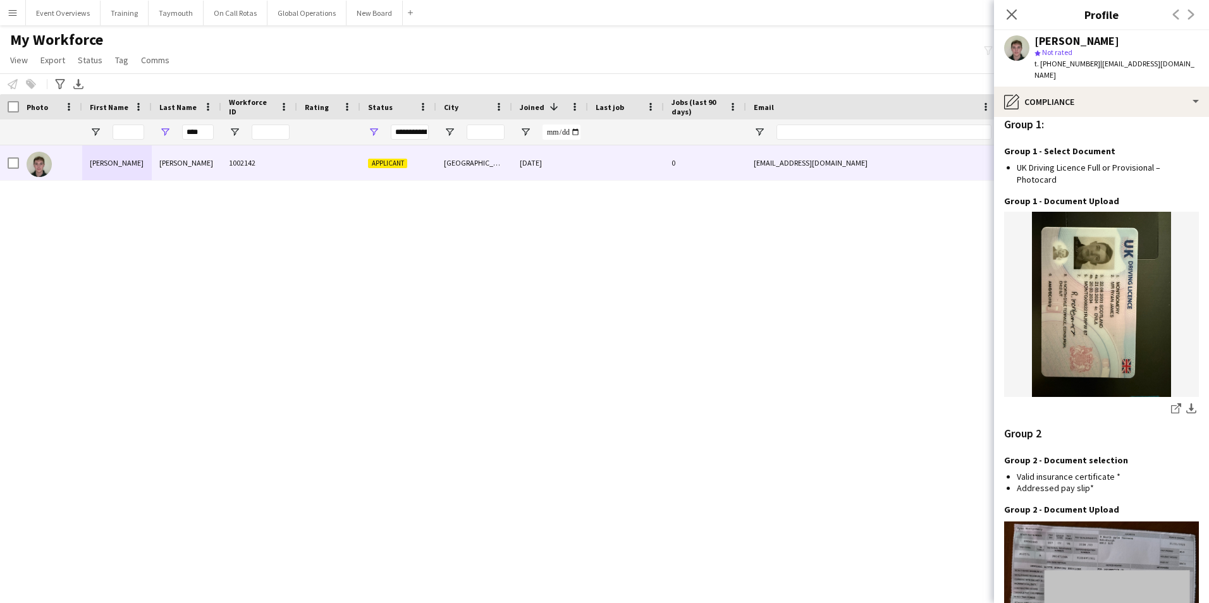
scroll to position [1372, 0]
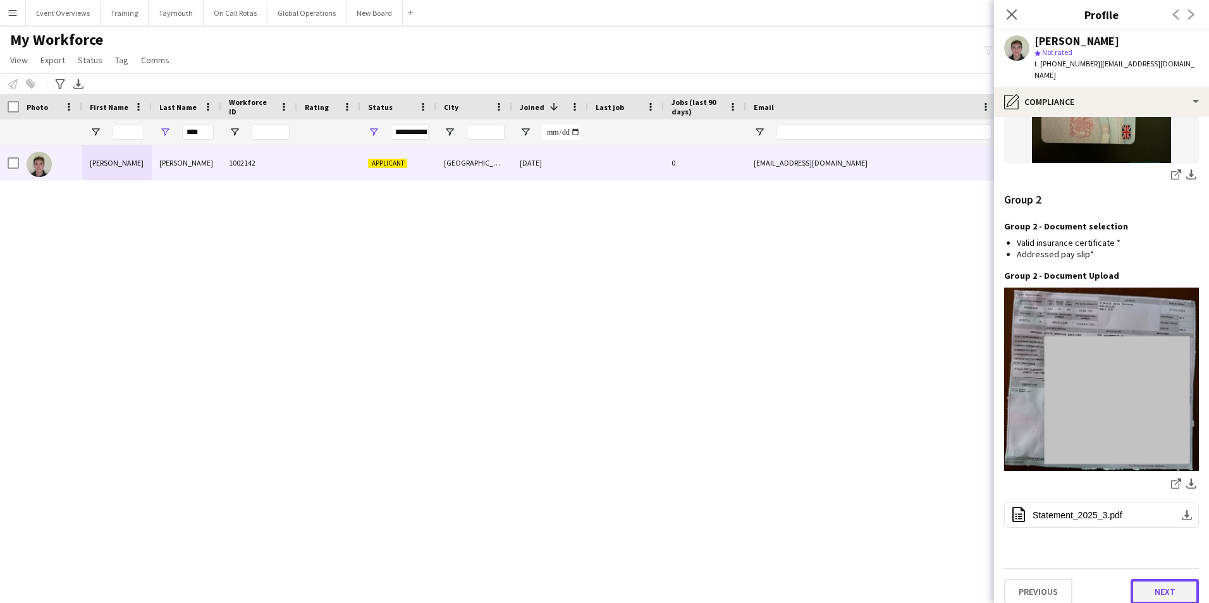
click at [1133, 580] on button "Next" at bounding box center [1164, 591] width 68 height 25
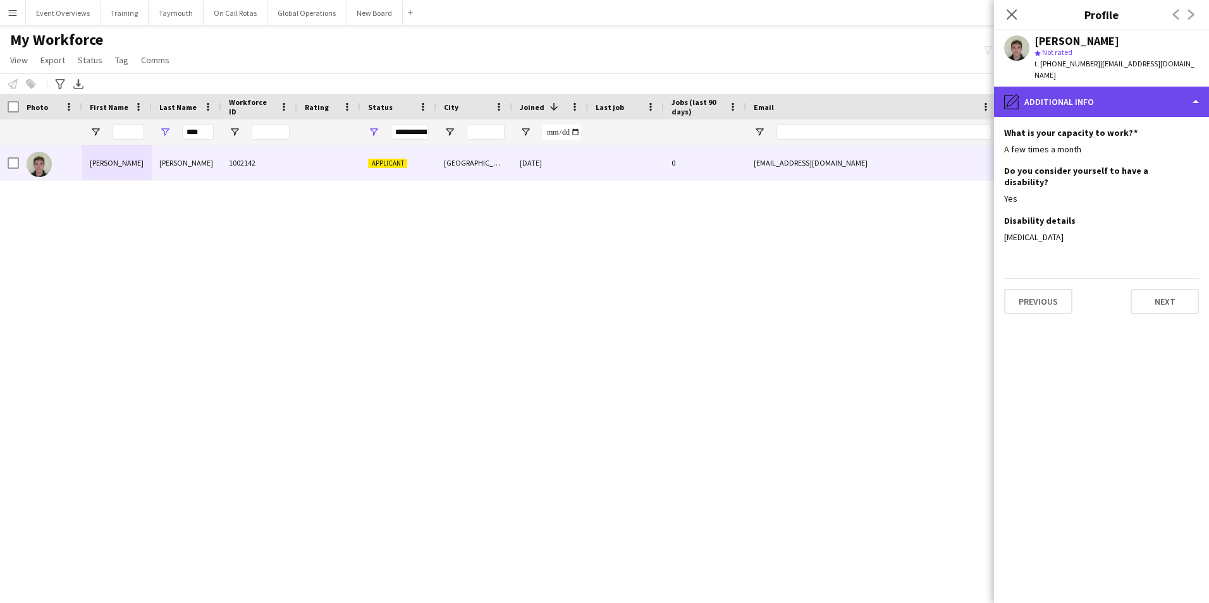
click at [1089, 102] on div "pencil4 Additional info" at bounding box center [1101, 102] width 215 height 30
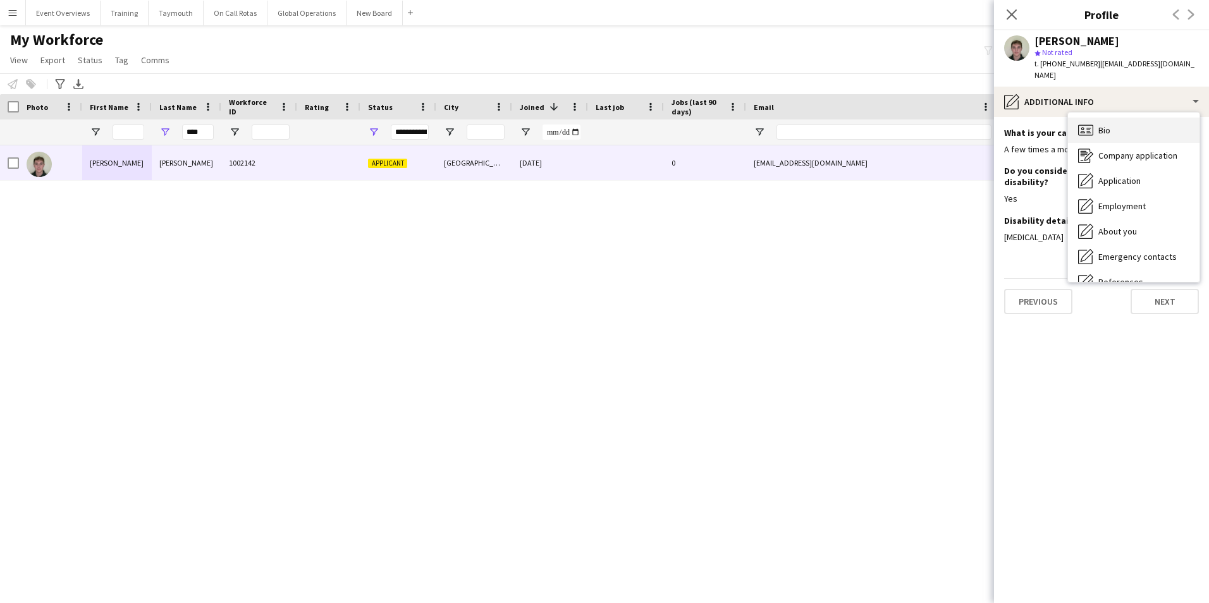
click at [1098, 130] on span "Bio" at bounding box center [1104, 130] width 12 height 11
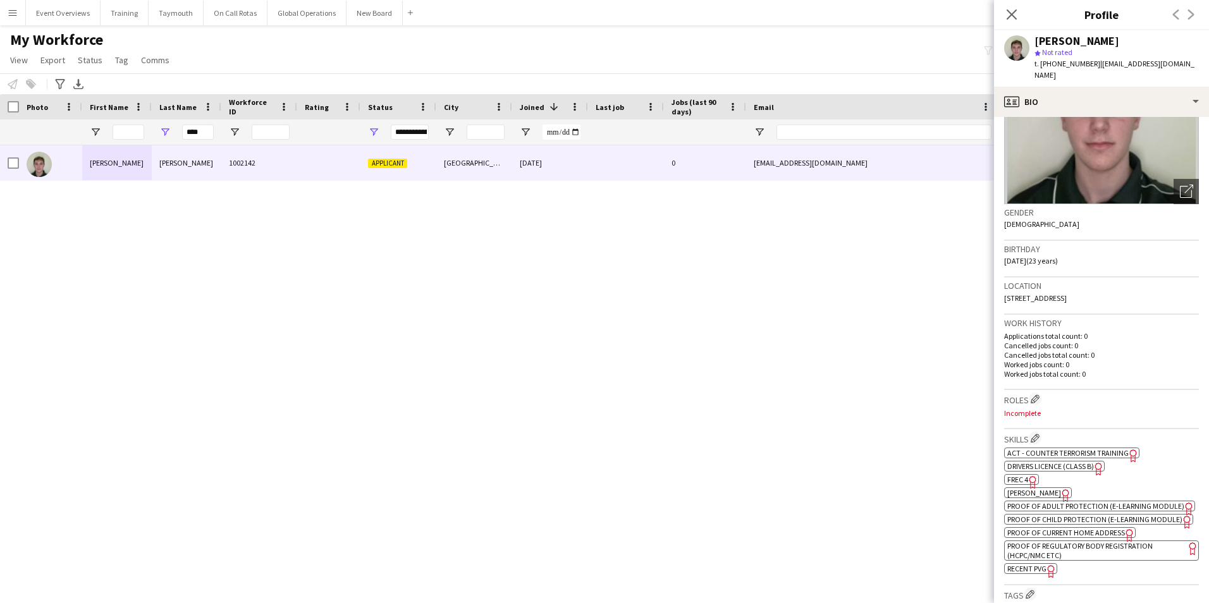
scroll to position [126, 0]
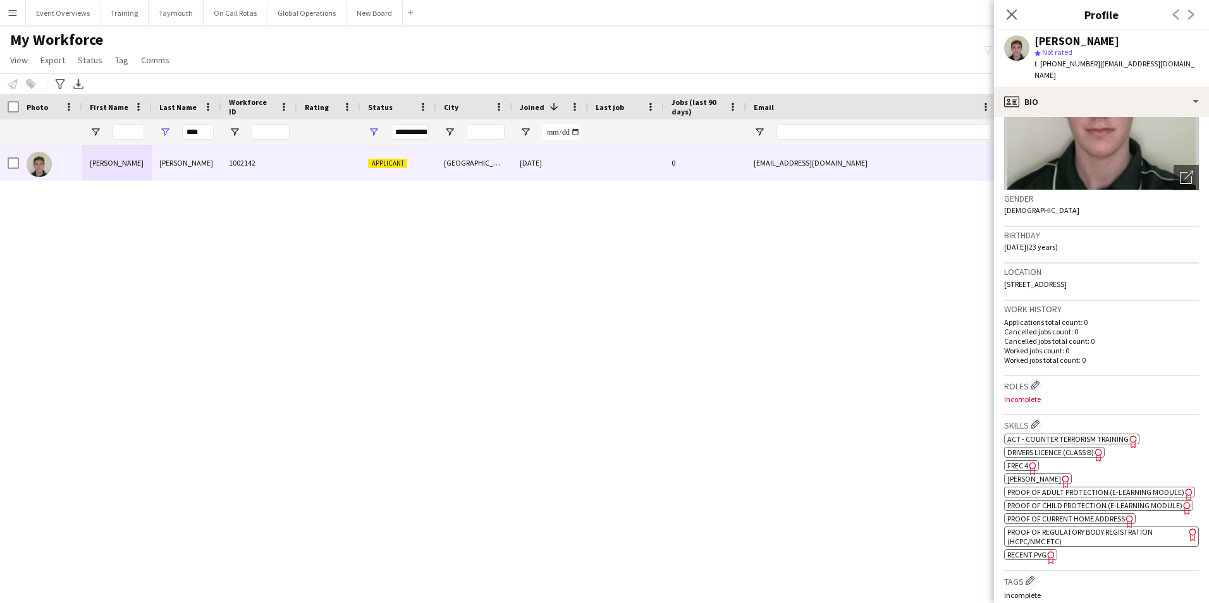
click at [1012, 463] on span "FREC 4" at bounding box center [1017, 465] width 21 height 9
click at [205, 133] on input "****" at bounding box center [198, 132] width 32 height 15
type input "*"
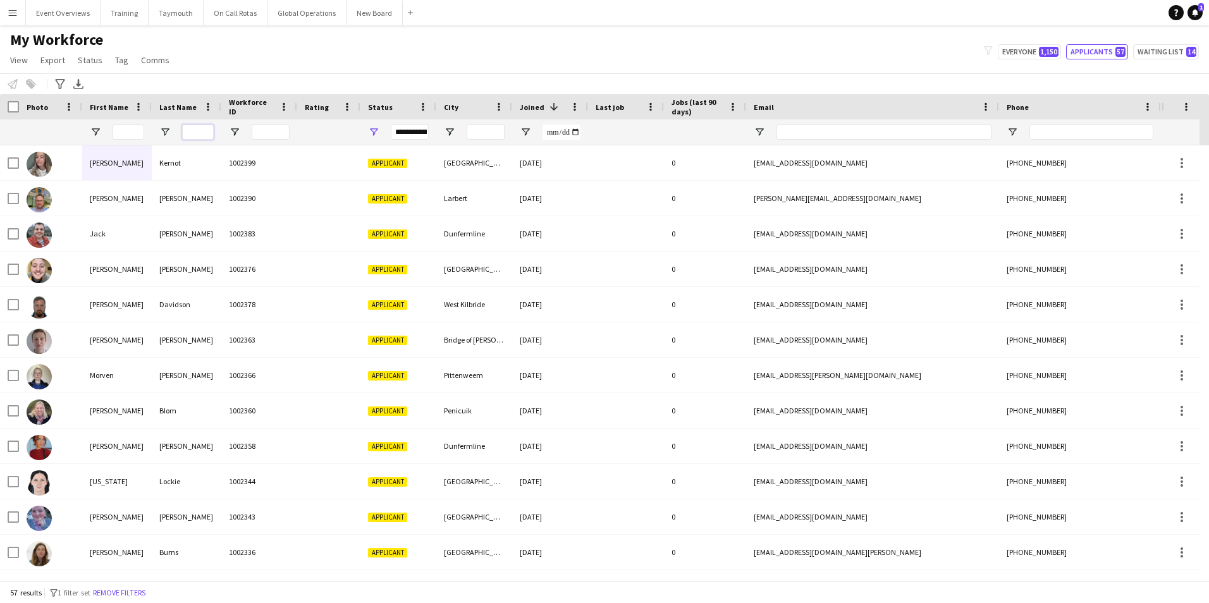
click at [200, 132] on input "Last Name Filter Input" at bounding box center [198, 132] width 32 height 15
type input "****"
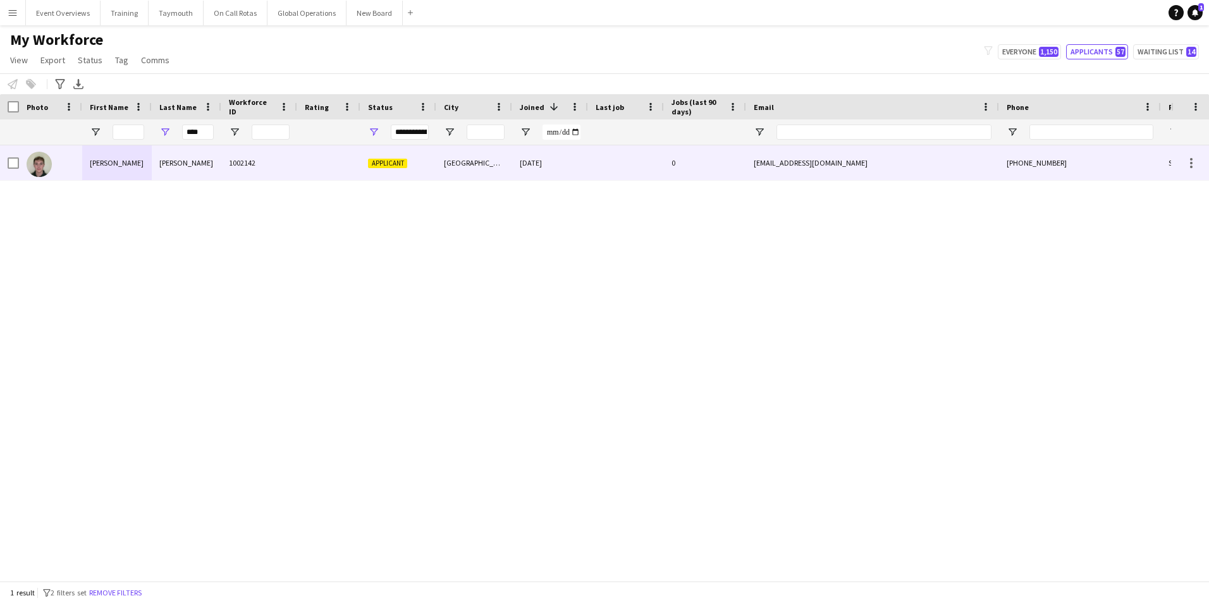
click at [190, 162] on div "[PERSON_NAME]" at bounding box center [187, 162] width 70 height 35
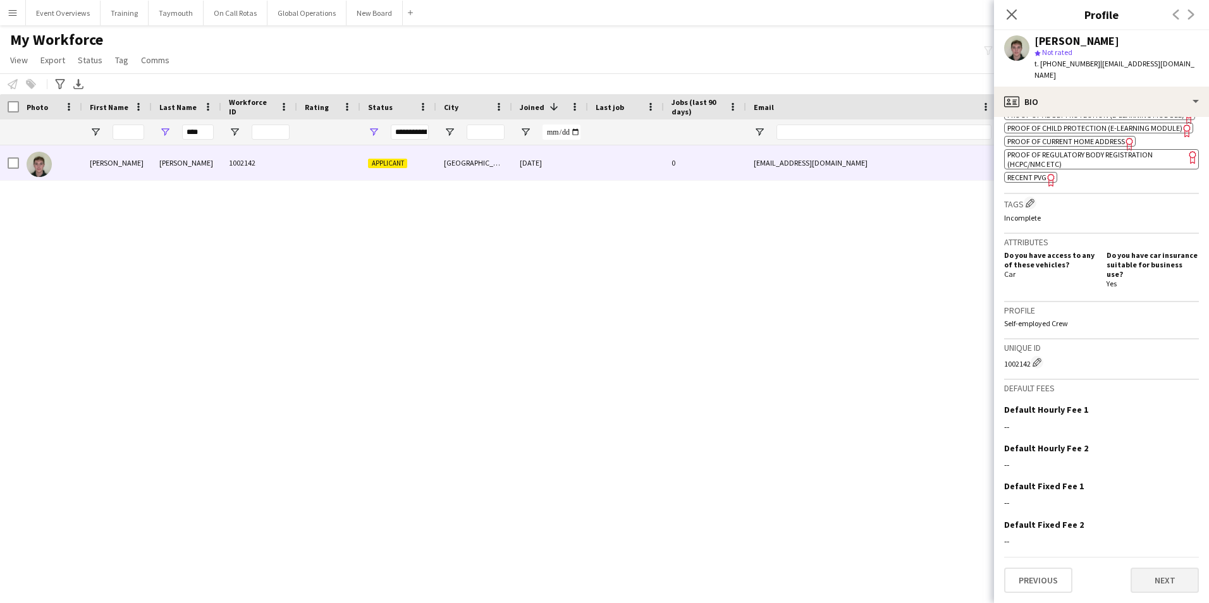
scroll to position [513, 0]
click at [1145, 577] on button "Next" at bounding box center [1164, 580] width 68 height 25
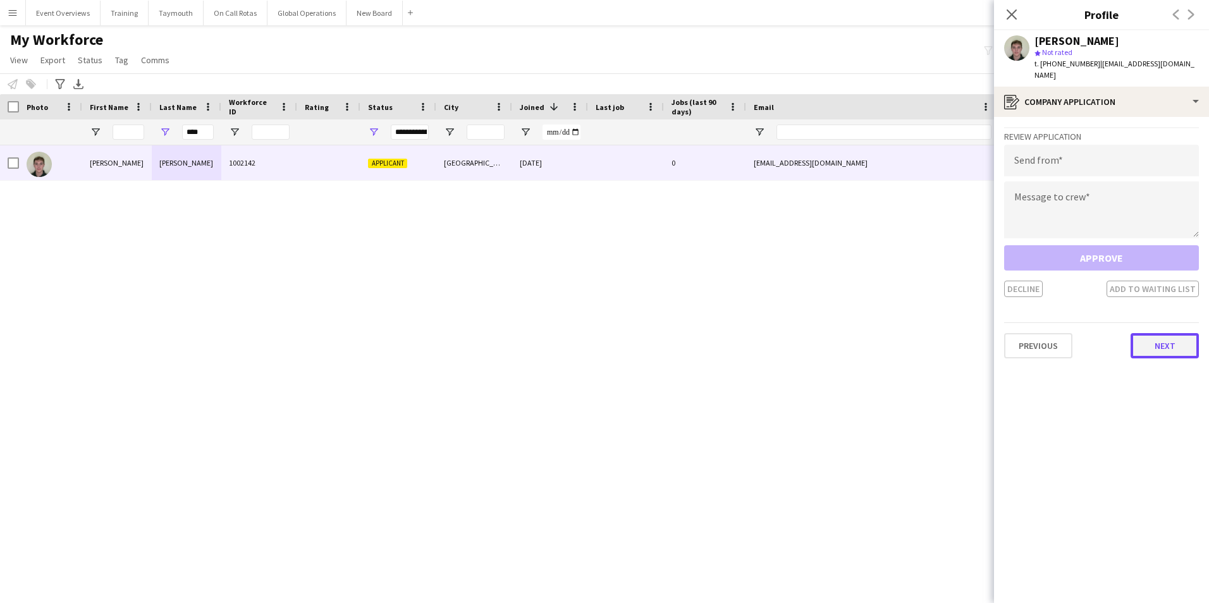
click at [1144, 344] on button "Next" at bounding box center [1164, 345] width 68 height 25
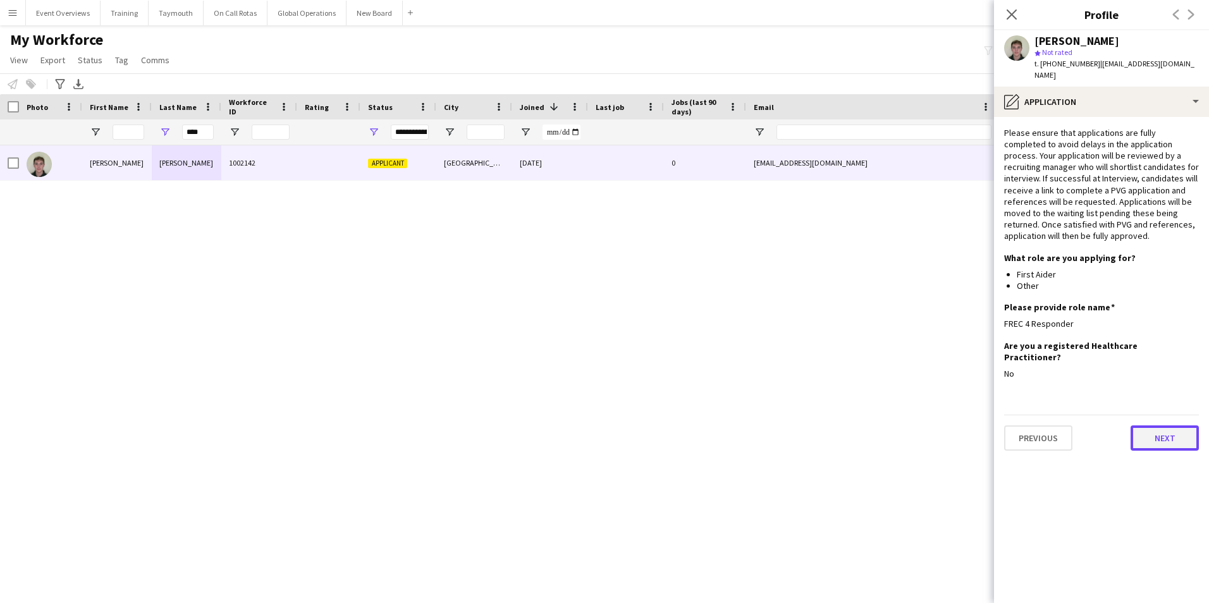
click at [1164, 432] on button "Next" at bounding box center [1164, 437] width 68 height 25
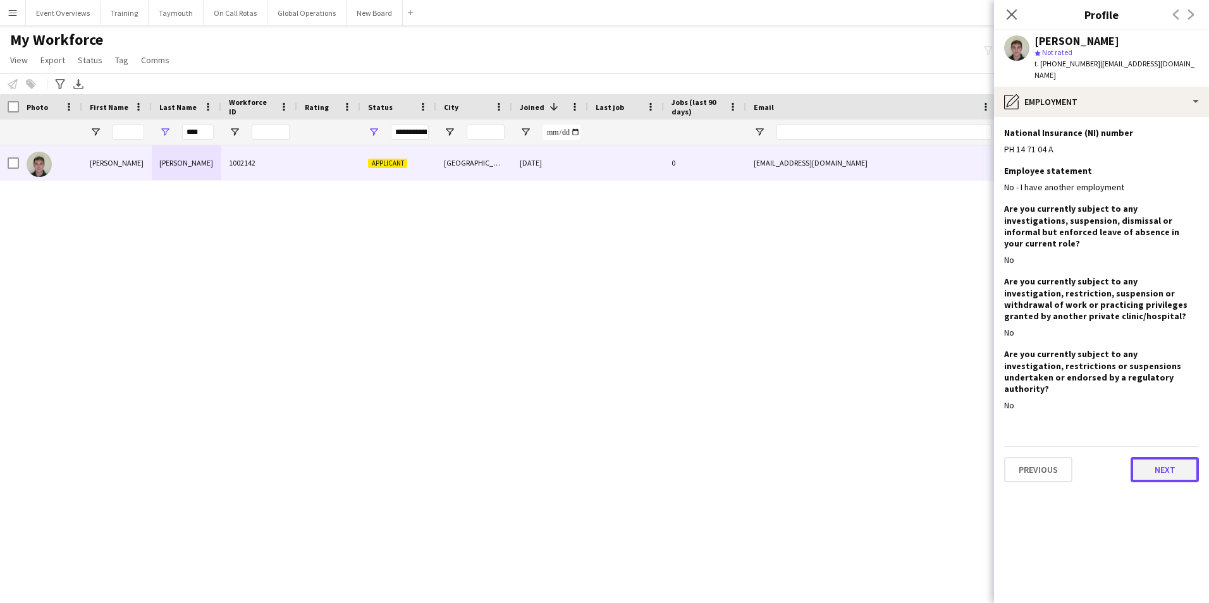
click at [1166, 457] on button "Next" at bounding box center [1164, 469] width 68 height 25
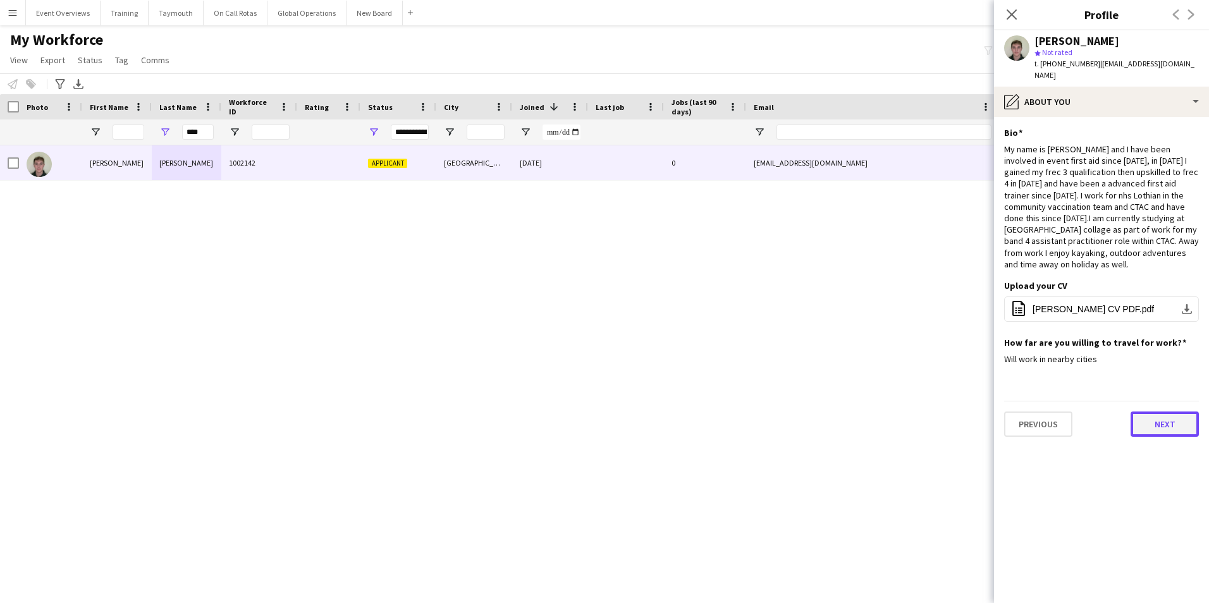
click at [1164, 412] on button "Next" at bounding box center [1164, 424] width 68 height 25
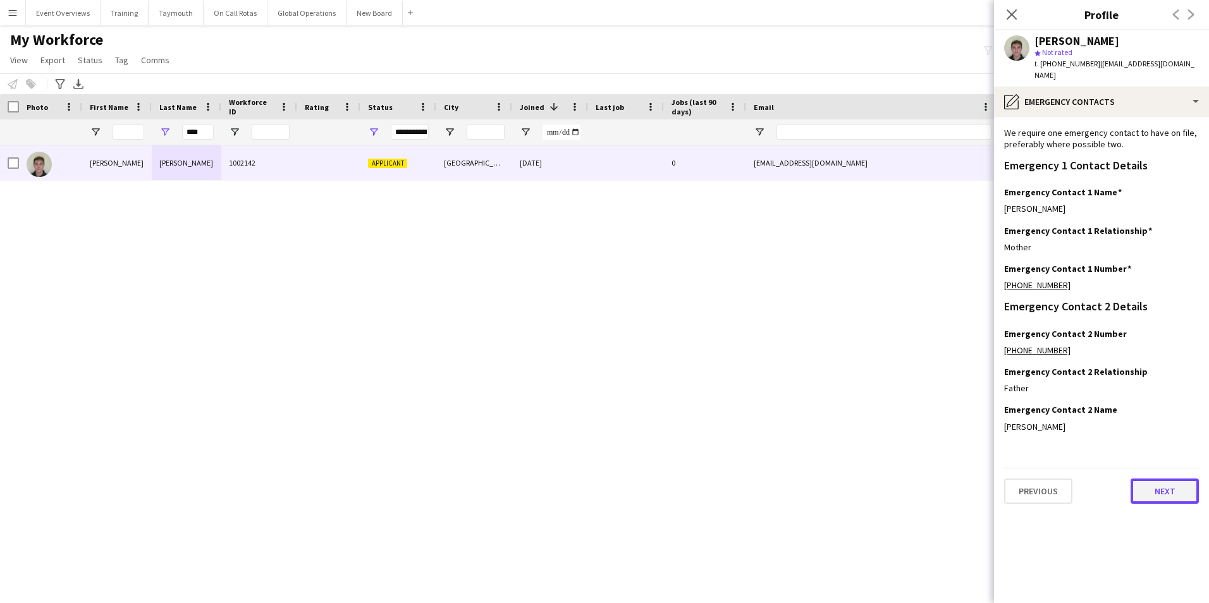
click at [1165, 489] on button "Next" at bounding box center [1164, 491] width 68 height 25
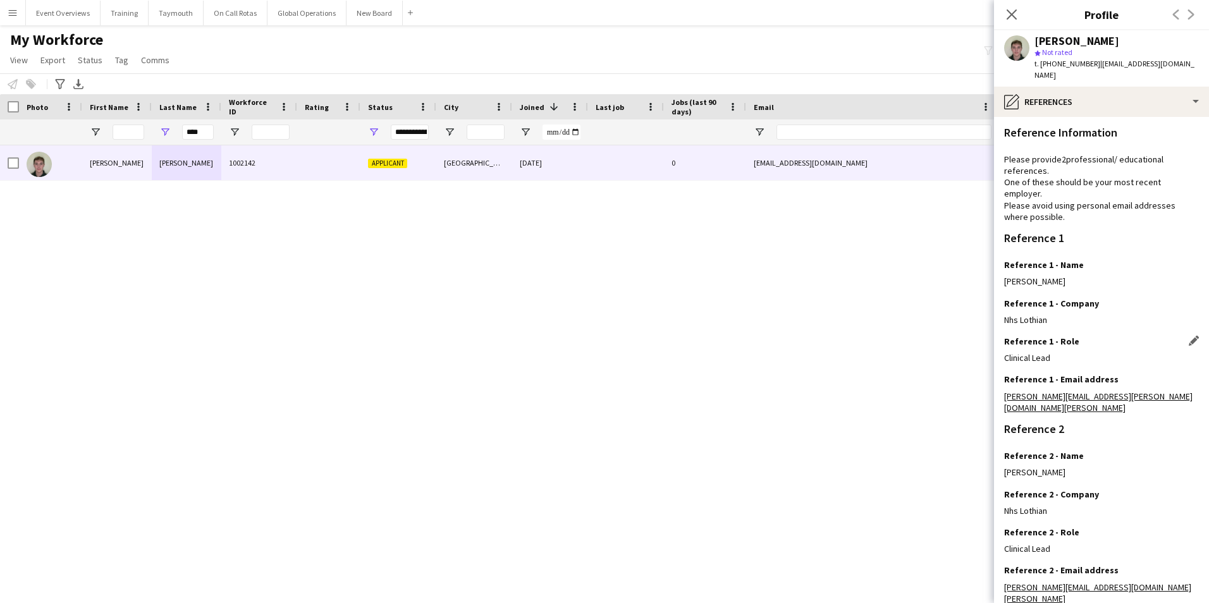
scroll to position [163, 0]
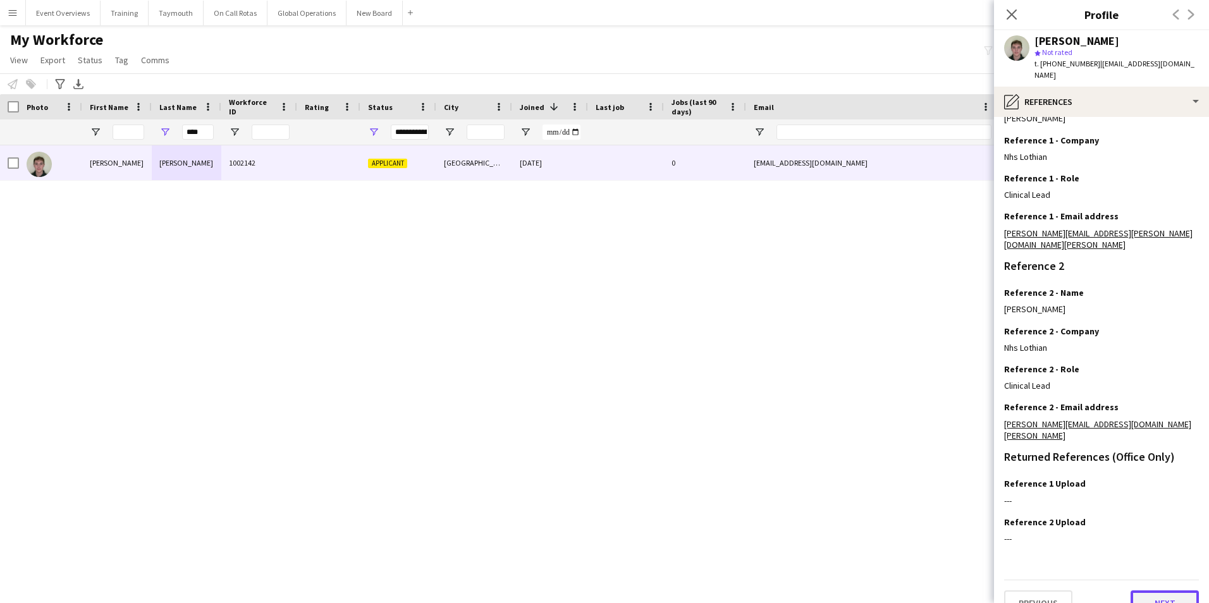
click at [1151, 590] on button "Next" at bounding box center [1164, 602] width 68 height 25
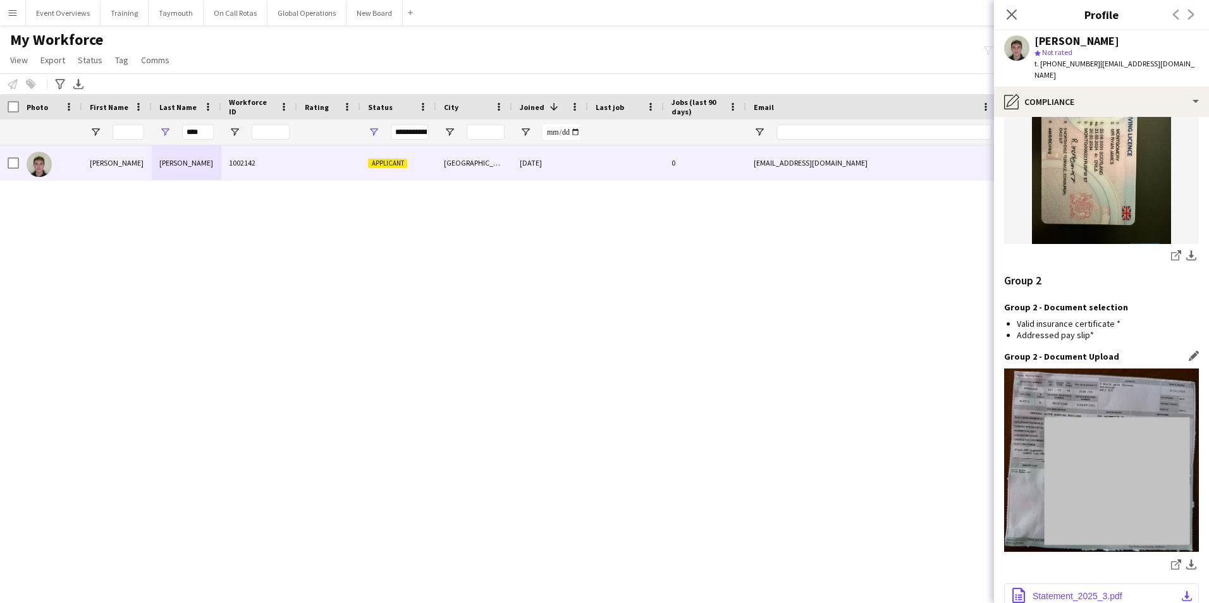
scroll to position [1372, 0]
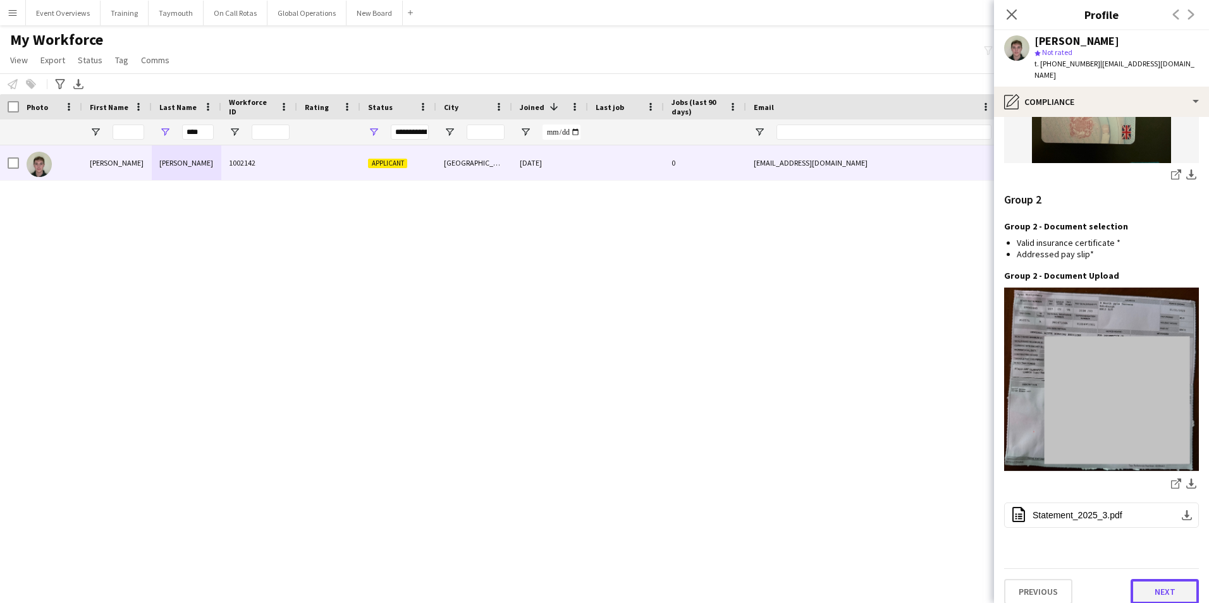
click at [1134, 579] on button "Next" at bounding box center [1164, 591] width 68 height 25
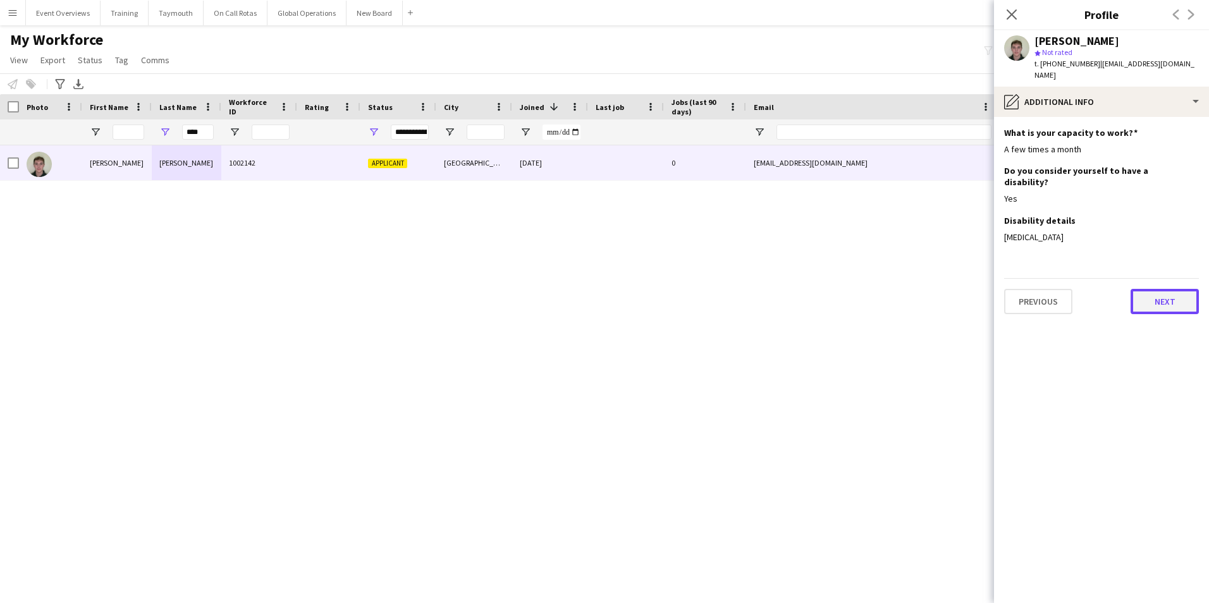
click at [1156, 289] on button "Next" at bounding box center [1164, 301] width 68 height 25
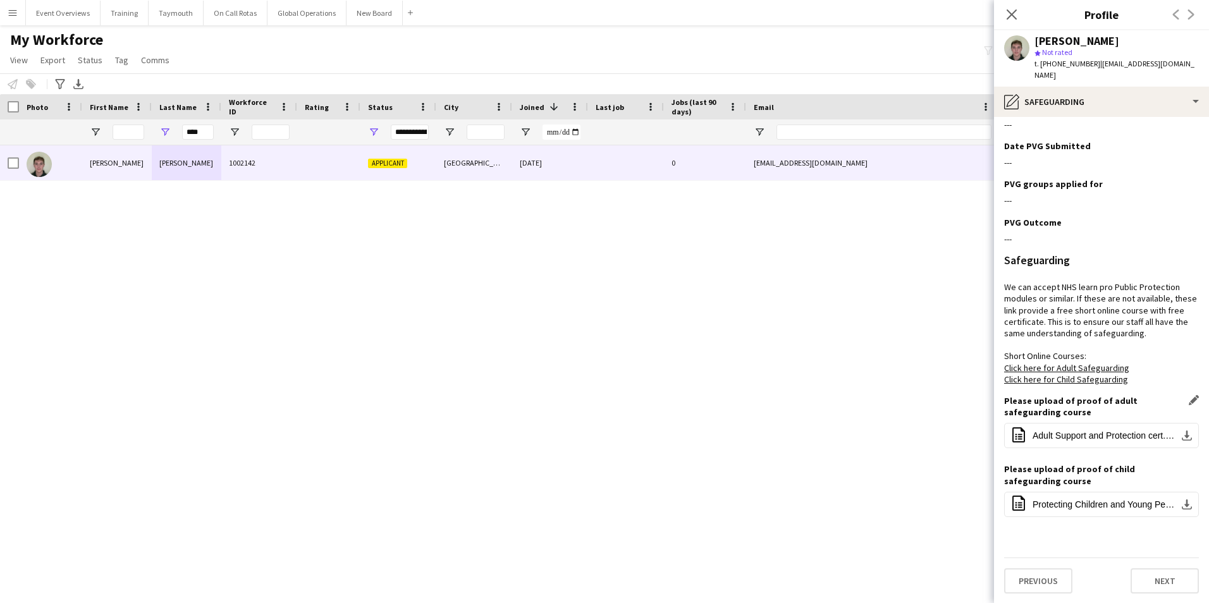
scroll to position [449, 0]
click at [1134, 582] on button "Next" at bounding box center [1164, 580] width 68 height 25
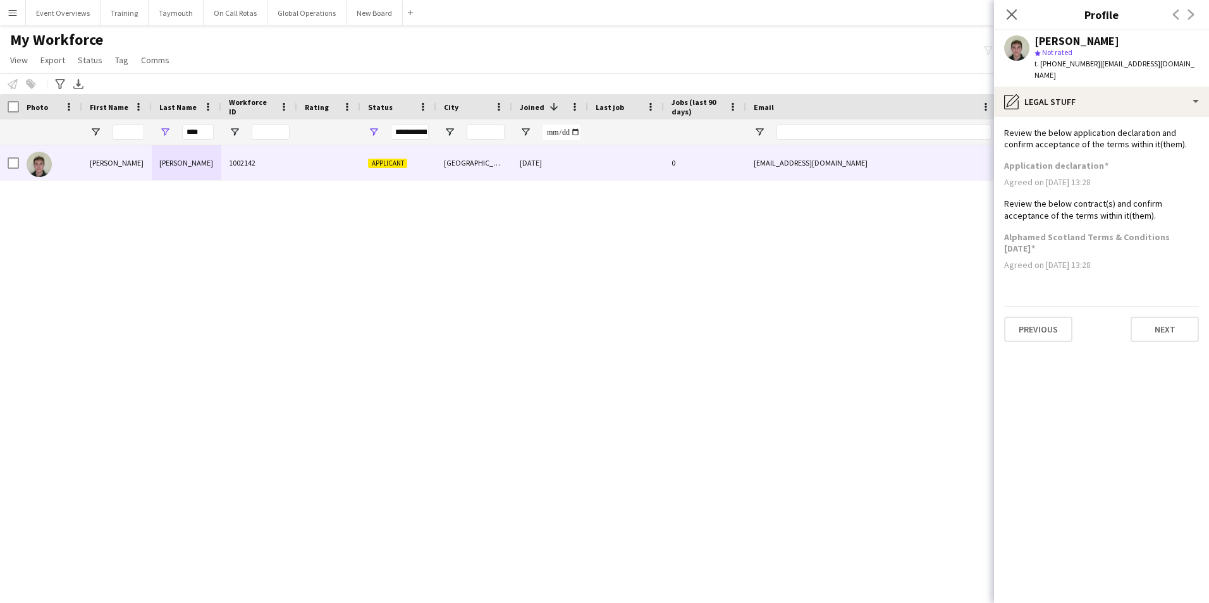
scroll to position [0, 0]
click at [1170, 333] on button "Next" at bounding box center [1164, 329] width 68 height 25
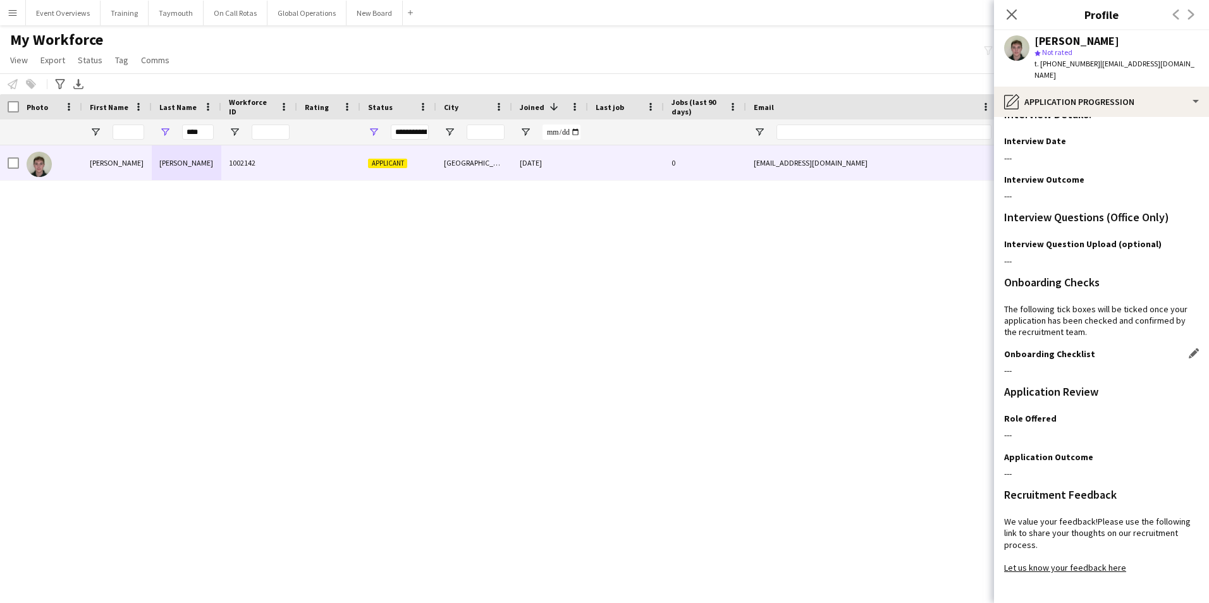
scroll to position [114, 0]
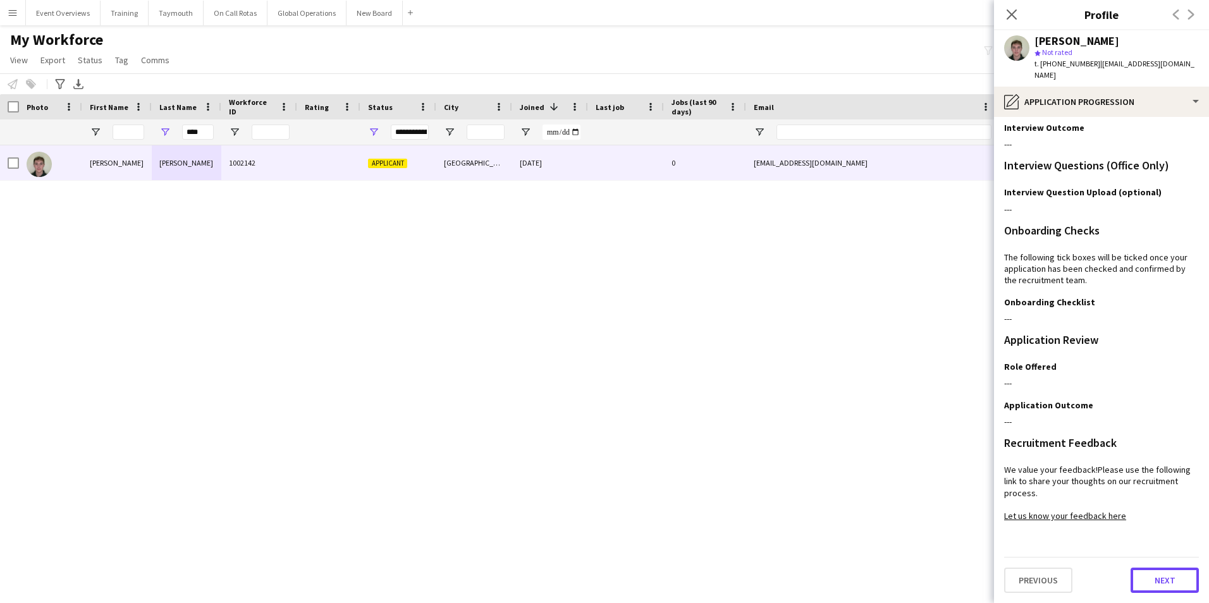
click at [1156, 578] on button "Next" at bounding box center [1164, 580] width 68 height 25
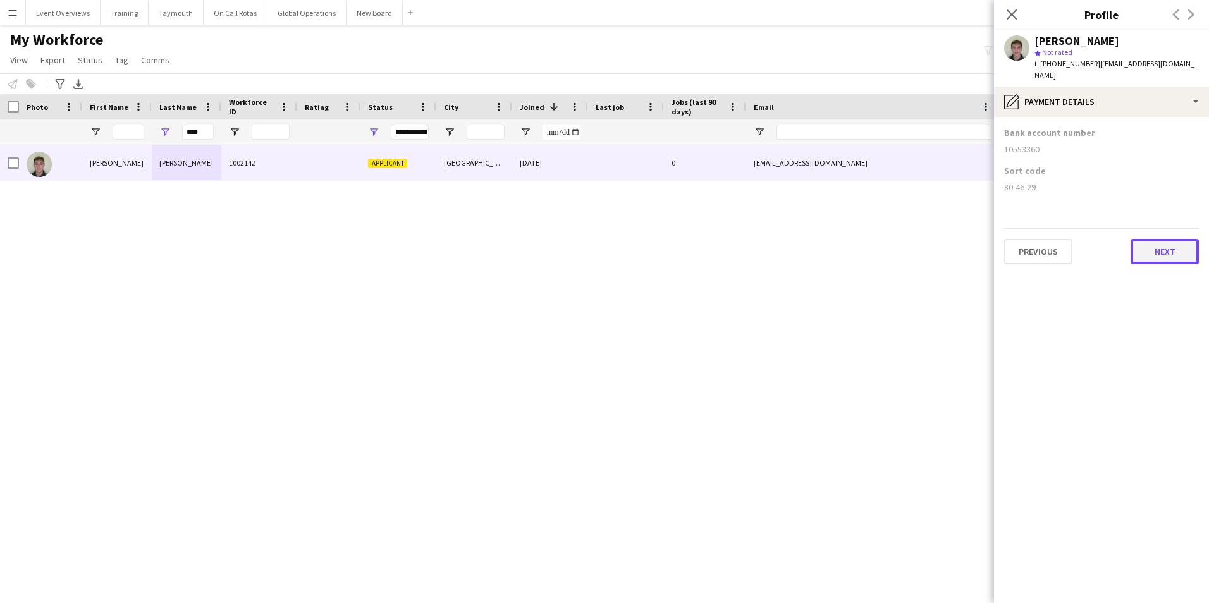
click at [1149, 251] on button "Next" at bounding box center [1164, 251] width 68 height 25
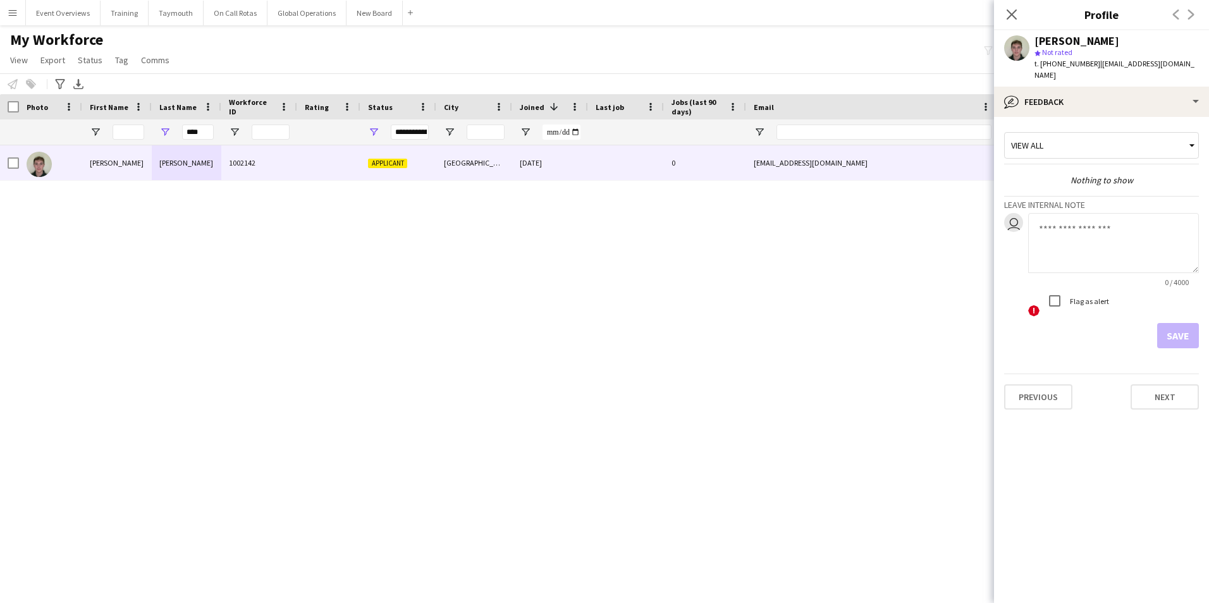
click at [1081, 235] on textarea at bounding box center [1113, 243] width 171 height 60
type textarea "*"
type textarea "**********"
click at [1188, 333] on button "Save" at bounding box center [1178, 335] width 42 height 25
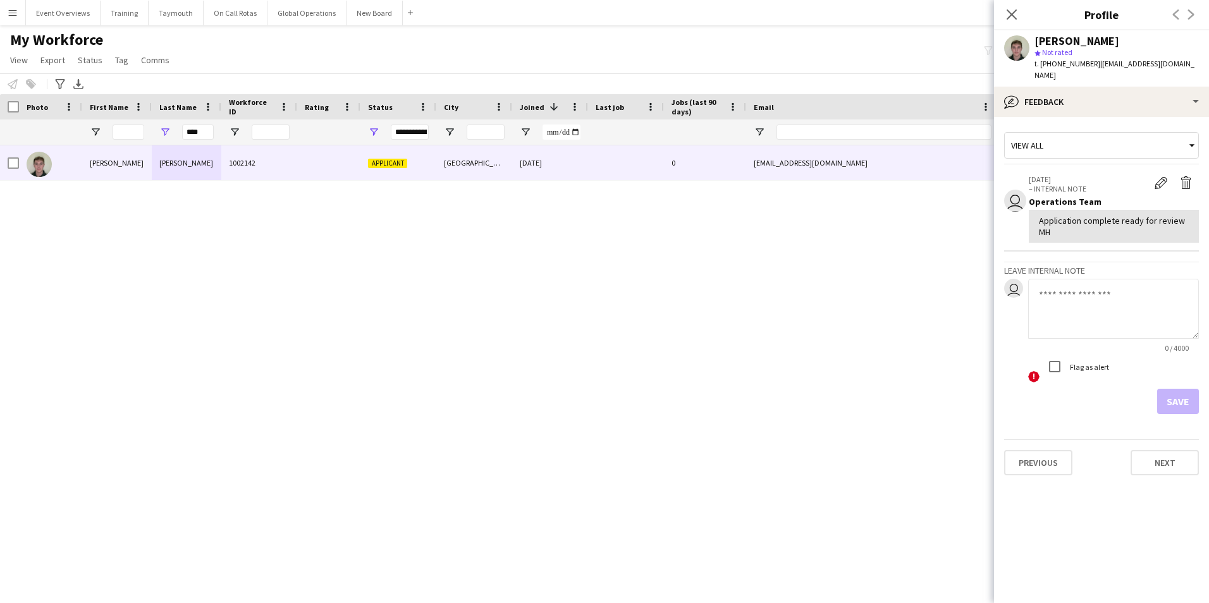
drag, startPoint x: 1013, startPoint y: 13, endPoint x: 1039, endPoint y: 40, distance: 36.7
click at [1013, 13] on icon at bounding box center [1011, 14] width 10 height 10
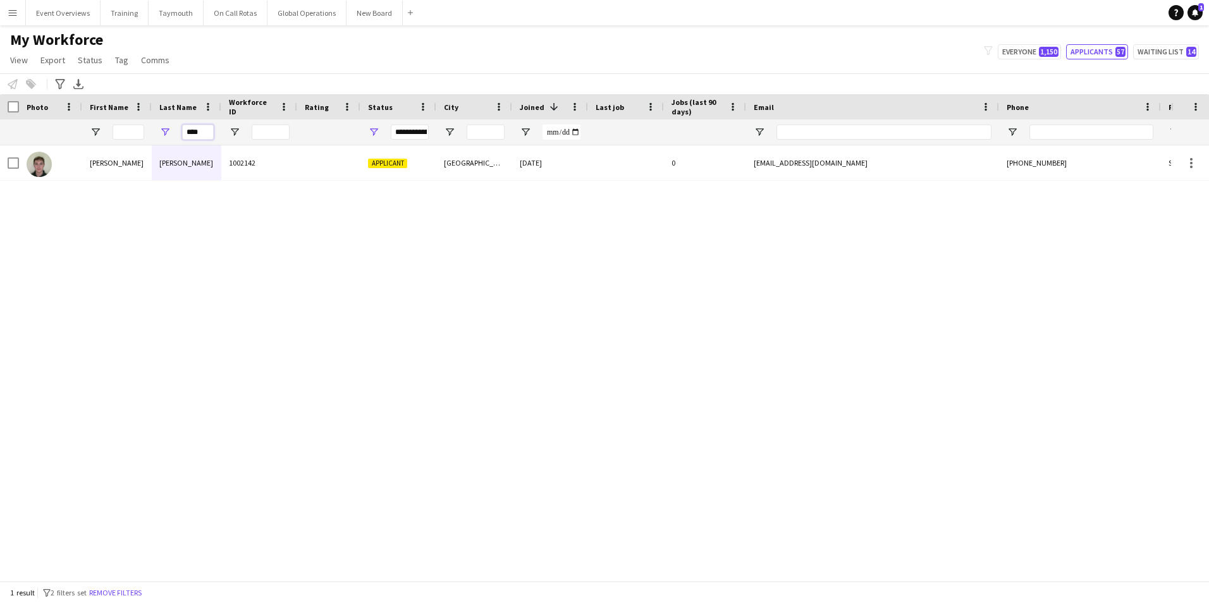
click at [211, 134] on input "****" at bounding box center [198, 132] width 32 height 15
